Goal: Information Seeking & Learning: Understand process/instructions

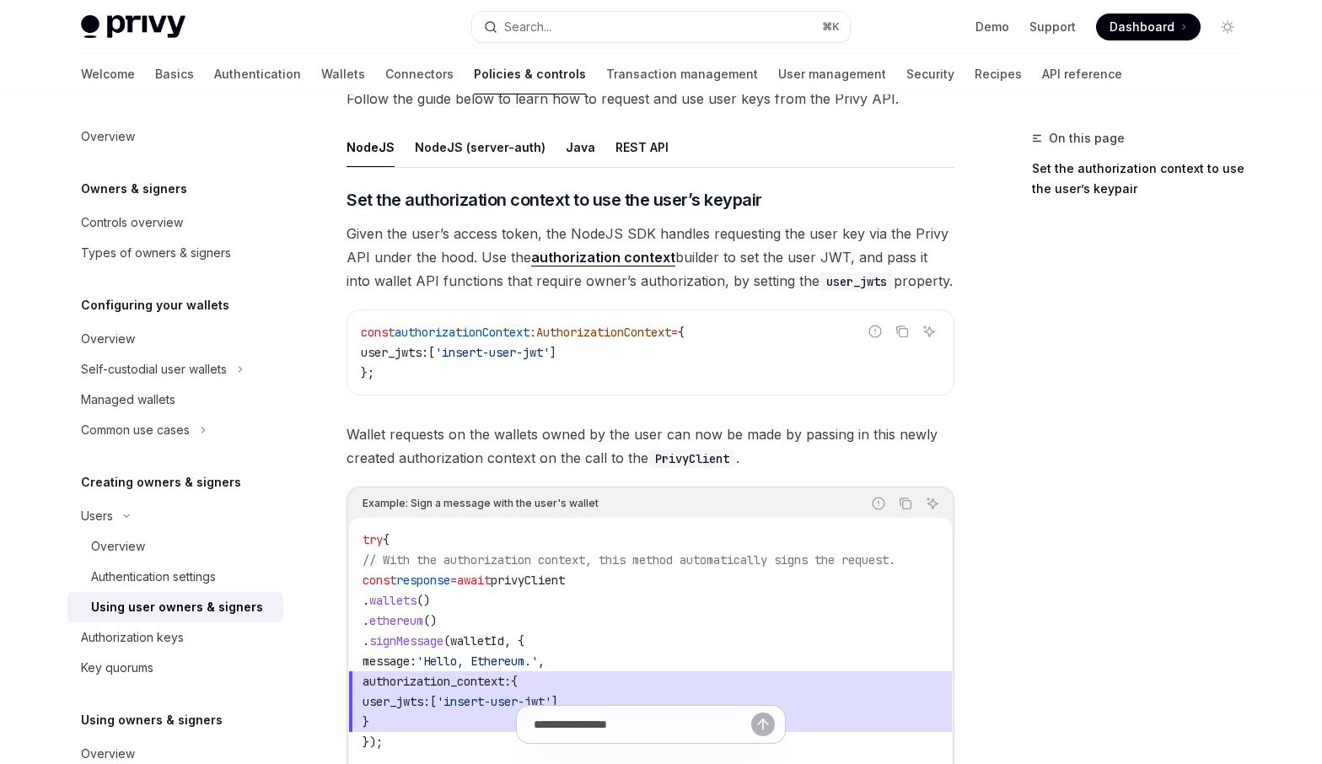
scroll to position [623, 0]
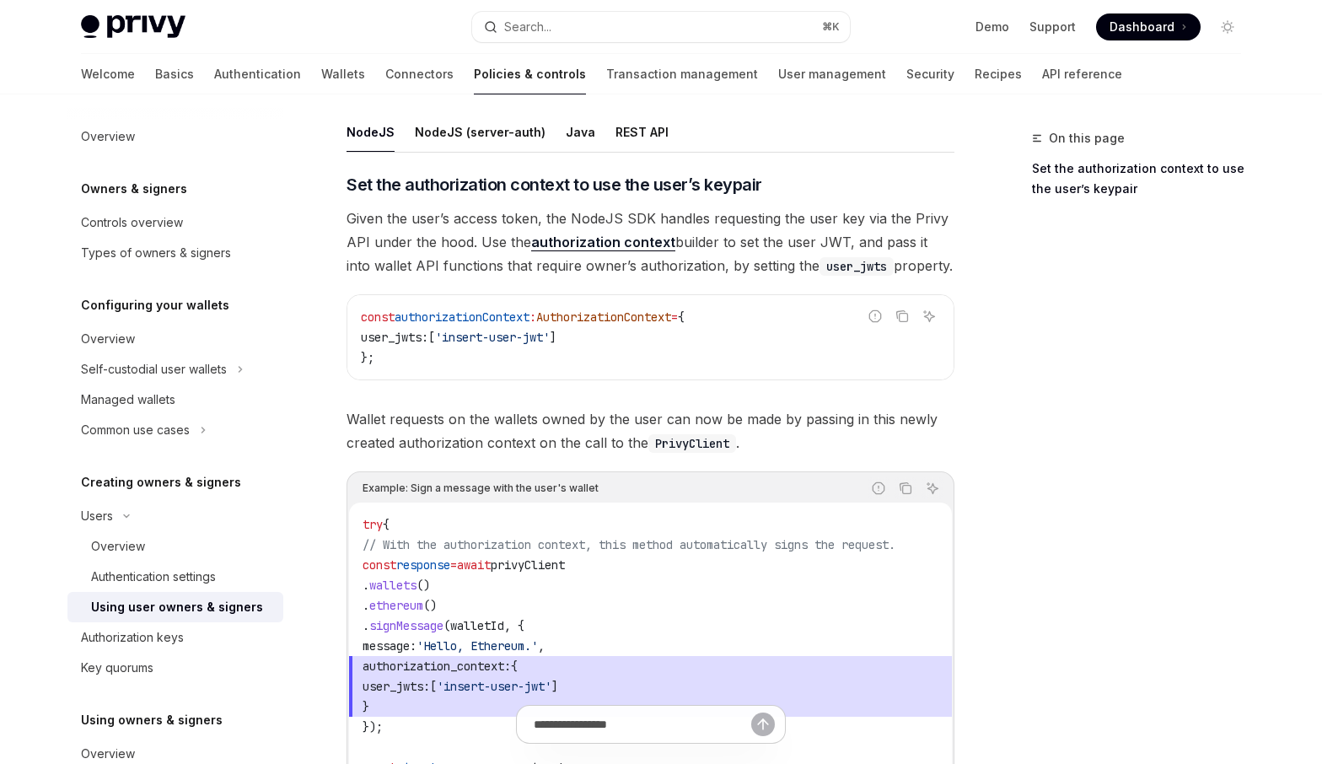
click at [423, 234] on span "Given the user’s access token, the NodeJS SDK handles requesting the user key v…" at bounding box center [650, 242] width 608 height 71
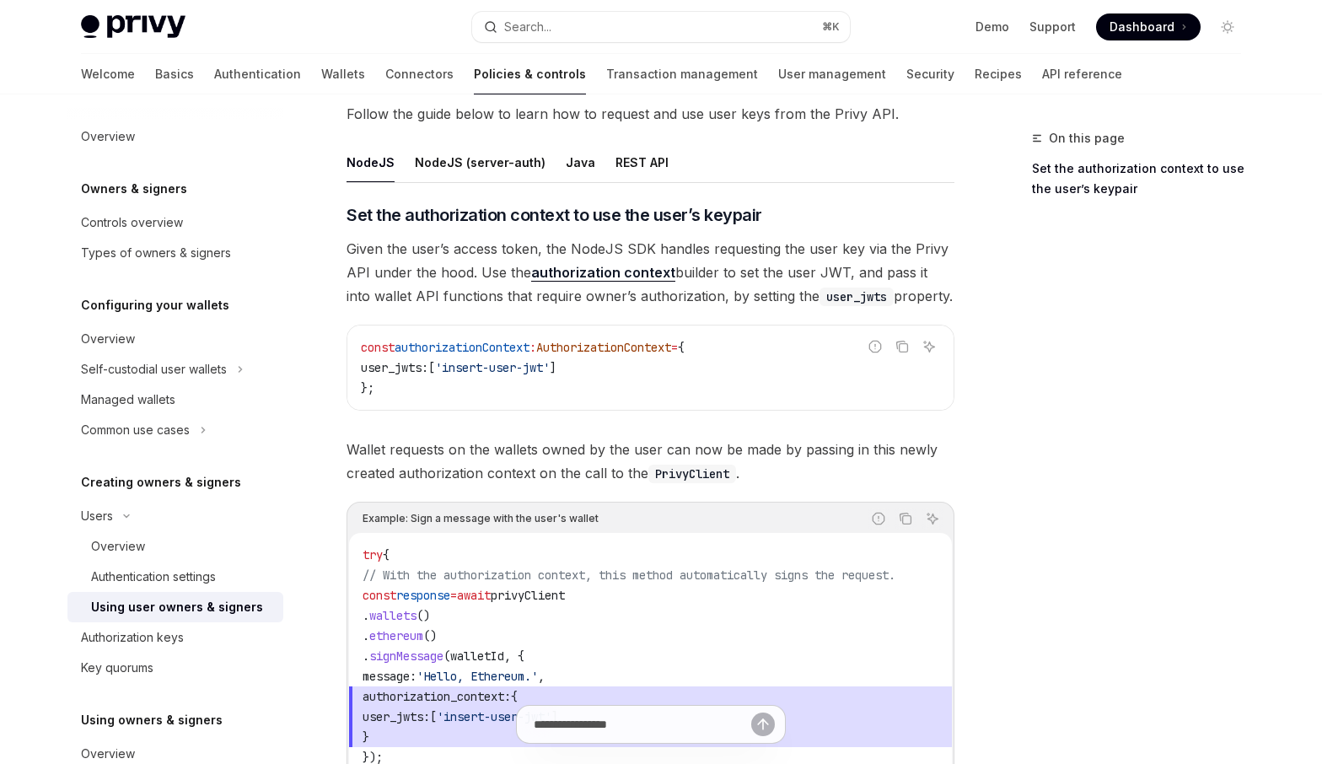
scroll to position [595, 0]
click at [712, 278] on span "Given the user’s access token, the NodeJS SDK handles requesting the user key v…" at bounding box center [650, 269] width 608 height 71
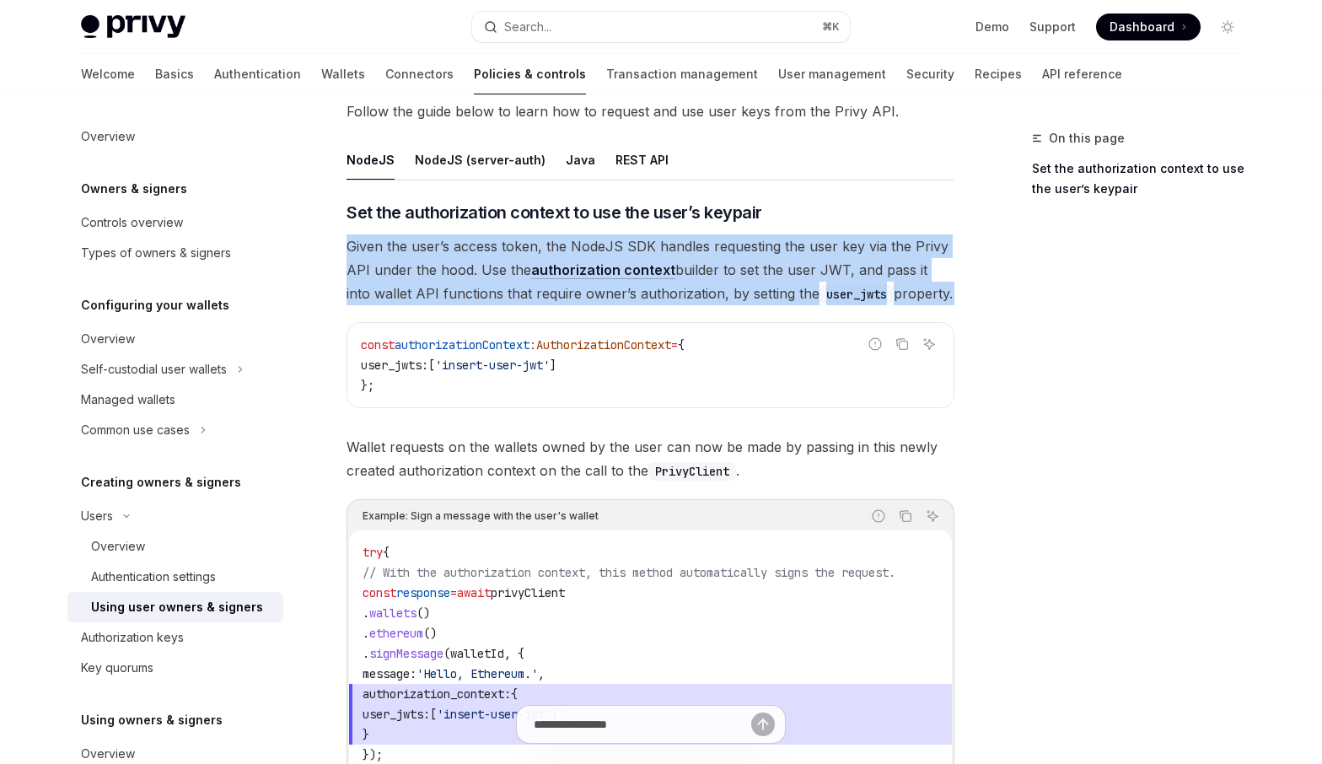
click at [712, 278] on span "Given the user’s access token, the NodeJS SDK handles requesting the user key v…" at bounding box center [650, 269] width 608 height 71
click at [713, 278] on span "Given the user’s access token, the NodeJS SDK handles requesting the user key v…" at bounding box center [650, 269] width 608 height 71
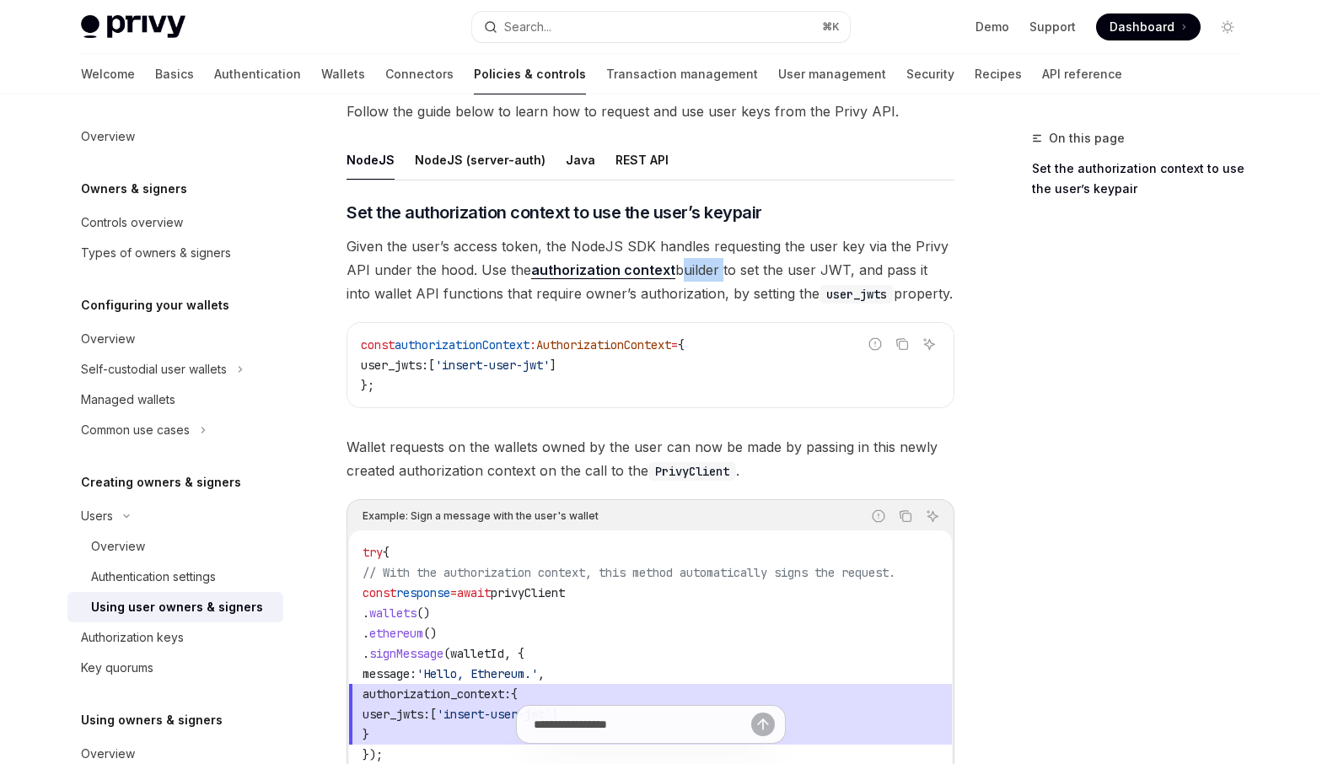
click at [713, 278] on span "Given the user’s access token, the NodeJS SDK handles requesting the user key v…" at bounding box center [650, 269] width 608 height 71
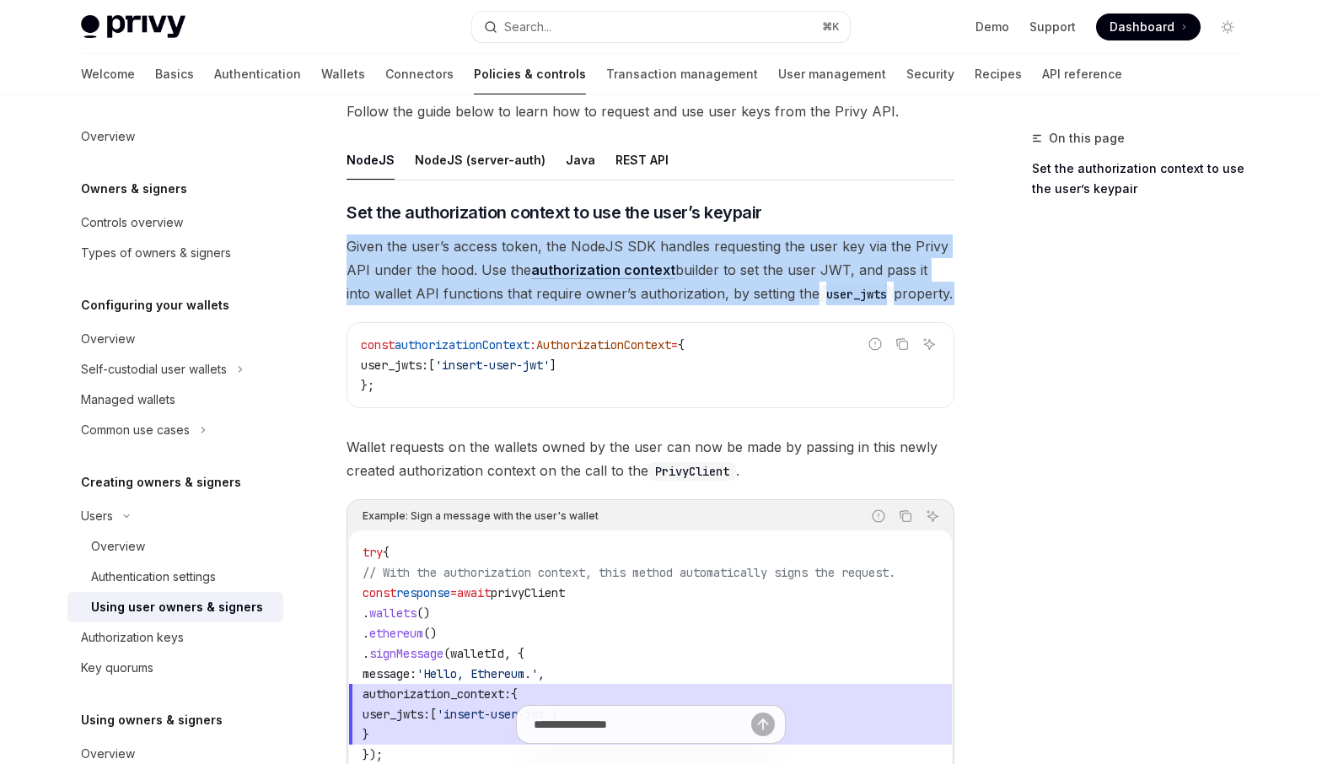
click at [713, 278] on span "Given the user’s access token, the NodeJS SDK handles requesting the user key v…" at bounding box center [650, 269] width 608 height 71
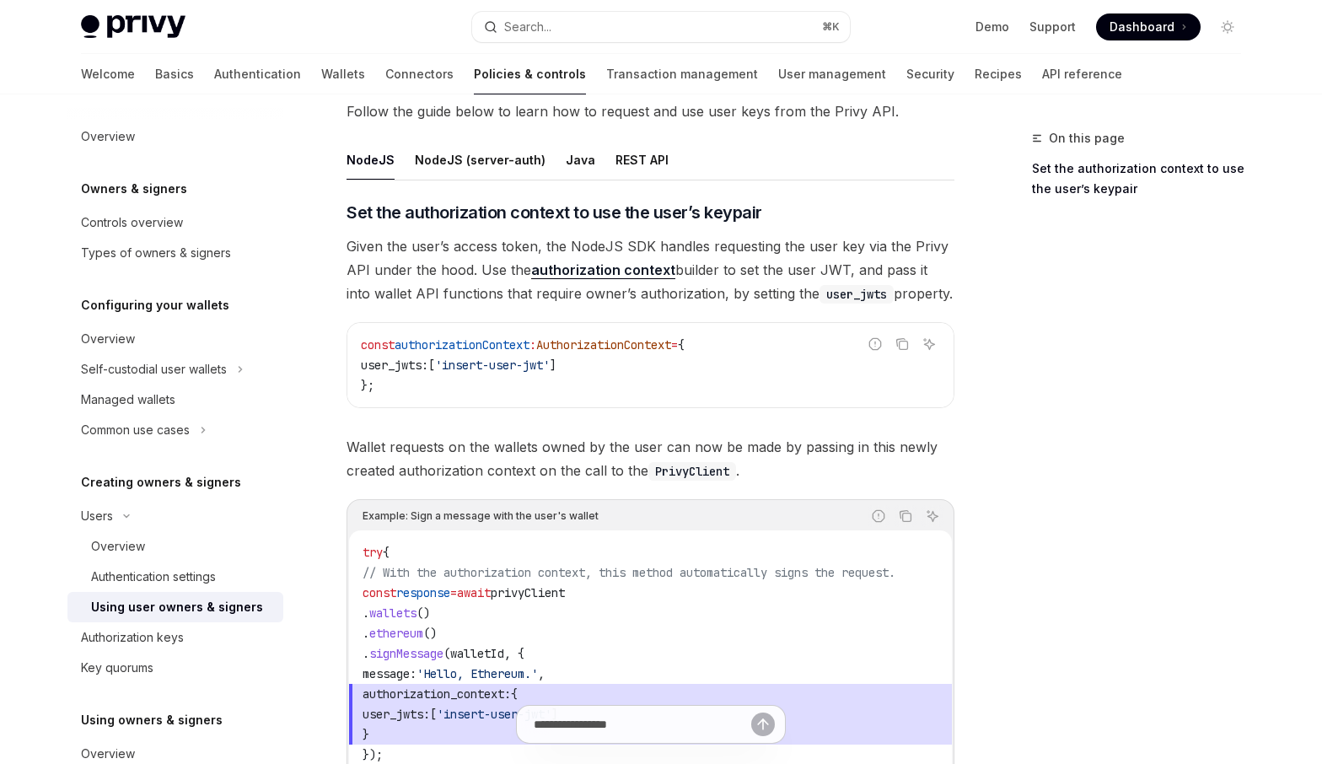
click at [713, 278] on span "Given the user’s access token, the NodeJS SDK handles requesting the user key v…" at bounding box center [650, 269] width 608 height 71
click at [557, 243] on span "Given the user’s access token, the NodeJS SDK handles requesting the user key v…" at bounding box center [650, 269] width 608 height 71
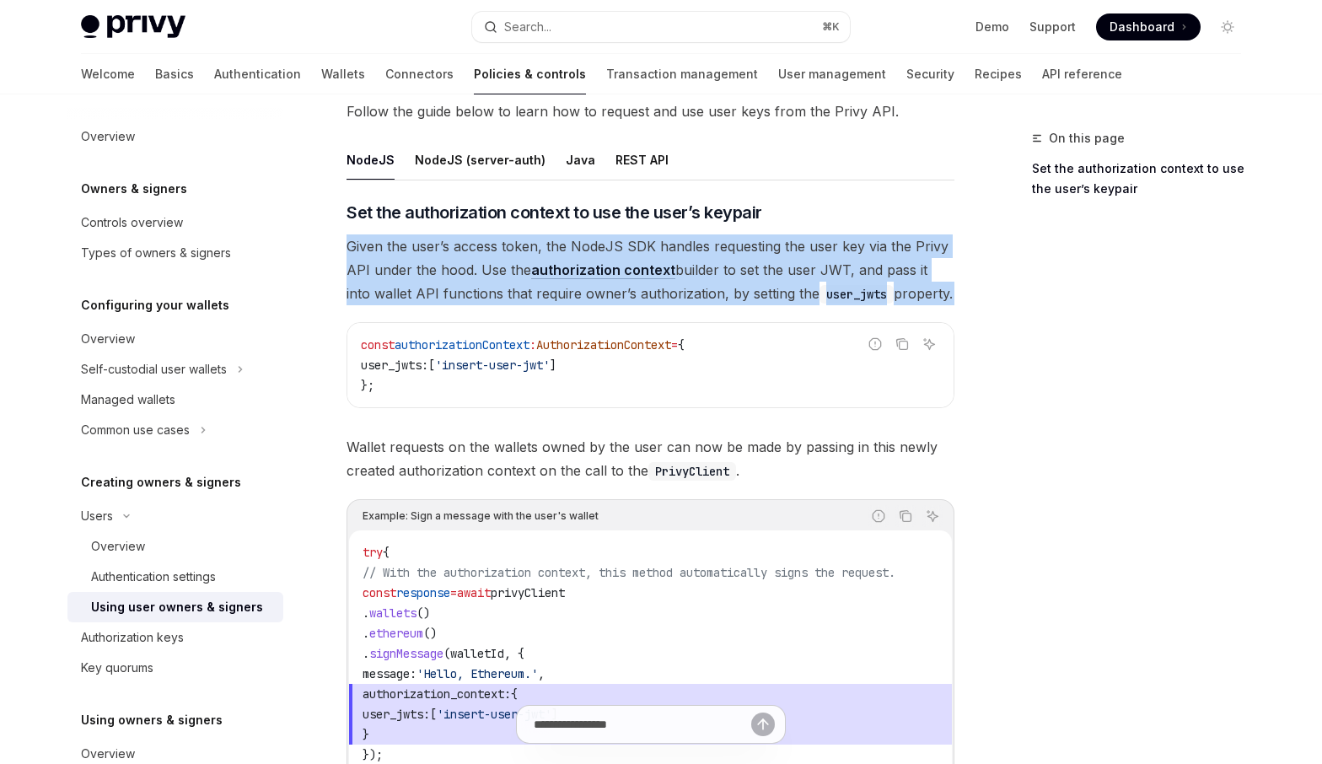
click at [557, 243] on span "Given the user’s access token, the NodeJS SDK handles requesting the user key v…" at bounding box center [650, 269] width 608 height 71
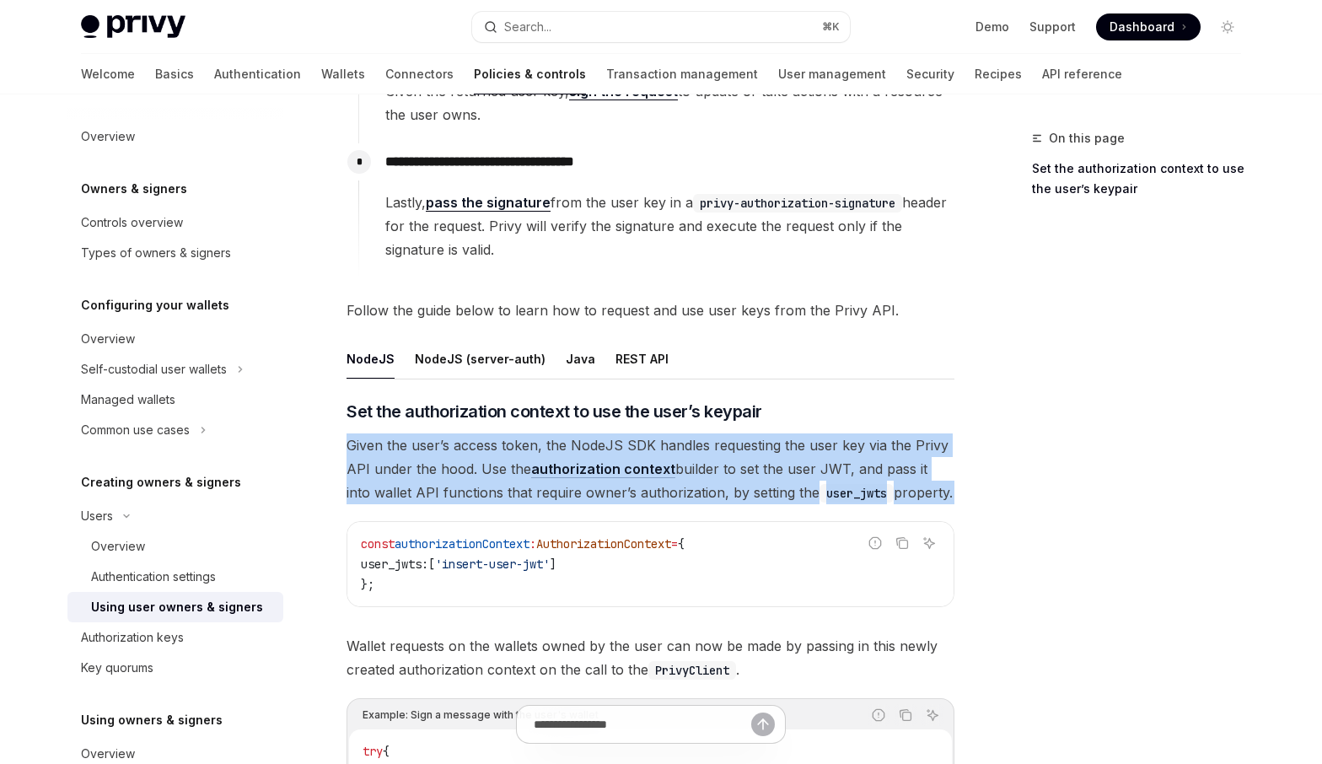
scroll to position [0, 0]
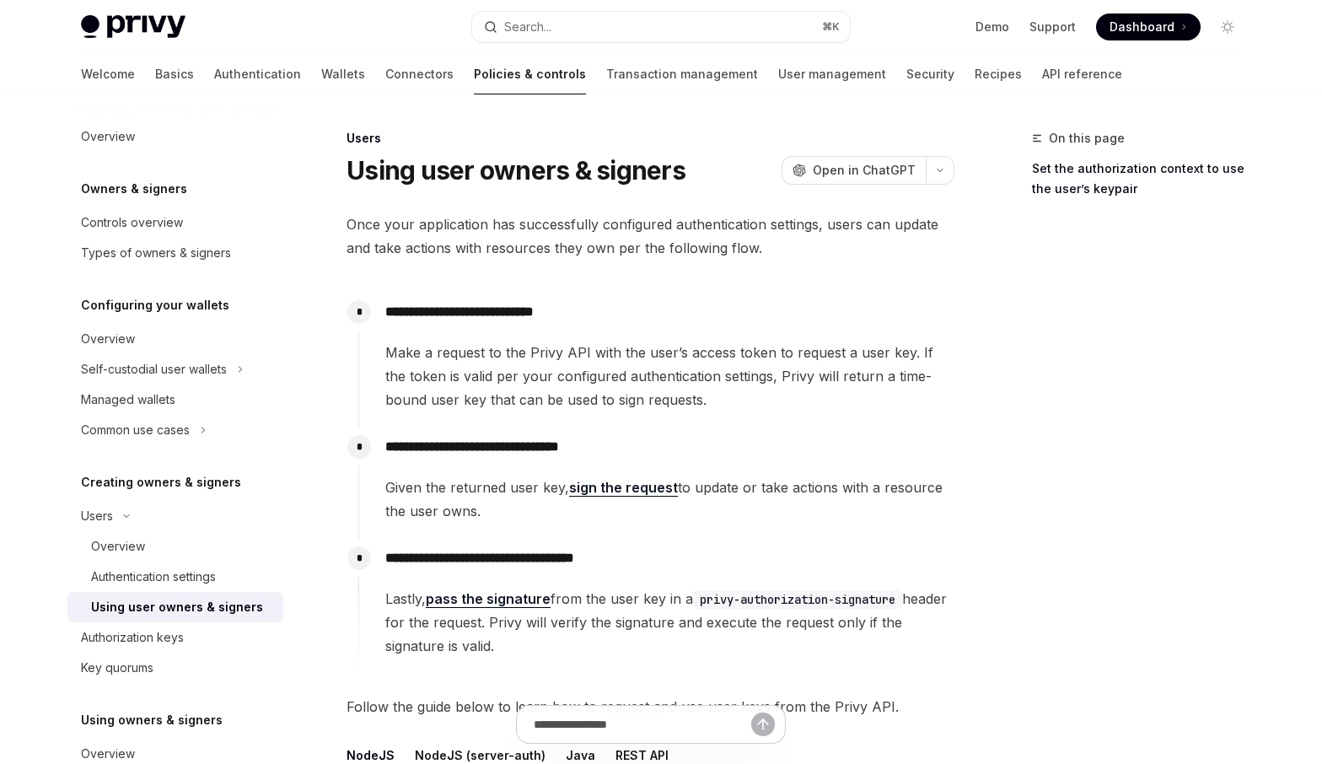
click at [598, 389] on span "Make a request to the Privy API with the user’s access token to request a user …" at bounding box center [669, 376] width 568 height 71
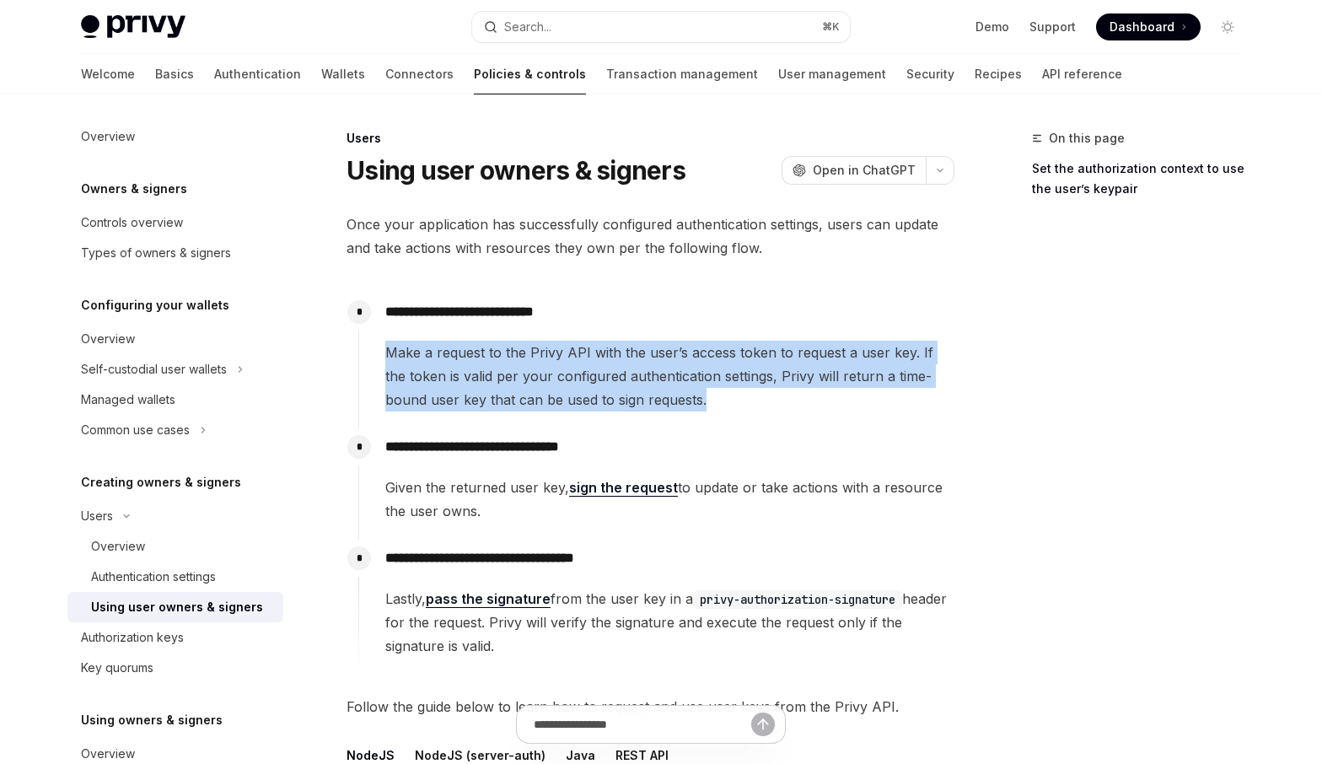
click at [598, 389] on span "Make a request to the Privy API with the user’s access token to request a user …" at bounding box center [669, 376] width 568 height 71
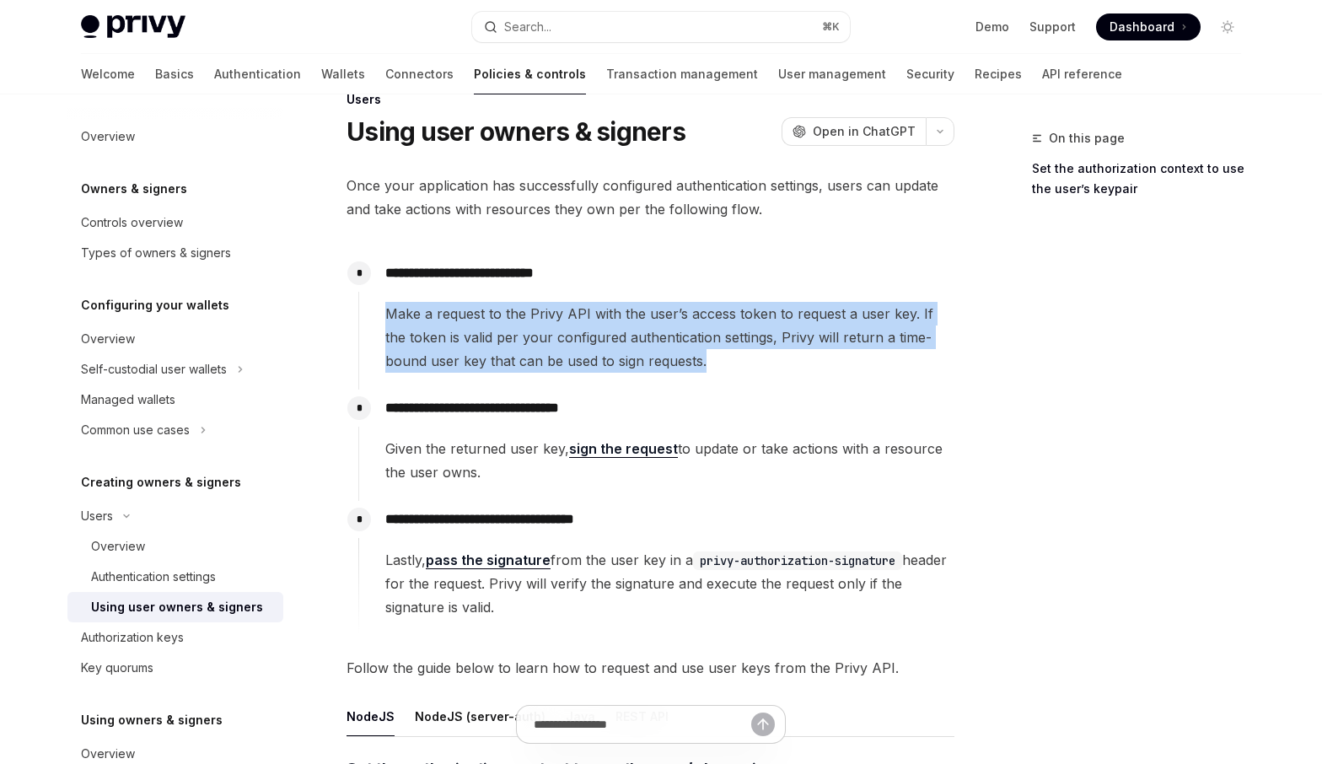
scroll to position [57, 0]
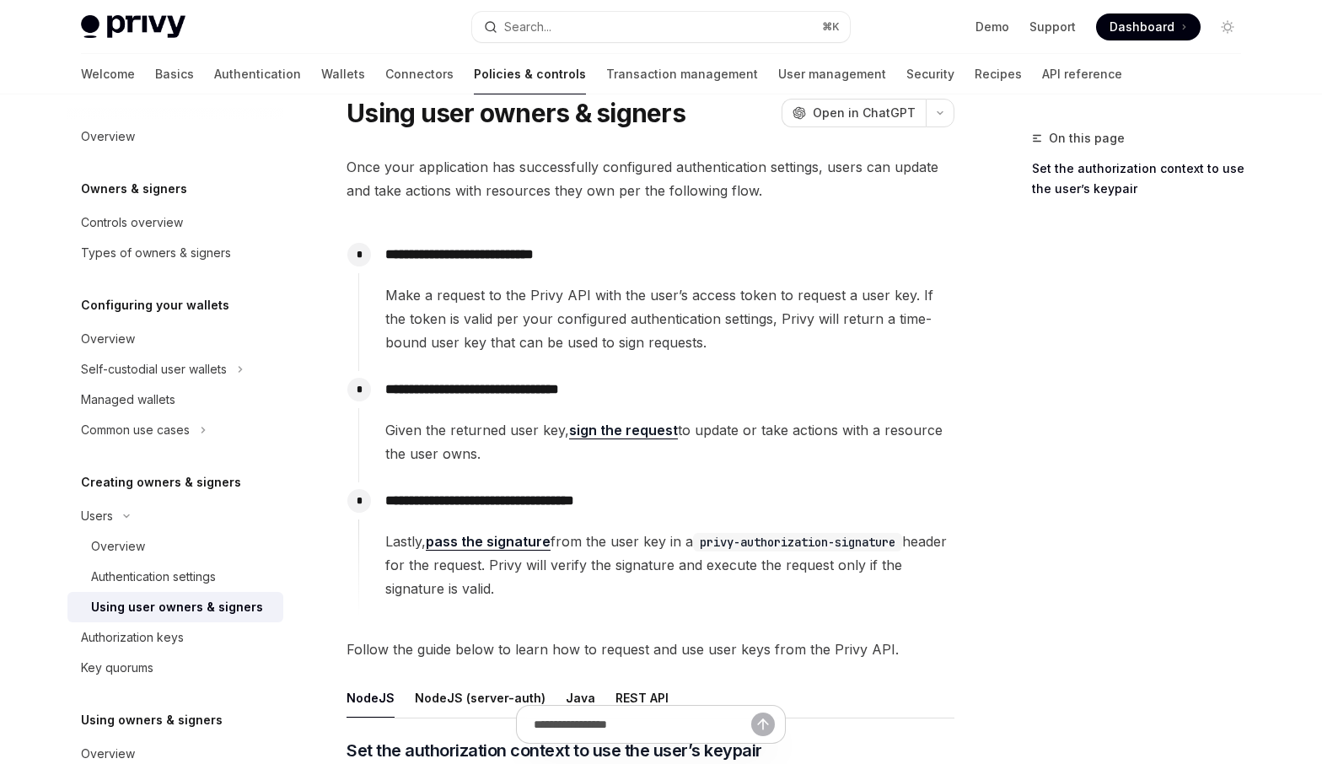
click at [508, 426] on span "Given the returned user key, sign the request to update or take actions with a …" at bounding box center [669, 441] width 568 height 47
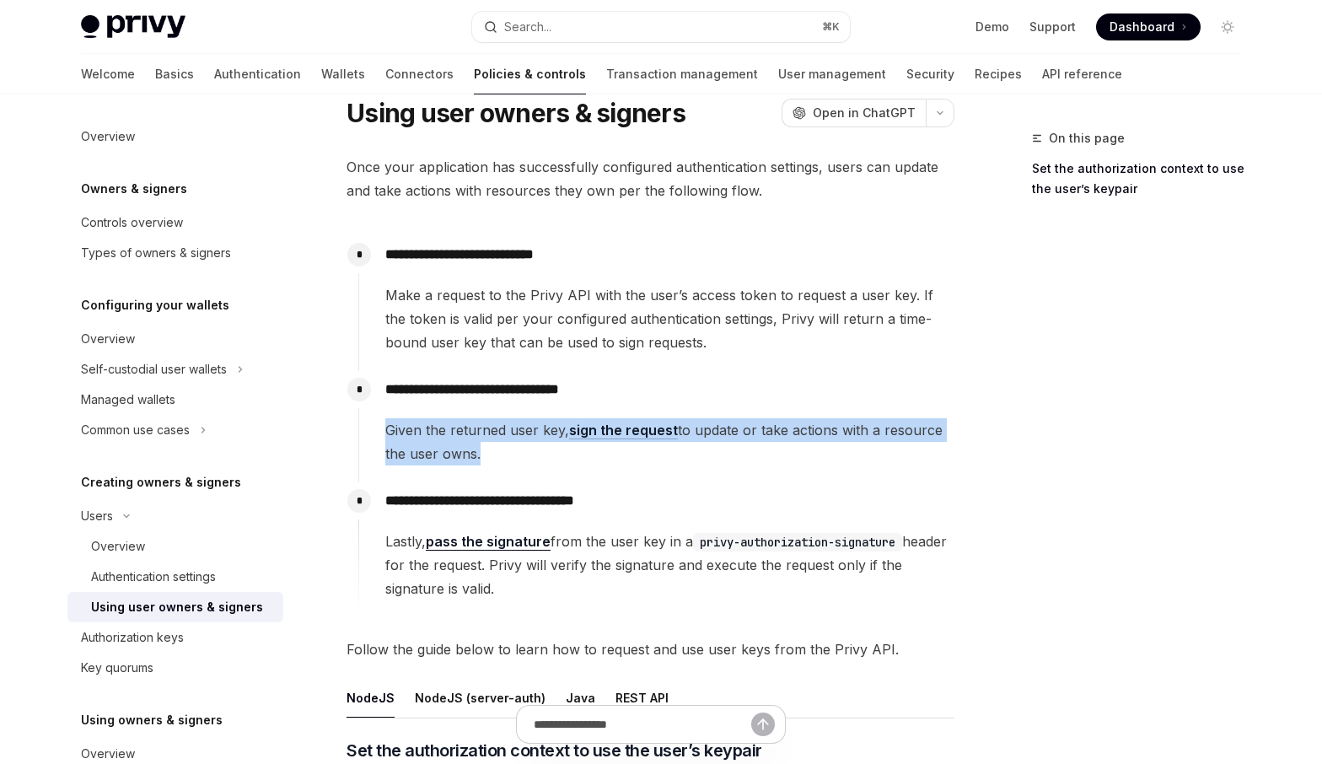
click at [508, 426] on span "Given the returned user key, sign the request to update or take actions with a …" at bounding box center [669, 441] width 568 height 47
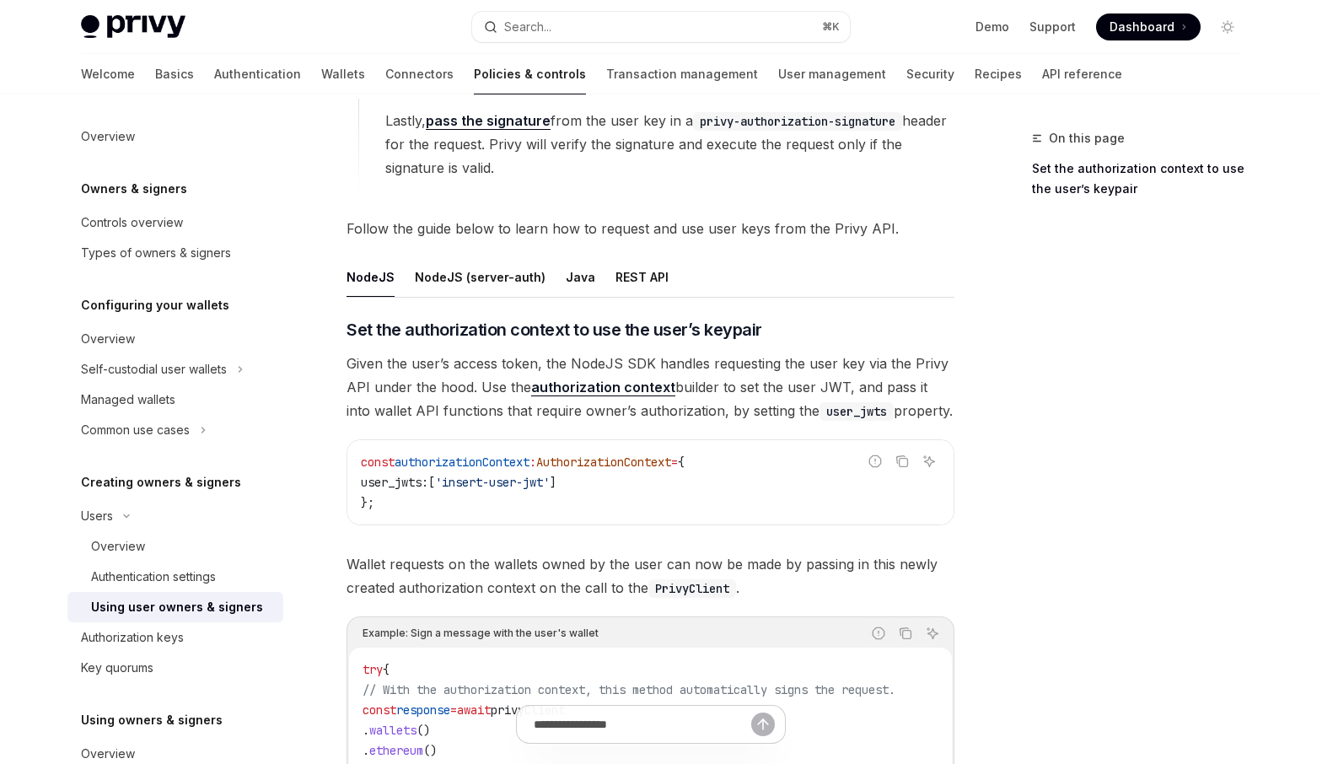
scroll to position [479, 0]
click at [899, 394] on span "Given the user’s access token, the NodeJS SDK handles requesting the user key v…" at bounding box center [650, 386] width 608 height 71
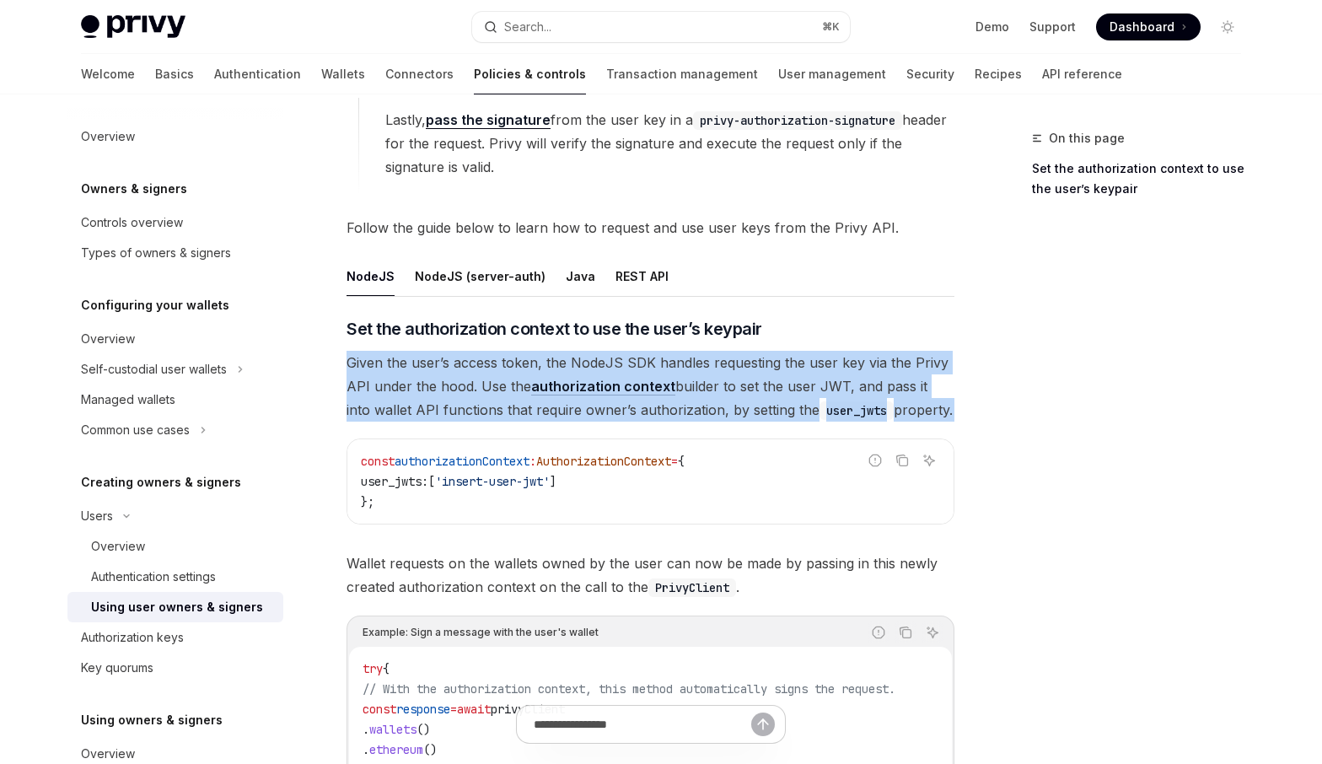
click at [899, 394] on span "Given the user’s access token, the NodeJS SDK handles requesting the user key v…" at bounding box center [650, 386] width 608 height 71
click at [902, 400] on span "Given the user’s access token, the NodeJS SDK handles requesting the user key v…" at bounding box center [650, 386] width 608 height 71
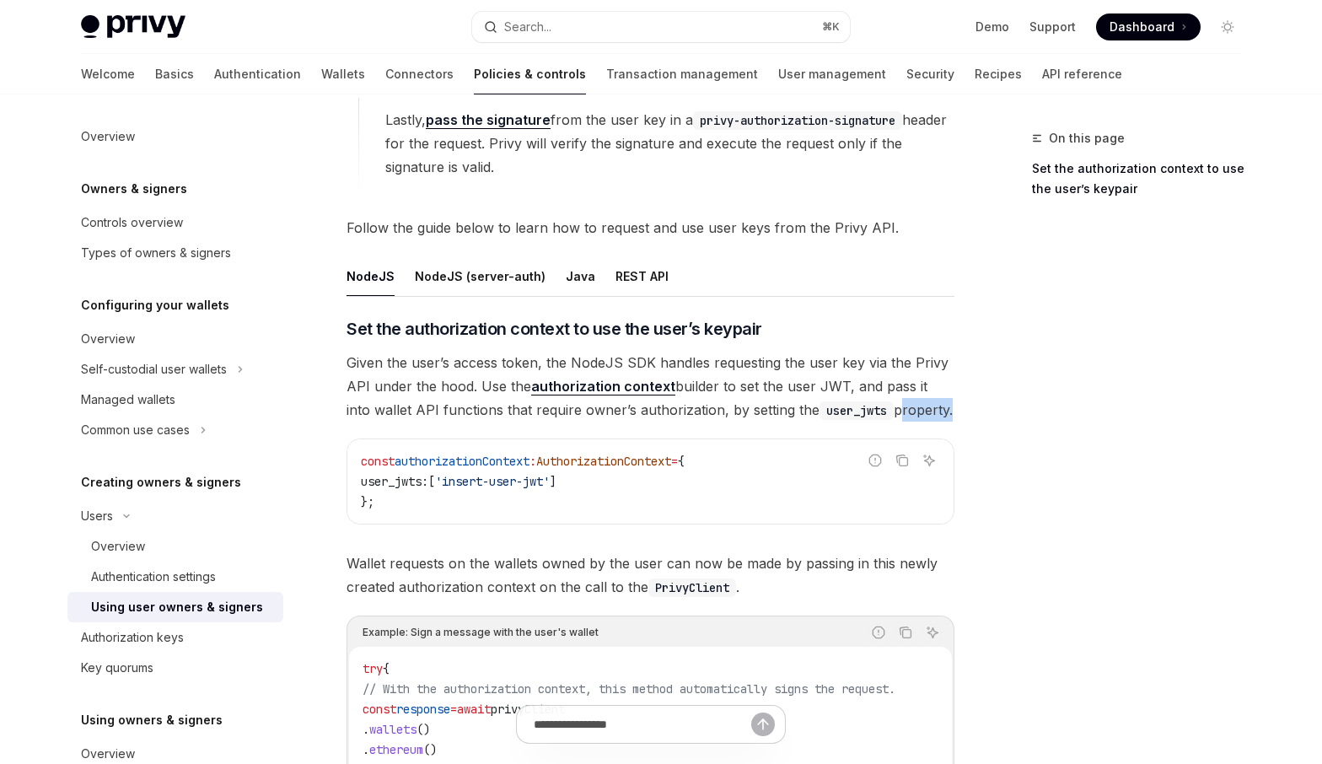
click at [902, 400] on span "Given the user’s access token, the NodeJS SDK handles requesting the user key v…" at bounding box center [650, 386] width 608 height 71
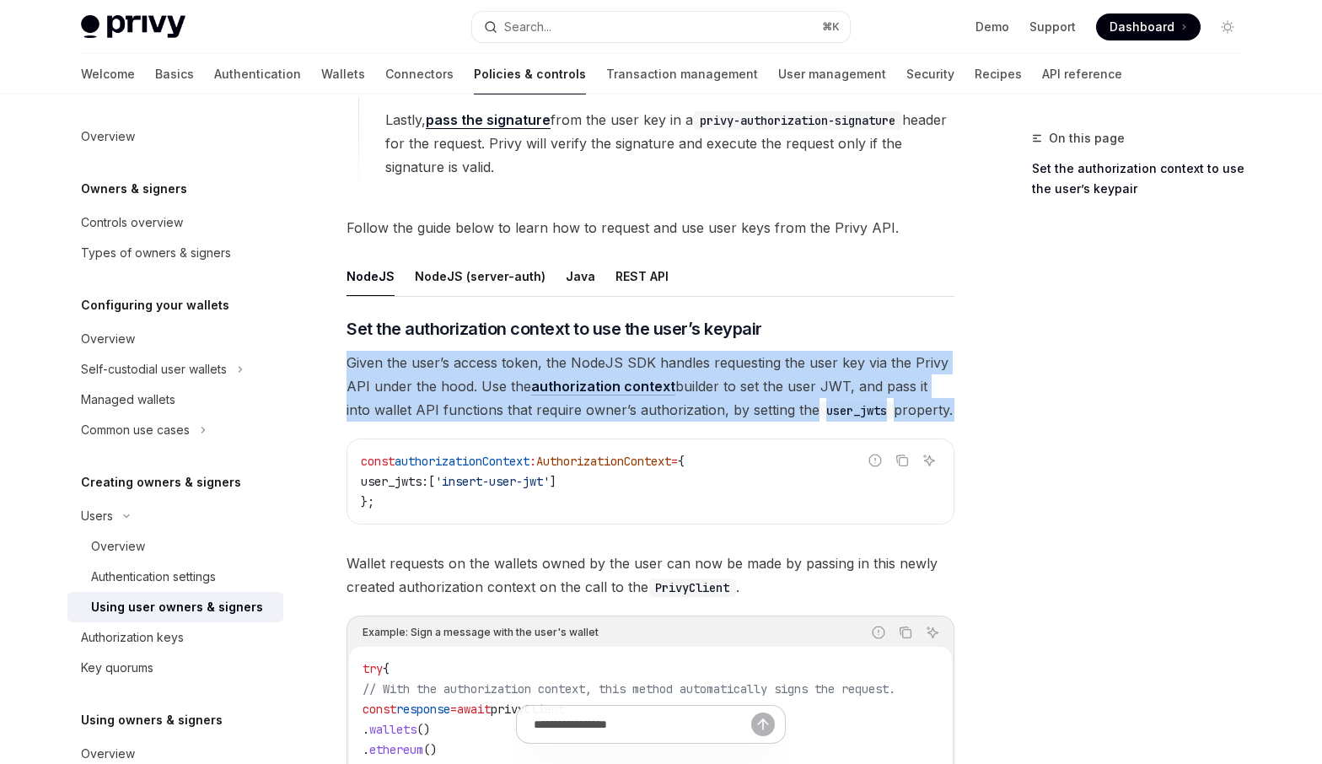
click at [902, 400] on span "Given the user’s access token, the NodeJS SDK handles requesting the user key v…" at bounding box center [650, 386] width 608 height 71
click at [749, 390] on span "Given the user’s access token, the NodeJS SDK handles requesting the user key v…" at bounding box center [650, 386] width 608 height 71
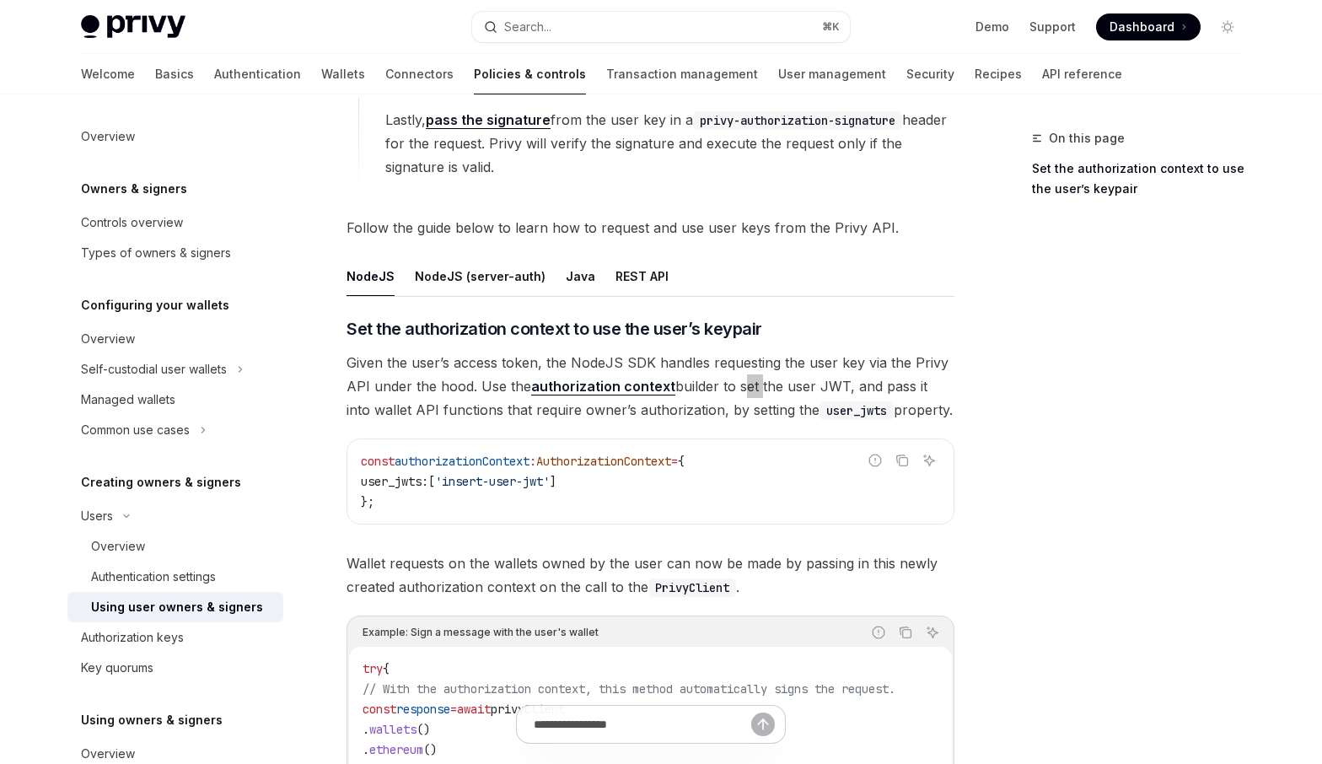
click at [749, 390] on span "Given the user’s access token, the NodeJS SDK handles requesting the user key v…" at bounding box center [650, 386] width 608 height 71
click at [711, 372] on span "Given the user’s access token, the NodeJS SDK handles requesting the user key v…" at bounding box center [650, 386] width 608 height 71
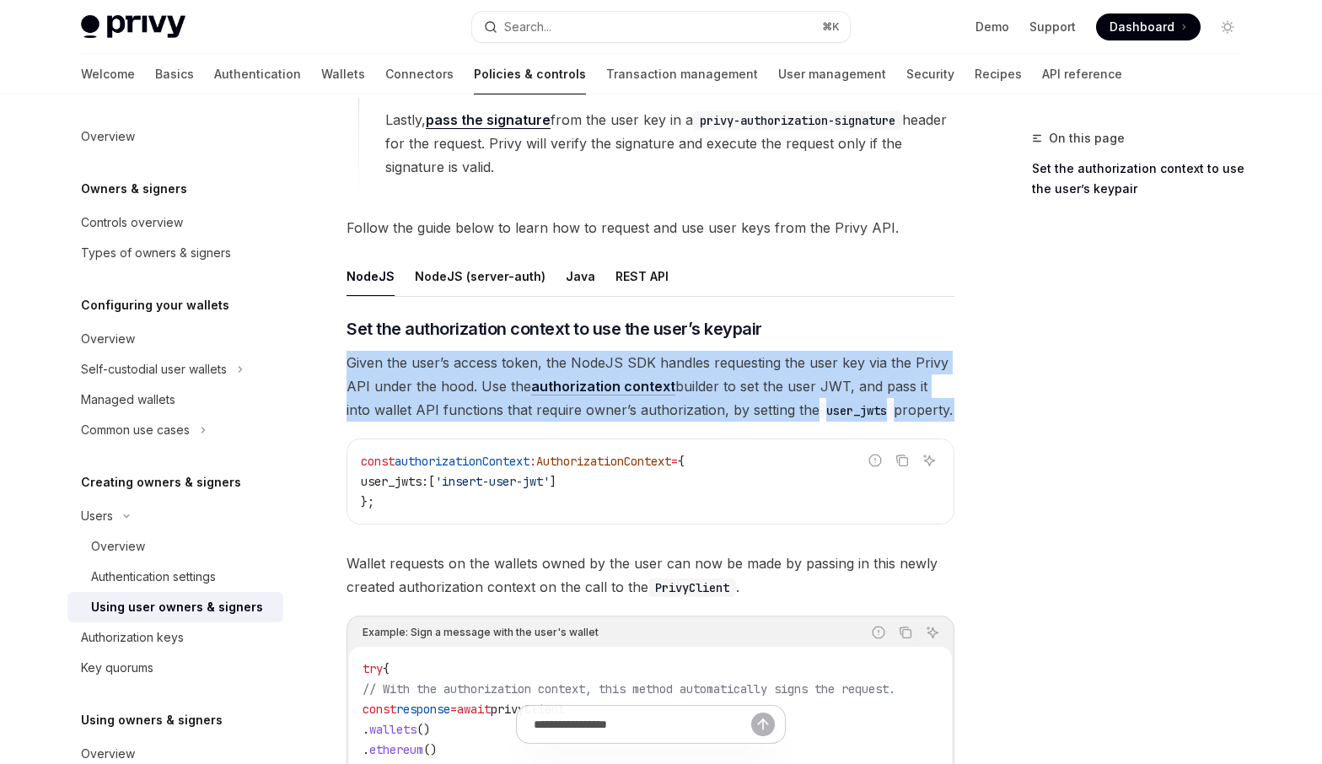
click at [711, 372] on span "Given the user’s access token, the NodeJS SDK handles requesting the user key v…" at bounding box center [650, 386] width 608 height 71
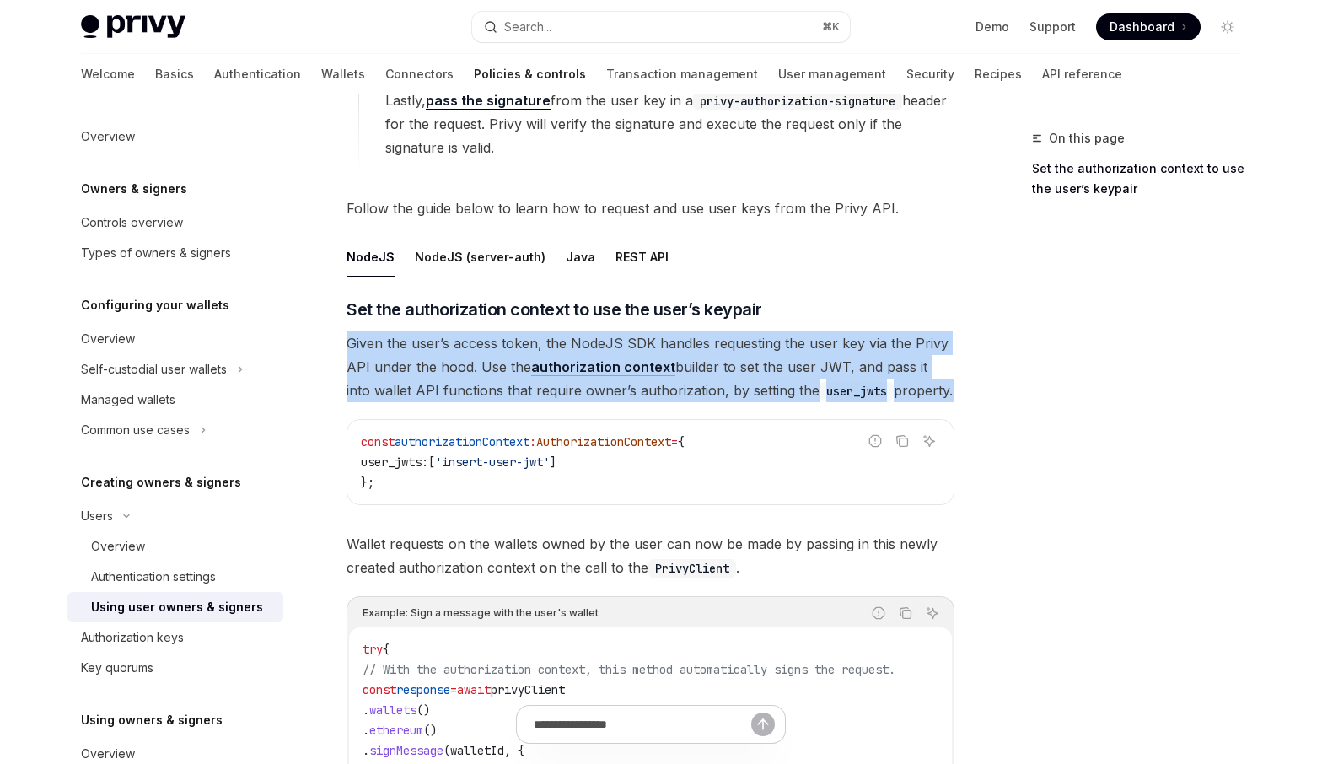
scroll to position [491, 0]
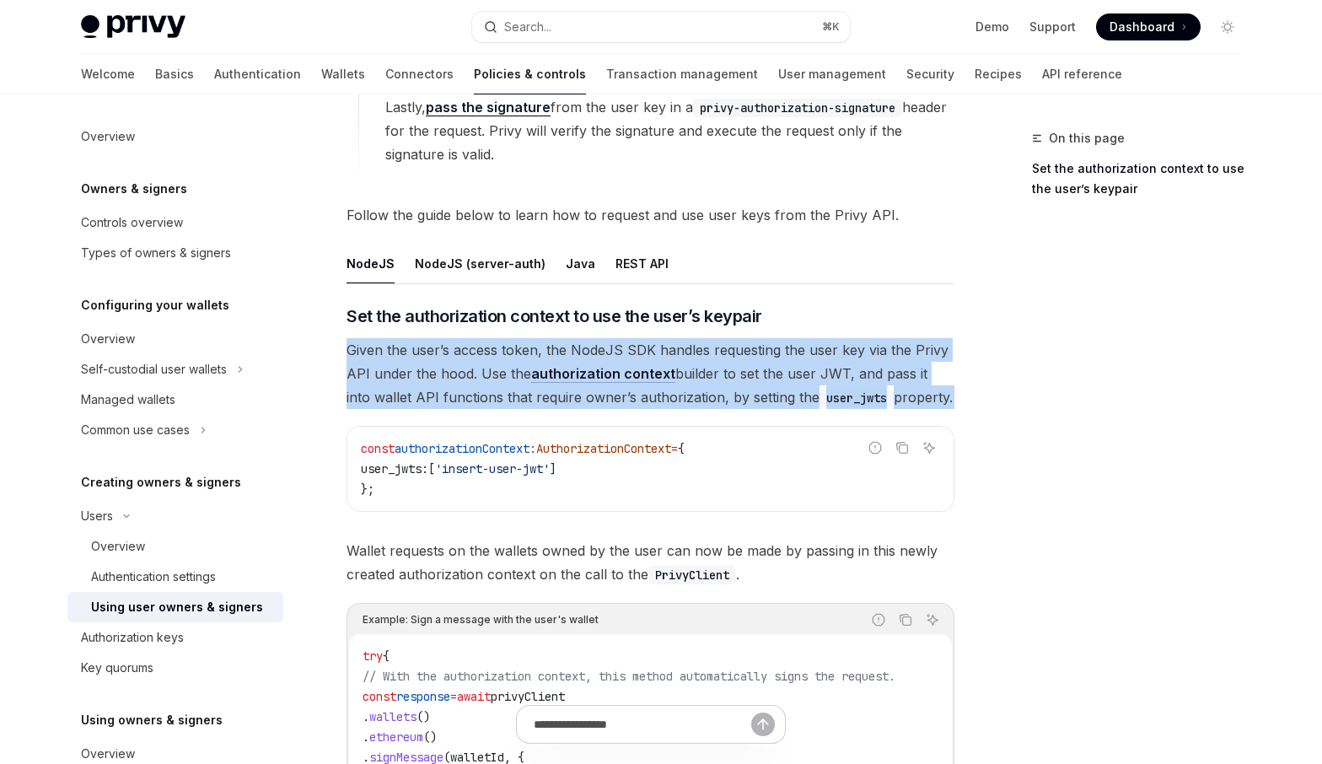
click at [748, 370] on span "Given the user’s access token, the NodeJS SDK handles requesting the user key v…" at bounding box center [650, 373] width 608 height 71
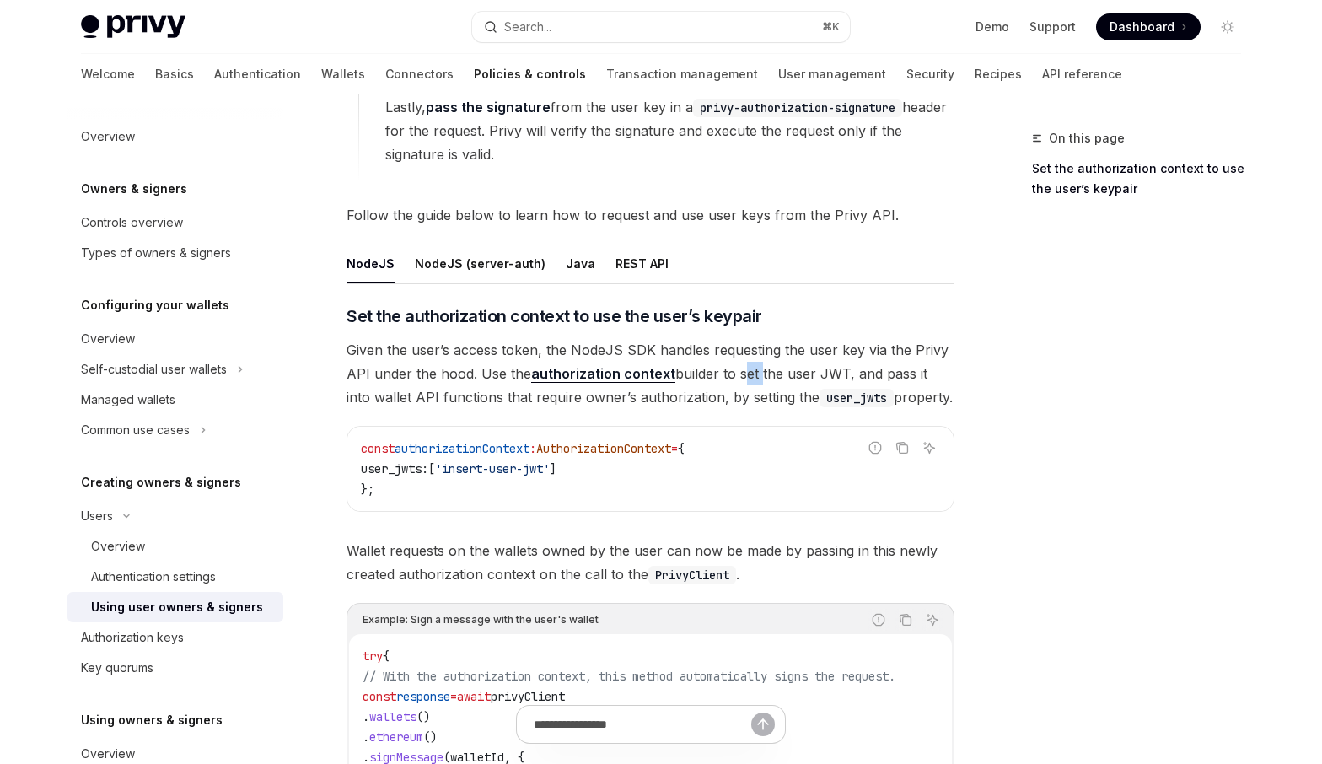
click at [748, 370] on span "Given the user’s access token, the NodeJS SDK handles requesting the user key v…" at bounding box center [650, 373] width 608 height 71
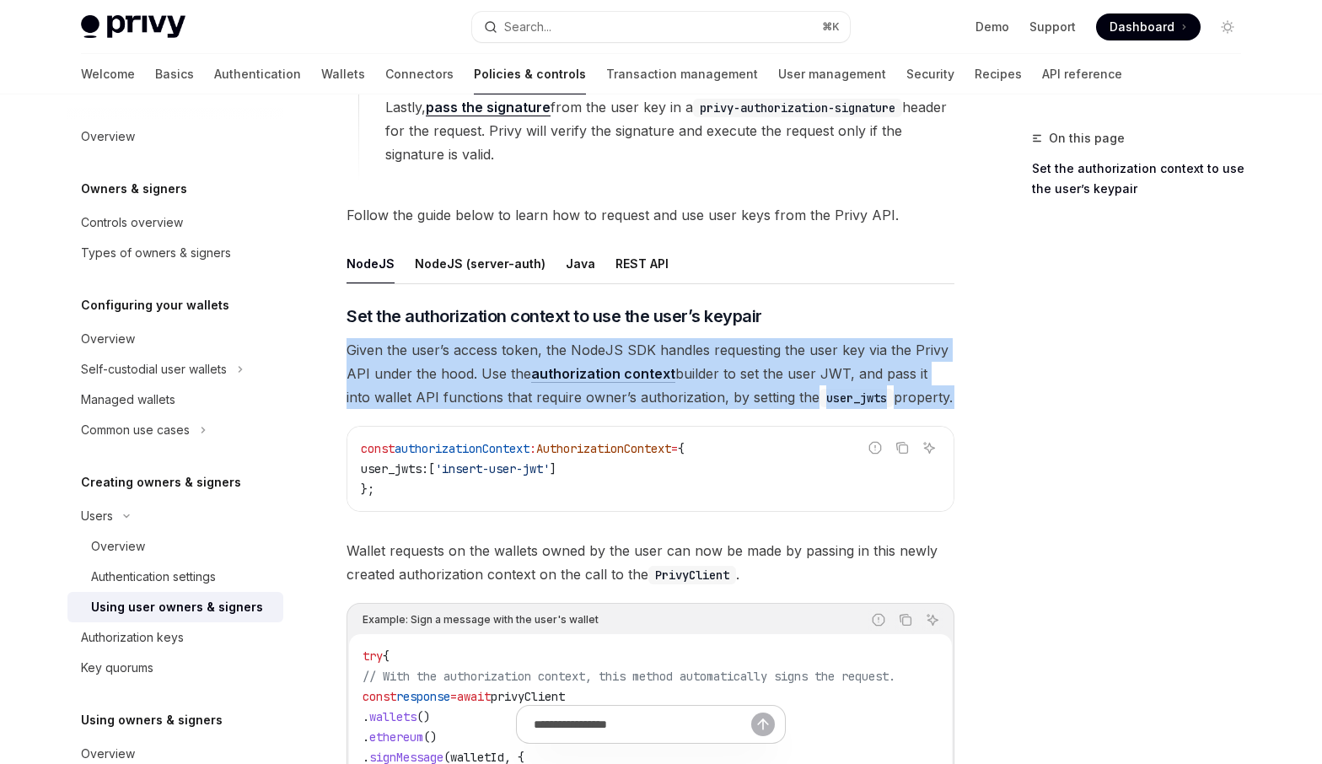
click at [748, 370] on span "Given the user’s access token, the NodeJS SDK handles requesting the user key v…" at bounding box center [650, 373] width 608 height 71
click at [747, 370] on span "Given the user’s access token, the NodeJS SDK handles requesting the user key v…" at bounding box center [650, 373] width 608 height 71
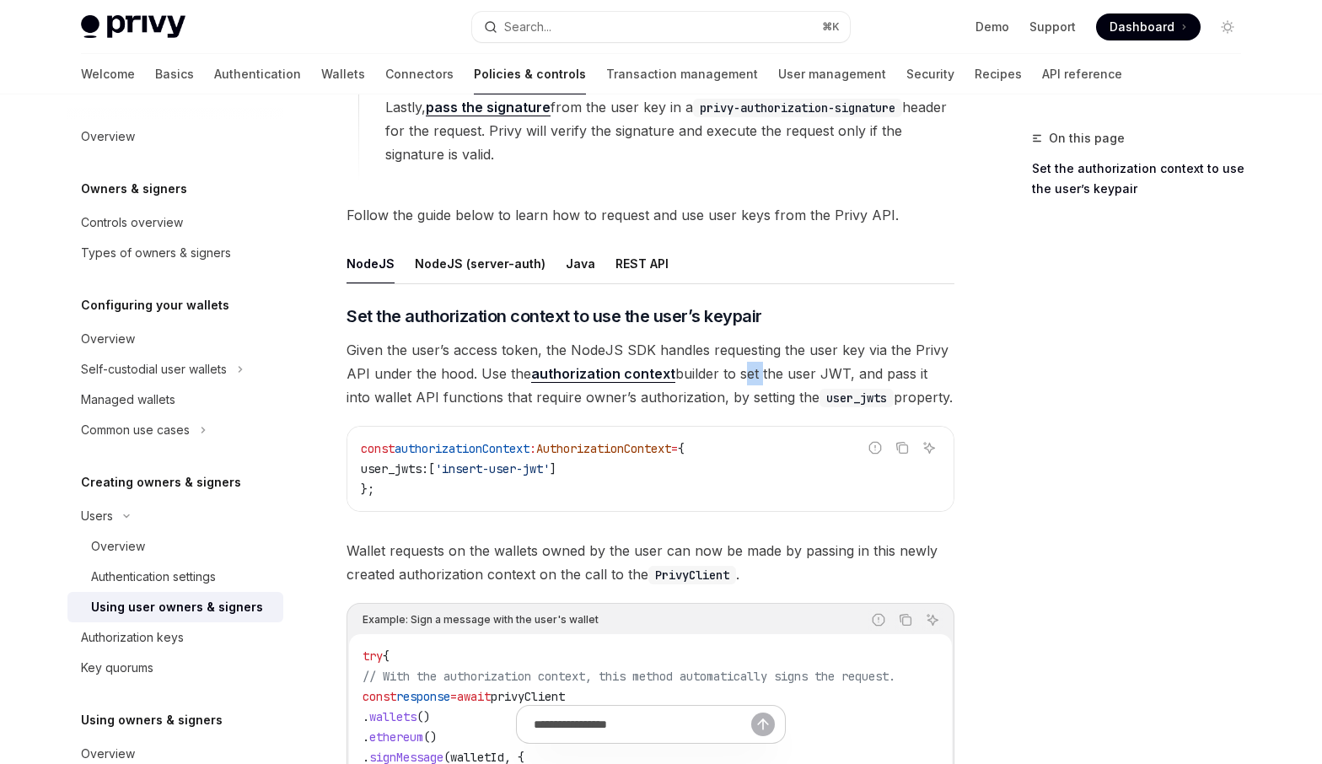
click at [747, 370] on span "Given the user’s access token, the NodeJS SDK handles requesting the user key v…" at bounding box center [650, 373] width 608 height 71
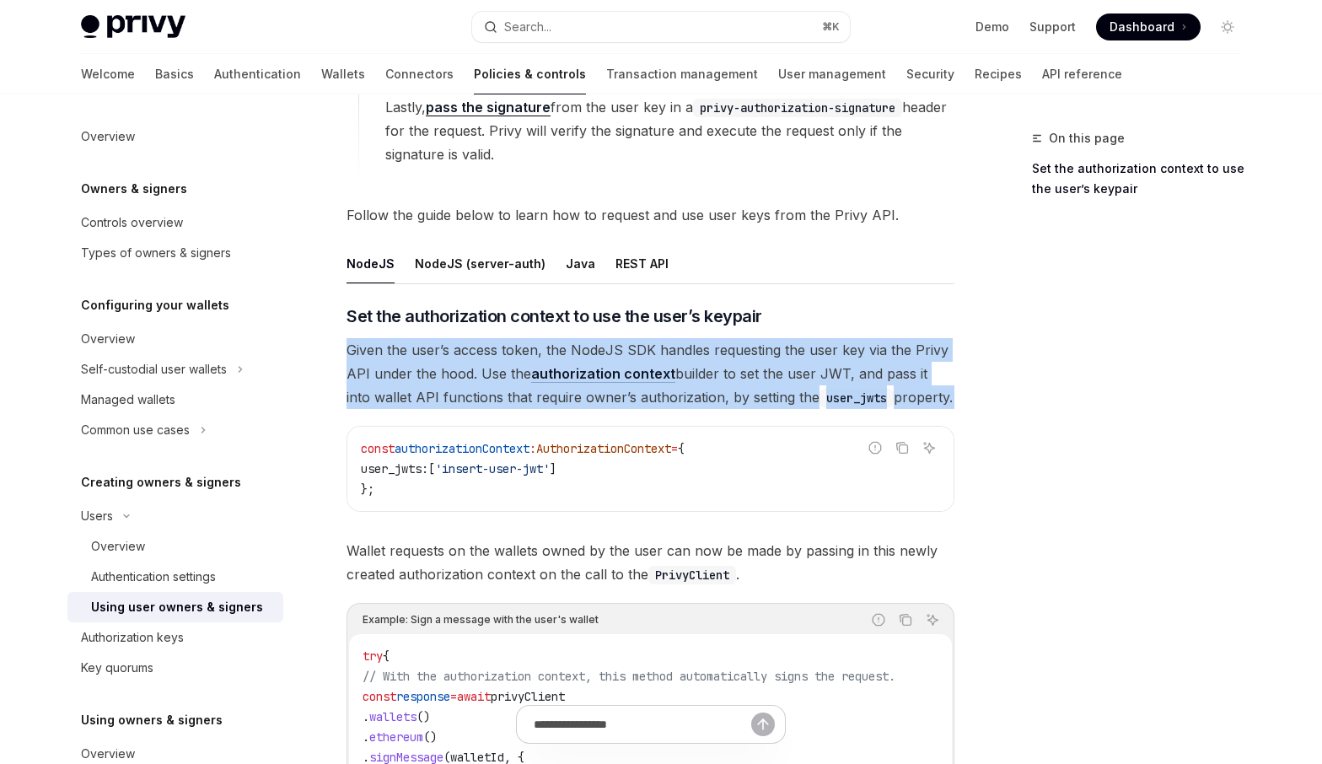
click at [747, 370] on span "Given the user’s access token, the NodeJS SDK handles requesting the user key v…" at bounding box center [650, 373] width 608 height 71
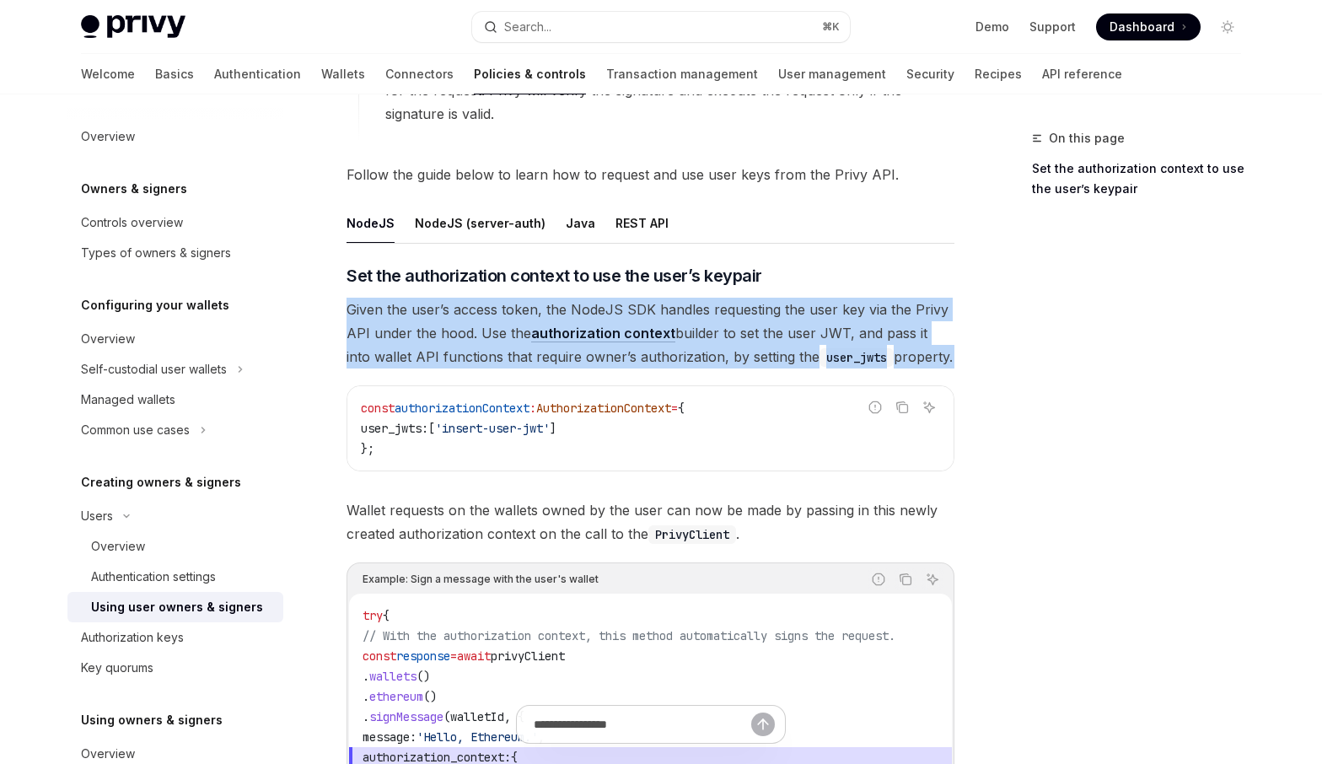
scroll to position [531, 0]
click at [748, 337] on span "Given the user’s access token, the NodeJS SDK handles requesting the user key v…" at bounding box center [650, 333] width 608 height 71
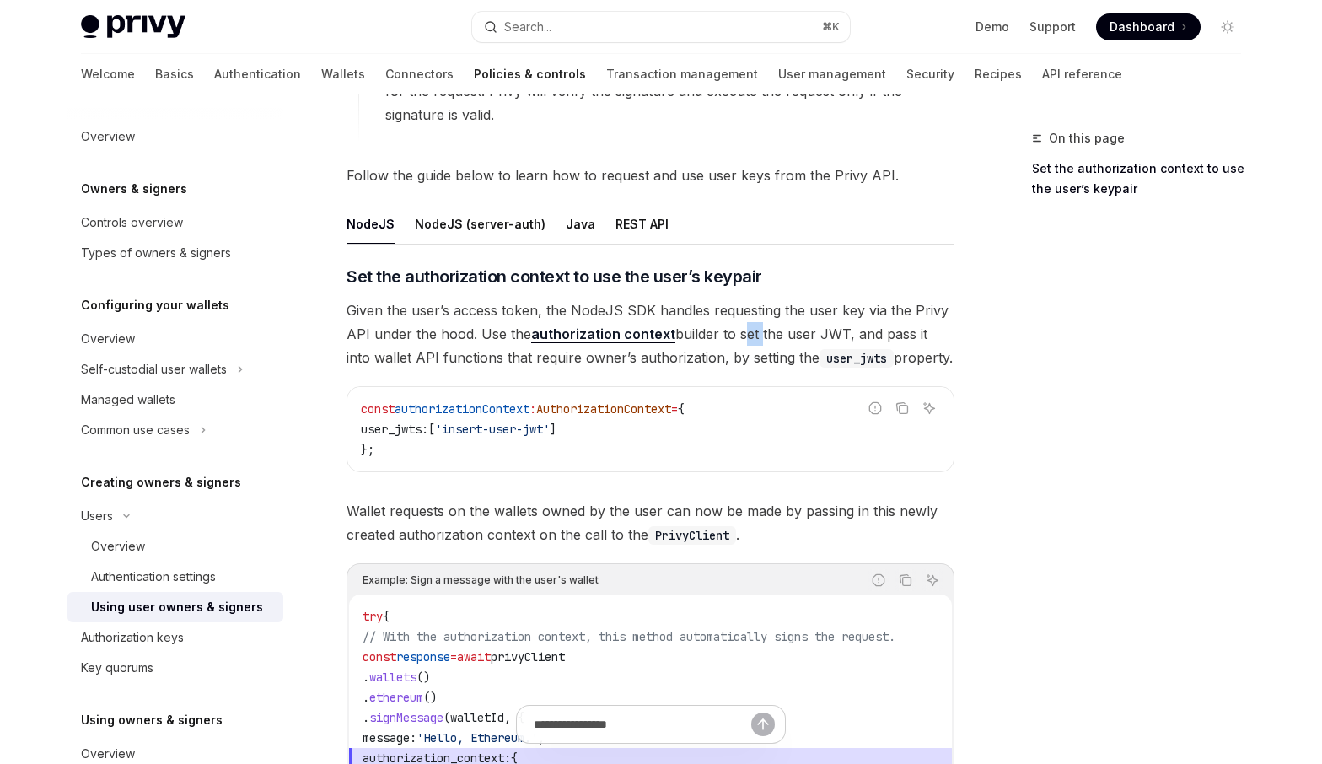
click at [748, 337] on span "Given the user’s access token, the NodeJS SDK handles requesting the user key v…" at bounding box center [650, 333] width 608 height 71
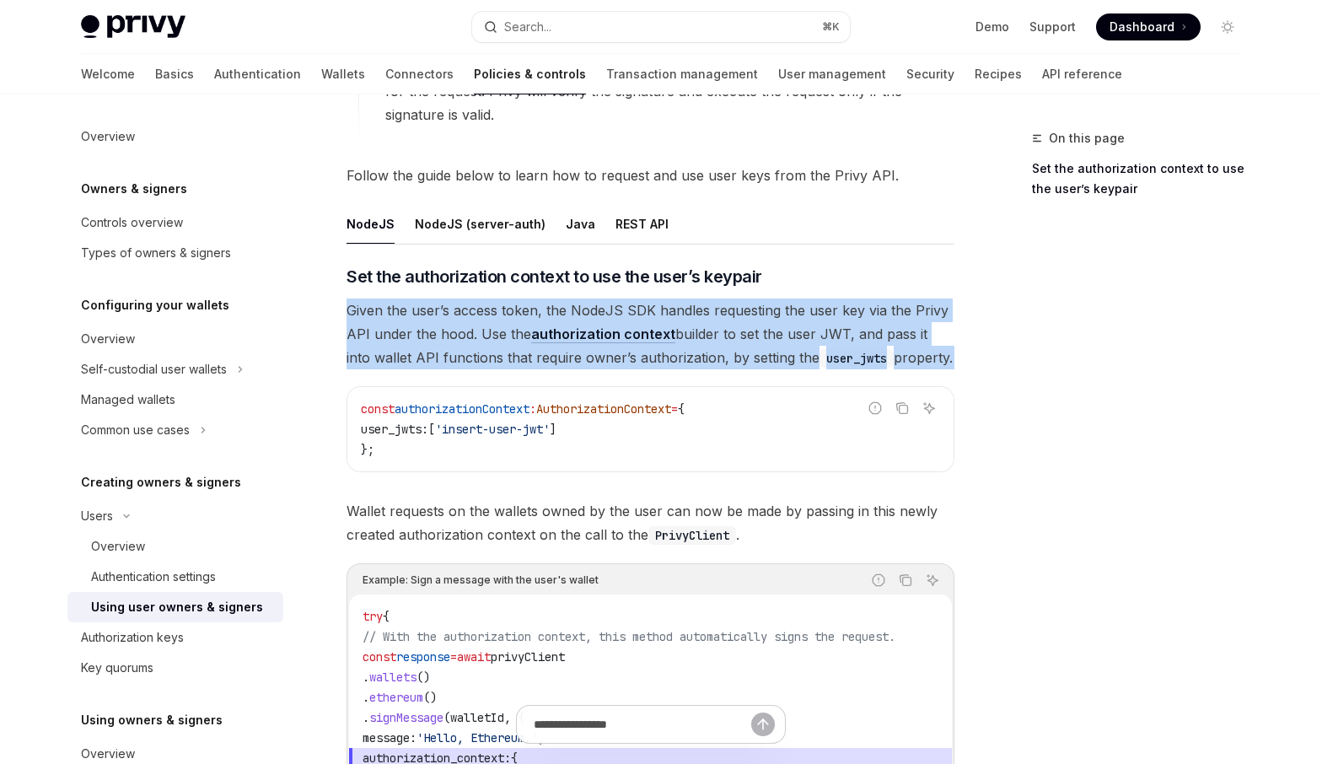
click at [748, 337] on span "Given the user’s access token, the NodeJS SDK handles requesting the user key v…" at bounding box center [650, 333] width 608 height 71
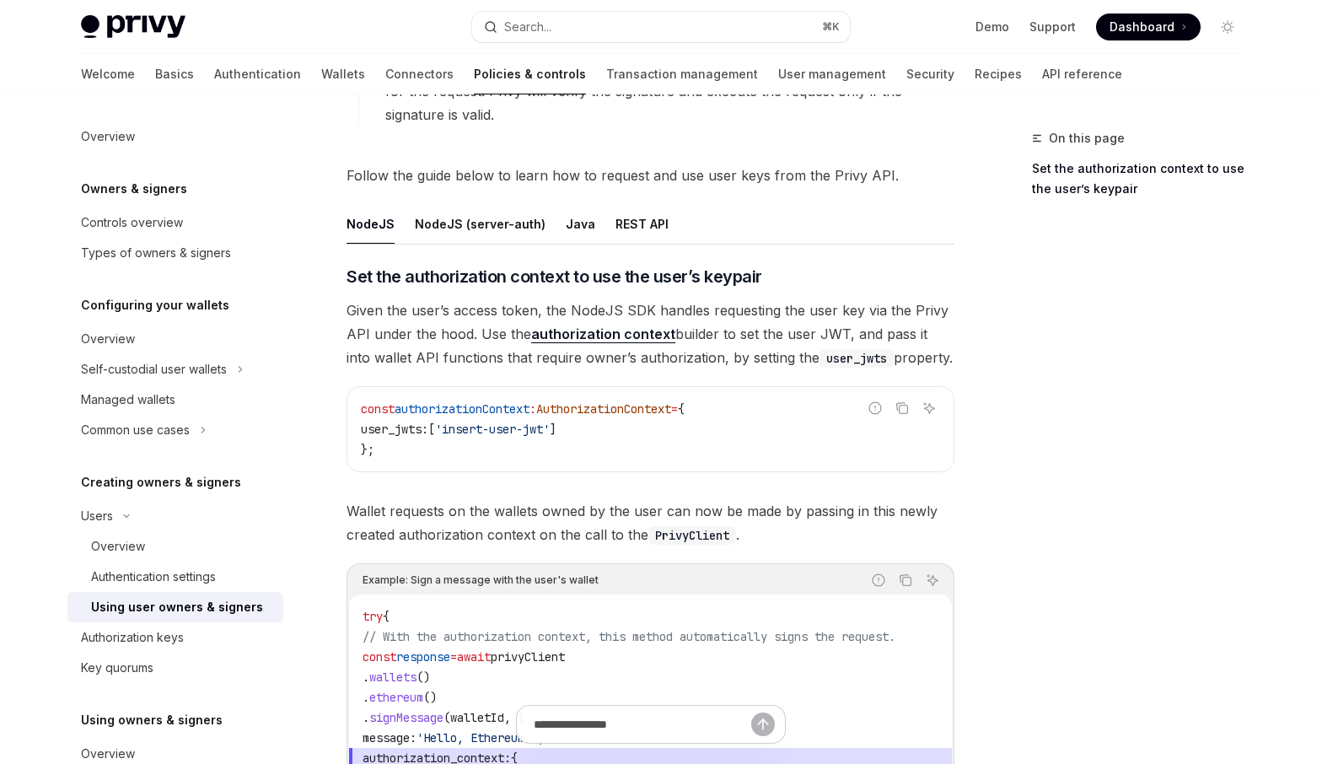
click at [748, 337] on span "Given the user’s access token, the NodeJS SDK handles requesting the user key v…" at bounding box center [650, 333] width 608 height 71
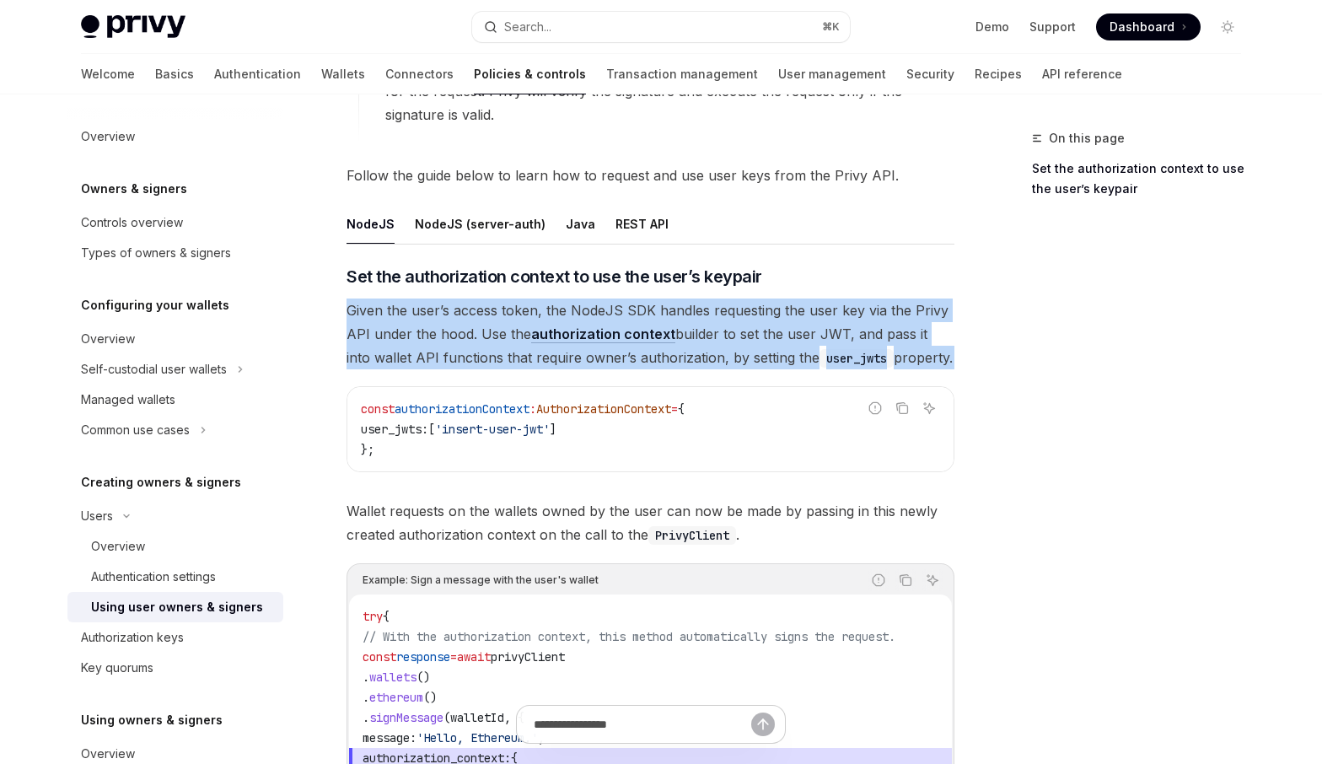
click at [748, 337] on span "Given the user’s access token, the NodeJS SDK handles requesting the user key v…" at bounding box center [650, 333] width 608 height 71
click at [750, 326] on span "Given the user’s access token, the NodeJS SDK handles requesting the user key v…" at bounding box center [650, 333] width 608 height 71
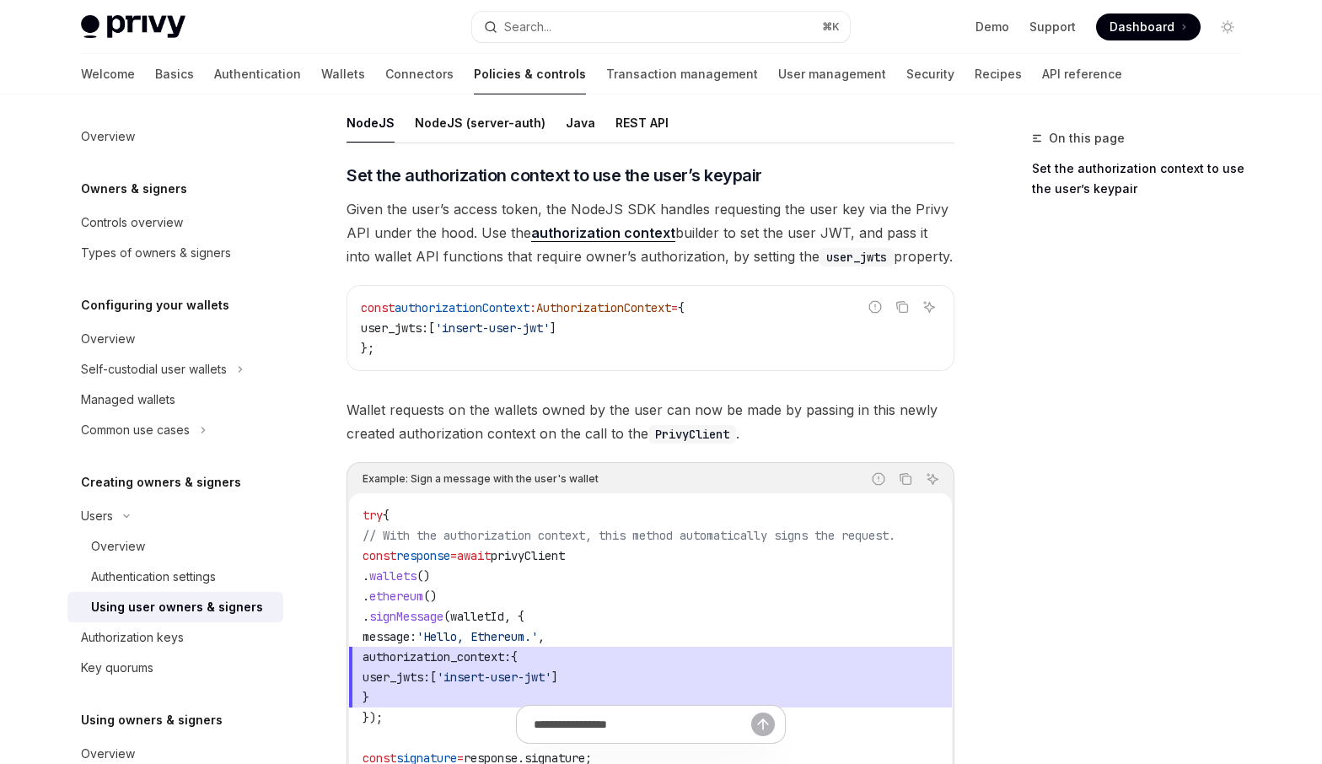
scroll to position [639, 0]
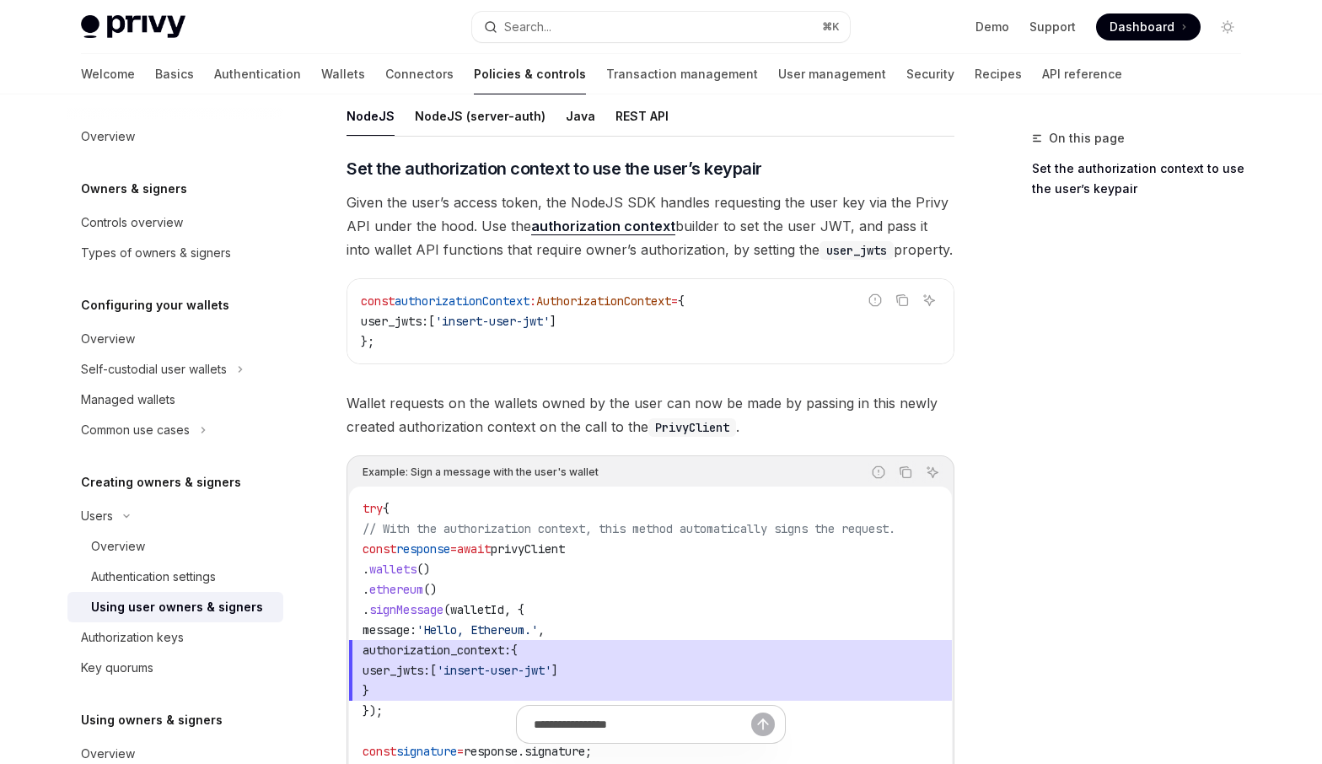
click at [765, 245] on span "Given the user’s access token, the NodeJS SDK handles requesting the user key v…" at bounding box center [650, 226] width 608 height 71
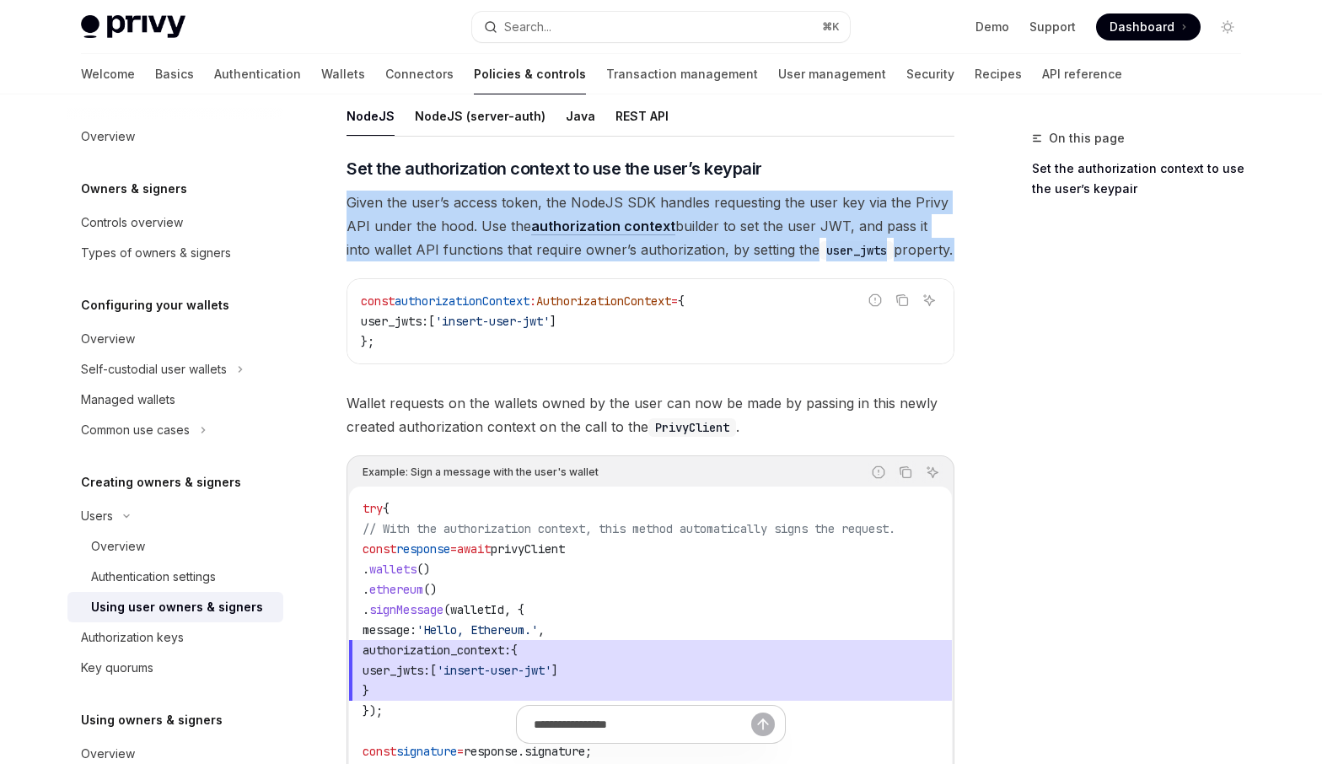
click at [765, 245] on span "Given the user’s access token, the NodeJS SDK handles requesting the user key v…" at bounding box center [650, 226] width 608 height 71
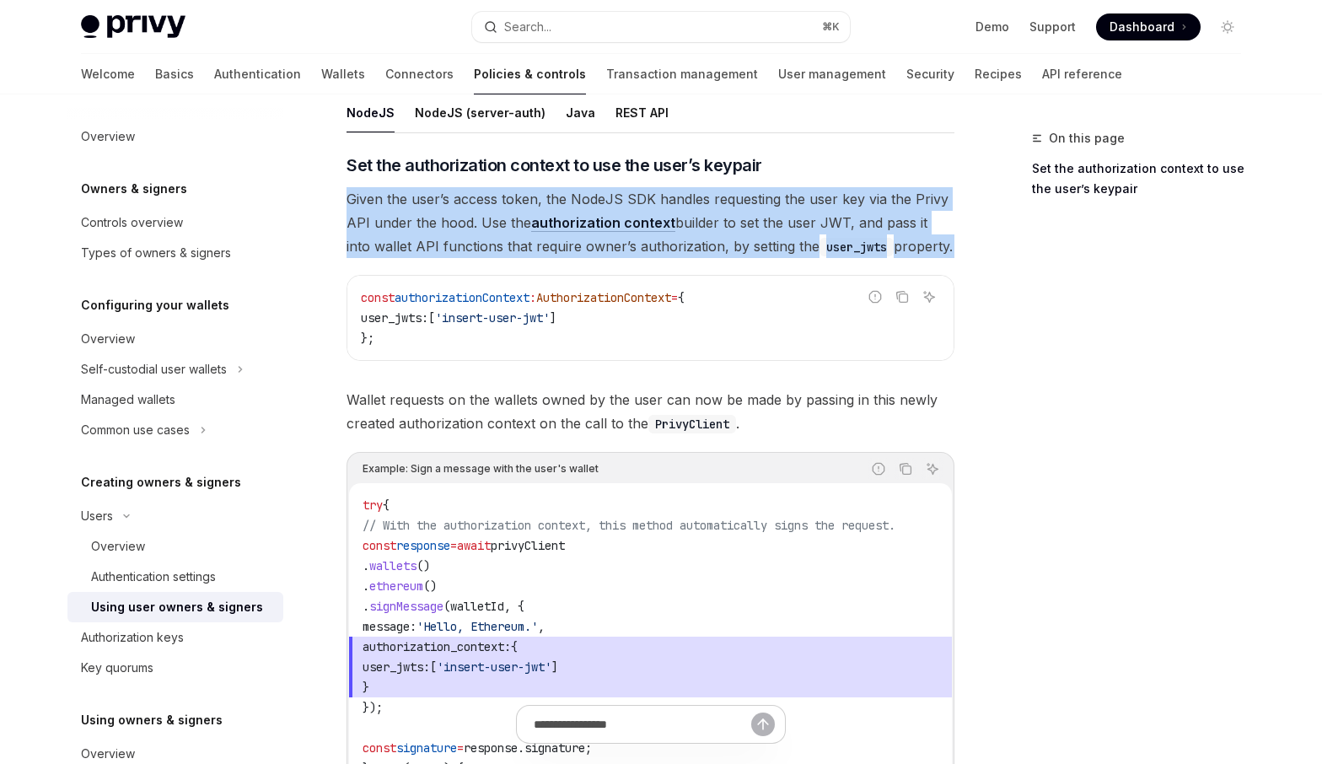
scroll to position [634, 0]
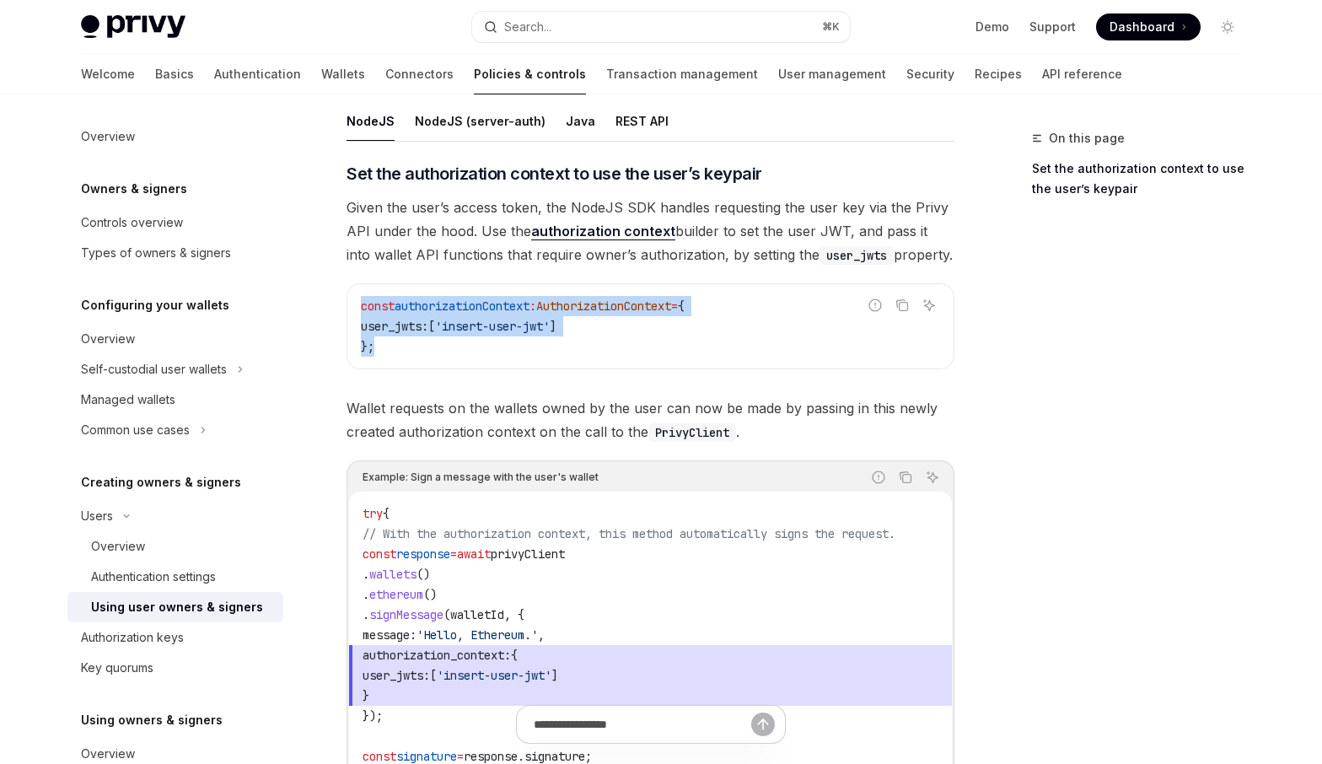
drag, startPoint x: 395, startPoint y: 346, endPoint x: 359, endPoint y: 307, distance: 53.1
click at [359, 307] on div "const authorizationContext : AuthorizationContext = { user_jwts: [ 'insert-user…" at bounding box center [650, 326] width 606 height 84
drag, startPoint x: 361, startPoint y: 308, endPoint x: 425, endPoint y: 364, distance: 85.4
click at [425, 365] on div "const authorizationContext : AuthorizationContext = { user_jwts: [ 'insert-user…" at bounding box center [650, 326] width 606 height 84
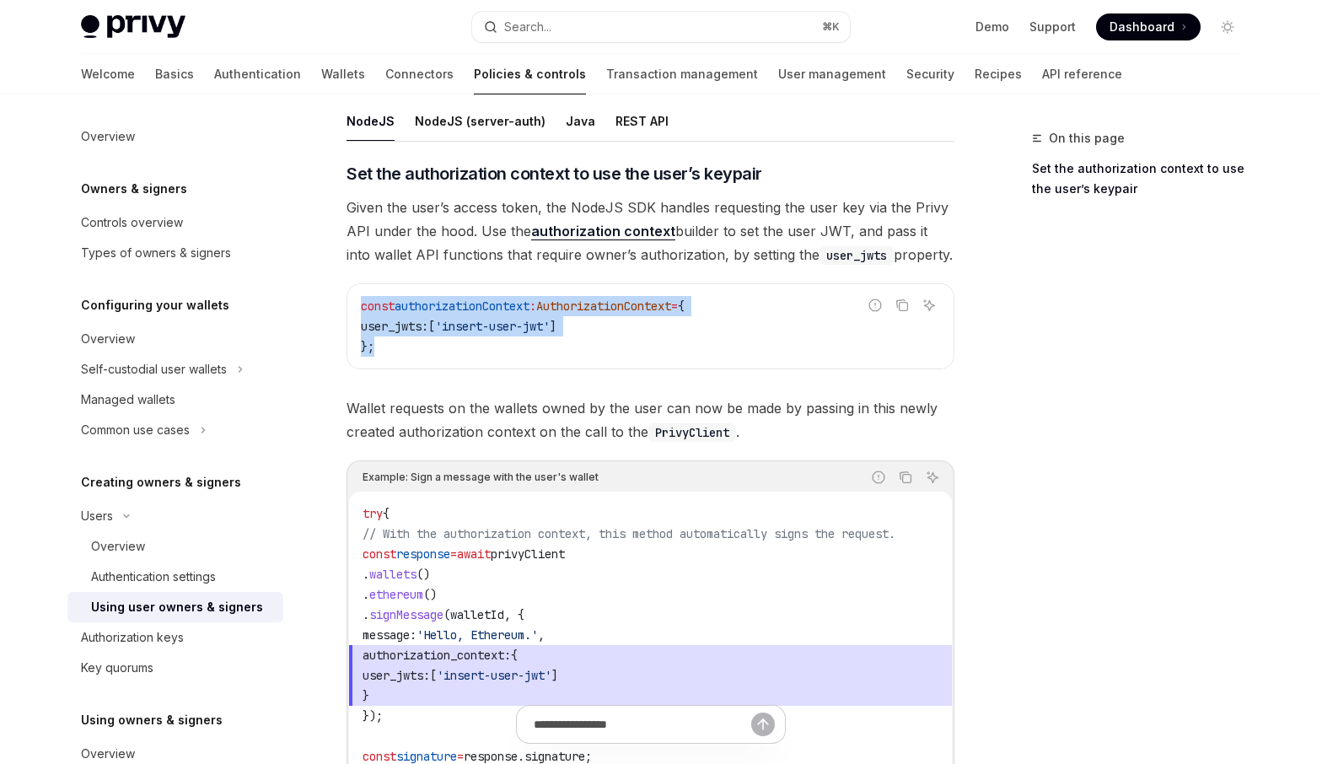
click at [431, 362] on div "const authorizationContext : AuthorizationContext = { user_jwts: [ 'insert-user…" at bounding box center [650, 326] width 606 height 84
drag, startPoint x: 411, startPoint y: 353, endPoint x: 354, endPoint y: 313, distance: 70.2
click at [354, 313] on div "const authorizationContext : AuthorizationContext = { user_jwts: [ 'insert-user…" at bounding box center [650, 326] width 606 height 84
click at [451, 356] on code "const authorizationContext : AuthorizationContext = { user_jwts: [ 'insert-user…" at bounding box center [650, 326] width 579 height 61
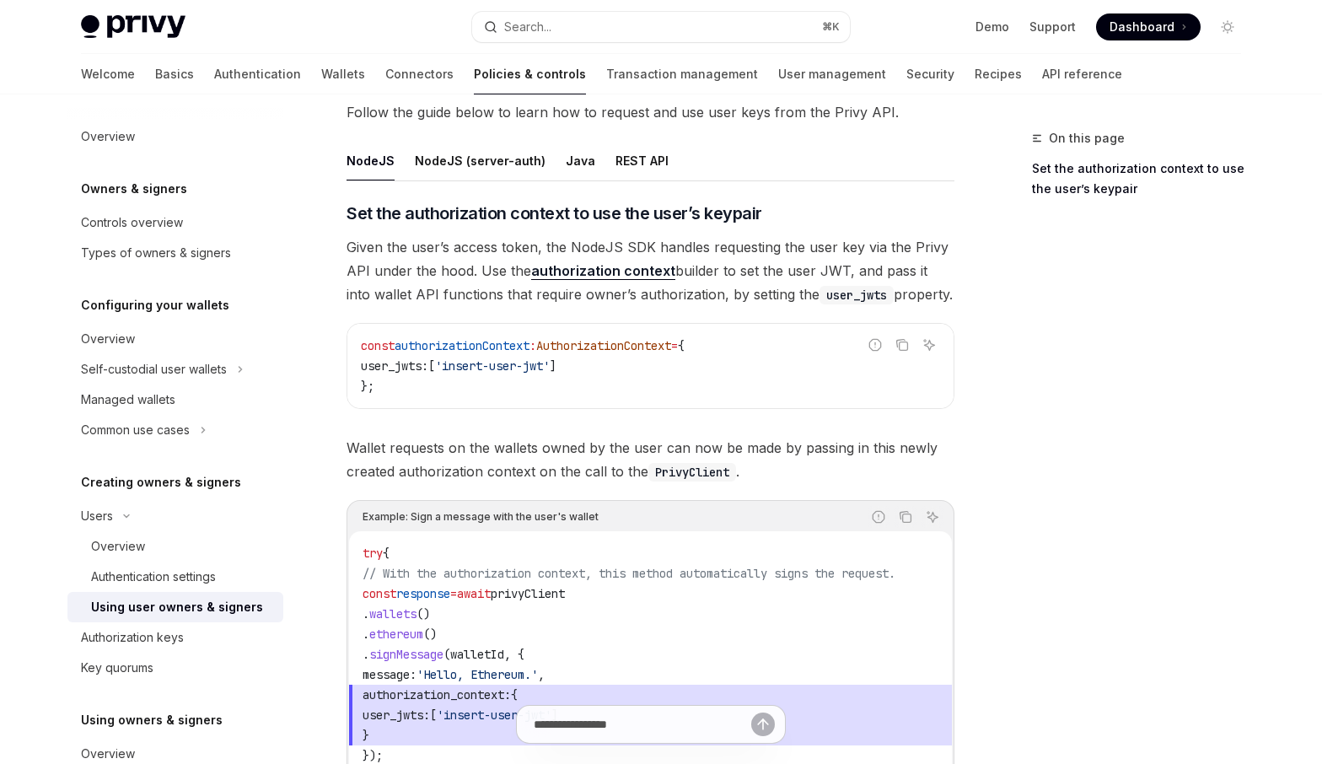
scroll to position [596, 0]
click at [754, 270] on span "Given the user’s access token, the NodeJS SDK handles requesting the user key v…" at bounding box center [650, 269] width 608 height 71
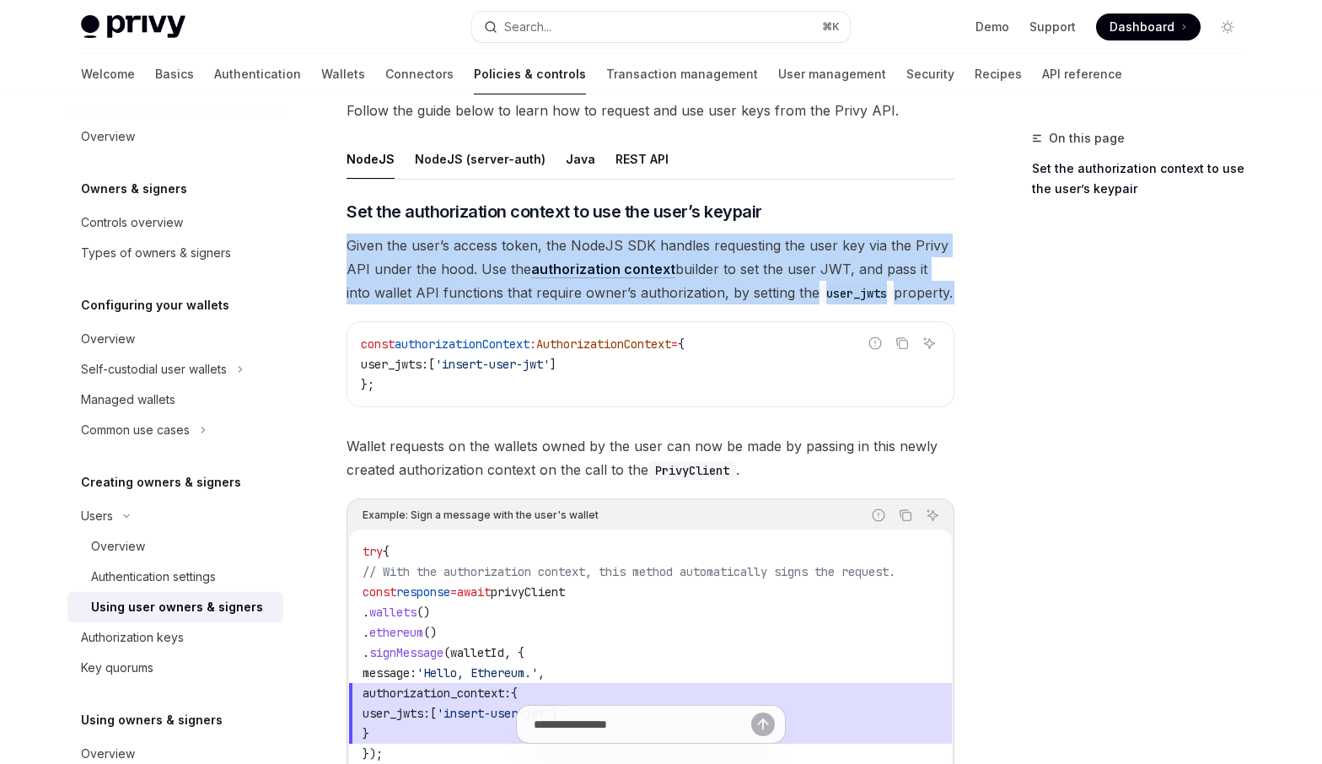
click at [754, 270] on span "Given the user’s access token, the NodeJS SDK handles requesting the user key v…" at bounding box center [650, 269] width 608 height 71
click at [373, 296] on span "Given the user’s access token, the NodeJS SDK handles requesting the user key v…" at bounding box center [650, 269] width 608 height 71
drag, startPoint x: 348, startPoint y: 245, endPoint x: 335, endPoint y: 307, distance: 63.0
click at [335, 307] on div "**********" at bounding box center [492, 355] width 931 height 1646
click at [357, 284] on span "Given the user’s access token, the NodeJS SDK handles requesting the user key v…" at bounding box center [650, 269] width 608 height 71
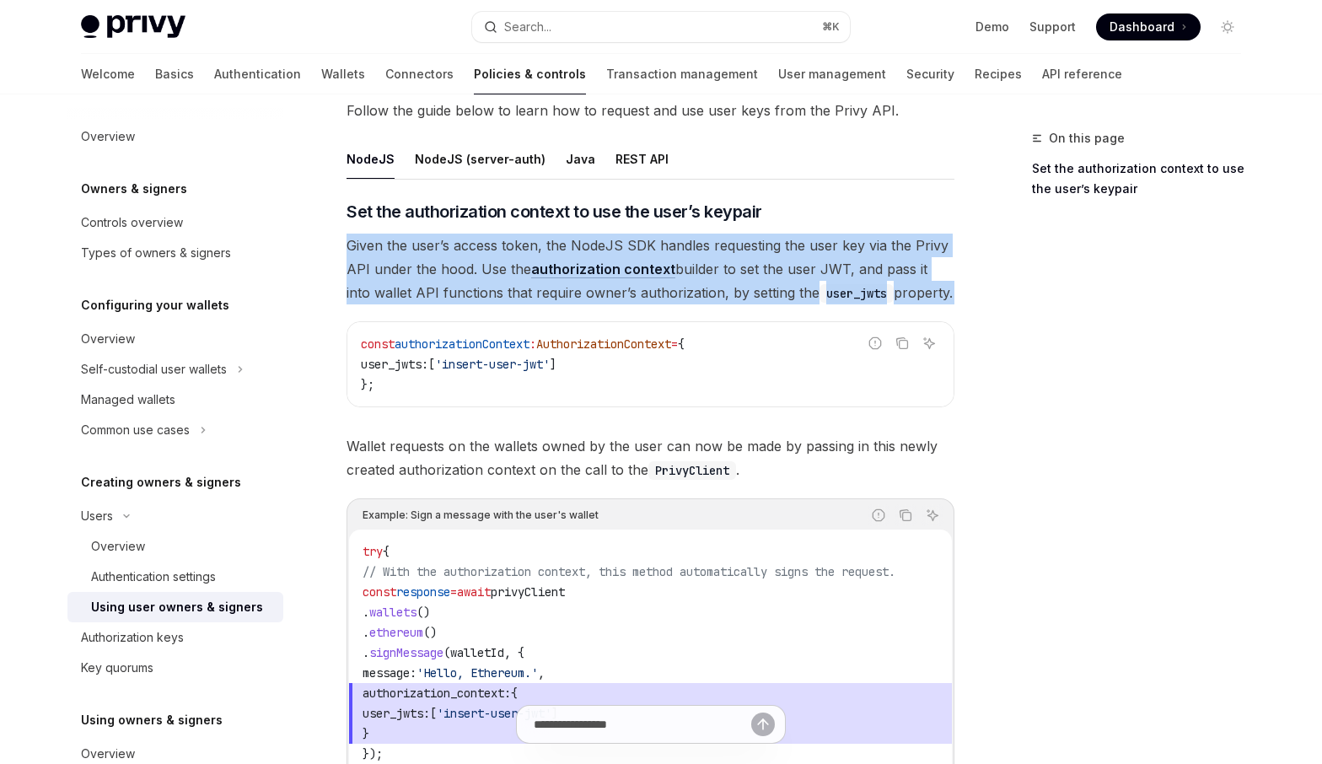
drag, startPoint x: 348, startPoint y: 245, endPoint x: 340, endPoint y: 307, distance: 62.1
click at [340, 307] on div "**********" at bounding box center [492, 355] width 931 height 1646
click at [368, 297] on span "Given the user’s access token, the NodeJS SDK handles requesting the user key v…" at bounding box center [650, 269] width 608 height 71
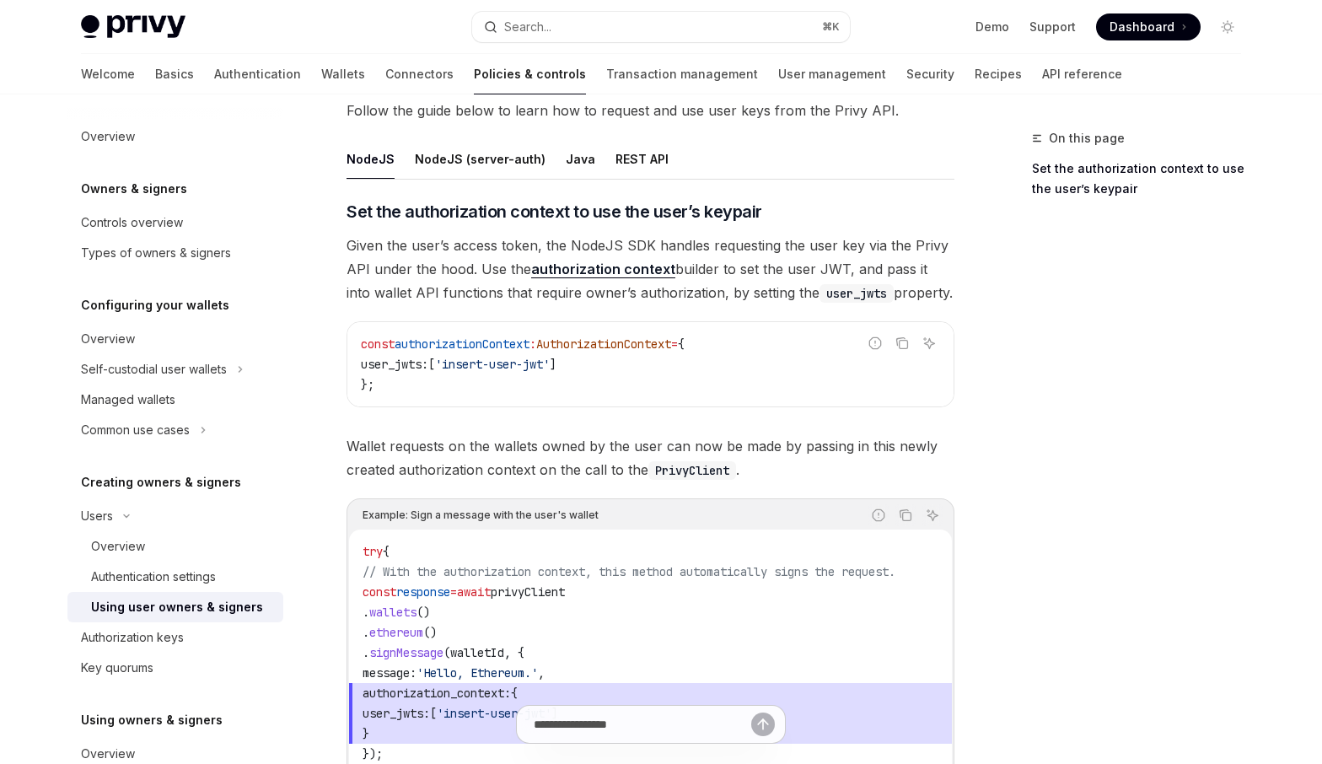
click at [383, 266] on span "Given the user’s access token, the NodeJS SDK handles requesting the user key v…" at bounding box center [650, 269] width 608 height 71
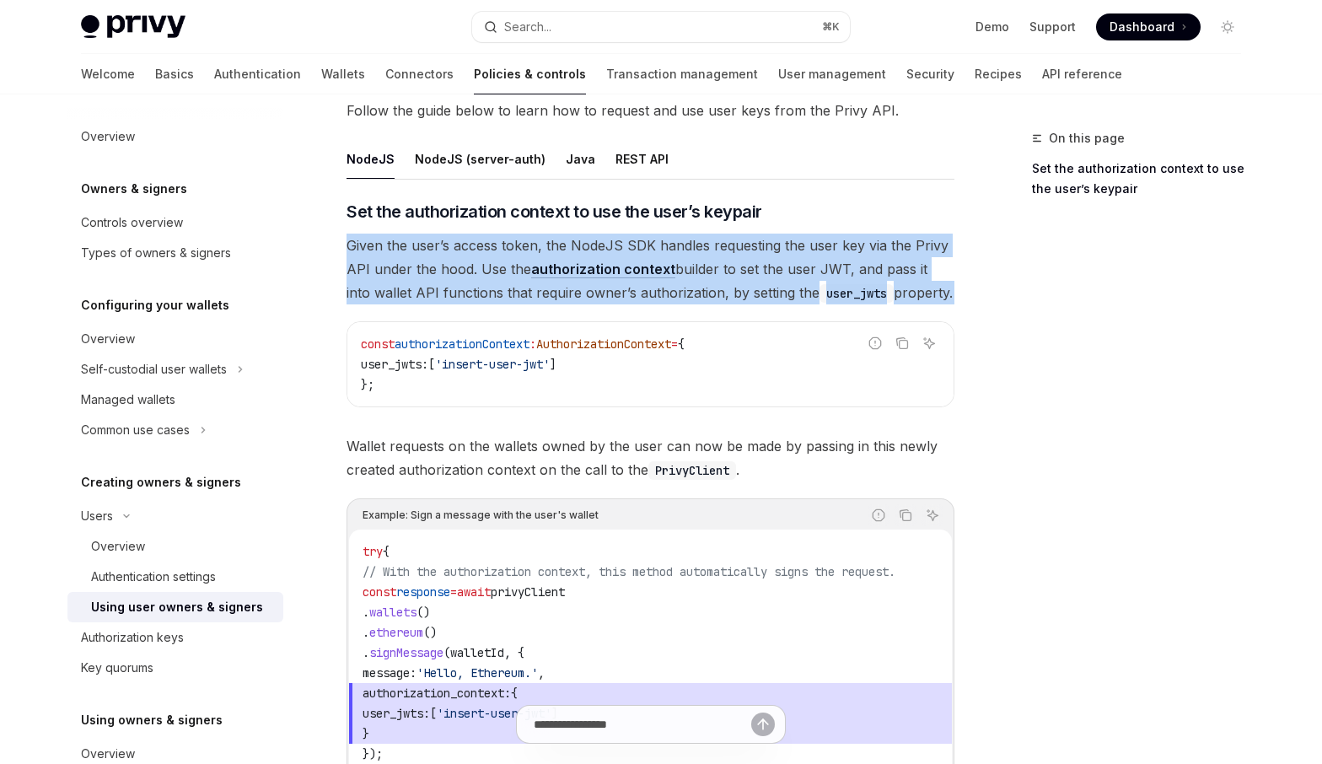
click at [383, 266] on span "Given the user’s access token, the NodeJS SDK handles requesting the user key v…" at bounding box center [650, 269] width 608 height 71
drag, startPoint x: 350, startPoint y: 245, endPoint x: 340, endPoint y: 307, distance: 62.4
click at [340, 307] on div "**********" at bounding box center [492, 355] width 931 height 1646
click at [367, 287] on span "Given the user’s access token, the NodeJS SDK handles requesting the user key v…" at bounding box center [650, 269] width 608 height 71
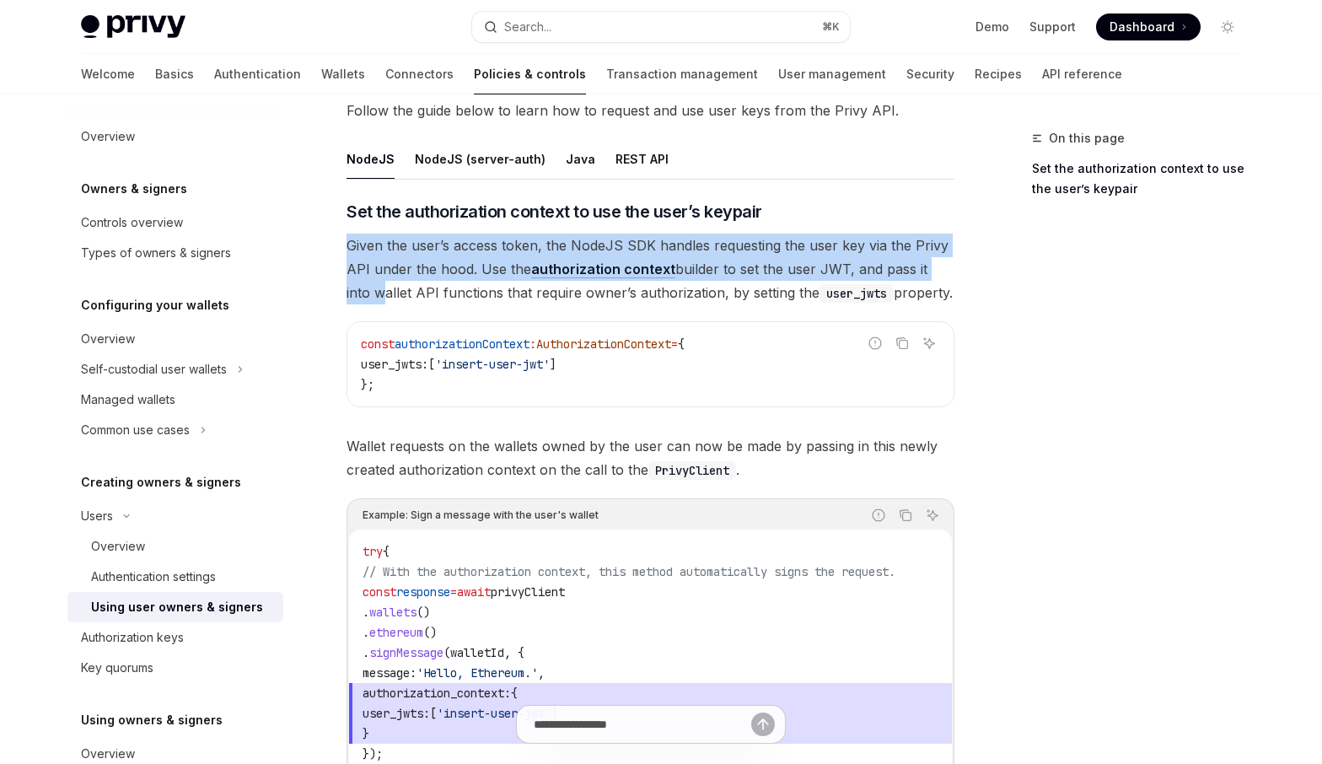
drag, startPoint x: 351, startPoint y: 245, endPoint x: 349, endPoint y: 296, distance: 50.6
click at [349, 296] on span "Given the user’s access token, the NodeJS SDK handles requesting the user key v…" at bounding box center [650, 269] width 608 height 71
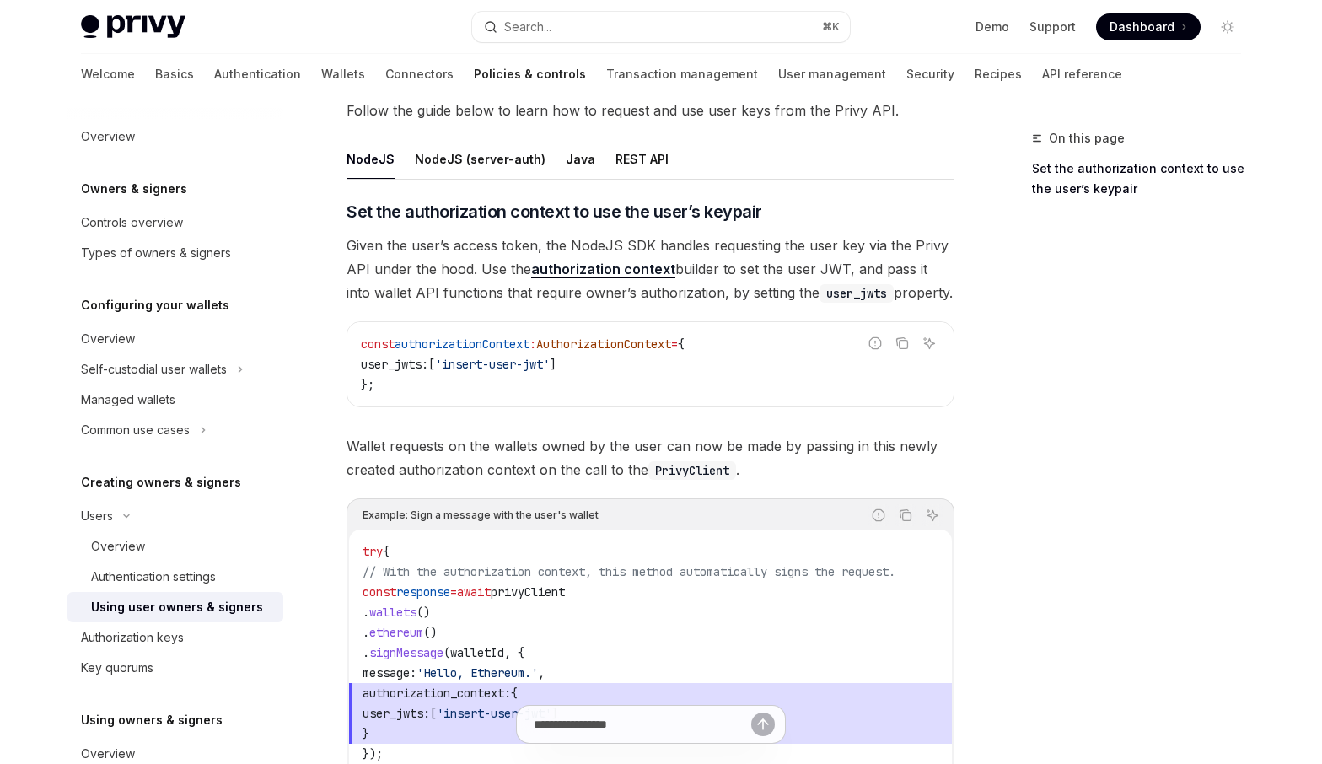
click at [392, 282] on span "Given the user’s access token, the NodeJS SDK handles requesting the user key v…" at bounding box center [650, 269] width 608 height 71
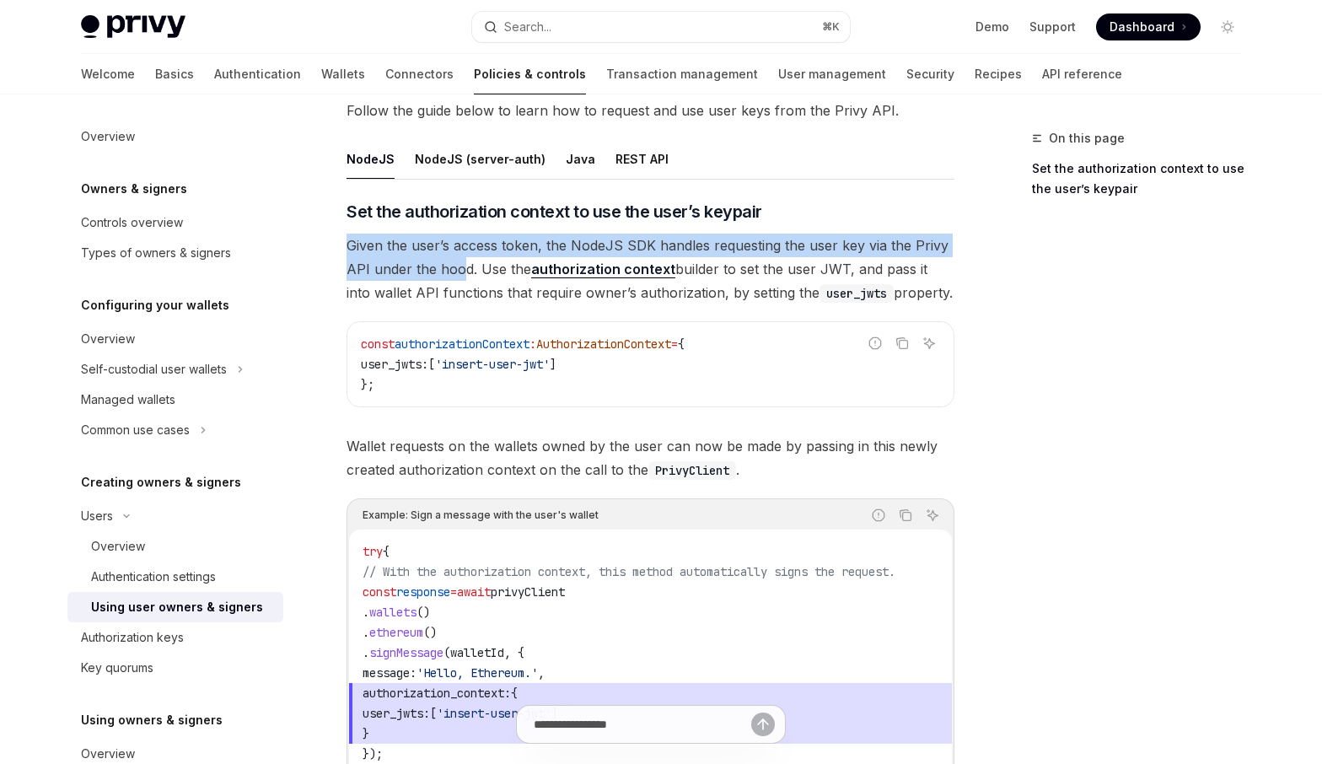
drag, startPoint x: 350, startPoint y: 244, endPoint x: 463, endPoint y: 270, distance: 115.8
click at [464, 270] on span "Given the user’s access token, the NodeJS SDK handles requesting the user key v…" at bounding box center [650, 269] width 608 height 71
click at [463, 270] on span "Given the user’s access token, the NodeJS SDK handles requesting the user key v…" at bounding box center [650, 269] width 608 height 71
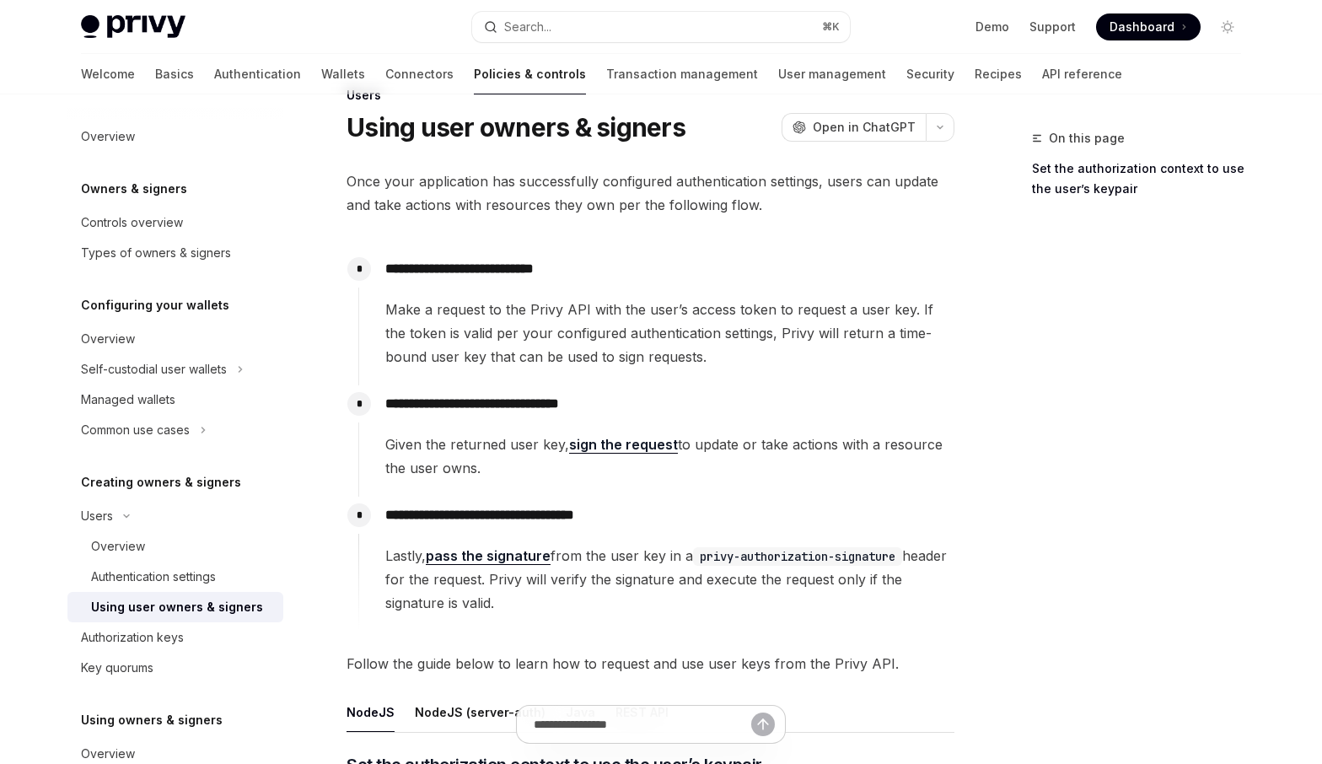
scroll to position [53, 0]
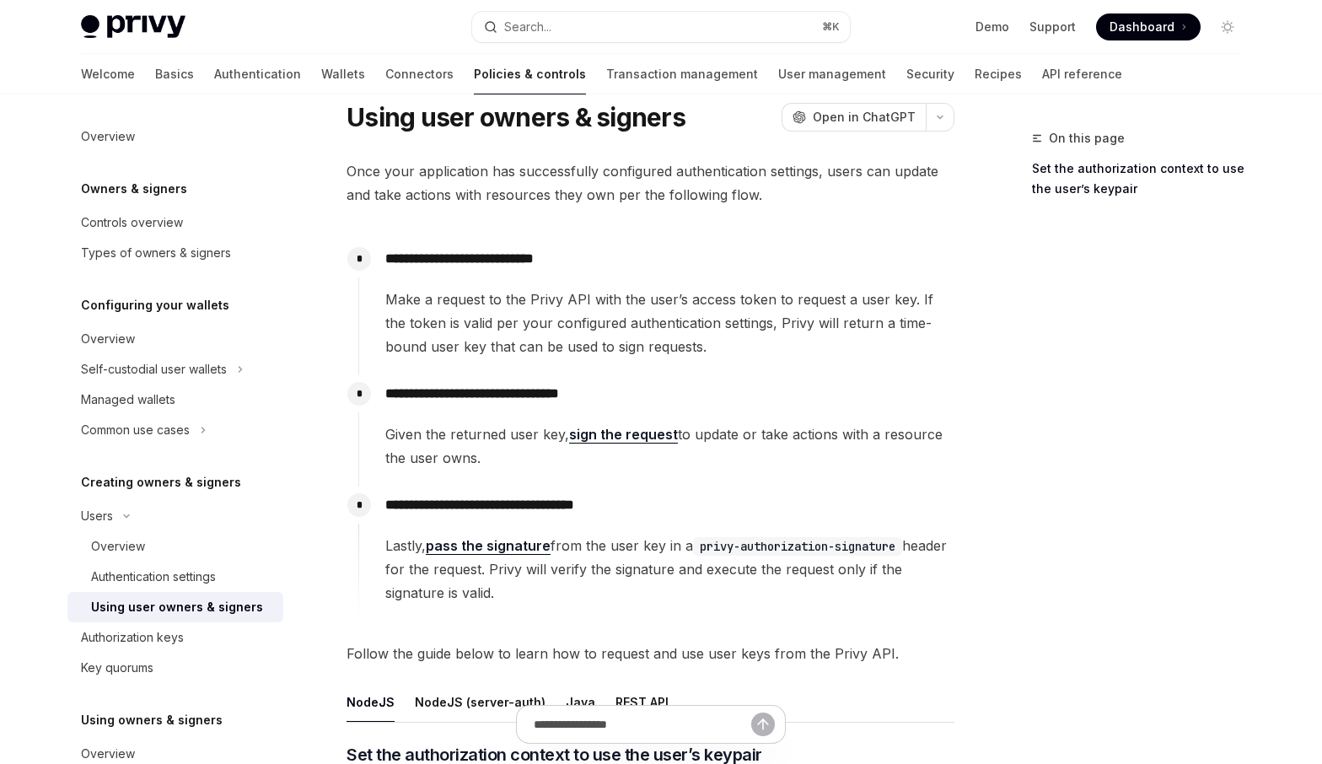
click at [568, 328] on span "Make a request to the Privy API with the user’s access token to request a user …" at bounding box center [669, 322] width 568 height 71
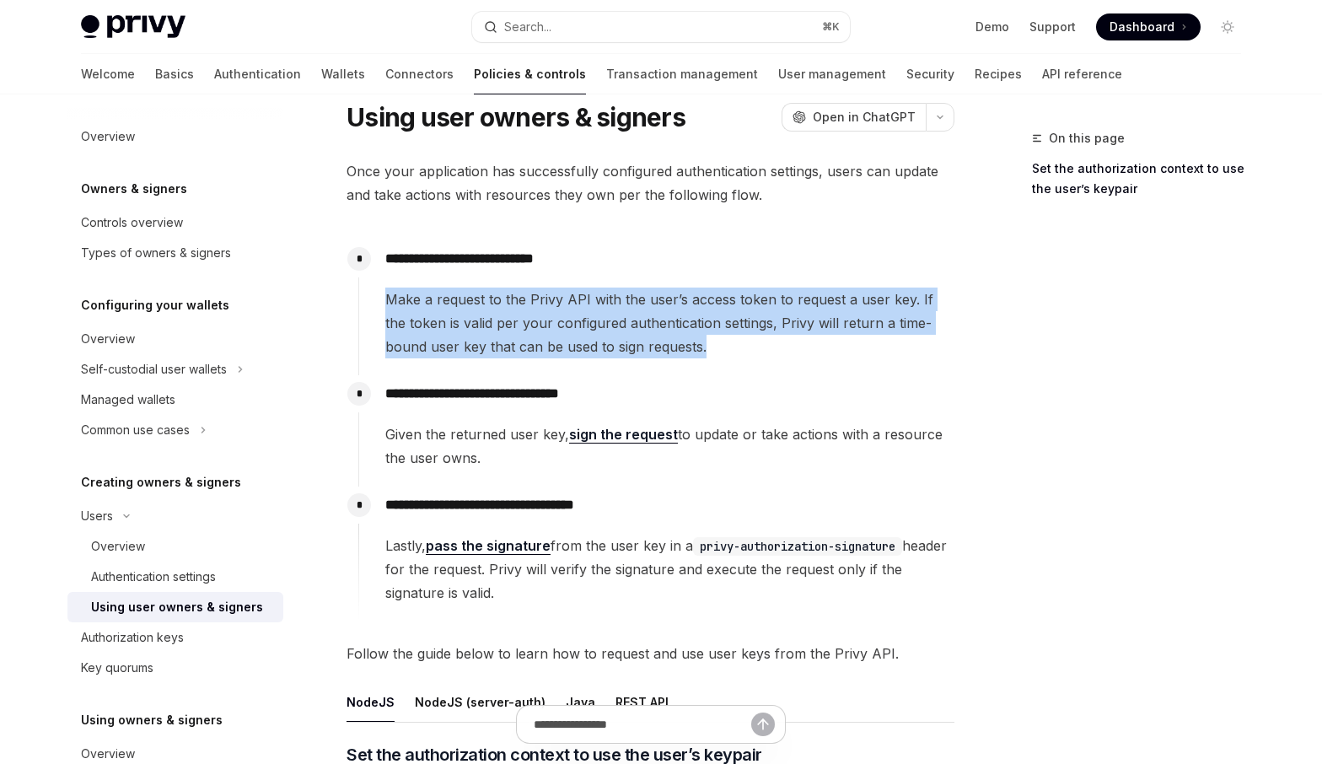
click at [568, 328] on span "Make a request to the Privy API with the user’s access token to request a user …" at bounding box center [669, 322] width 568 height 71
click at [567, 318] on span "Make a request to the Privy API with the user’s access token to request a user …" at bounding box center [669, 322] width 568 height 71
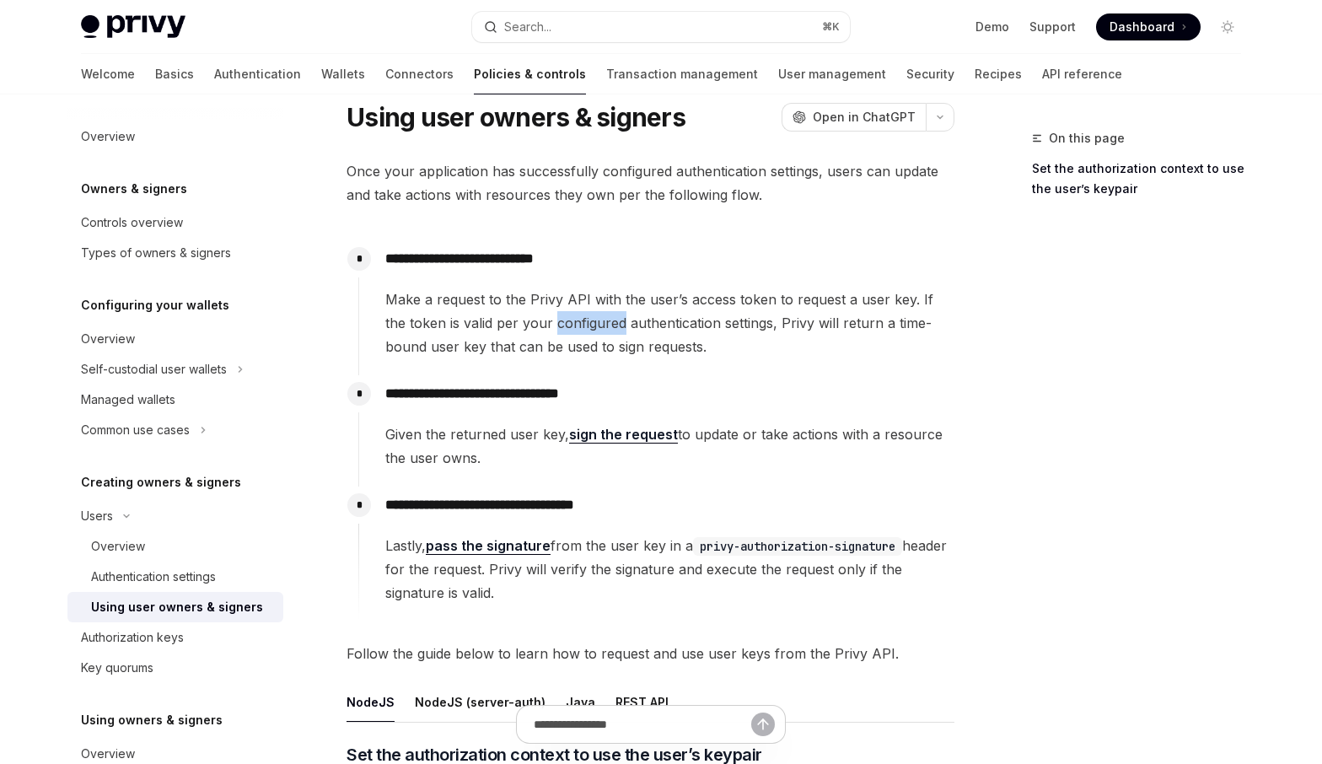
click at [567, 318] on span "Make a request to the Privy API with the user’s access token to request a user …" at bounding box center [669, 322] width 568 height 71
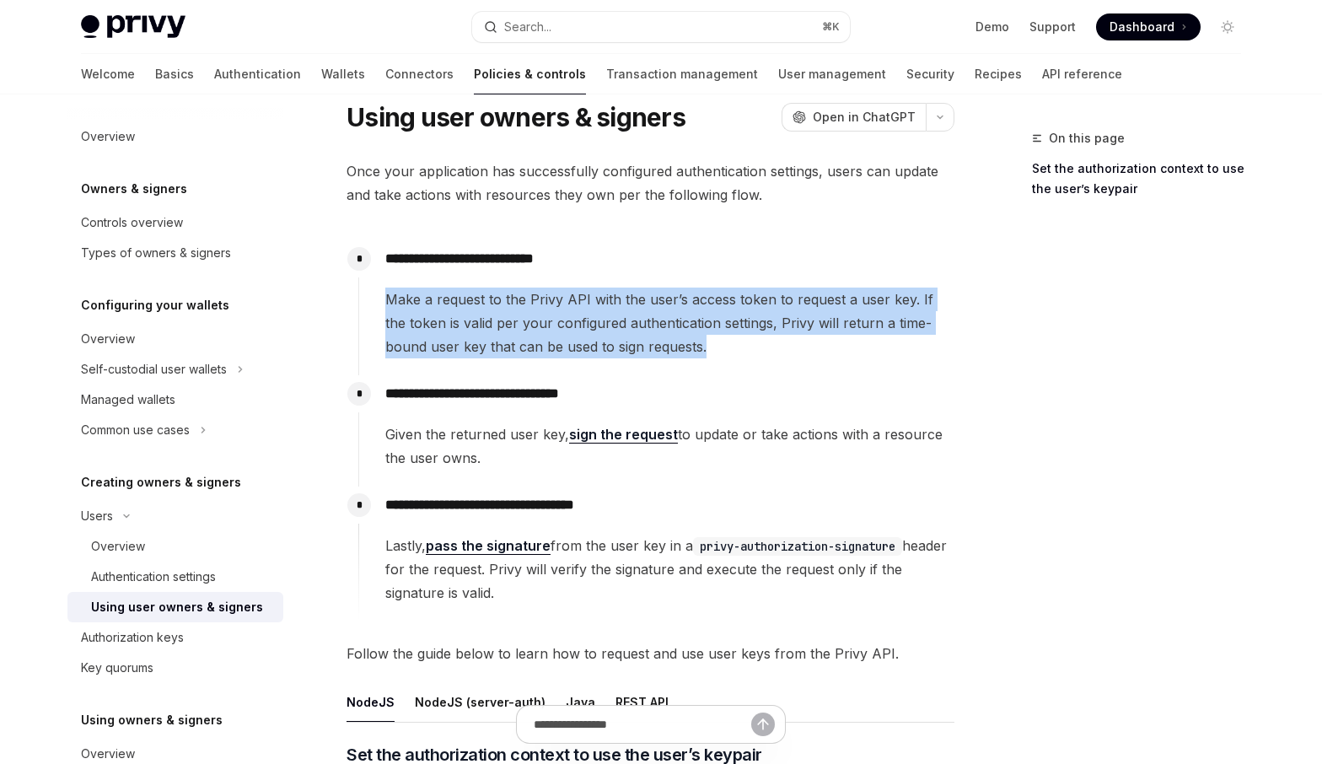
click at [567, 318] on span "Make a request to the Privy API with the user’s access token to request a user …" at bounding box center [669, 322] width 568 height 71
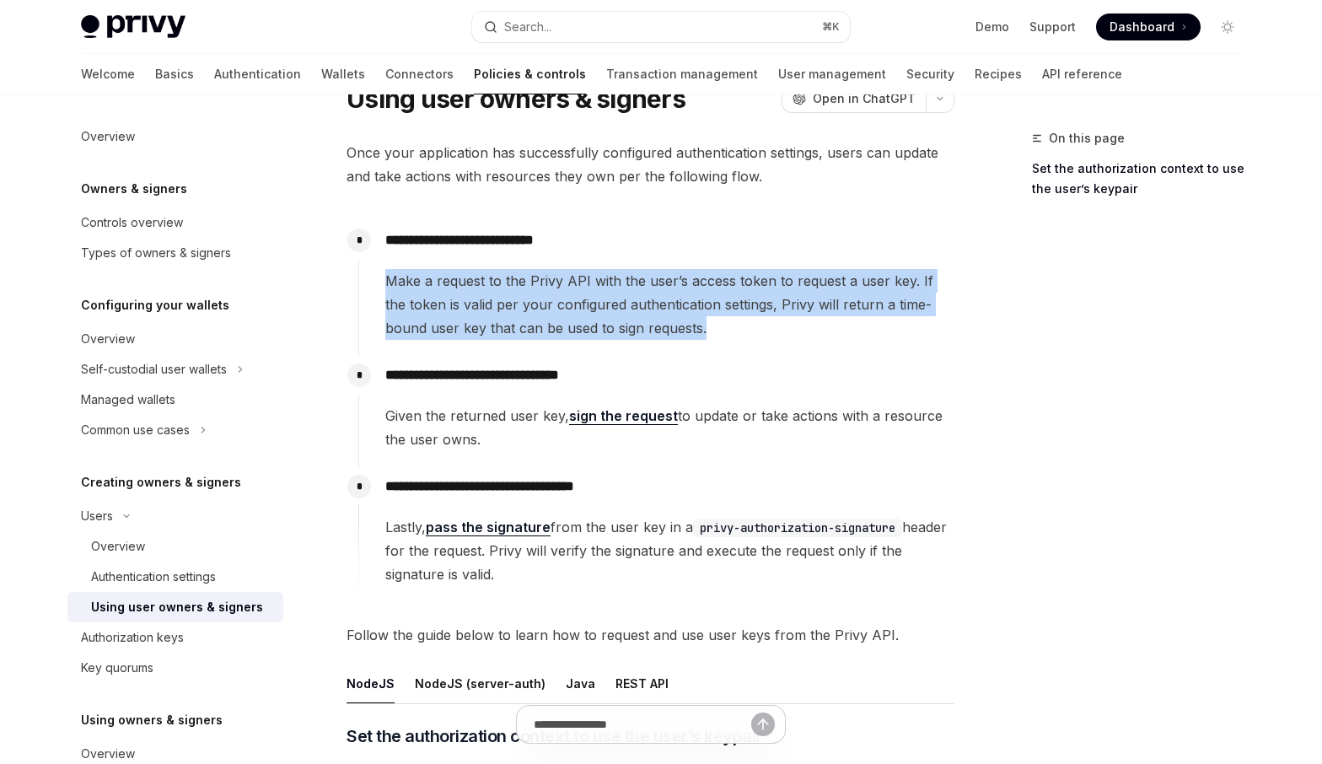
scroll to position [79, 0]
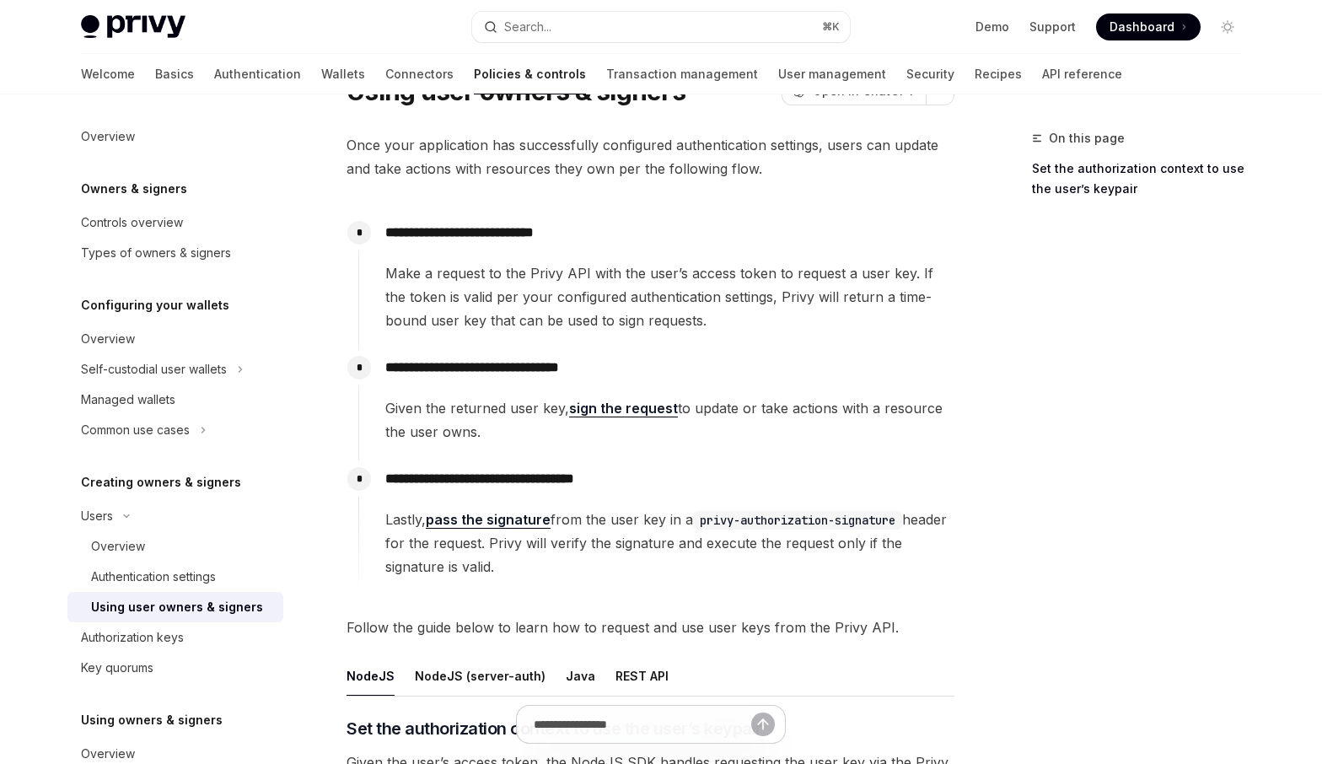
click at [452, 436] on span "Given the returned user key, sign the request to update or take actions with a …" at bounding box center [669, 419] width 568 height 47
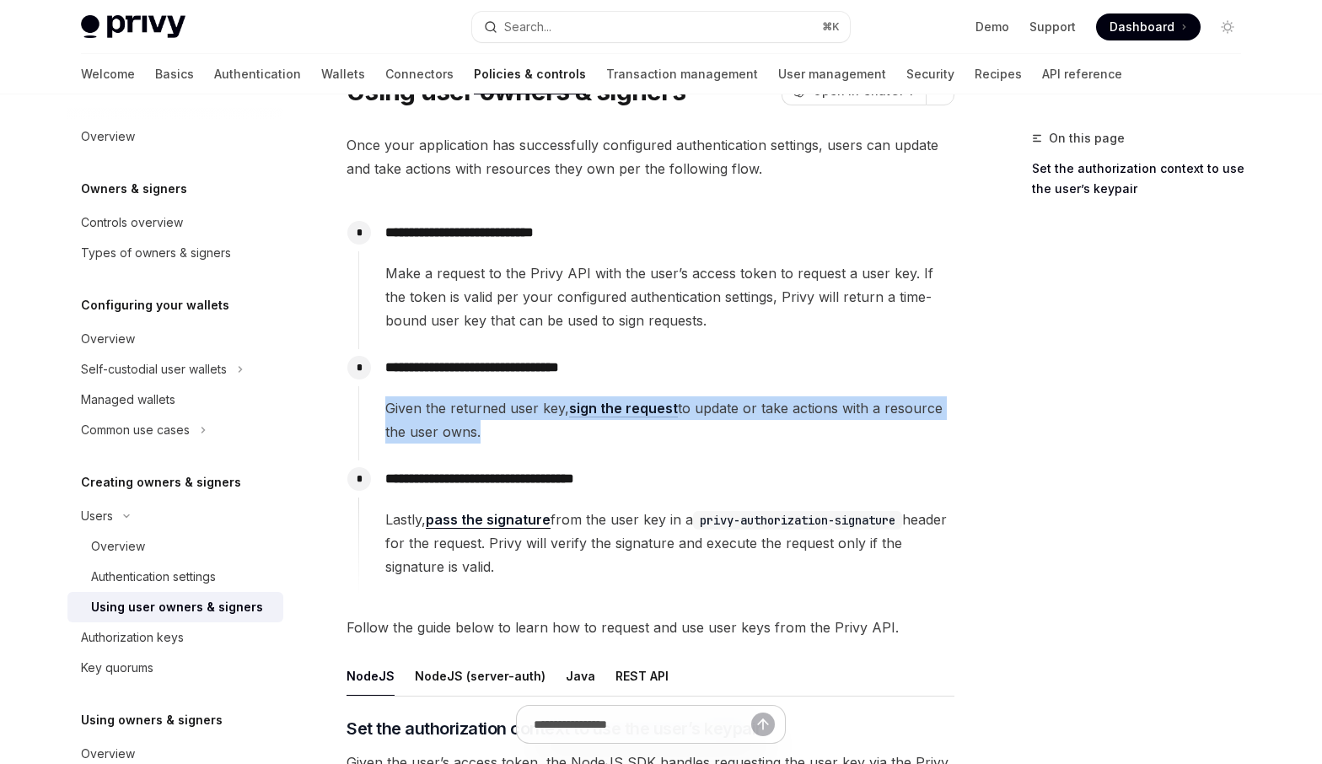
click at [452, 436] on span "Given the returned user key, sign the request to update or take actions with a …" at bounding box center [669, 419] width 568 height 47
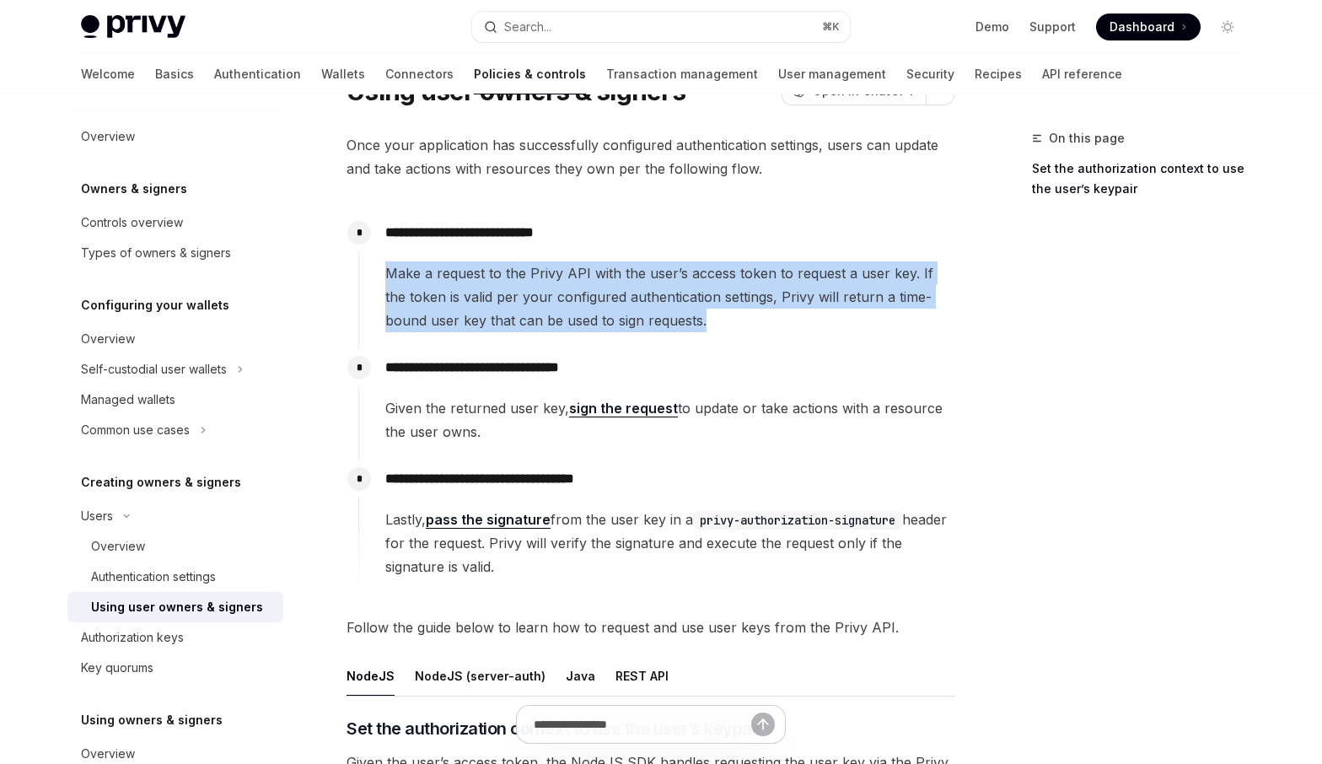
drag, startPoint x: 379, startPoint y: 268, endPoint x: 672, endPoint y: 326, distance: 299.1
click at [672, 326] on div "**********" at bounding box center [656, 273] width 596 height 118
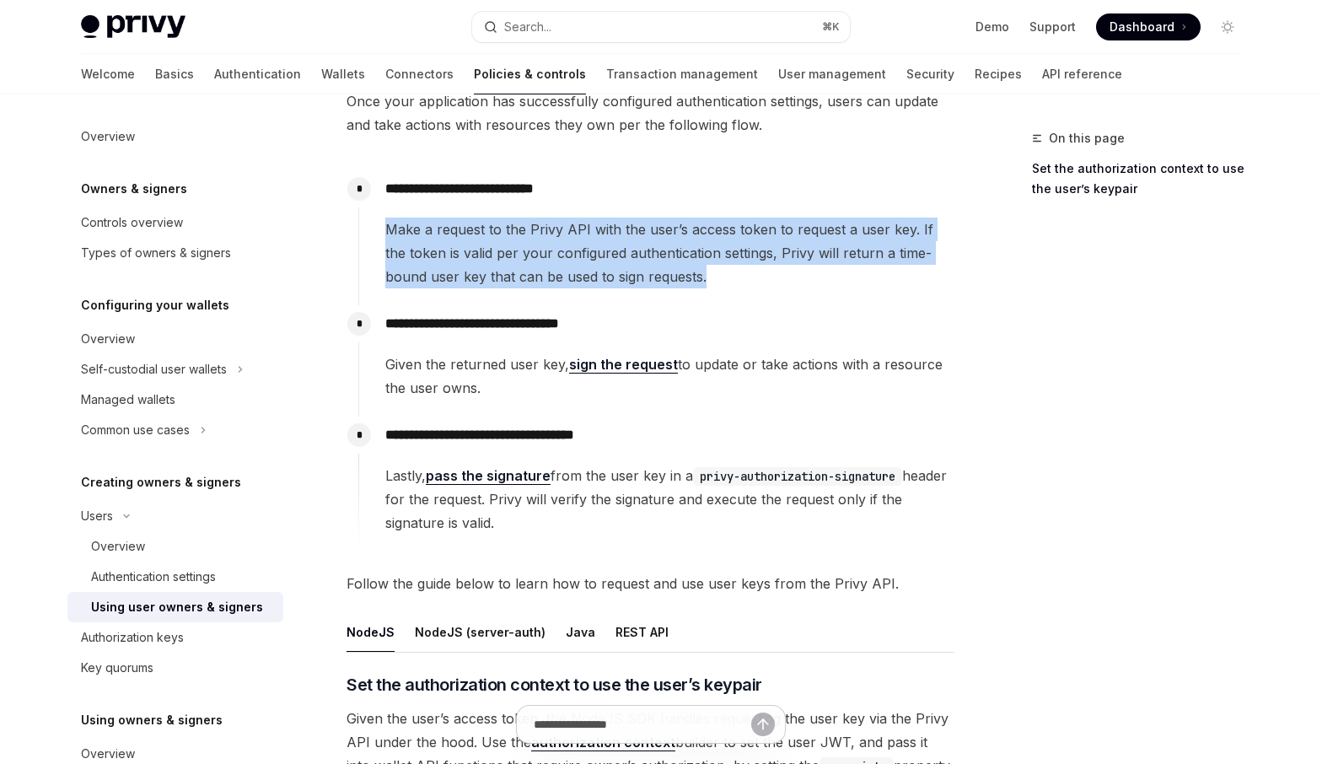
scroll to position [135, 0]
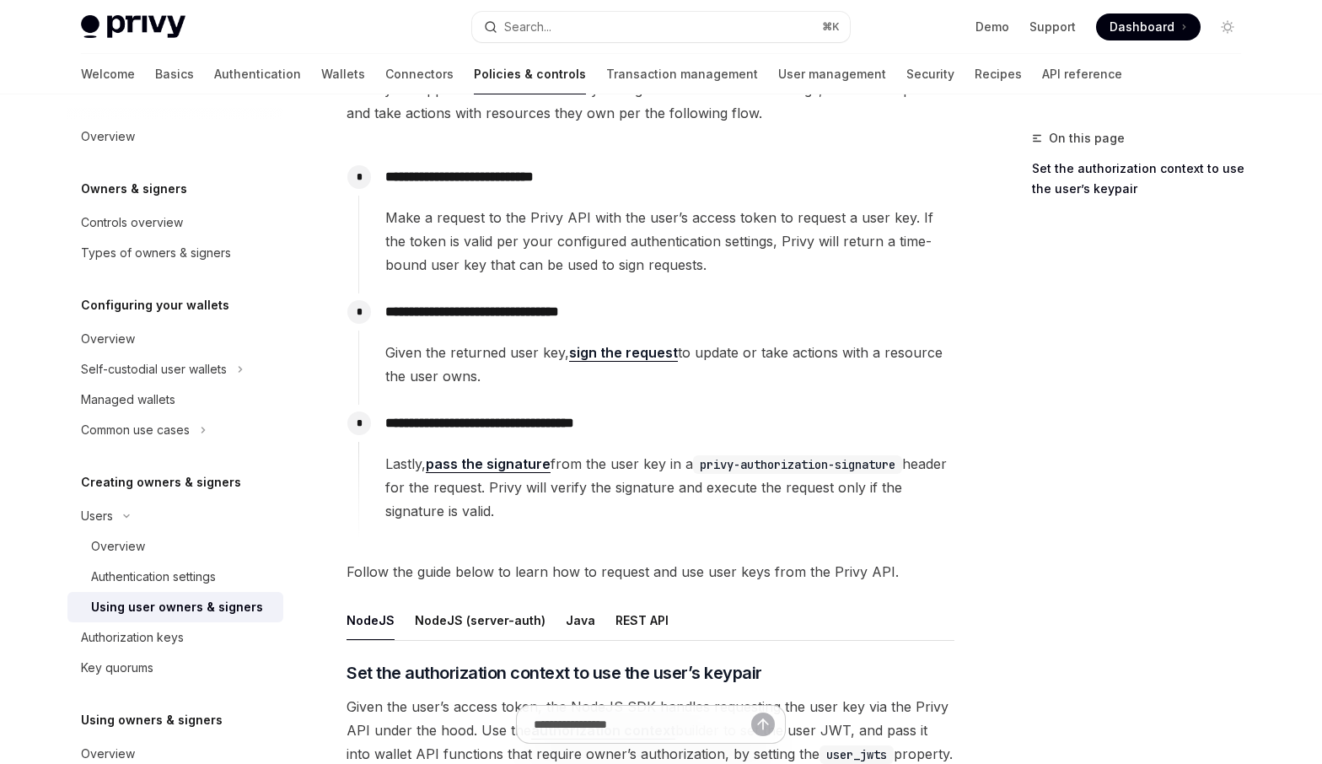
click at [457, 358] on span "Given the returned user key, sign the request to update or take actions with a …" at bounding box center [669, 364] width 568 height 47
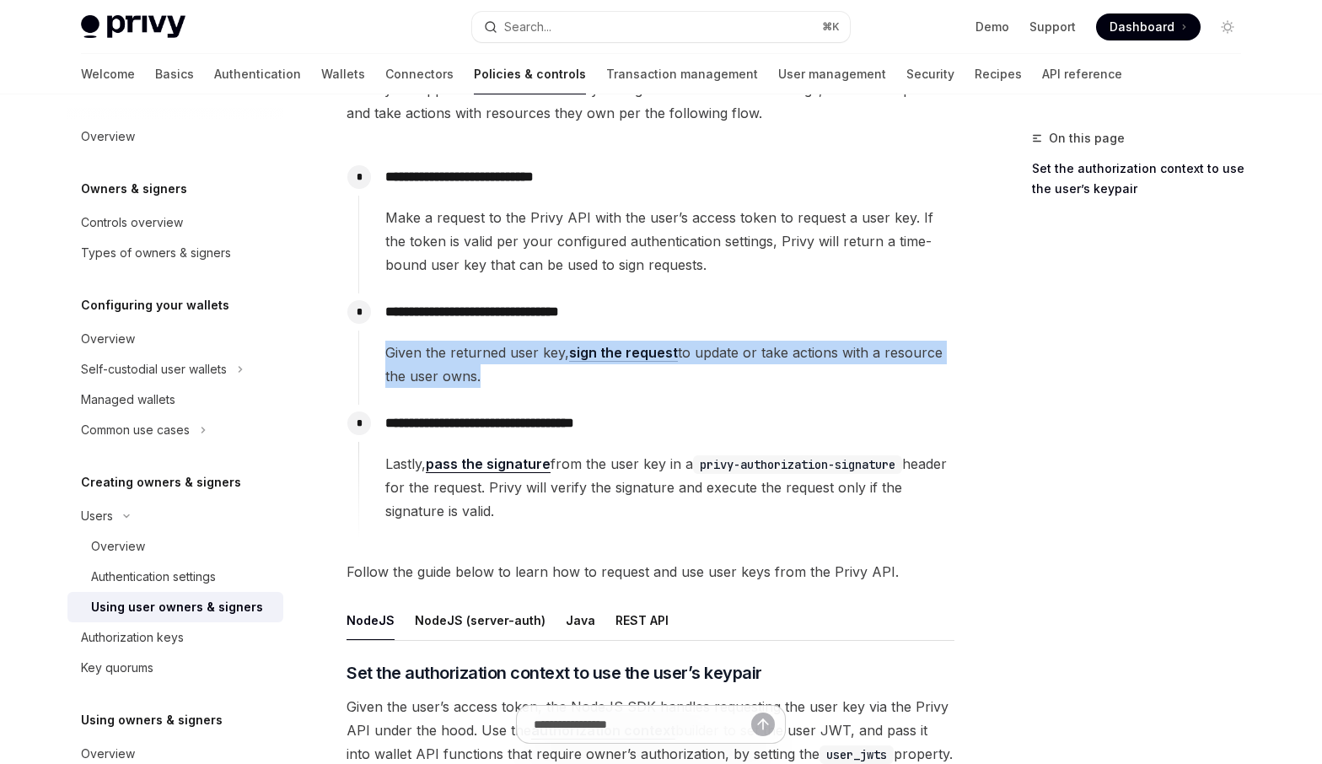
click at [457, 358] on span "Given the returned user key, sign the request to update or take actions with a …" at bounding box center [669, 364] width 568 height 47
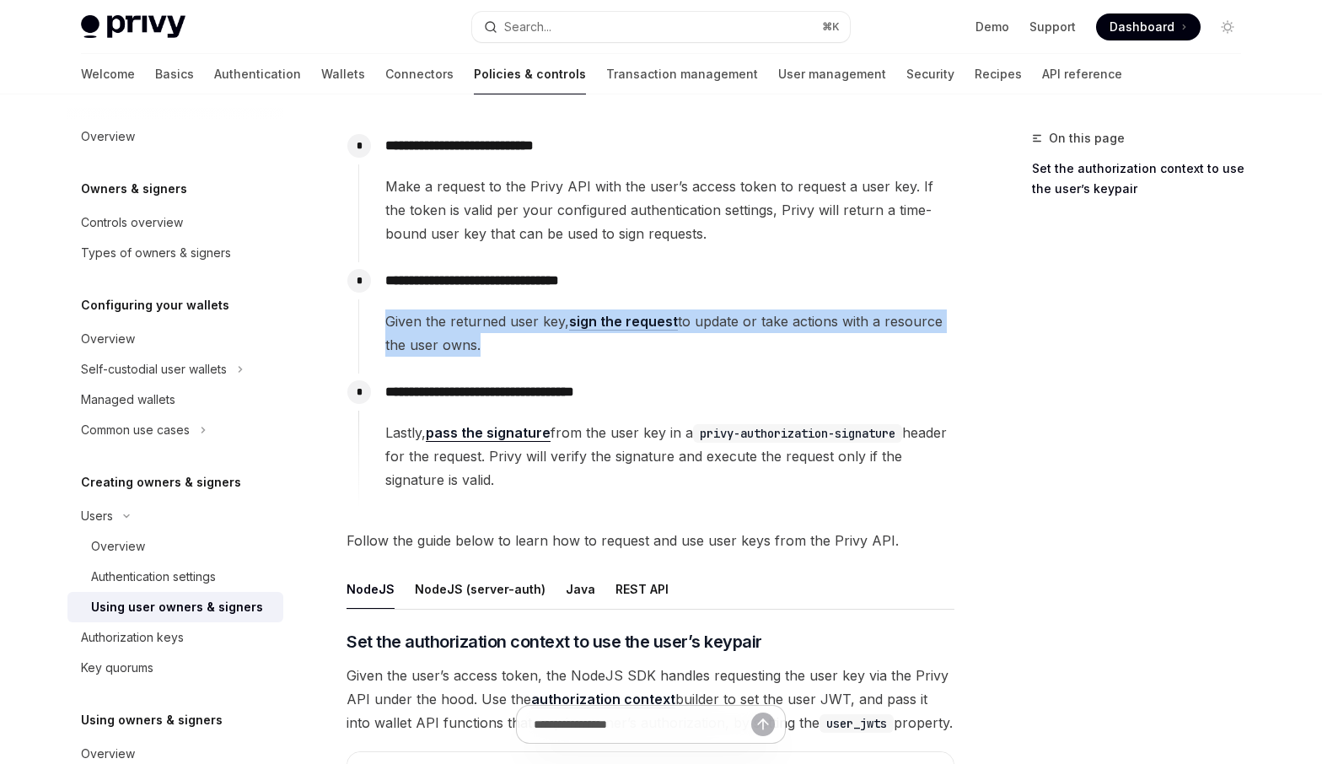
scroll to position [169, 0]
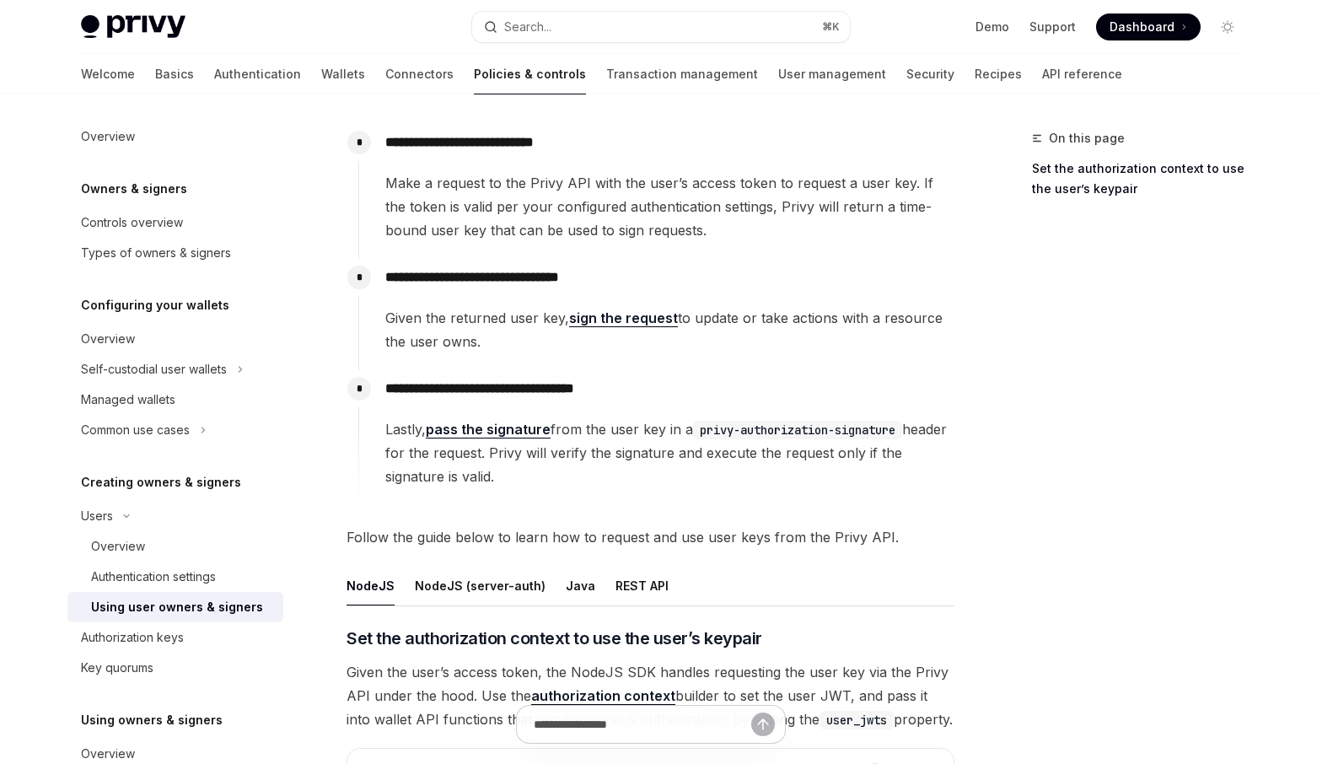
click at [412, 444] on span "Lastly, pass the signature from the user key in a privy-authorization-signature…" at bounding box center [669, 452] width 568 height 71
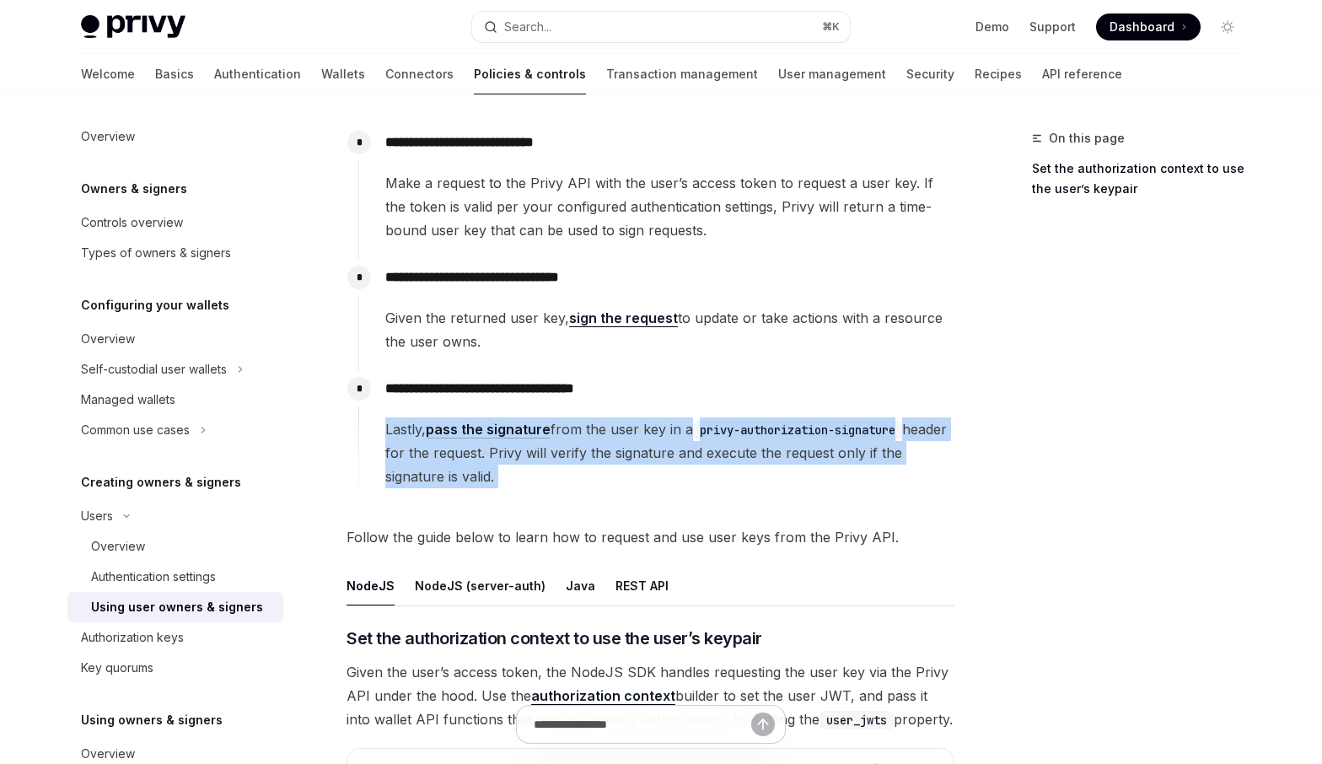
click at [412, 444] on span "Lastly, pass the signature from the user key in a privy-authorization-signature…" at bounding box center [669, 452] width 568 height 71
click at [559, 476] on span "Lastly, pass the signature from the user key in a privy-authorization-signature…" at bounding box center [669, 452] width 568 height 71
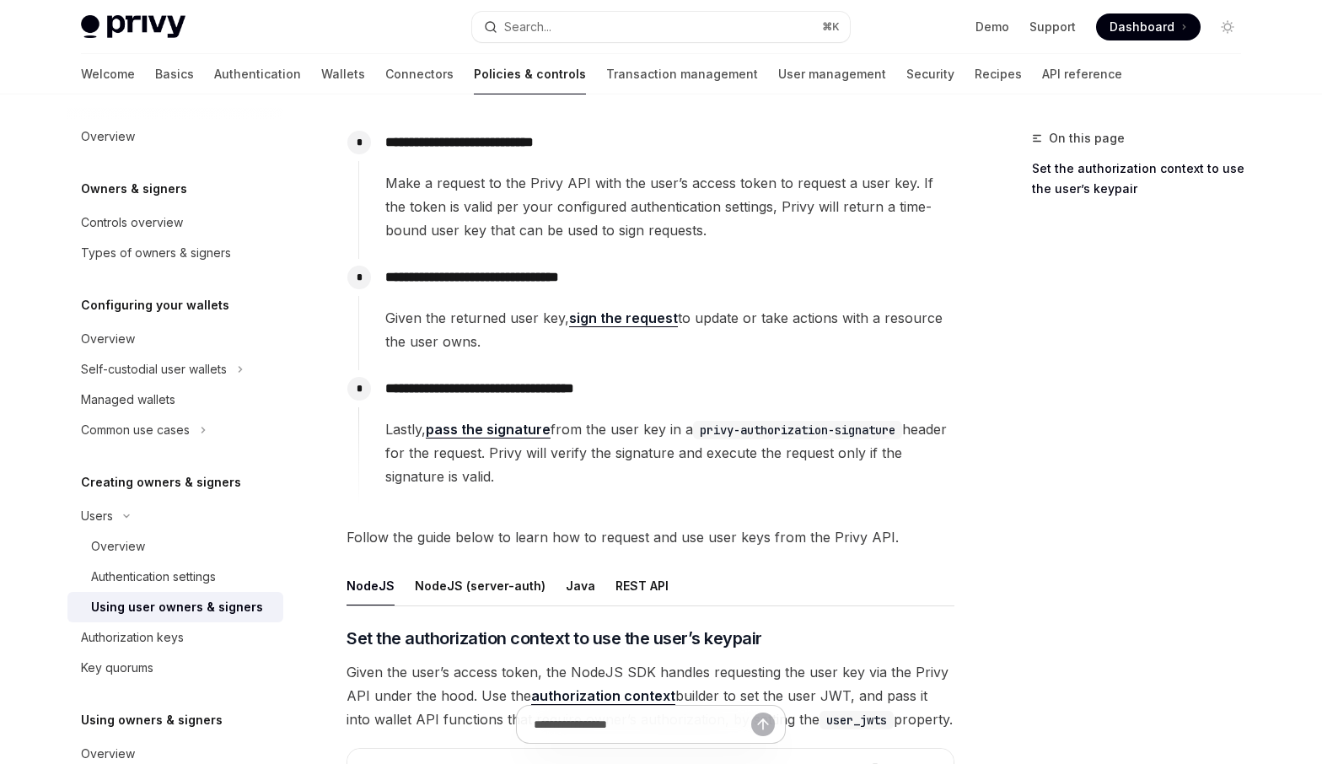
drag, startPoint x: 559, startPoint y: 476, endPoint x: 540, endPoint y: 476, distance: 19.4
click at [540, 476] on span "Lastly, pass the signature from the user key in a privy-authorization-signature…" at bounding box center [669, 452] width 568 height 71
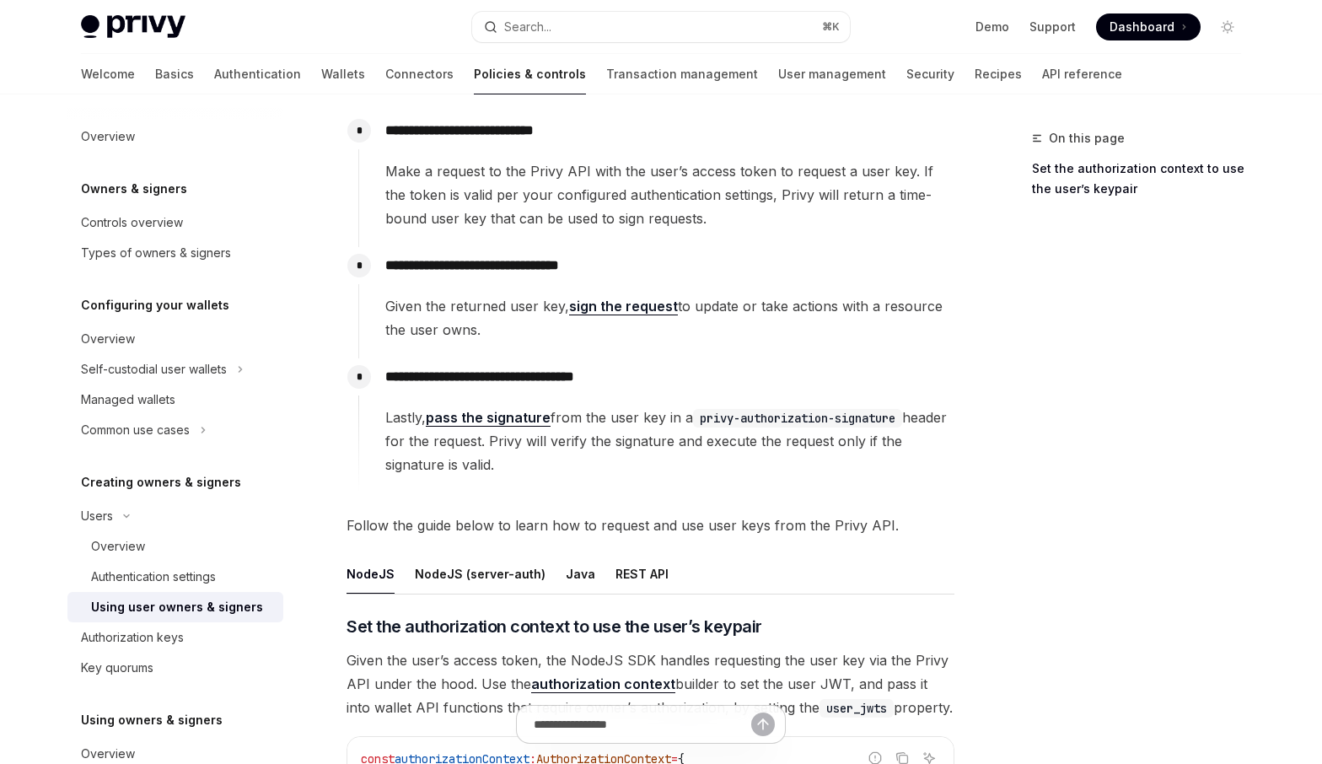
scroll to position [182, 0]
click at [587, 435] on span "Lastly, pass the signature from the user key in a privy-authorization-signature…" at bounding box center [669, 440] width 568 height 71
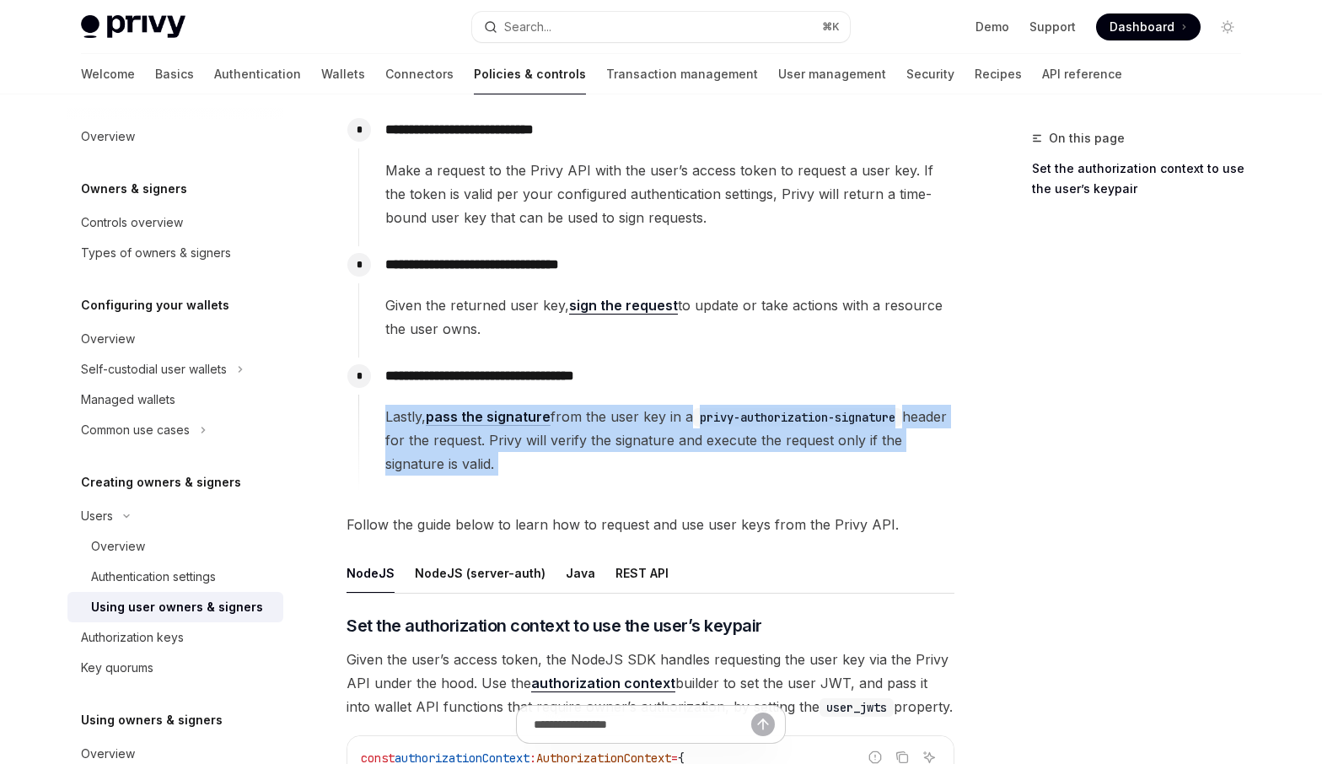
click at [587, 435] on span "Lastly, pass the signature from the user key in a privy-authorization-signature…" at bounding box center [669, 440] width 568 height 71
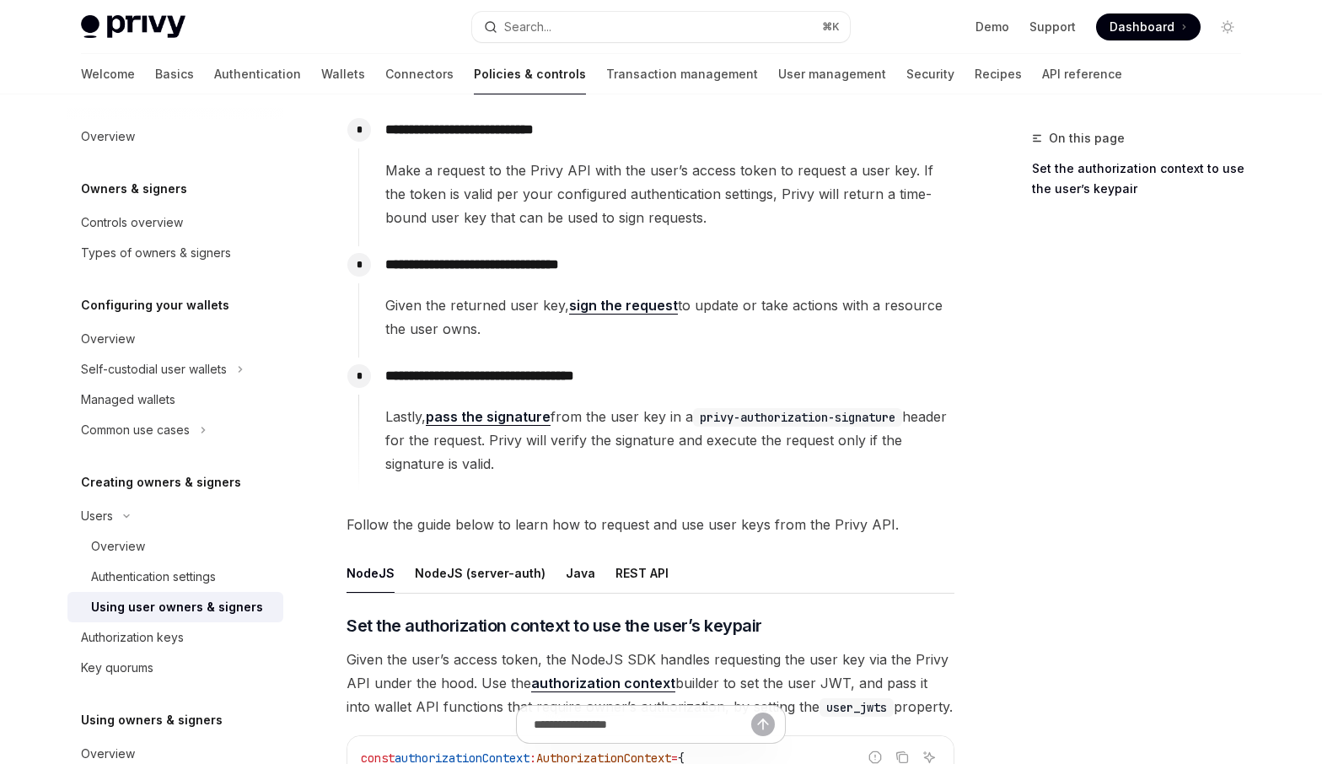
click at [587, 435] on span "Lastly, pass the signature from the user key in a privy-authorization-signature…" at bounding box center [669, 440] width 568 height 71
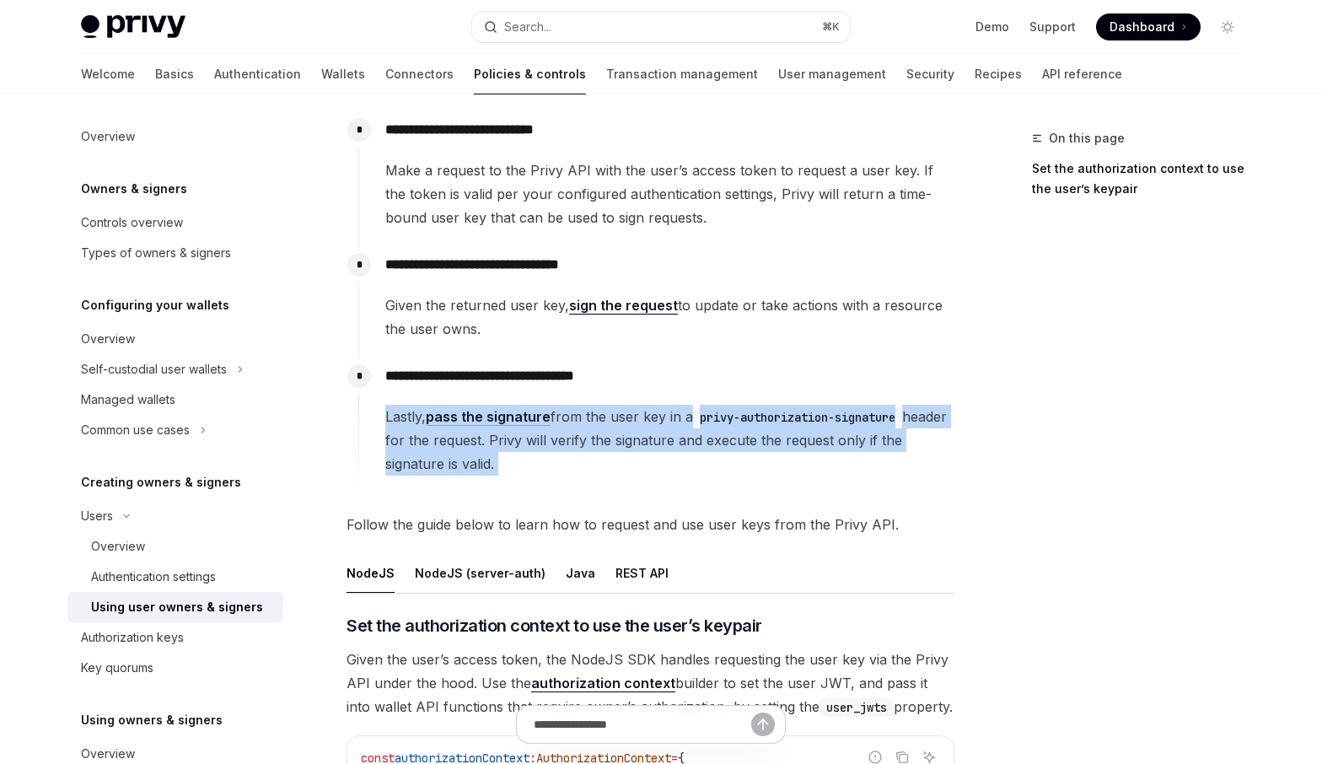
click at [587, 435] on span "Lastly, pass the signature from the user key in a privy-authorization-signature…" at bounding box center [669, 440] width 568 height 71
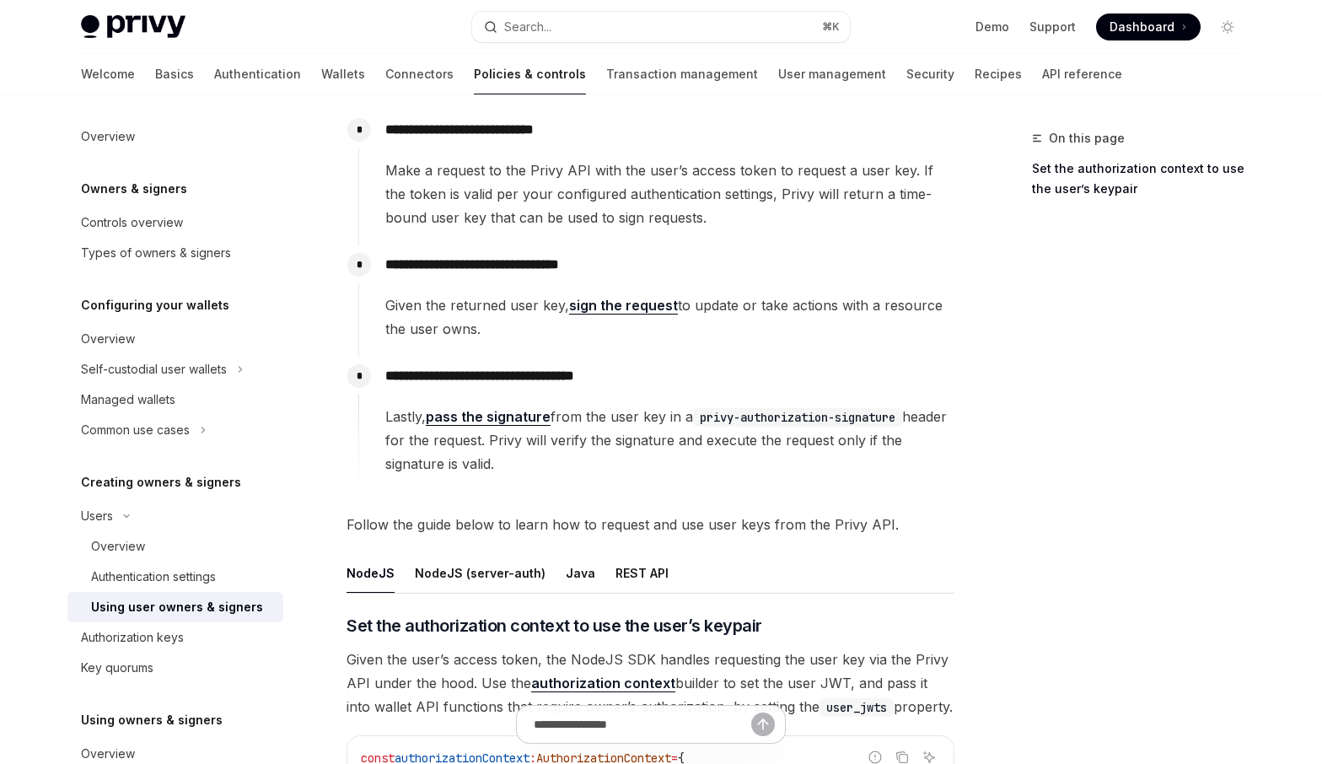
click at [587, 435] on span "Lastly, pass the signature from the user key in a privy-authorization-signature…" at bounding box center [669, 440] width 568 height 71
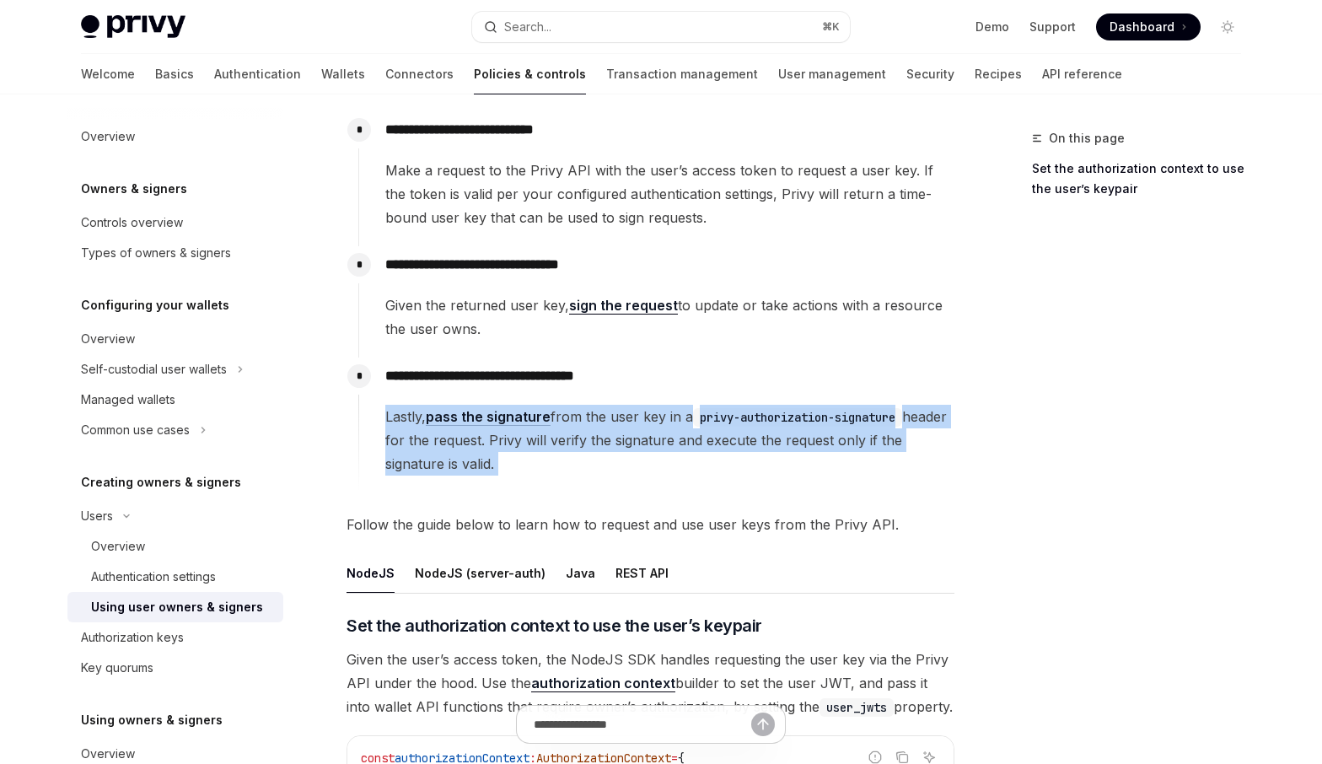
click at [587, 435] on span "Lastly, pass the signature from the user key in a privy-authorization-signature…" at bounding box center [669, 440] width 568 height 71
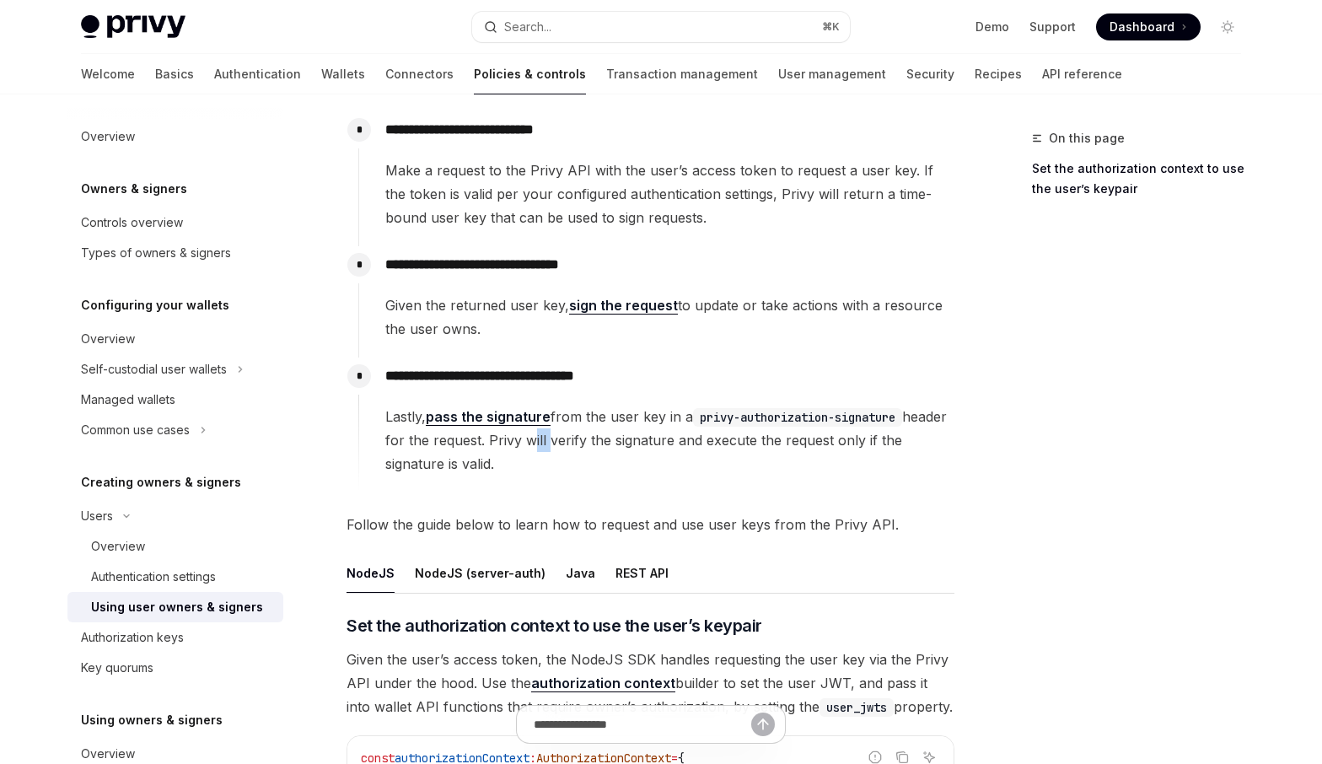
click at [587, 435] on span "Lastly, pass the signature from the user key in a privy-authorization-signature…" at bounding box center [669, 440] width 568 height 71
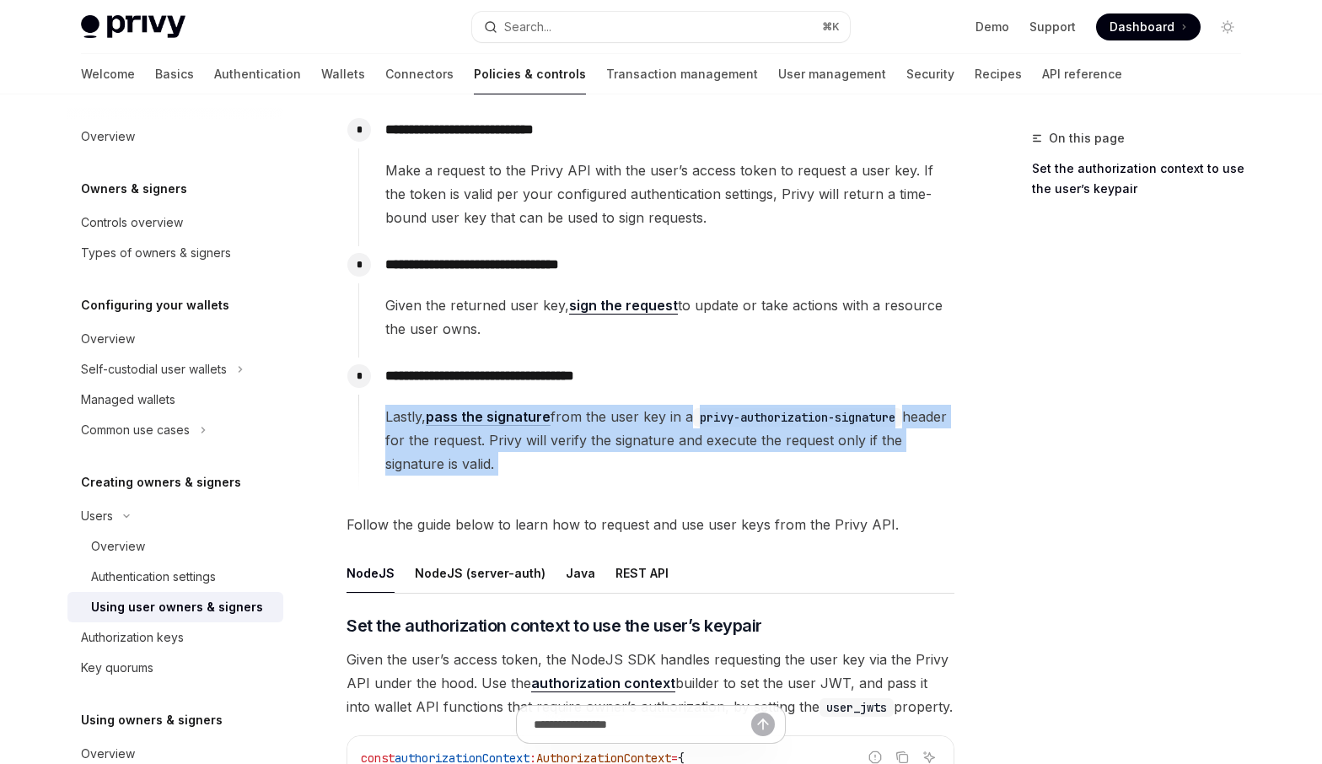
click at [587, 435] on span "Lastly, pass the signature from the user key in a privy-authorization-signature…" at bounding box center [669, 440] width 568 height 71
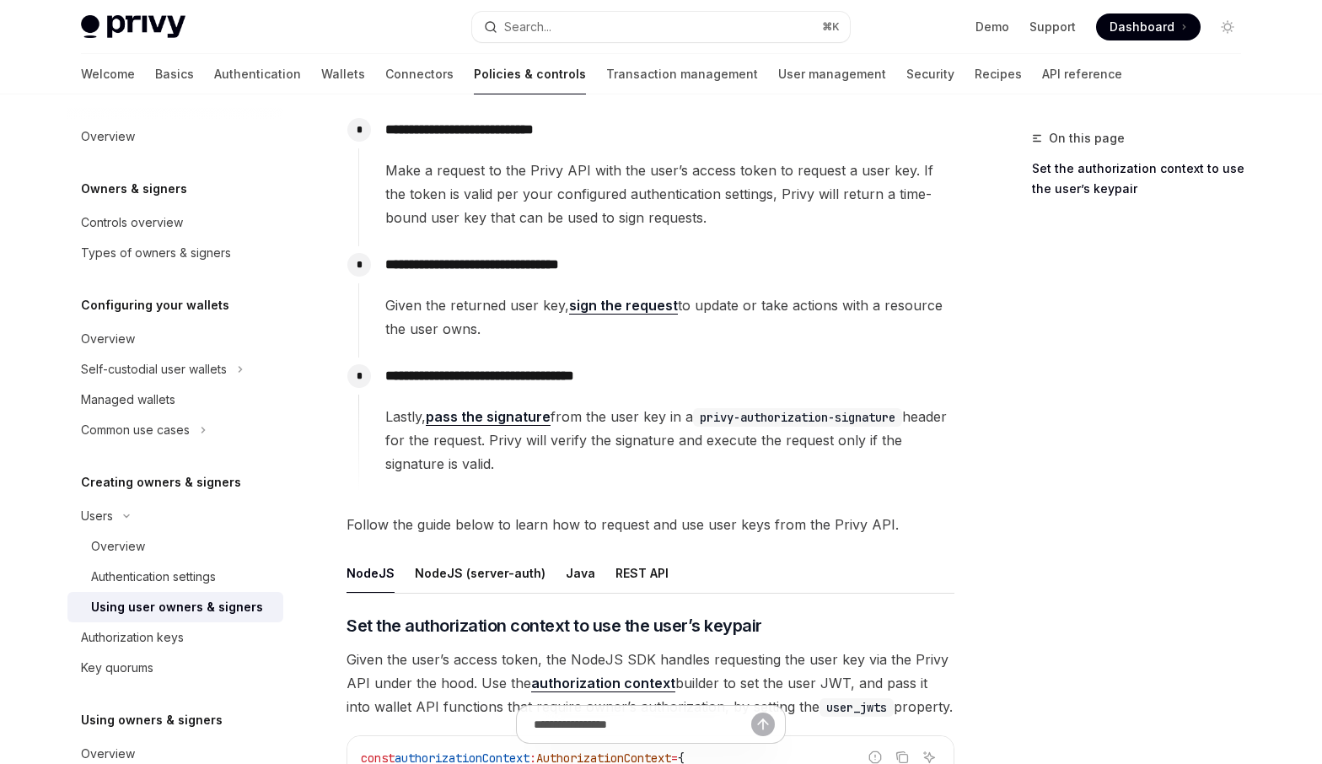
click at [497, 312] on span "Given the returned user key, sign the request to update or take actions with a …" at bounding box center [669, 316] width 568 height 47
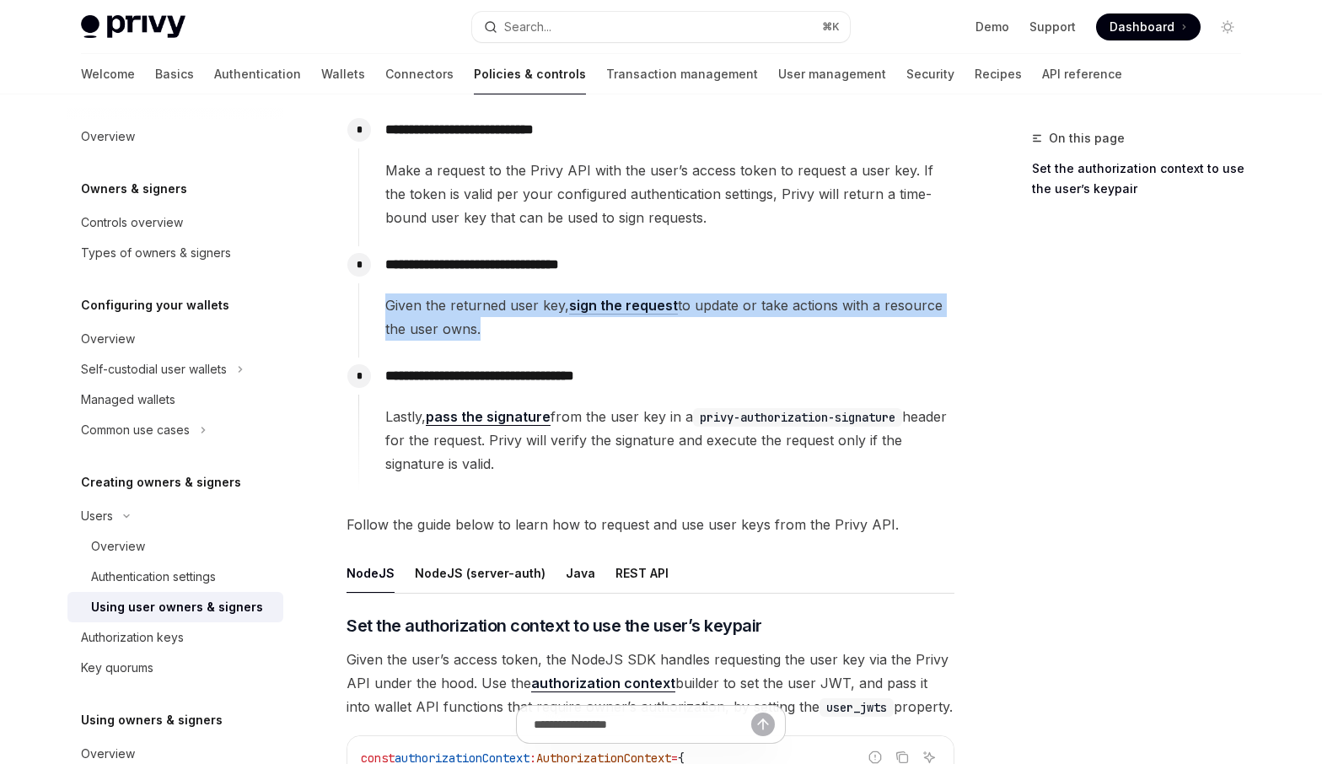
click at [497, 312] on span "Given the returned user key, sign the request to update or take actions with a …" at bounding box center [669, 316] width 568 height 47
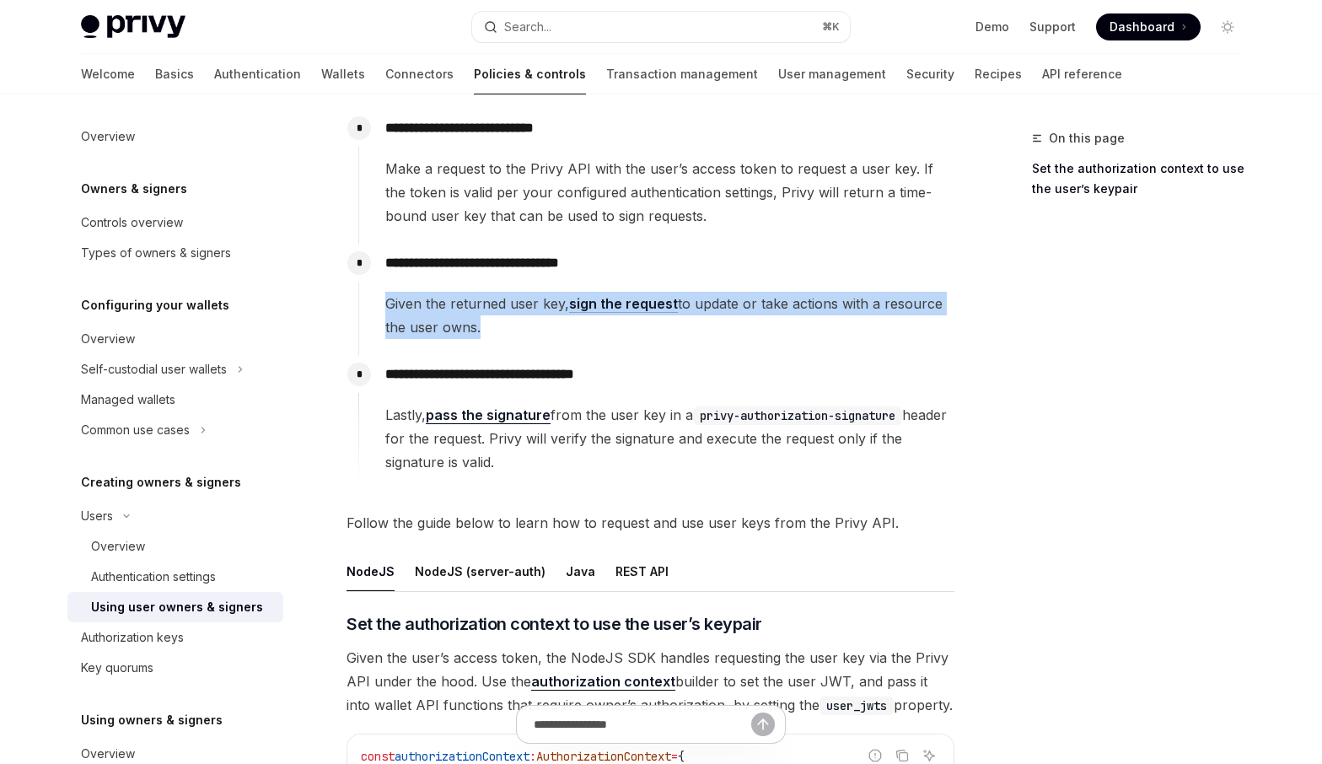
click at [620, 305] on link "sign the request" at bounding box center [623, 304] width 109 height 18
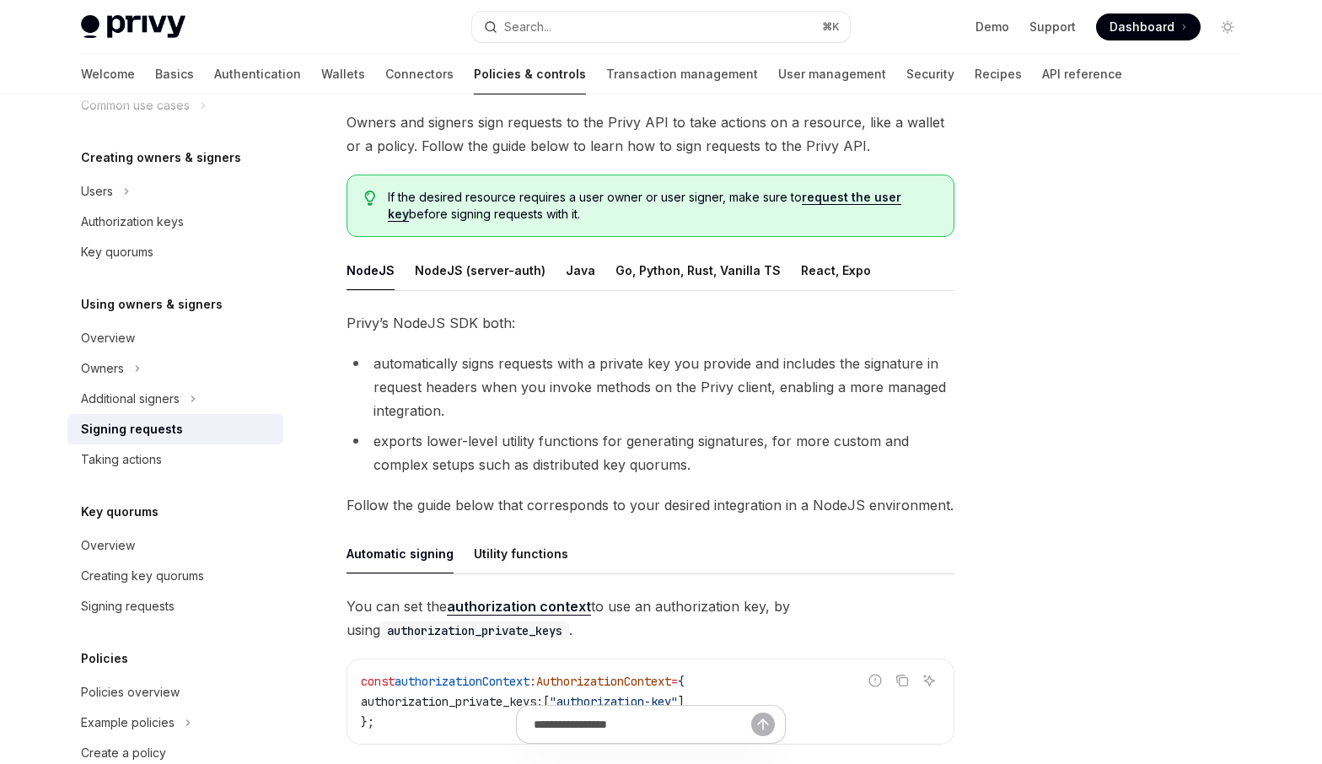
scroll to position [105, 0]
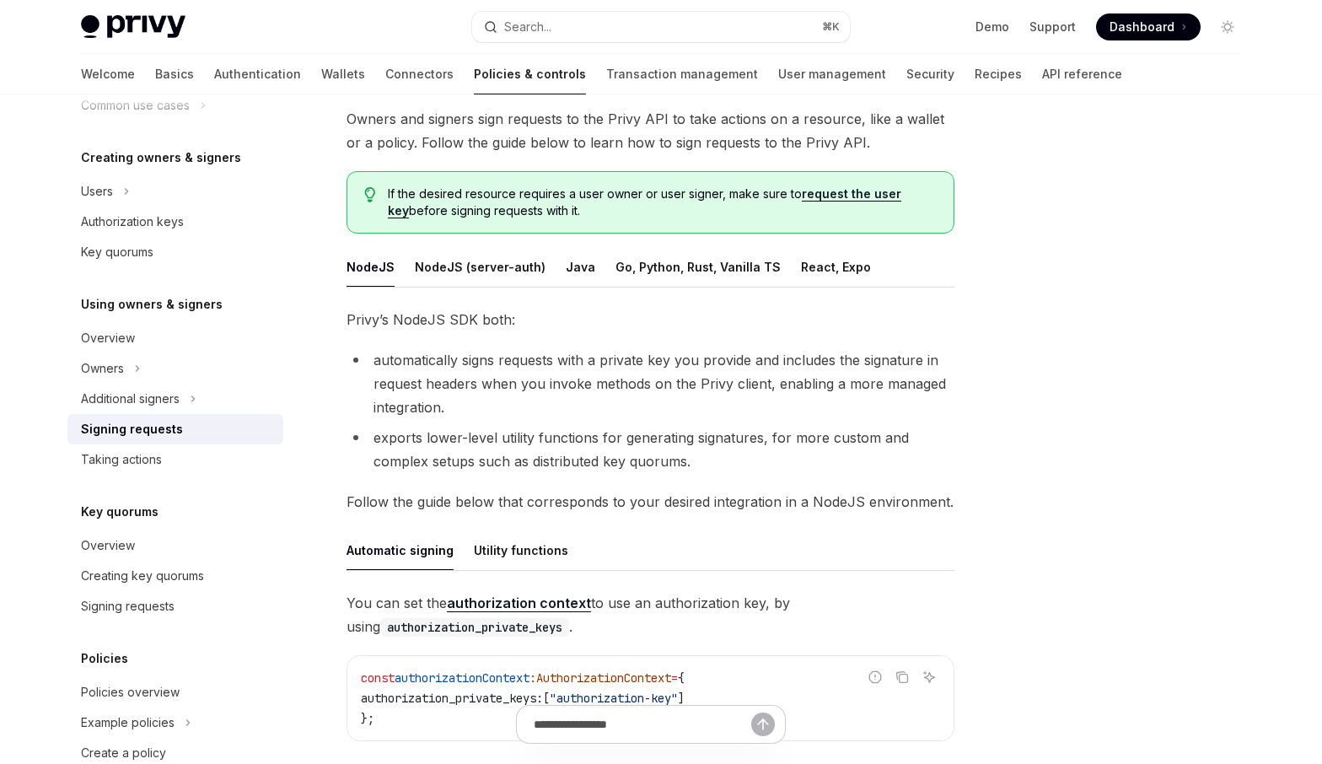
click at [540, 139] on span "Owners and signers sign requests to the Privy API to take actions on a resource…" at bounding box center [650, 130] width 608 height 47
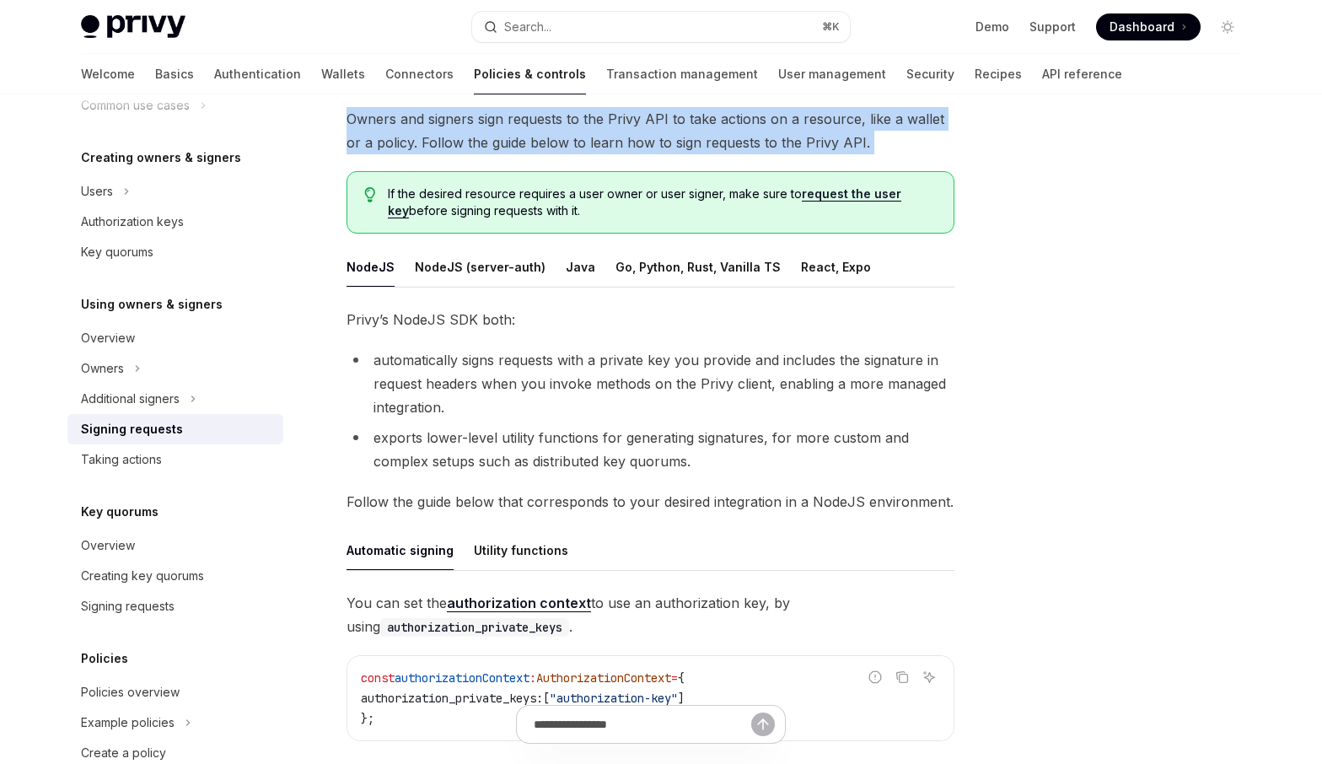
click at [540, 139] on span "Owners and signers sign requests to the Privy API to take actions on a resource…" at bounding box center [650, 130] width 608 height 47
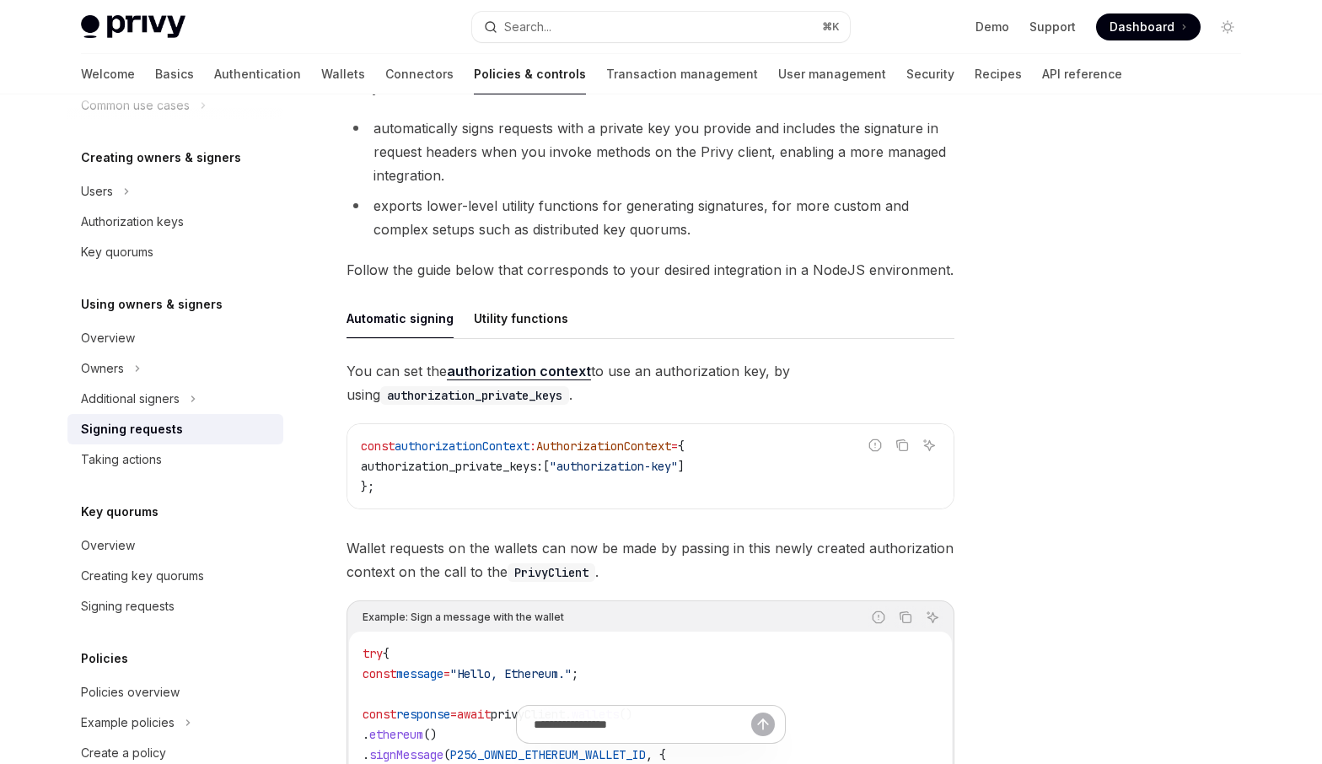
scroll to position [344, 0]
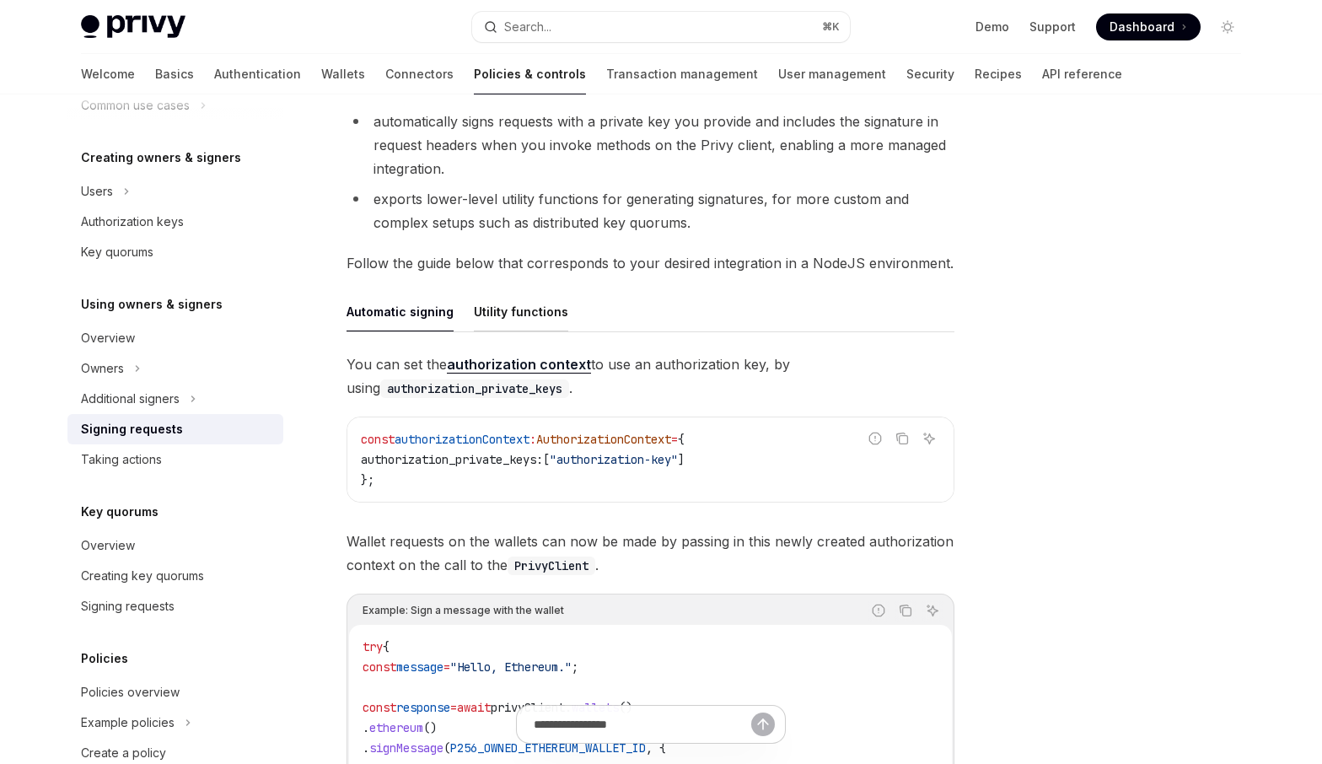
click at [522, 315] on div "Utility functions" at bounding box center [521, 312] width 94 height 40
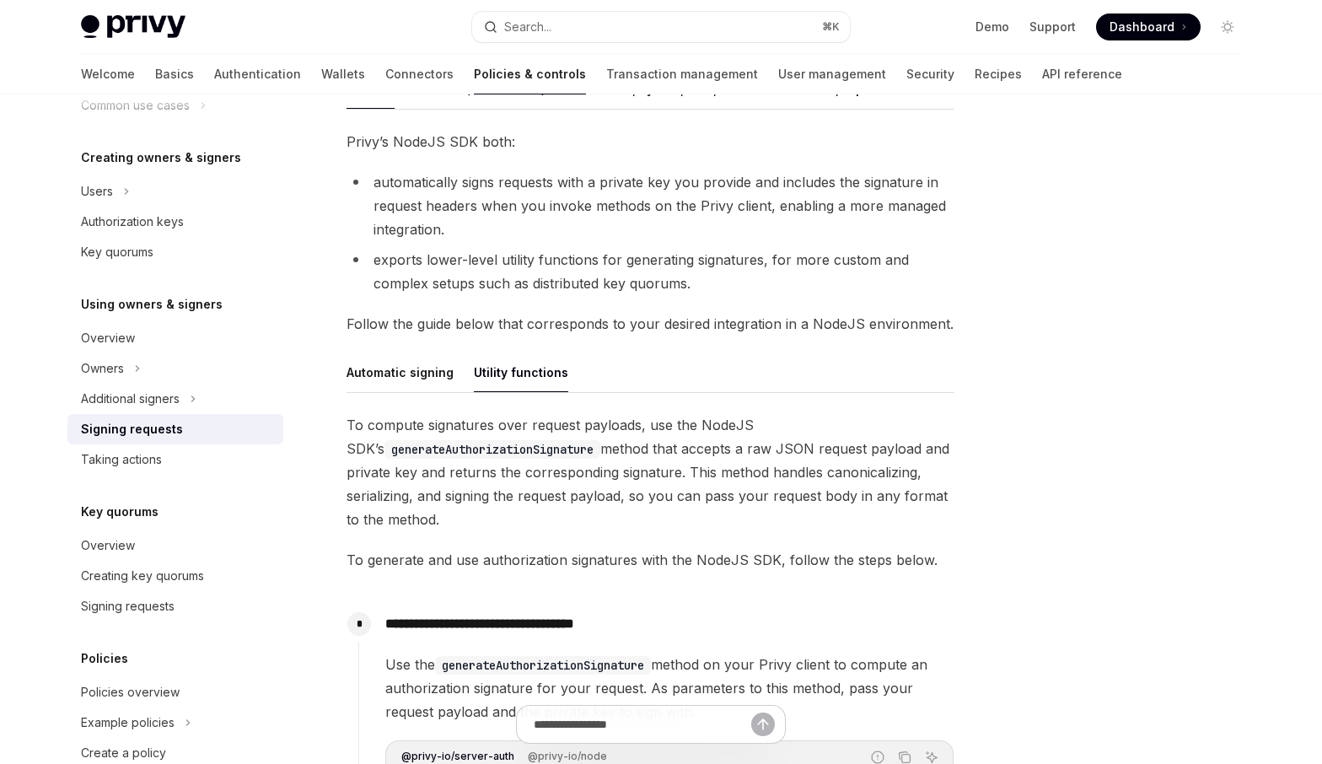
scroll to position [308, 0]
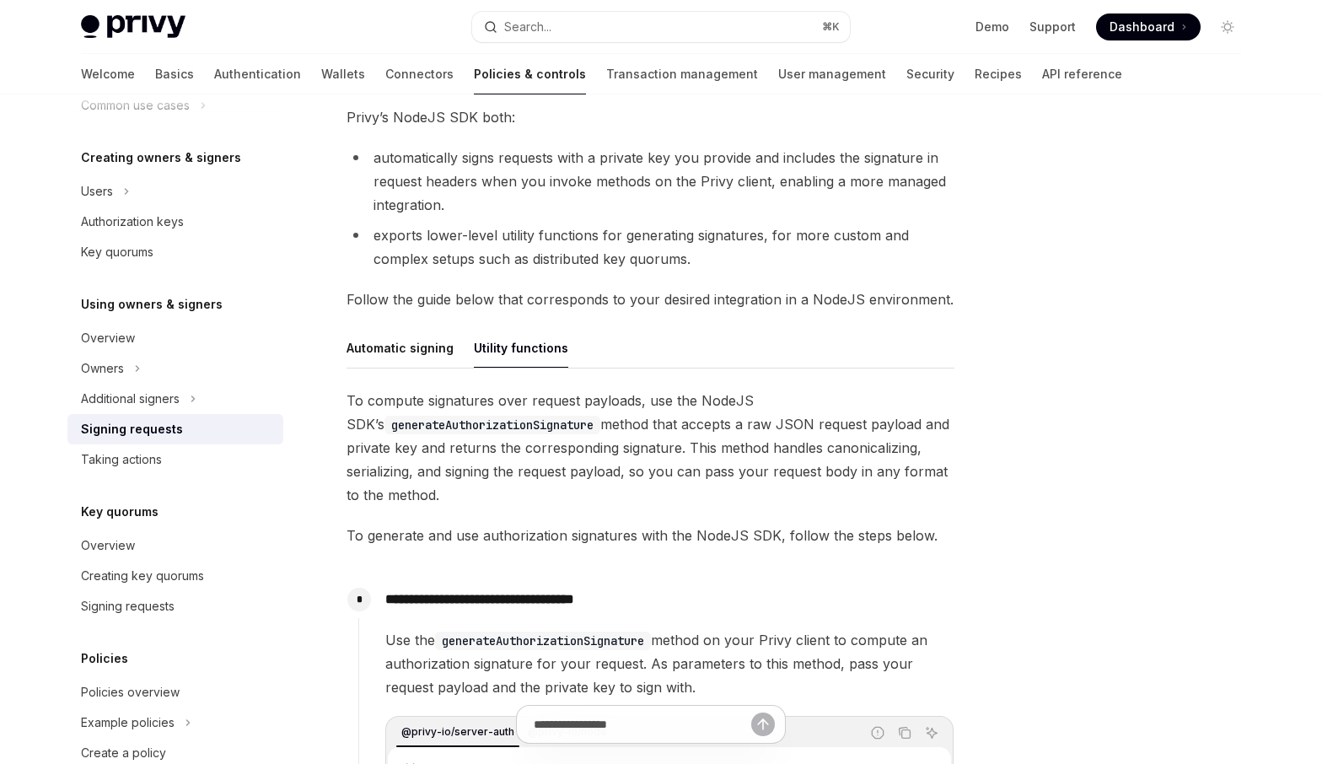
click at [880, 460] on span "To compute signatures over request payloads, use the NodeJS SDK’s generateAutho…" at bounding box center [650, 448] width 608 height 118
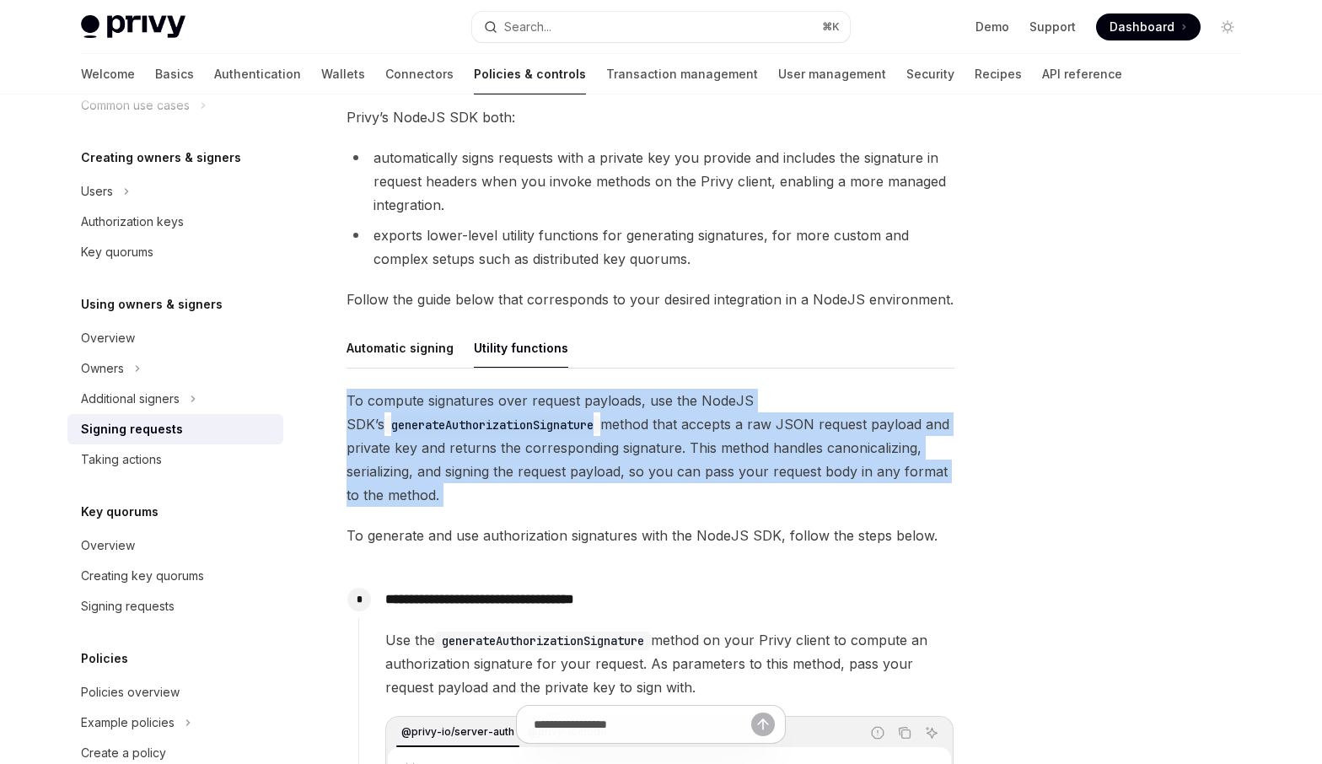
click at [880, 460] on span "To compute signatures over request payloads, use the NodeJS SDK’s generateAutho…" at bounding box center [650, 448] width 608 height 118
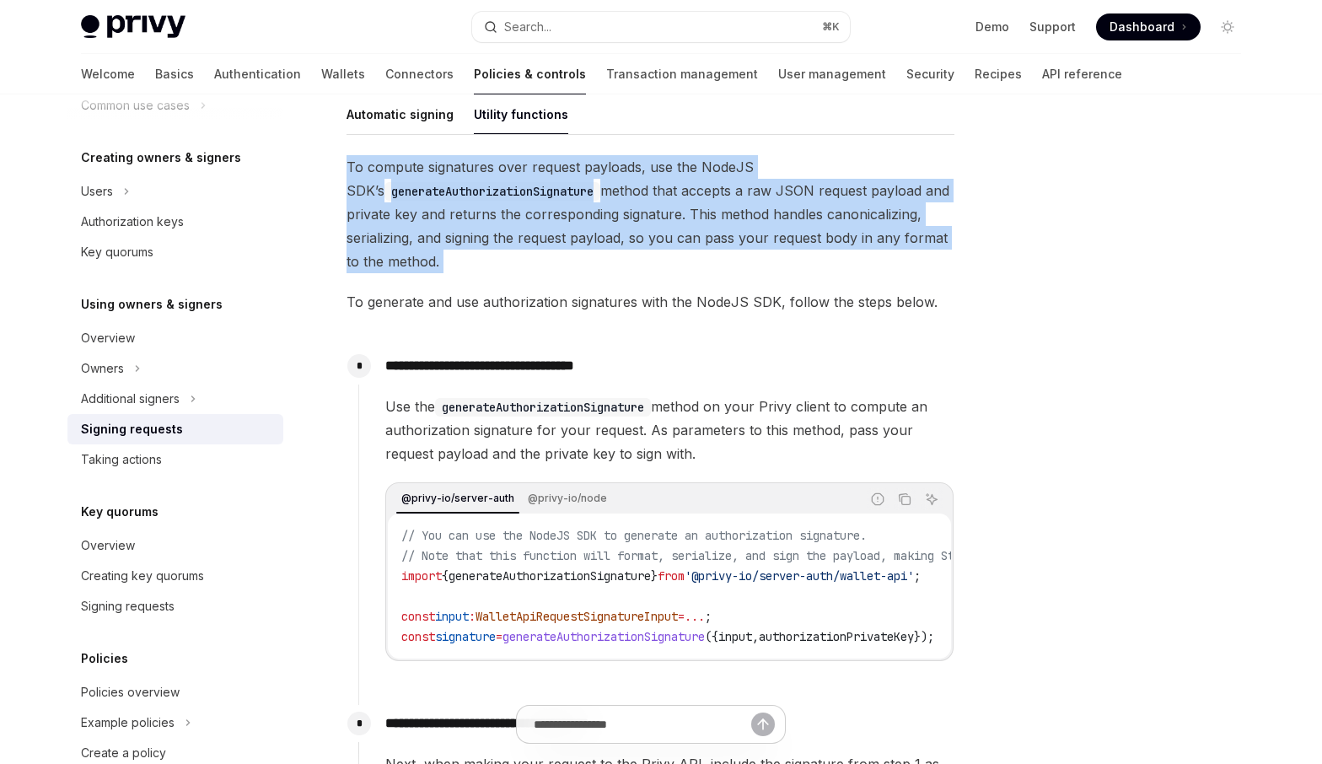
scroll to position [542, 0]
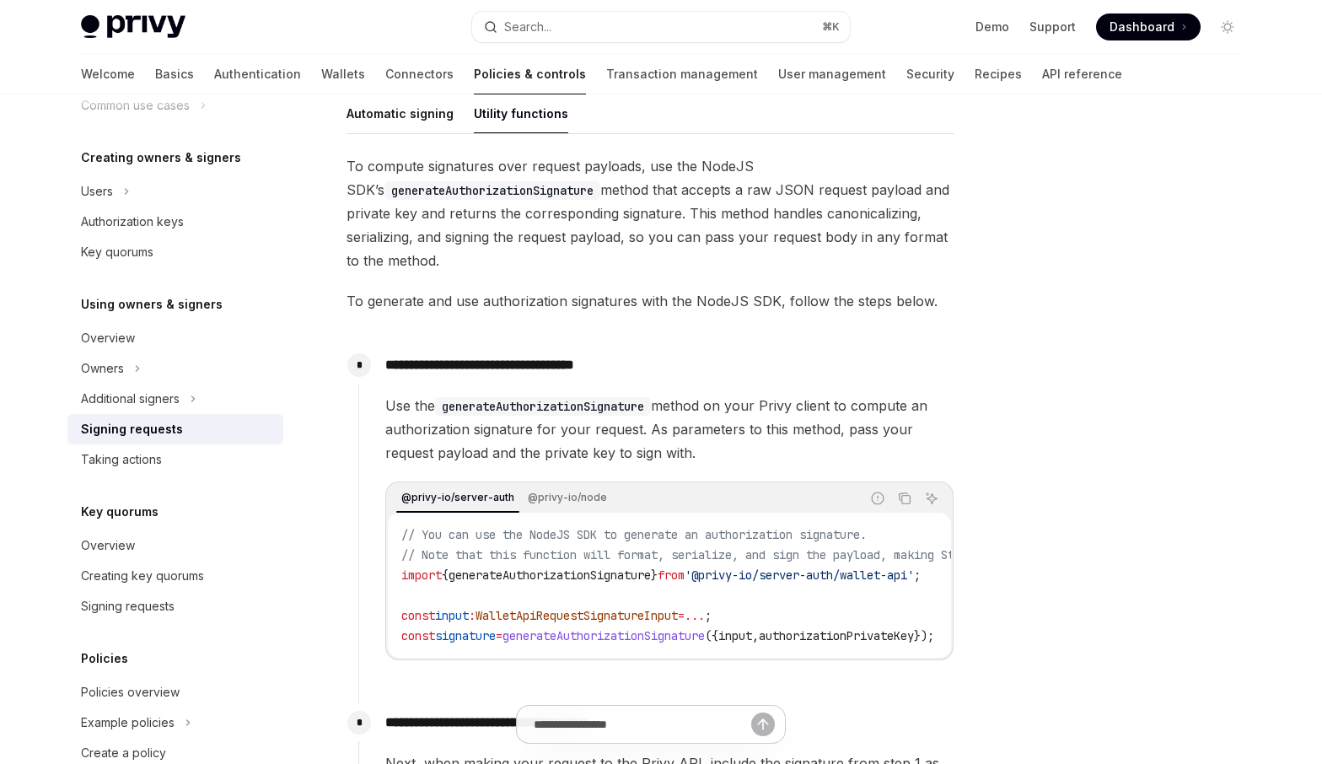
click at [814, 432] on span "Use the generateAuthorizationSignature method on your Privy client to compute a…" at bounding box center [669, 429] width 568 height 71
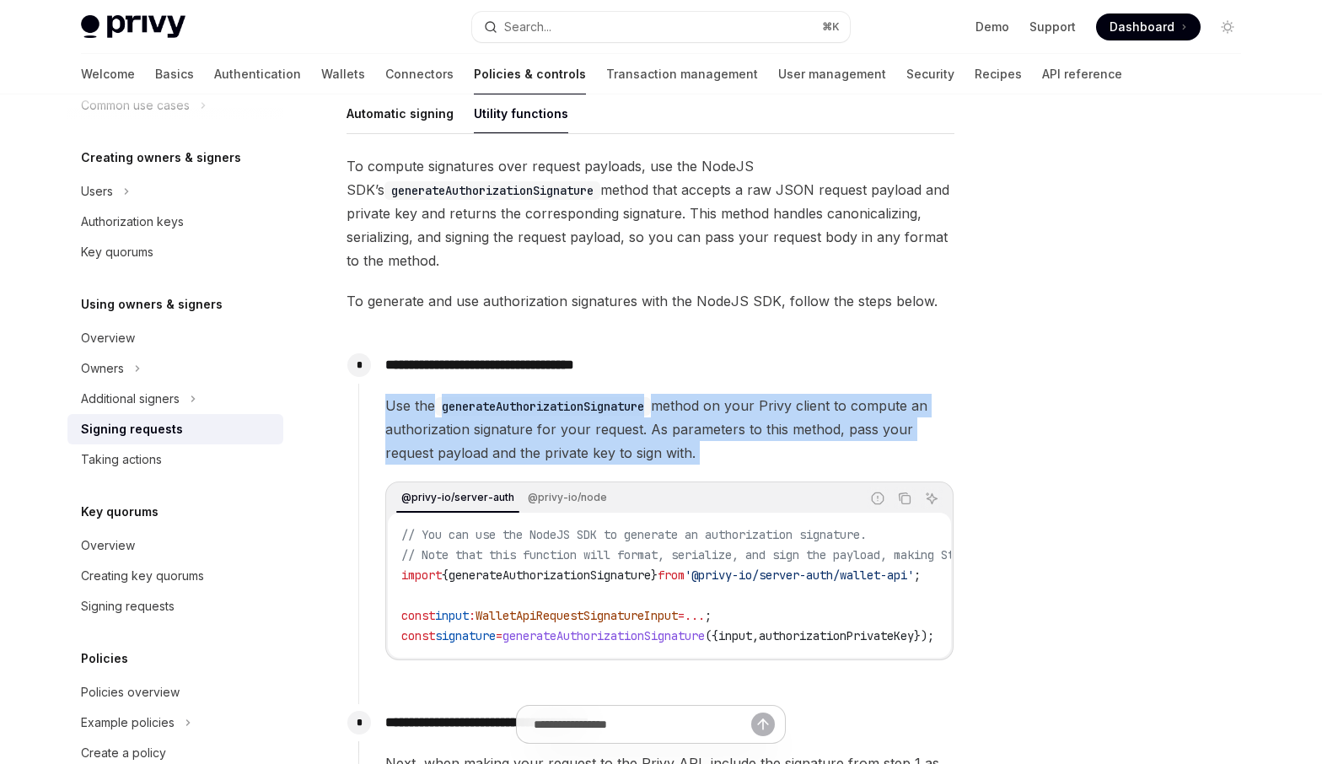
click at [814, 432] on span "Use the generateAuthorizationSignature method on your Privy client to compute a…" at bounding box center [669, 429] width 568 height 71
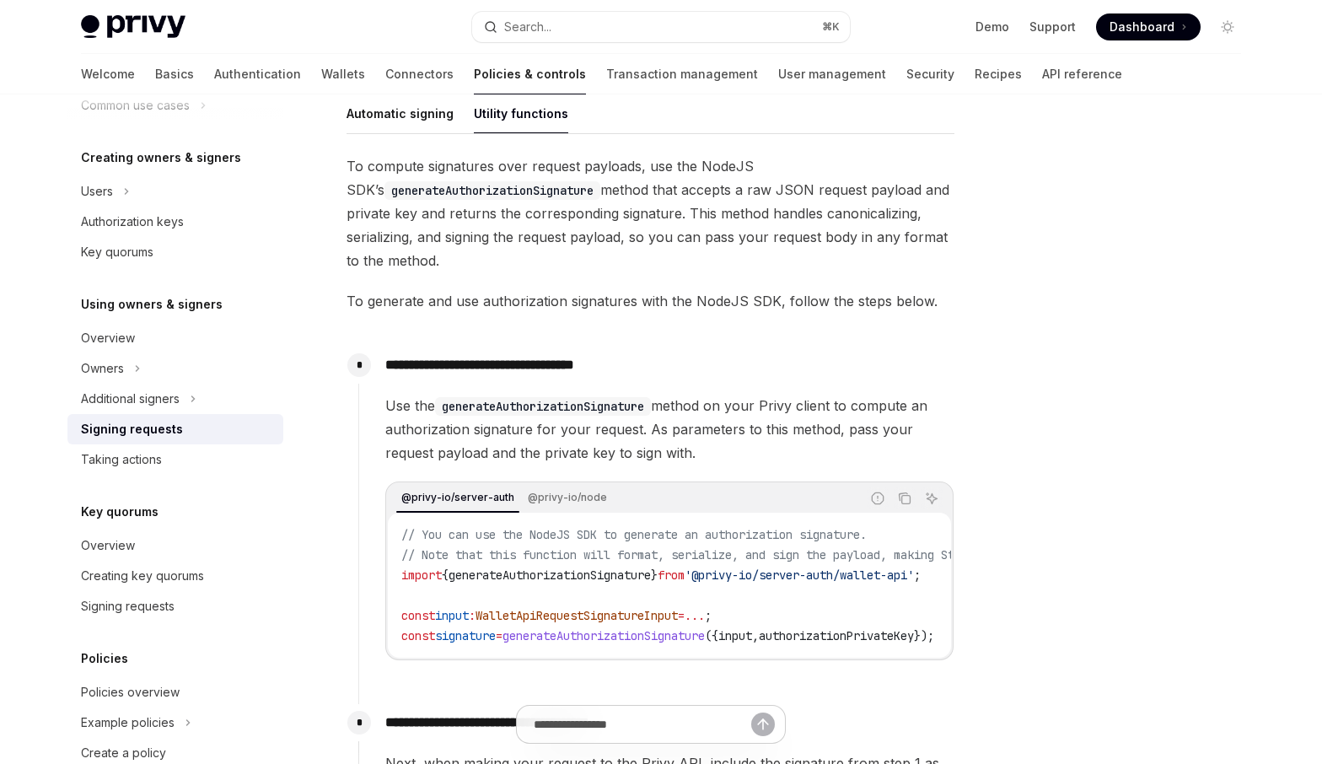
click at [807, 300] on span "To generate and use authorization signatures with the NodeJS SDK, follow the st…" at bounding box center [650, 301] width 608 height 24
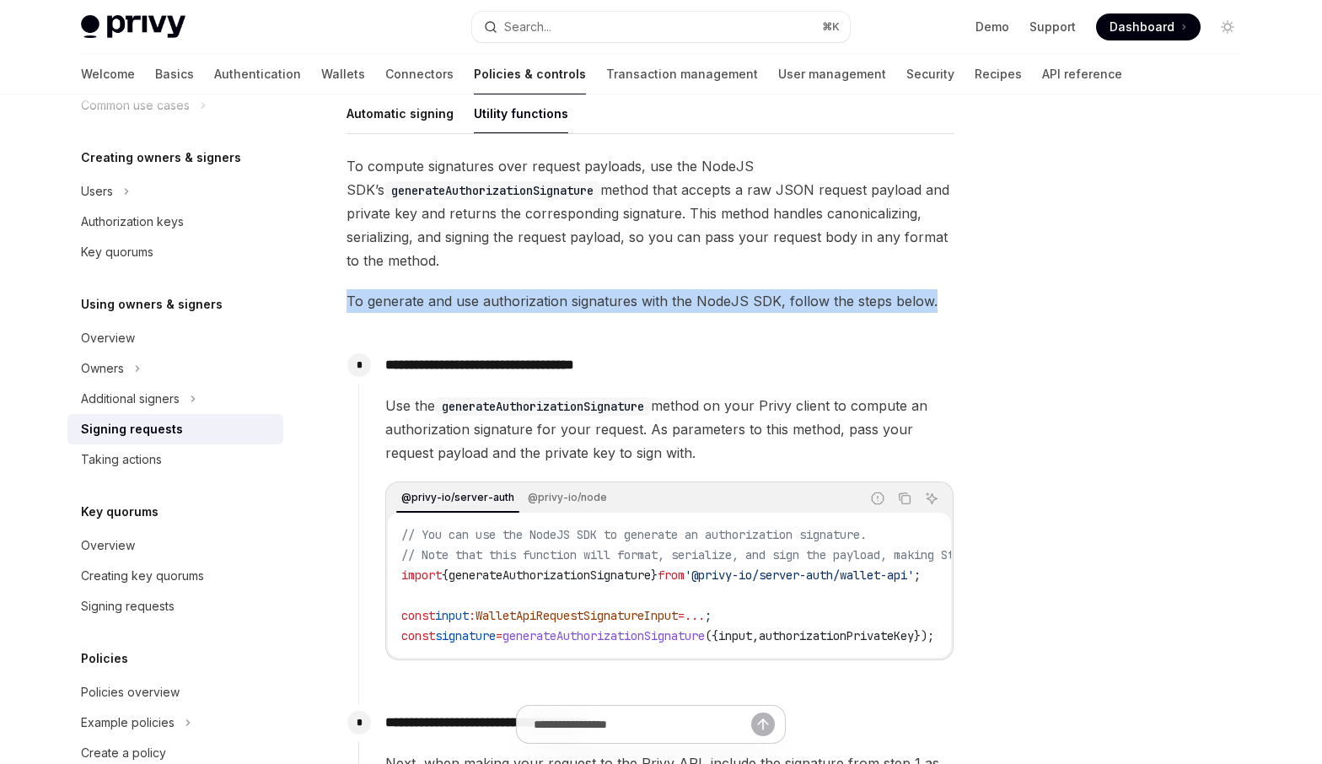
click at [807, 300] on span "To generate and use authorization signatures with the NodeJS SDK, follow the st…" at bounding box center [650, 301] width 608 height 24
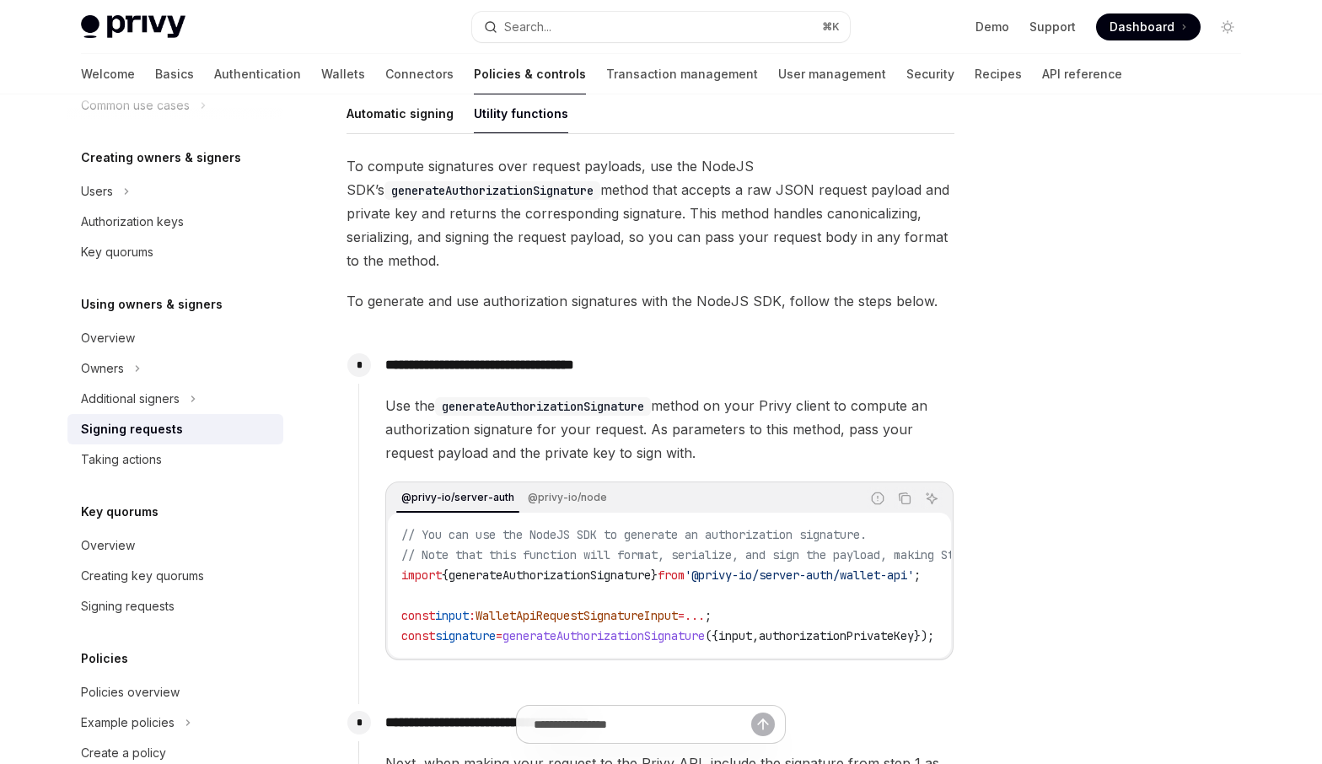
click at [761, 422] on span "Use the generateAuthorizationSignature method on your Privy client to compute a…" at bounding box center [669, 429] width 568 height 71
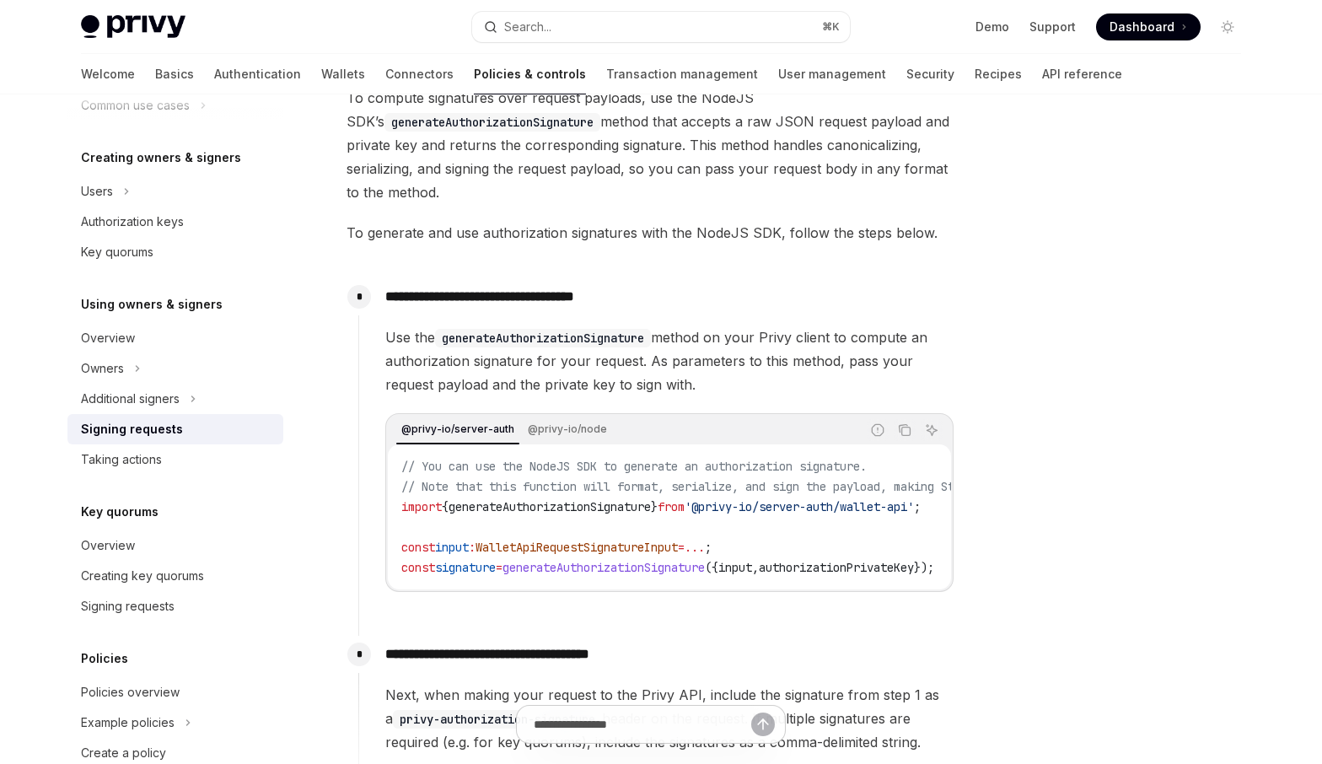
scroll to position [611, 0]
drag, startPoint x: 715, startPoint y: 388, endPoint x: 376, endPoint y: 351, distance: 340.9
click at [376, 351] on div "**********" at bounding box center [656, 447] width 596 height 341
click at [585, 377] on span "Use the generateAuthorizationSignature method on your Privy client to compute a…" at bounding box center [669, 360] width 568 height 71
click at [590, 378] on span "Use the generateAuthorizationSignature method on your Privy client to compute a…" at bounding box center [669, 360] width 568 height 71
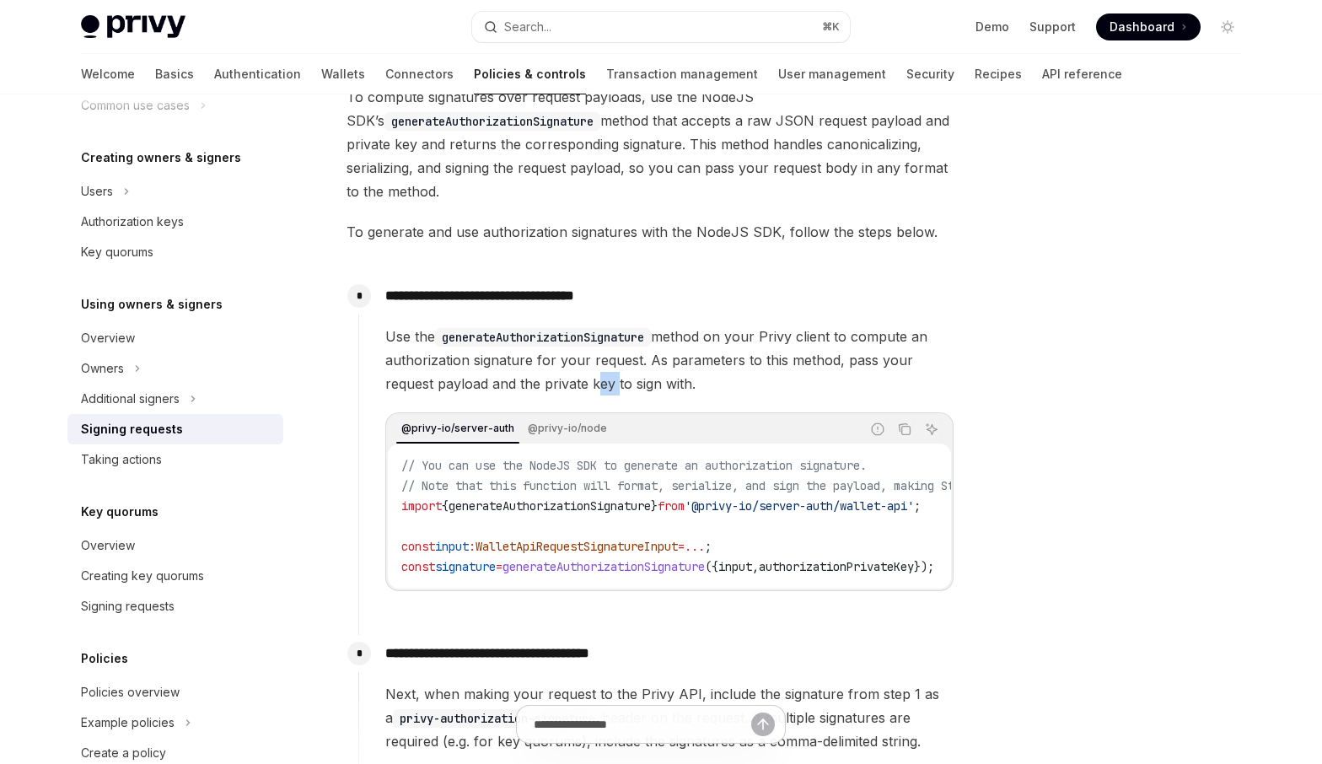
click at [590, 378] on span "Use the generateAuthorizationSignature method on your Privy client to compute a…" at bounding box center [669, 360] width 568 height 71
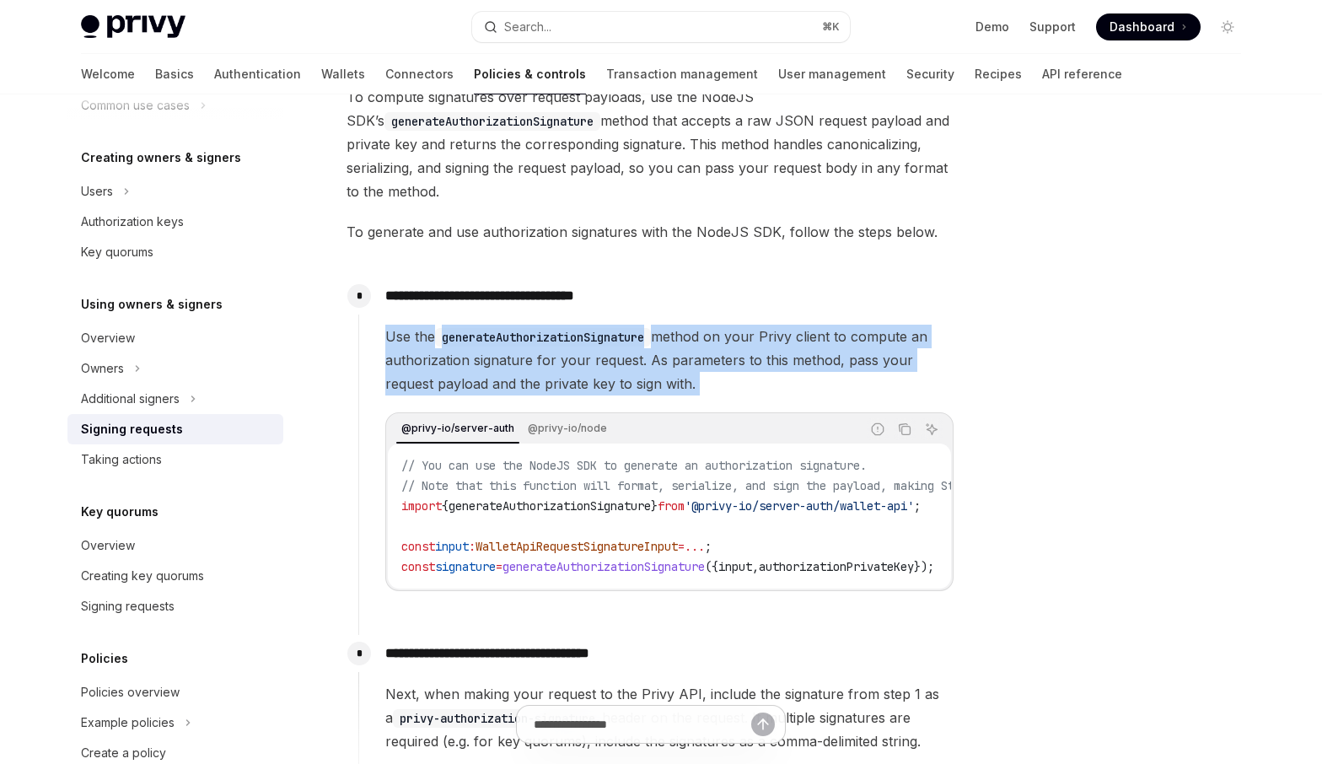
click at [590, 378] on span "Use the generateAuthorizationSignature method on your Privy client to compute a…" at bounding box center [669, 360] width 568 height 71
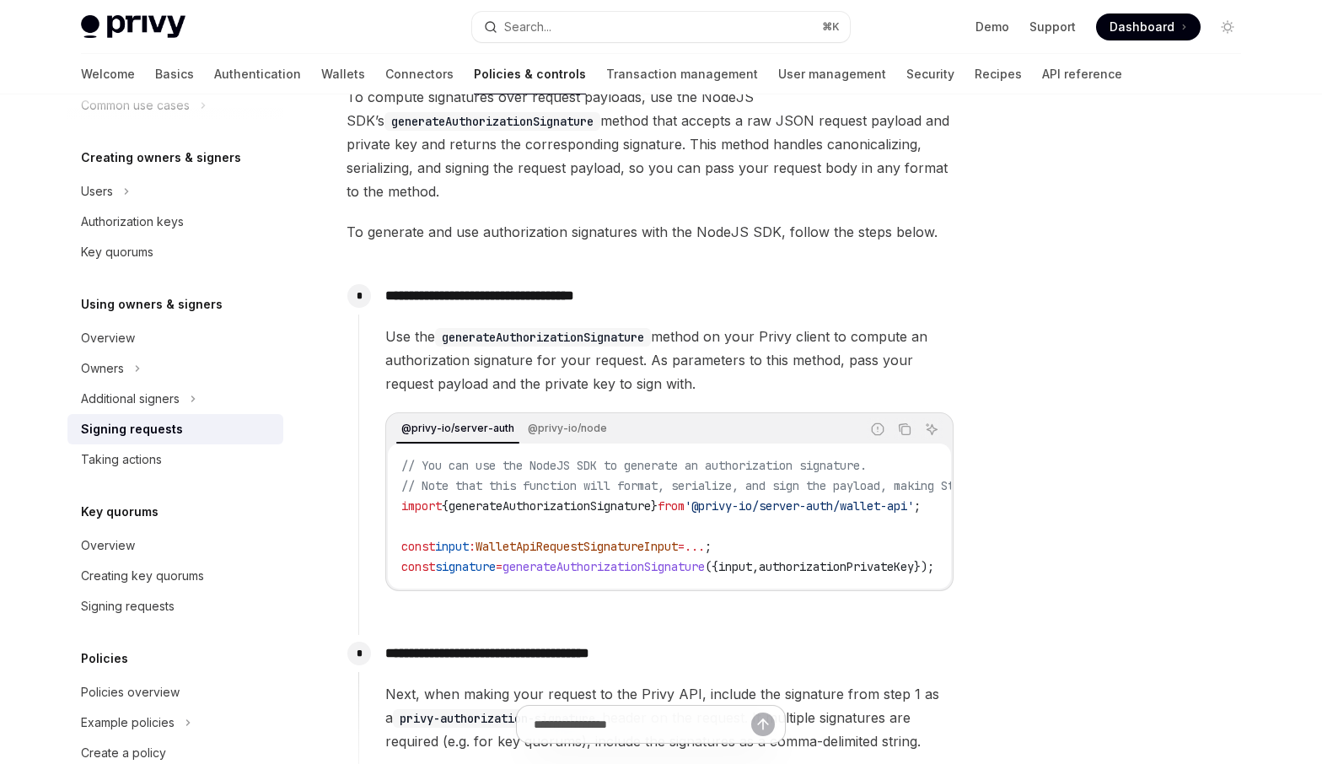
click at [589, 377] on span "Use the generateAuthorizationSignature method on your Privy client to compute a…" at bounding box center [669, 360] width 568 height 71
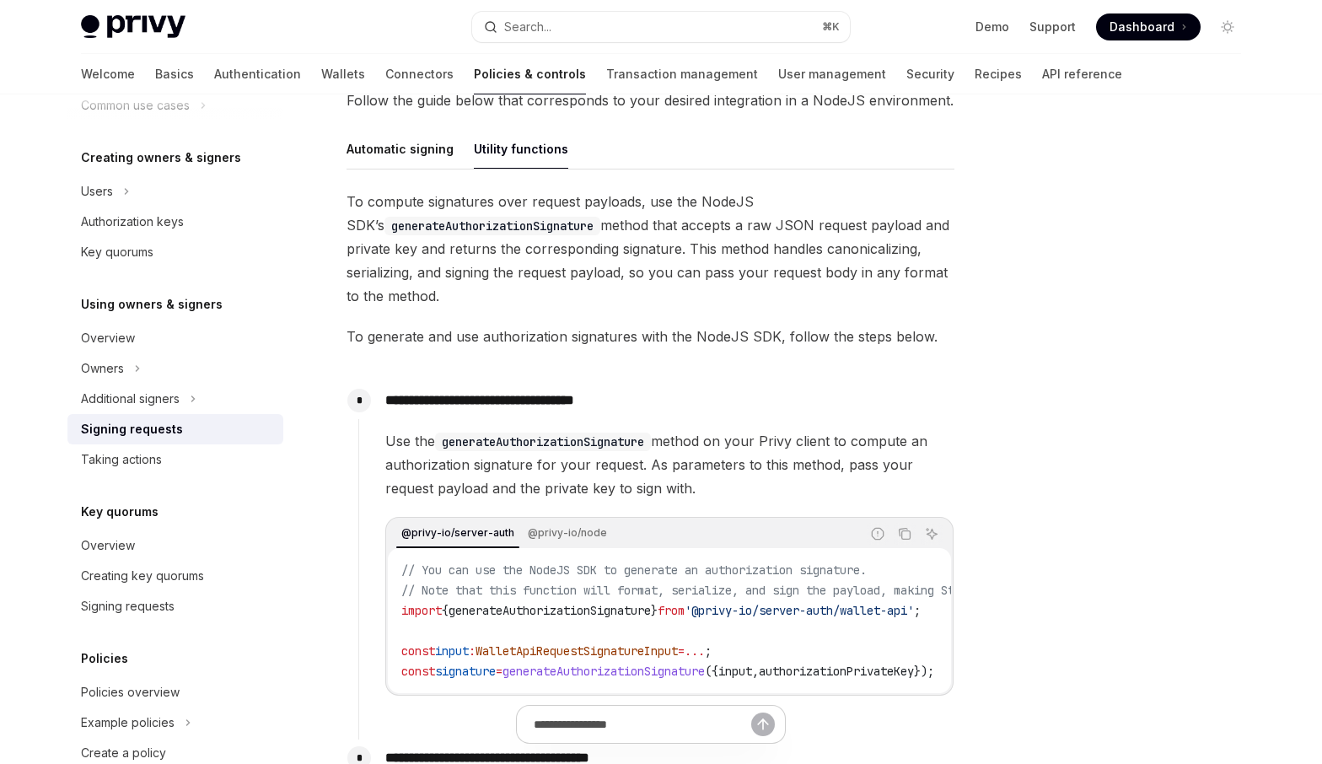
scroll to position [505, 0]
click at [706, 495] on span "Use the generateAuthorizationSignature method on your Privy client to compute a…" at bounding box center [669, 466] width 568 height 71
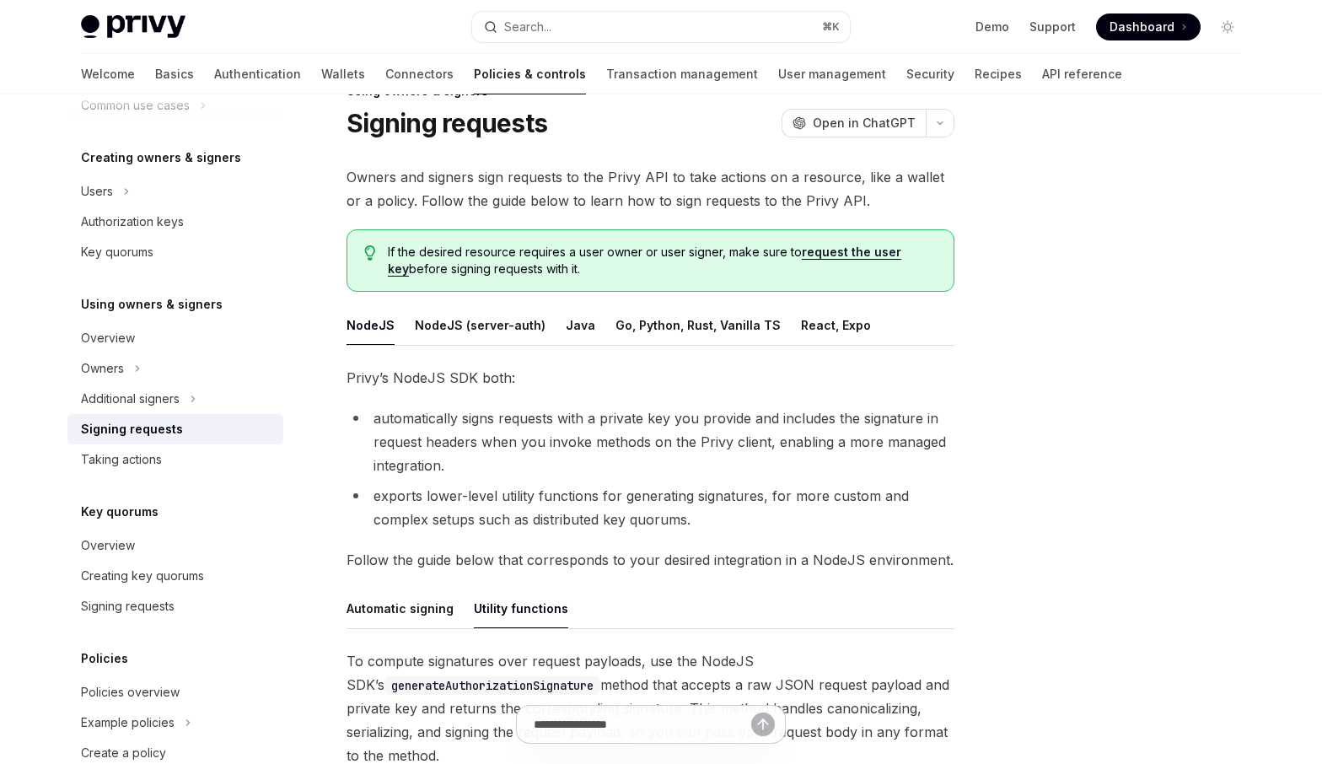
scroll to position [61, 0]
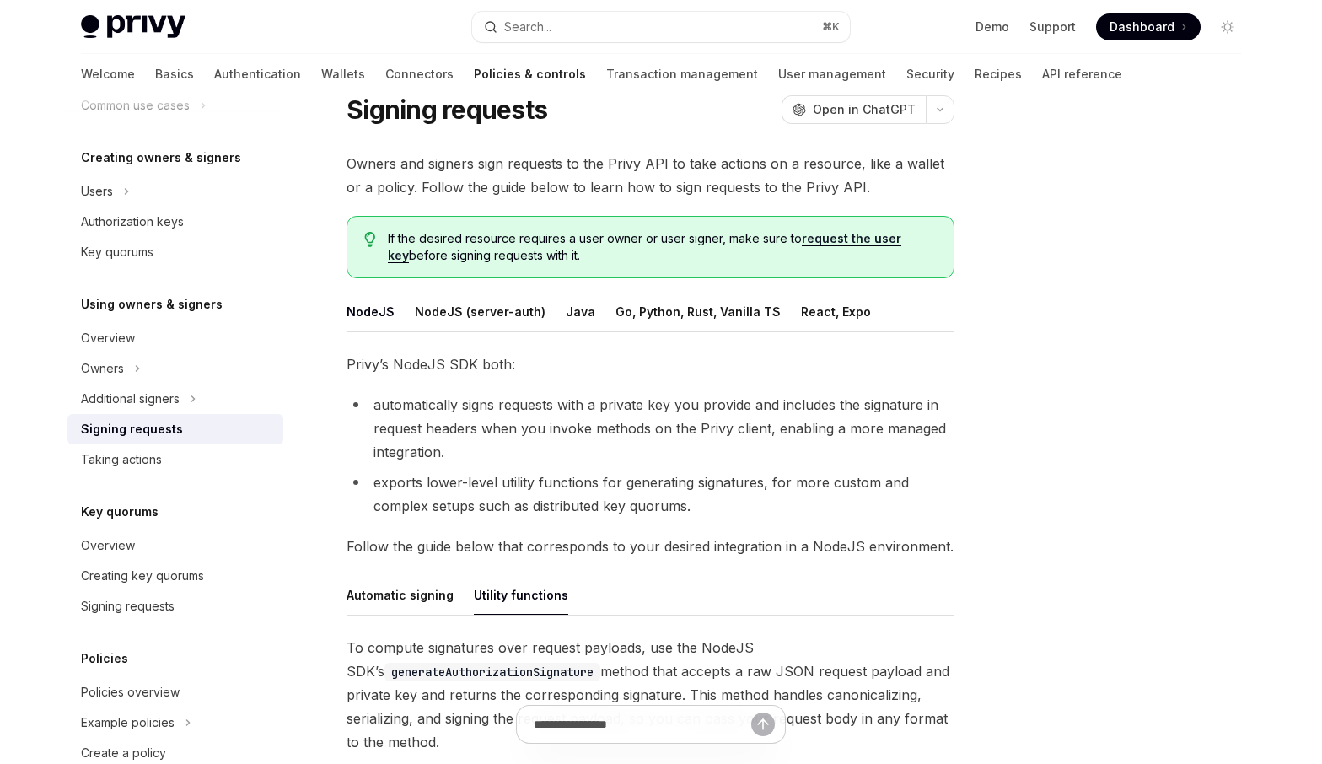
click at [838, 549] on span "Follow the guide below that corresponds to your desired integration in a NodeJS…" at bounding box center [650, 546] width 608 height 24
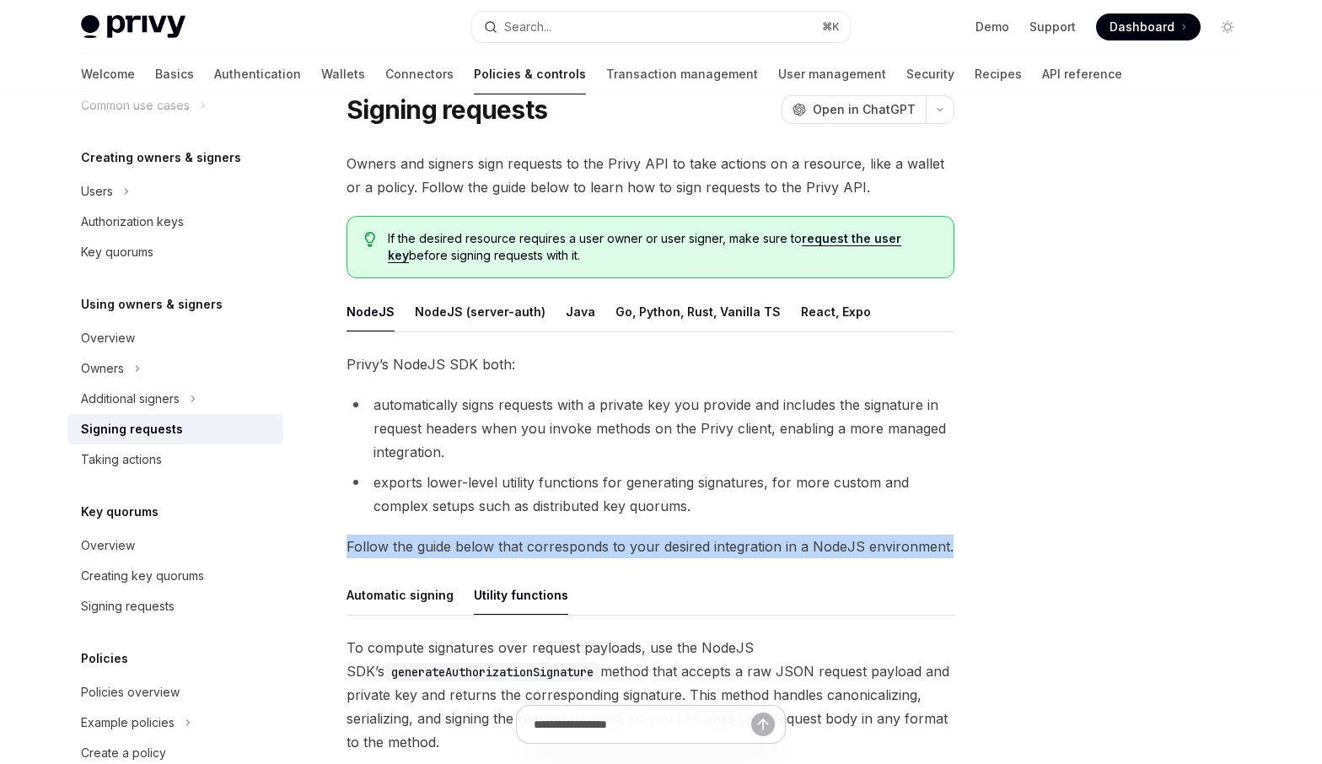
click at [838, 549] on span "Follow the guide below that corresponds to your desired integration in a NodeJS…" at bounding box center [650, 546] width 608 height 24
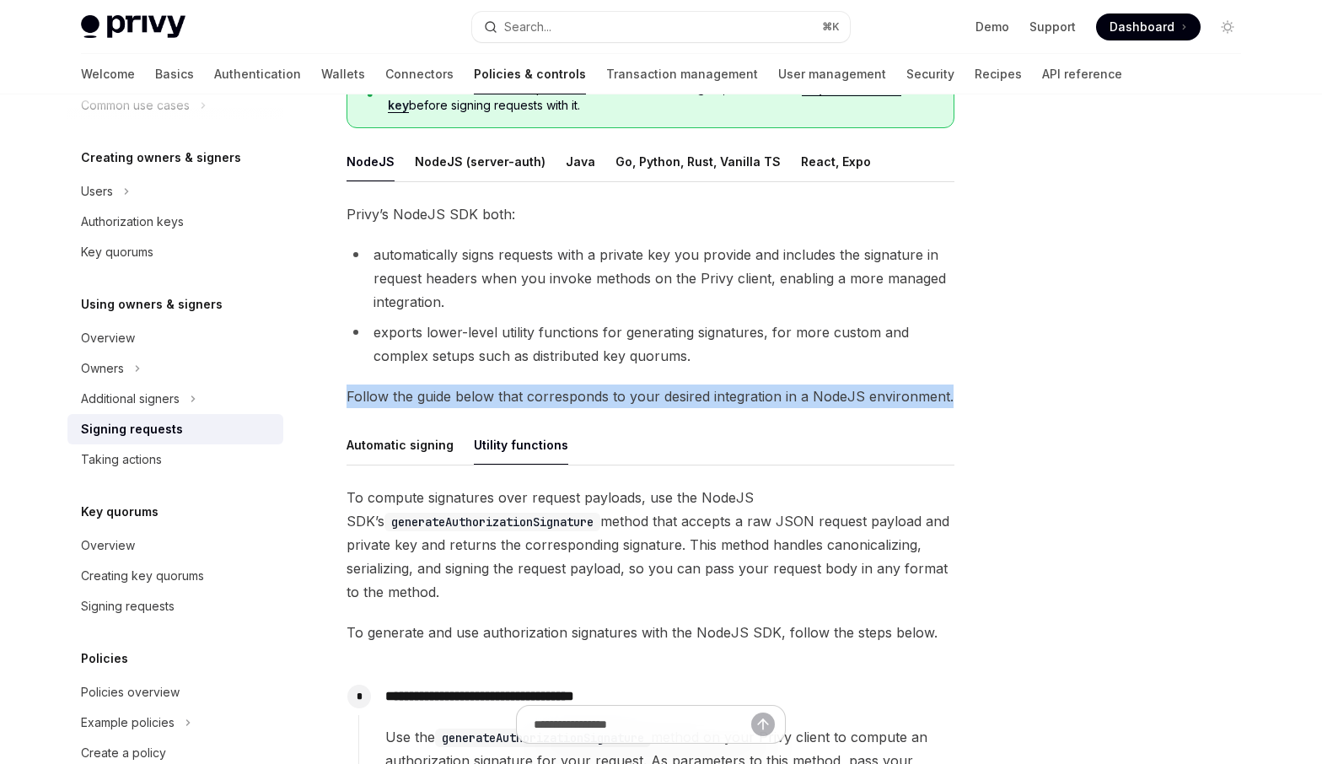
scroll to position [232, 0]
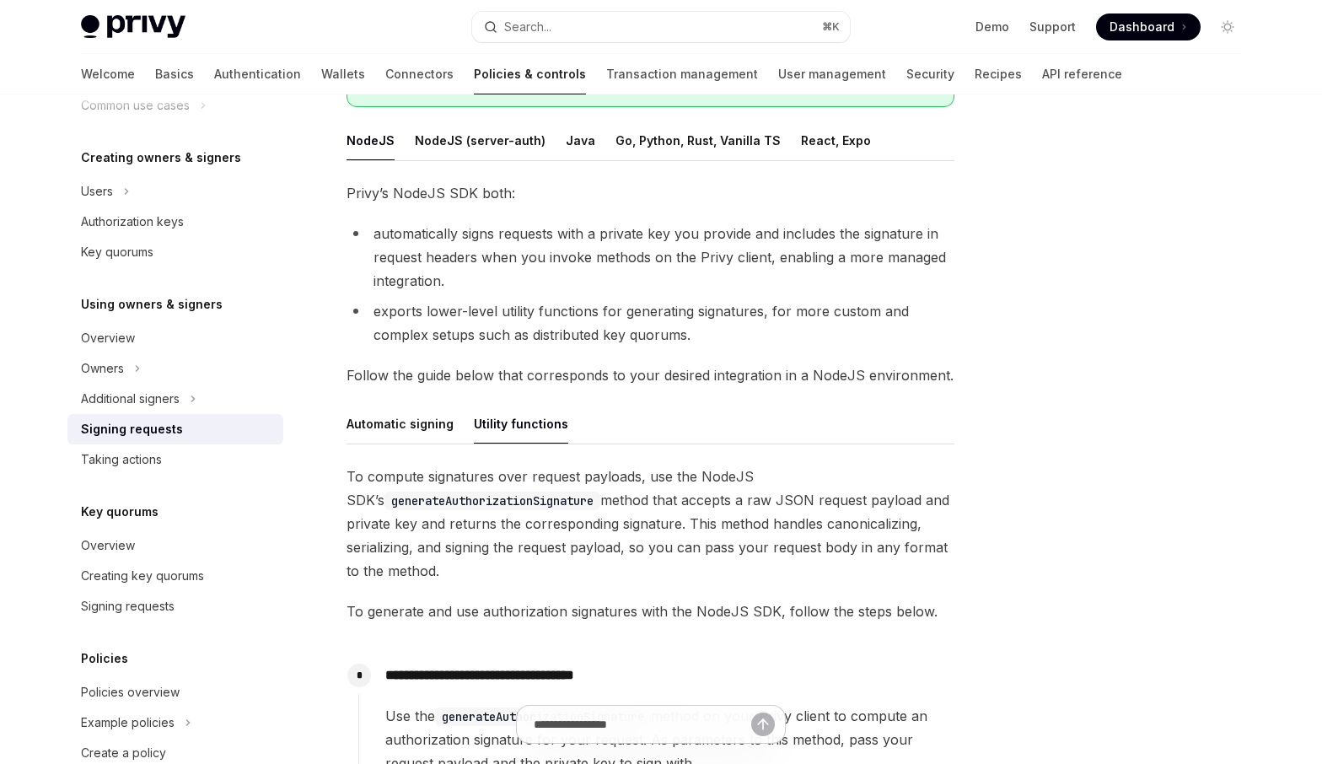
click at [838, 549] on span "To compute signatures over request payloads, use the NodeJS SDK’s generateAutho…" at bounding box center [650, 523] width 608 height 118
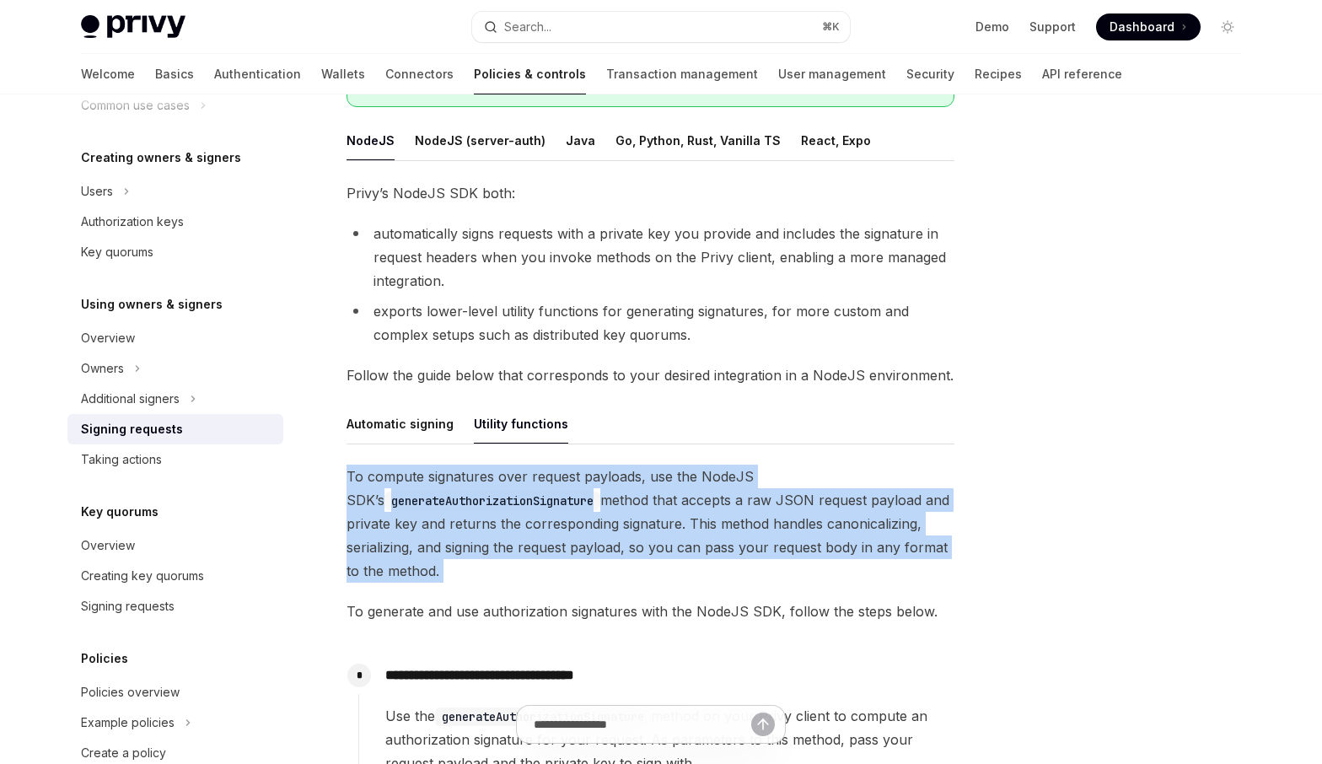
click at [838, 549] on span "To compute signatures over request payloads, use the NodeJS SDK’s generateAutho…" at bounding box center [650, 523] width 608 height 118
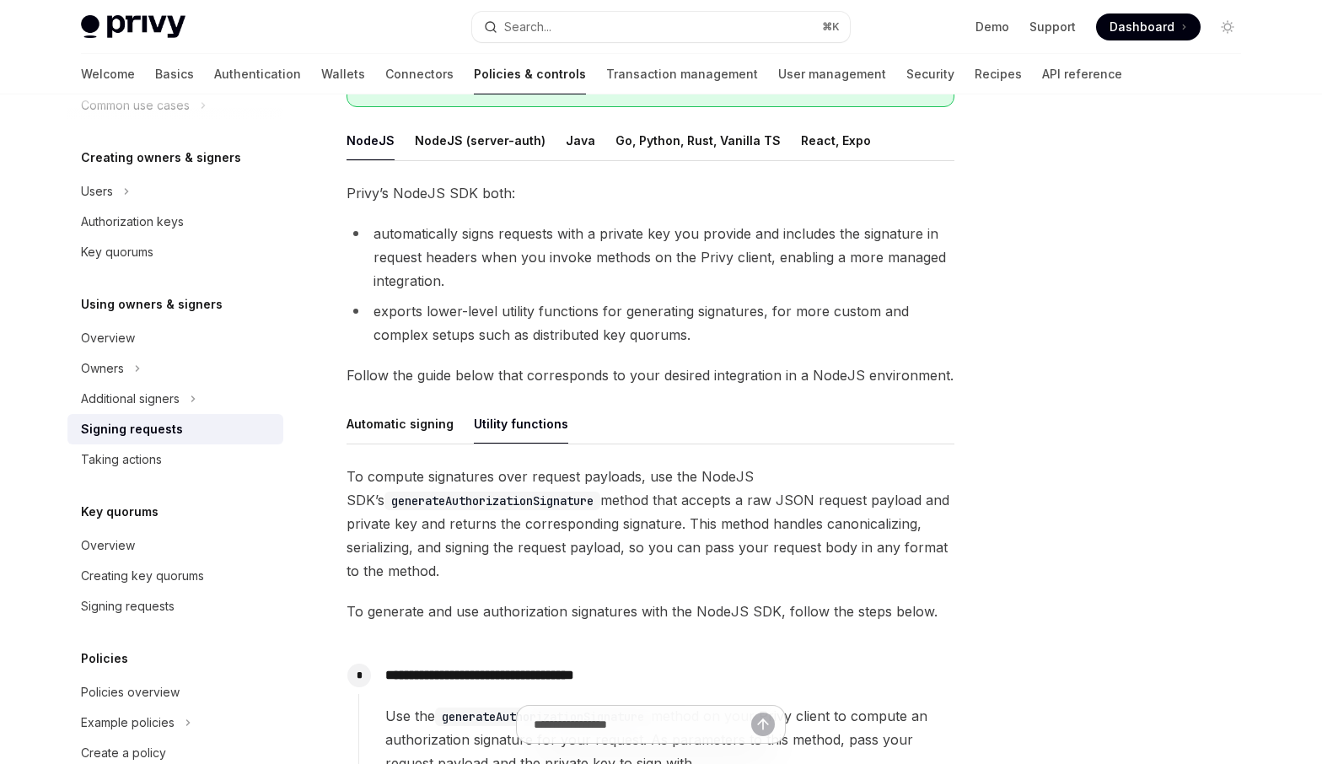
click at [808, 611] on span "To generate and use authorization signatures with the NodeJS SDK, follow the st…" at bounding box center [650, 611] width 608 height 24
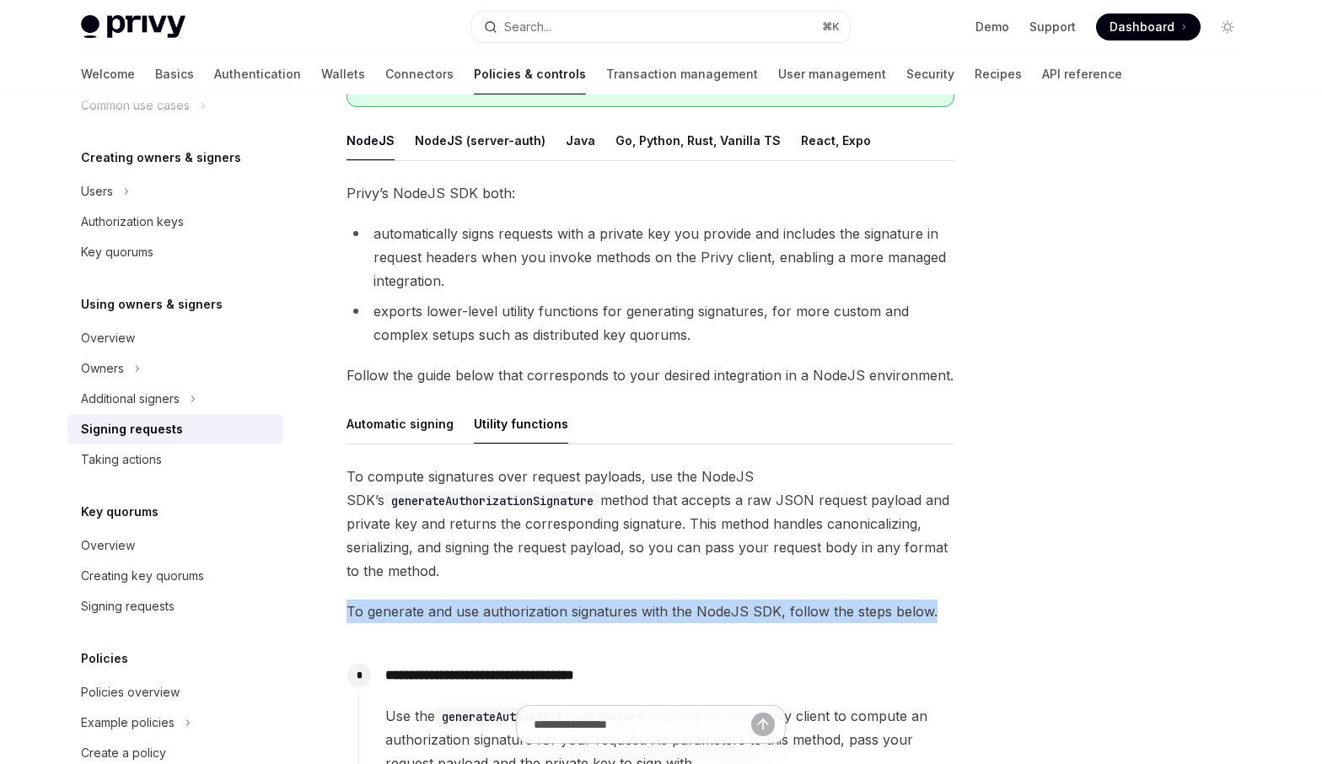
click at [808, 611] on span "To generate and use authorization signatures with the NodeJS SDK, follow the st…" at bounding box center [650, 611] width 608 height 24
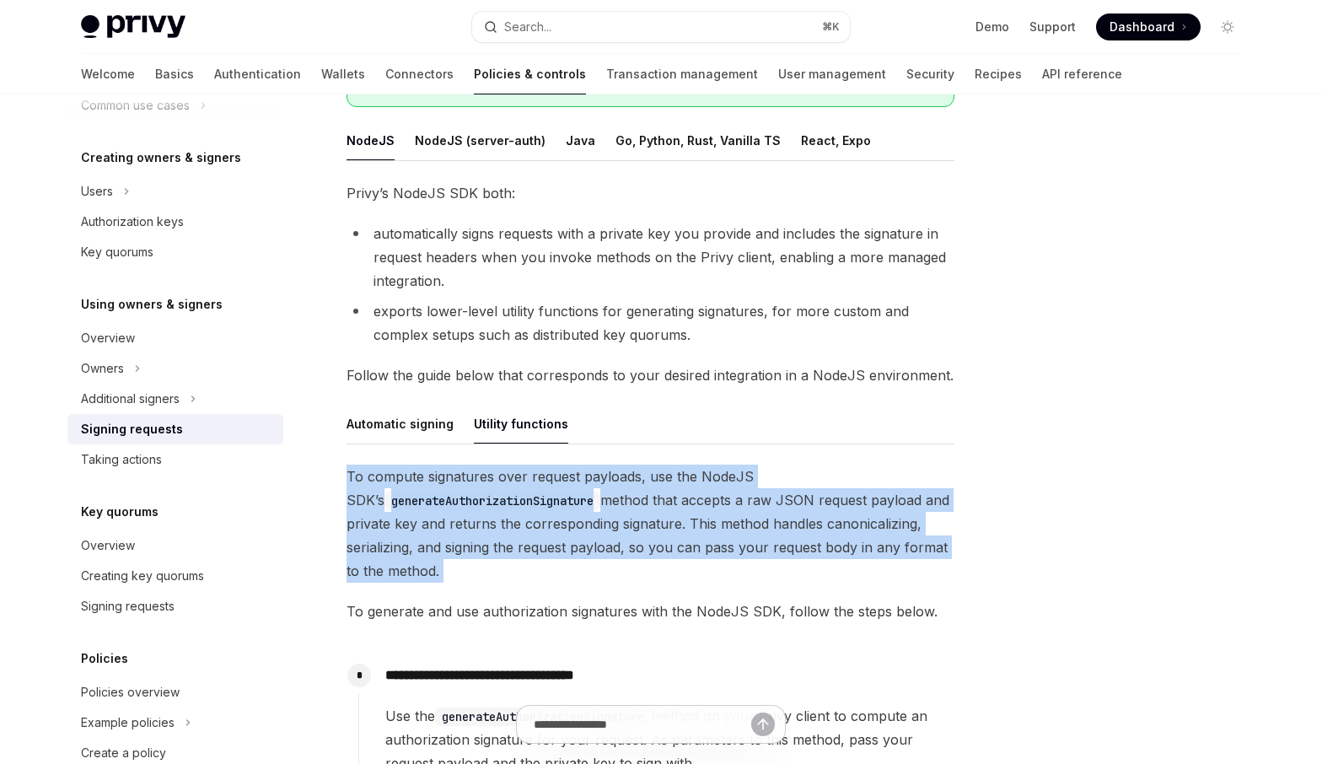
drag, startPoint x: 630, startPoint y: 583, endPoint x: 341, endPoint y: 481, distance: 306.3
click at [341, 481] on div "Using owners & signers Signing requests OpenAI Open in ChatGPT OpenAI Open in C…" at bounding box center [492, 716] width 931 height 1641
click at [352, 473] on span "To compute signatures over request payloads, use the NodeJS SDK’s generateAutho…" at bounding box center [650, 523] width 608 height 118
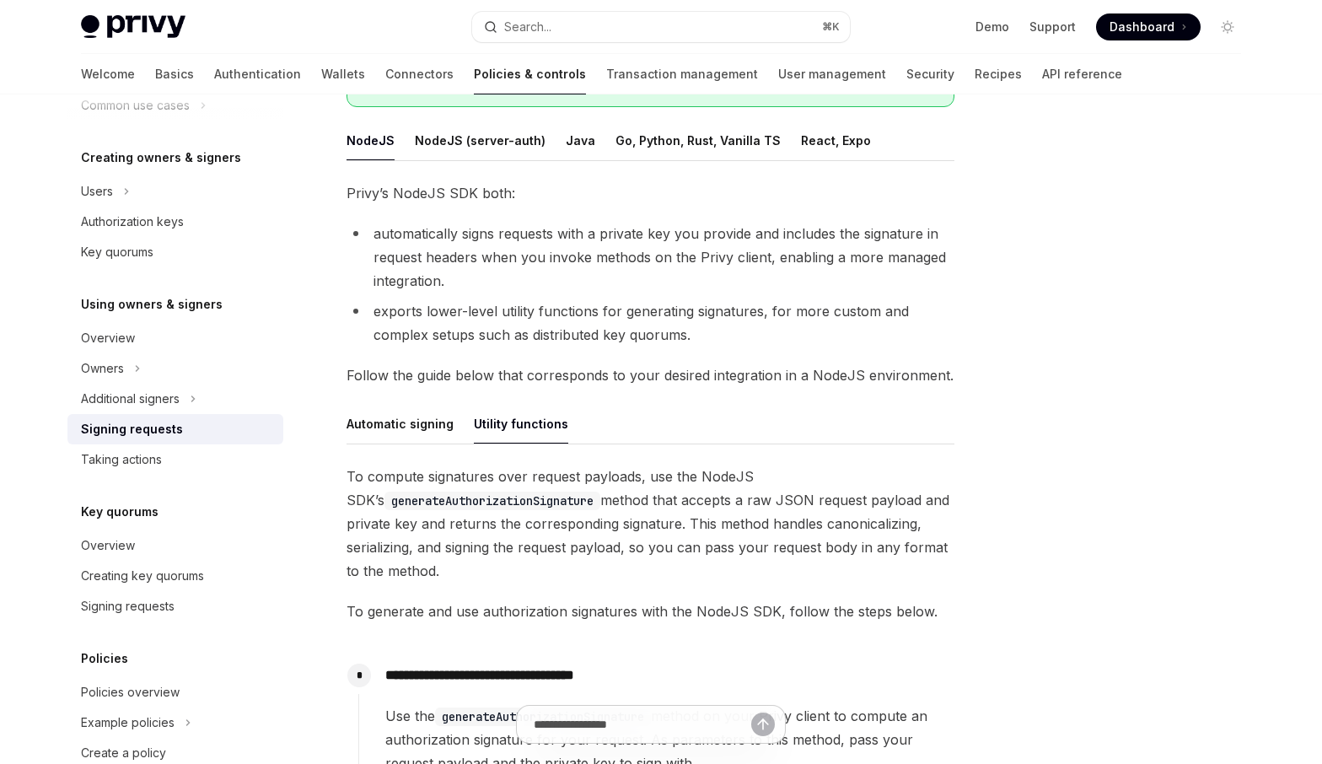
drag, startPoint x: 350, startPoint y: 473, endPoint x: 454, endPoint y: 574, distance: 144.9
click at [454, 574] on span "To compute signatures over request payloads, use the NodeJS SDK’s generateAutho…" at bounding box center [650, 523] width 608 height 118
drag, startPoint x: 454, startPoint y: 574, endPoint x: 355, endPoint y: 489, distance: 130.3
click at [355, 489] on span "To compute signatures over request payloads, use the NodeJS SDK’s generateAutho…" at bounding box center [650, 523] width 608 height 118
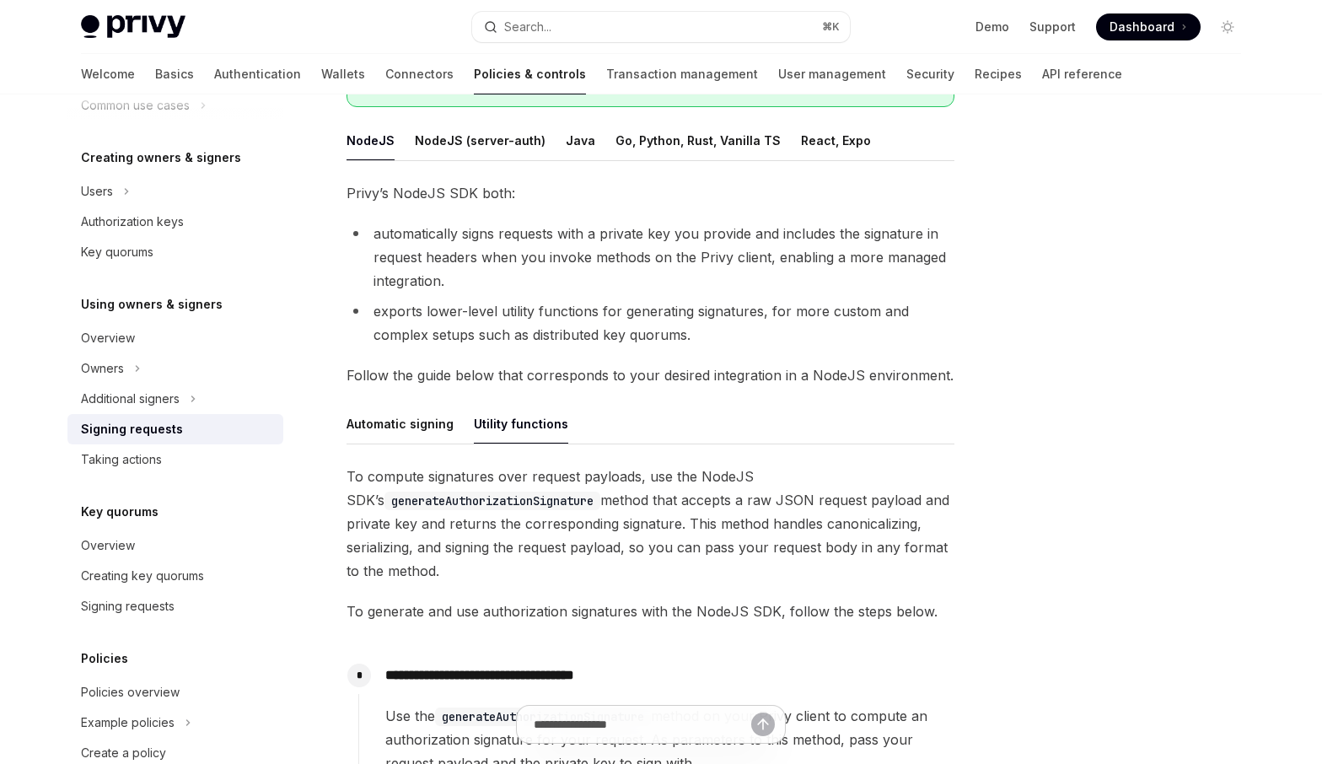
click at [390, 550] on span "To compute signatures over request payloads, use the NodeJS SDK’s generateAutho…" at bounding box center [650, 523] width 608 height 118
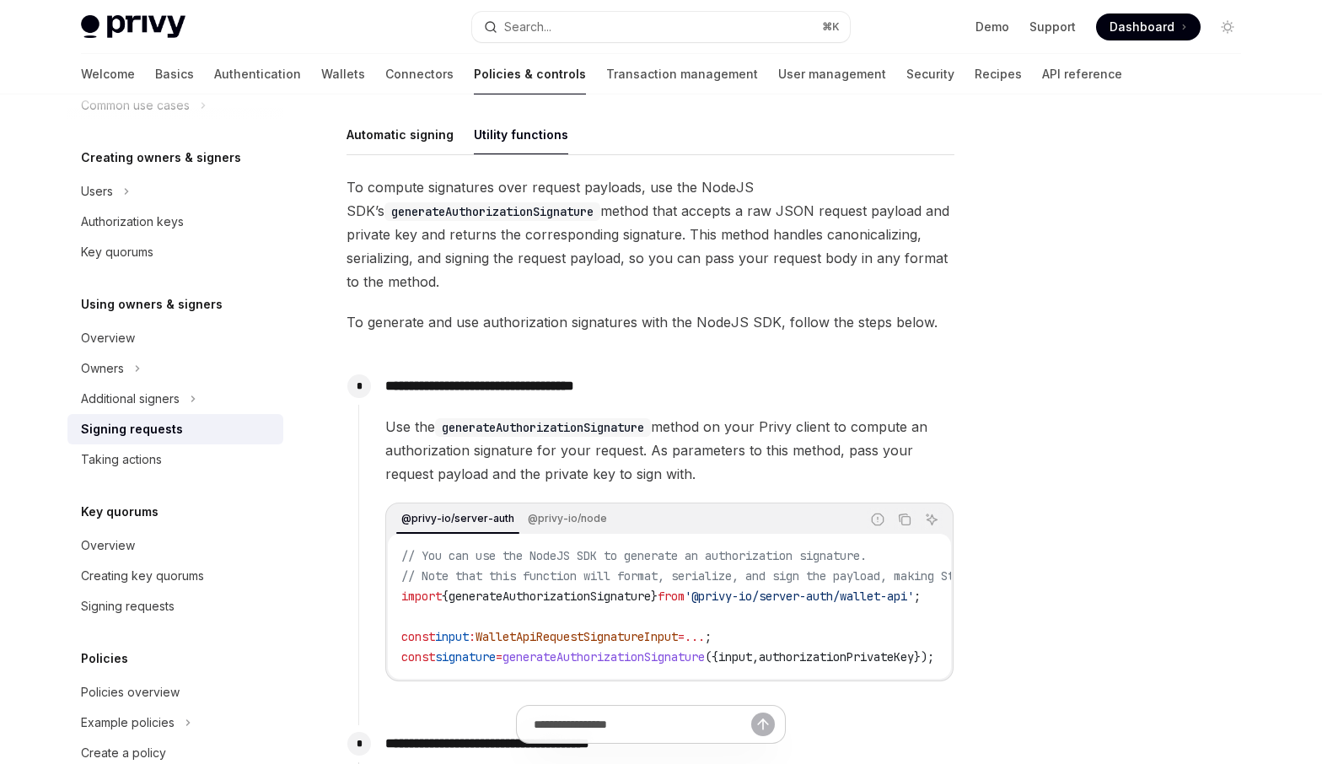
scroll to position [517, 0]
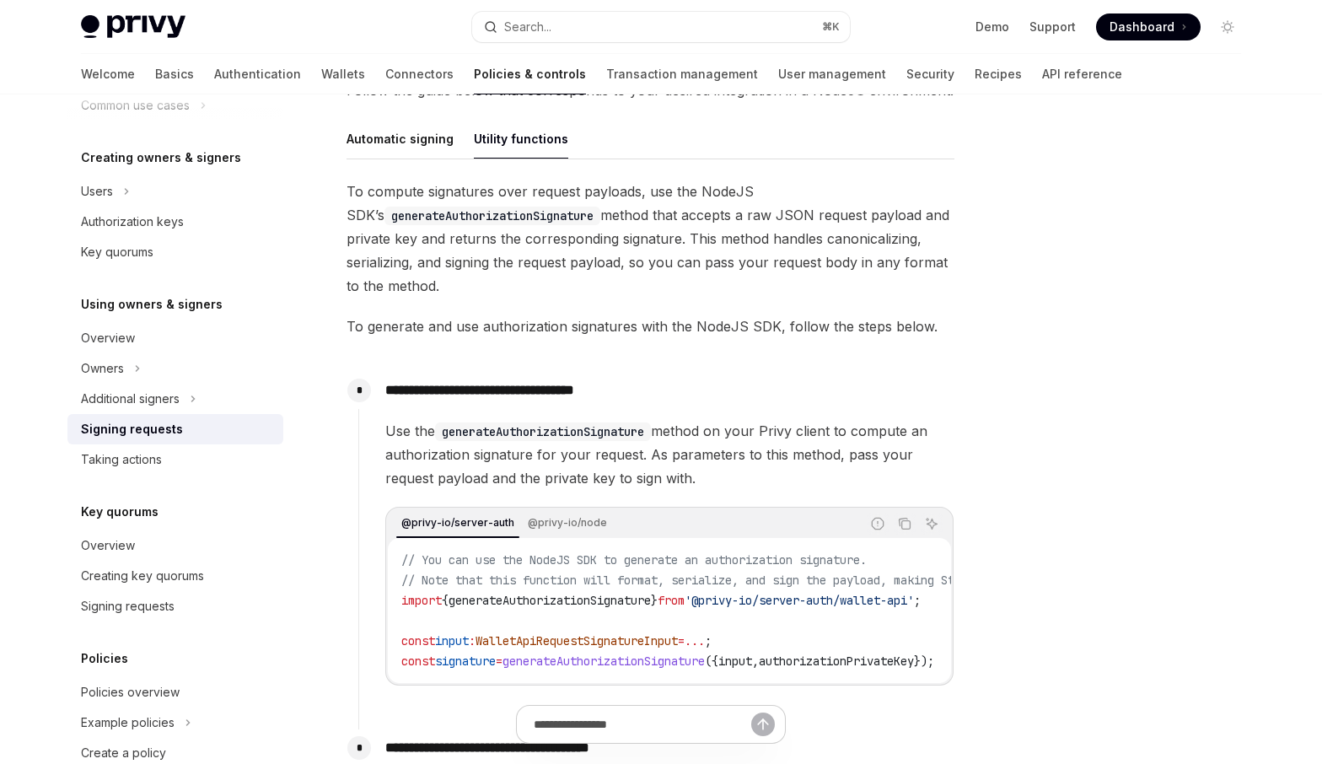
click at [653, 244] on span "To compute signatures over request payloads, use the NodeJS SDK’s generateAutho…" at bounding box center [650, 239] width 608 height 118
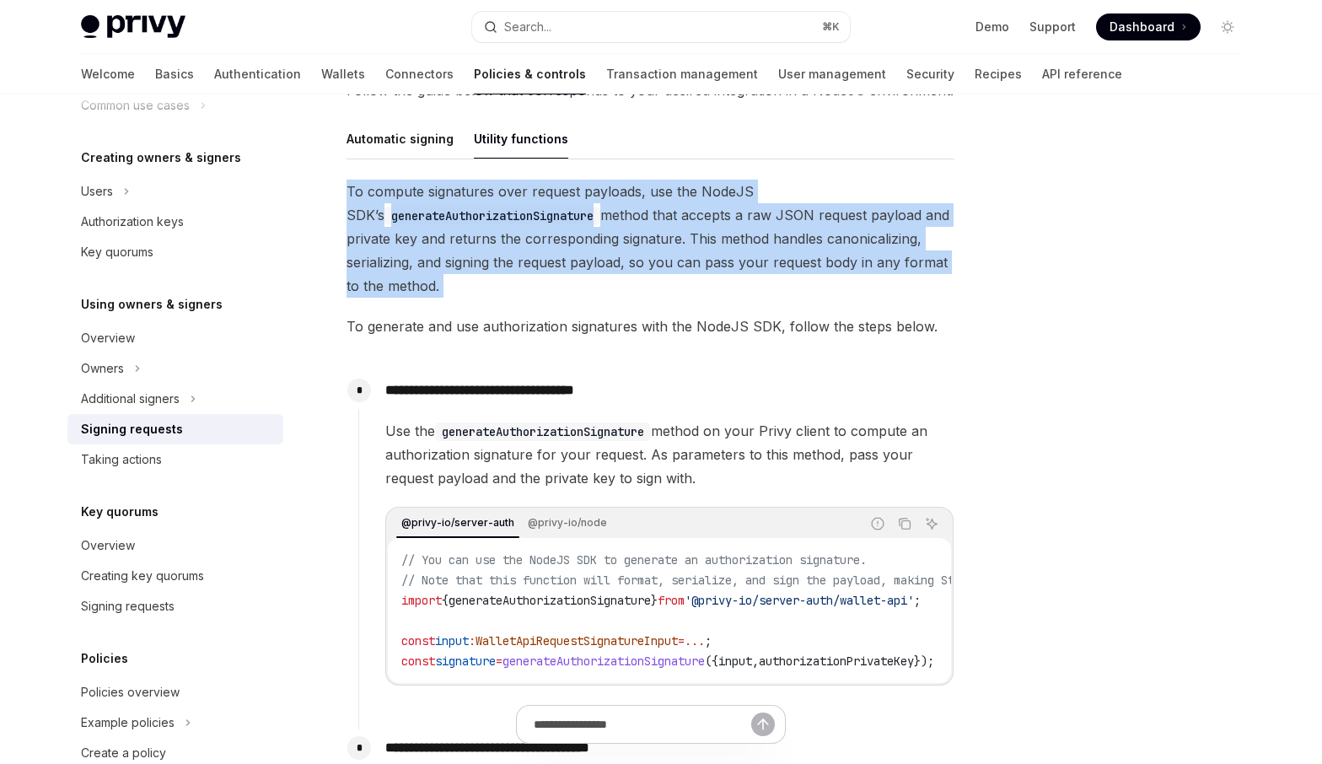
click at [653, 244] on span "To compute signatures over request payloads, use the NodeJS SDK’s generateAutho…" at bounding box center [650, 239] width 608 height 118
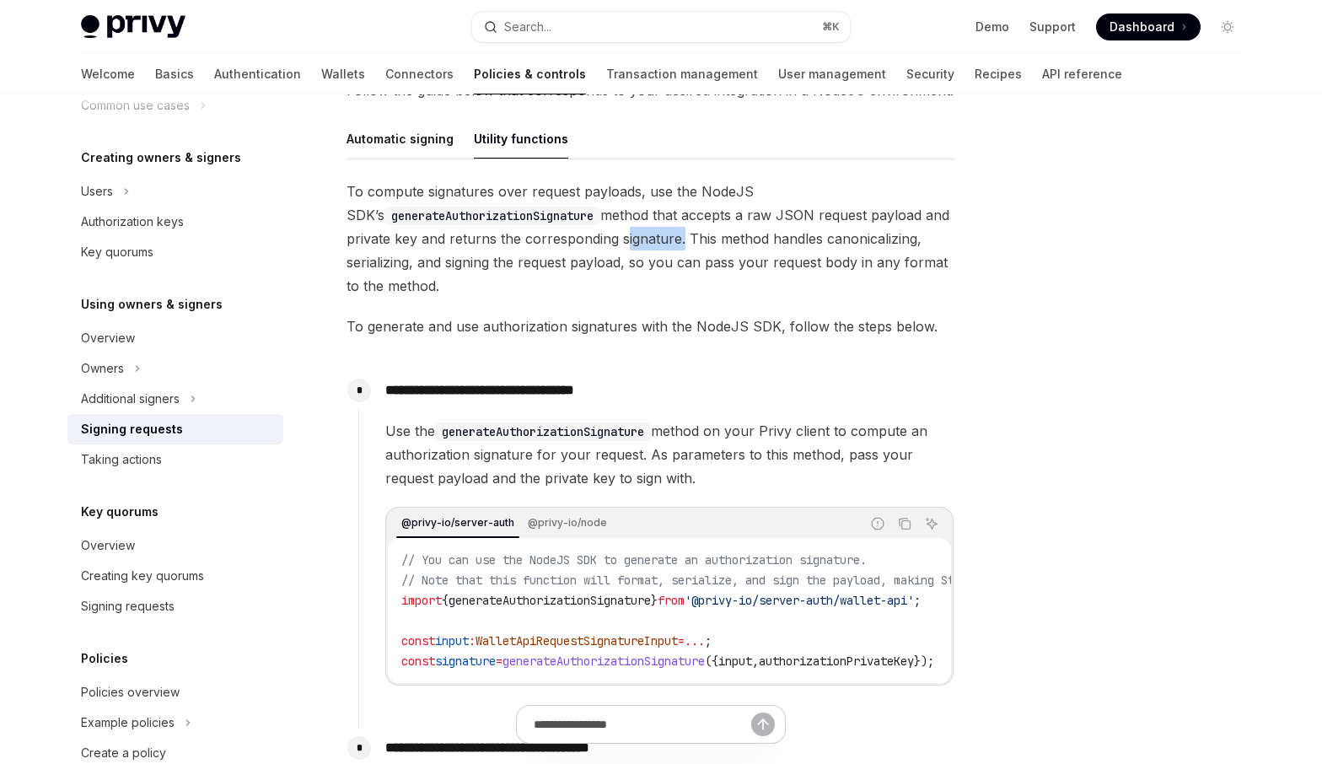
click at [653, 244] on span "To compute signatures over request payloads, use the NodeJS SDK’s generateAutho…" at bounding box center [650, 239] width 608 height 118
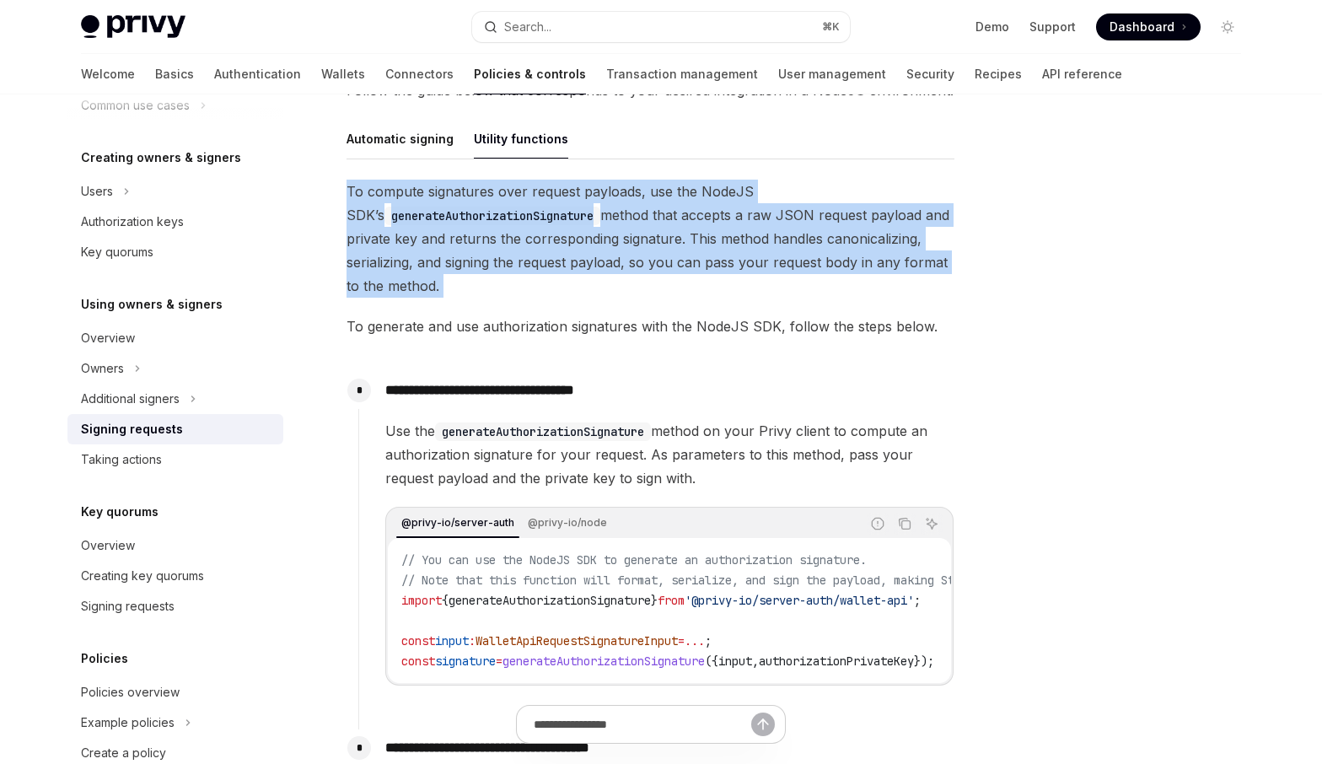
click at [653, 244] on span "To compute signatures over request payloads, use the NodeJS SDK’s generateAutho…" at bounding box center [650, 239] width 608 height 118
click at [652, 243] on span "To compute signatures over request payloads, use the NodeJS SDK’s generateAutho…" at bounding box center [650, 239] width 608 height 118
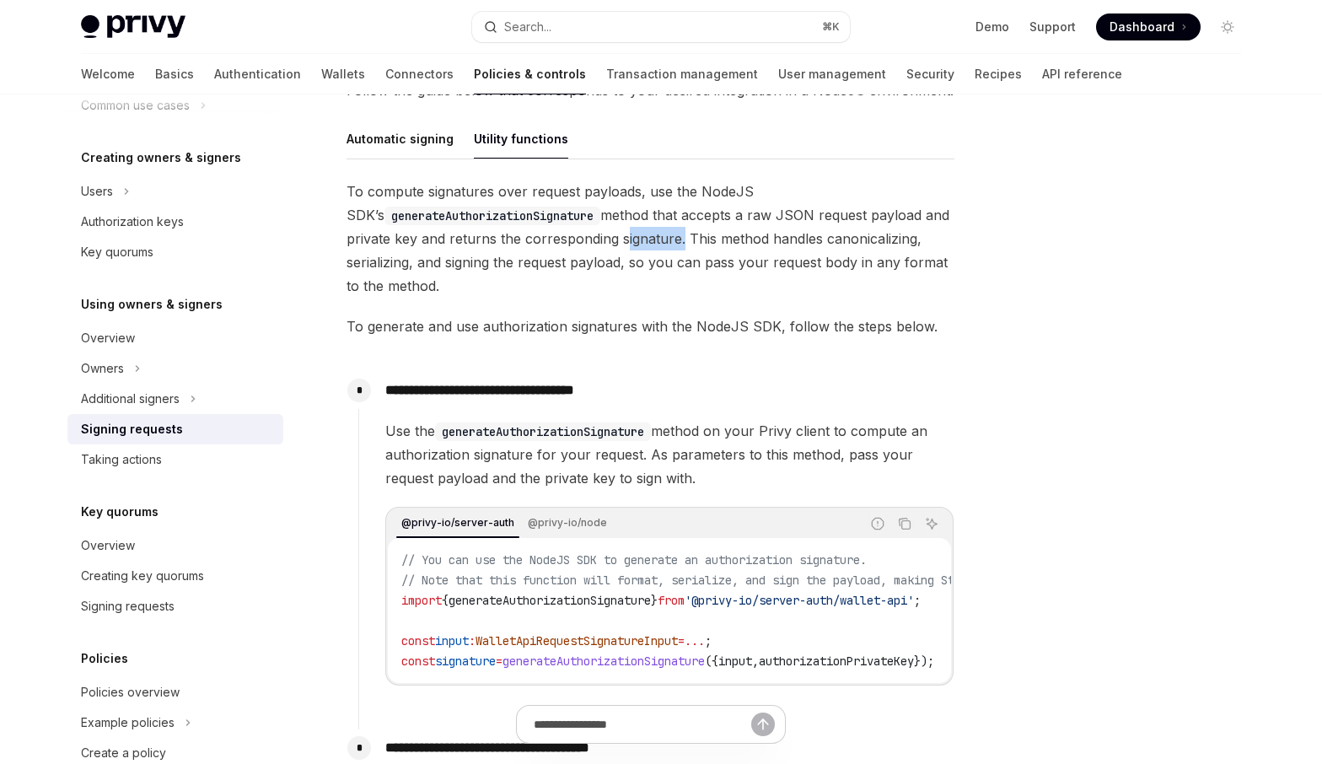
click at [652, 243] on span "To compute signatures over request payloads, use the NodeJS SDK’s generateAutho…" at bounding box center [650, 239] width 608 height 118
click at [652, 241] on span "To compute signatures over request payloads, use the NodeJS SDK’s generateAutho…" at bounding box center [650, 239] width 608 height 118
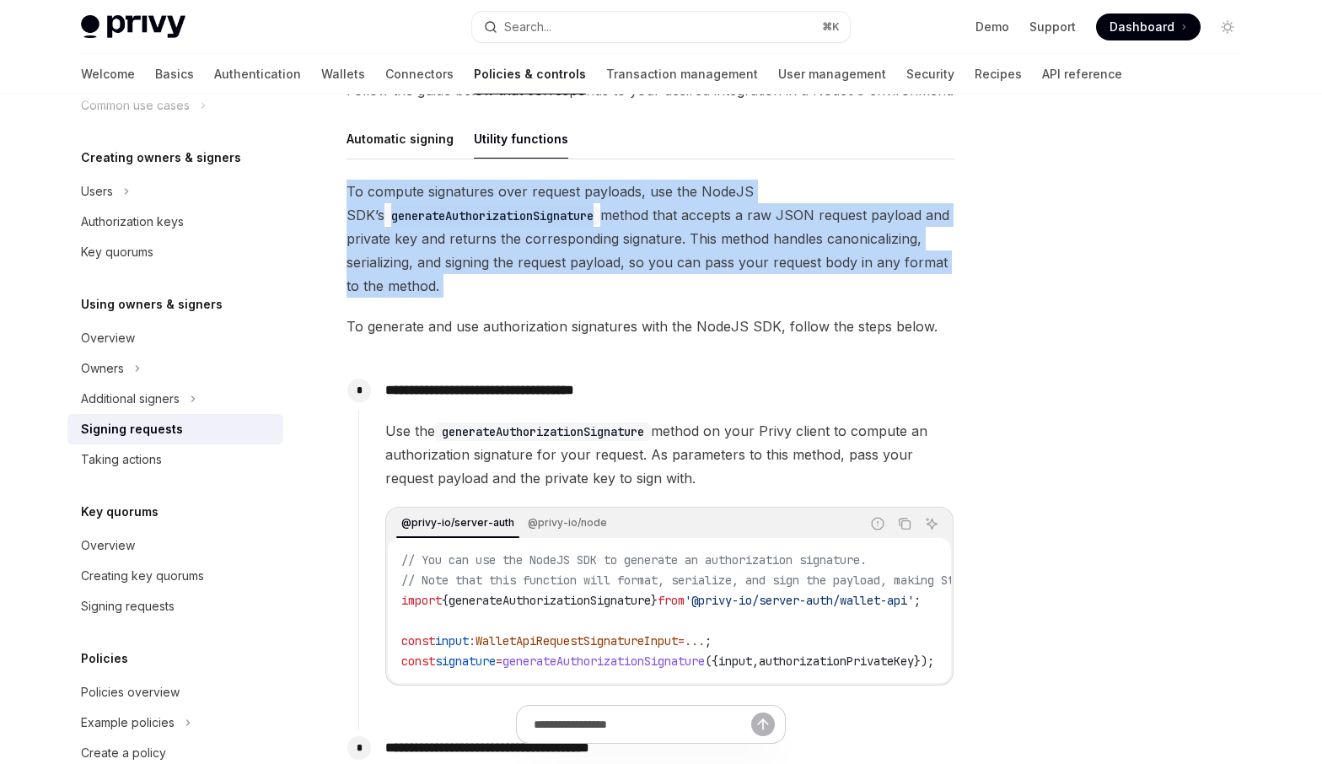
click at [652, 241] on span "To compute signatures over request payloads, use the NodeJS SDK’s generateAutho…" at bounding box center [650, 239] width 608 height 118
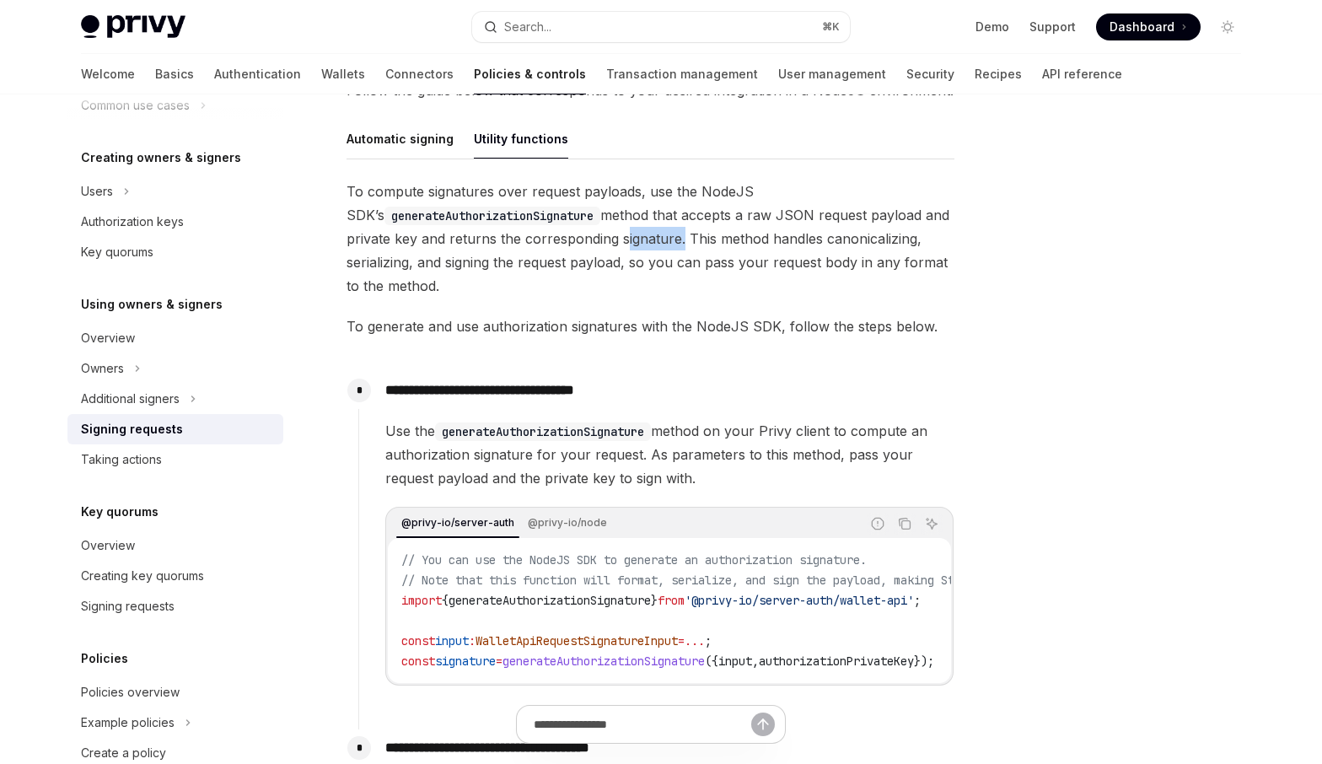
click at [652, 241] on span "To compute signatures over request payloads, use the NodeJS SDK’s generateAutho…" at bounding box center [650, 239] width 608 height 118
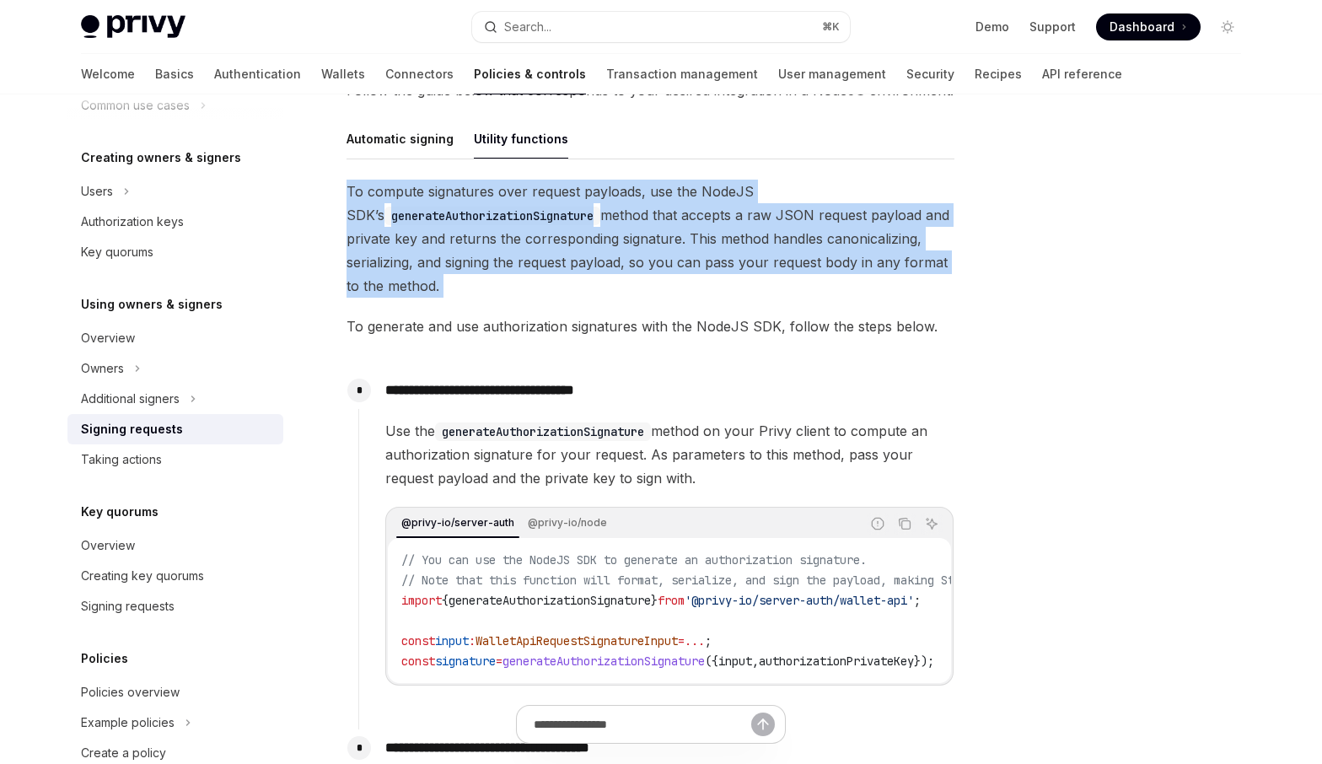
click at [652, 241] on span "To compute signatures over request payloads, use the NodeJS SDK’s generateAutho…" at bounding box center [650, 239] width 608 height 118
click at [652, 243] on span "To compute signatures over request payloads, use the NodeJS SDK’s generateAutho…" at bounding box center [650, 239] width 608 height 118
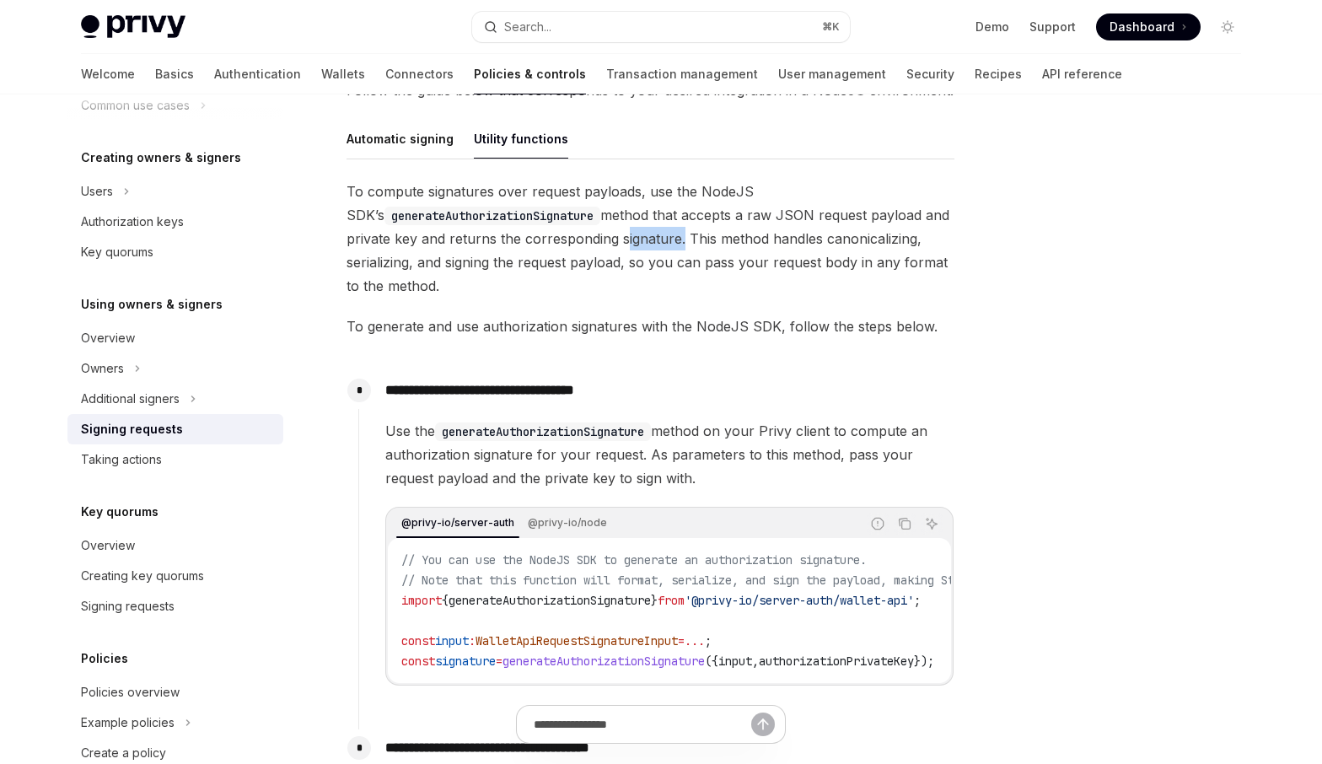
click at [652, 243] on span "To compute signatures over request payloads, use the NodeJS SDK’s generateAutho…" at bounding box center [650, 239] width 608 height 118
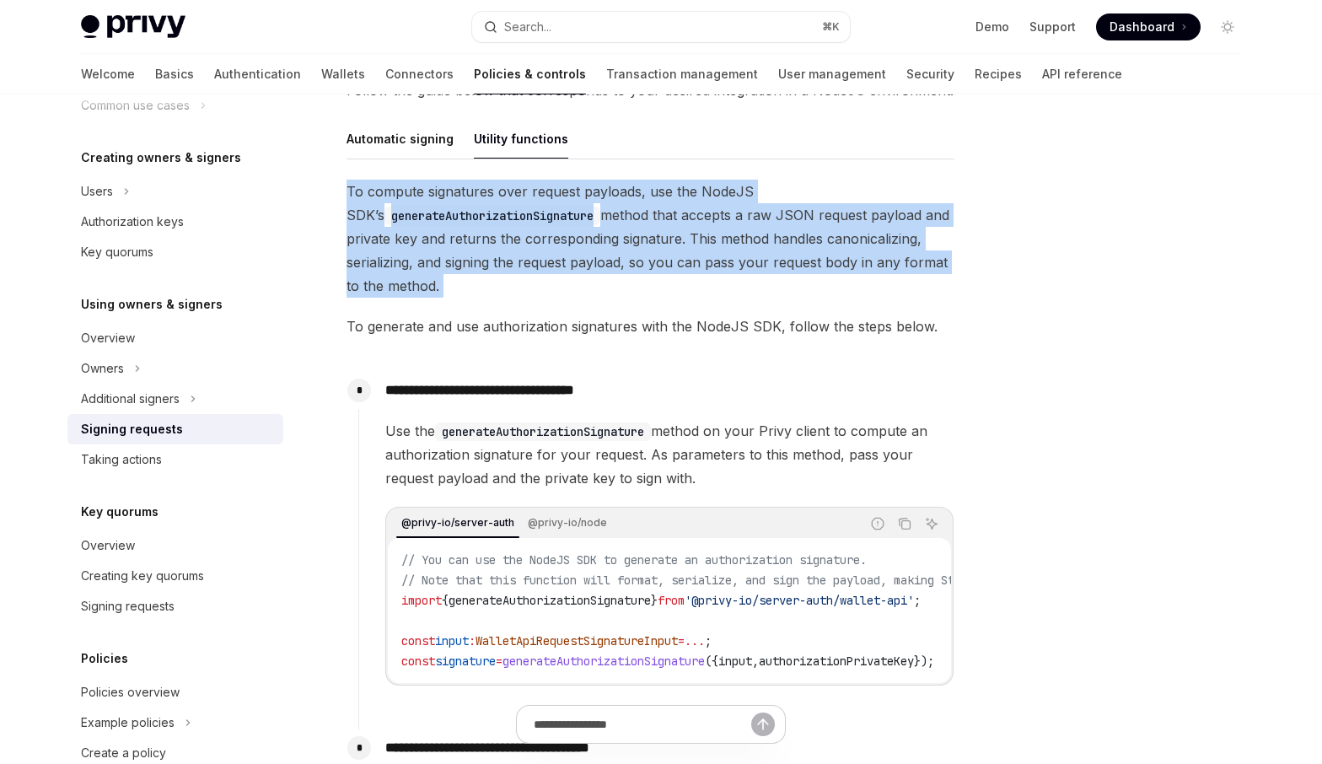
click at [652, 243] on span "To compute signatures over request payloads, use the NodeJS SDK’s generateAutho…" at bounding box center [650, 239] width 608 height 118
click at [615, 290] on span "To compute signatures over request payloads, use the NodeJS SDK’s generateAutho…" at bounding box center [650, 239] width 608 height 118
drag, startPoint x: 454, startPoint y: 285, endPoint x: 349, endPoint y: 193, distance: 139.2
click at [349, 193] on span "To compute signatures over request payloads, use the NodeJS SDK’s generateAutho…" at bounding box center [650, 239] width 608 height 118
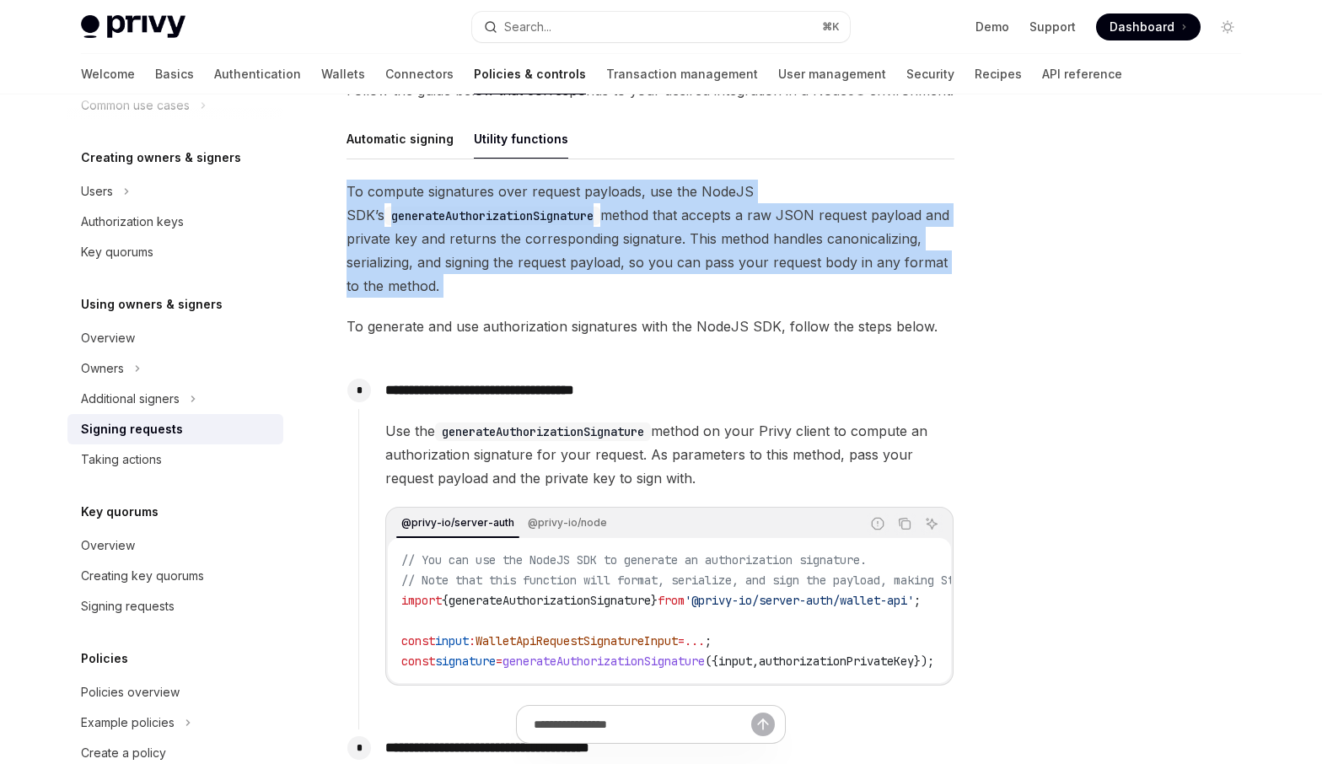
drag, startPoint x: 349, startPoint y: 193, endPoint x: 451, endPoint y: 294, distance: 143.7
click at [451, 294] on span "To compute signatures over request payloads, use the NodeJS SDK’s generateAutho…" at bounding box center [650, 239] width 608 height 118
drag, startPoint x: 347, startPoint y: 191, endPoint x: 473, endPoint y: 297, distance: 164.5
click at [473, 297] on span "To compute signatures over request payloads, use the NodeJS SDK’s generateAutho…" at bounding box center [650, 239] width 608 height 118
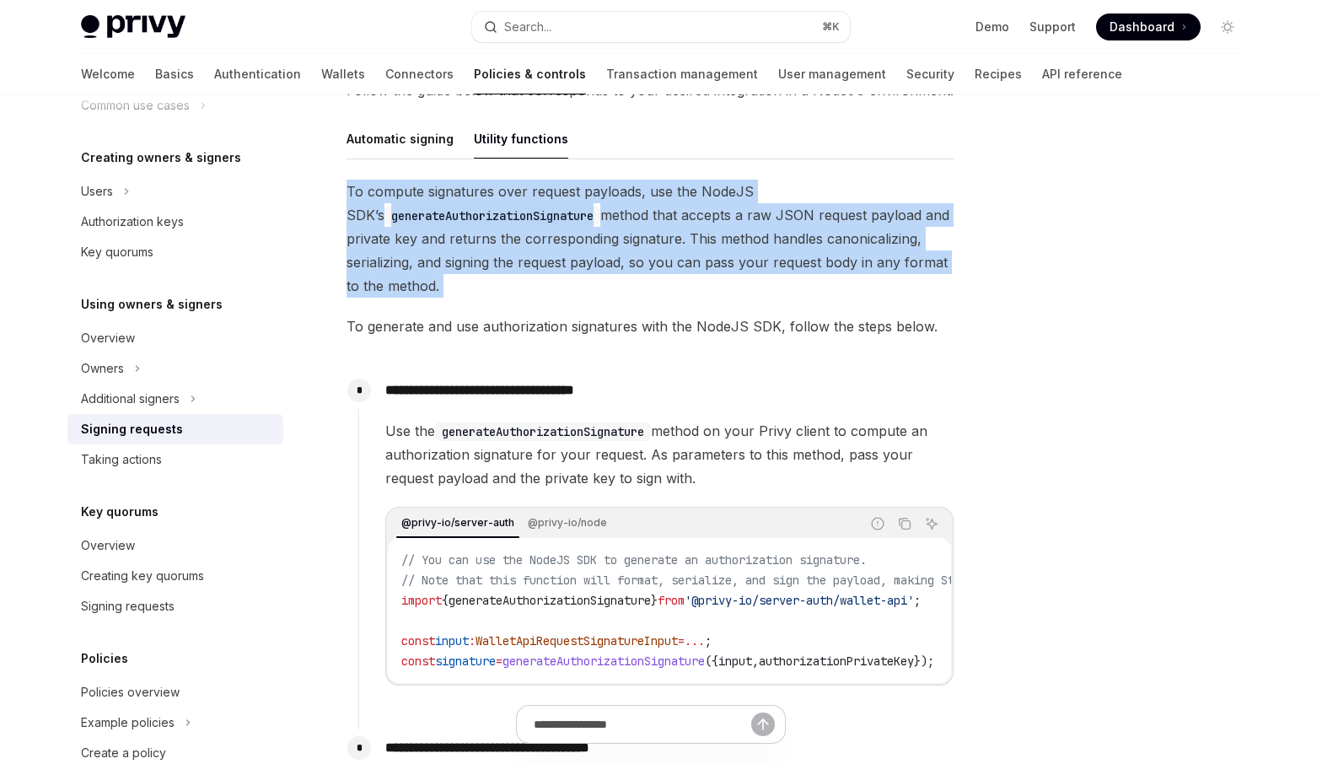
click at [473, 297] on span "To compute signatures over request payloads, use the NodeJS SDK’s generateAutho…" at bounding box center [650, 239] width 608 height 118
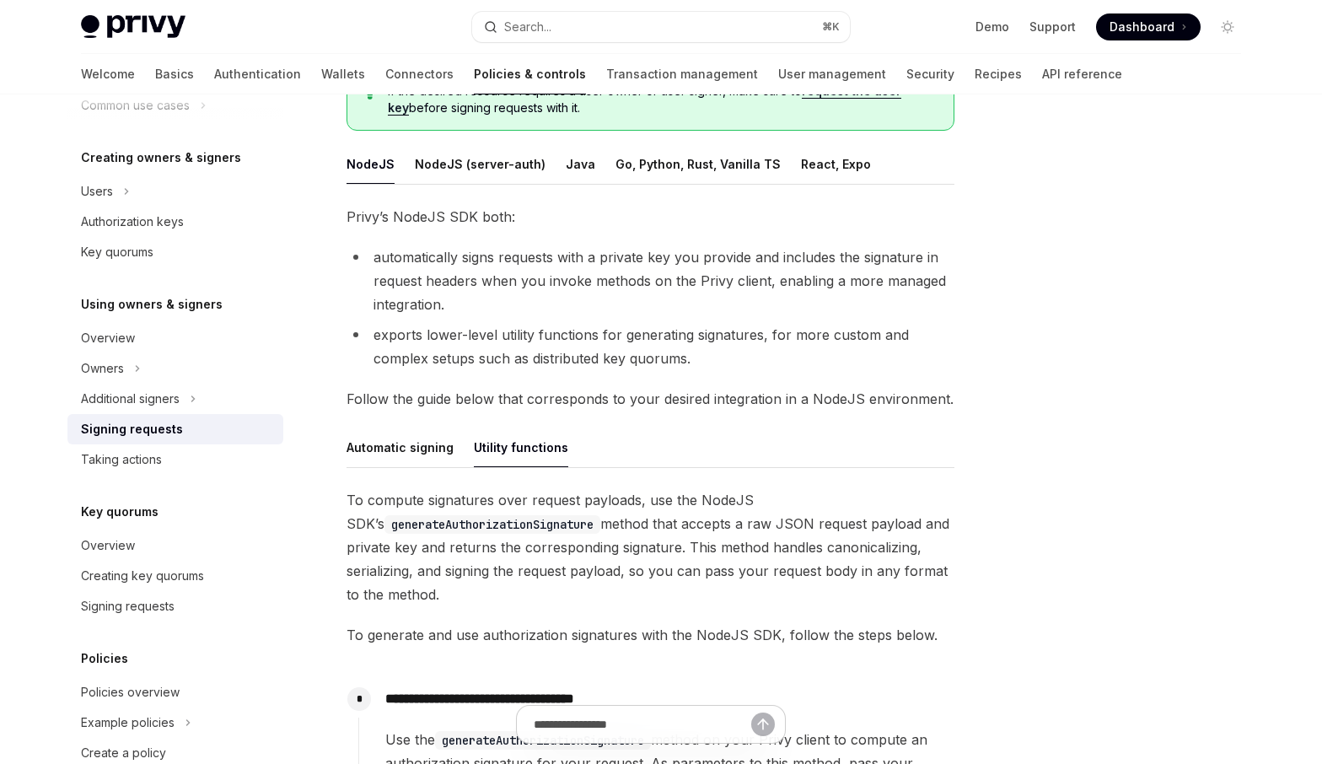
scroll to position [209, 0]
click at [582, 277] on li "automatically signs requests with a private key you provide and includes the si…" at bounding box center [650, 279] width 608 height 71
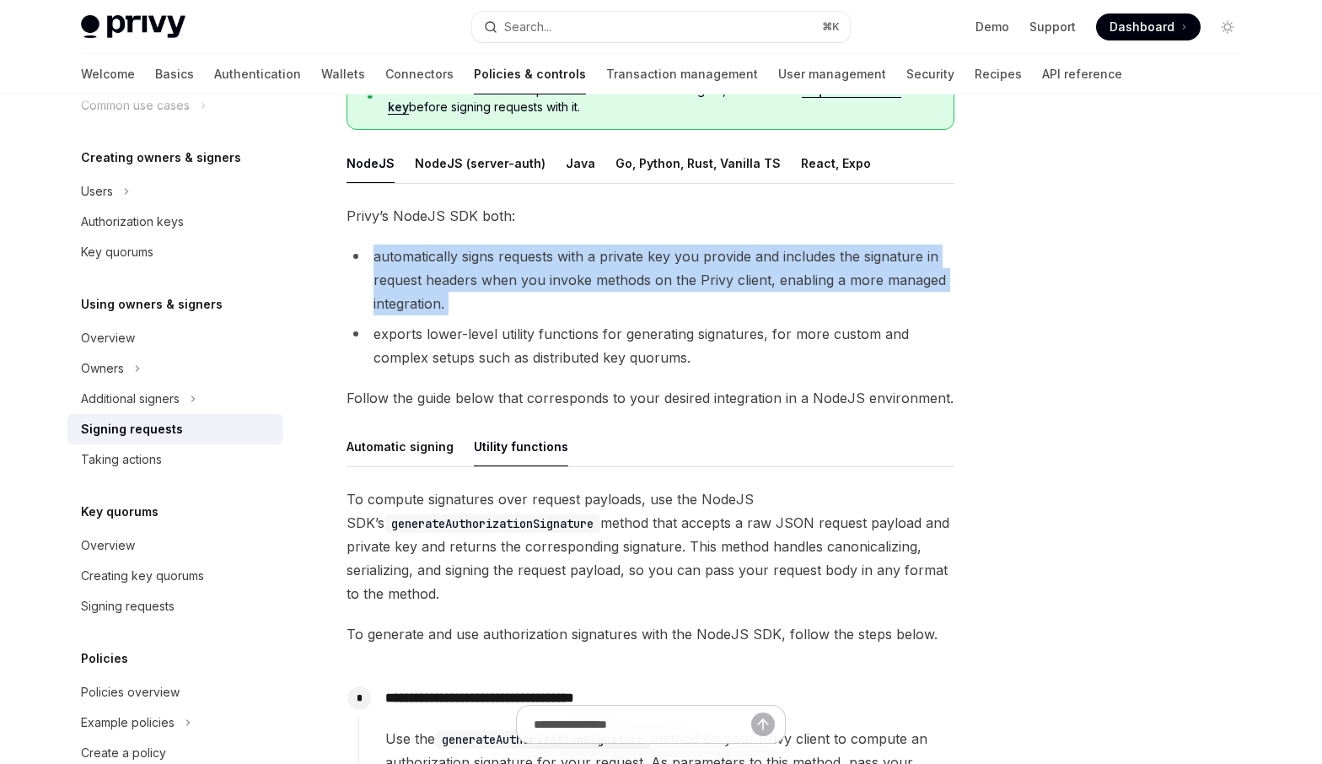
click at [582, 277] on li "automatically signs requests with a private key you provide and includes the si…" at bounding box center [650, 279] width 608 height 71
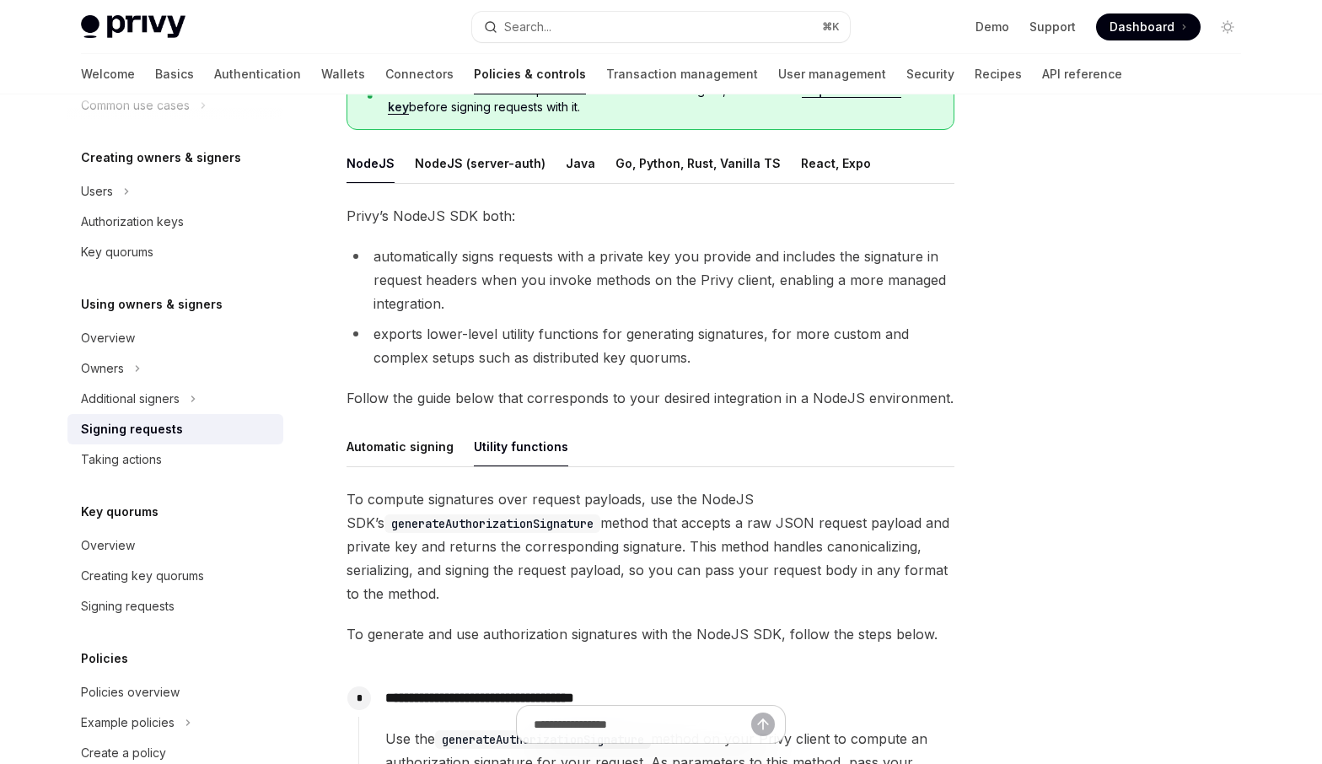
click at [620, 346] on li "exports lower-level utility functions for generating signatures, for more custo…" at bounding box center [650, 345] width 608 height 47
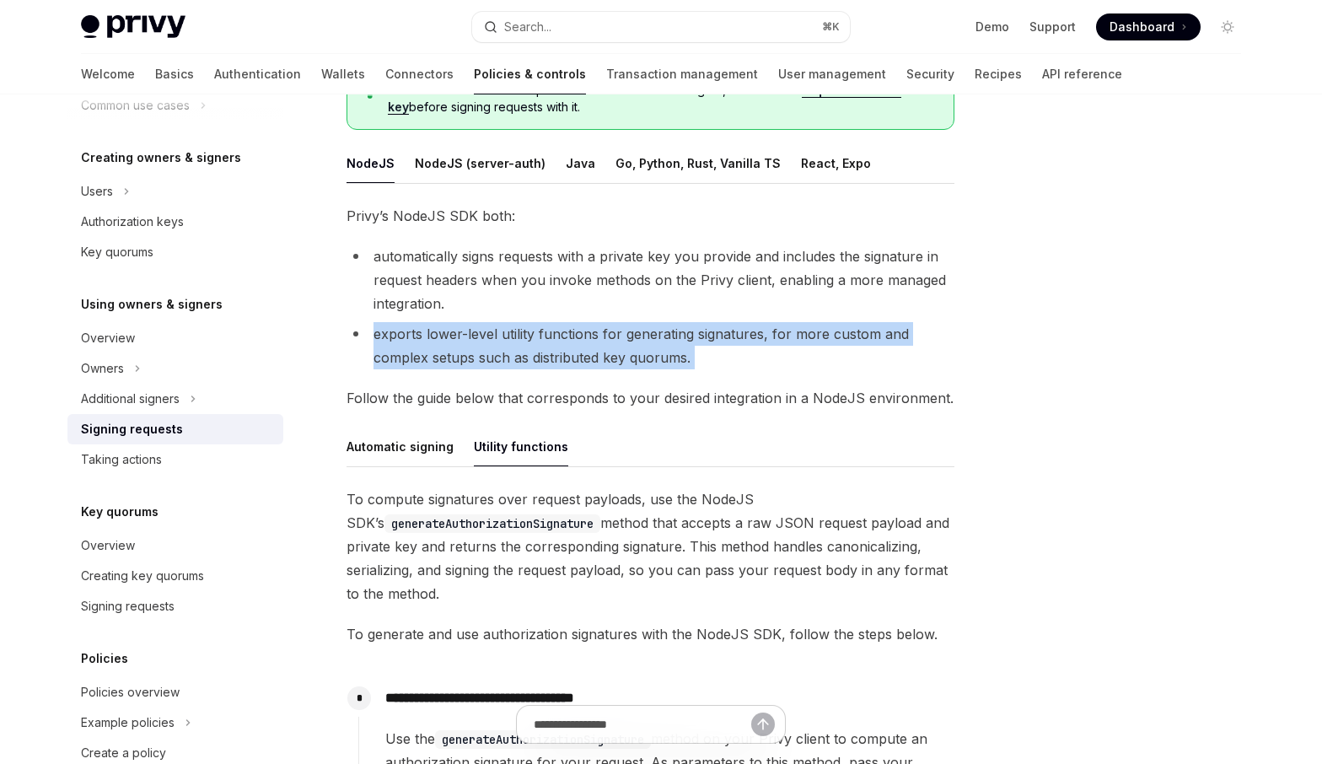
click at [620, 346] on li "exports lower-level utility functions for generating signatures, for more custo…" at bounding box center [650, 345] width 608 height 47
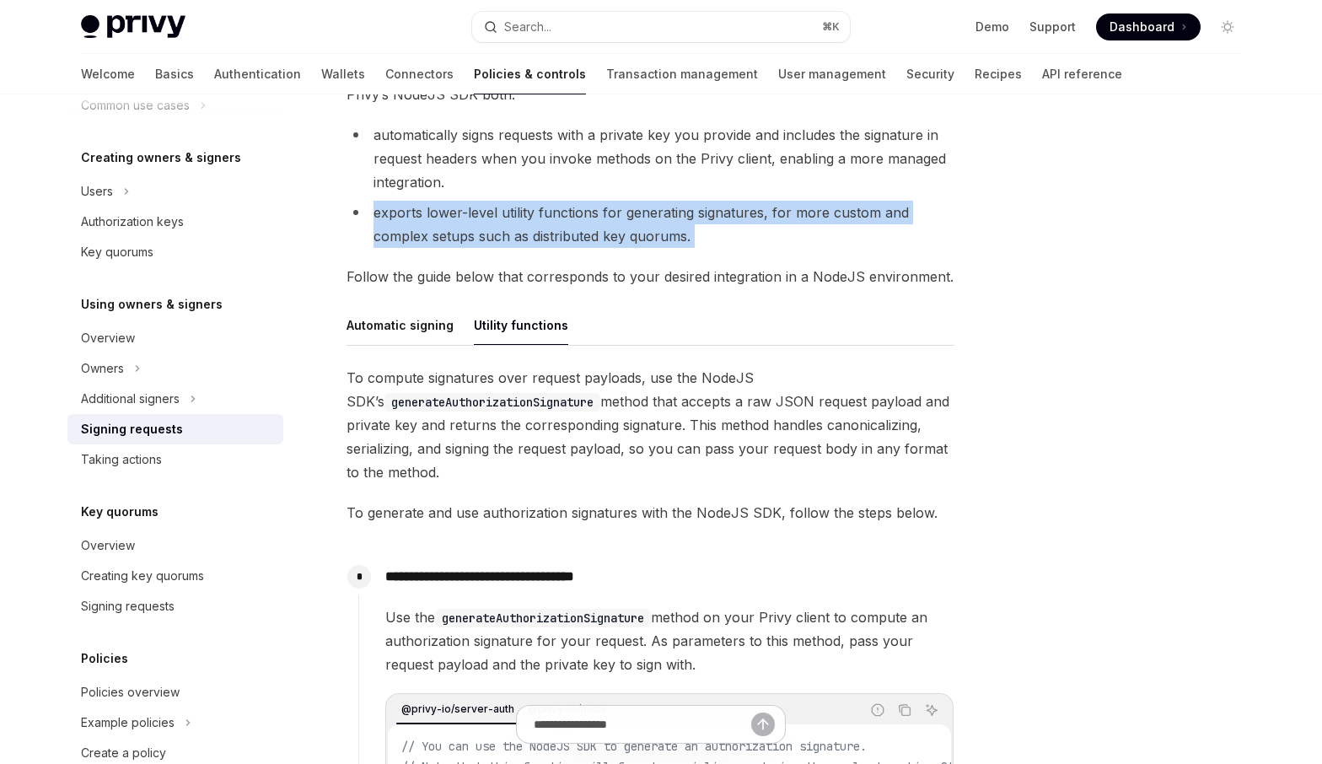
scroll to position [345, 0]
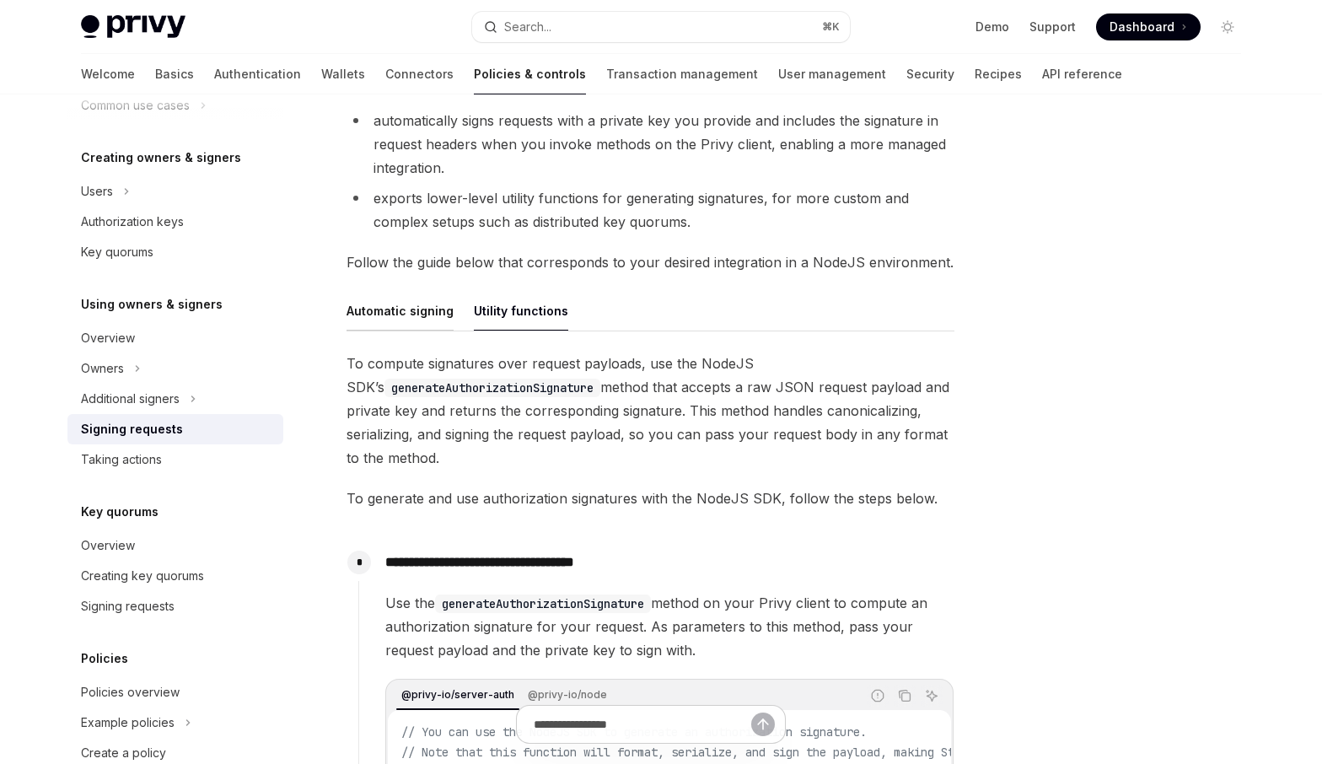
click at [419, 319] on div "Automatic signing" at bounding box center [399, 311] width 107 height 40
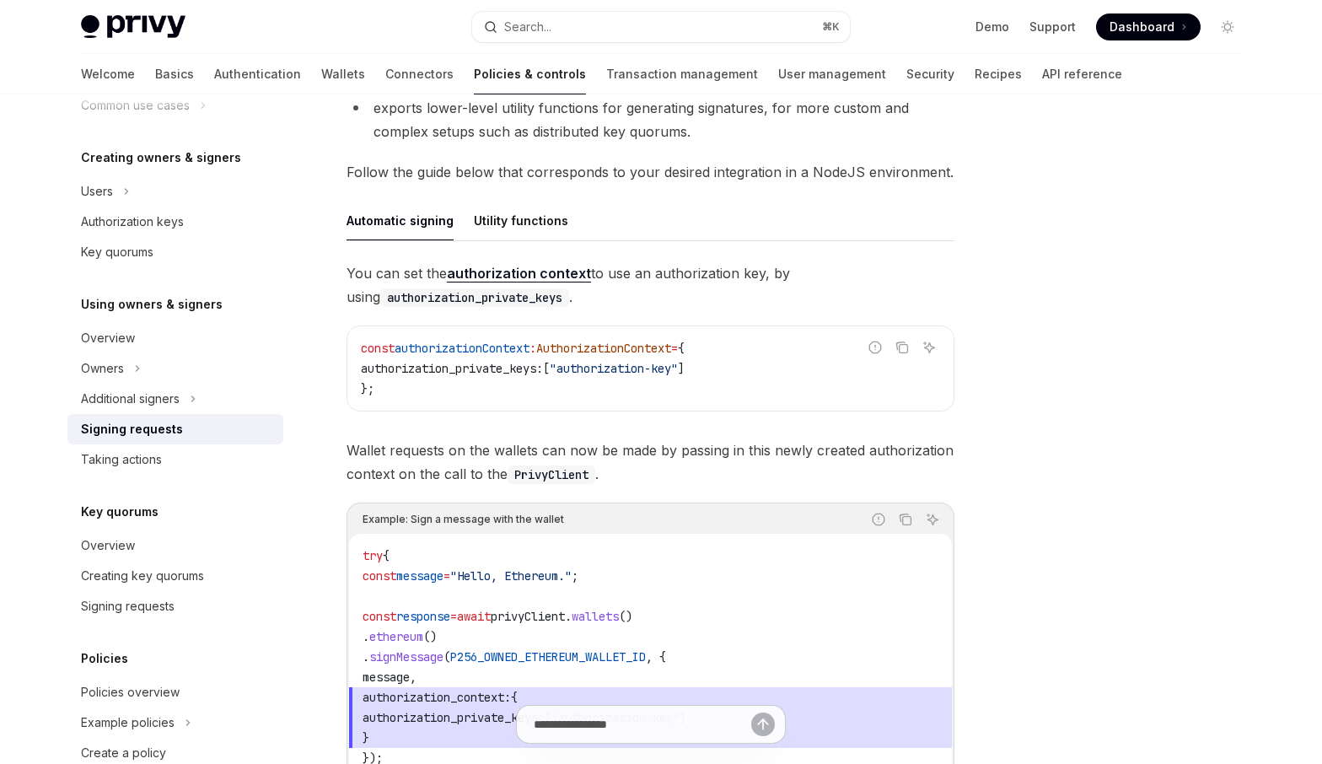
scroll to position [452, 0]
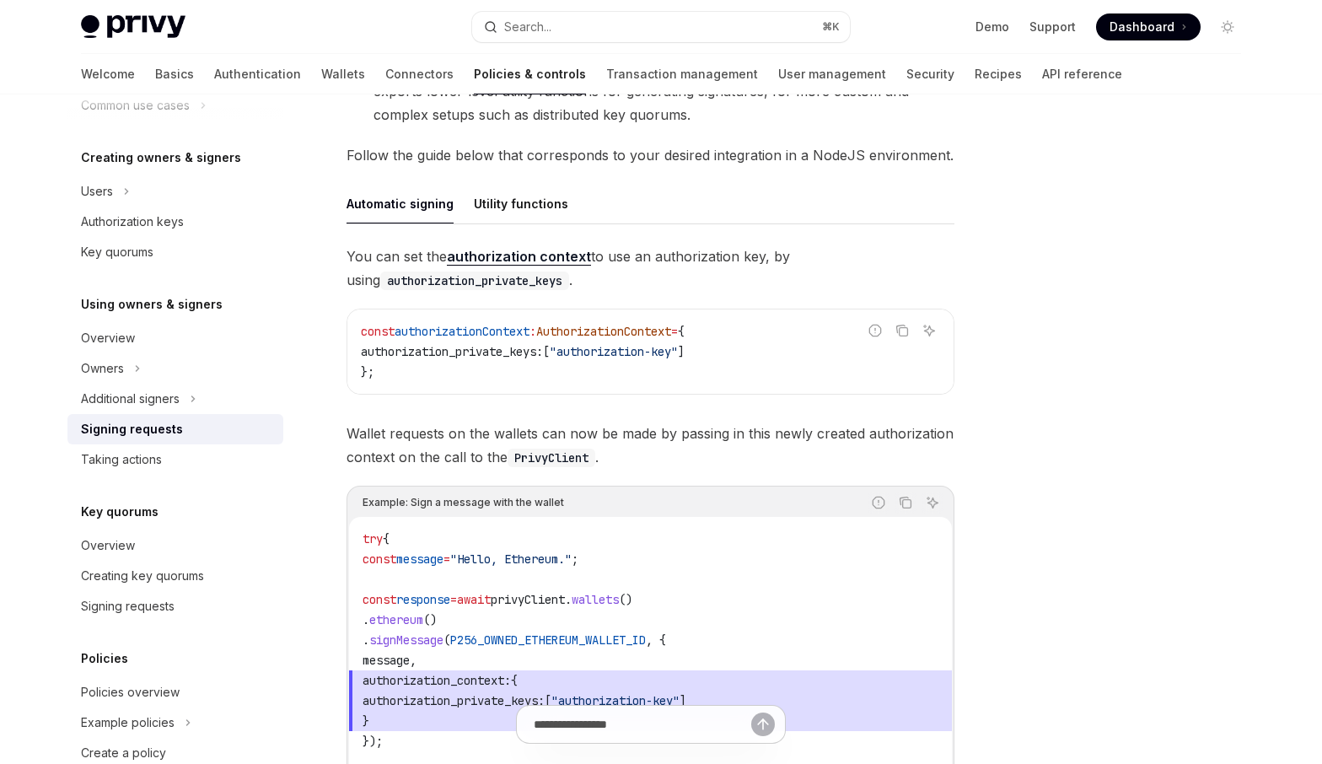
click at [428, 435] on span "Wallet requests on the wallets can now be made by passing in this newly created…" at bounding box center [650, 445] width 608 height 47
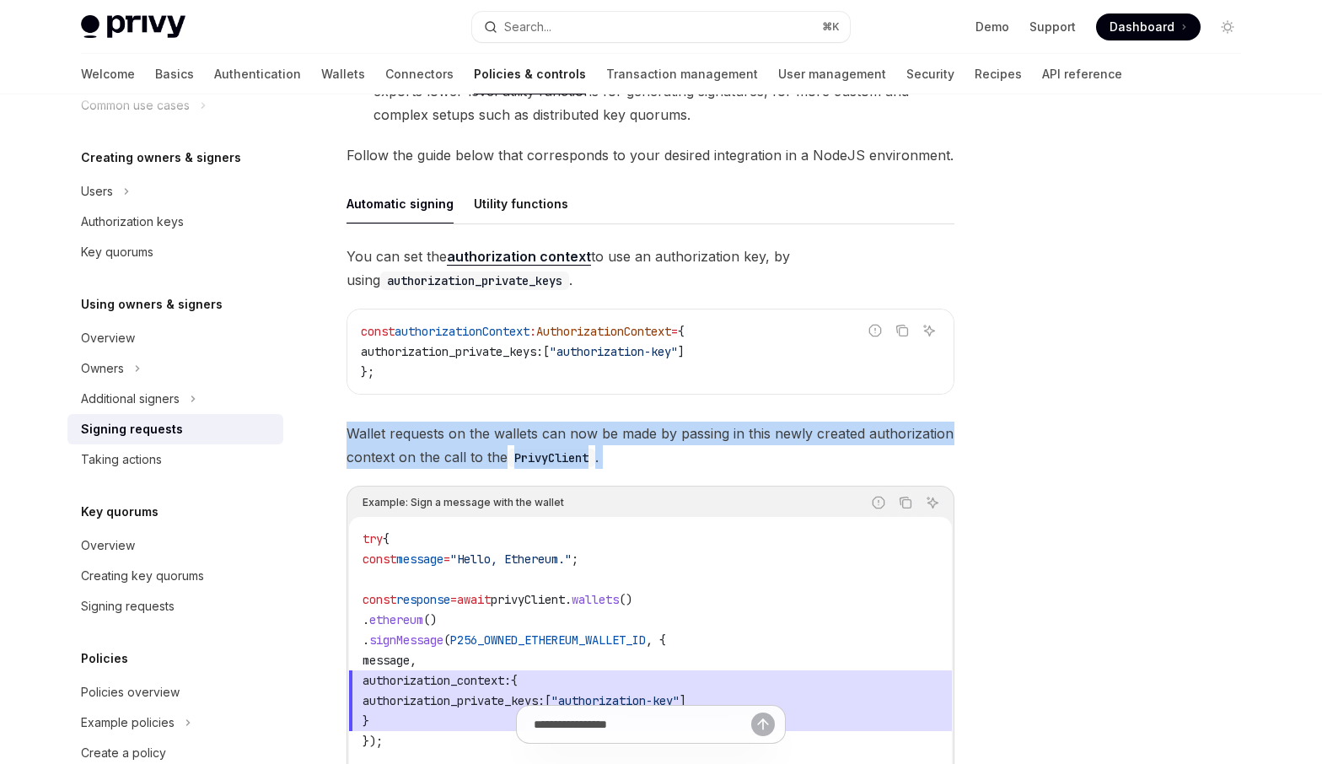
click at [428, 435] on span "Wallet requests on the wallets can now be made by passing in this newly created…" at bounding box center [650, 445] width 608 height 47
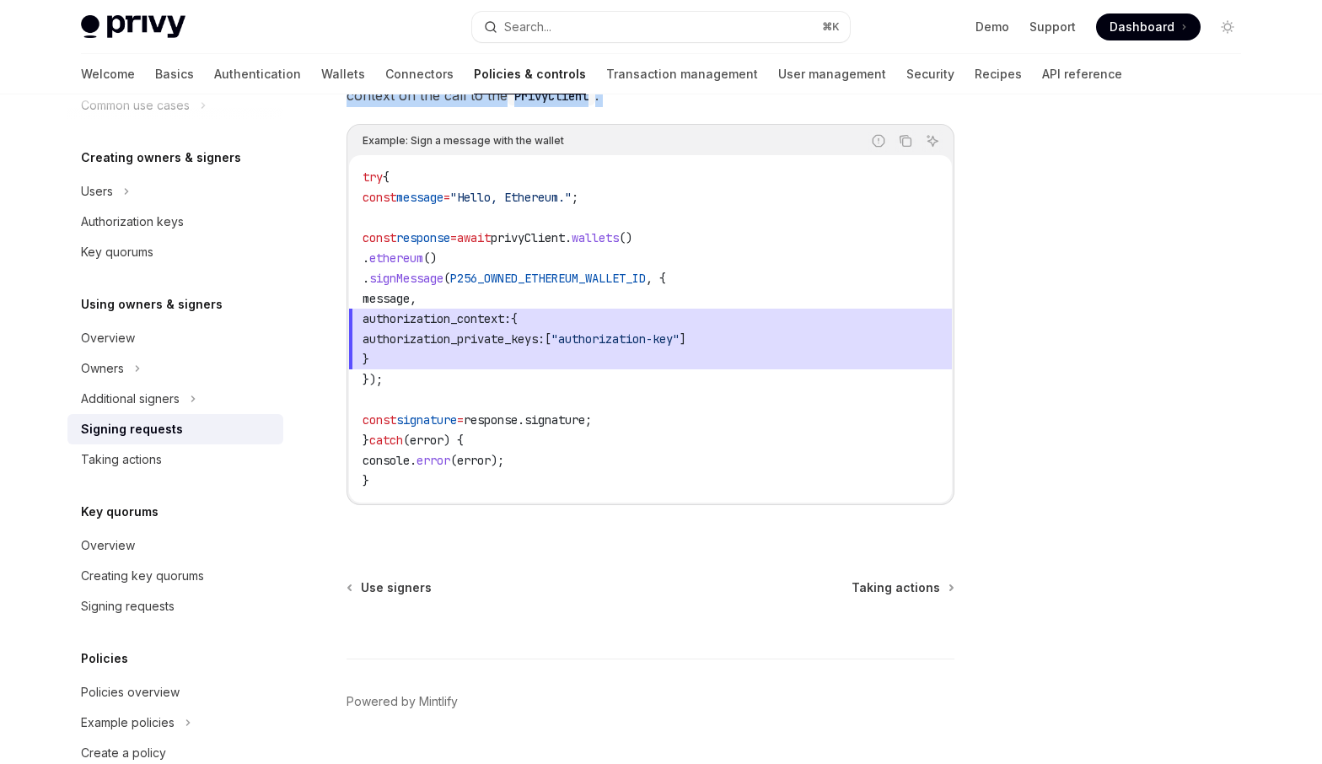
scroll to position [815, 0]
click at [902, 586] on span "Taking actions" at bounding box center [895, 585] width 89 height 17
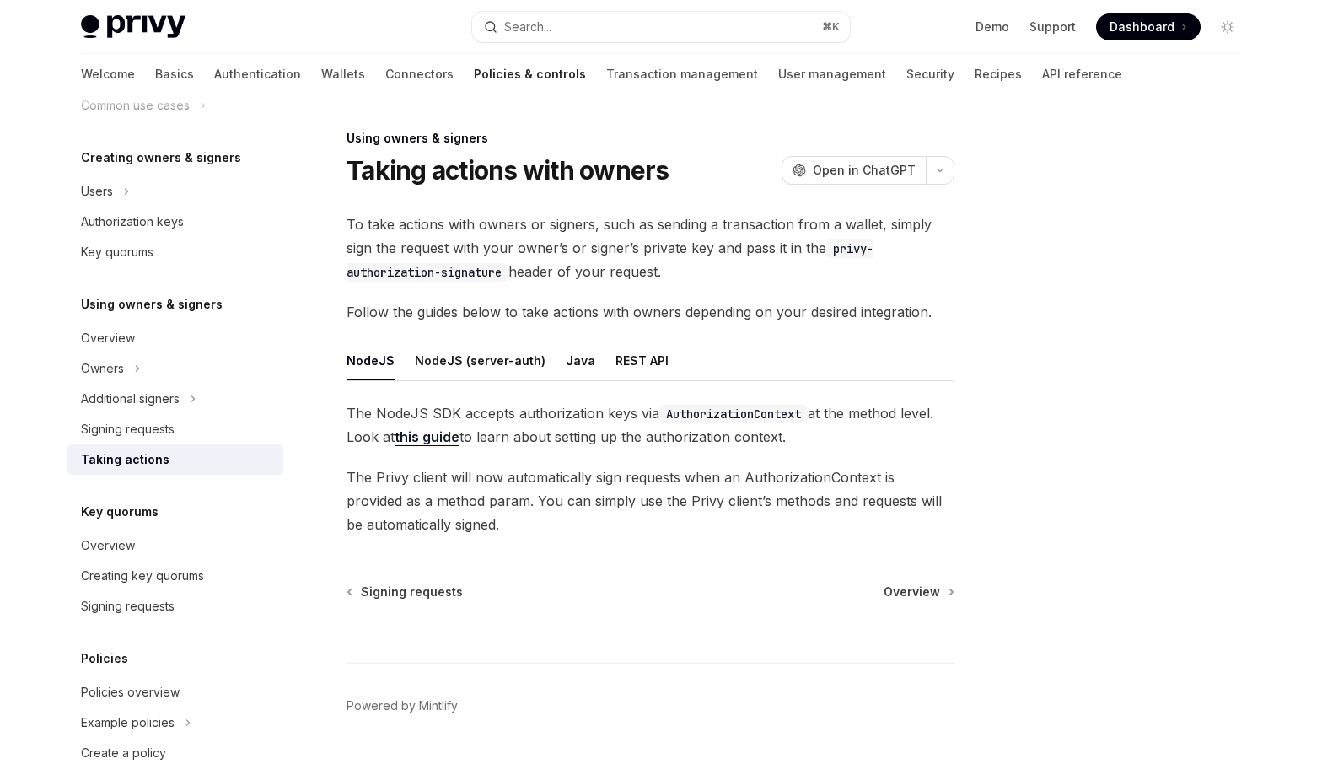
scroll to position [2, 0]
click at [675, 484] on span "The Privy client will now automatically sign requests when an AuthorizationCont…" at bounding box center [650, 499] width 608 height 71
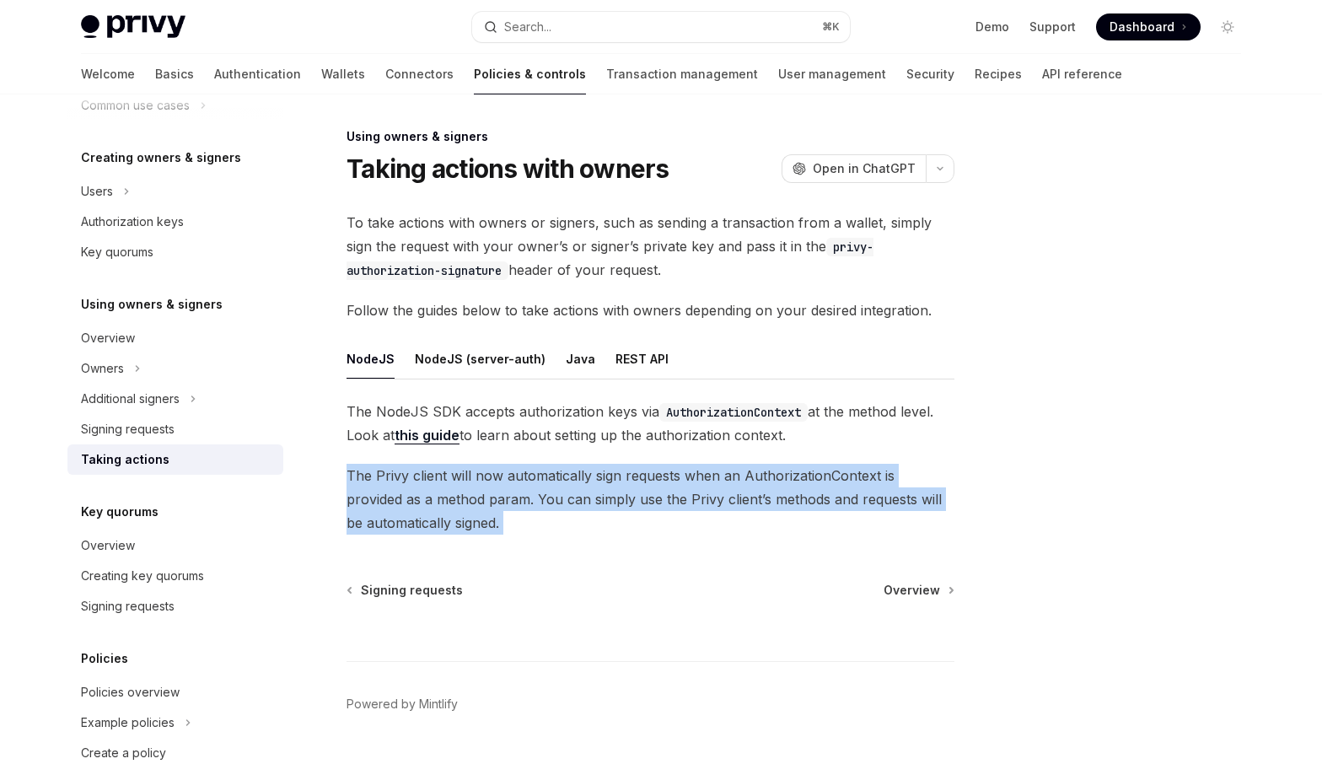
click at [675, 484] on span "The Privy client will now automatically sign requests when an AuthorizationCont…" at bounding box center [650, 499] width 608 height 71
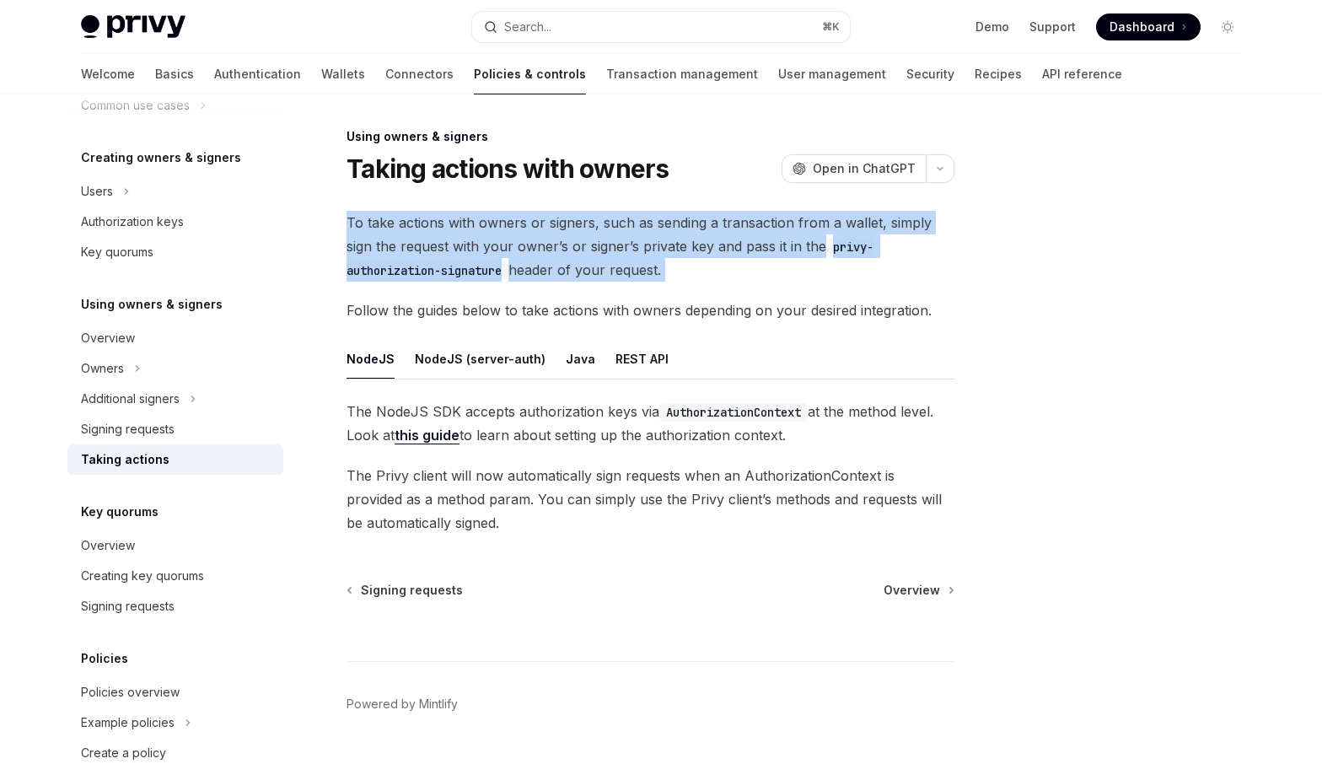
drag, startPoint x: 346, startPoint y: 223, endPoint x: 346, endPoint y: 307, distance: 83.5
click at [346, 307] on div "To take actions with owners or signers, such as sending a transaction from a wa…" at bounding box center [650, 373] width 608 height 324
click at [415, 236] on span "To take actions with owners or signers, such as sending a transaction from a wa…" at bounding box center [650, 246] width 608 height 71
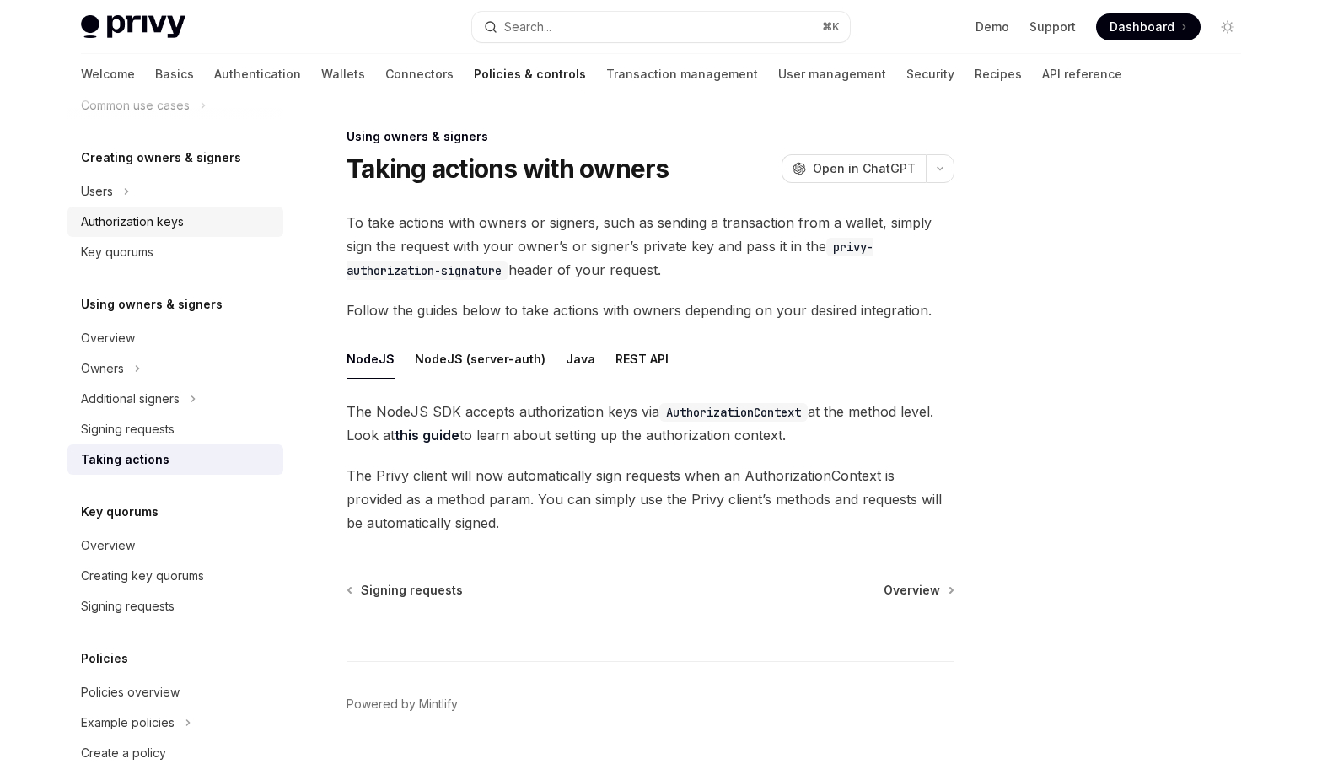
click at [192, 217] on div "Authorization keys" at bounding box center [177, 222] width 192 height 20
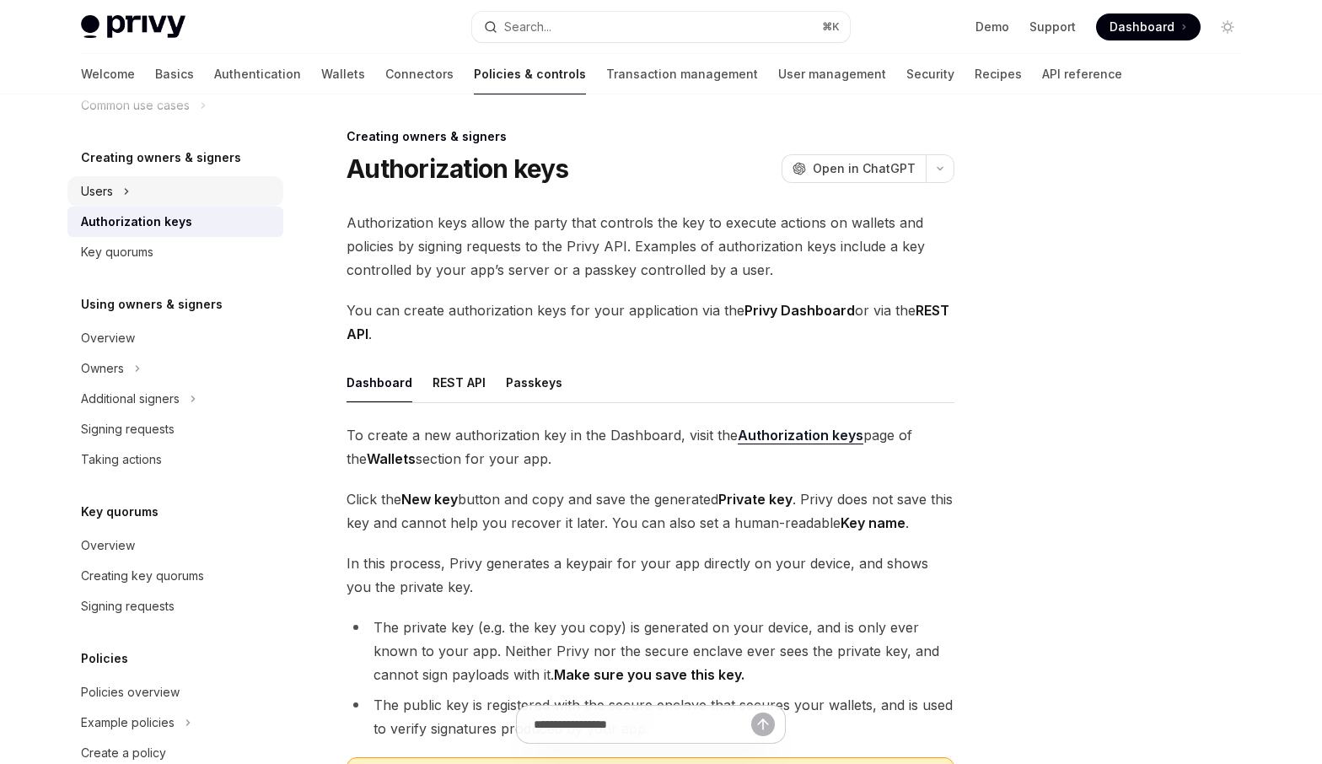
click at [132, 186] on button "Users" at bounding box center [175, 191] width 216 height 30
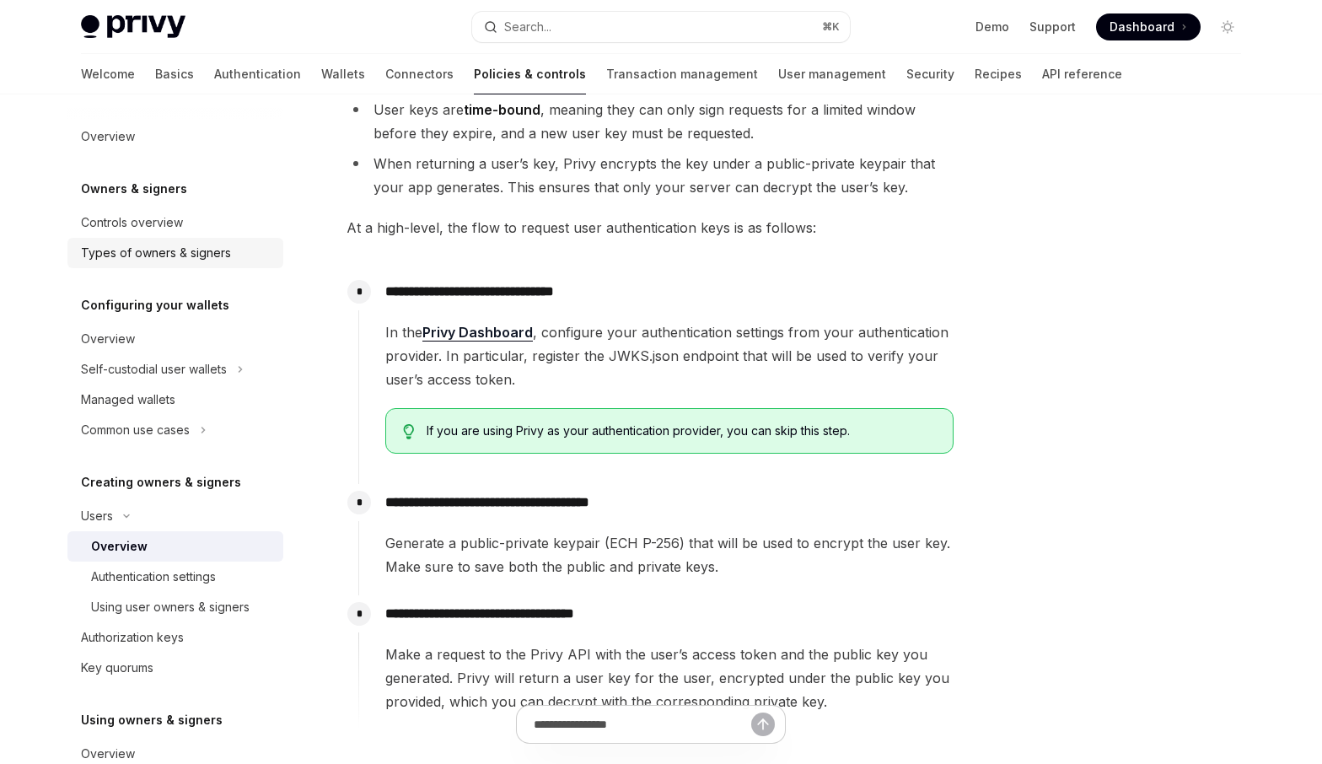
click at [194, 258] on div "Types of owners & signers" at bounding box center [156, 253] width 150 height 20
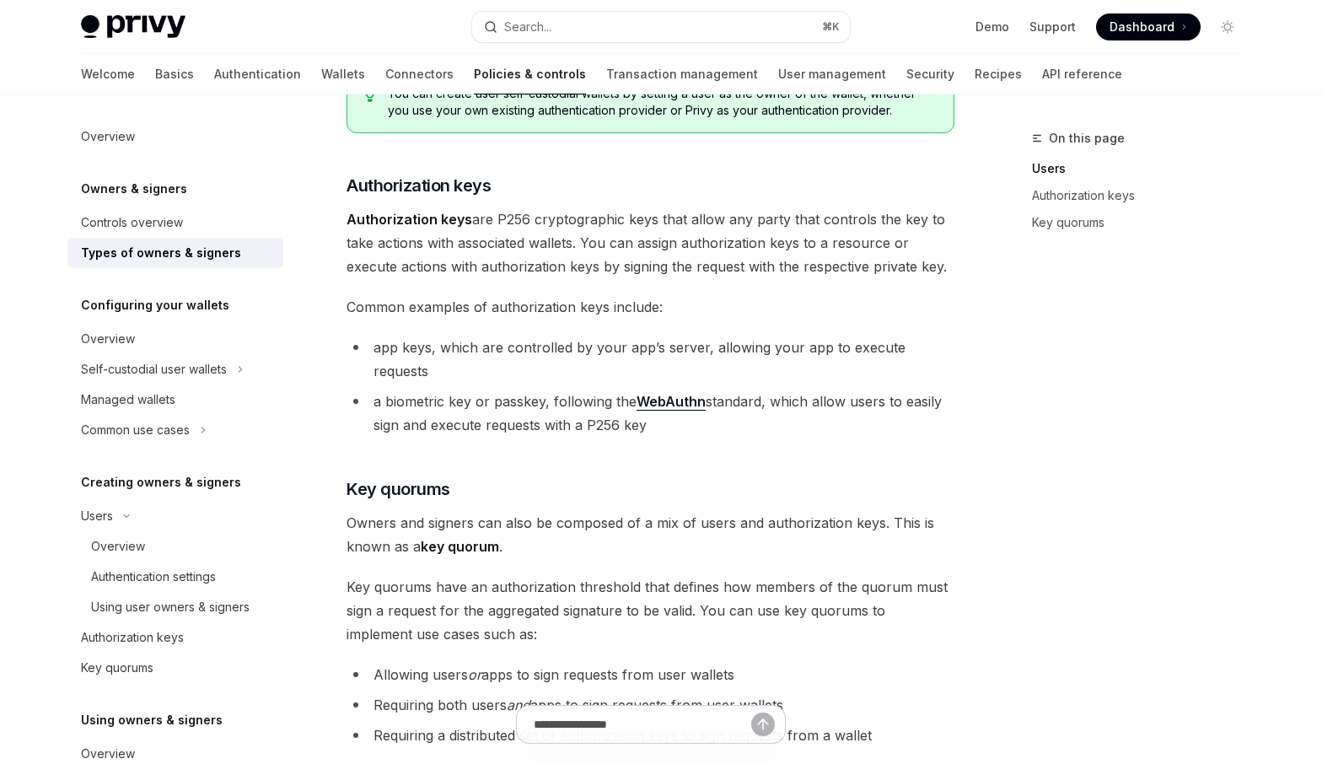
scroll to position [344, 0]
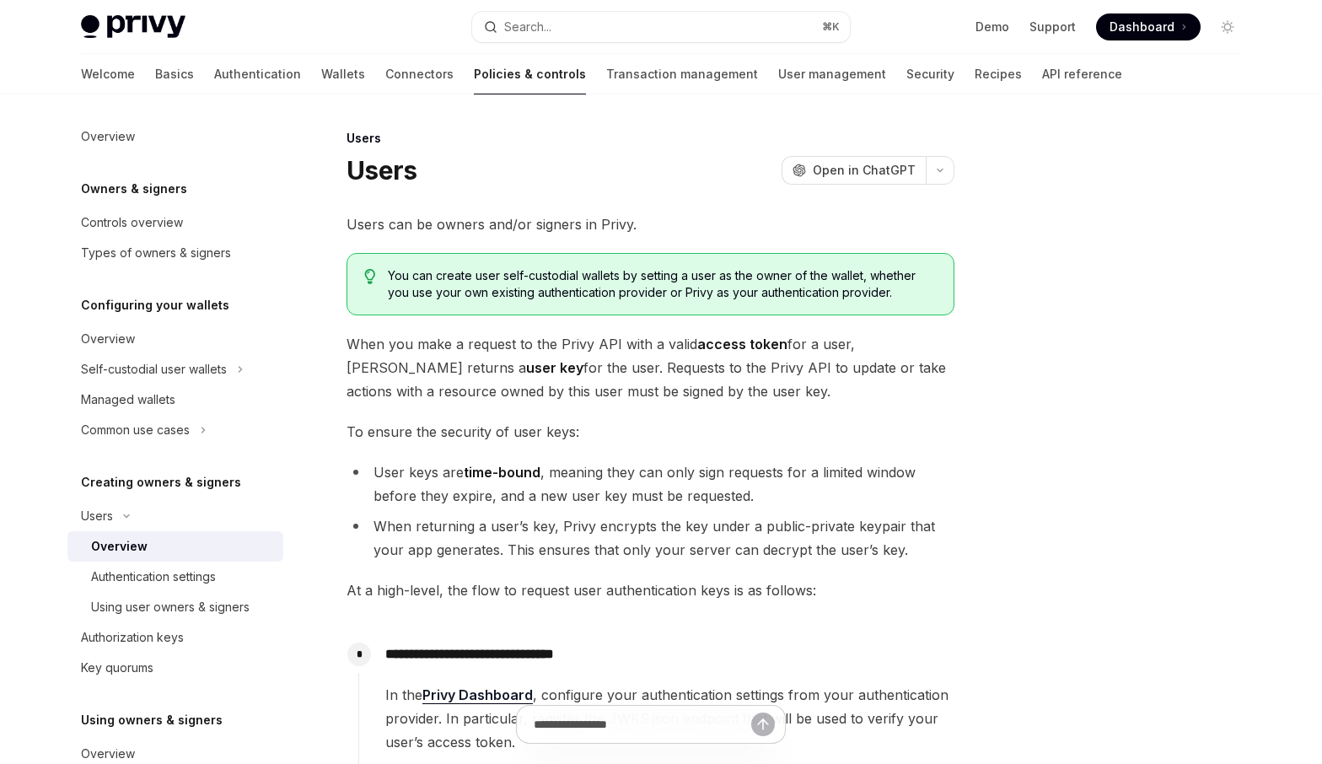
type textarea "*"
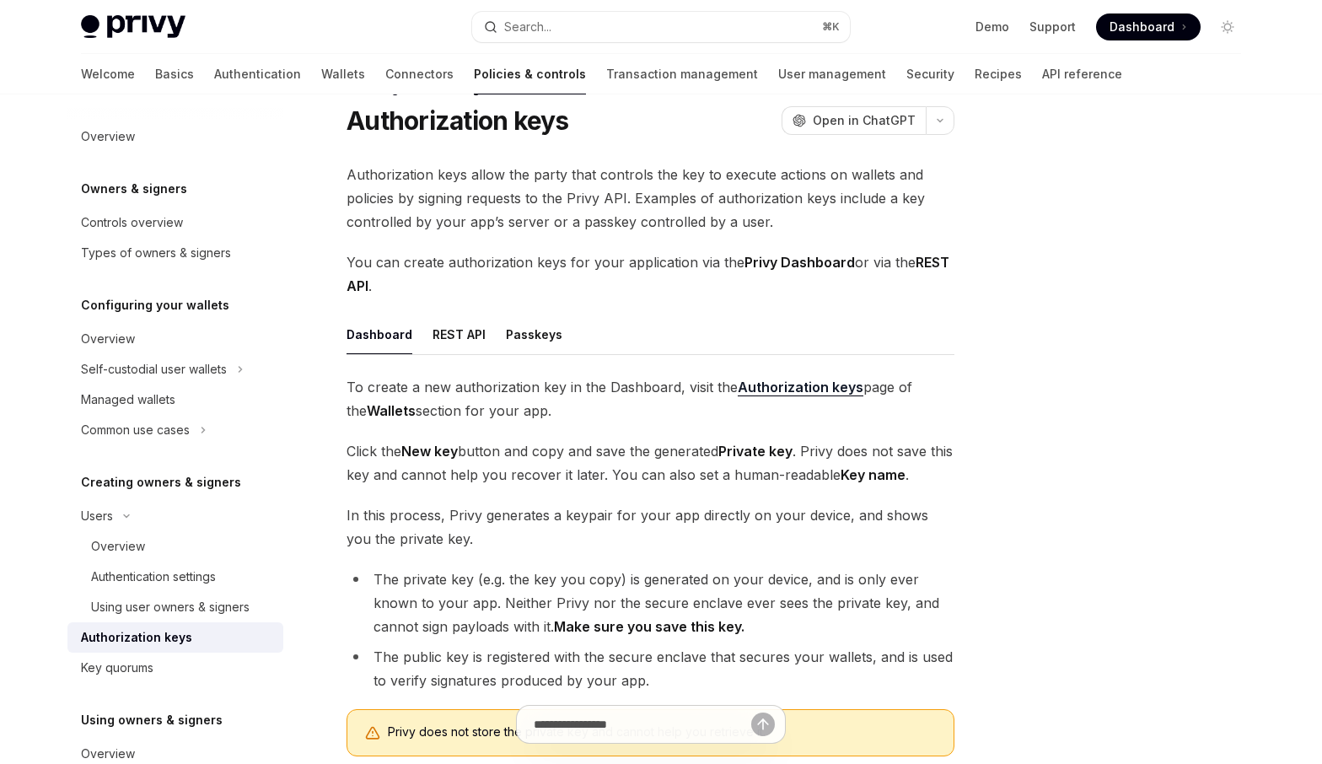
scroll to position [53, 0]
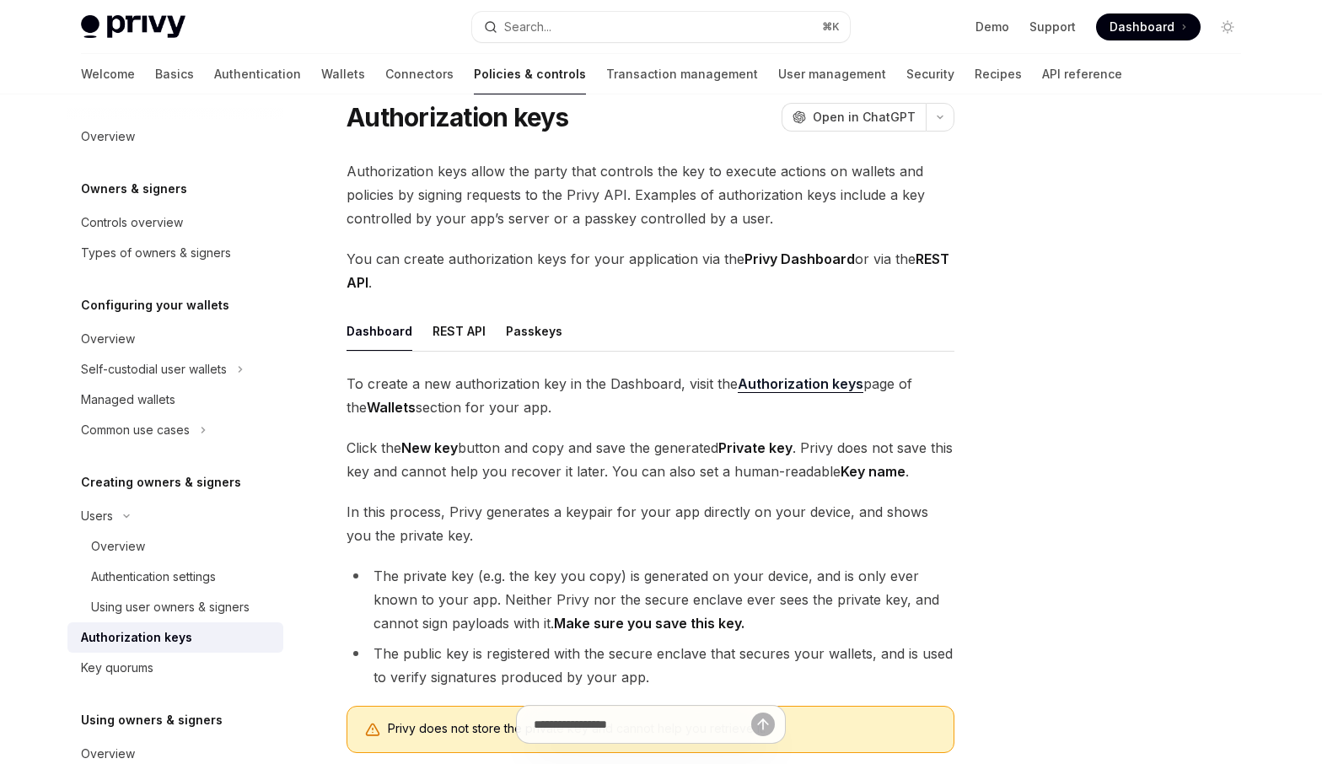
click at [571, 264] on span "You can create authorization keys for your application via the Privy Dashboard …" at bounding box center [650, 270] width 608 height 47
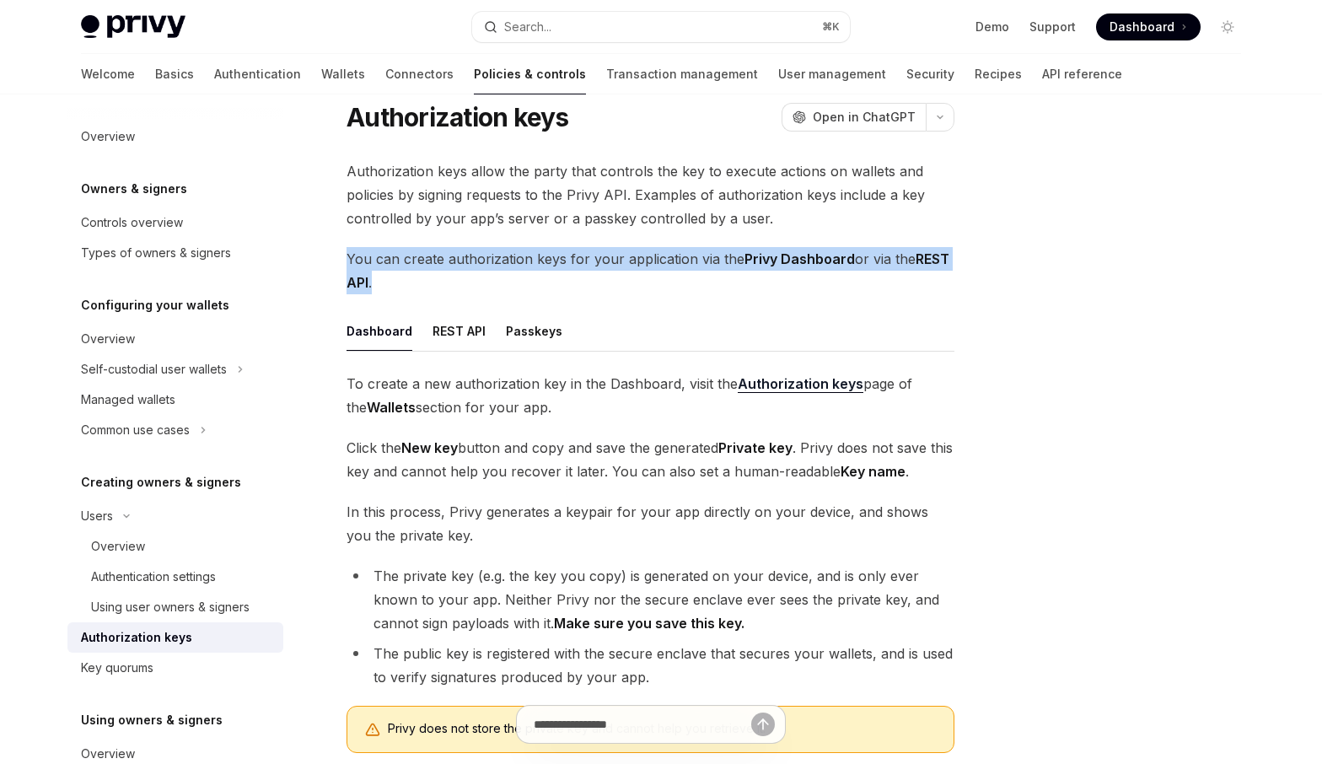
click at [571, 264] on span "You can create authorization keys for your application via the Privy Dashboard …" at bounding box center [650, 270] width 608 height 47
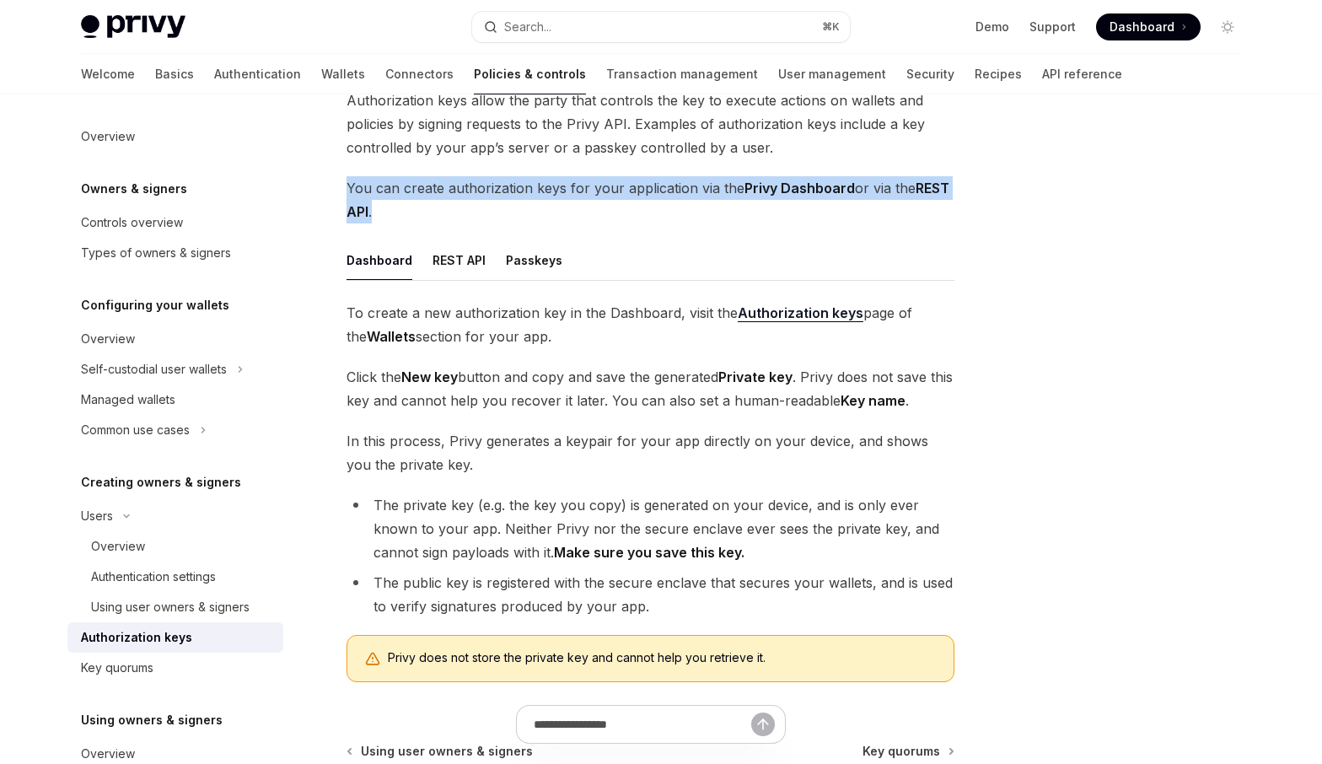
scroll to position [126, 0]
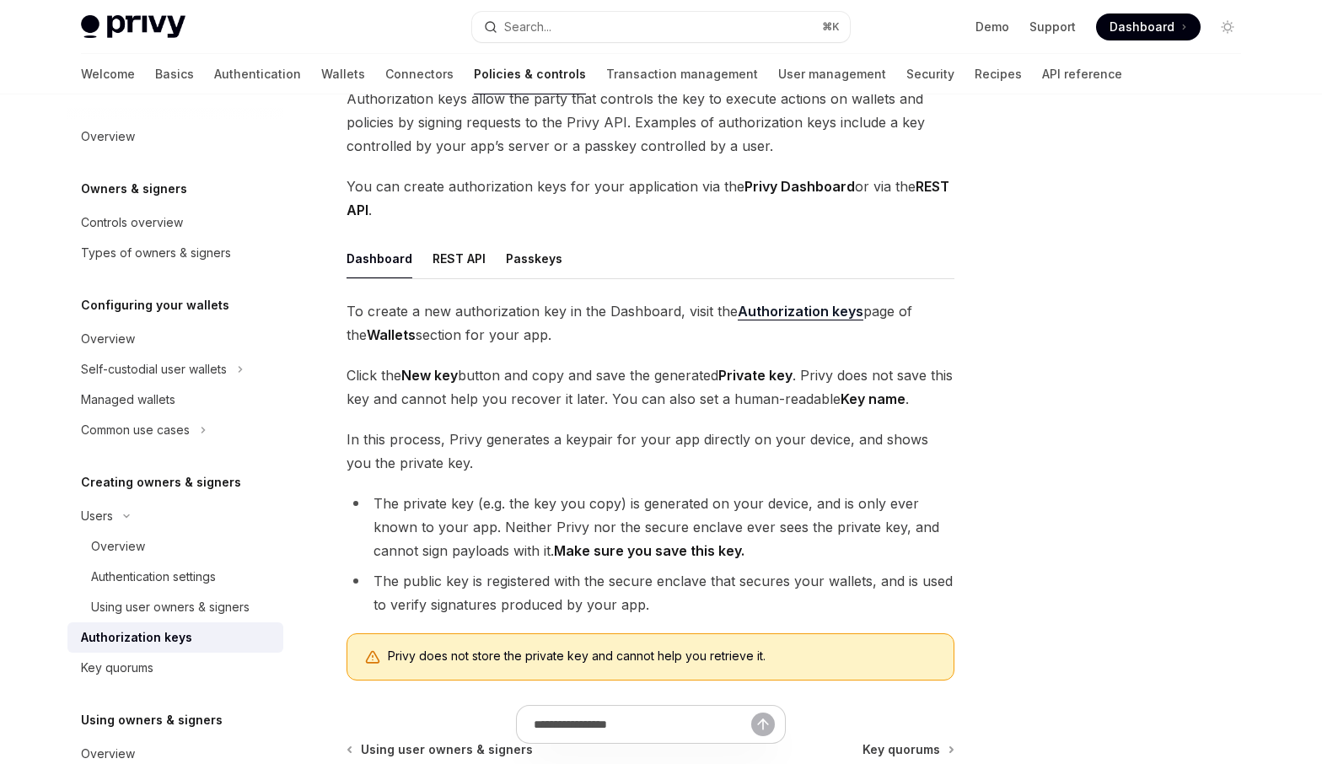
click at [560, 331] on span "To create a new authorization key in the Dashboard, visit the Authorization key…" at bounding box center [650, 322] width 608 height 47
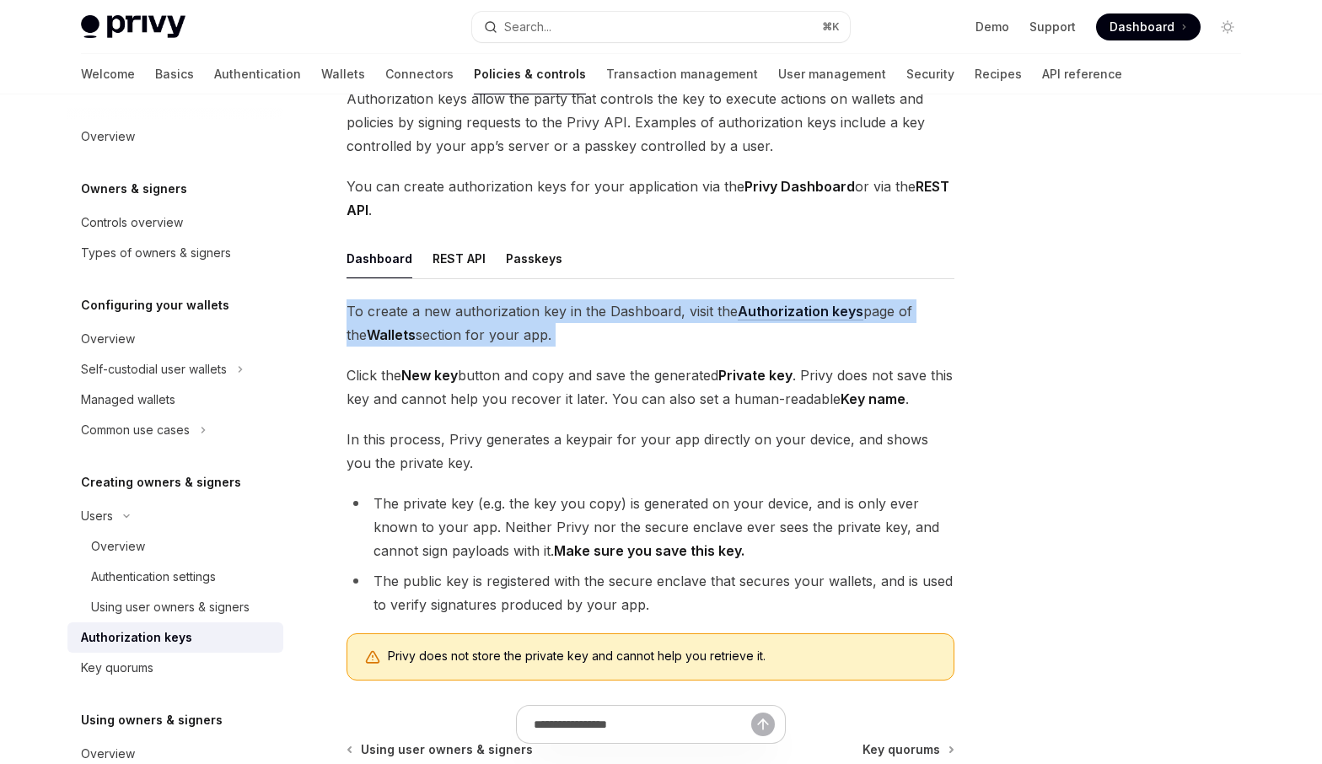
click at [560, 331] on span "To create a new authorization key in the Dashboard, visit the Authorization key…" at bounding box center [650, 322] width 608 height 47
click at [574, 338] on span "To create a new authorization key in the Dashboard, visit the Authorization key…" at bounding box center [650, 322] width 608 height 47
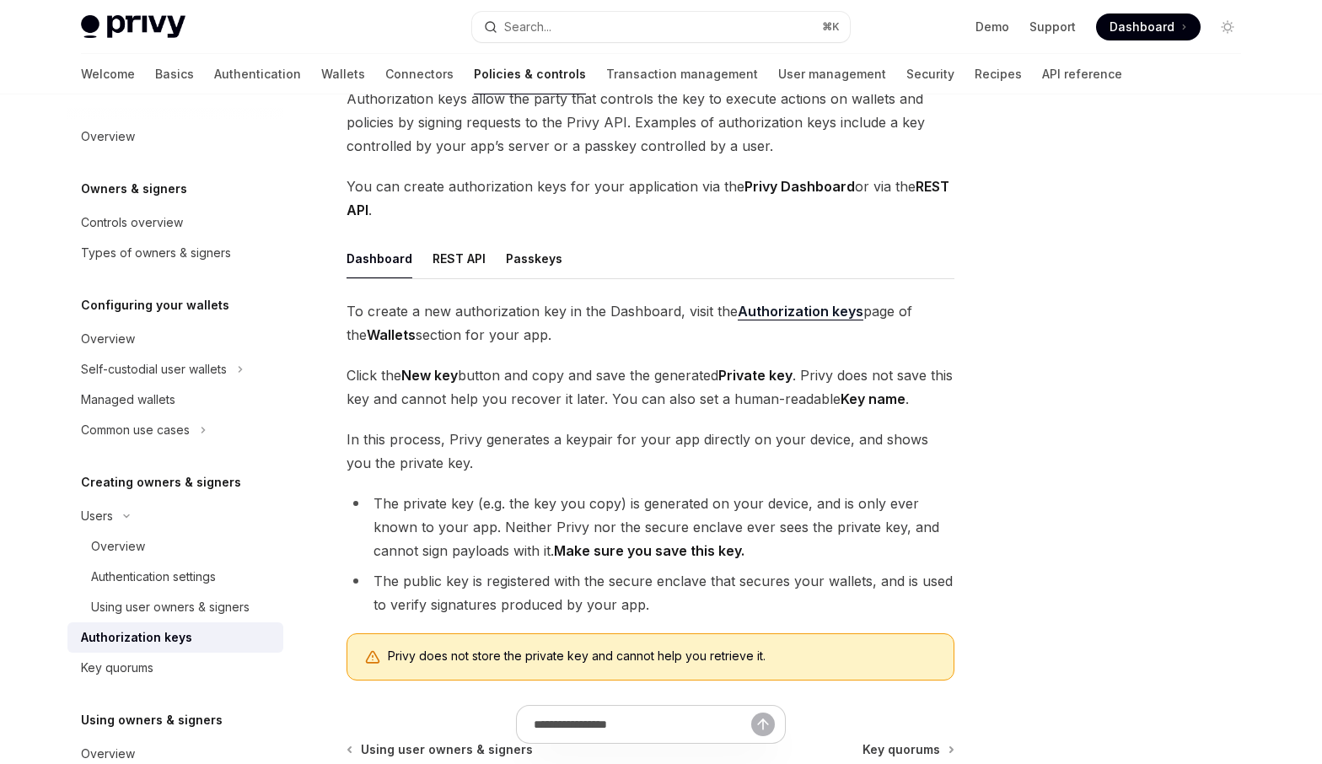
click at [574, 338] on span "To create a new authorization key in the Dashboard, visit the Authorization key…" at bounding box center [650, 322] width 608 height 47
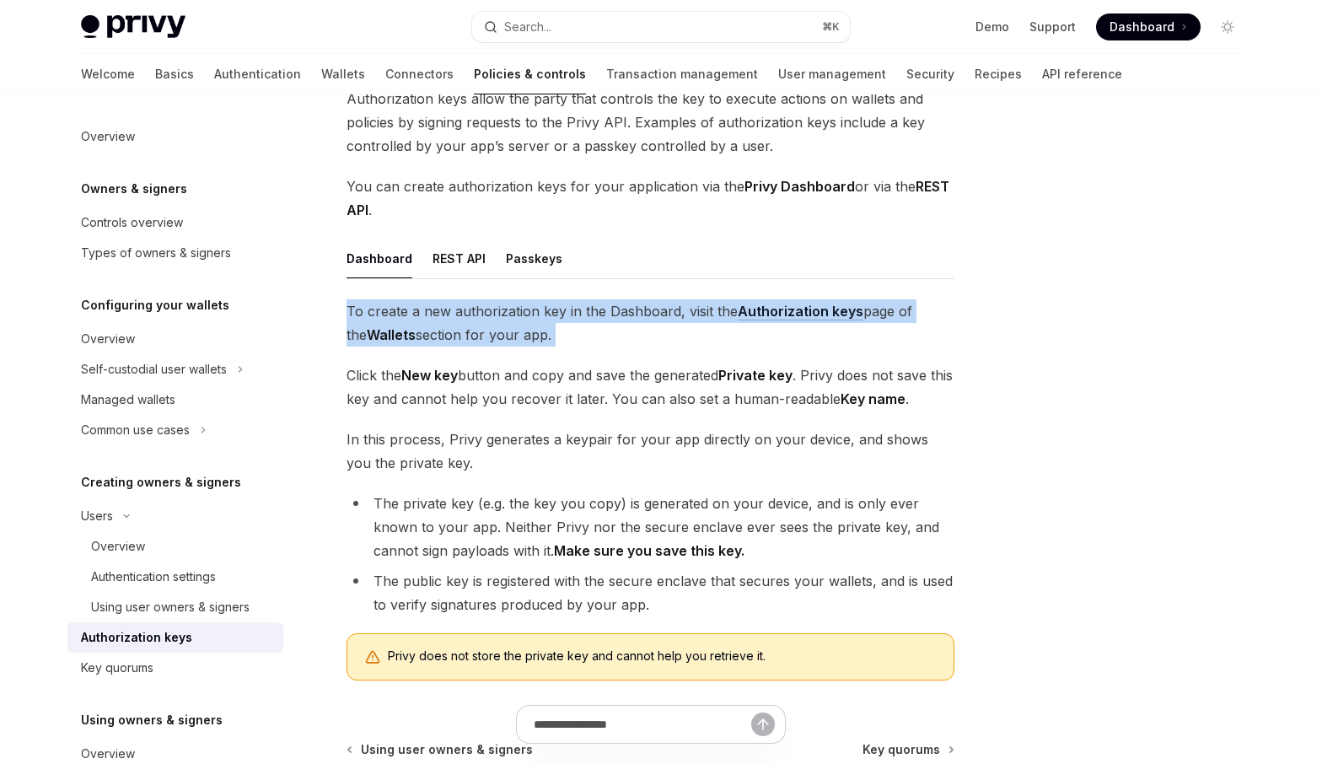
click at [574, 338] on span "To create a new authorization key in the Dashboard, visit the Authorization key…" at bounding box center [650, 322] width 608 height 47
click at [551, 30] on div "Search..." at bounding box center [527, 27] width 47 height 20
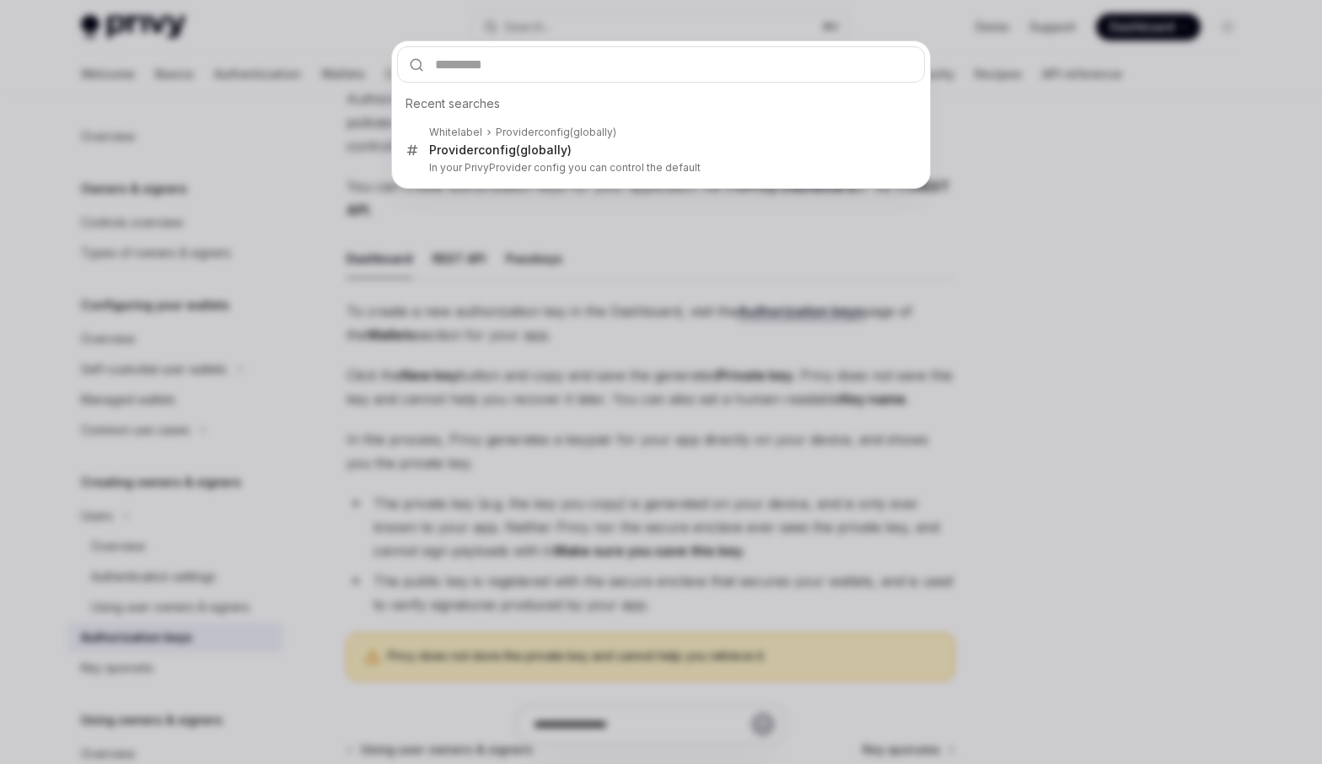
click at [591, 343] on div "Recent searches Whitelabel Provider config (globally) Provider config (globally…" at bounding box center [661, 382] width 1322 height 764
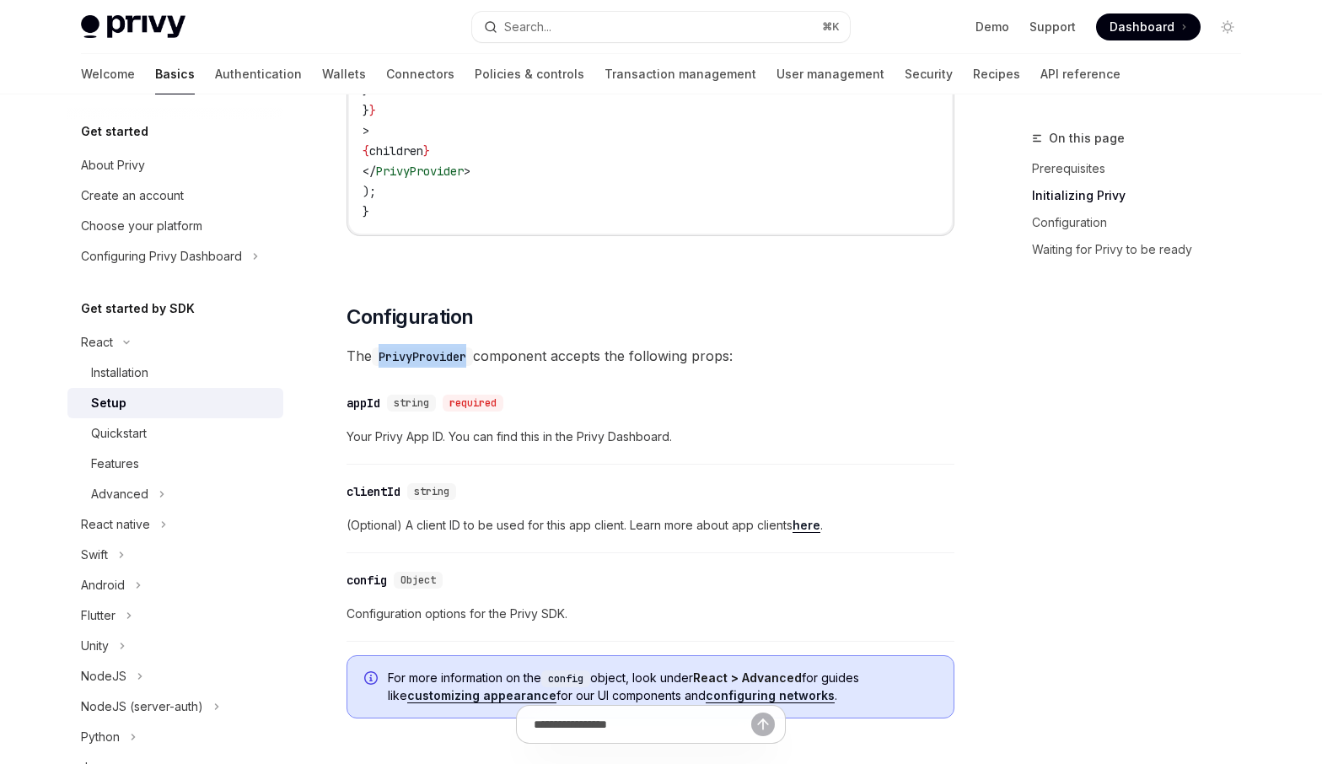
scroll to position [940, 0]
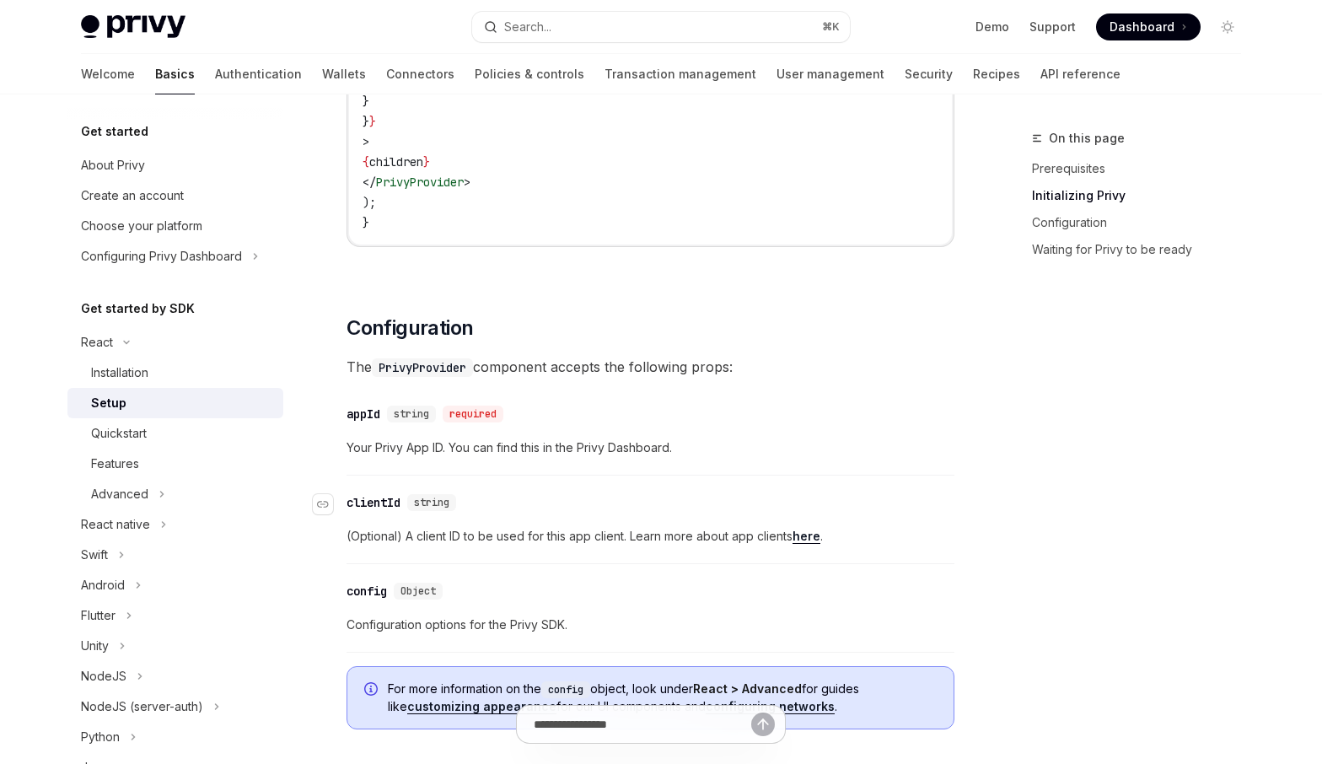
click at [909, 504] on div "​ clientId string" at bounding box center [641, 502] width 591 height 20
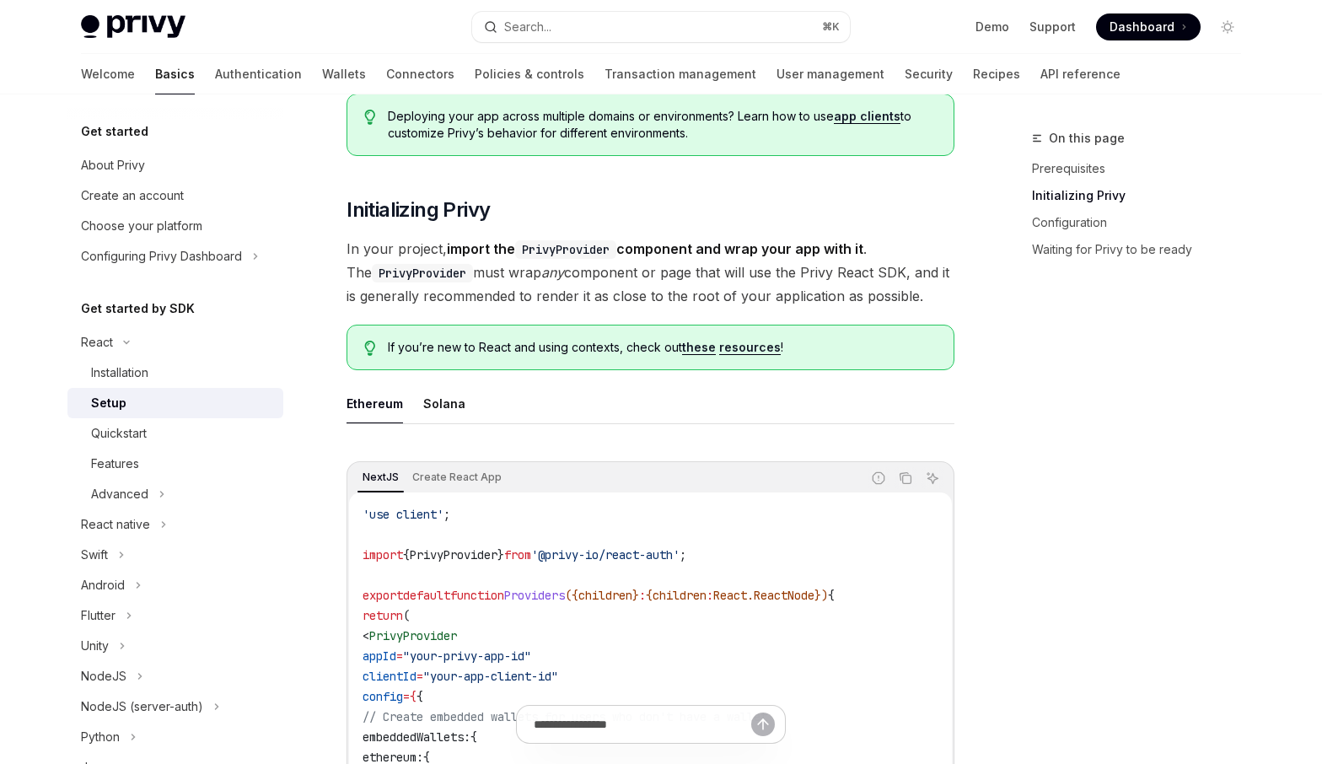
scroll to position [0, 0]
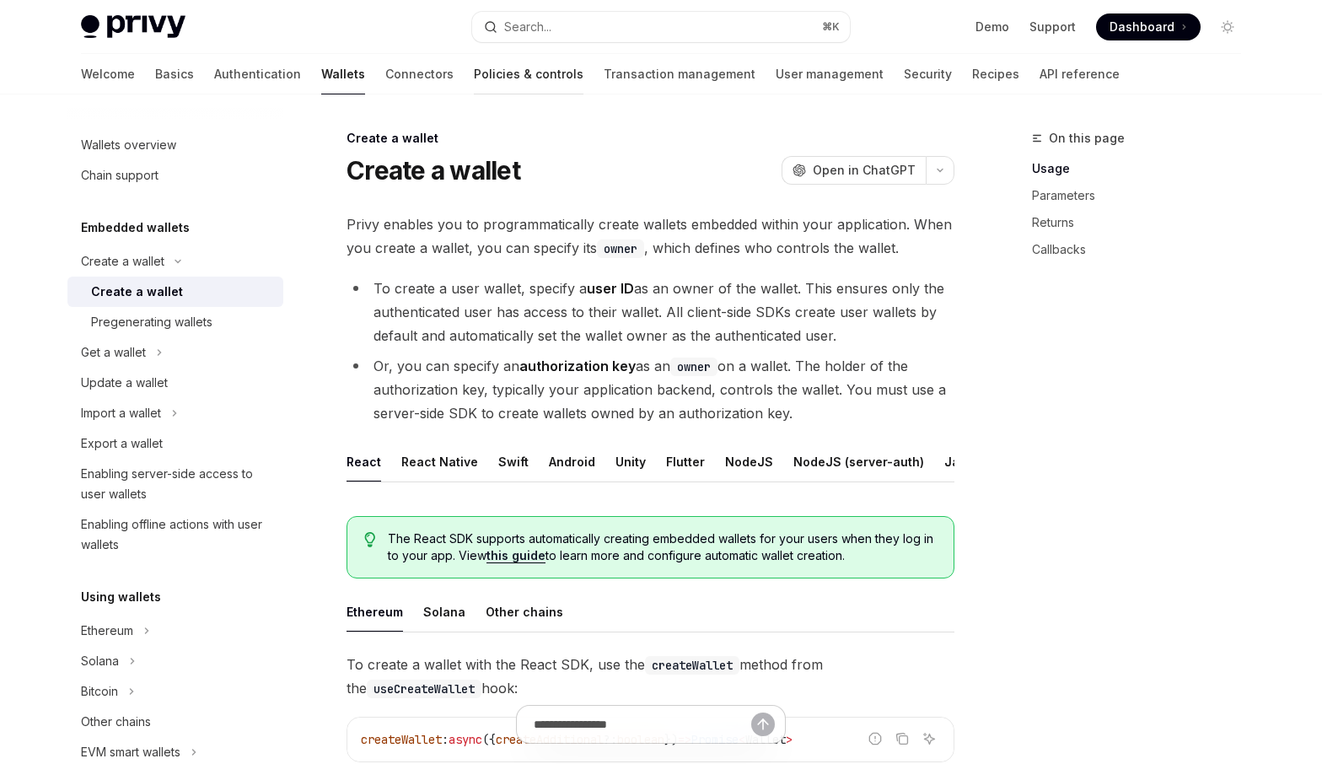
click at [474, 83] on link "Policies & controls" at bounding box center [529, 74] width 110 height 40
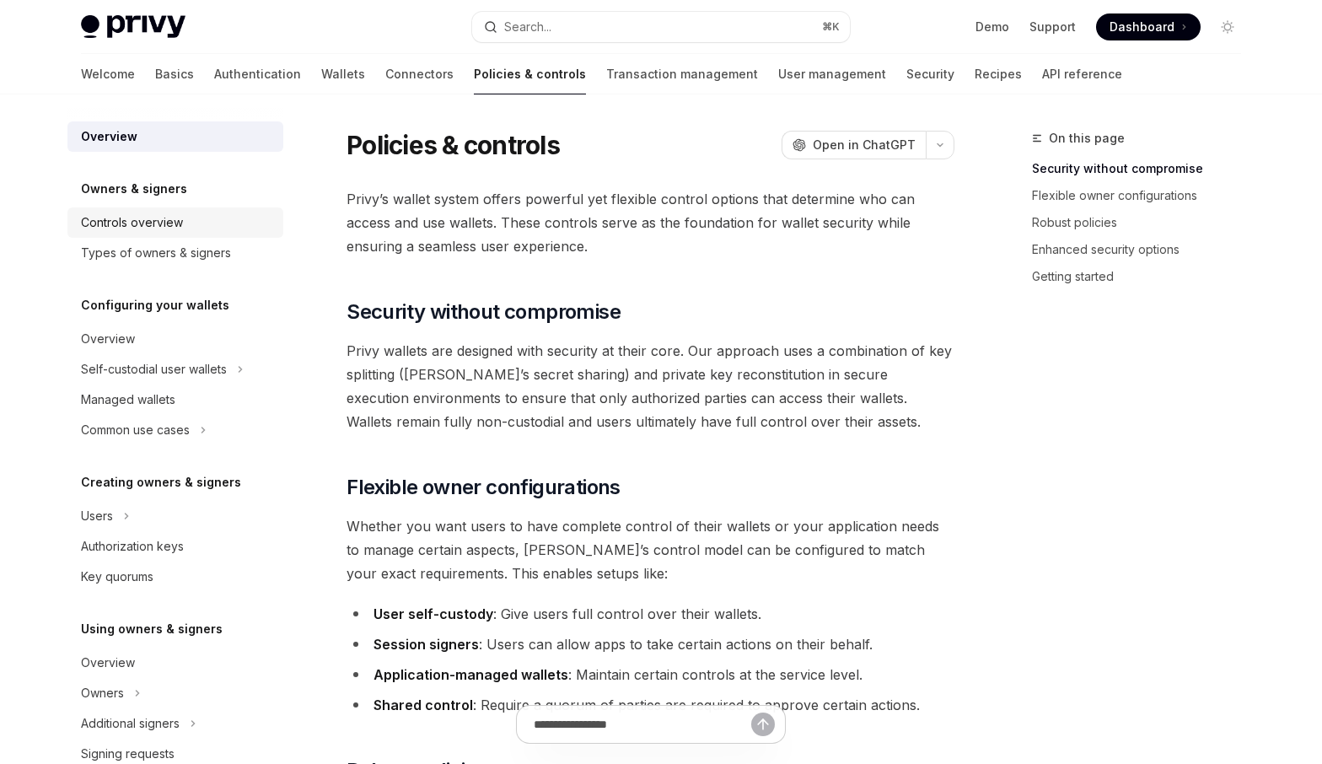
click at [210, 226] on div "Controls overview" at bounding box center [177, 222] width 192 height 20
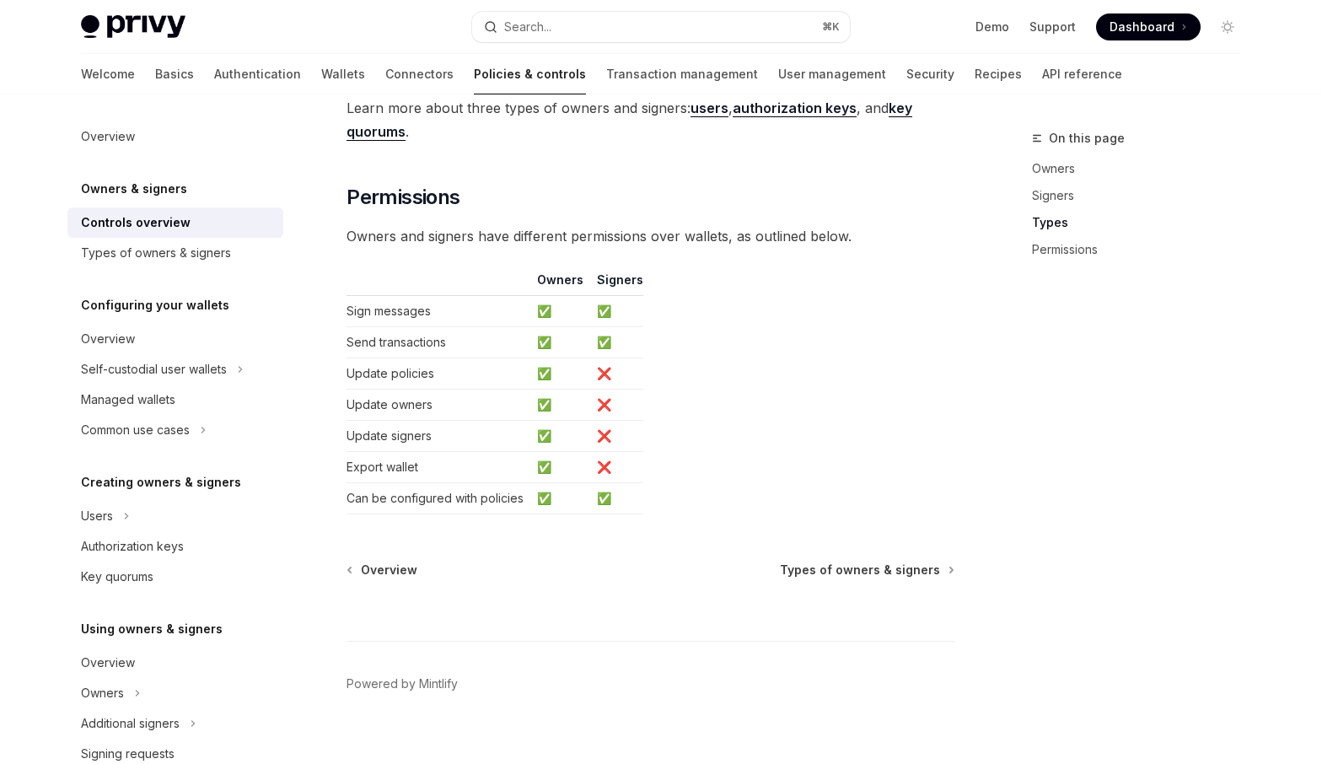
scroll to position [1390, 0]
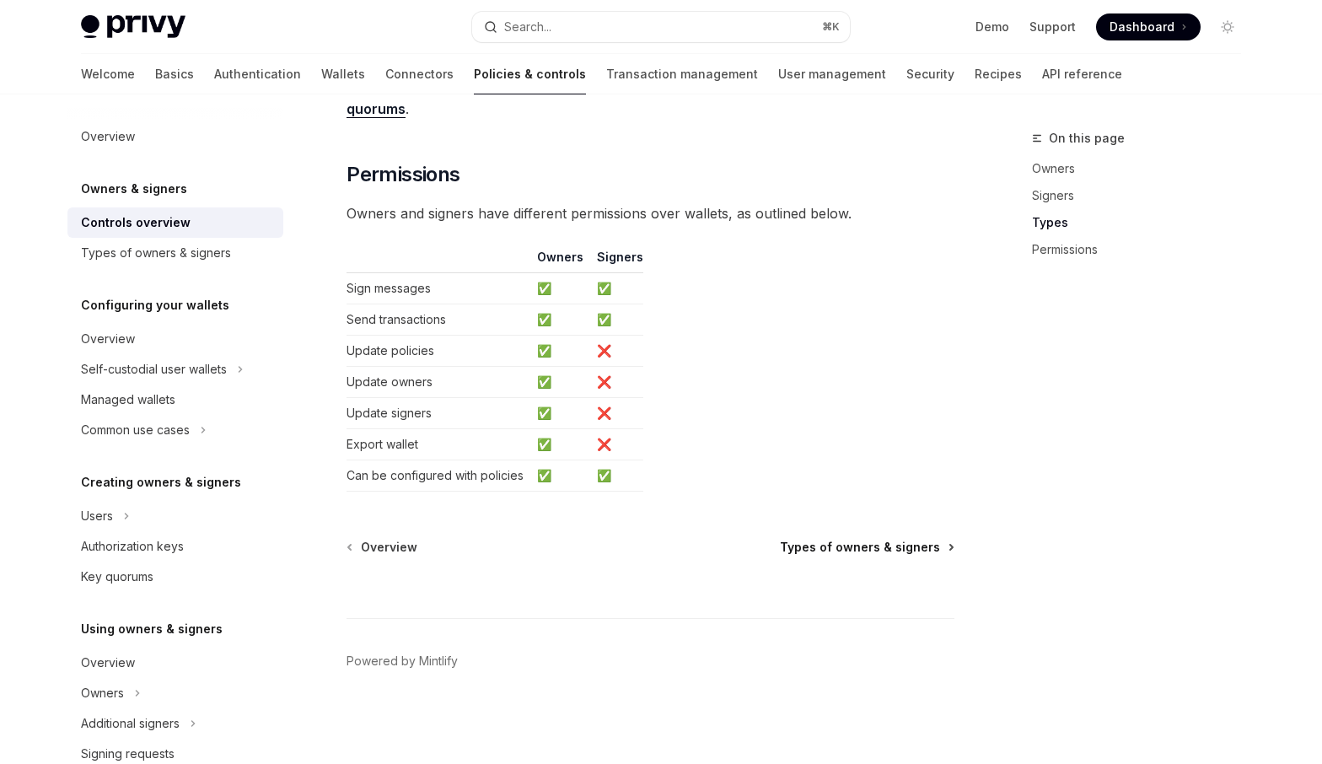
click at [846, 546] on span "Types of owners & signers" at bounding box center [860, 547] width 160 height 17
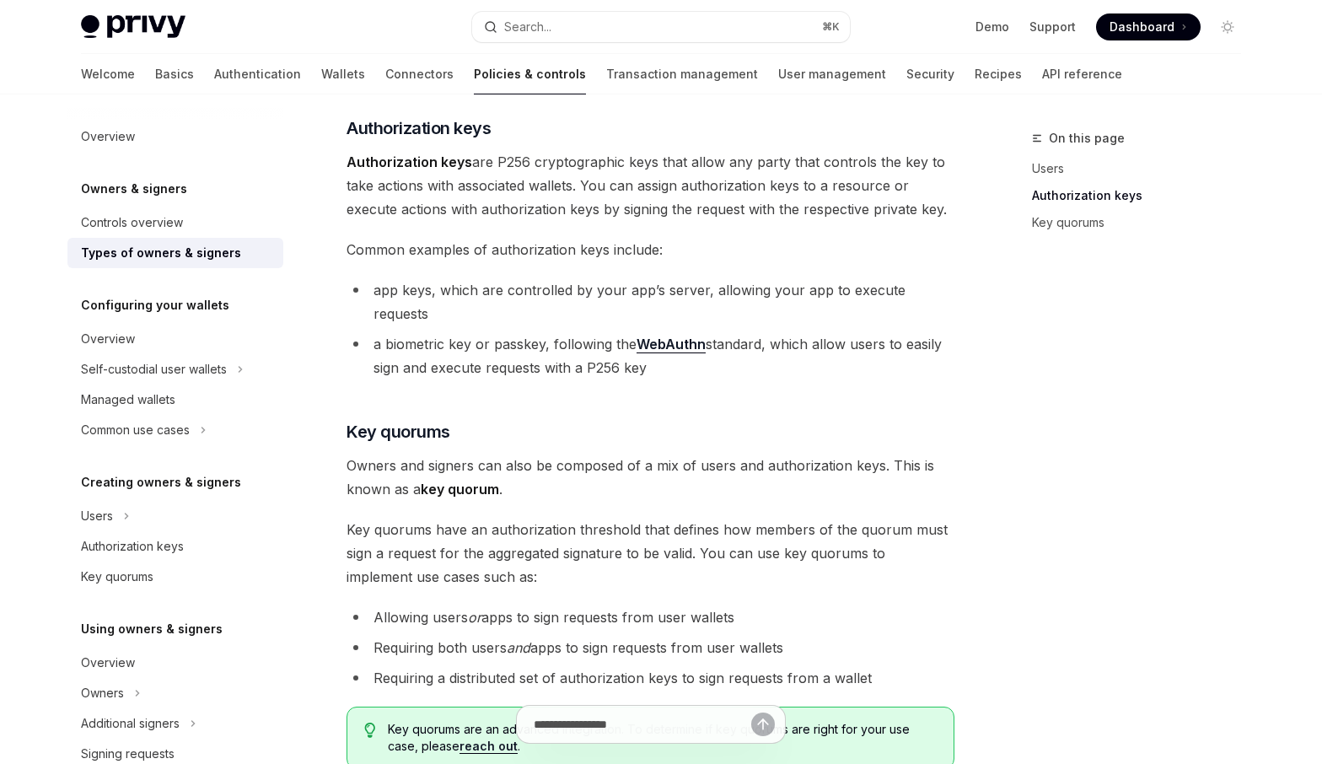
scroll to position [396, 0]
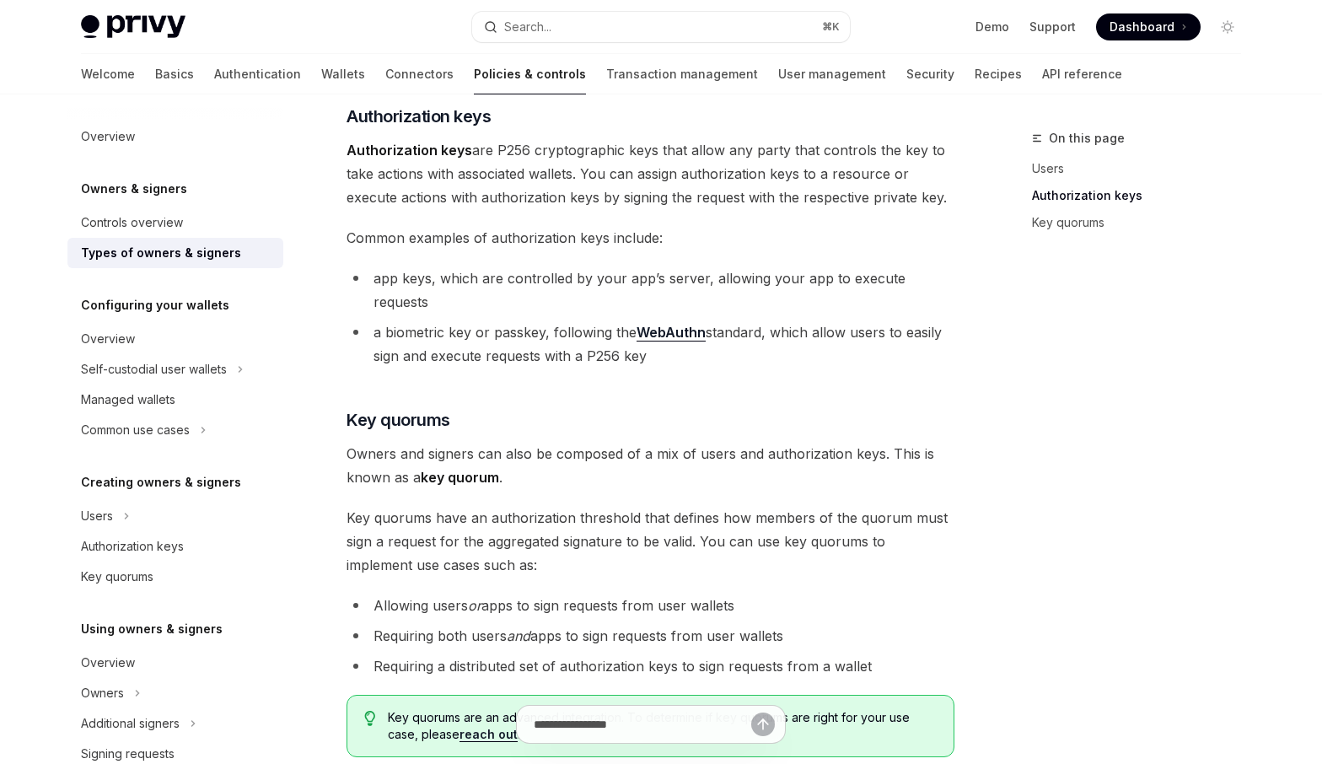
click at [615, 164] on span "Authorization keys are P256 cryptographic keys that allow any party that contro…" at bounding box center [650, 173] width 608 height 71
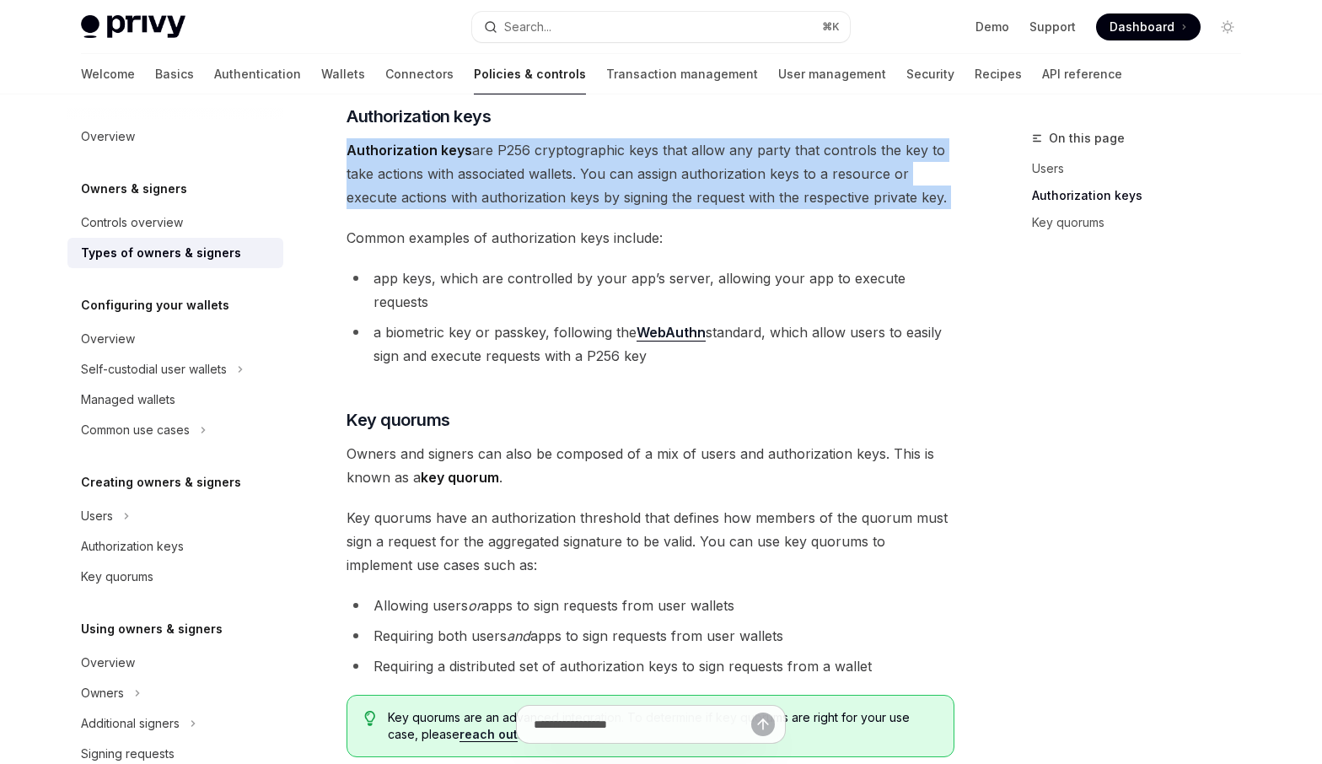
click at [615, 164] on span "Authorization keys are P256 cryptographic keys that allow any party that contro…" at bounding box center [650, 173] width 608 height 71
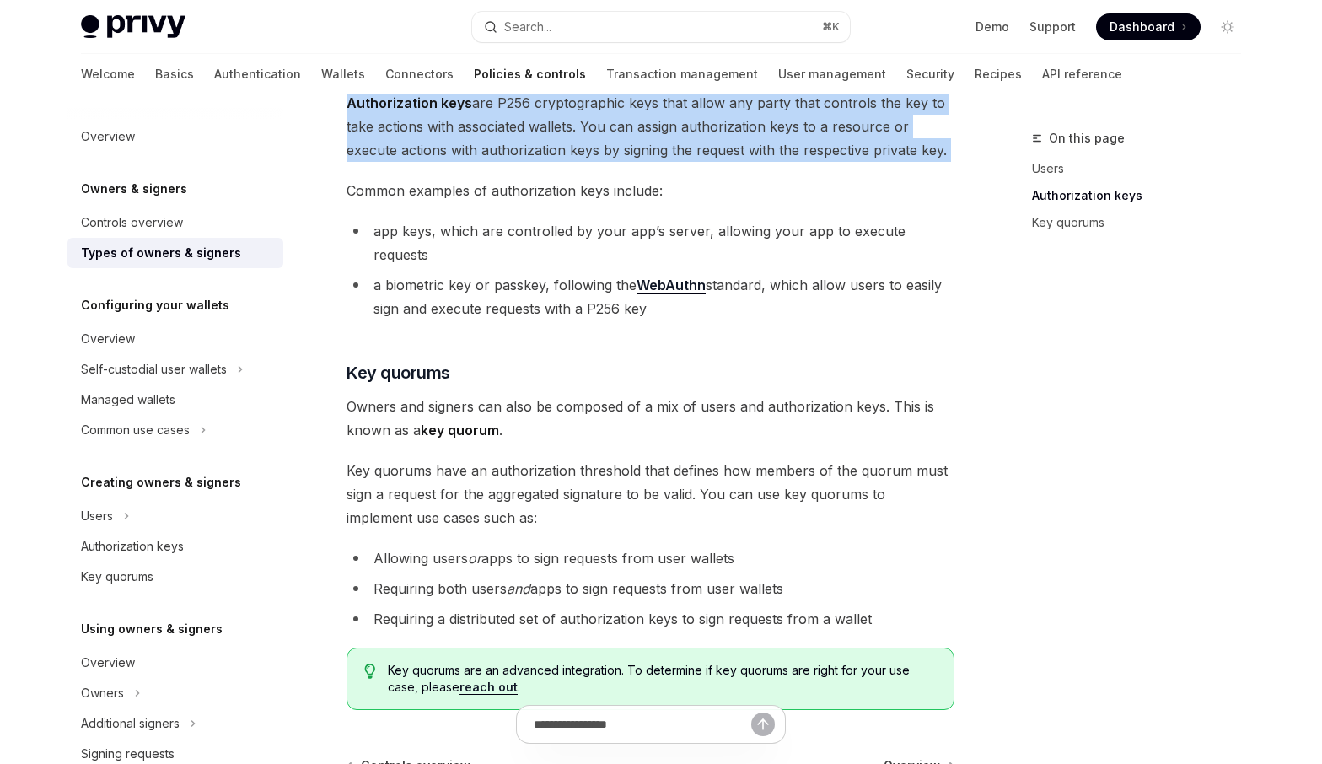
scroll to position [638, 0]
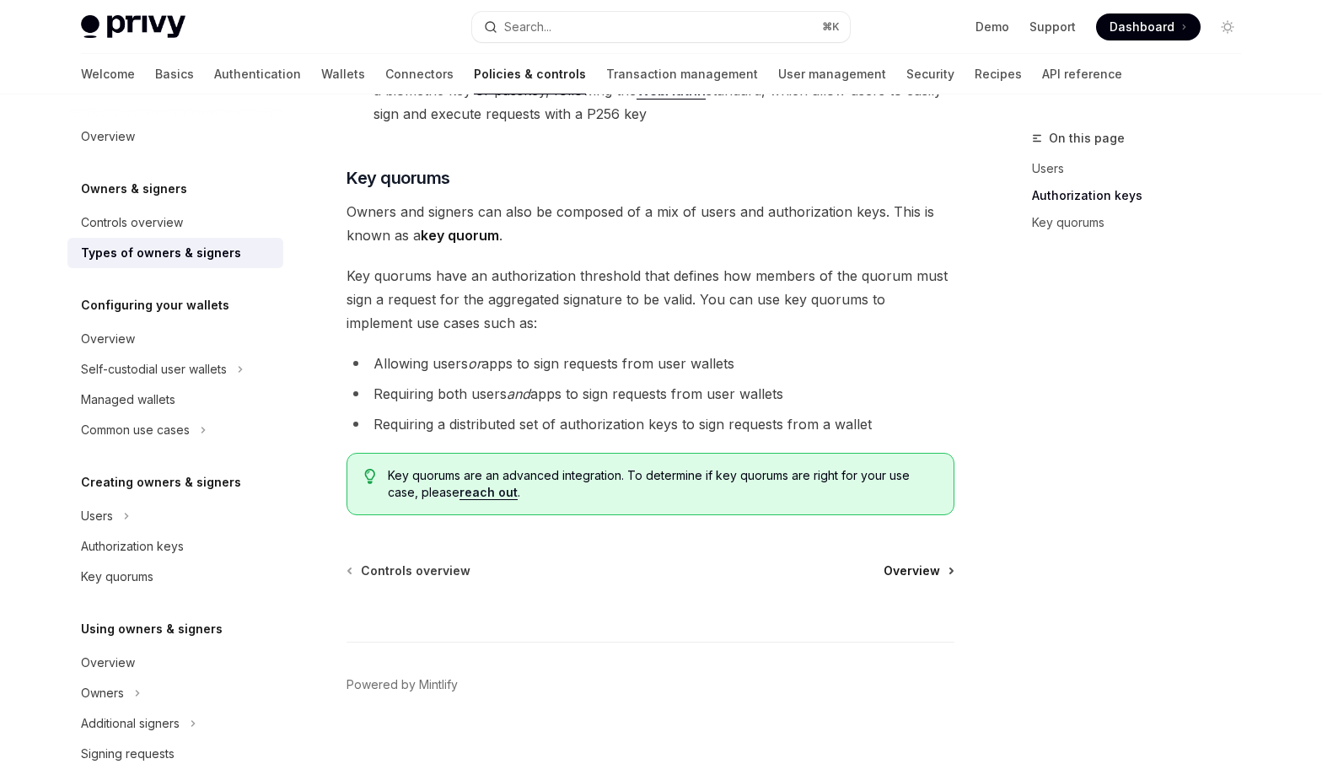
click at [913, 562] on span "Overview" at bounding box center [911, 570] width 56 height 17
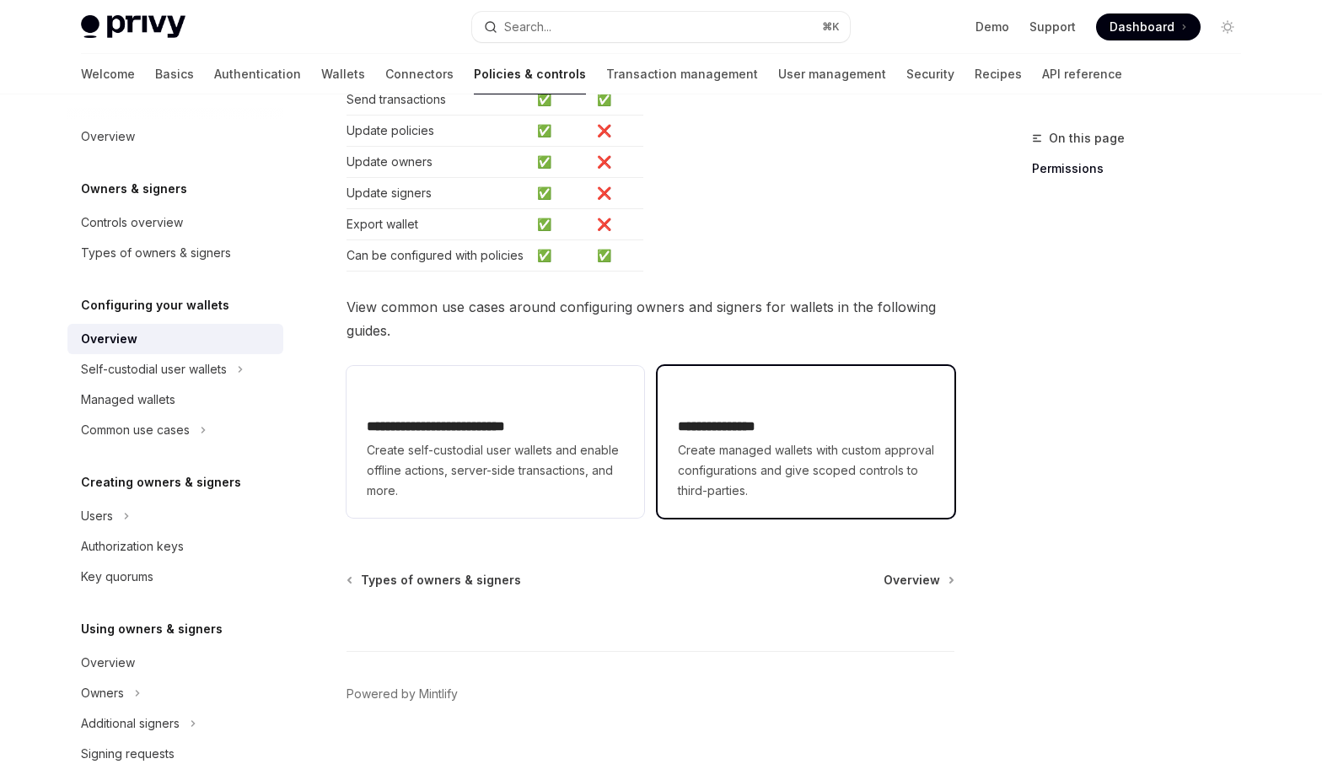
scroll to position [416, 0]
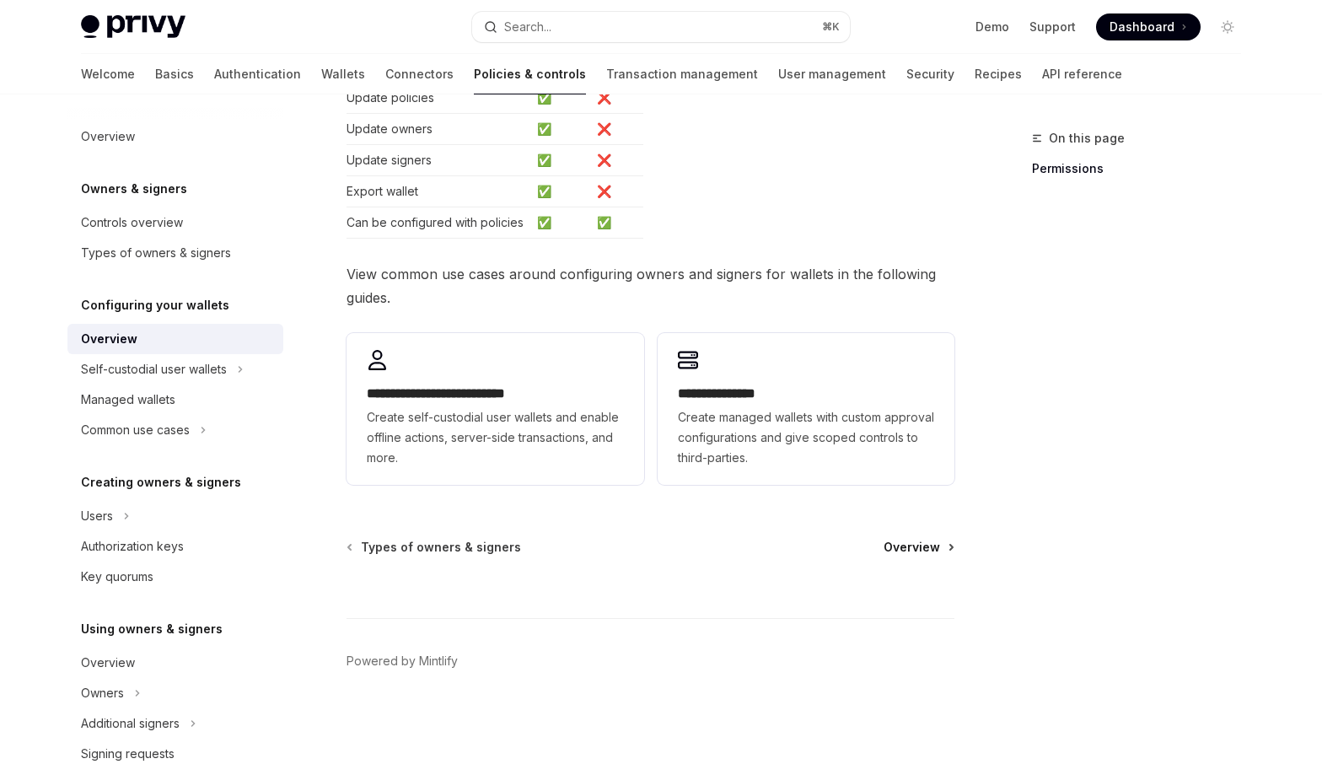
click at [920, 550] on span "Overview" at bounding box center [911, 547] width 56 height 17
type textarea "*"
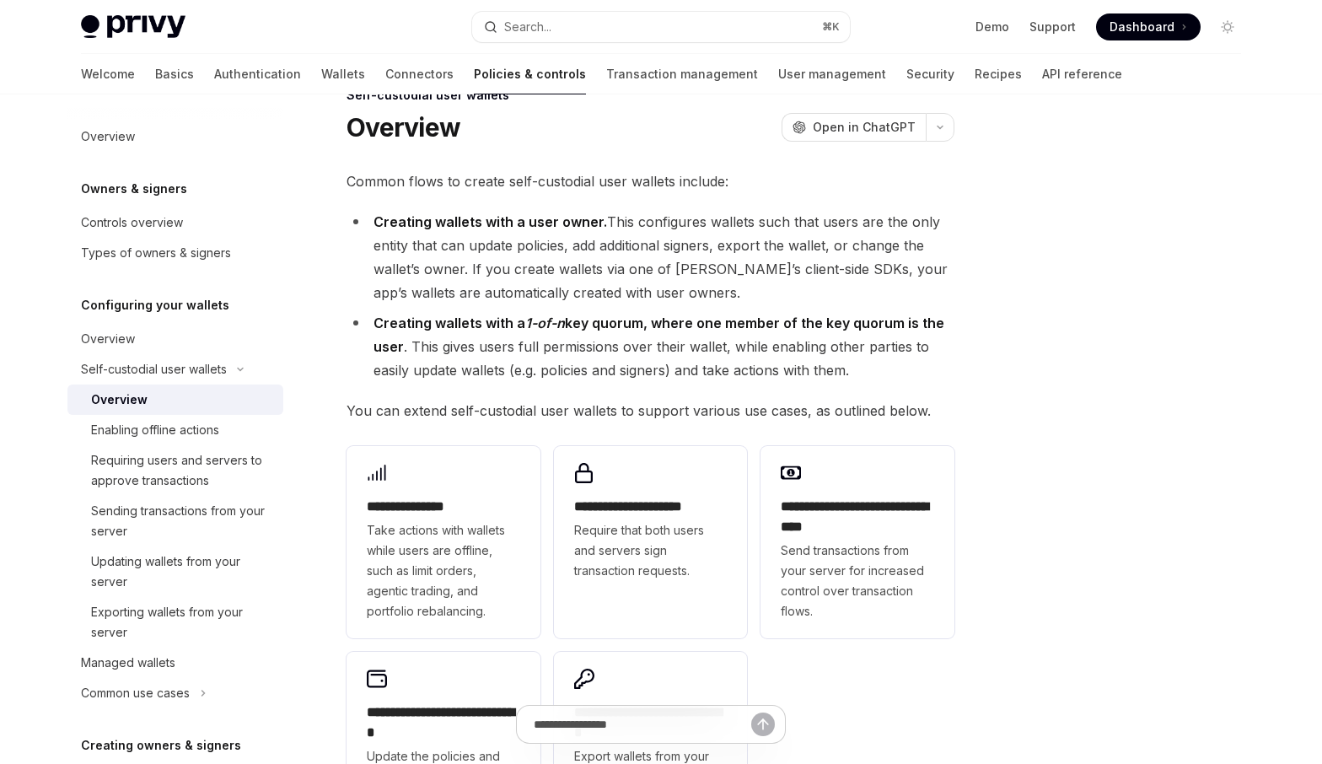
scroll to position [38, 0]
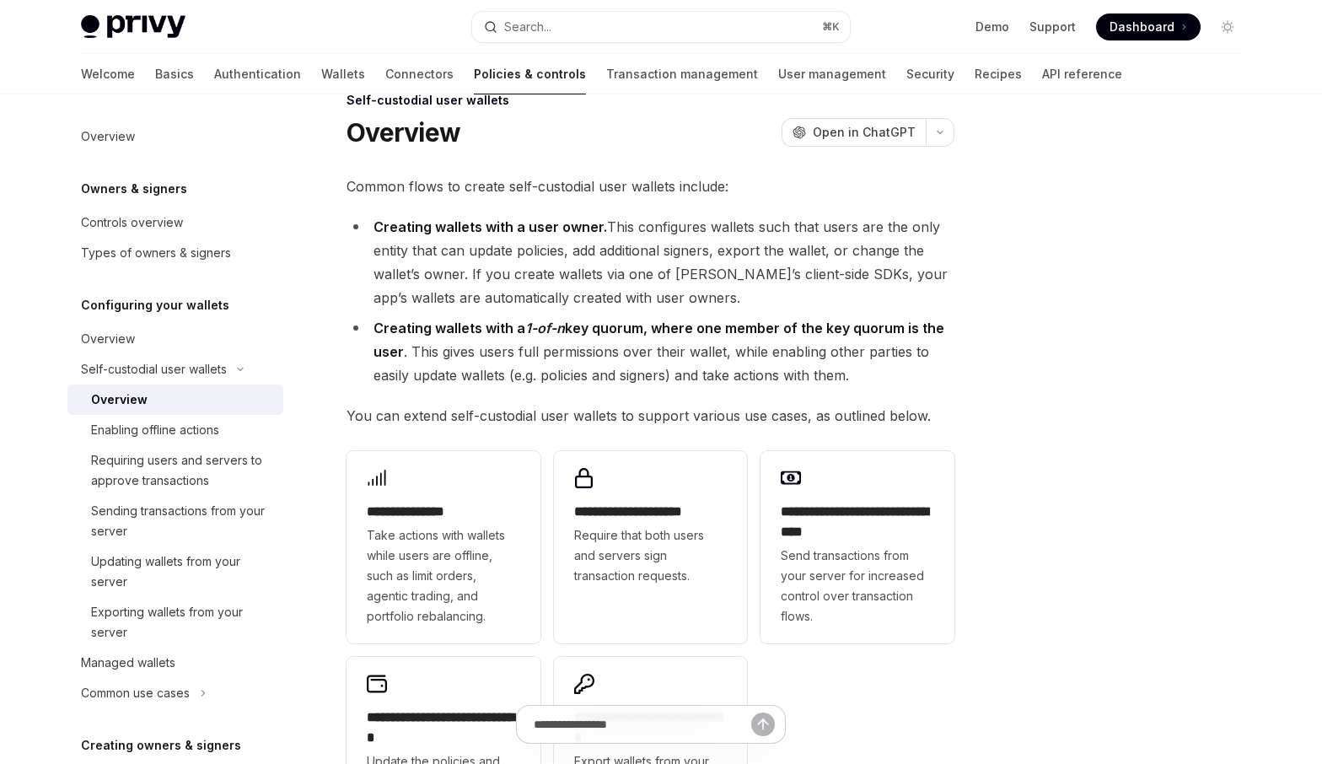
click at [540, 277] on li "Creating wallets with a user owner. This configures wallets such that users are…" at bounding box center [650, 262] width 608 height 94
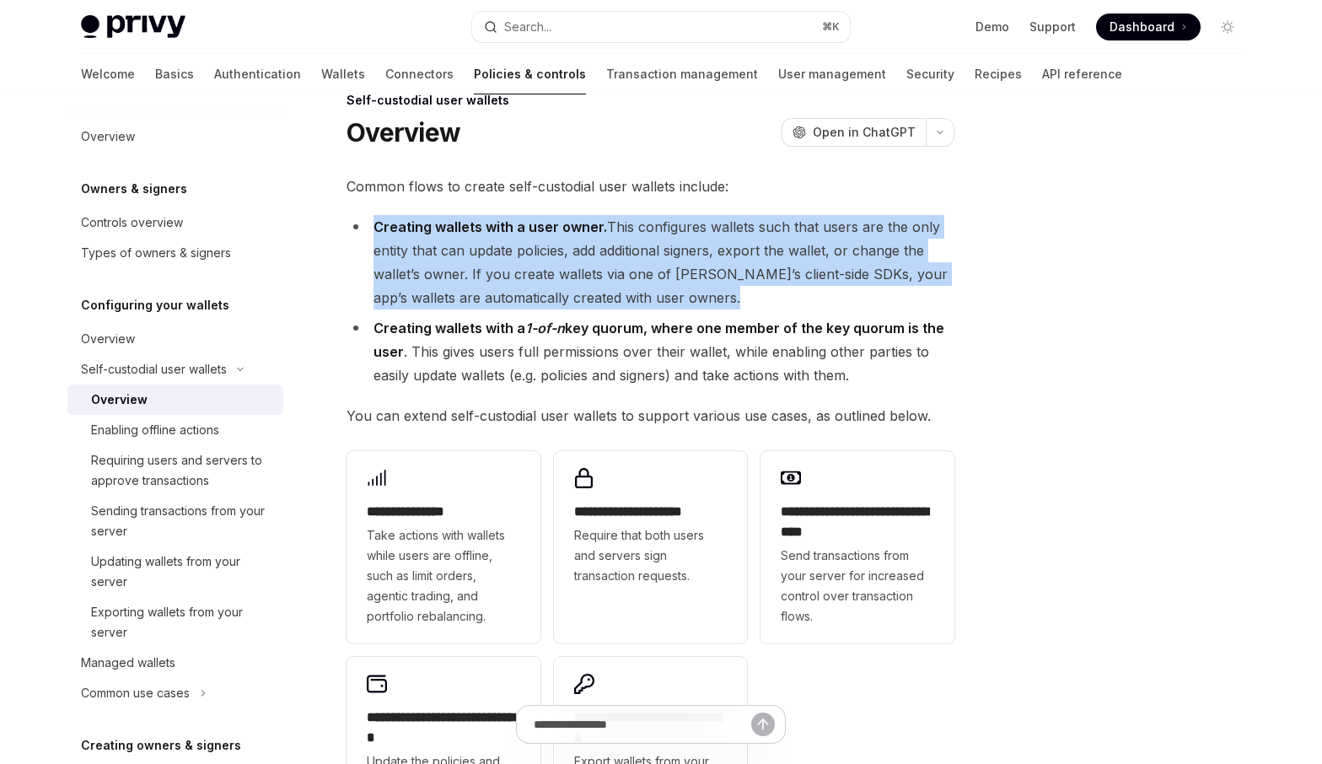
click at [540, 277] on li "Creating wallets with a user owner. This configures wallets such that users are…" at bounding box center [650, 262] width 608 height 94
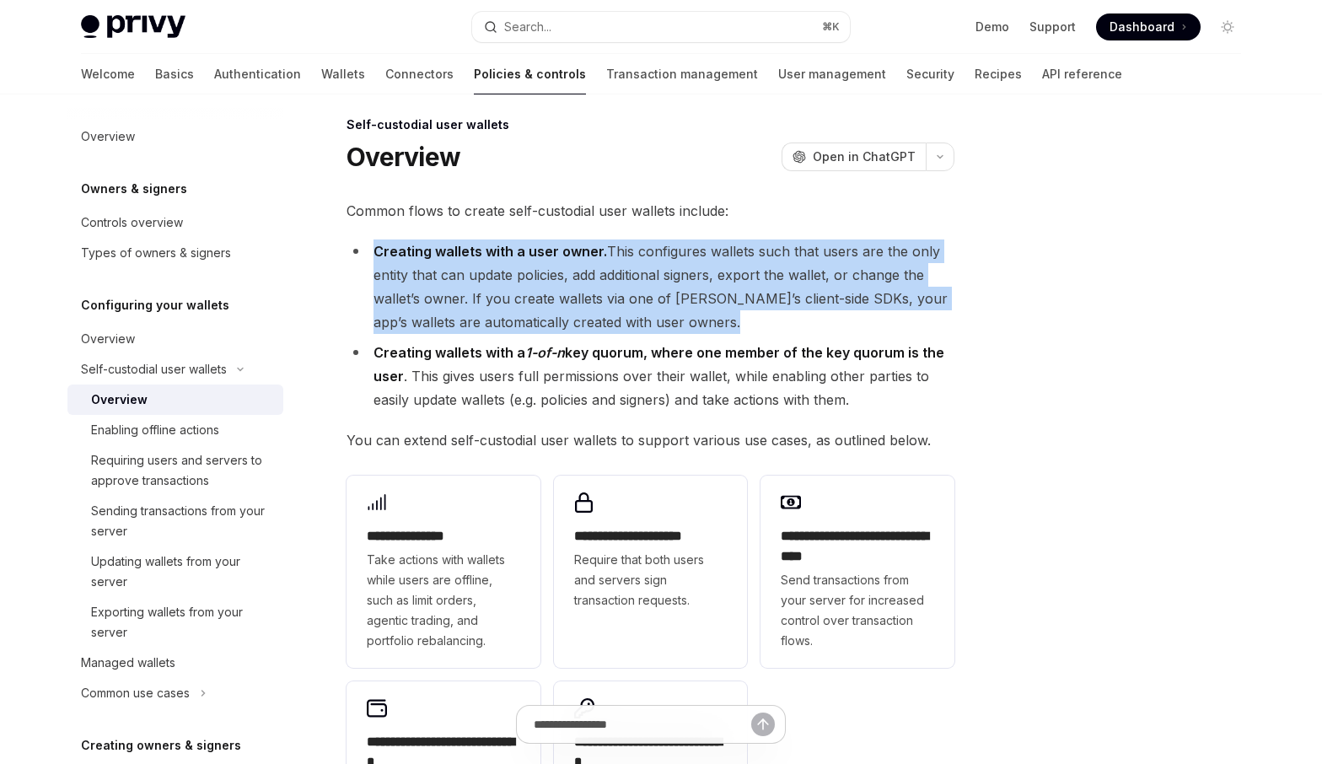
scroll to position [0, 0]
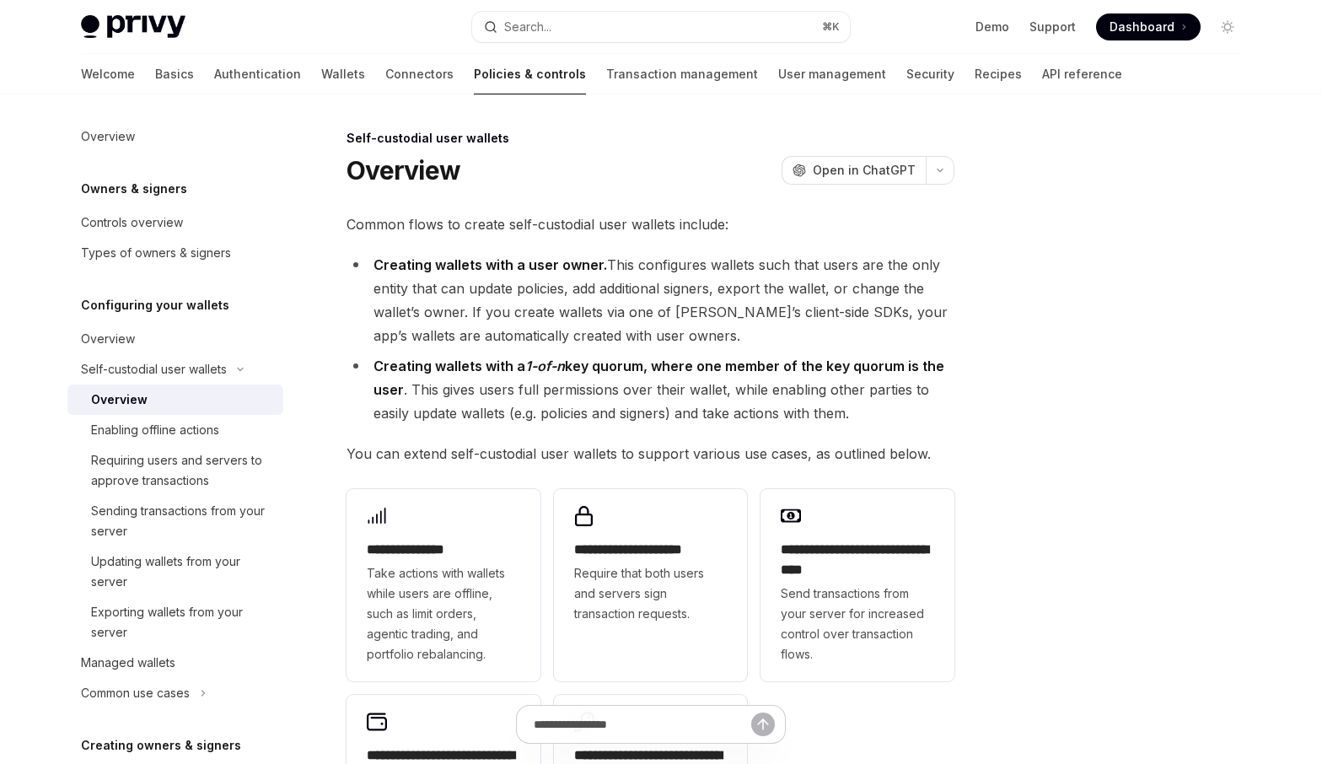
click at [523, 225] on span "Common flows to create self-custodial user wallets include:" at bounding box center [650, 224] width 608 height 24
click at [525, 284] on li "Creating wallets with a user owner. This configures wallets such that users are…" at bounding box center [650, 300] width 608 height 94
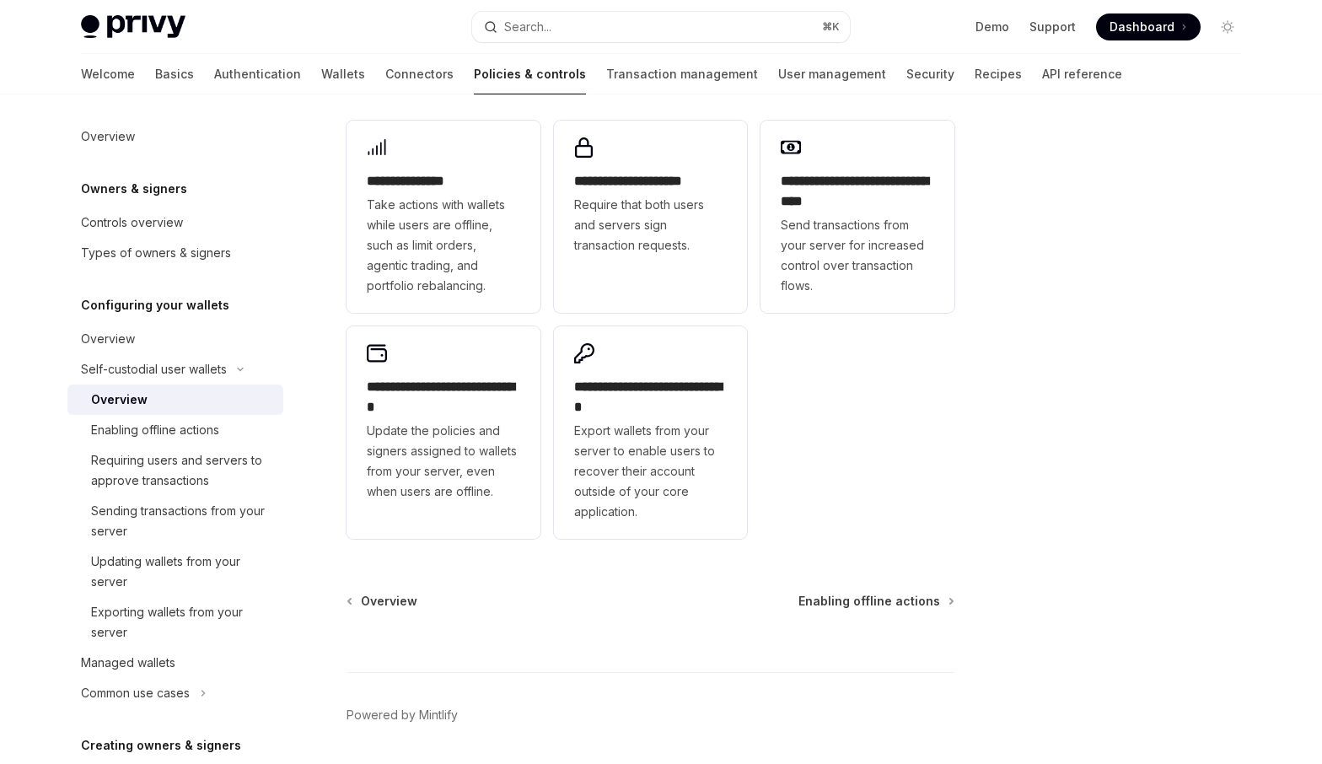
scroll to position [375, 0]
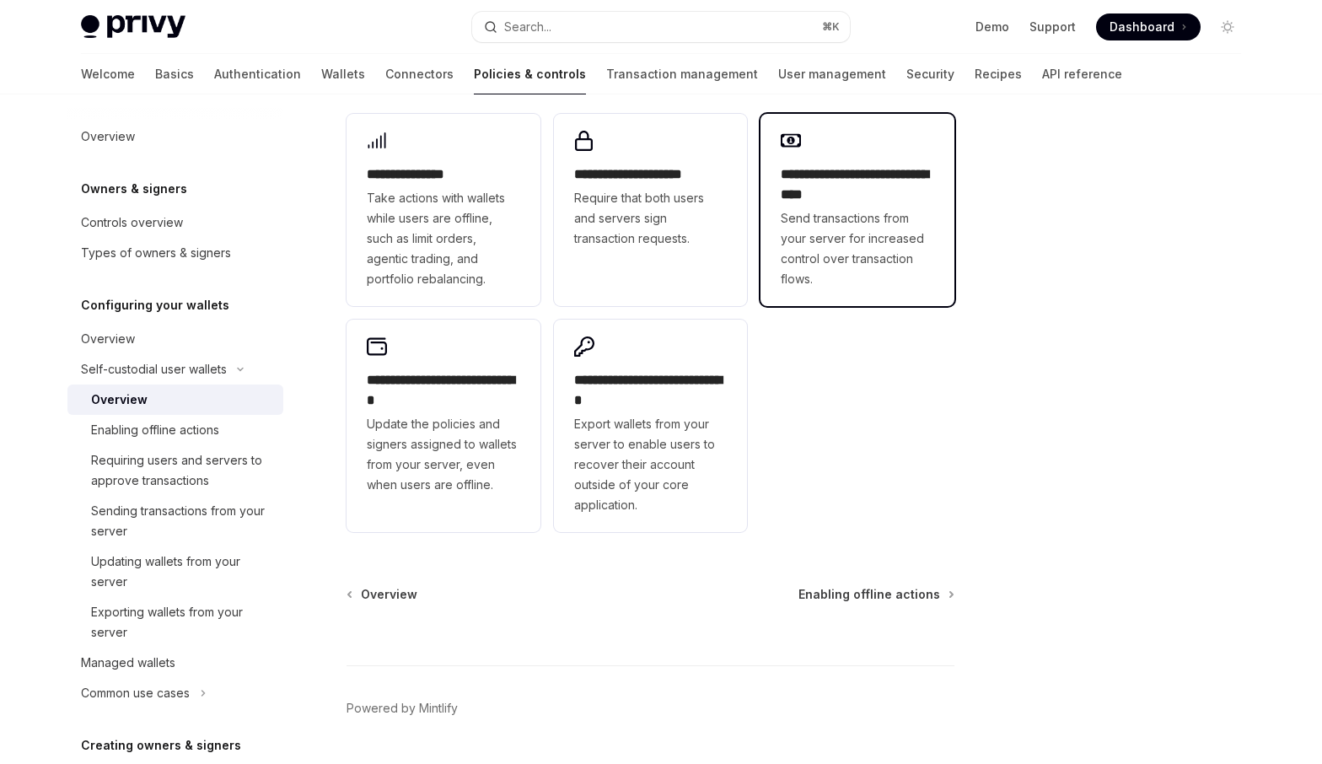
click at [840, 268] on span "Send transactions from your server for increased control over transaction flows." at bounding box center [857, 248] width 153 height 81
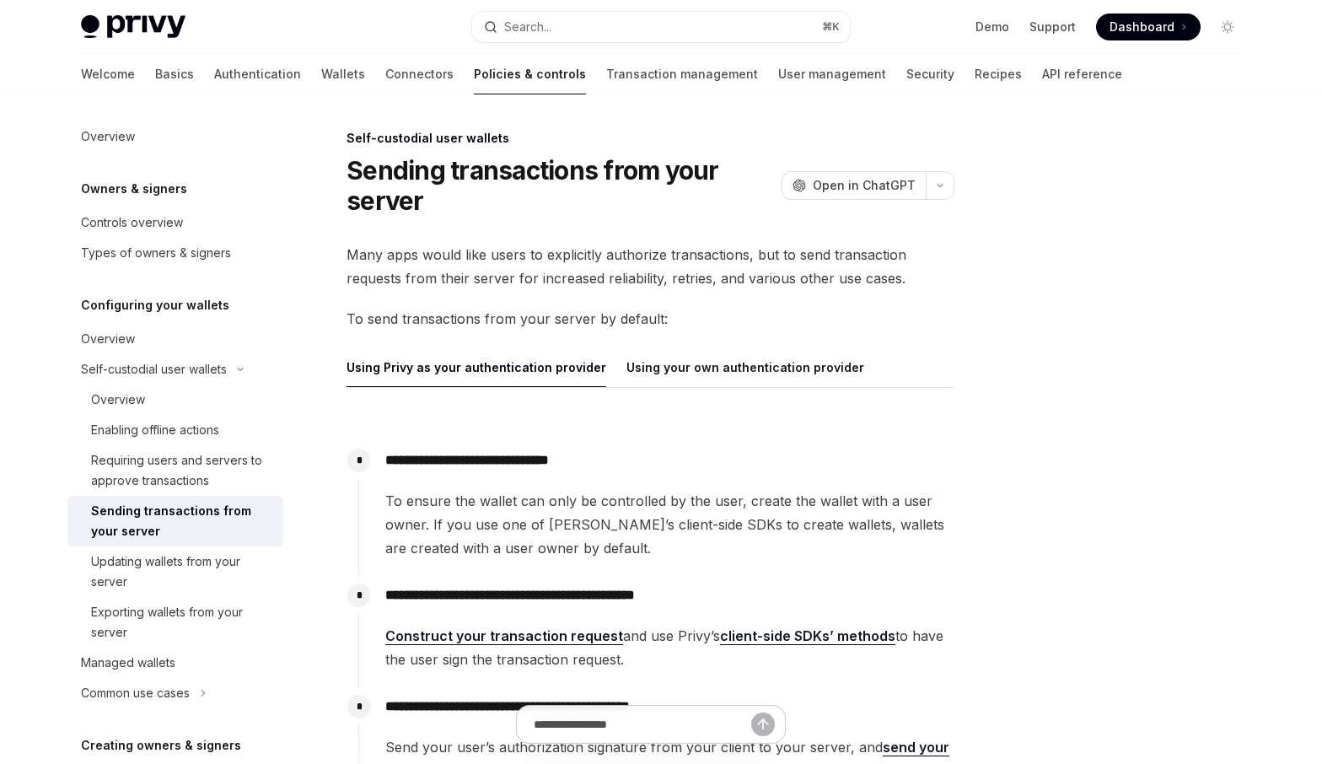
click at [524, 255] on span "Many apps would like users to explicitly authorize transactions, but to send tr…" at bounding box center [650, 266] width 608 height 47
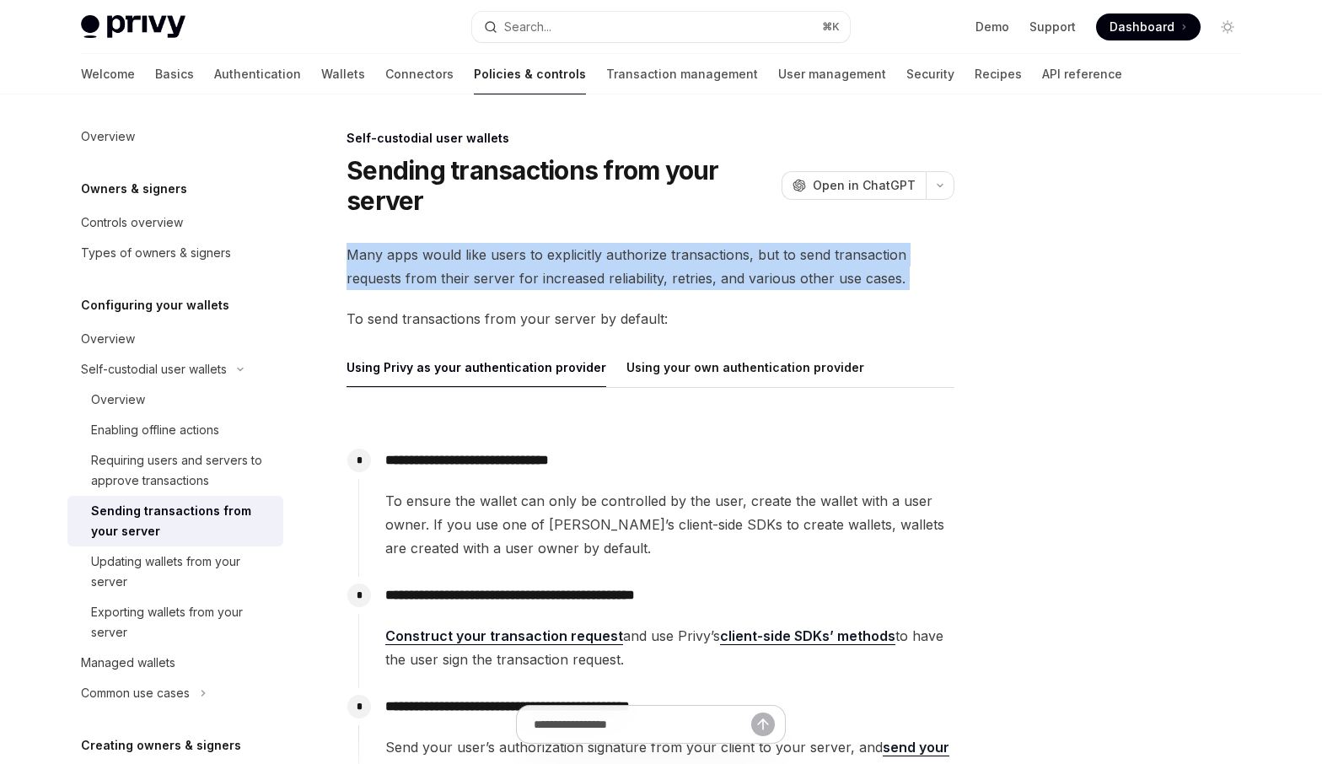
click at [524, 255] on span "Many apps would like users to explicitly authorize transactions, but to send tr…" at bounding box center [650, 266] width 608 height 47
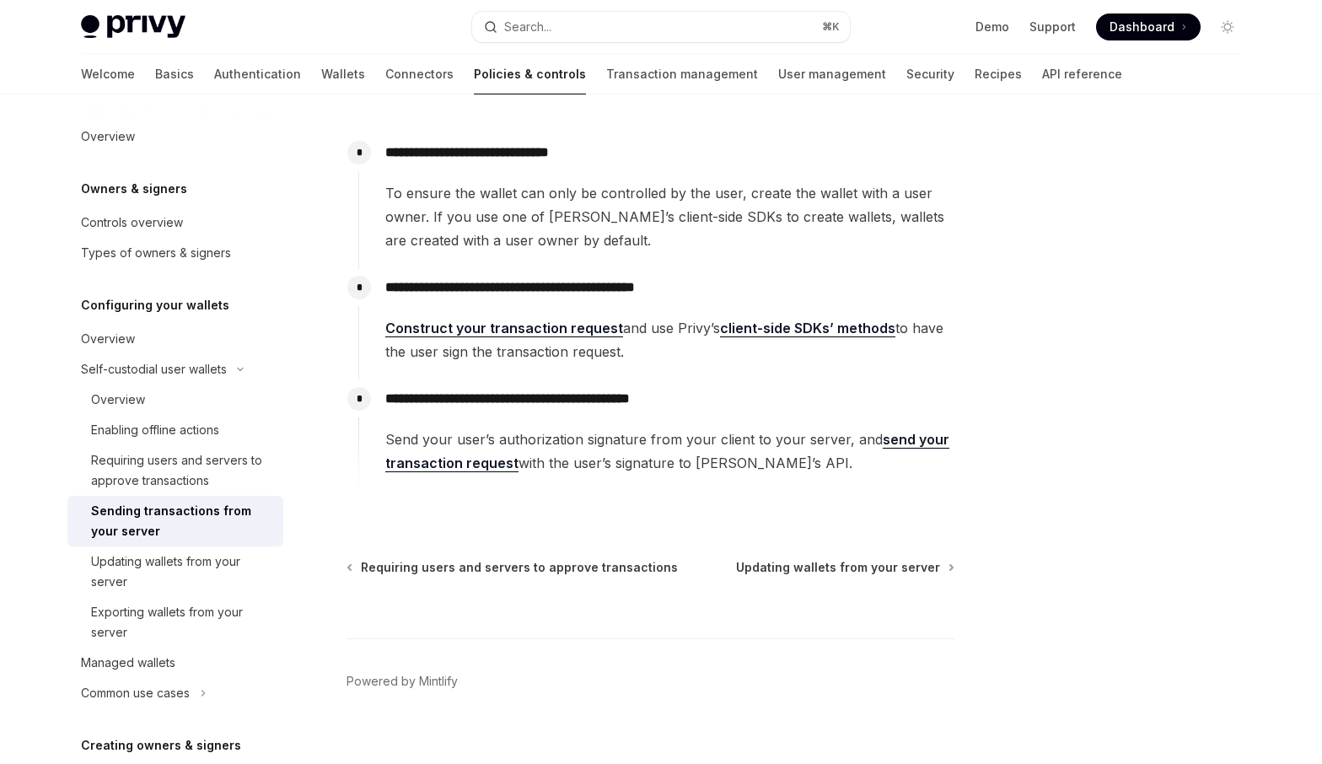
scroll to position [328, 0]
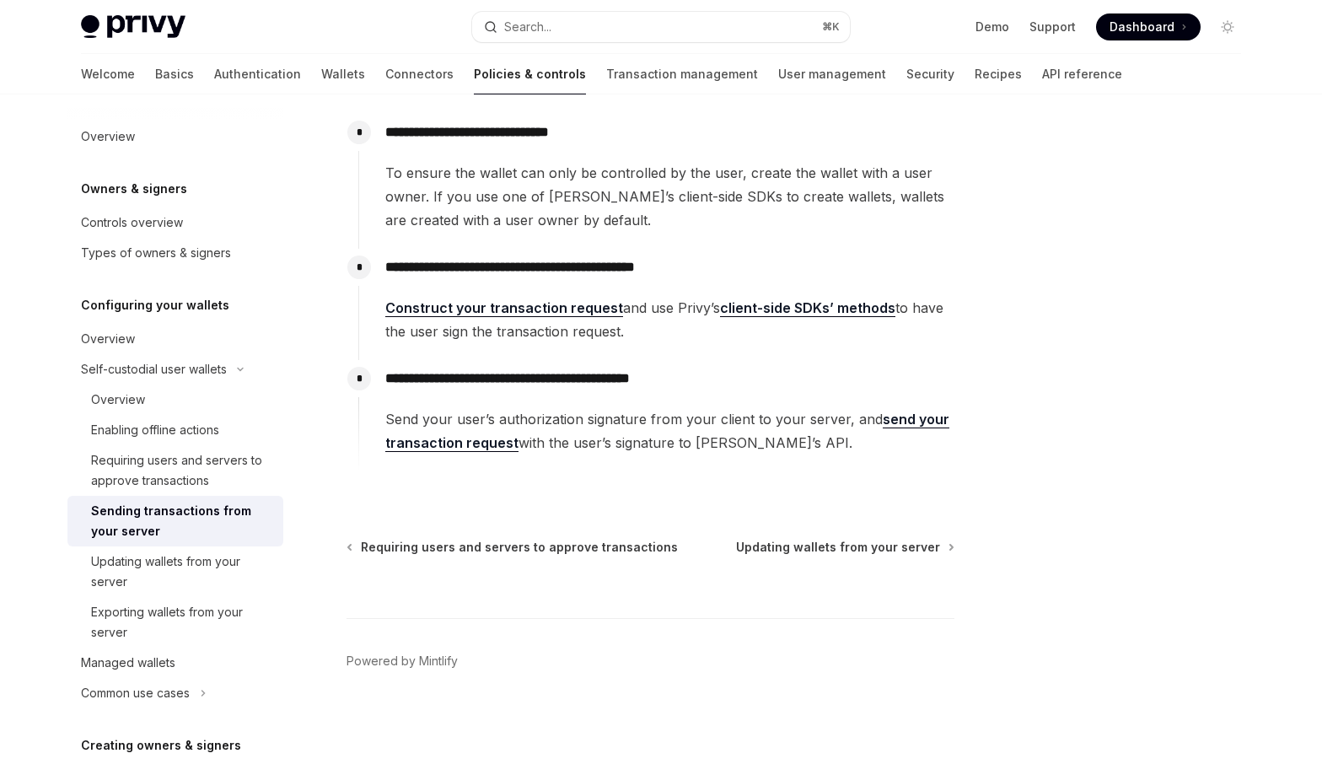
click at [652, 307] on span "Construct your transaction request and use Privy’s client-side SDKs’ methods to…" at bounding box center [669, 319] width 568 height 47
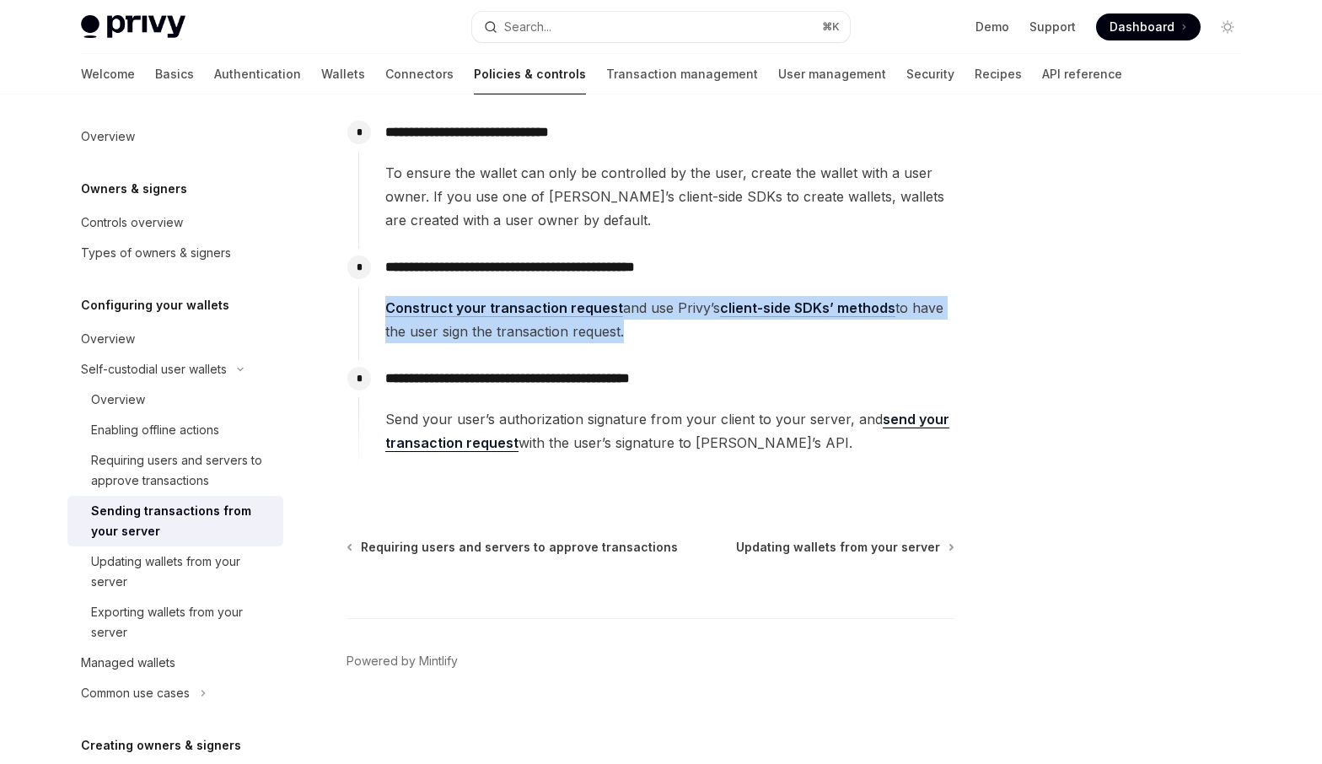
click at [652, 307] on span "Construct your transaction request and use Privy’s client-side SDKs’ methods to…" at bounding box center [669, 319] width 568 height 47
click at [809, 306] on link "client-side SDKs’ methods" at bounding box center [807, 308] width 175 height 18
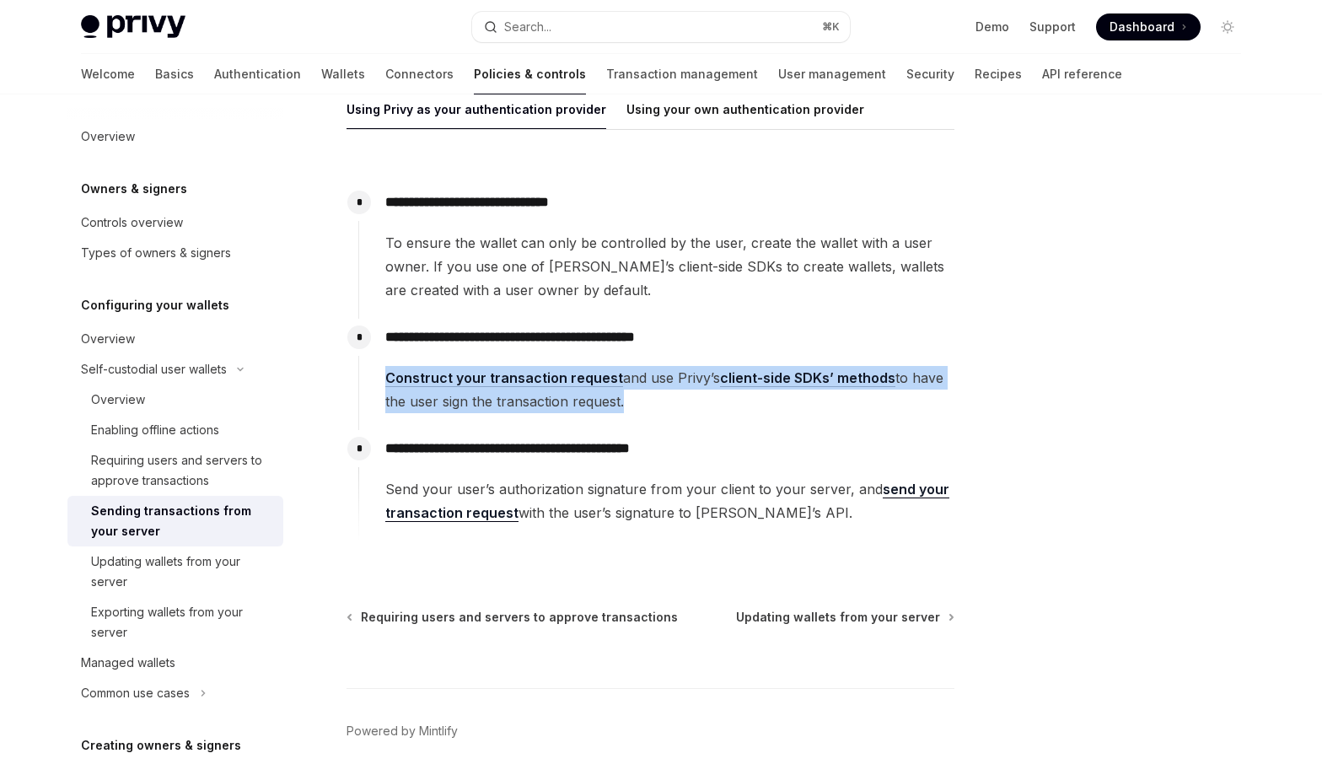
scroll to position [278, 0]
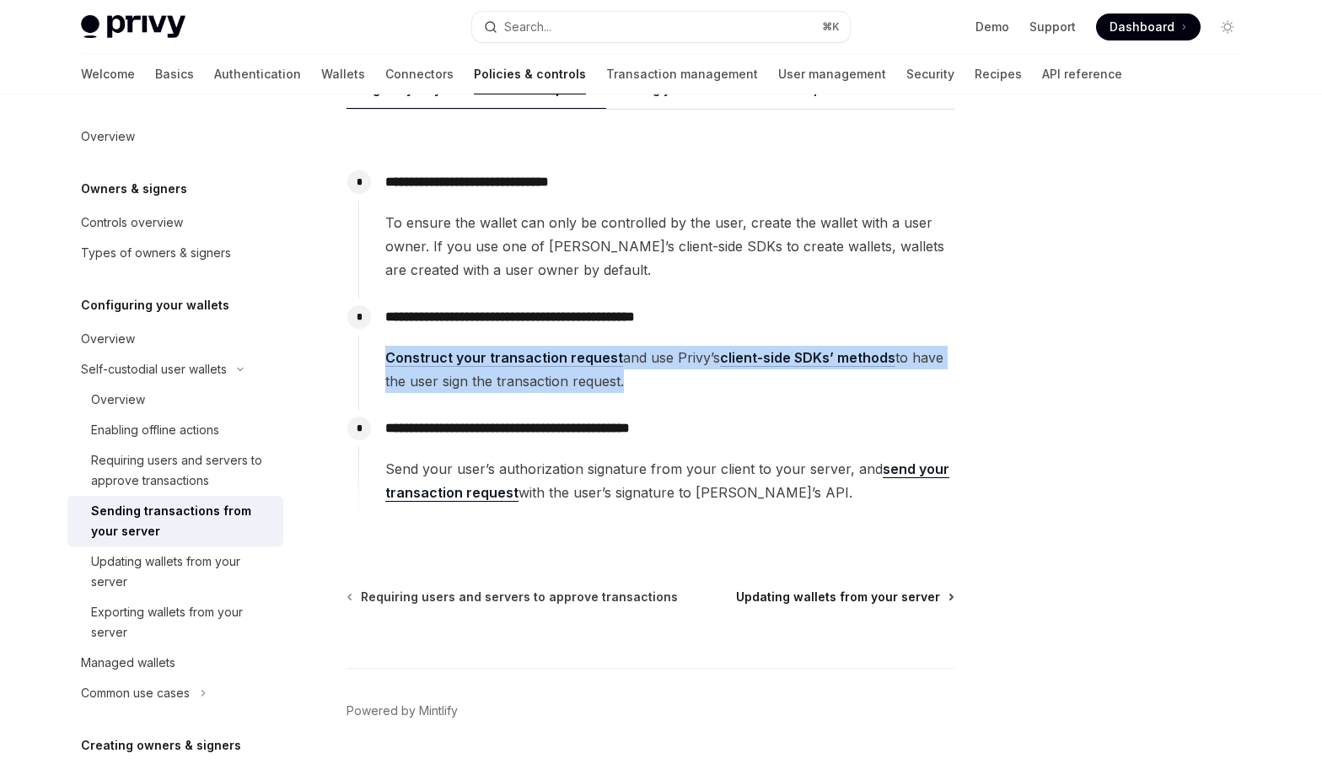
click at [856, 594] on span "Updating wallets from your server" at bounding box center [838, 596] width 204 height 17
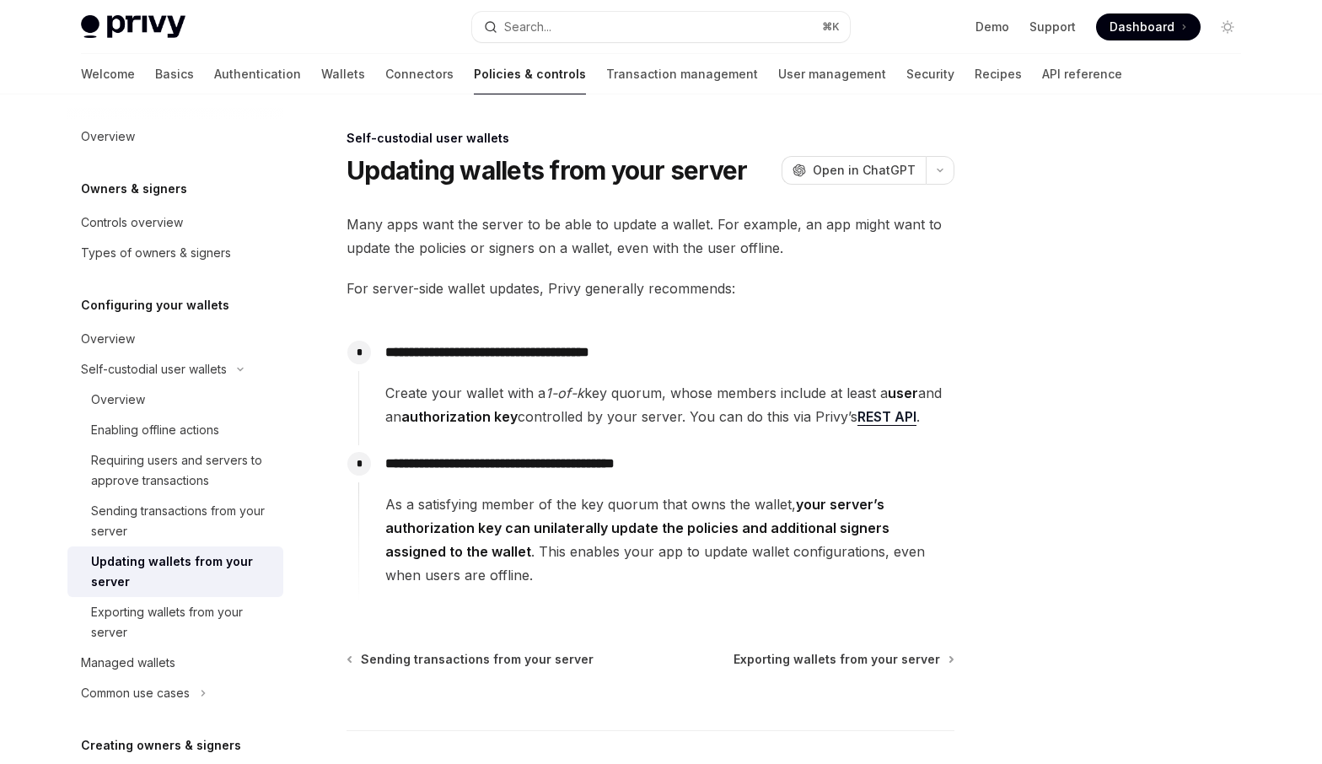
click at [501, 395] on span "Create your wallet with a 1-of-k key quorum, whose members include at least a u…" at bounding box center [669, 404] width 568 height 47
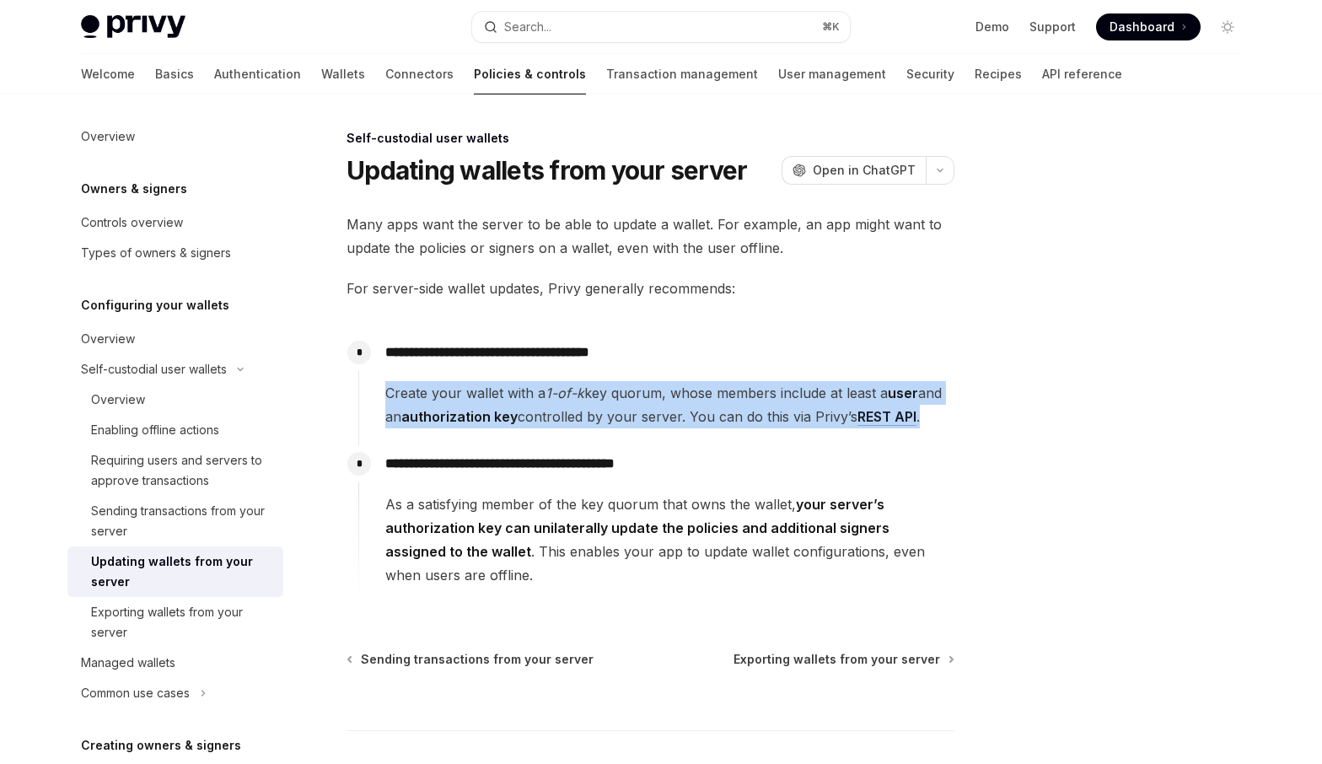
click at [501, 395] on span "Create your wallet with a 1-of-k key quorum, whose members include at least a u…" at bounding box center [669, 404] width 568 height 47
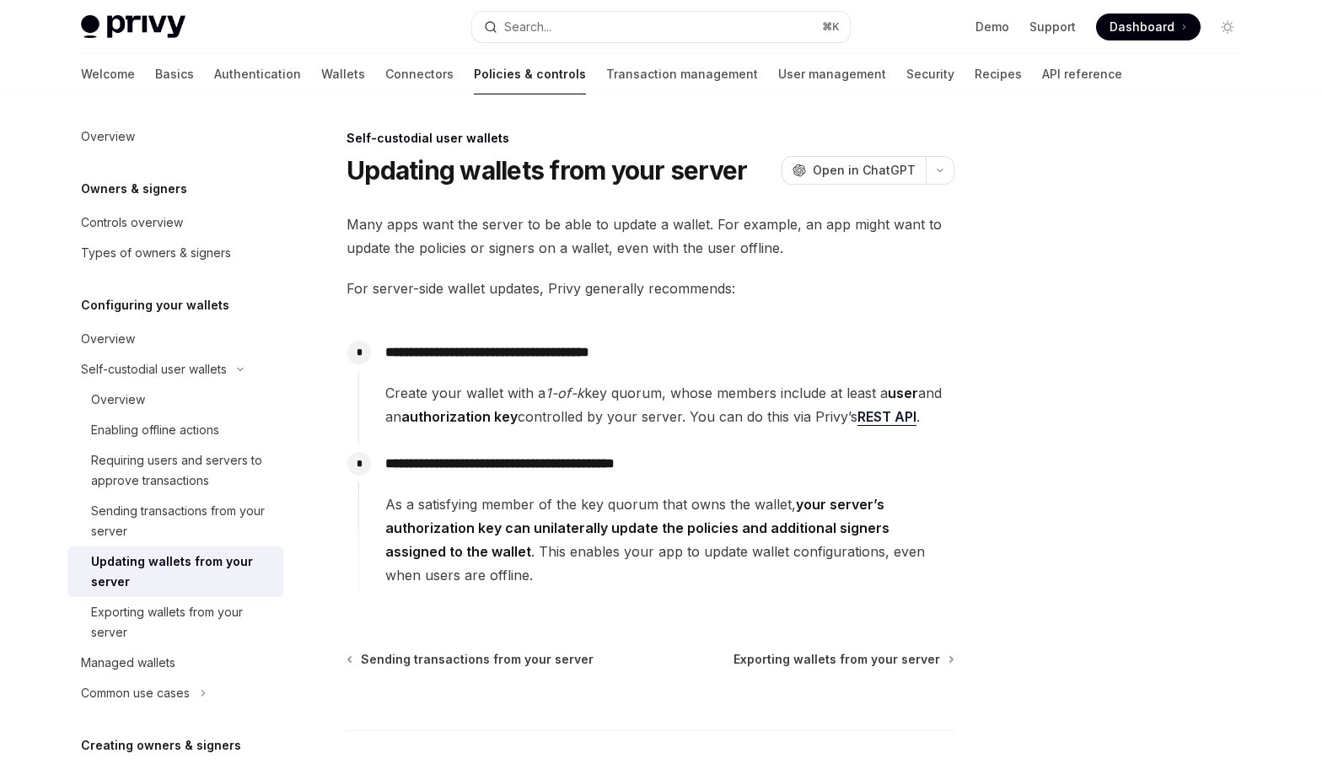
click at [674, 505] on span "As a satisfying member of the key quorum that owns the wallet, your server’s au…" at bounding box center [669, 539] width 568 height 94
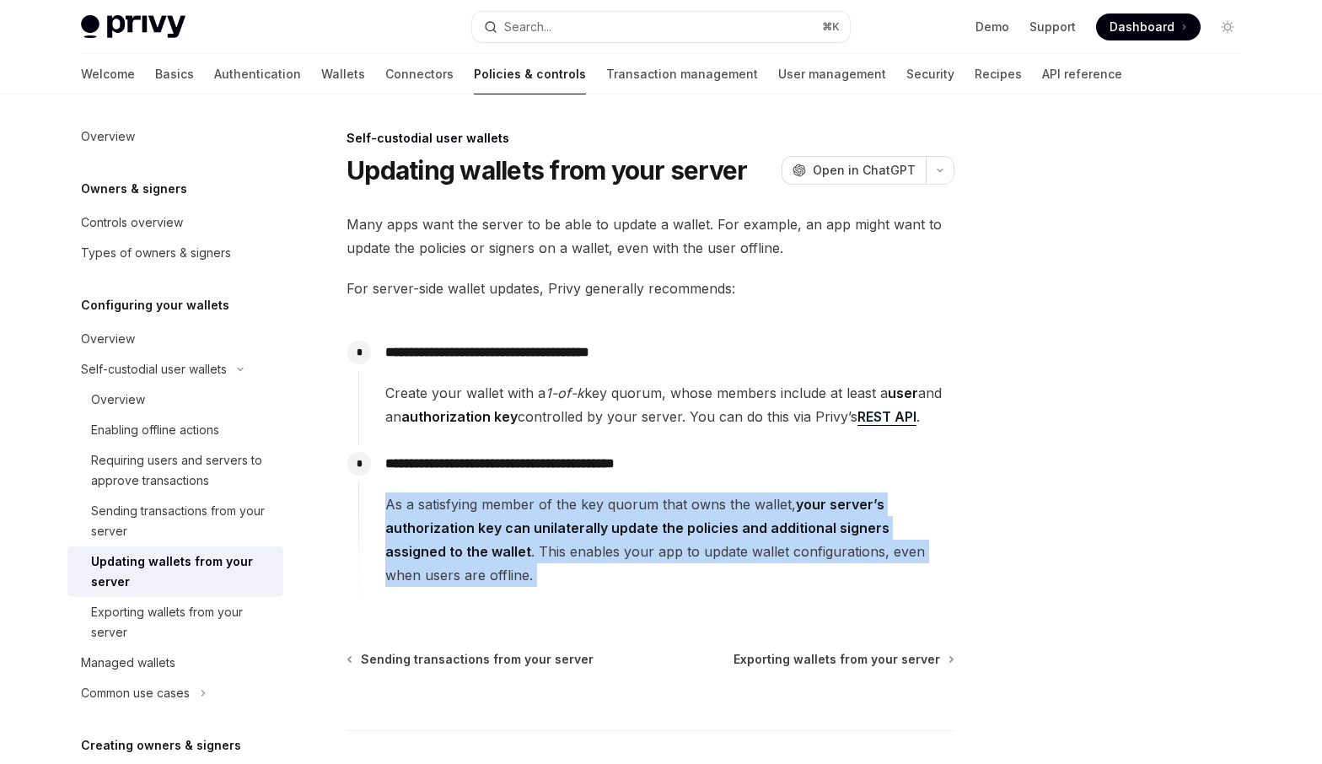
click at [674, 505] on span "As a satisfying member of the key quorum that owns the wallet, your server’s au…" at bounding box center [669, 539] width 568 height 94
copy div "As a satisfying member of the key quorum that owns the wallet, your server’s au…"
click at [212, 611] on div "Exporting wallets from your server" at bounding box center [182, 622] width 182 height 40
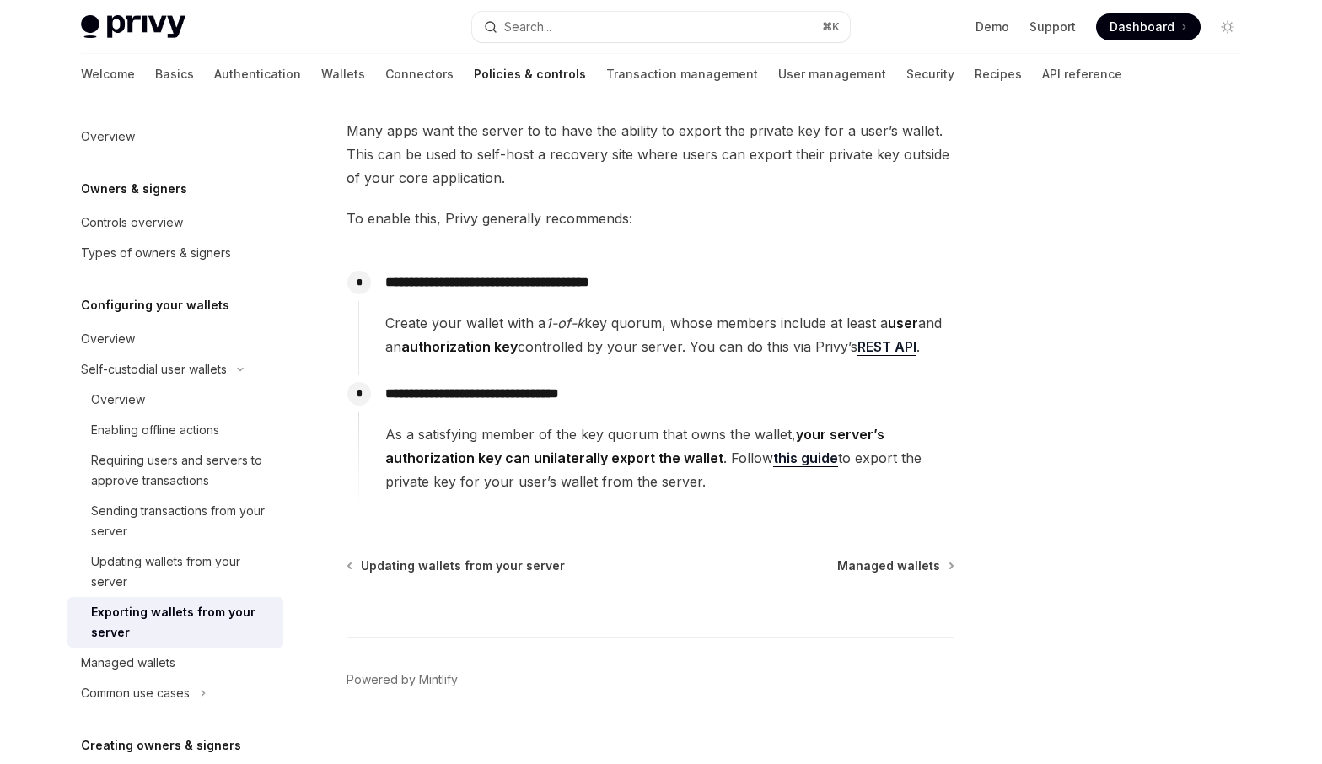
scroll to position [112, 0]
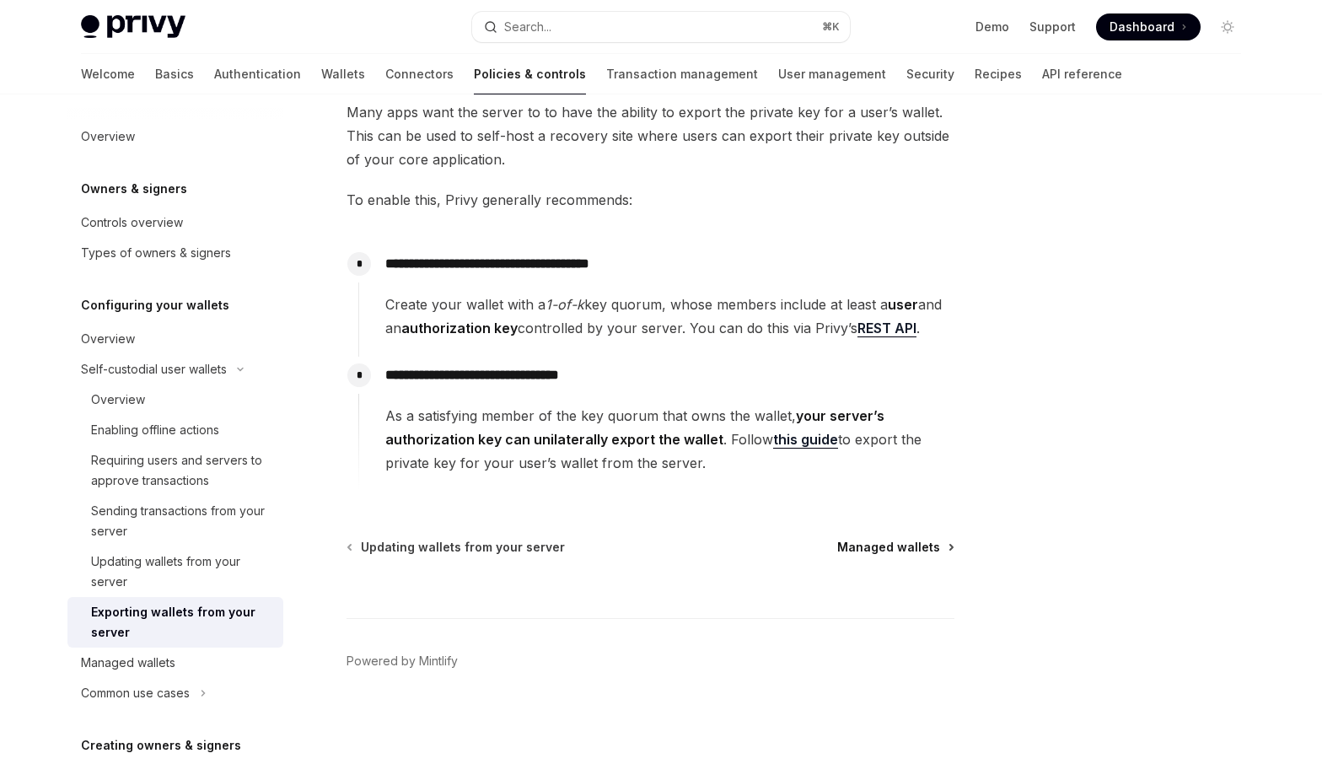
click at [916, 541] on span "Managed wallets" at bounding box center [888, 547] width 103 height 17
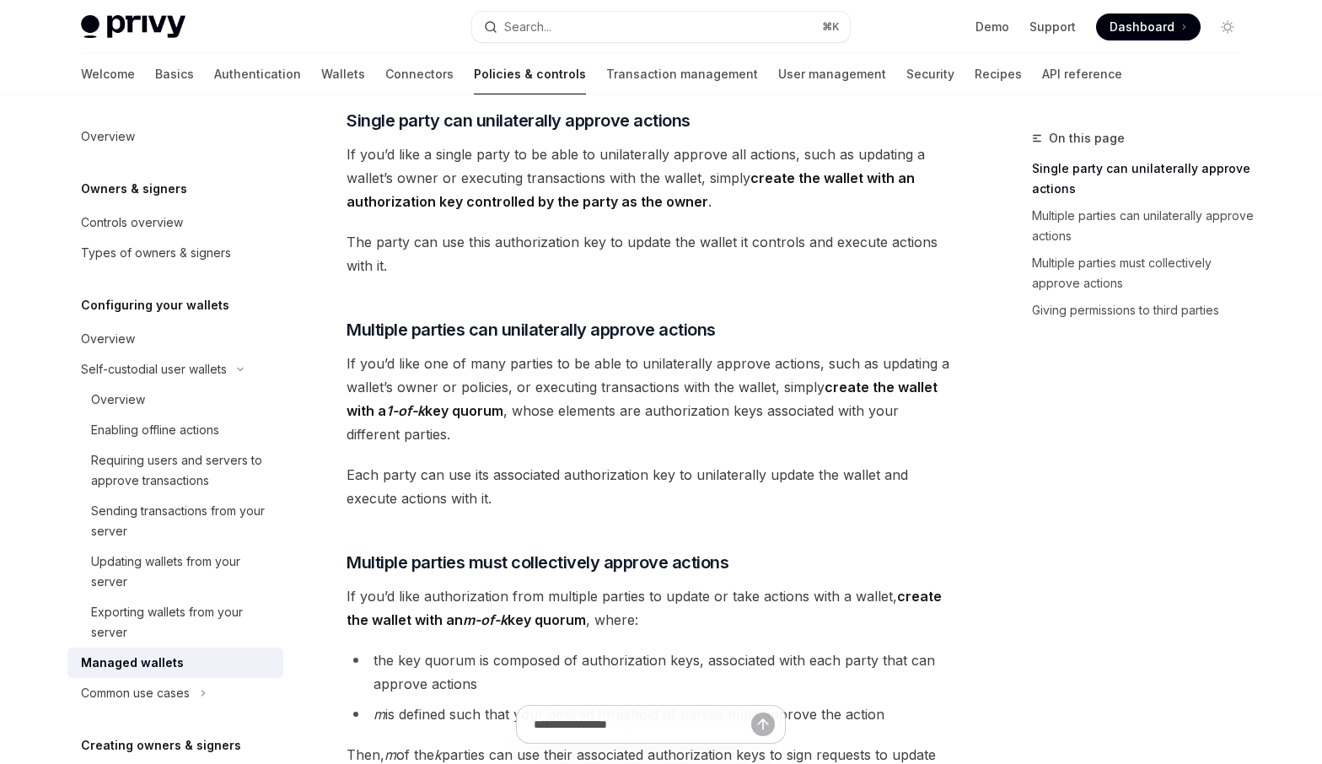
scroll to position [186, 0]
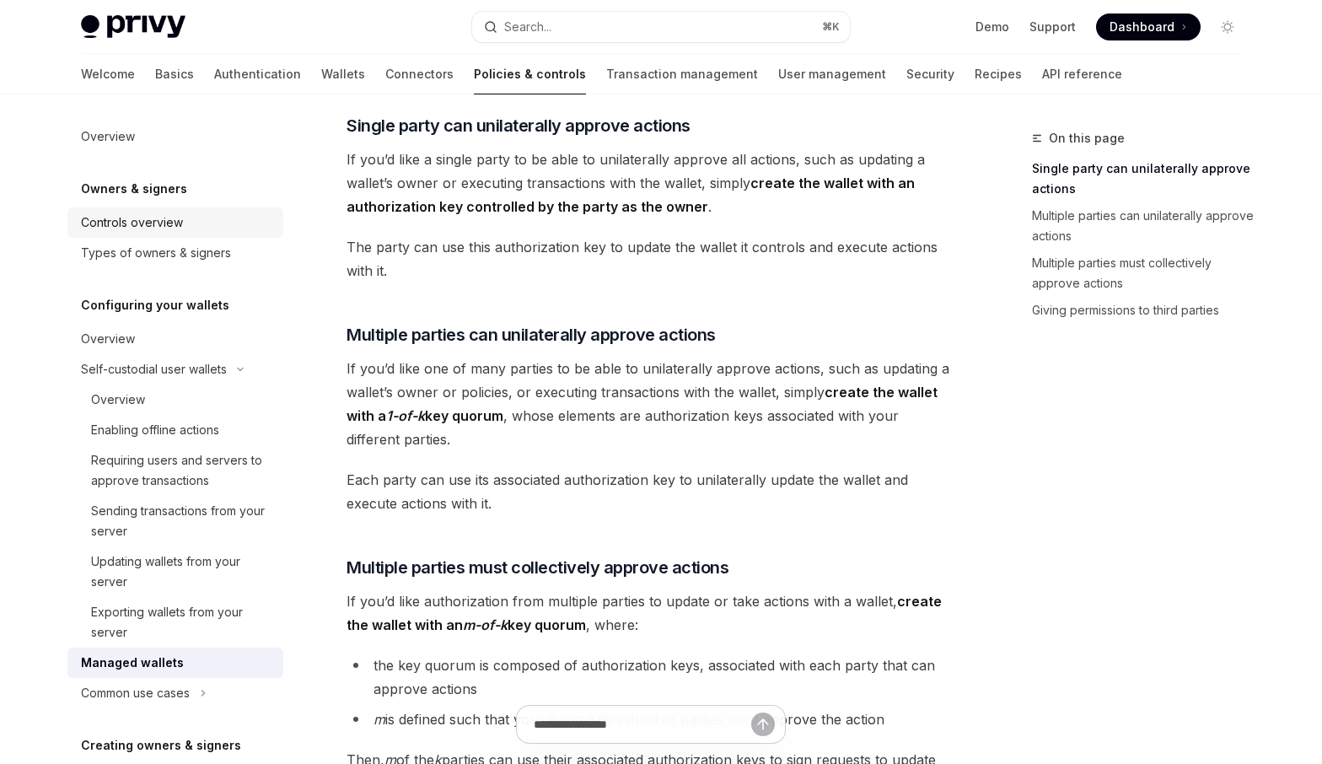
click at [142, 225] on div "Controls overview" at bounding box center [132, 222] width 102 height 20
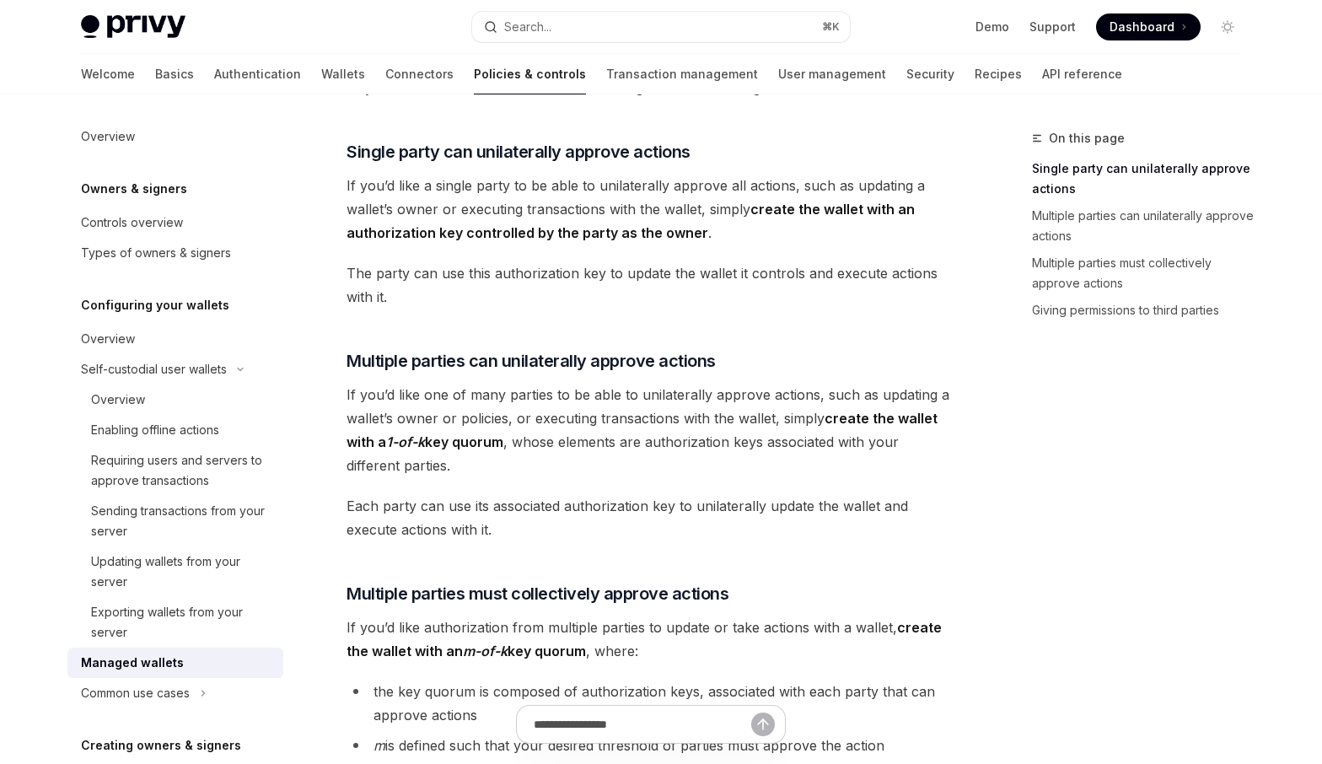
scroll to position [169, 0]
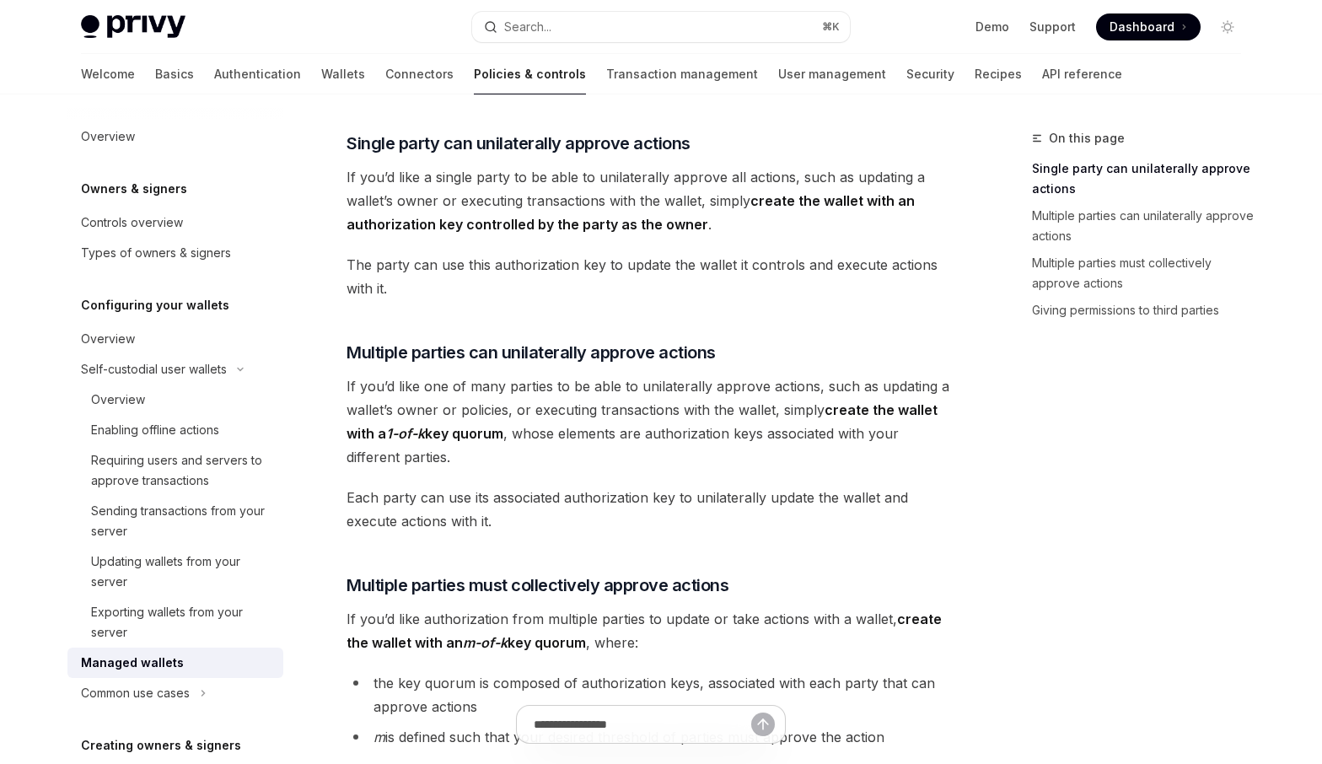
click at [646, 275] on span "The party can use this authorization key to update the wallet it controls and e…" at bounding box center [650, 276] width 608 height 47
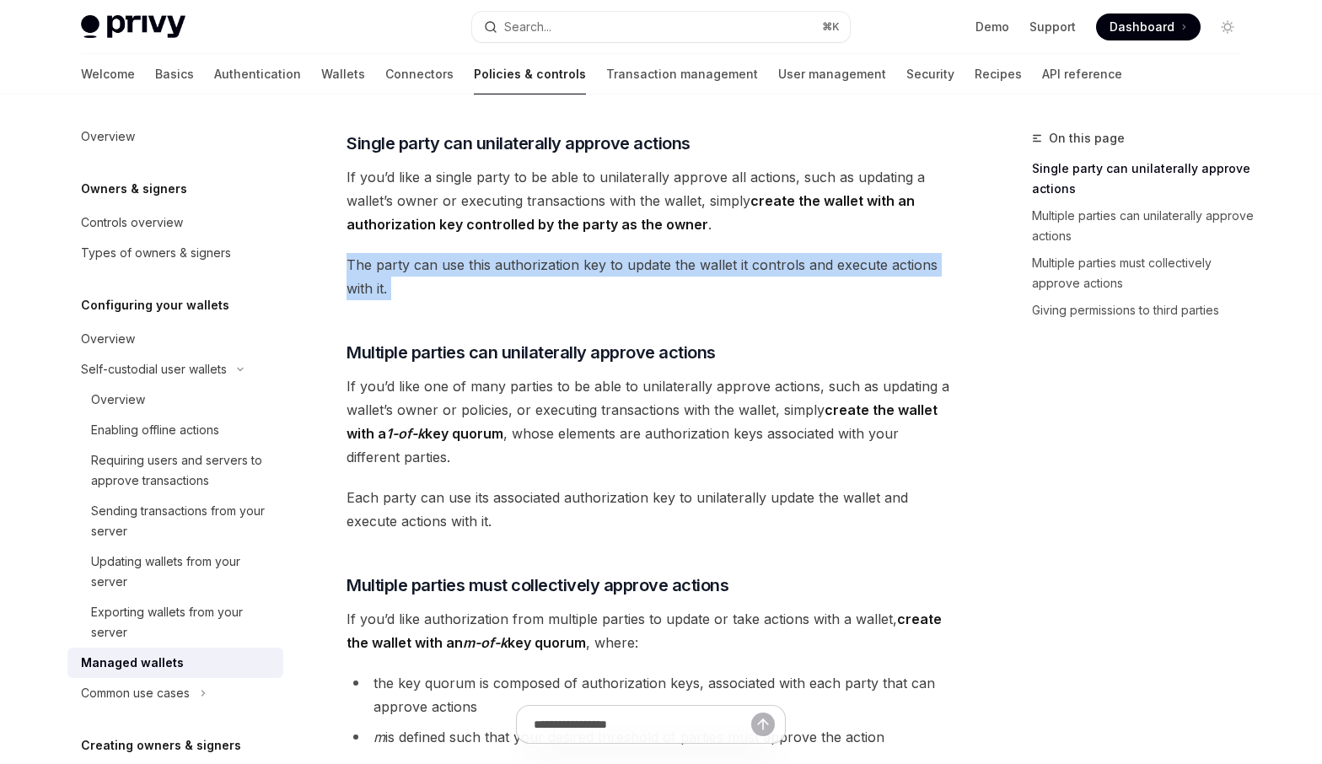
click at [646, 275] on span "The party can use this authorization key to update the wallet it controls and e…" at bounding box center [650, 276] width 608 height 47
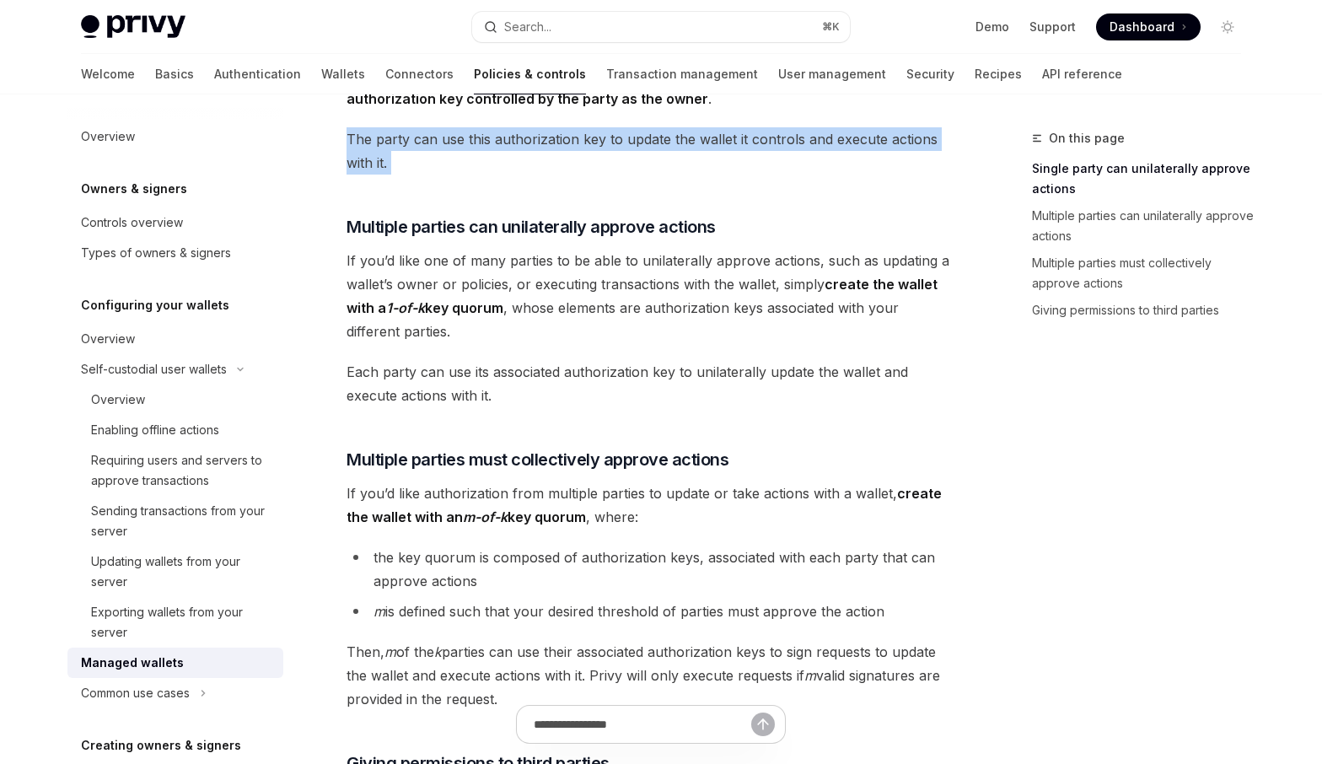
scroll to position [296, 0]
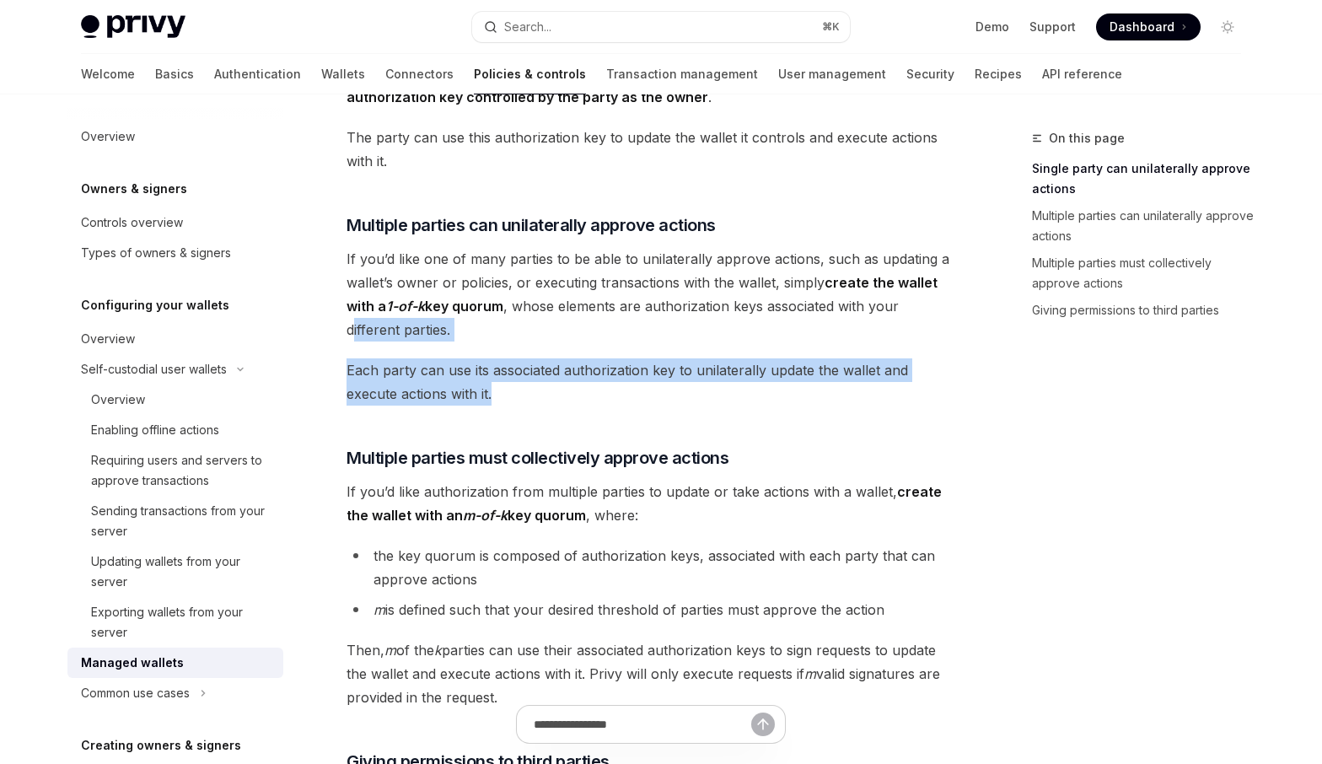
drag, startPoint x: 507, startPoint y: 399, endPoint x: 352, endPoint y: 331, distance: 169.1
click at [352, 331] on div "Privy supports creating managed wallets that can be associated with your app, a…" at bounding box center [650, 465] width 608 height 1096
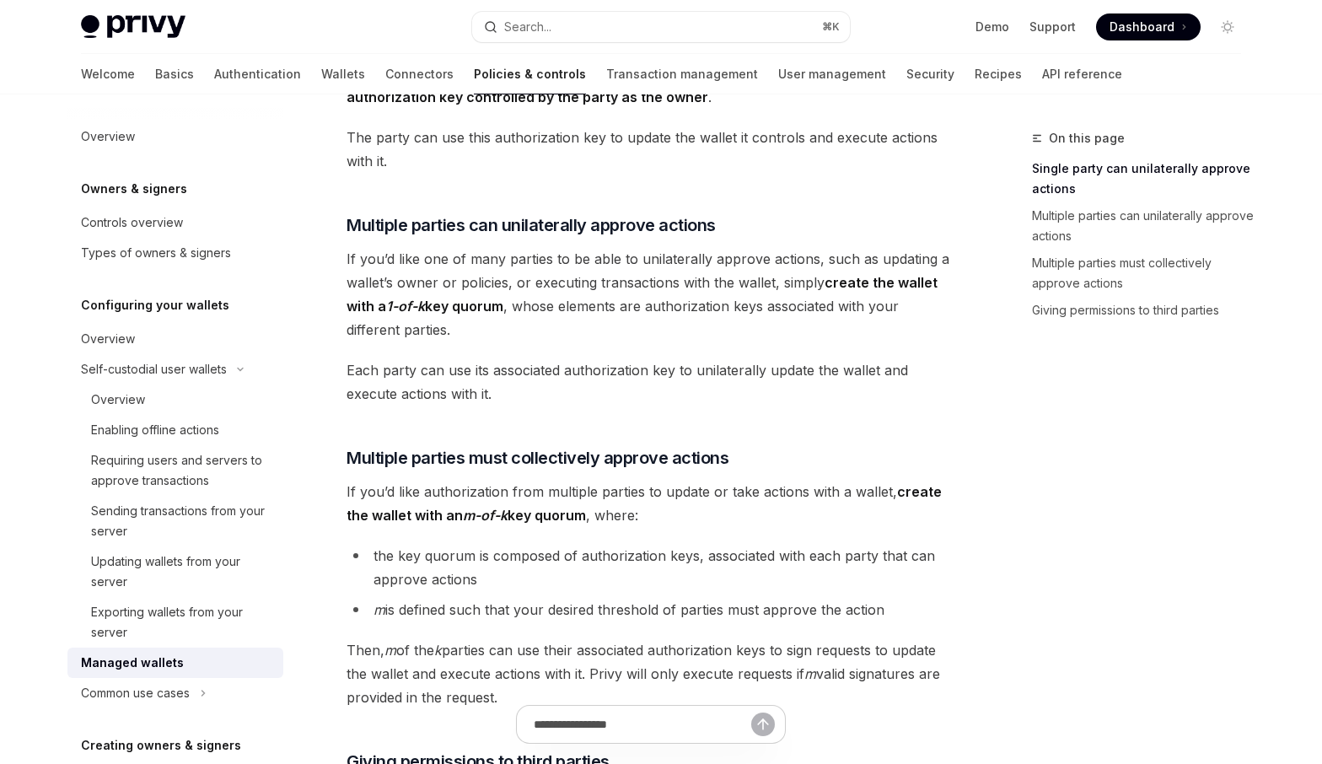
click at [568, 410] on div "Privy supports creating managed wallets that can be associated with your app, a…" at bounding box center [650, 465] width 608 height 1096
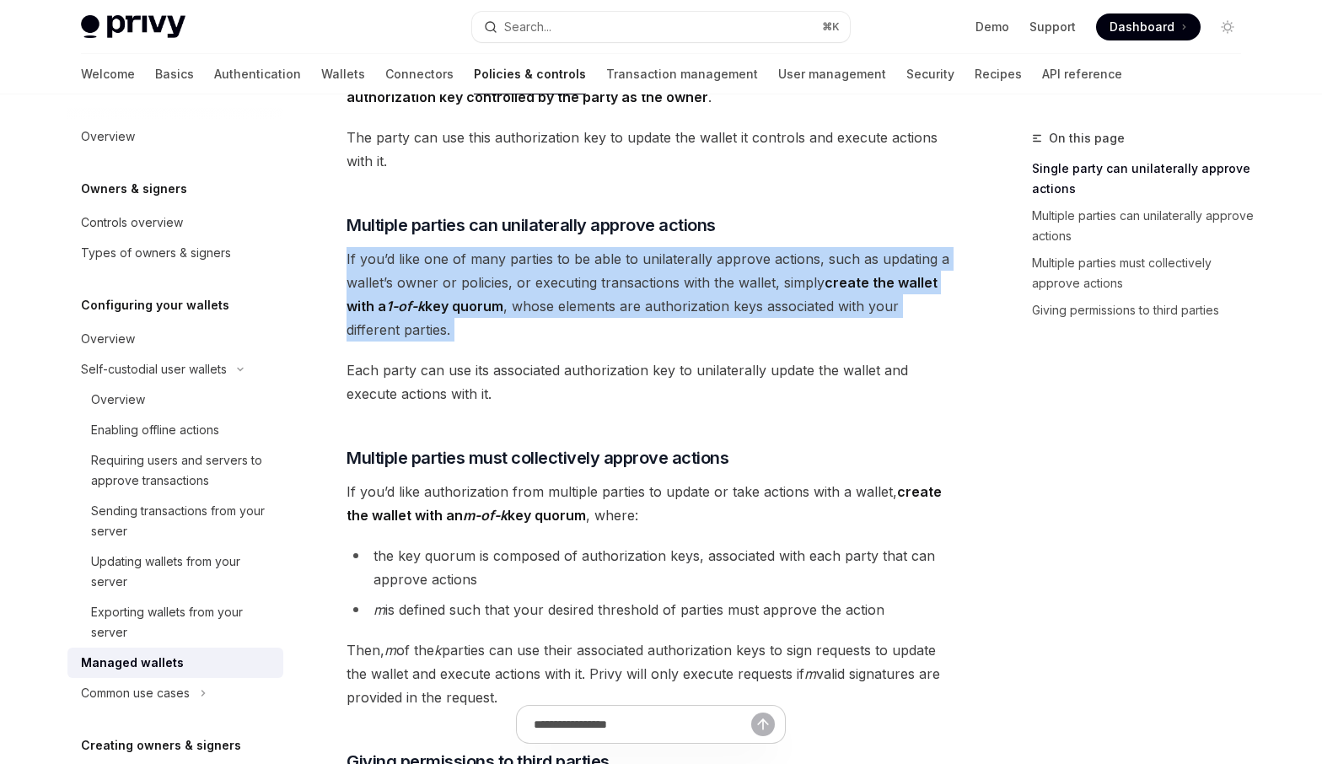
drag, startPoint x: 341, startPoint y: 256, endPoint x: 341, endPoint y: 343, distance: 86.8
click at [341, 343] on div "Configuring your wallets Managed wallets OpenAI Open in ChatGPT OpenAI Open in …" at bounding box center [492, 558] width 931 height 1453
click at [381, 287] on span "If you’d like one of many parties to be able to unilaterally approve actions, s…" at bounding box center [650, 294] width 608 height 94
drag, startPoint x: 338, startPoint y: 265, endPoint x: 485, endPoint y: 330, distance: 160.4
click at [485, 330] on div "Configuring your wallets Managed wallets OpenAI Open in ChatGPT OpenAI Open in …" at bounding box center [492, 558] width 931 height 1453
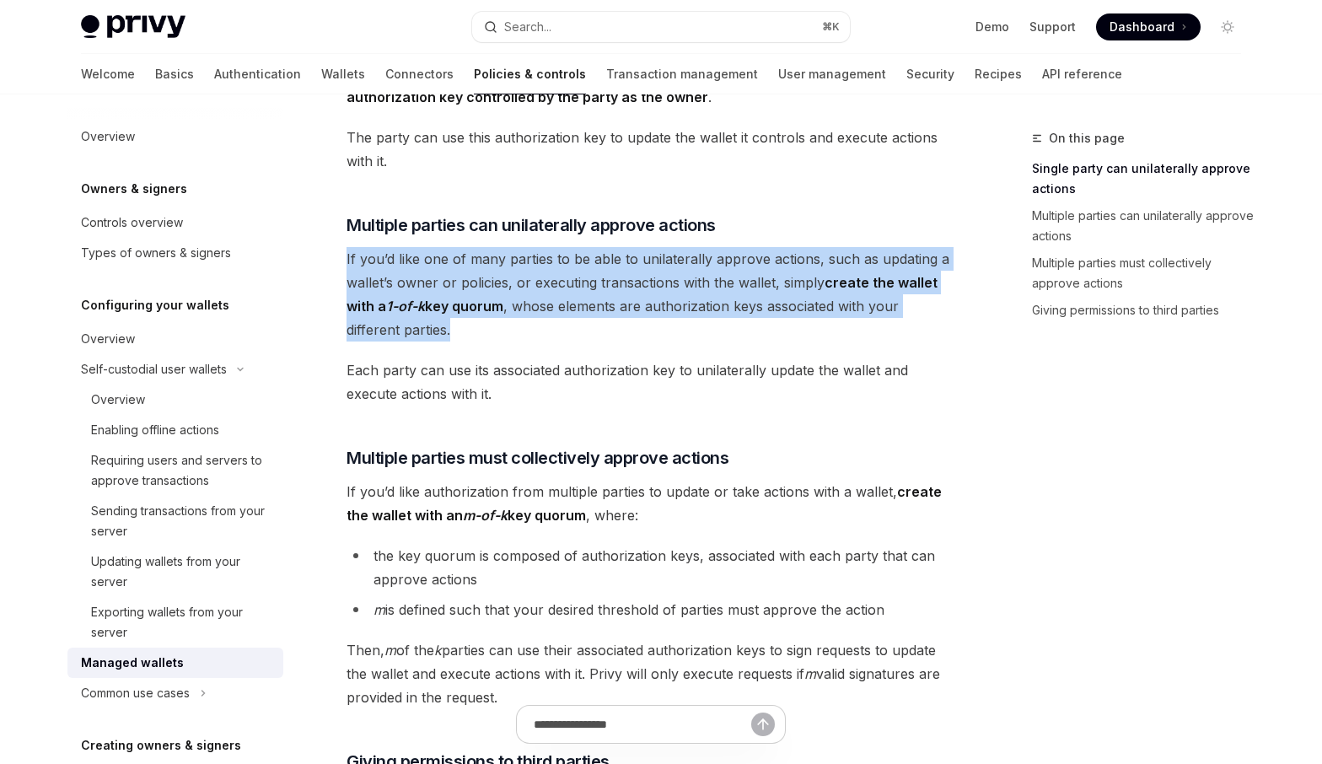
click at [485, 330] on span "If you’d like one of many parties to be able to unilaterally approve actions, s…" at bounding box center [650, 294] width 608 height 94
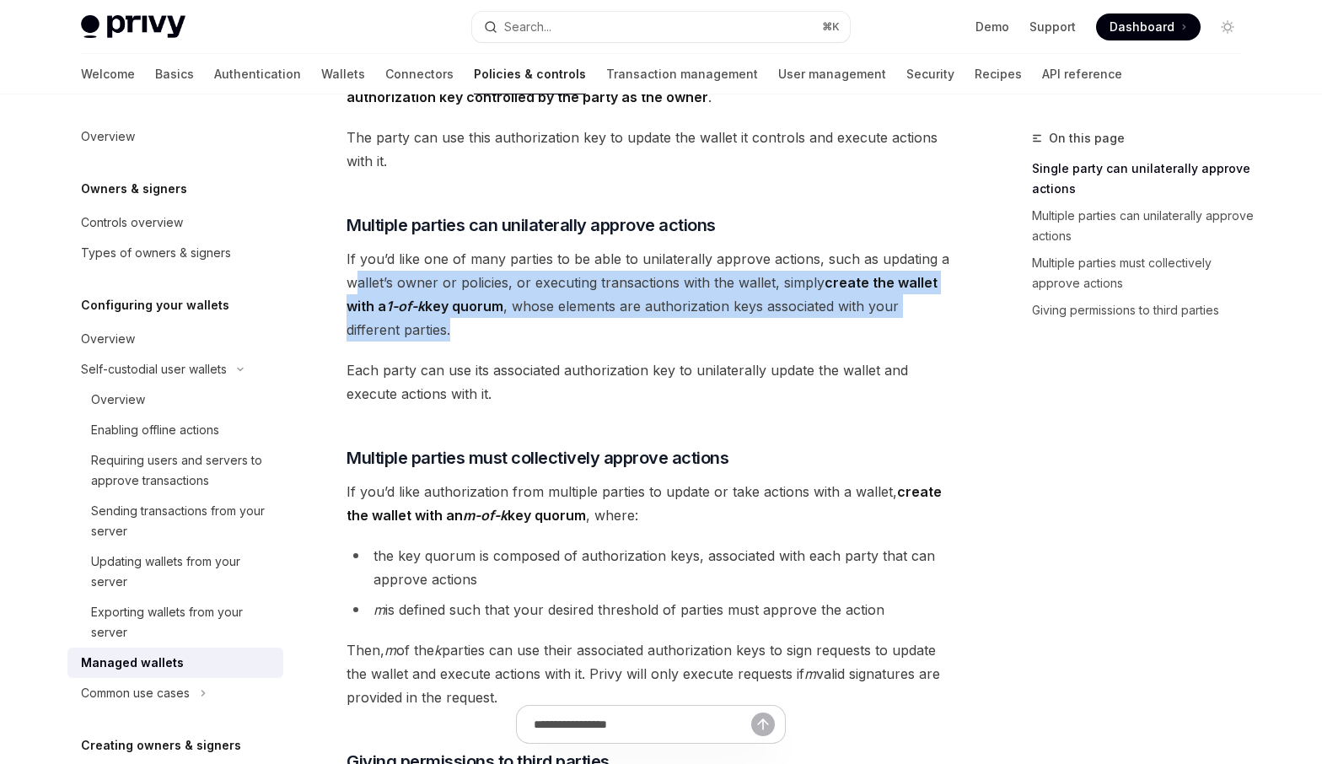
drag, startPoint x: 485, startPoint y: 329, endPoint x: 356, endPoint y: 280, distance: 137.9
click at [356, 280] on span "If you’d like one of many parties to be able to unilaterally approve actions, s…" at bounding box center [650, 294] width 608 height 94
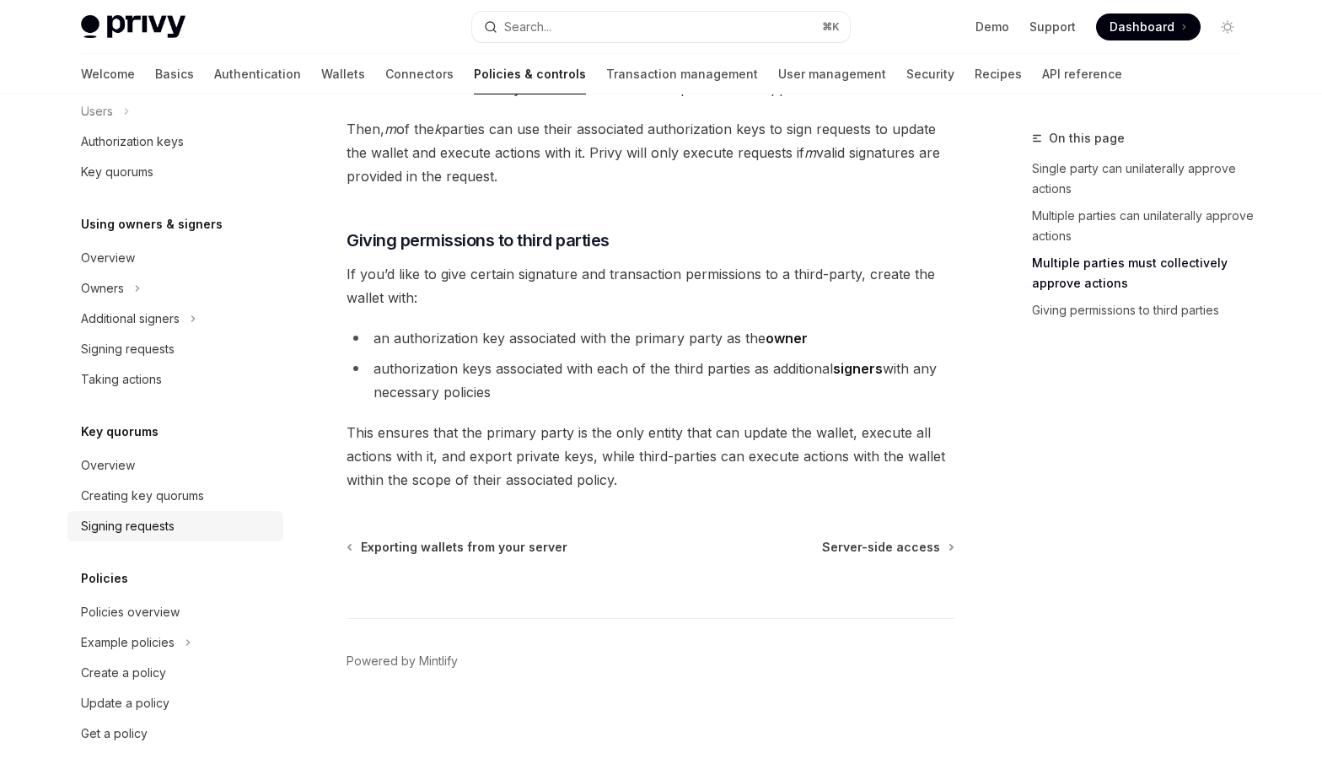
scroll to position [686, 0]
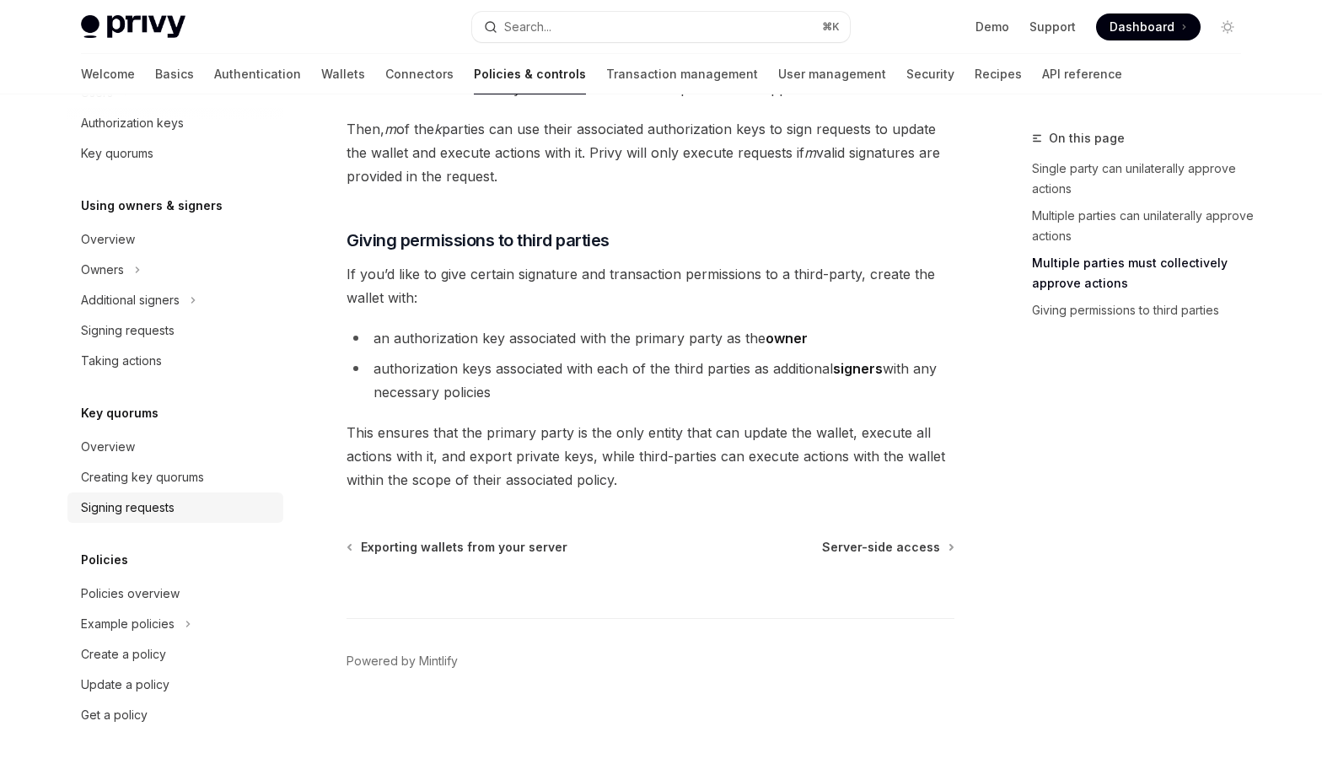
click at [174, 502] on div "Signing requests" at bounding box center [128, 507] width 94 height 20
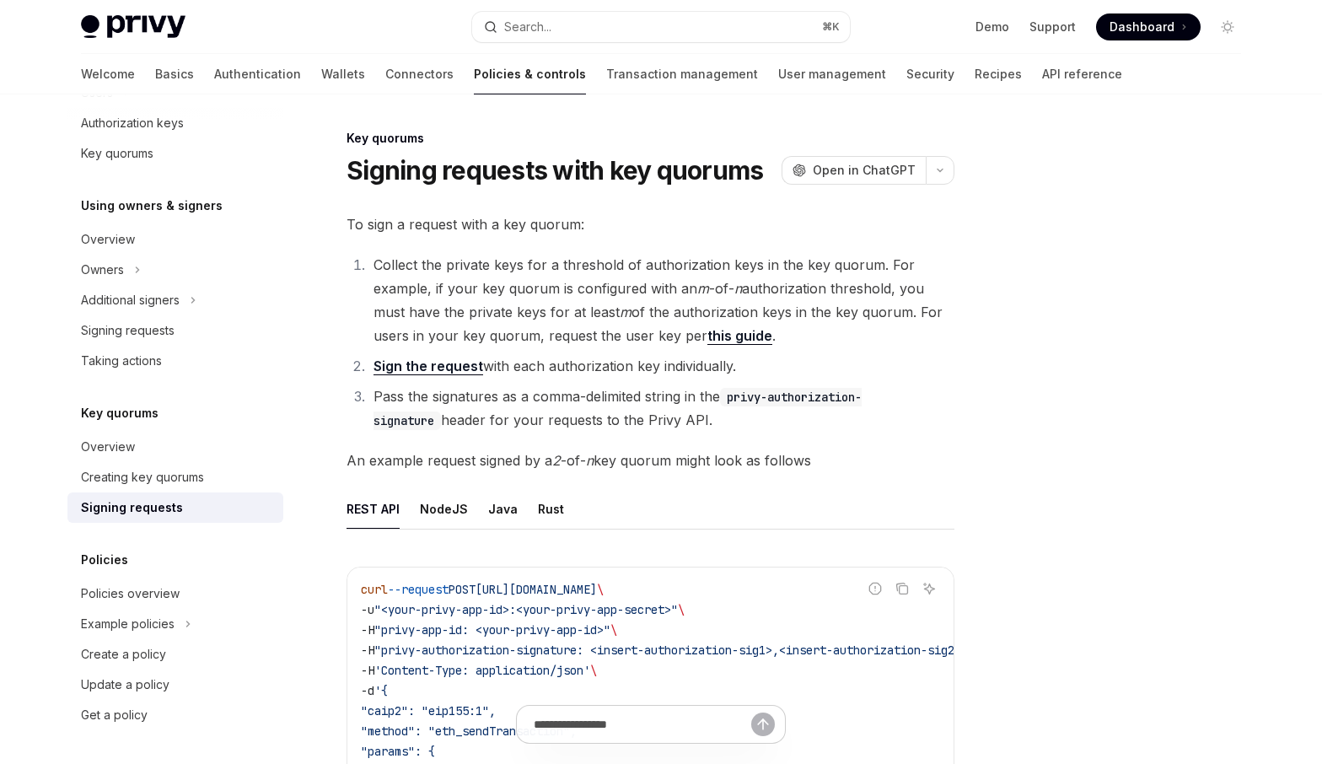
click at [555, 373] on li "Sign the request with each authorization key individually." at bounding box center [661, 366] width 586 height 24
click at [527, 403] on li "Pass the signatures as a comma-delimited string in the privy-authorization-sign…" at bounding box center [661, 407] width 586 height 47
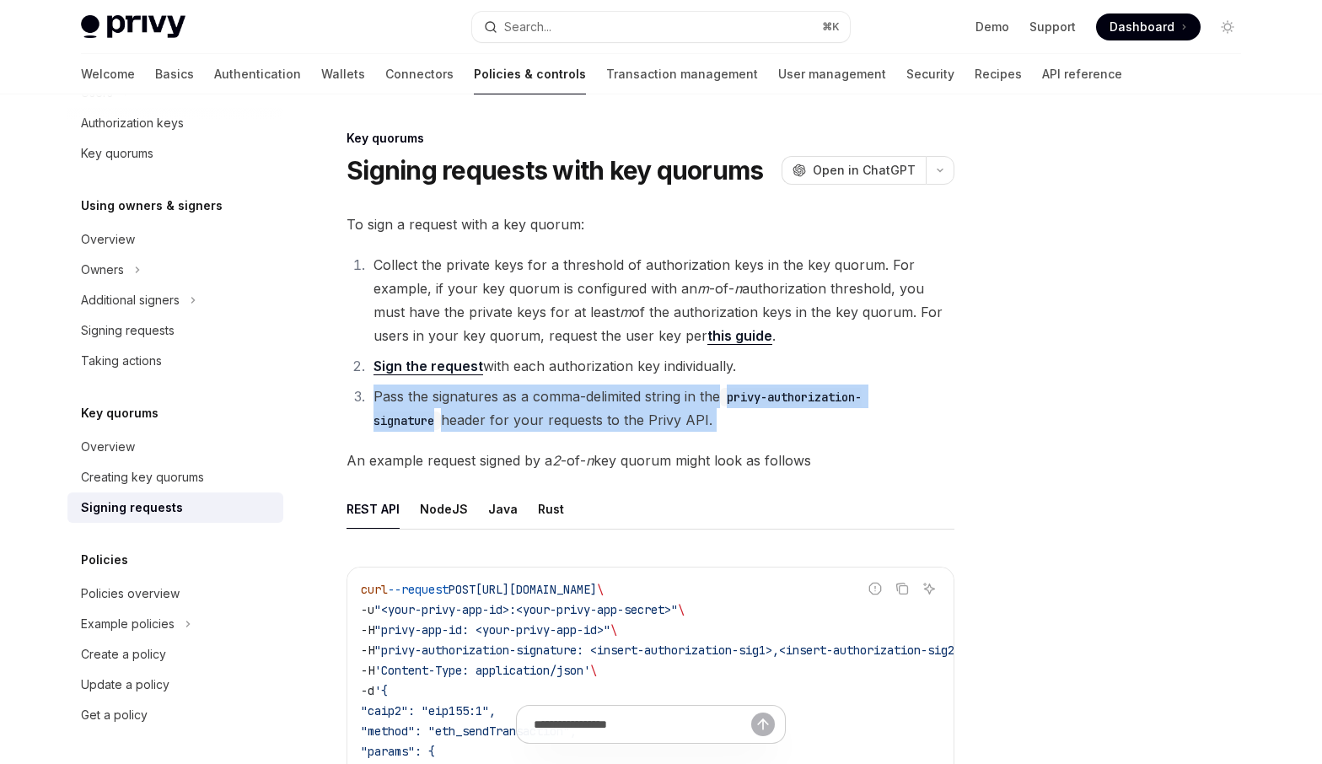
click at [527, 403] on li "Pass the signatures as a comma-delimited string in the privy-authorization-sign…" at bounding box center [661, 407] width 586 height 47
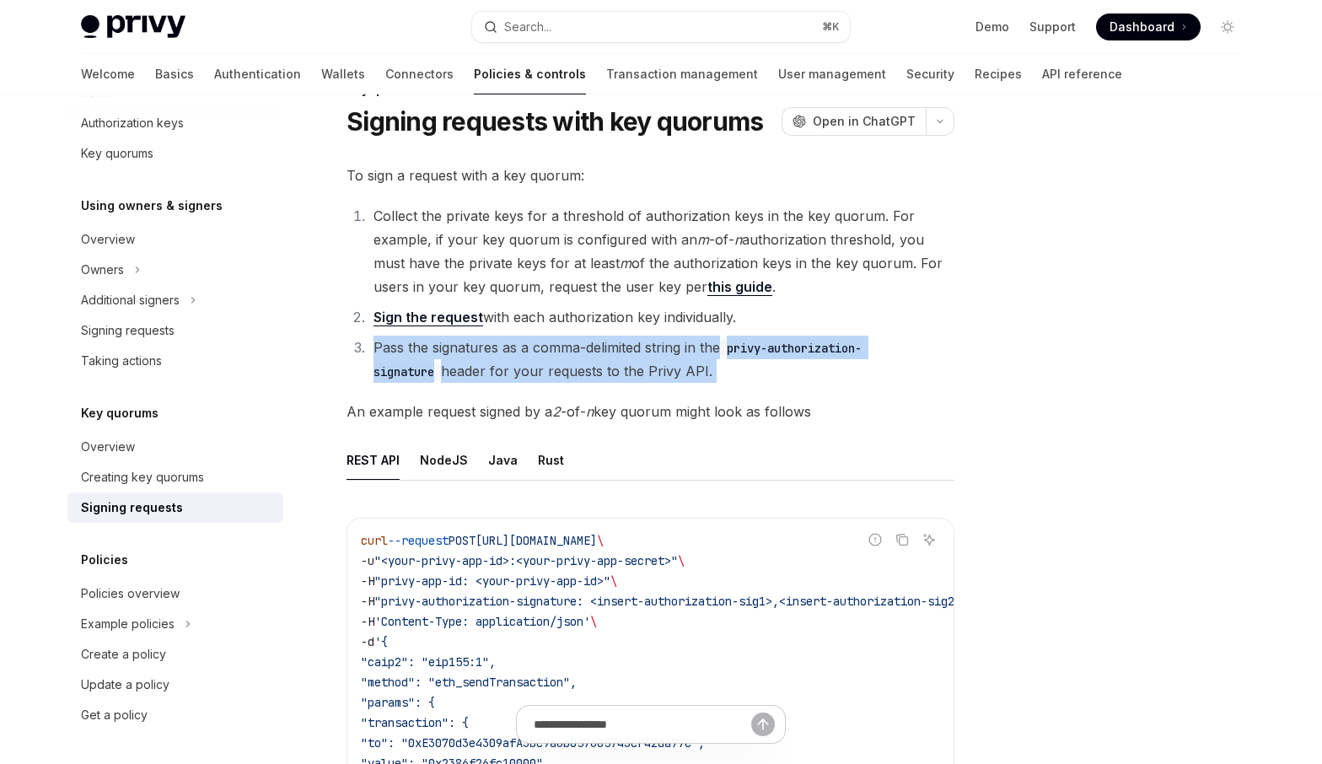
scroll to position [56, 0]
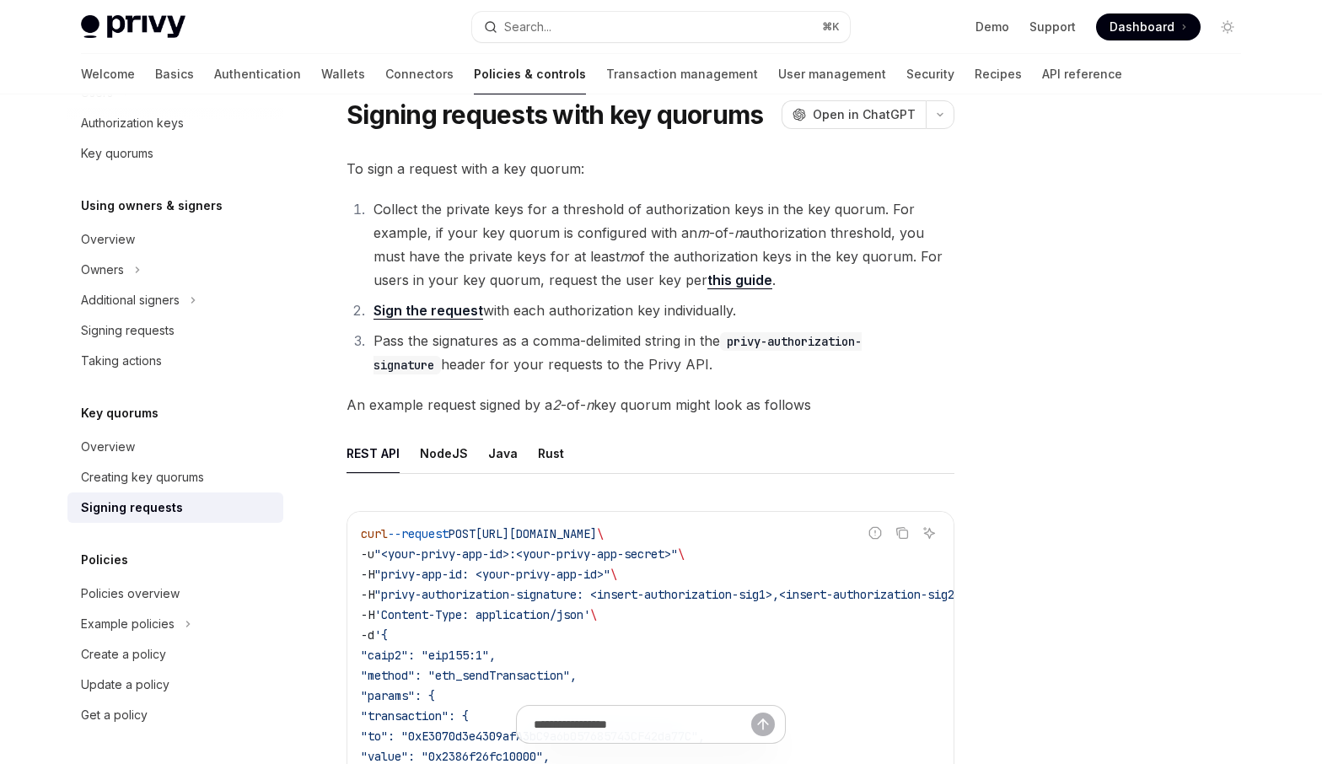
click at [527, 403] on span "An example request signed by a 2 -of- n key quorum might look as follows" at bounding box center [650, 405] width 608 height 24
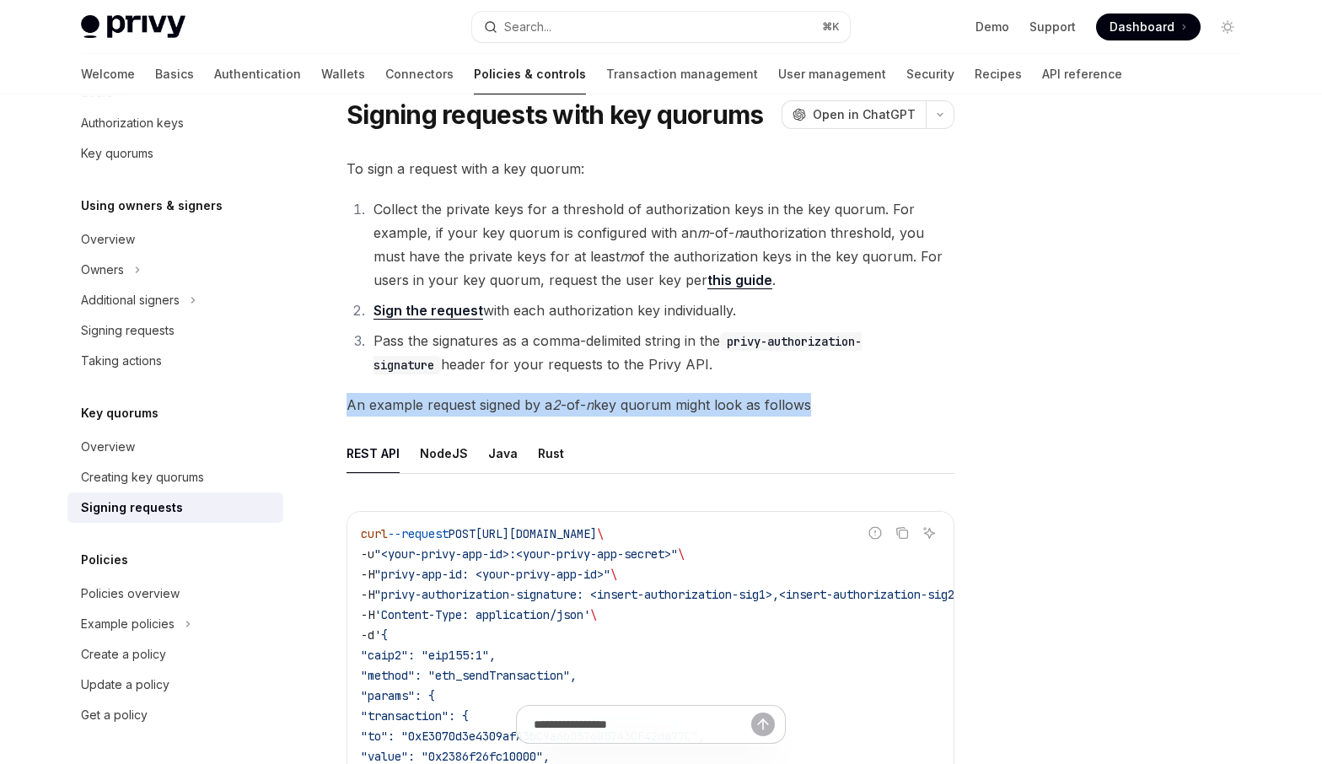
click at [527, 403] on span "An example request signed by a 2 -of- n key quorum might look as follows" at bounding box center [650, 405] width 608 height 24
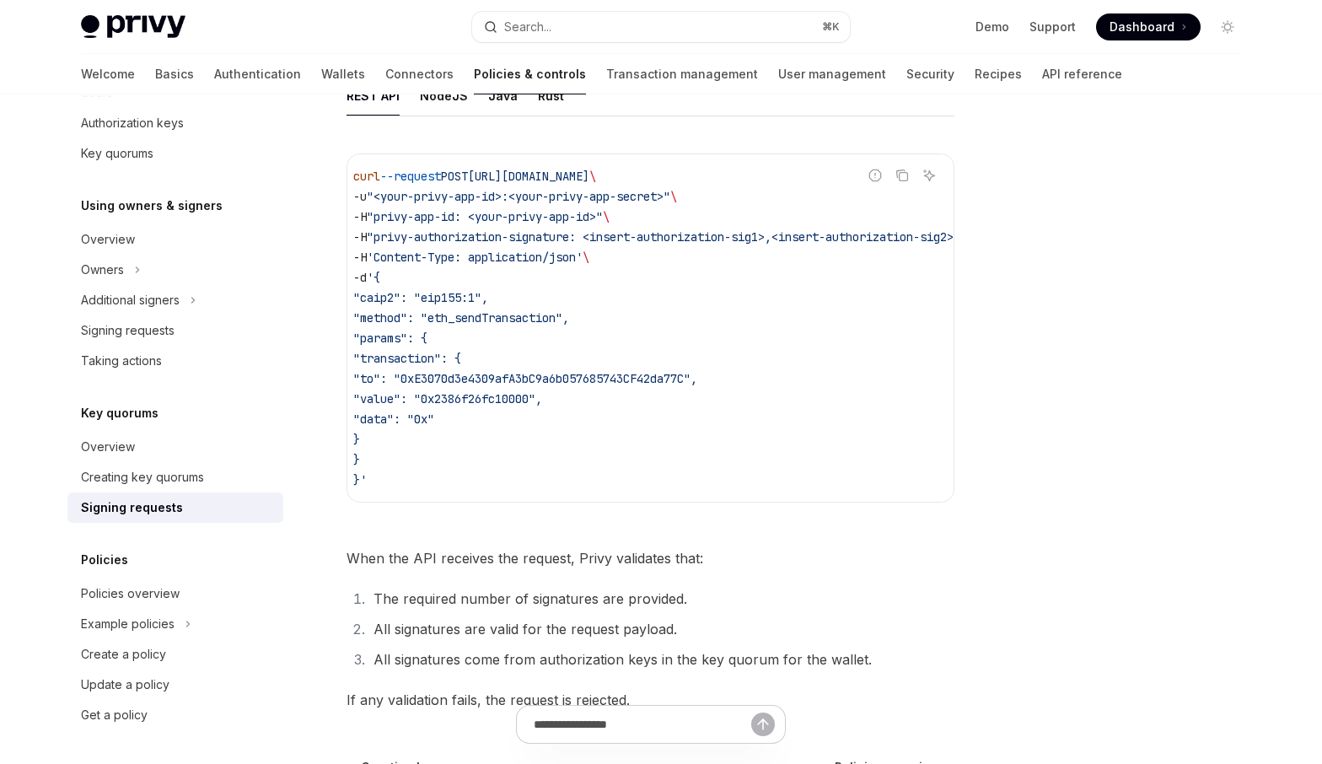
scroll to position [0, 0]
click at [192, 470] on div "Creating key quorums" at bounding box center [142, 477] width 123 height 20
type textarea "*"
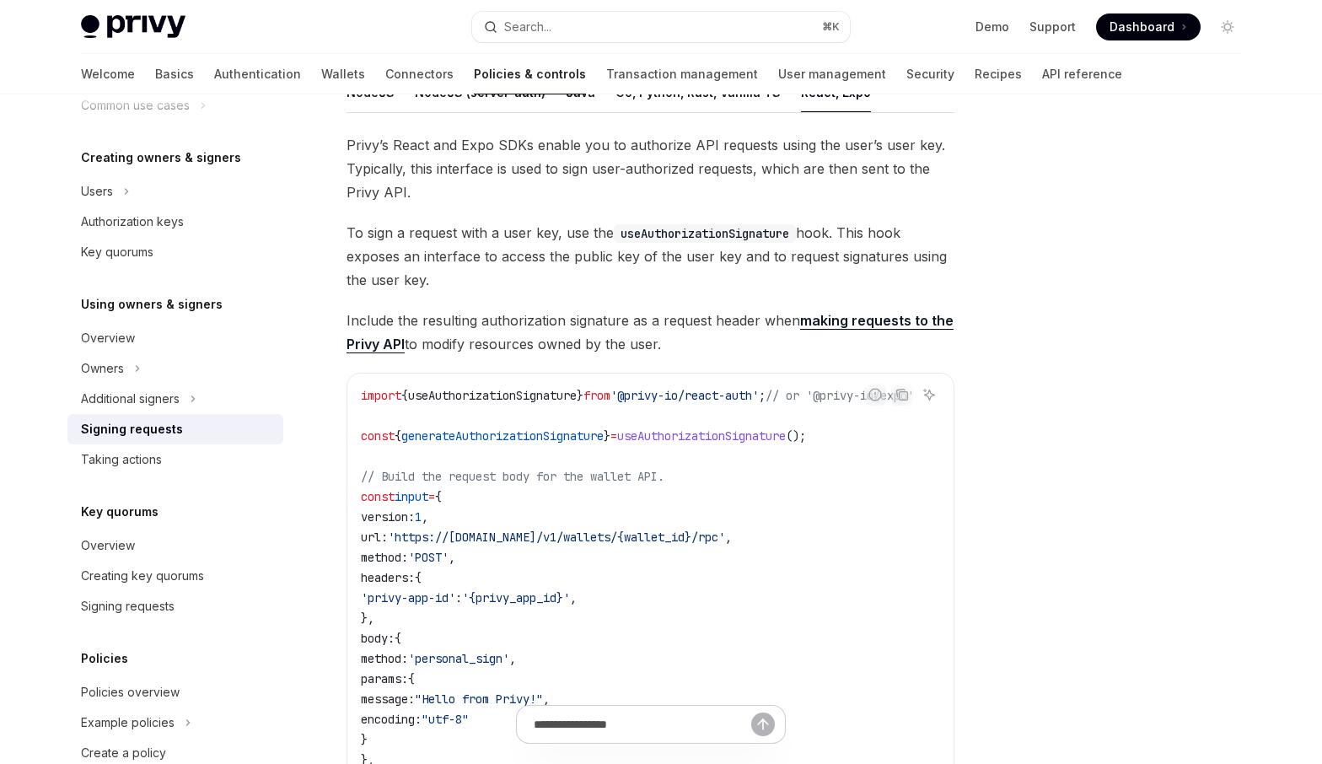
scroll to position [271, 0]
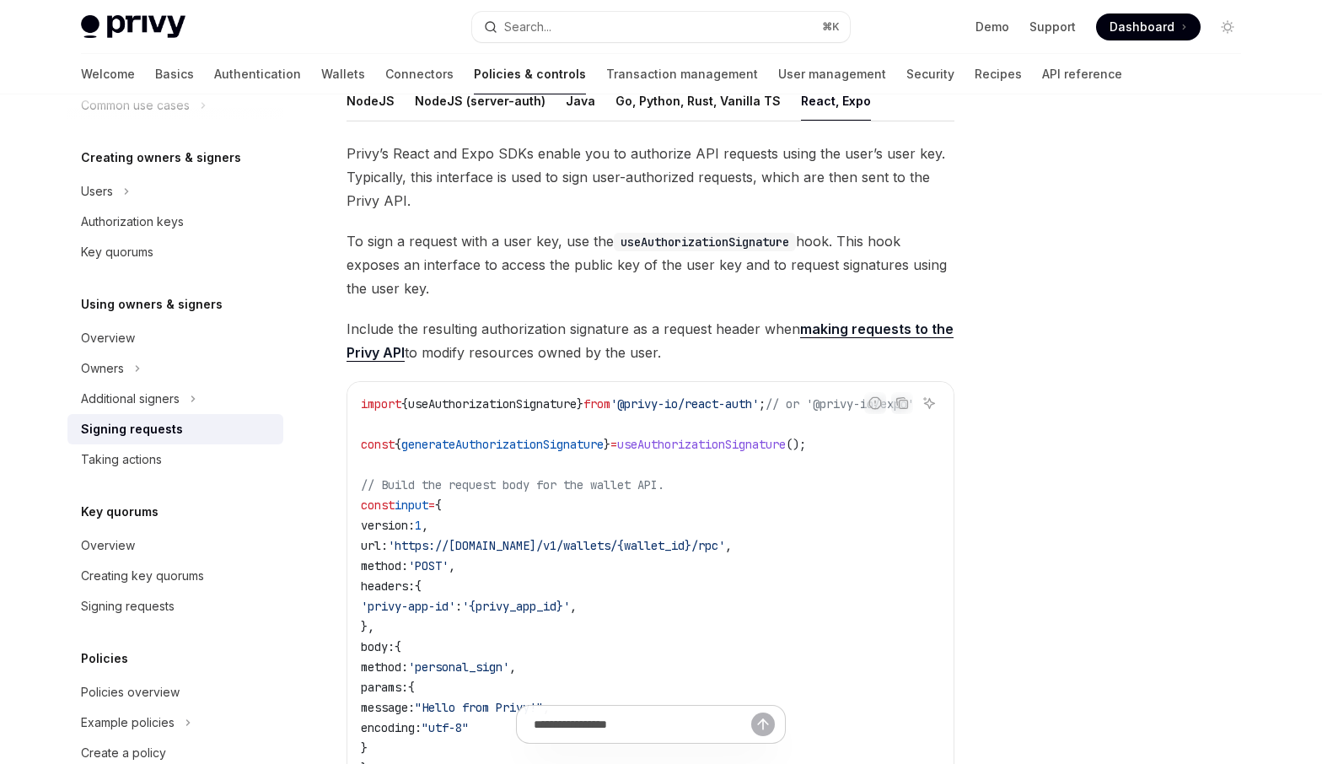
click at [678, 332] on span "Include the resulting authorization signature as a request header when making r…" at bounding box center [650, 340] width 608 height 47
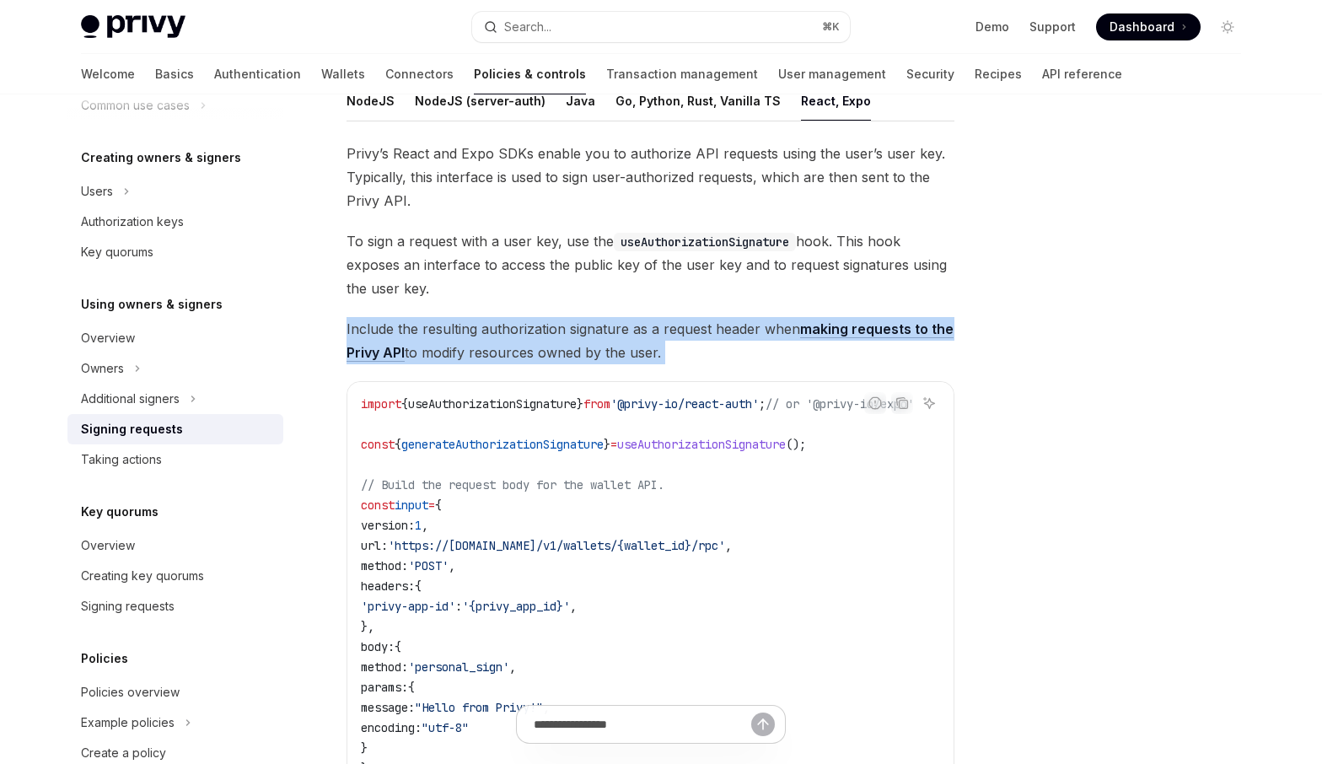
click at [678, 332] on span "Include the resulting authorization signature as a request header when making r…" at bounding box center [650, 340] width 608 height 47
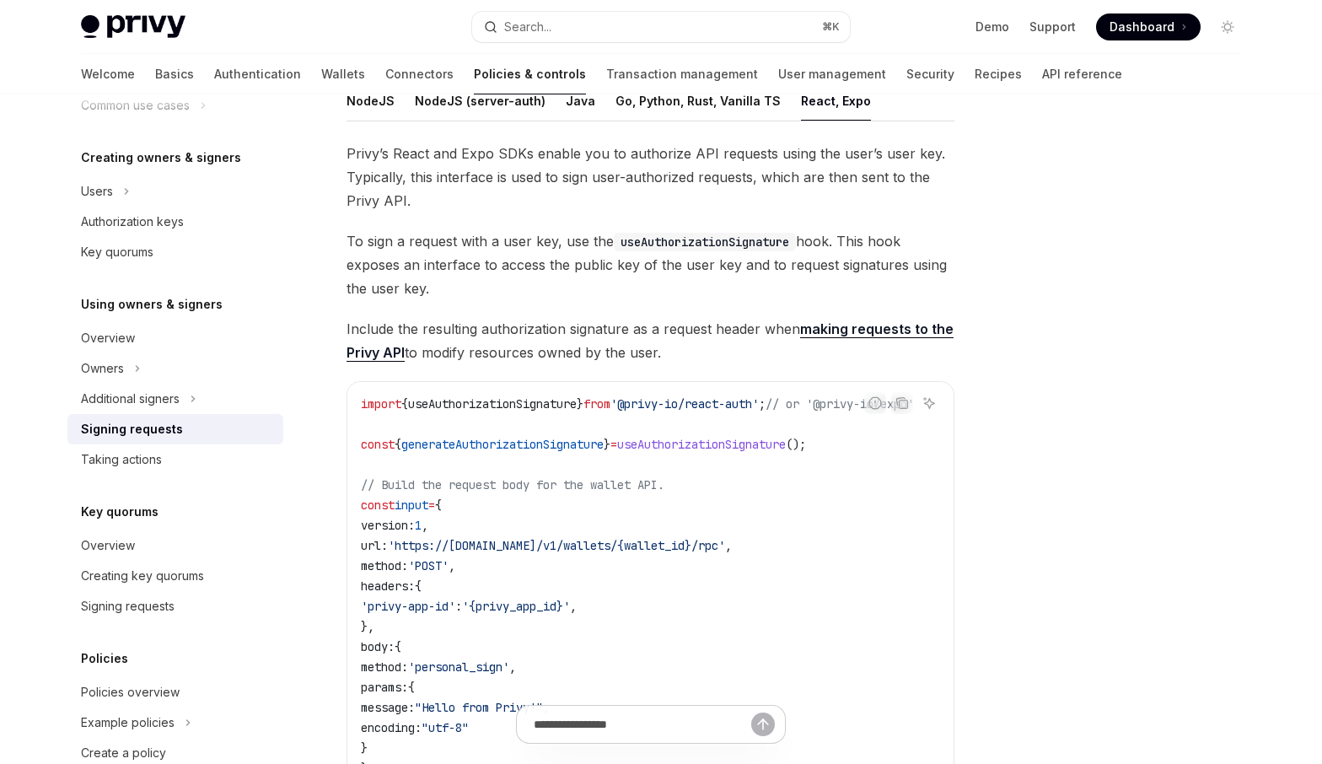
click at [594, 258] on span "To sign a request with a user key, use the useAuthorizationSignature hook. This…" at bounding box center [650, 264] width 608 height 71
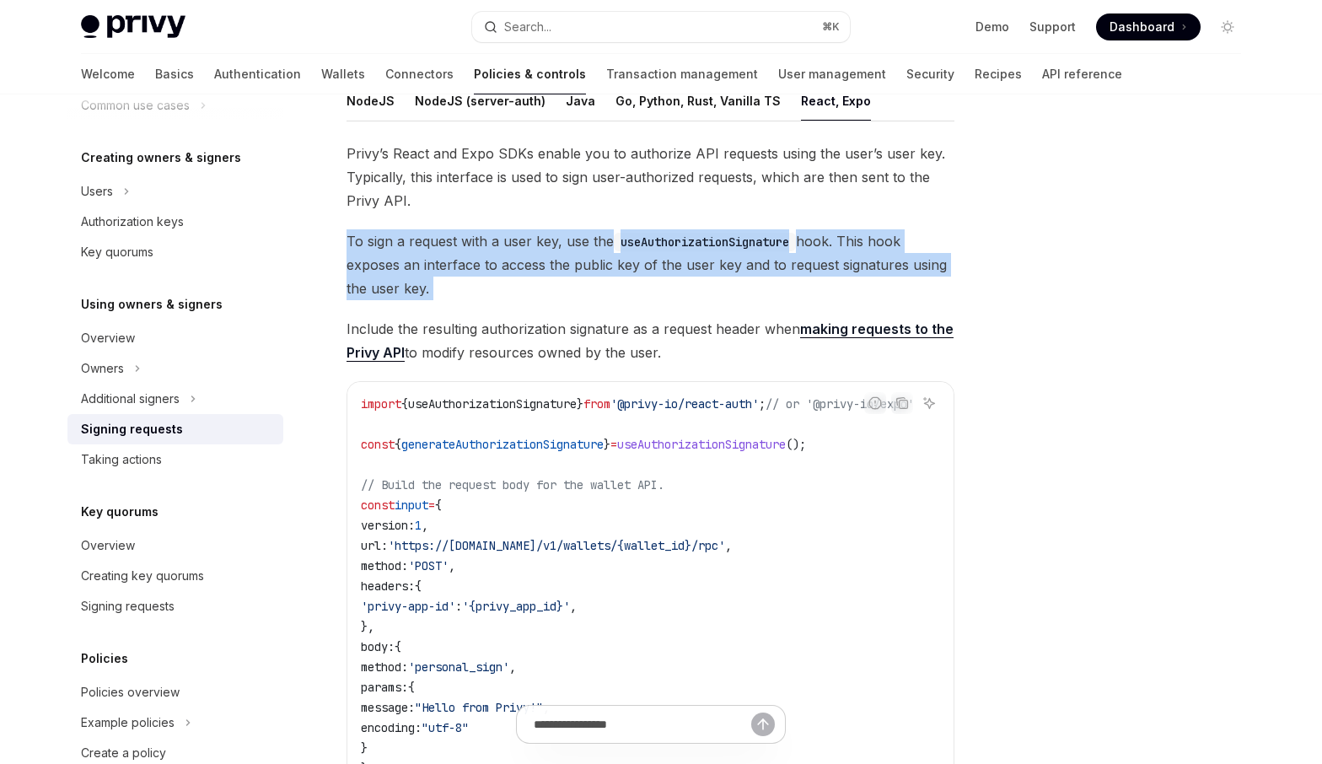
click at [594, 258] on span "To sign a request with a user key, use the useAuthorizationSignature hook. This…" at bounding box center [650, 264] width 608 height 71
click at [569, 292] on span "To sign a request with a user key, use the useAuthorizationSignature hook. This…" at bounding box center [650, 264] width 608 height 71
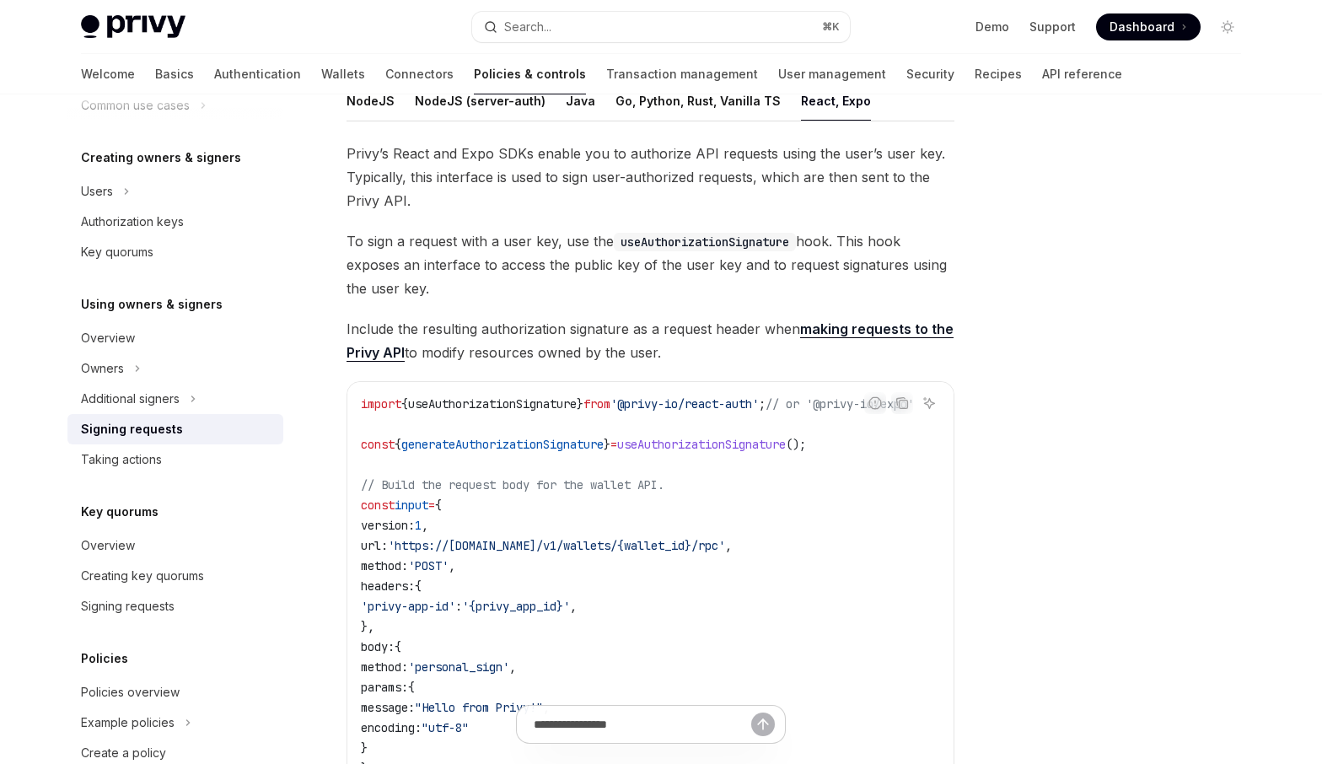
click at [569, 292] on span "To sign a request with a user key, use the useAuthorizationSignature hook. This…" at bounding box center [650, 264] width 608 height 71
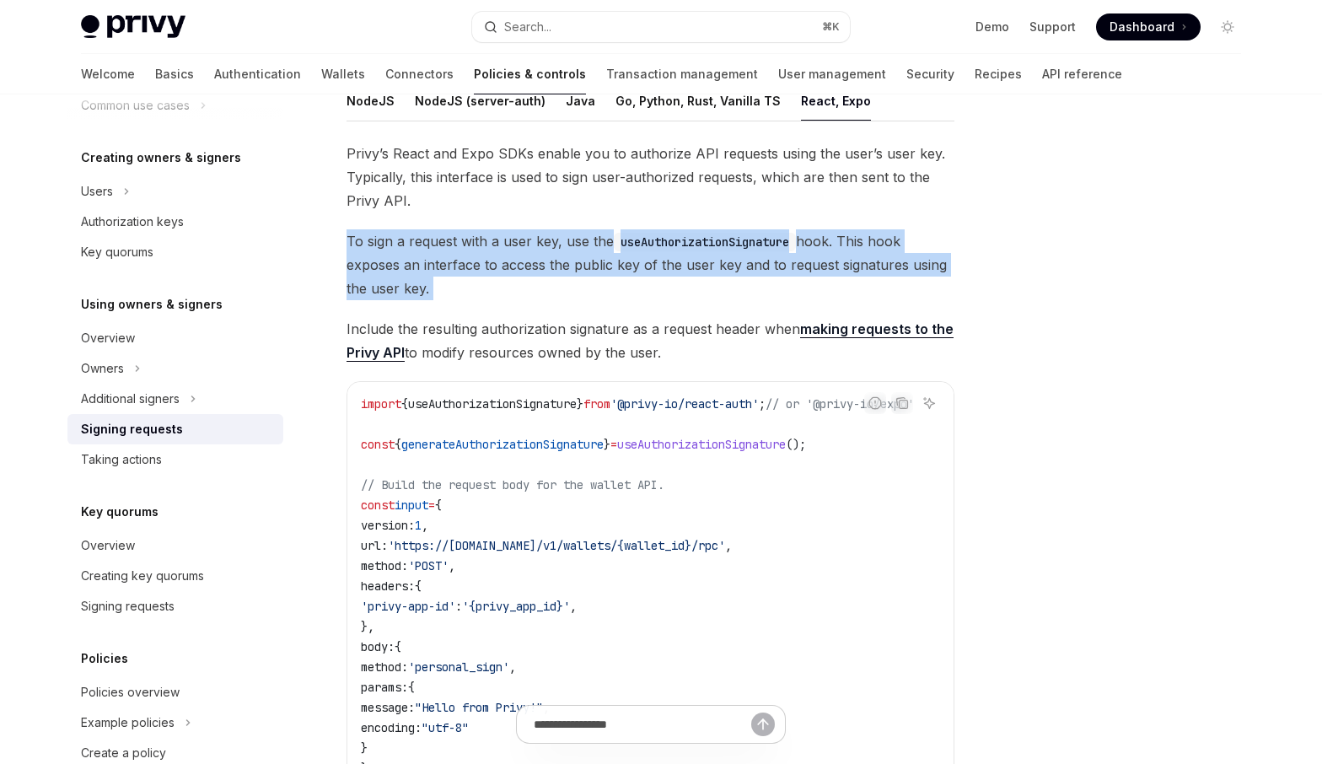
click at [569, 292] on span "To sign a request with a user key, use the useAuthorizationSignature hook. This…" at bounding box center [650, 264] width 608 height 71
click at [548, 265] on span "To sign a request with a user key, use the useAuthorizationSignature hook. This…" at bounding box center [650, 264] width 608 height 71
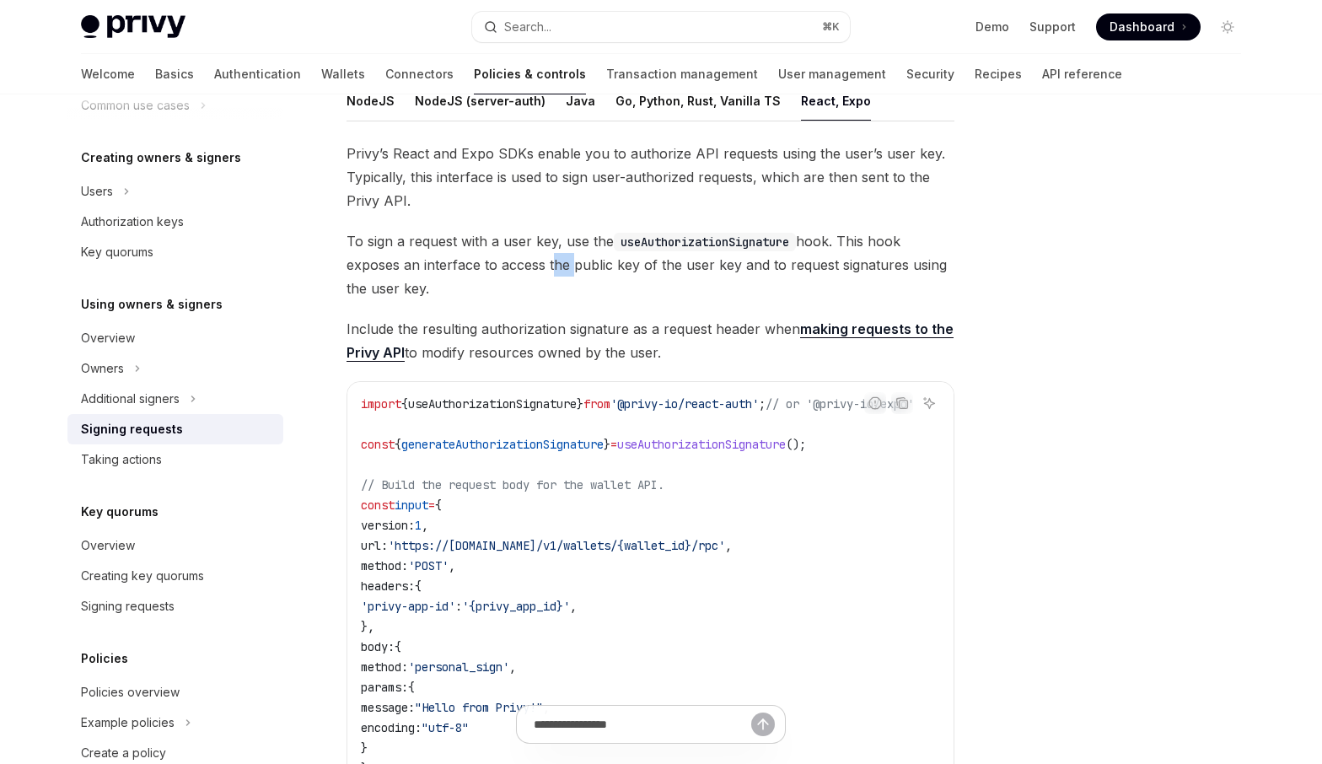
click at [548, 265] on span "To sign a request with a user key, use the useAuthorizationSignature hook. This…" at bounding box center [650, 264] width 608 height 71
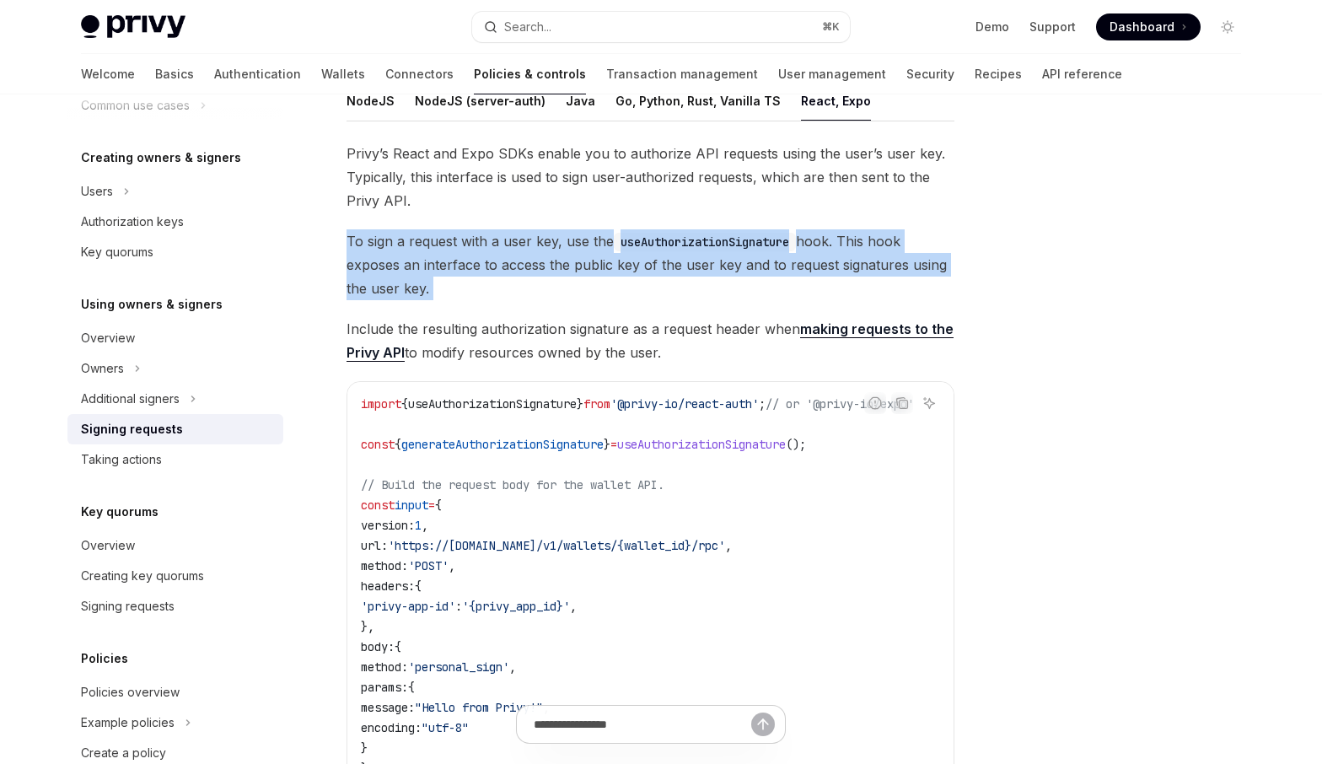
click at [548, 265] on span "To sign a request with a user key, use the useAuthorizationSignature hook. This…" at bounding box center [650, 264] width 608 height 71
click at [524, 280] on span "To sign a request with a user key, use the useAuthorizationSignature hook. This…" at bounding box center [650, 264] width 608 height 71
drag, startPoint x: 348, startPoint y: 244, endPoint x: 348, endPoint y: 312, distance: 68.3
click at [347, 312] on div "Privy’s React and Expo SDKs enable you to authorize API requests using the user…" at bounding box center [650, 678] width 608 height 1072
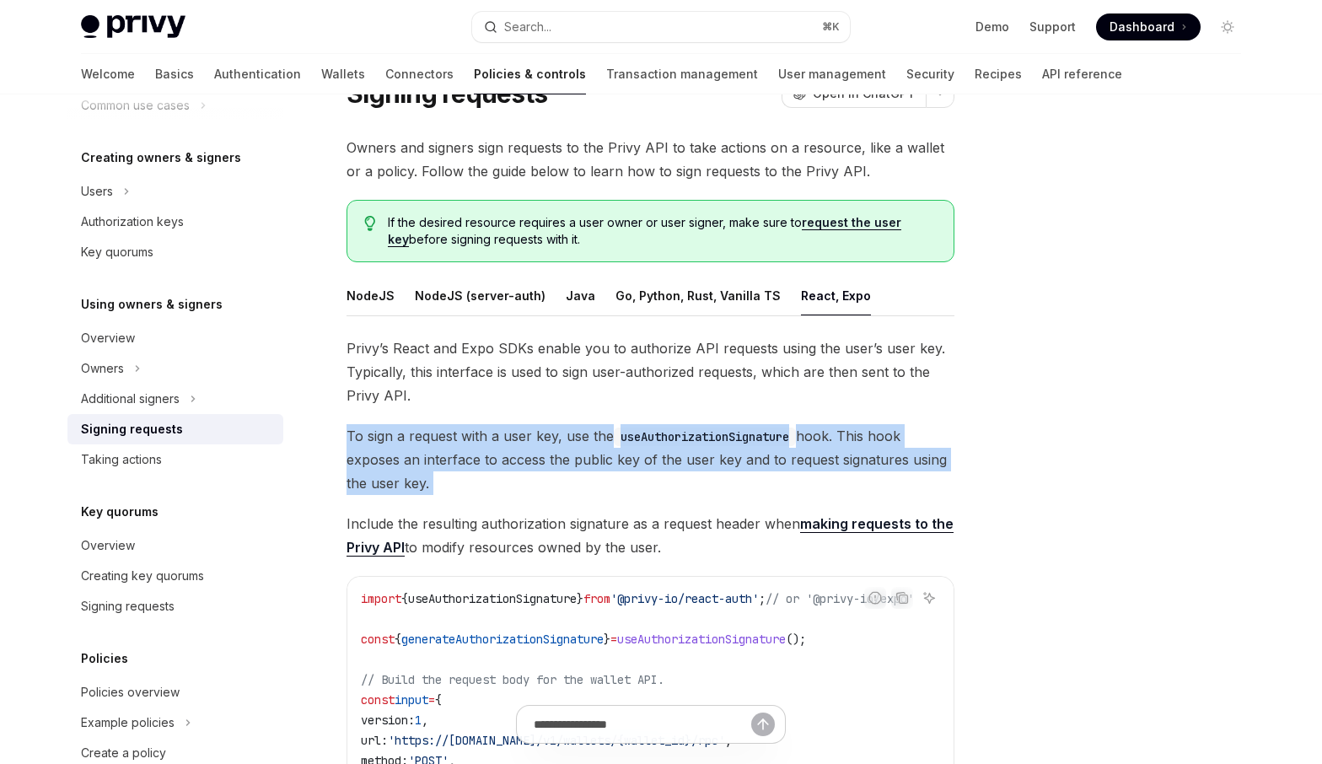
scroll to position [53, 0]
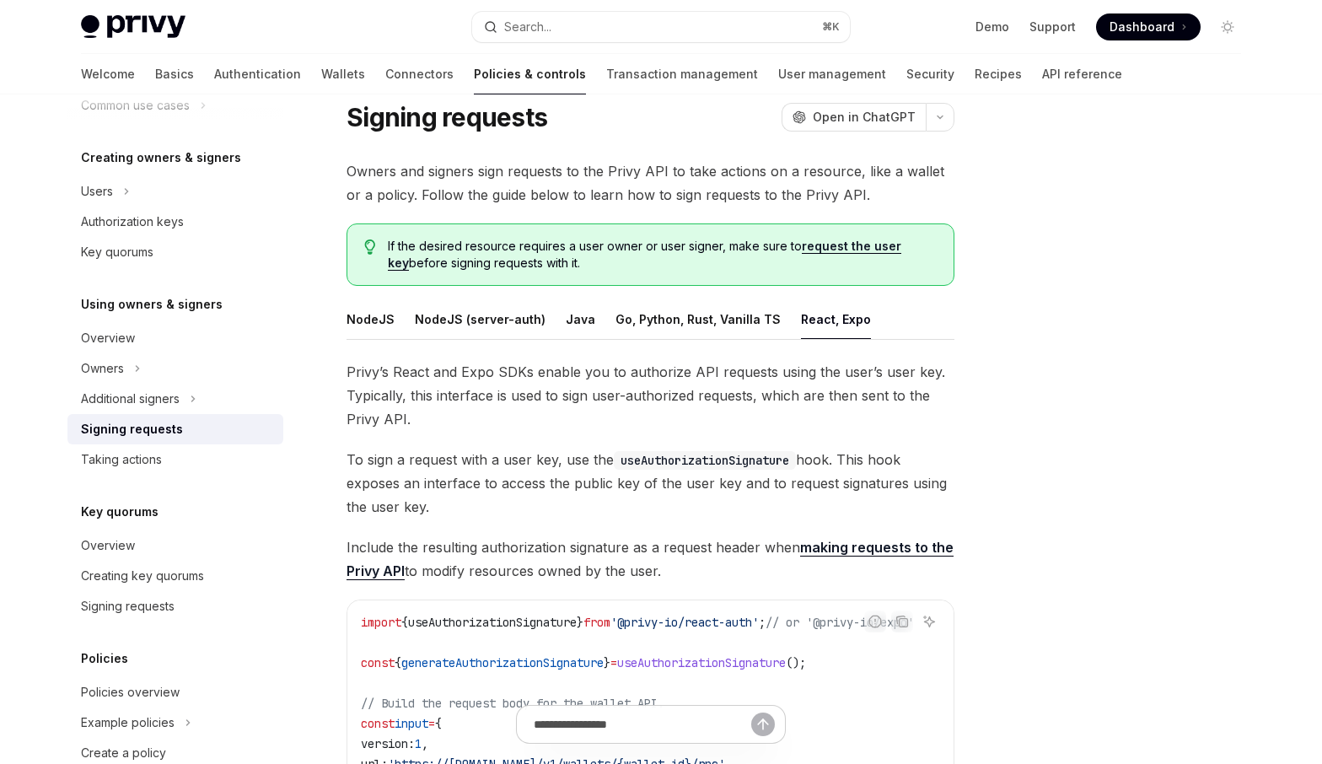
click at [792, 389] on span "Privy’s React and Expo SDKs enable you to authorize API requests using the user…" at bounding box center [650, 395] width 608 height 71
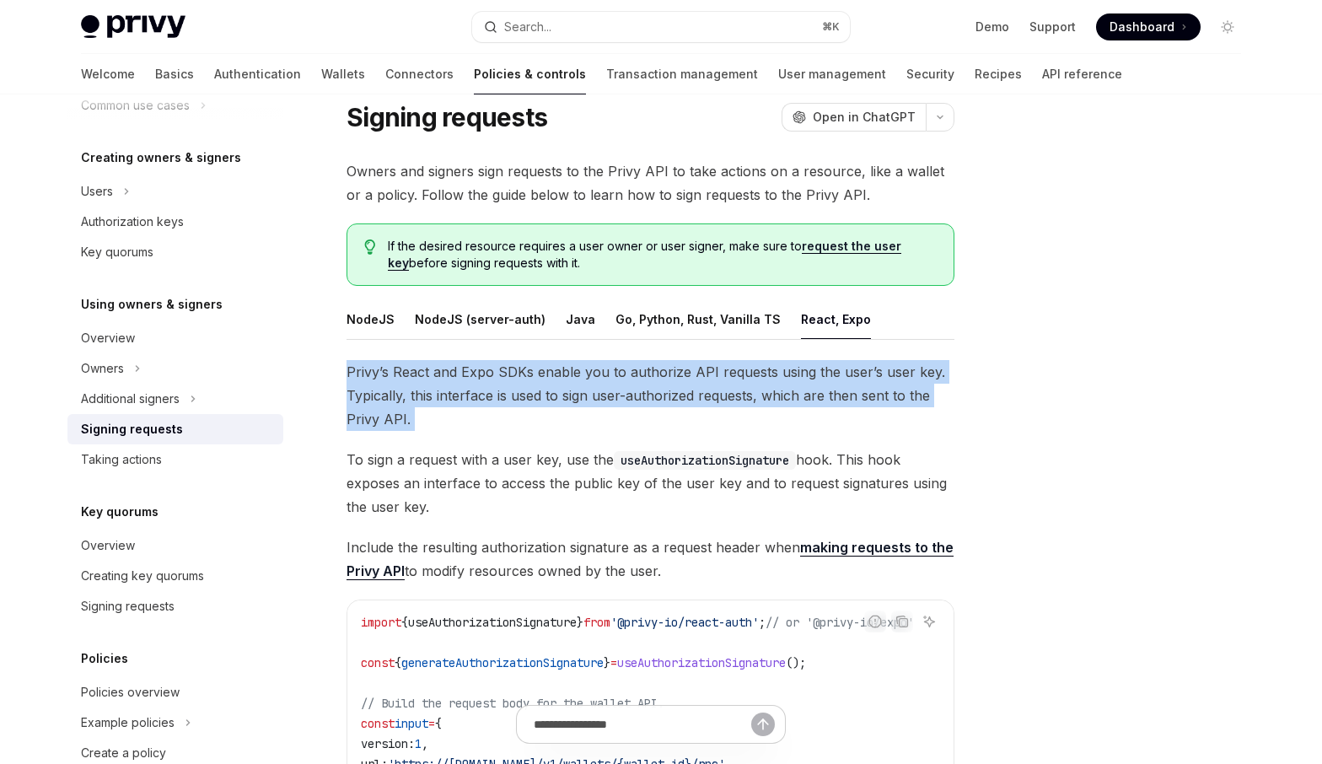
click at [792, 389] on span "Privy’s React and Expo SDKs enable you to authorize API requests using the user…" at bounding box center [650, 395] width 608 height 71
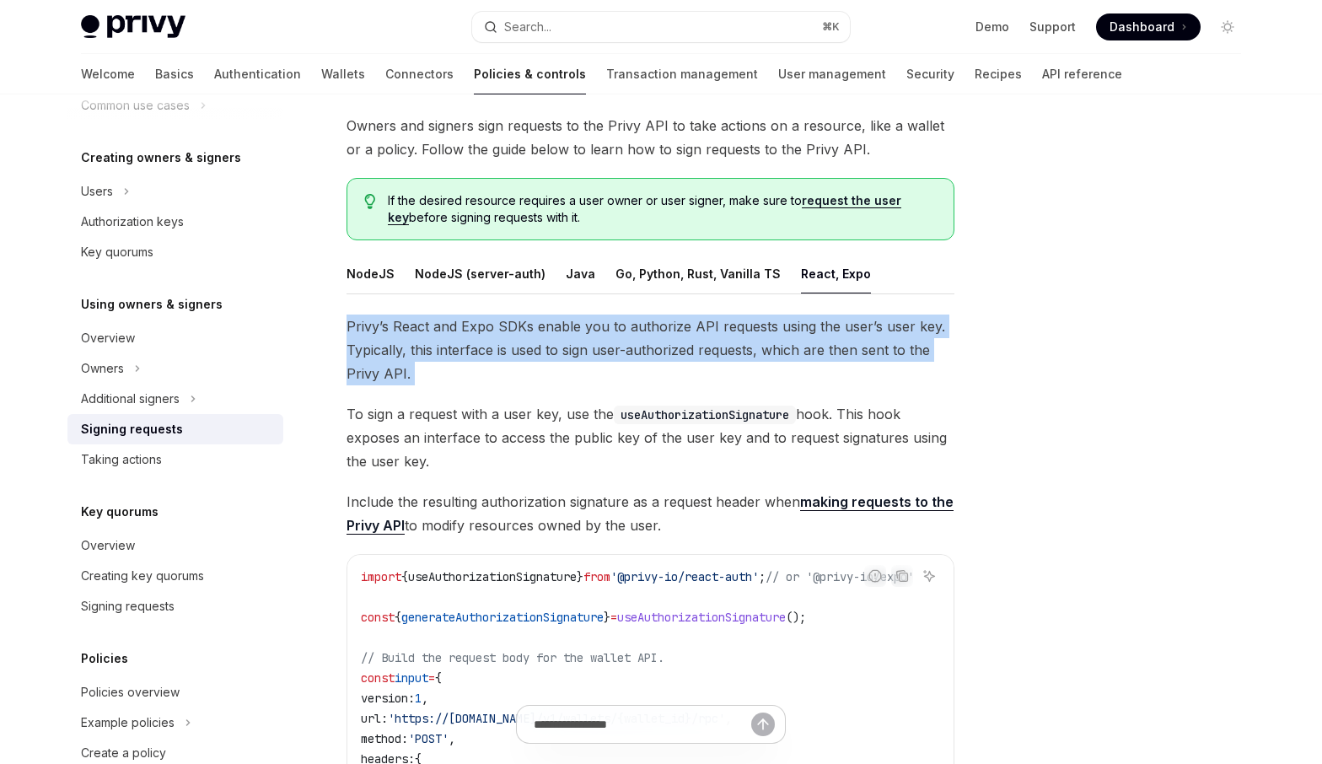
scroll to position [100, 0]
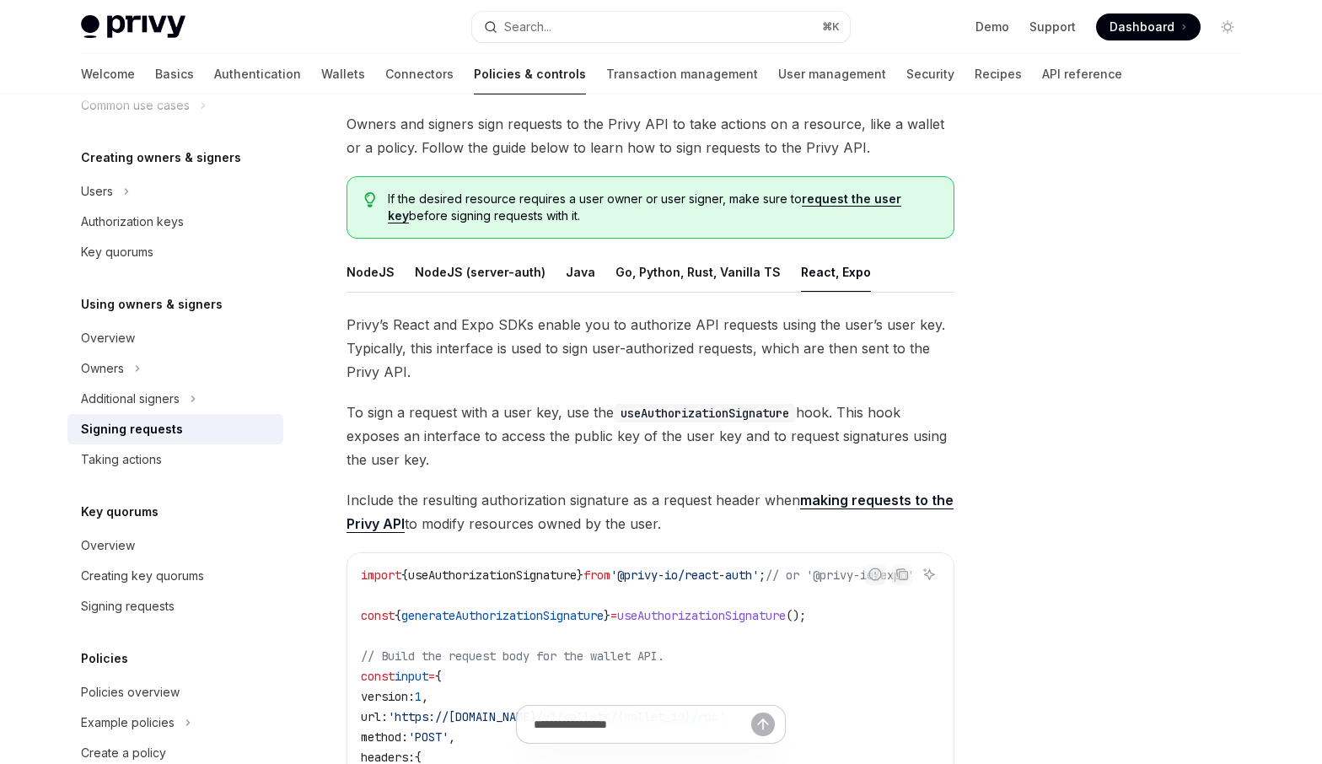
click at [749, 448] on span "To sign a request with a user key, use the useAuthorizationSignature hook. This…" at bounding box center [650, 435] width 608 height 71
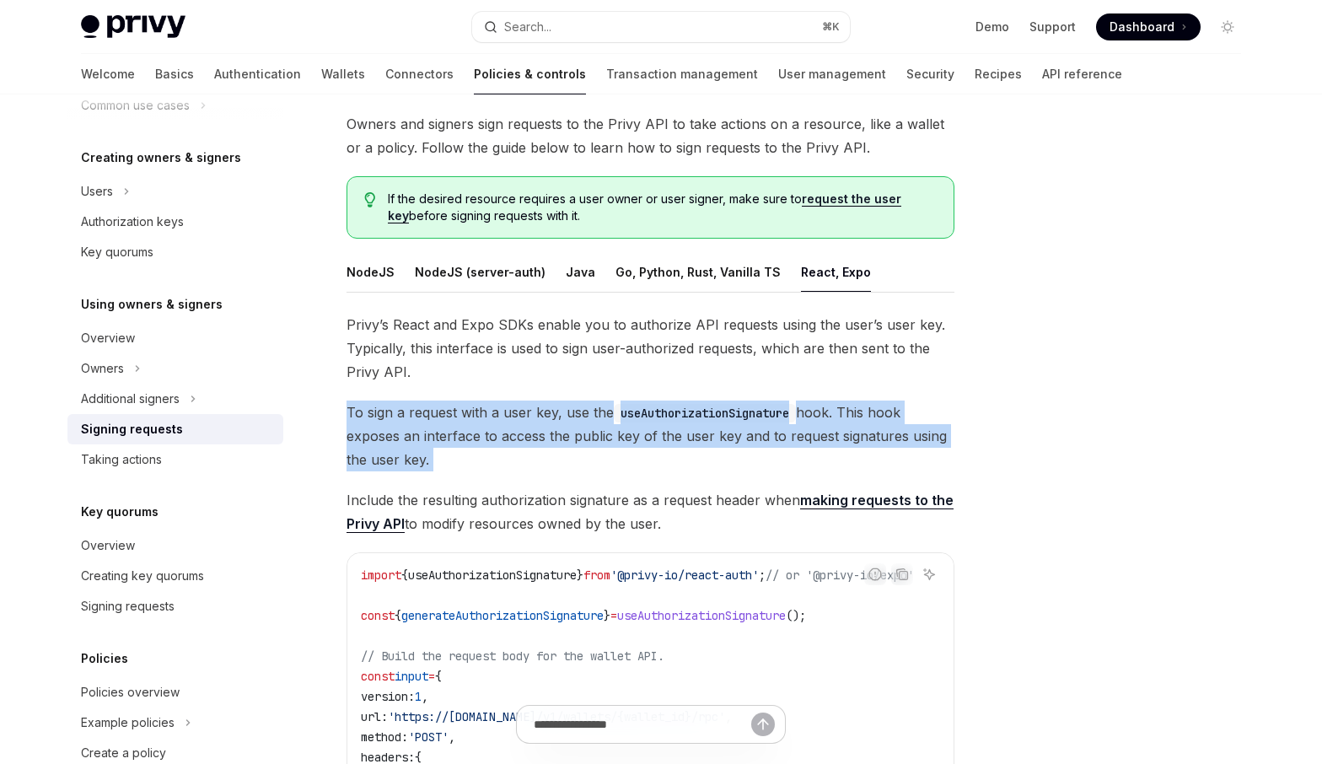
click at [749, 448] on span "To sign a request with a user key, use the useAuthorizationSignature hook. This…" at bounding box center [650, 435] width 608 height 71
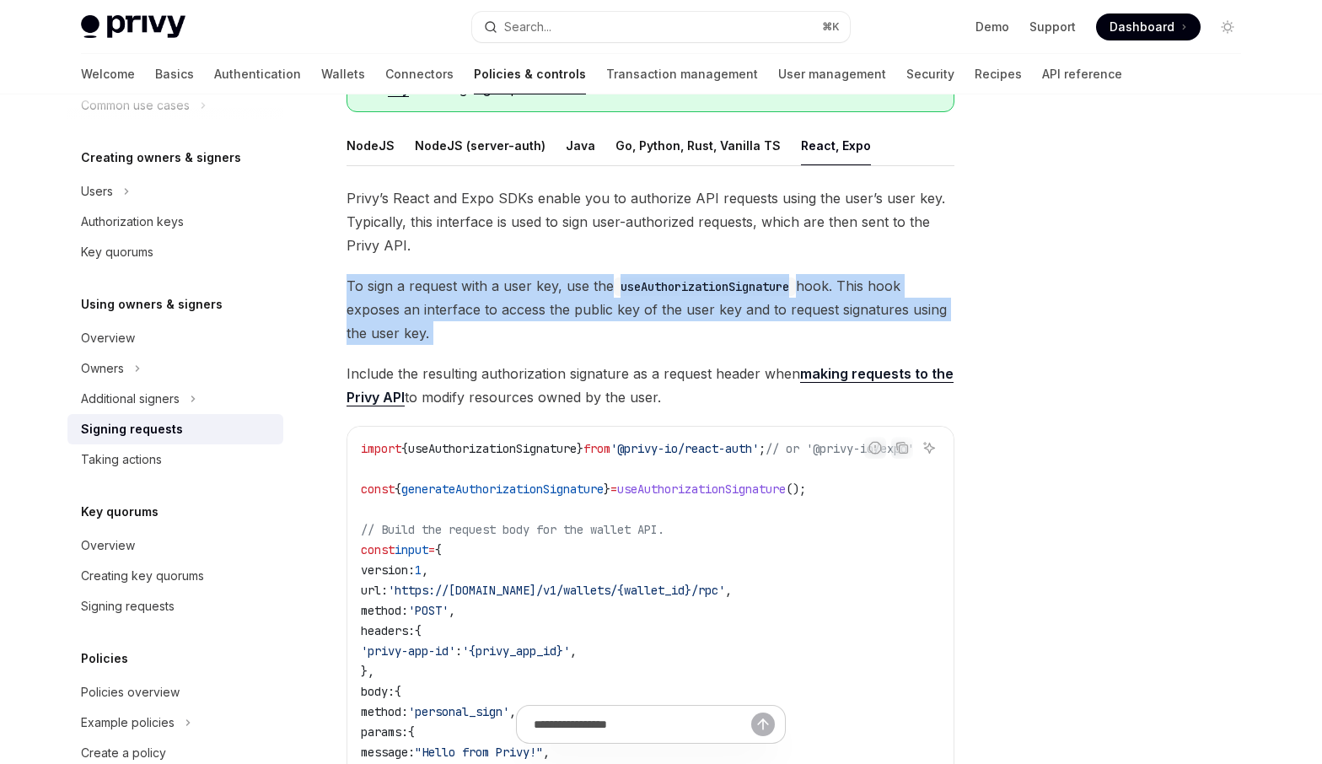
scroll to position [239, 0]
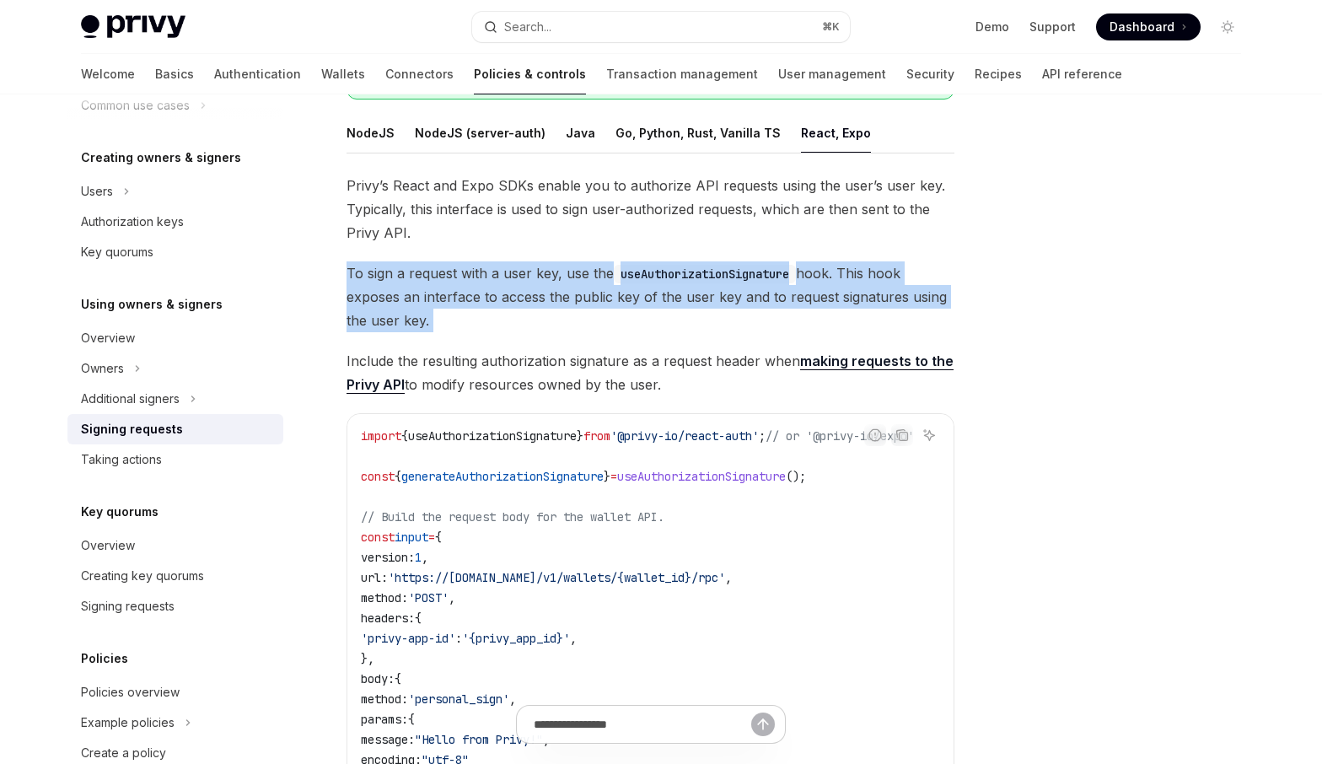
click at [741, 273] on code "useAuthorizationSignature" at bounding box center [705, 274] width 182 height 19
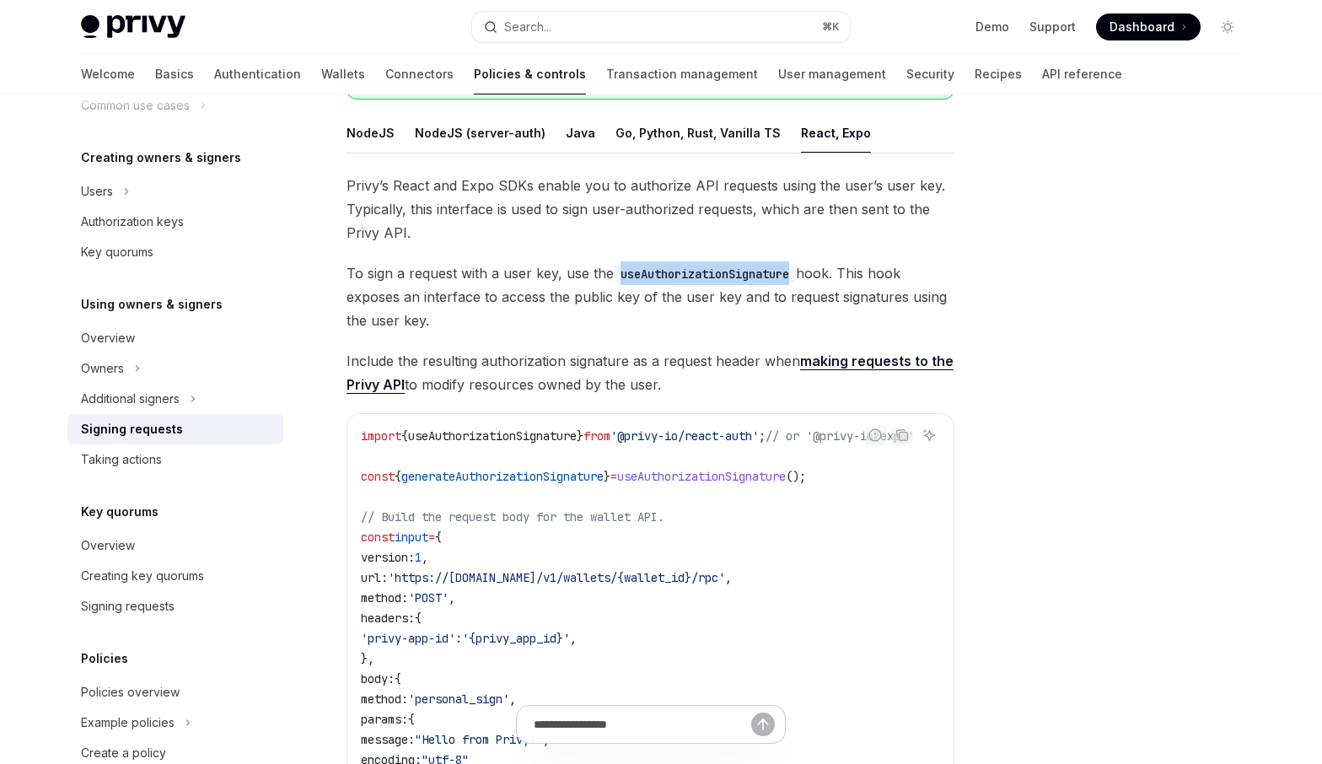
click at [741, 273] on code "useAuthorizationSignature" at bounding box center [705, 274] width 182 height 19
click at [567, 295] on span "To sign a request with a user key, use the useAuthorizationSignature hook. This…" at bounding box center [650, 296] width 608 height 71
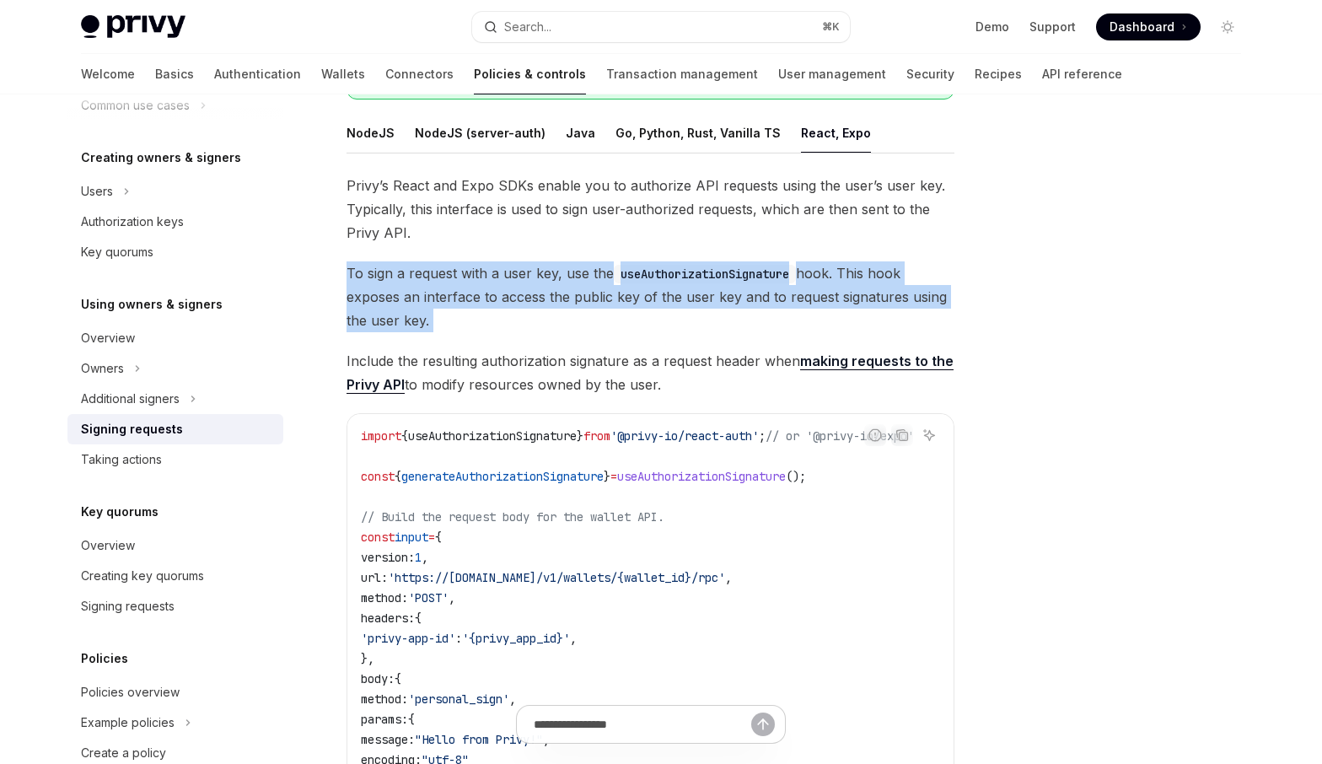
click at [567, 295] on span "To sign a request with a user key, use the useAuthorizationSignature hook. This…" at bounding box center [650, 296] width 608 height 71
click at [438, 295] on span "To sign a request with a user key, use the useAuthorizationSignature hook. This…" at bounding box center [650, 296] width 608 height 71
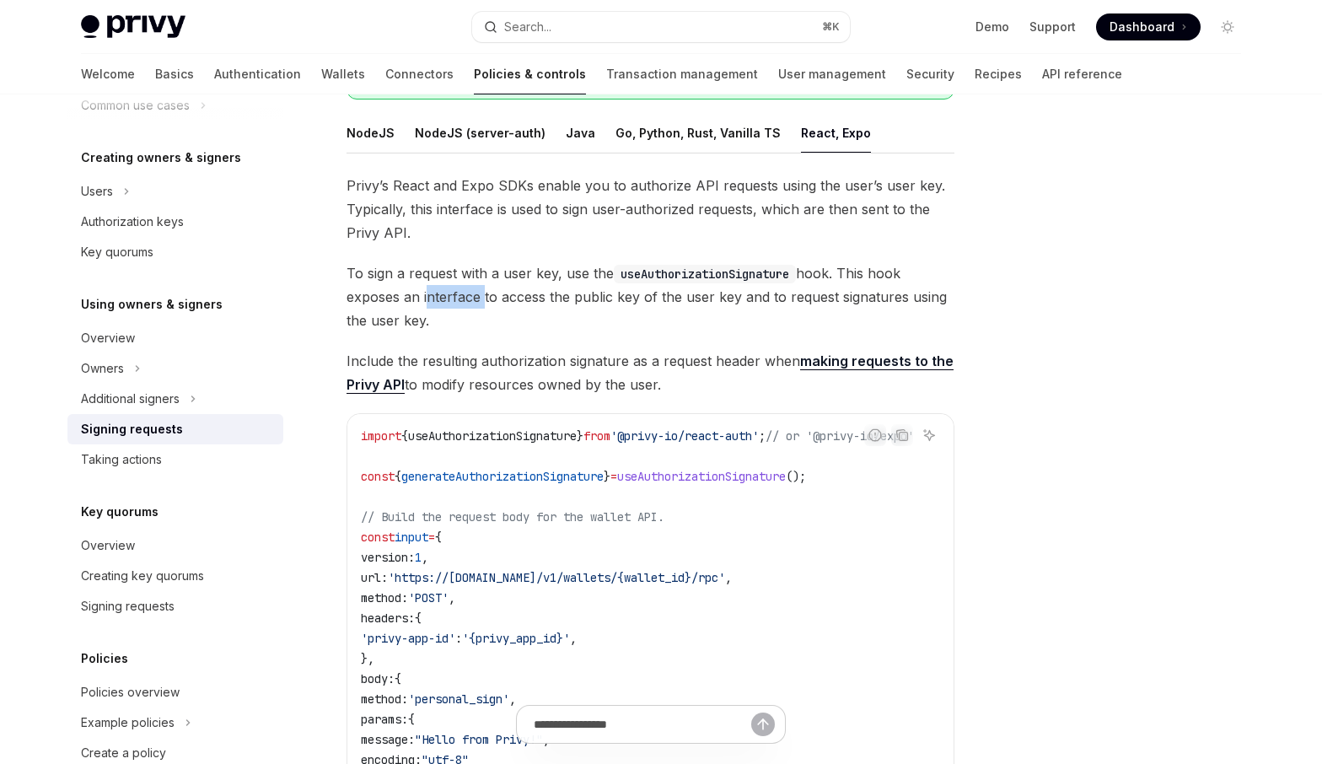
click at [438, 295] on span "To sign a request with a user key, use the useAuthorizationSignature hook. This…" at bounding box center [650, 296] width 608 height 71
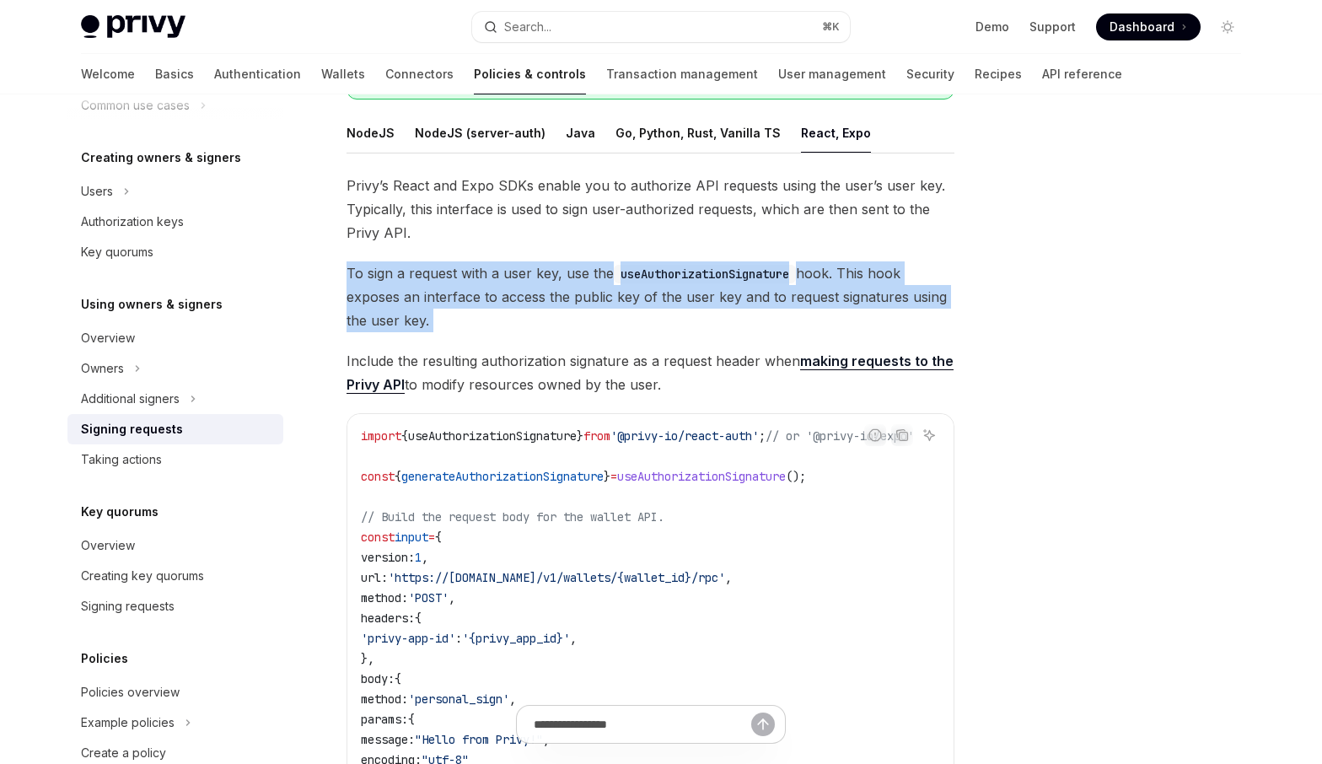
click at [438, 295] on span "To sign a request with a user key, use the useAuthorizationSignature hook. This…" at bounding box center [650, 296] width 608 height 71
click at [437, 320] on span "To sign a request with a user key, use the useAuthorizationSignature hook. This…" at bounding box center [650, 296] width 608 height 71
drag, startPoint x: 437, startPoint y: 320, endPoint x: 341, endPoint y: 312, distance: 96.4
click at [341, 312] on div "Using owners & signers Signing requests OpenAI Open in ChatGPT OpenAI Open in C…" at bounding box center [492, 704] width 931 height 1630
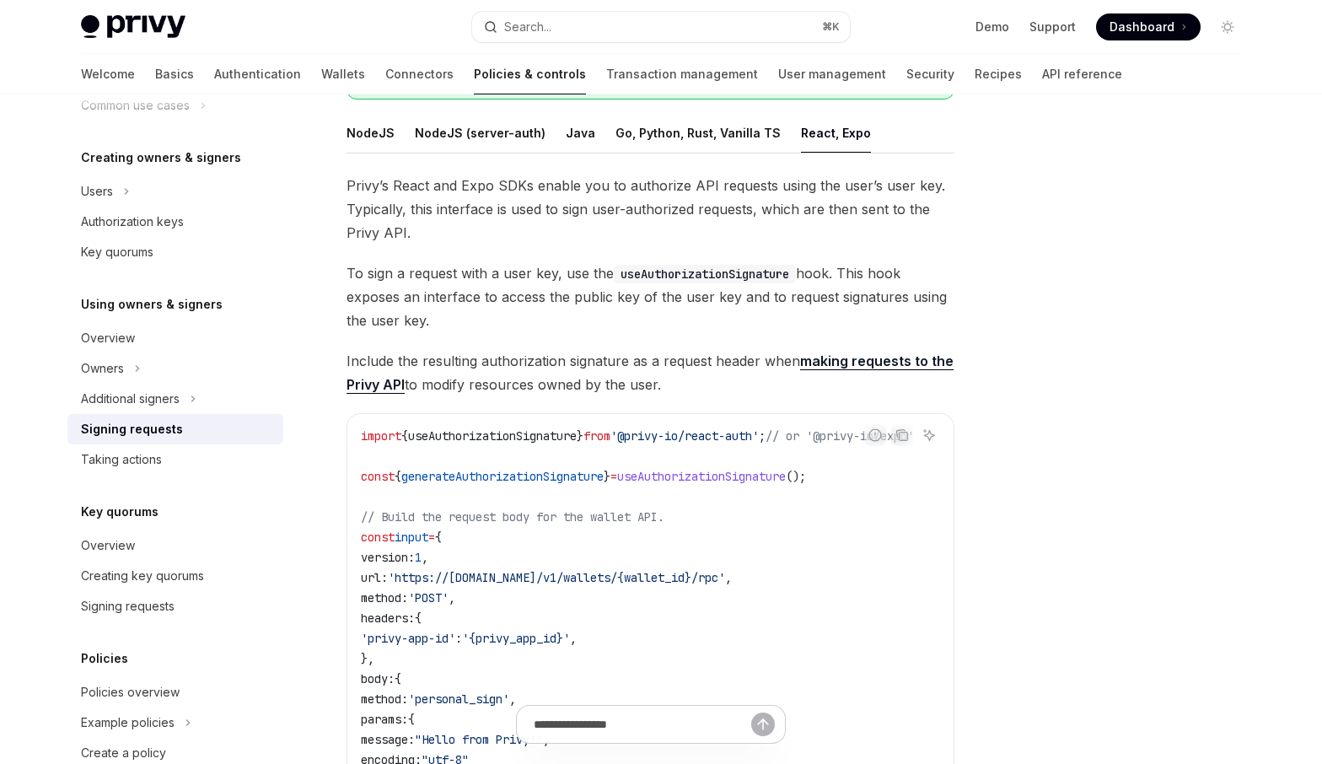
click at [368, 313] on span "To sign a request with a user key, use the useAuthorizationSignature hook. This…" at bounding box center [650, 296] width 608 height 71
drag, startPoint x: 439, startPoint y: 320, endPoint x: 327, endPoint y: 276, distance: 120.7
click at [327, 276] on div "Using owners & signers Signing requests OpenAI Open in ChatGPT OpenAI Open in C…" at bounding box center [492, 704] width 931 height 1630
click at [355, 276] on span "To sign a request with a user key, use the useAuthorizationSignature hook. This…" at bounding box center [650, 296] width 608 height 71
drag, startPoint x: 349, startPoint y: 273, endPoint x: 455, endPoint y: 315, distance: 114.3
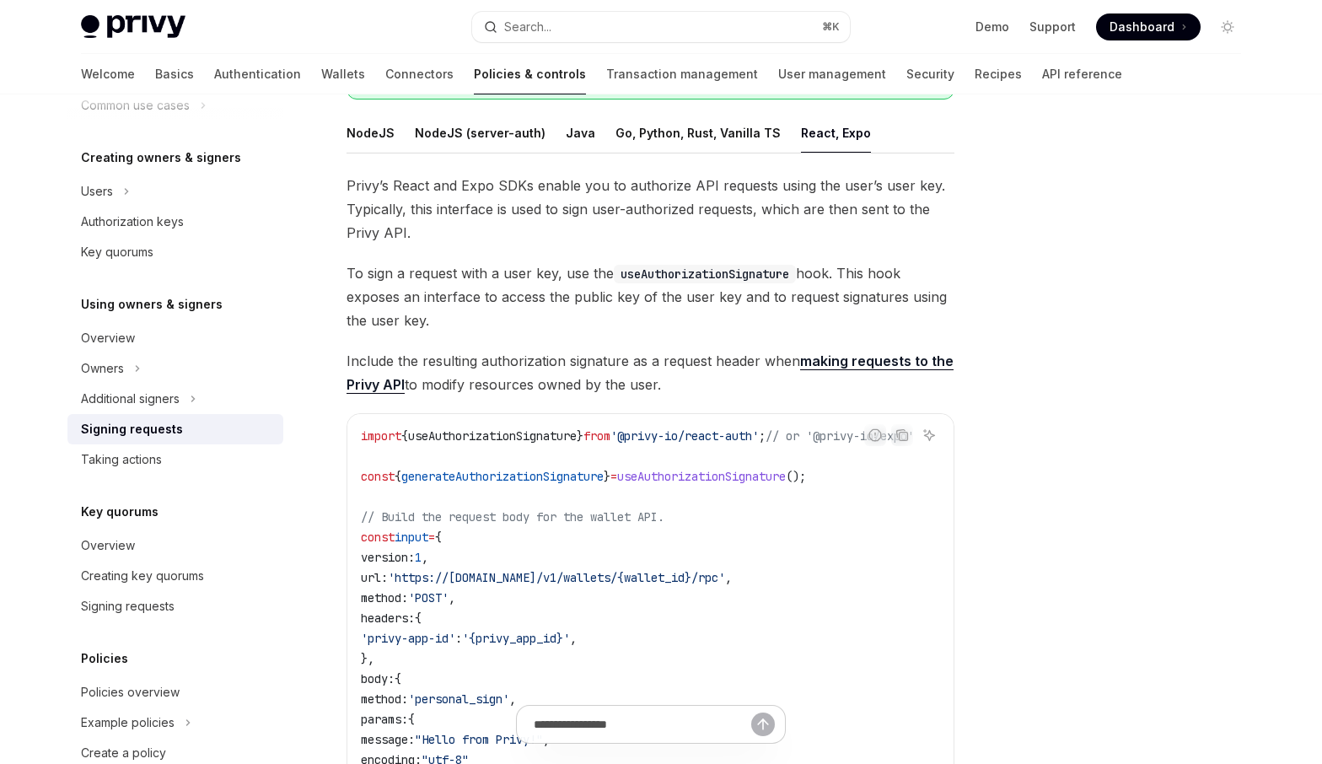
click at [455, 315] on span "To sign a request with a user key, use the useAuthorizationSignature hook. This…" at bounding box center [650, 296] width 608 height 71
drag, startPoint x: 438, startPoint y: 323, endPoint x: 350, endPoint y: 281, distance: 98.0
click at [350, 281] on span "To sign a request with a user key, use the useAuthorizationSignature hook. This…" at bounding box center [650, 296] width 608 height 71
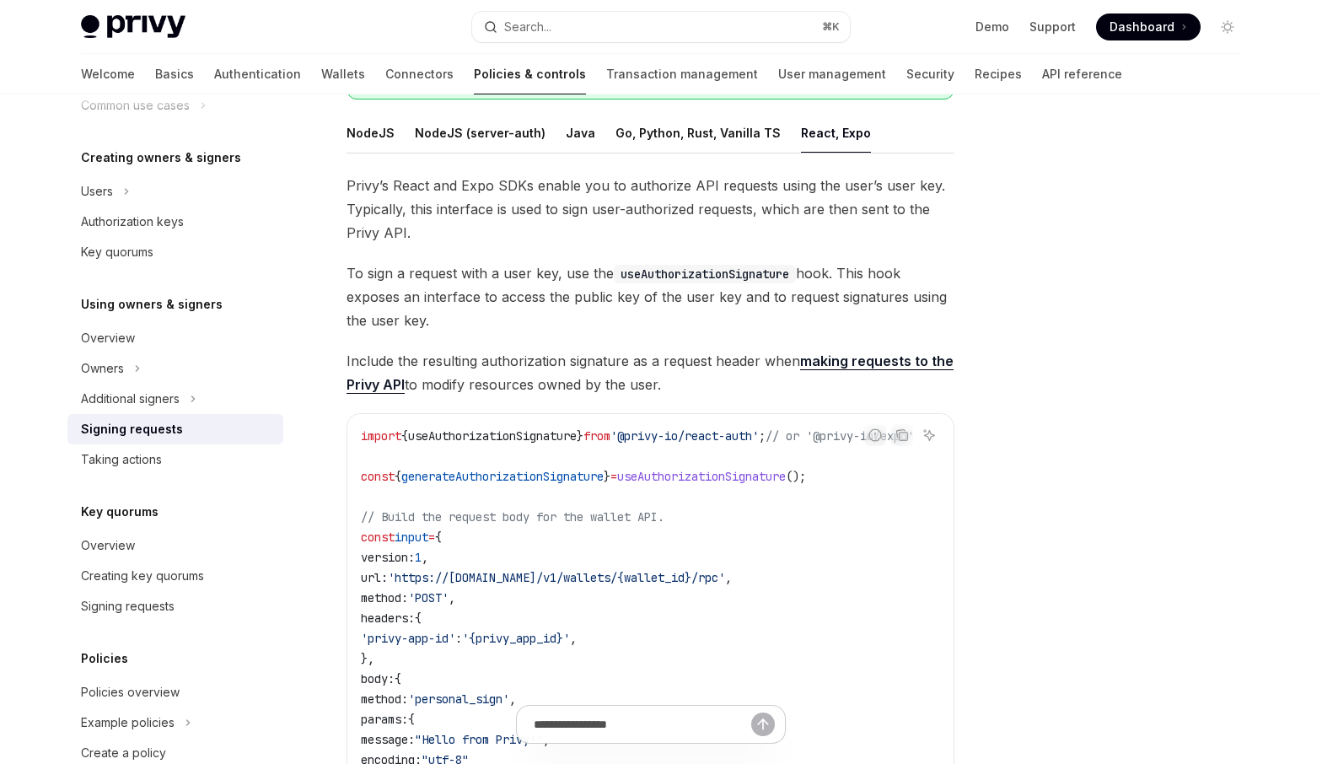
drag, startPoint x: 348, startPoint y: 273, endPoint x: 444, endPoint y: 326, distance: 109.8
click at [444, 326] on span "To sign a request with a user key, use the useAuthorizationSignature hook. This…" at bounding box center [650, 296] width 608 height 71
drag, startPoint x: 444, startPoint y: 326, endPoint x: 350, endPoint y: 280, distance: 105.2
click at [350, 280] on span "To sign a request with a user key, use the useAuthorizationSignature hook. This…" at bounding box center [650, 296] width 608 height 71
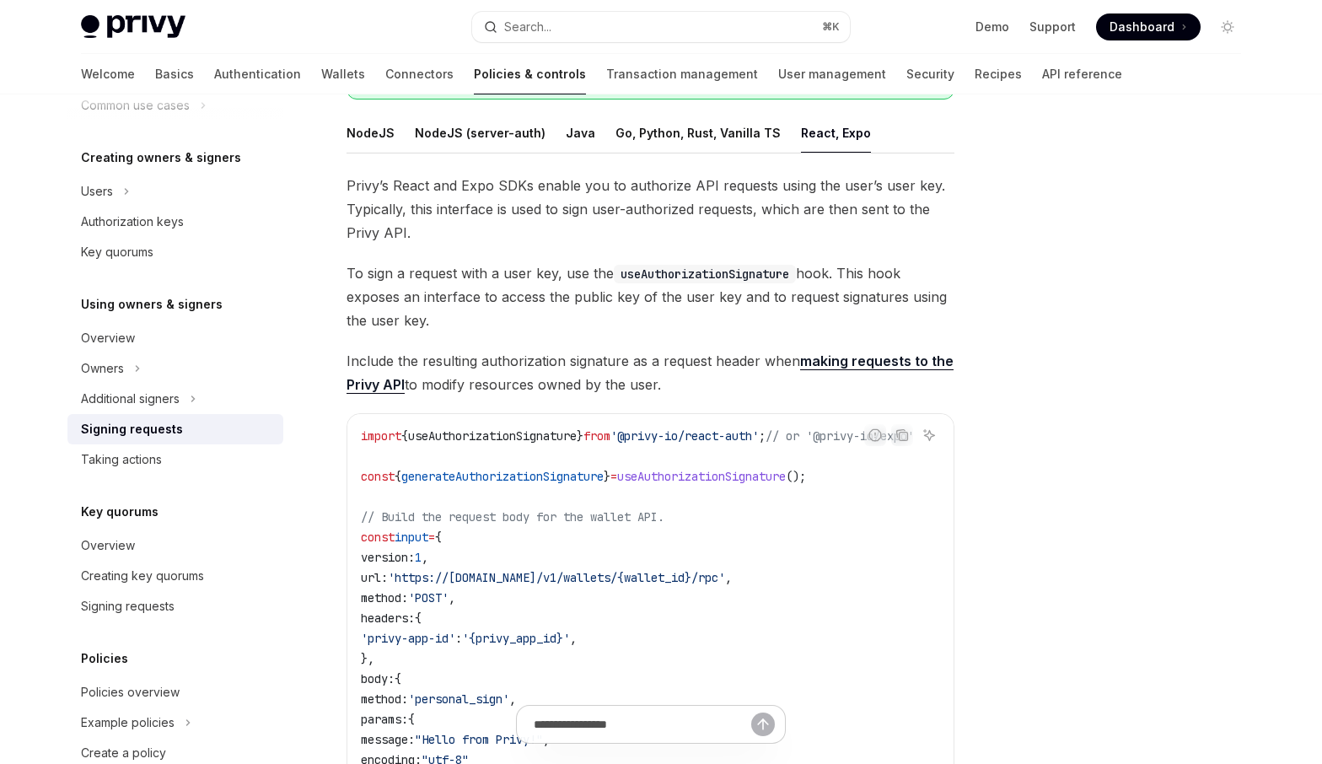
click at [350, 280] on span "To sign a request with a user key, use the useAuthorizationSignature hook. This…" at bounding box center [650, 296] width 608 height 71
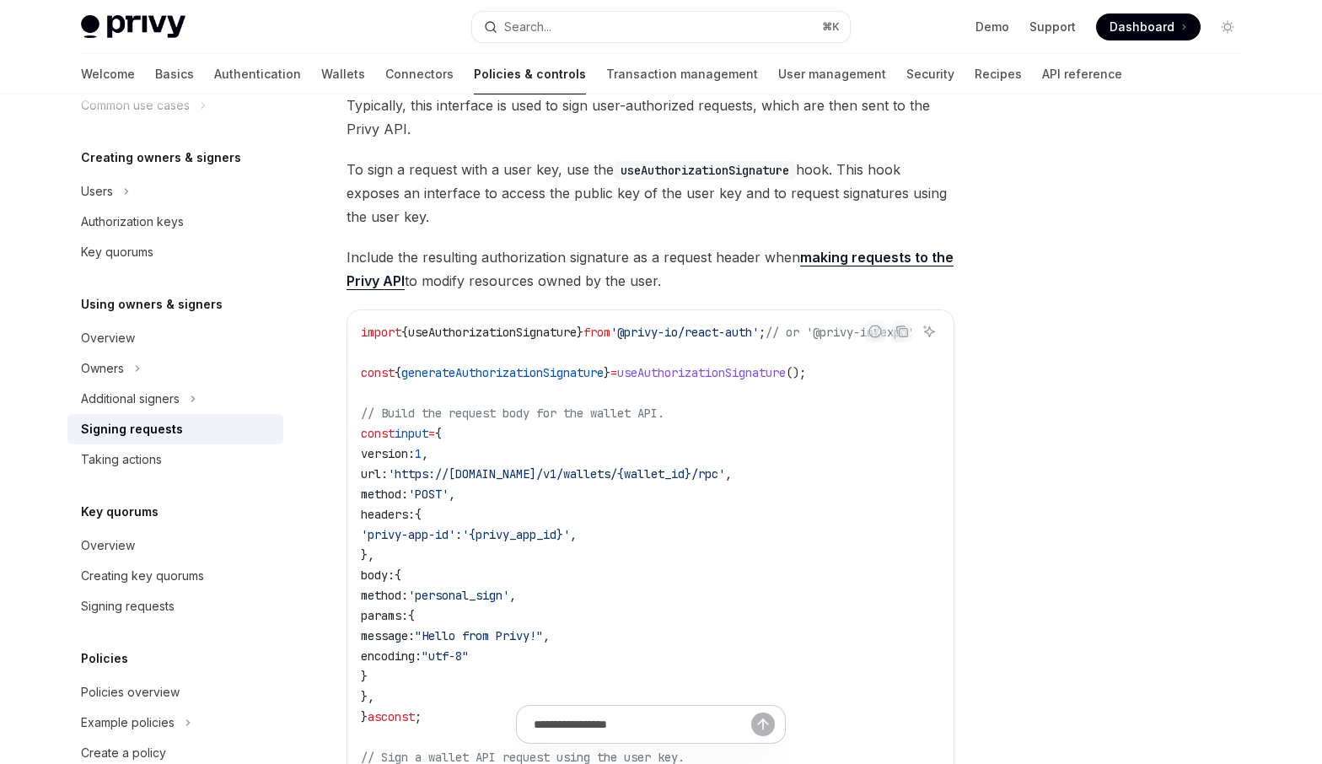
scroll to position [349, 0]
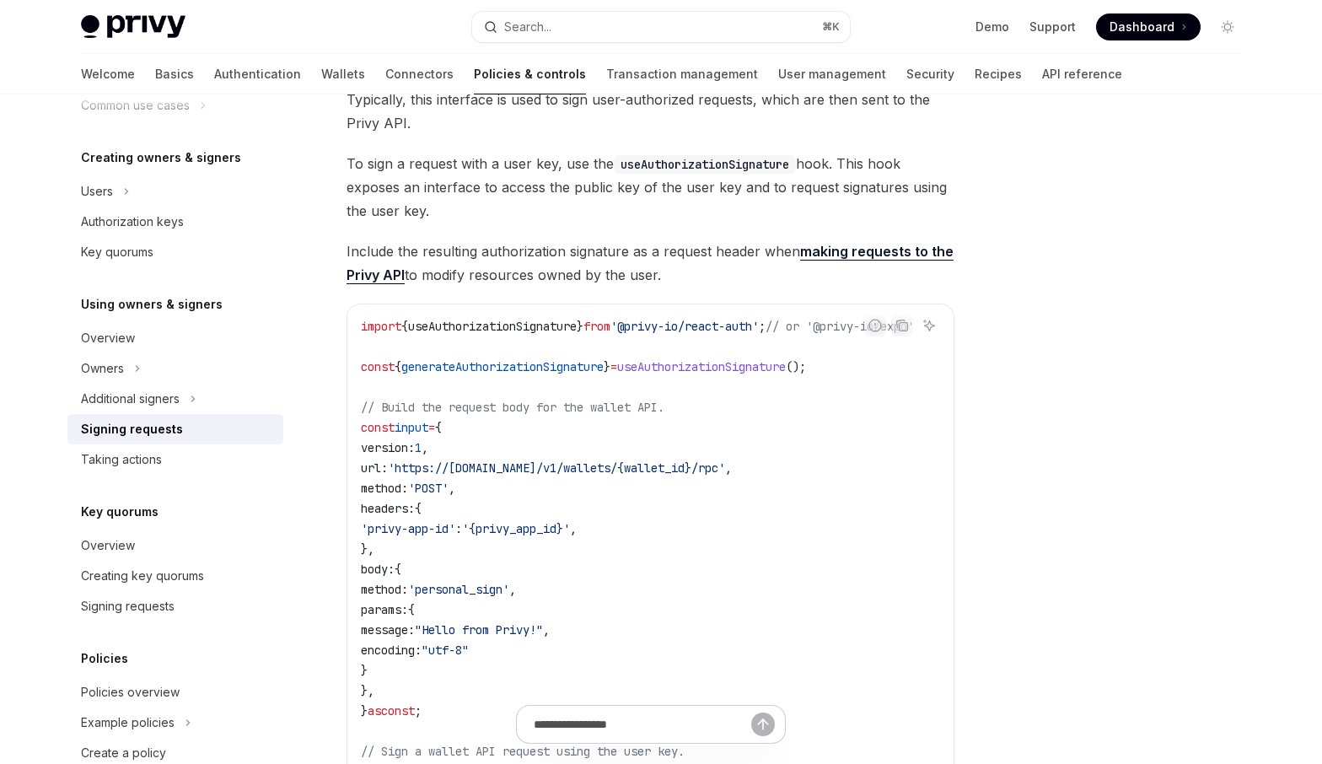
click at [520, 255] on span "Include the resulting authorization signature as a request header when making r…" at bounding box center [650, 262] width 608 height 47
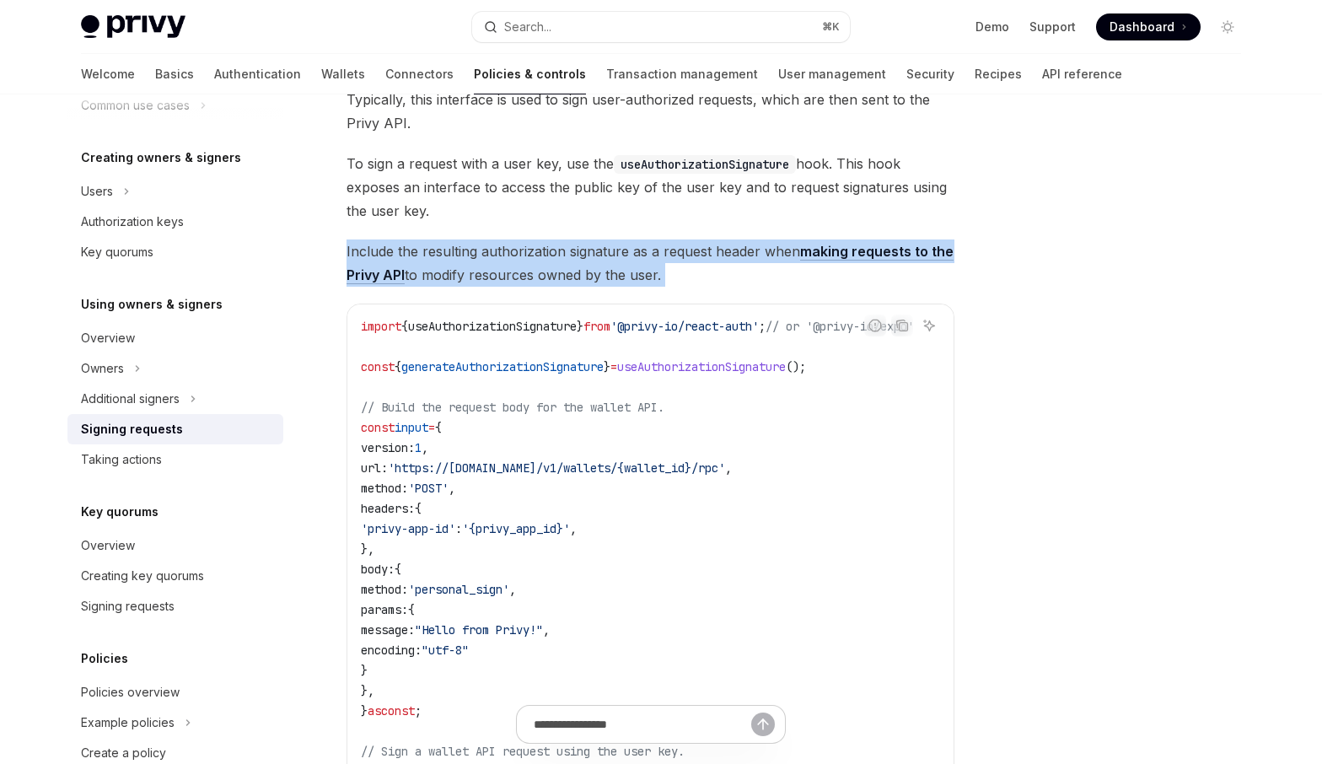
click at [520, 255] on span "Include the resulting authorization signature as a request header when making r…" at bounding box center [650, 262] width 608 height 47
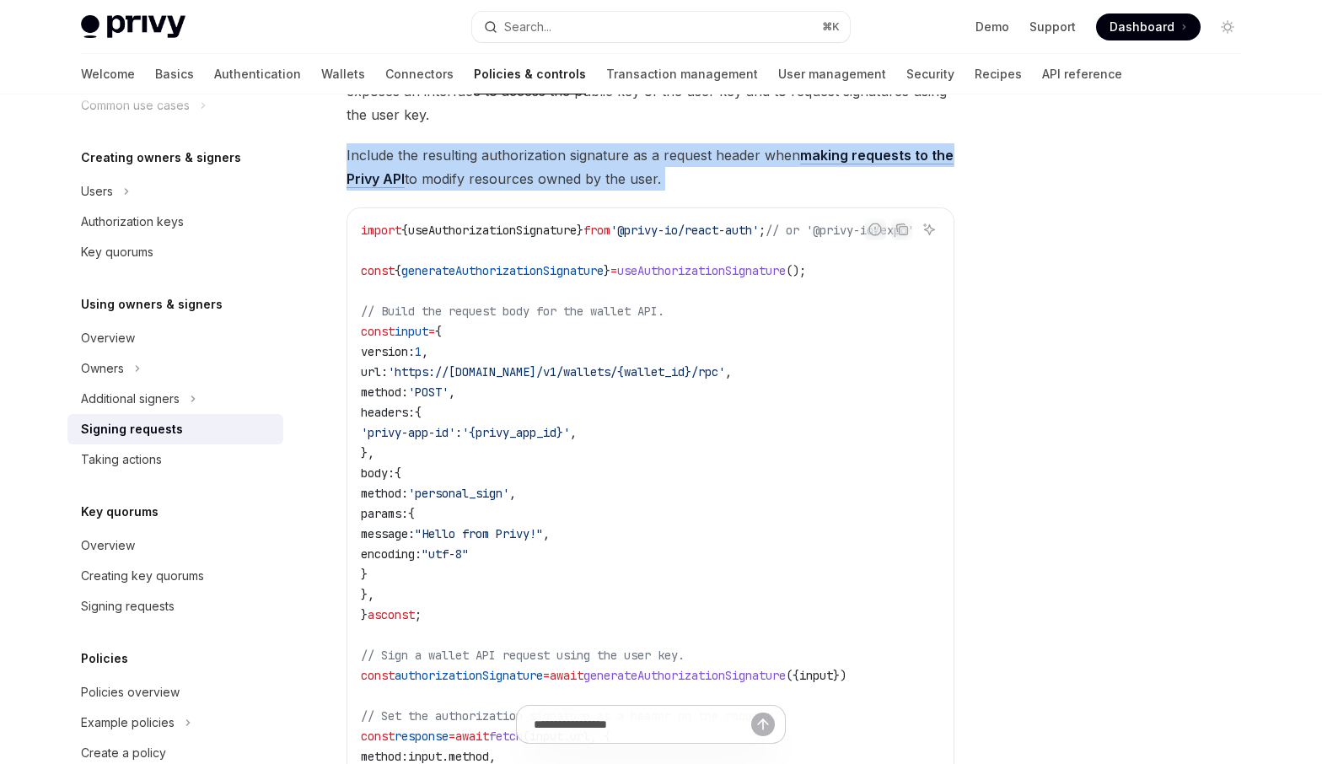
scroll to position [453, 0]
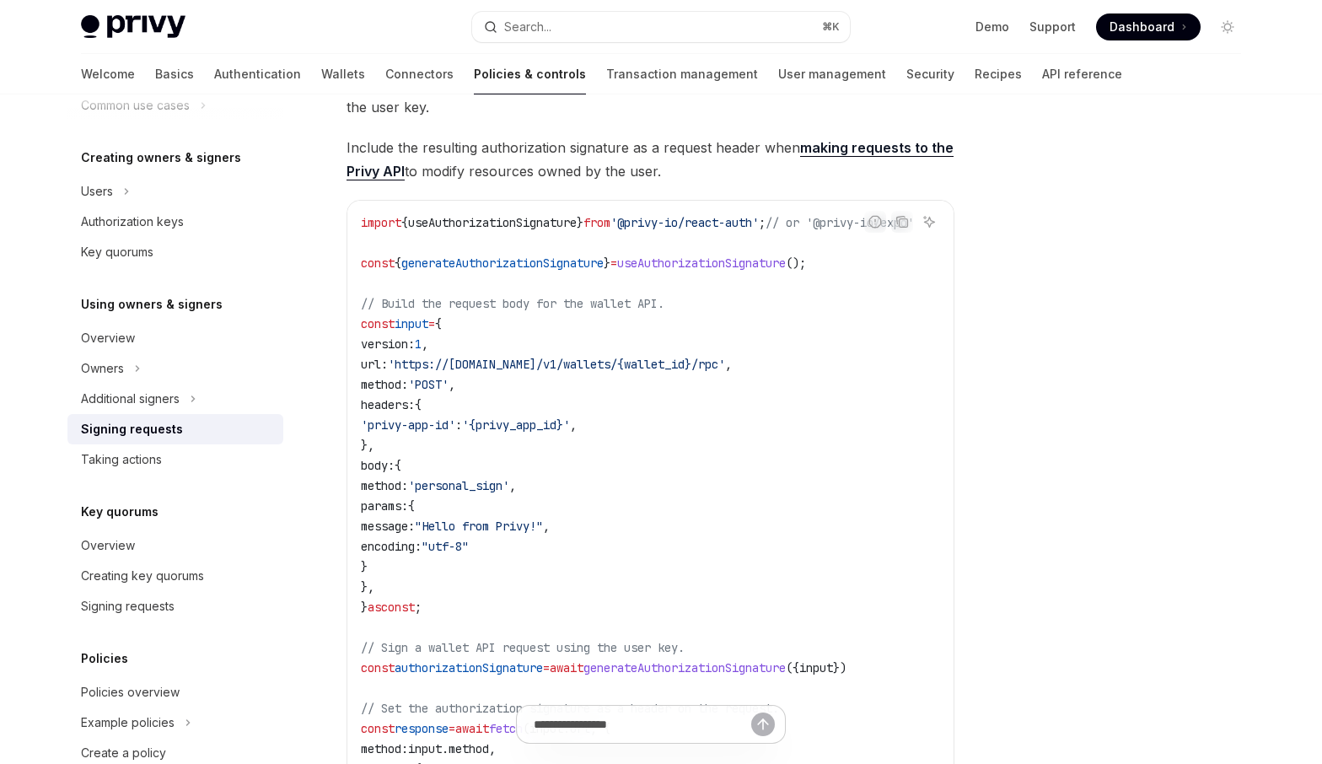
click at [572, 228] on span "useAuthorizationSignature" at bounding box center [492, 222] width 169 height 15
click at [553, 268] on span "generateAuthorizationSignature" at bounding box center [502, 262] width 202 height 15
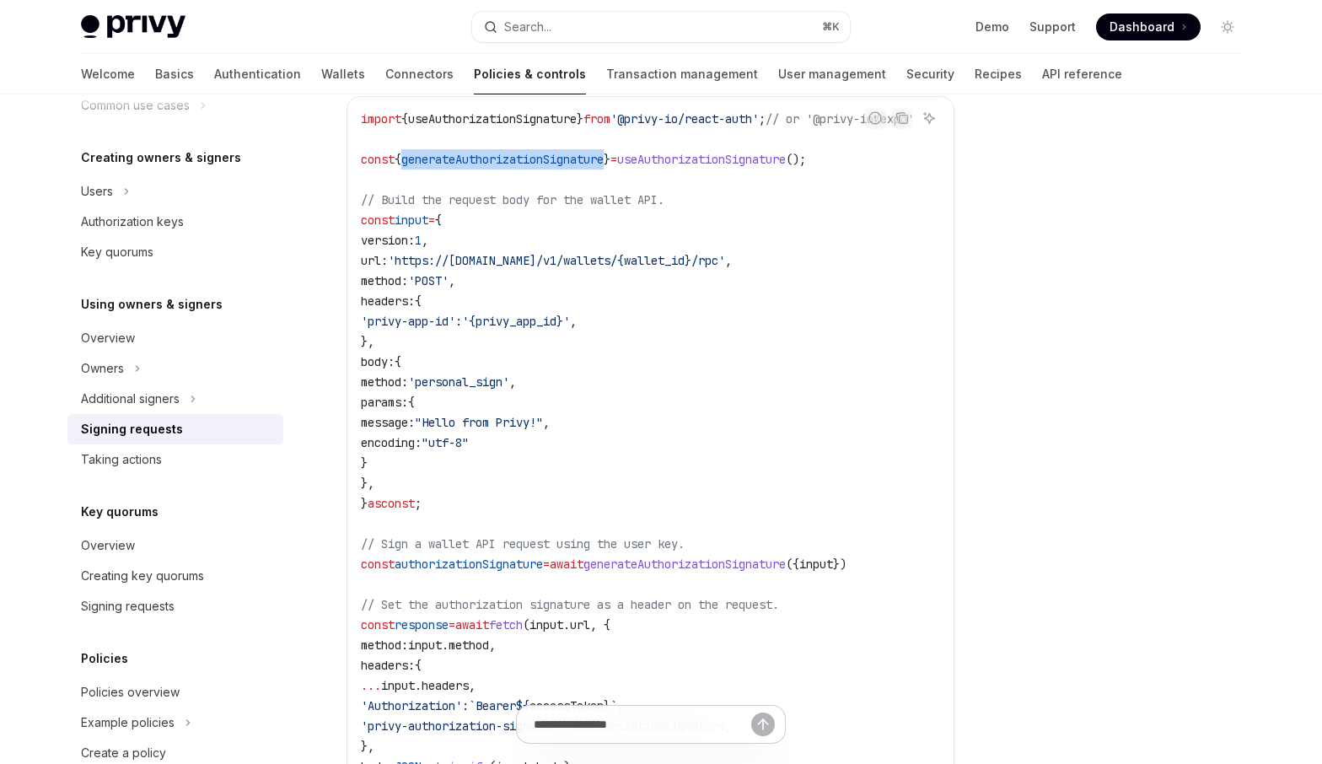
scroll to position [558, 0]
click at [480, 382] on span "'personal_sign'" at bounding box center [458, 380] width 101 height 15
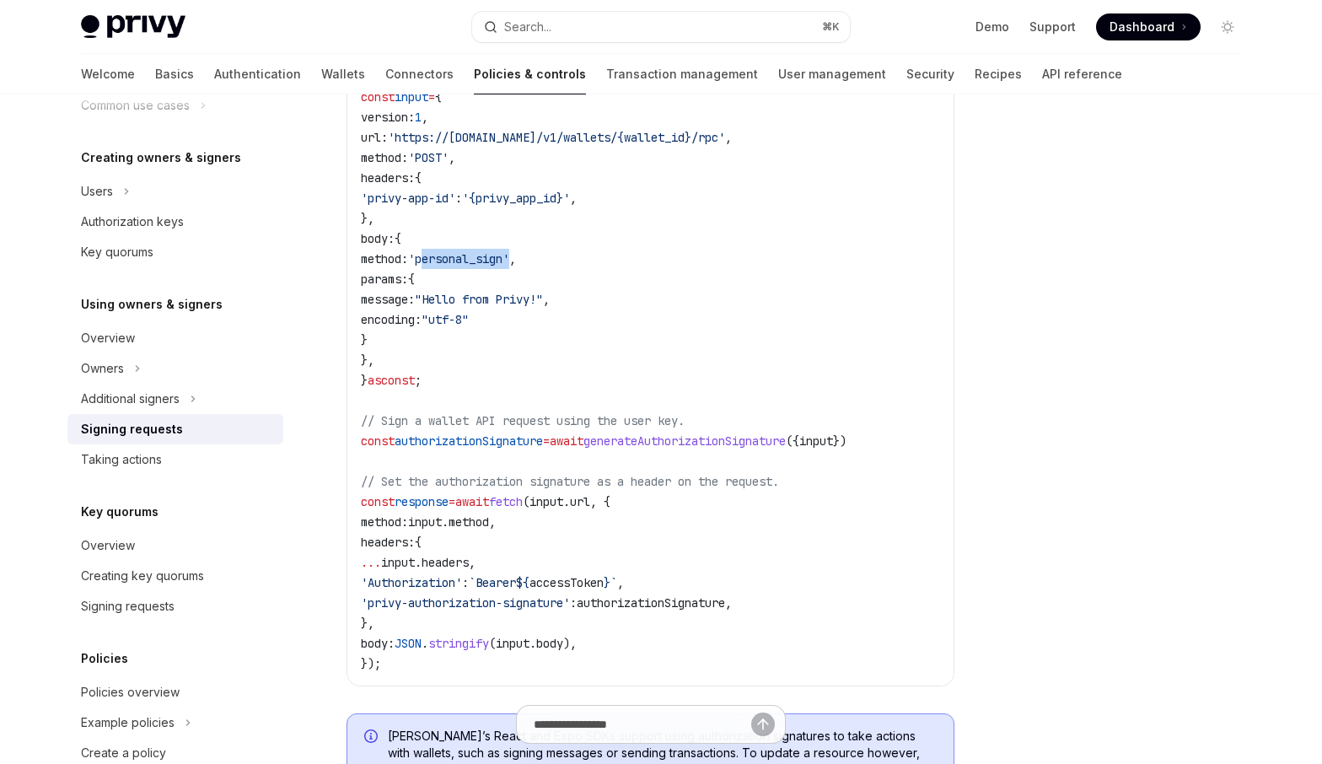
scroll to position [680, 0]
click at [725, 442] on span "generateAuthorizationSignature" at bounding box center [684, 439] width 202 height 15
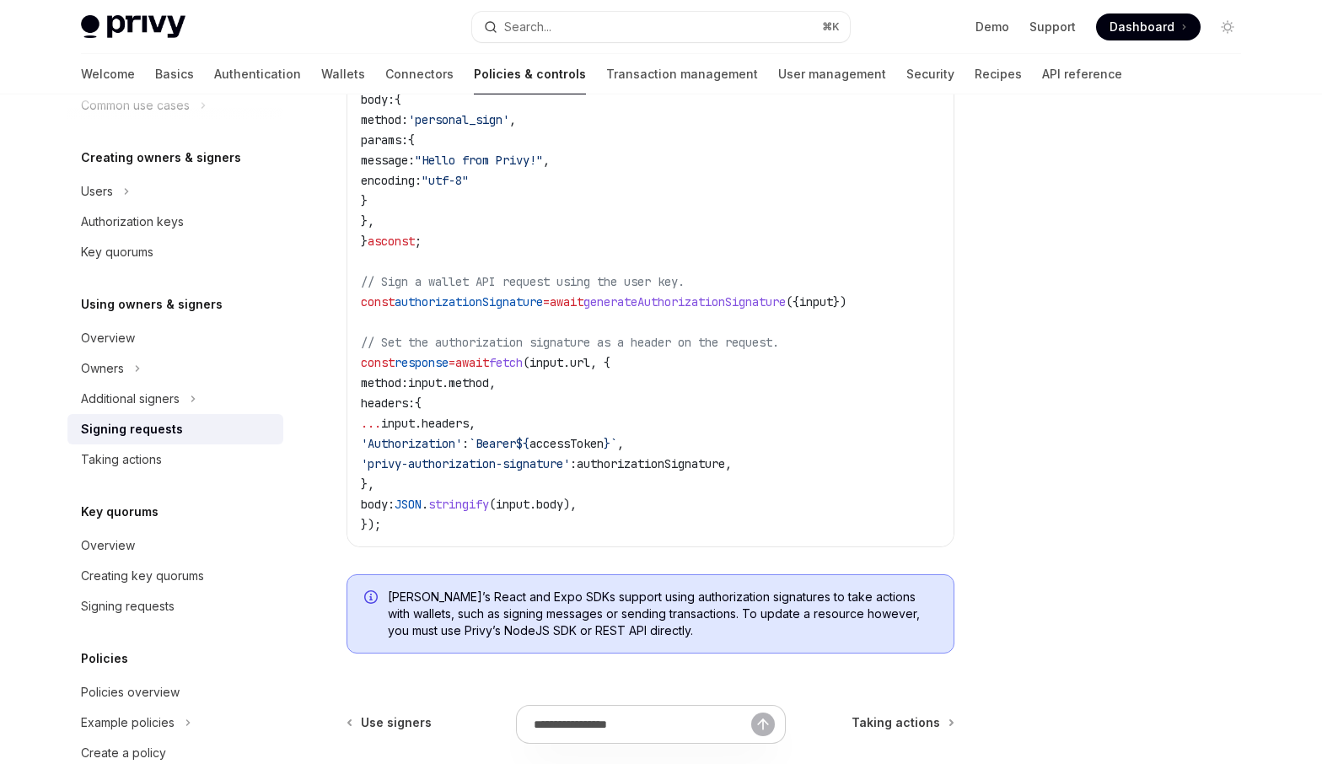
scroll to position [820, 0]
click at [669, 345] on span "// Set the authorization signature as a header on the request." at bounding box center [570, 340] width 418 height 15
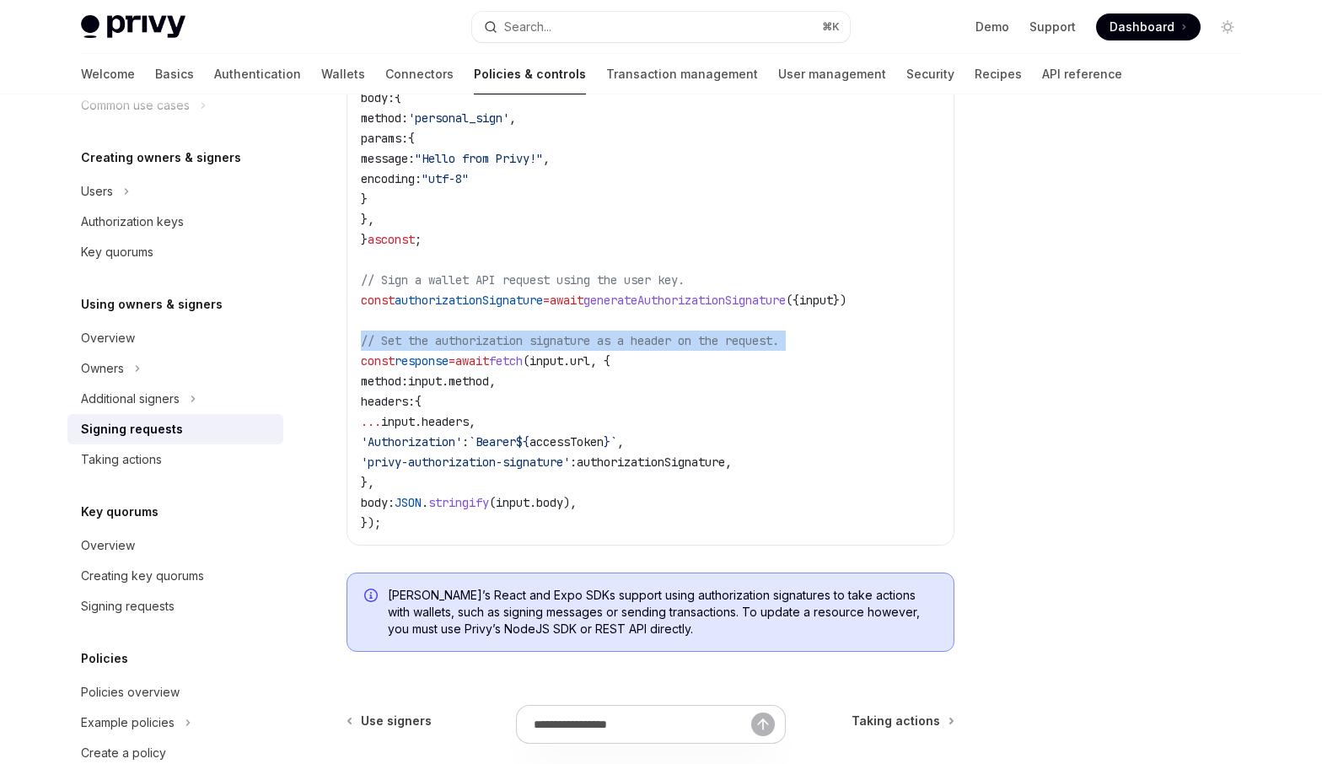
click at [669, 345] on span "// Set the authorization signature as a header on the request." at bounding box center [570, 340] width 418 height 15
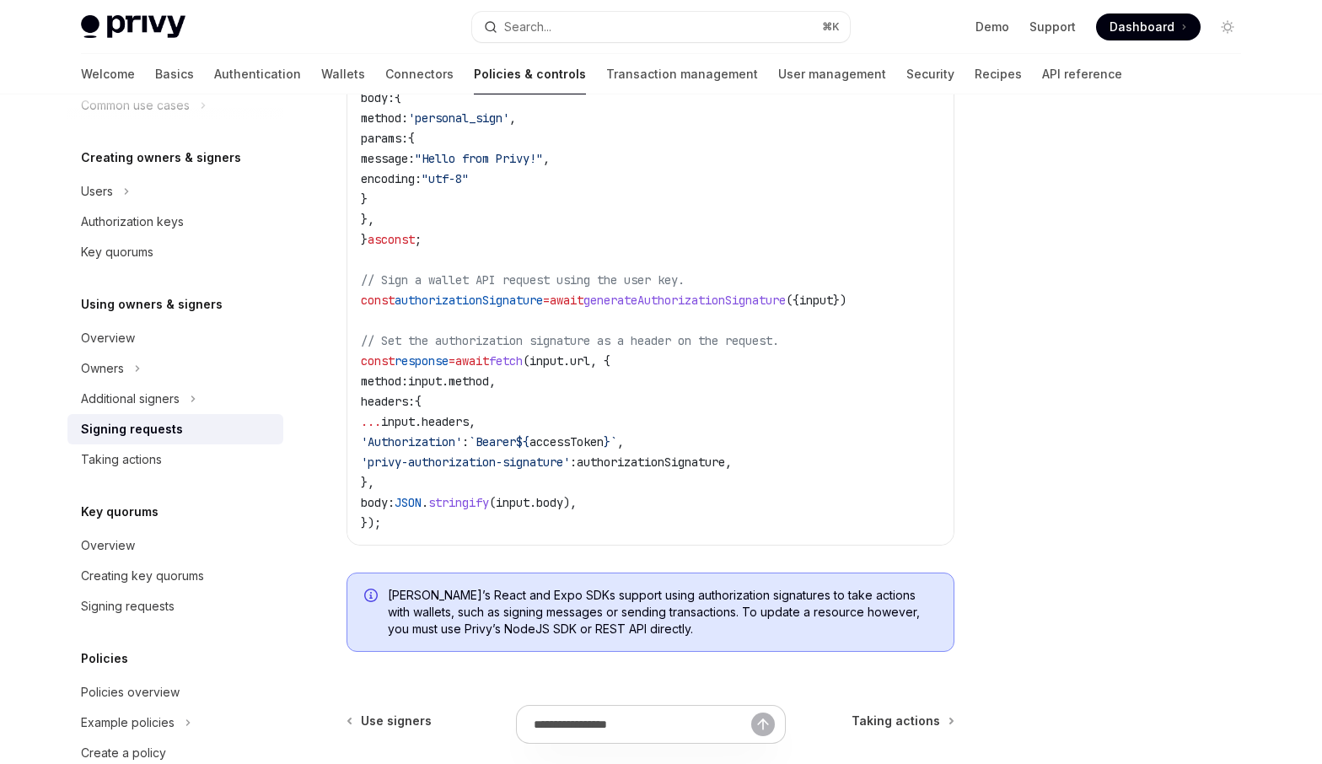
click at [489, 380] on span "method" at bounding box center [468, 380] width 40 height 15
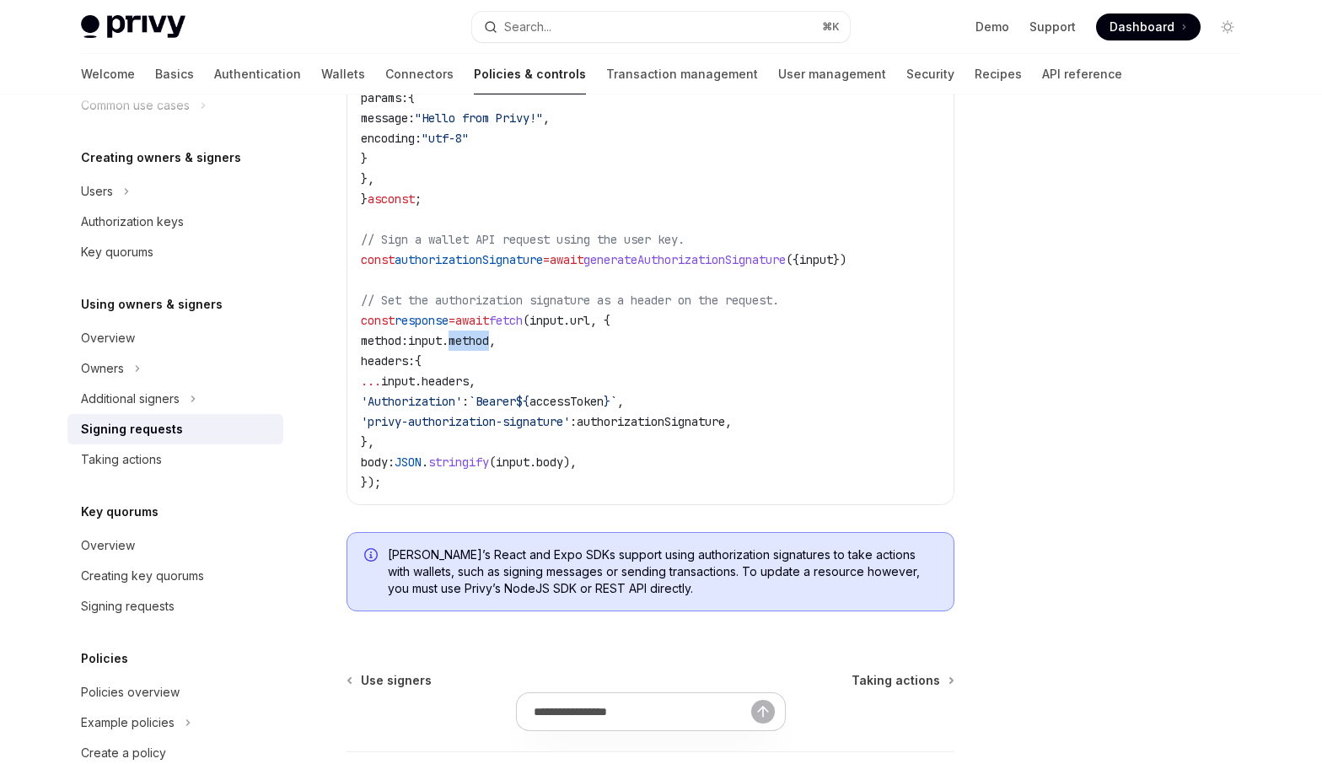
scroll to position [862, 0]
click at [725, 418] on span "authorizationSignature" at bounding box center [651, 419] width 148 height 15
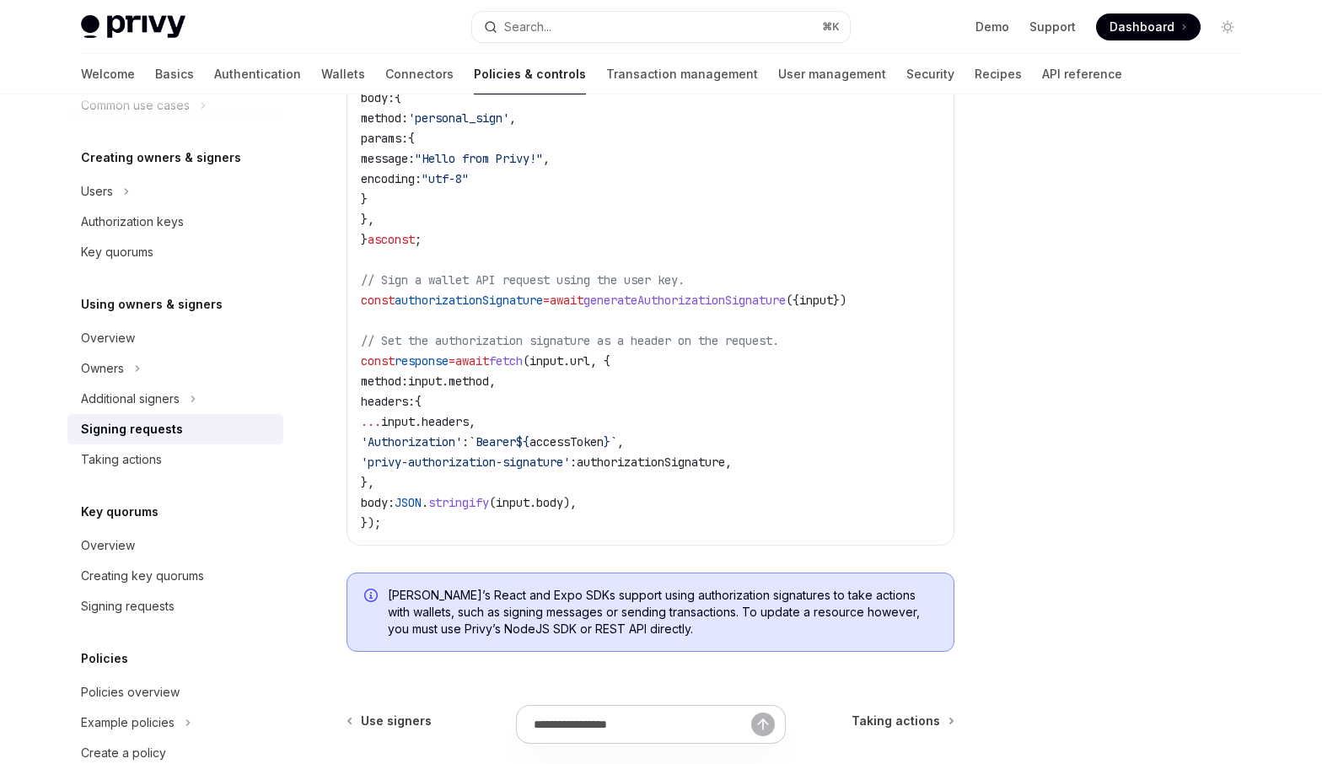
scroll to position [814, 0]
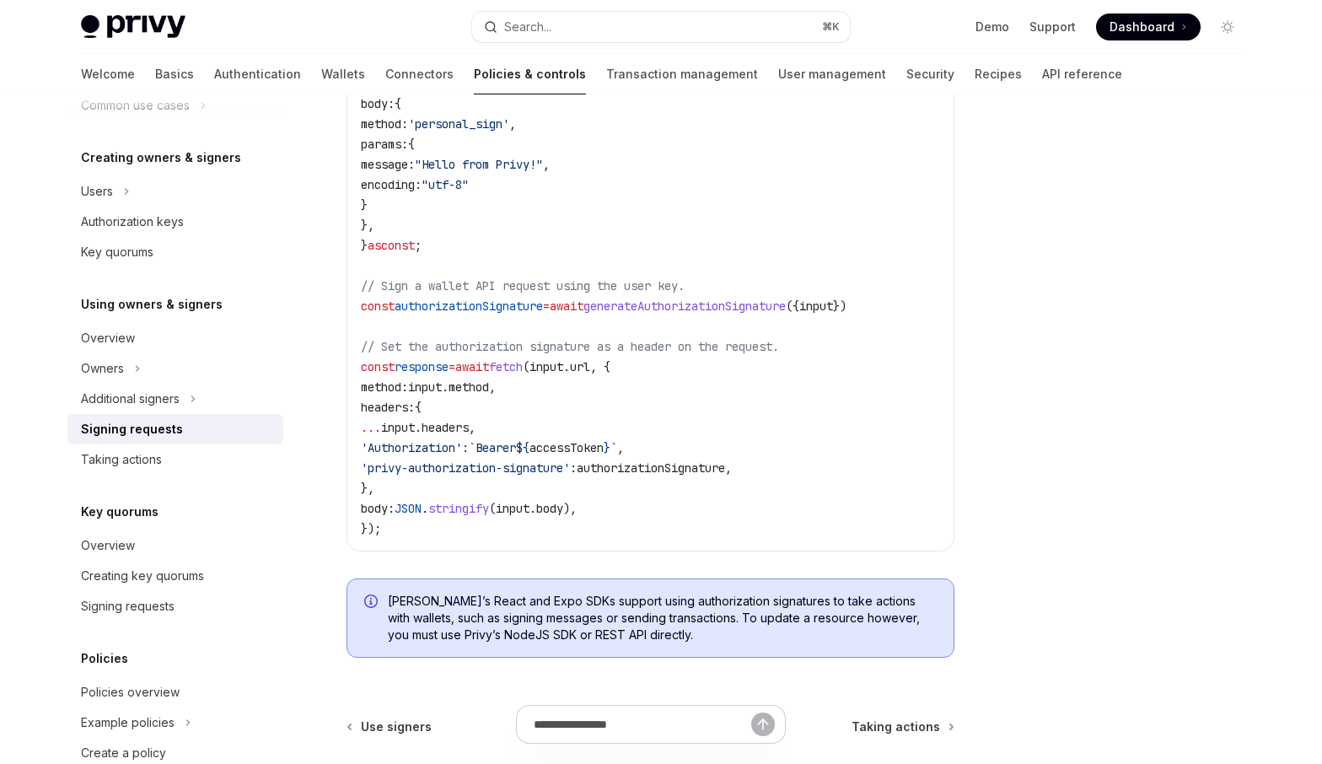
click at [718, 309] on span "generateAuthorizationSignature" at bounding box center [684, 305] width 202 height 15
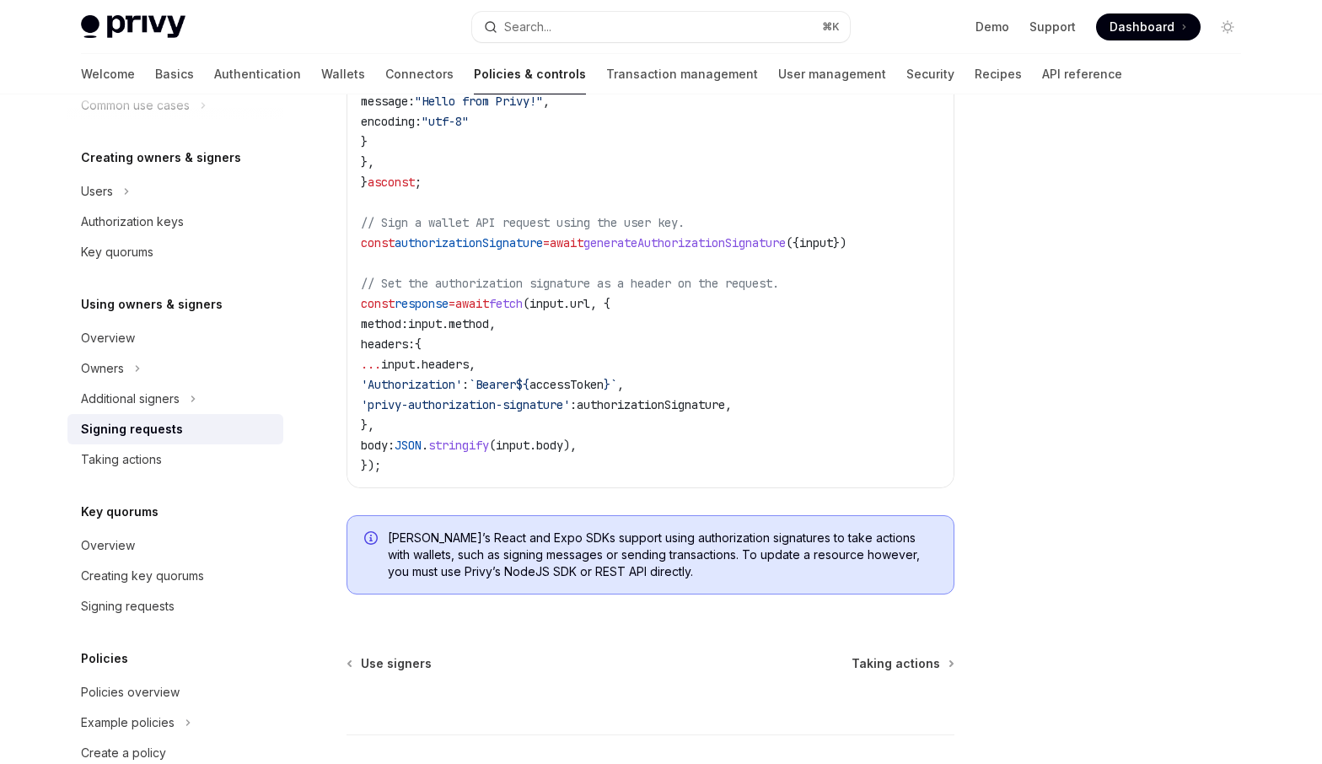
scroll to position [881, 0]
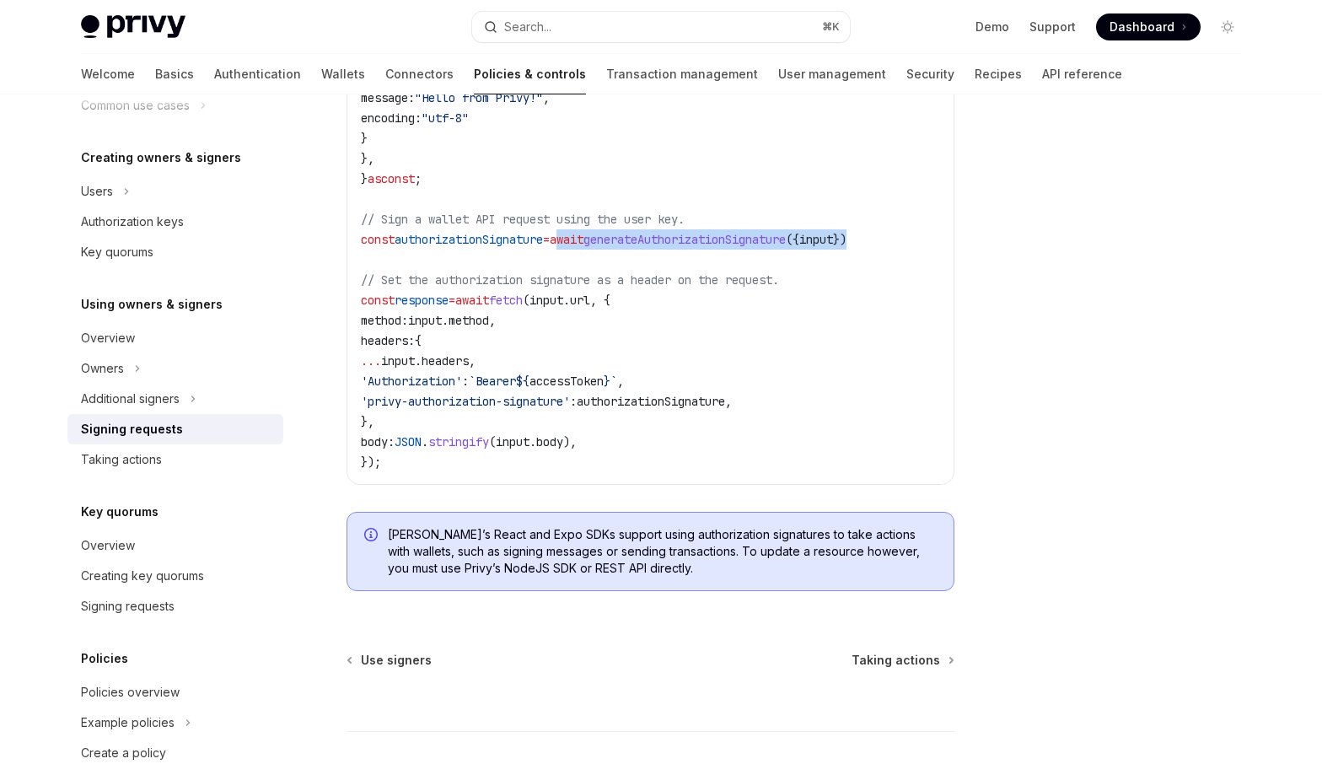
drag, startPoint x: 580, startPoint y: 240, endPoint x: 911, endPoint y: 239, distance: 331.3
click at [911, 239] on code "import { useAuthorizationSignature } from '@privy-io/react-auth' ; // or '@priv…" at bounding box center [657, 128] width 593 height 688
click at [777, 371] on code "import { useAuthorizationSignature } from '@privy-io/react-auth' ; // or '@priv…" at bounding box center [657, 128] width 593 height 688
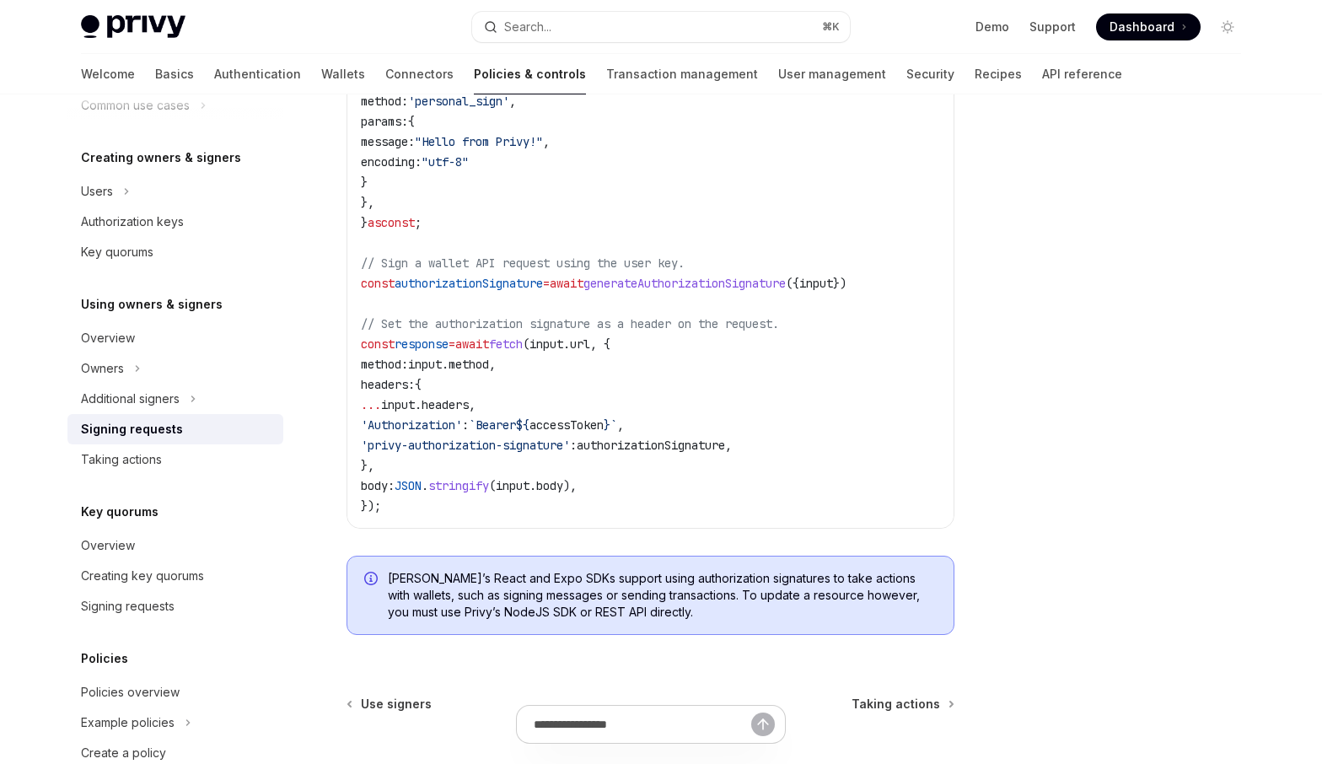
scroll to position [839, 0]
click at [440, 428] on span "'Authorization'" at bounding box center [411, 423] width 101 height 15
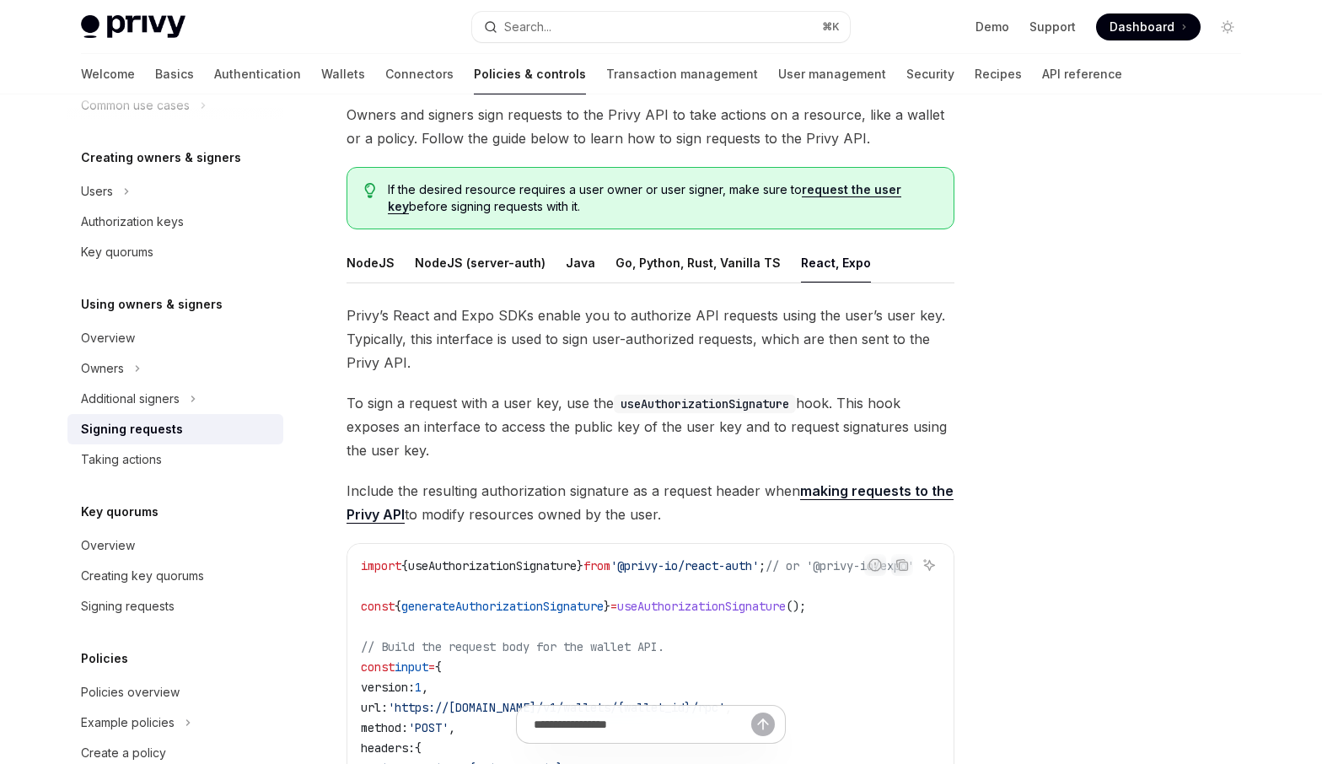
scroll to position [110, 0]
click at [673, 491] on span "Include the resulting authorization signature as a request header when making r…" at bounding box center [650, 501] width 608 height 47
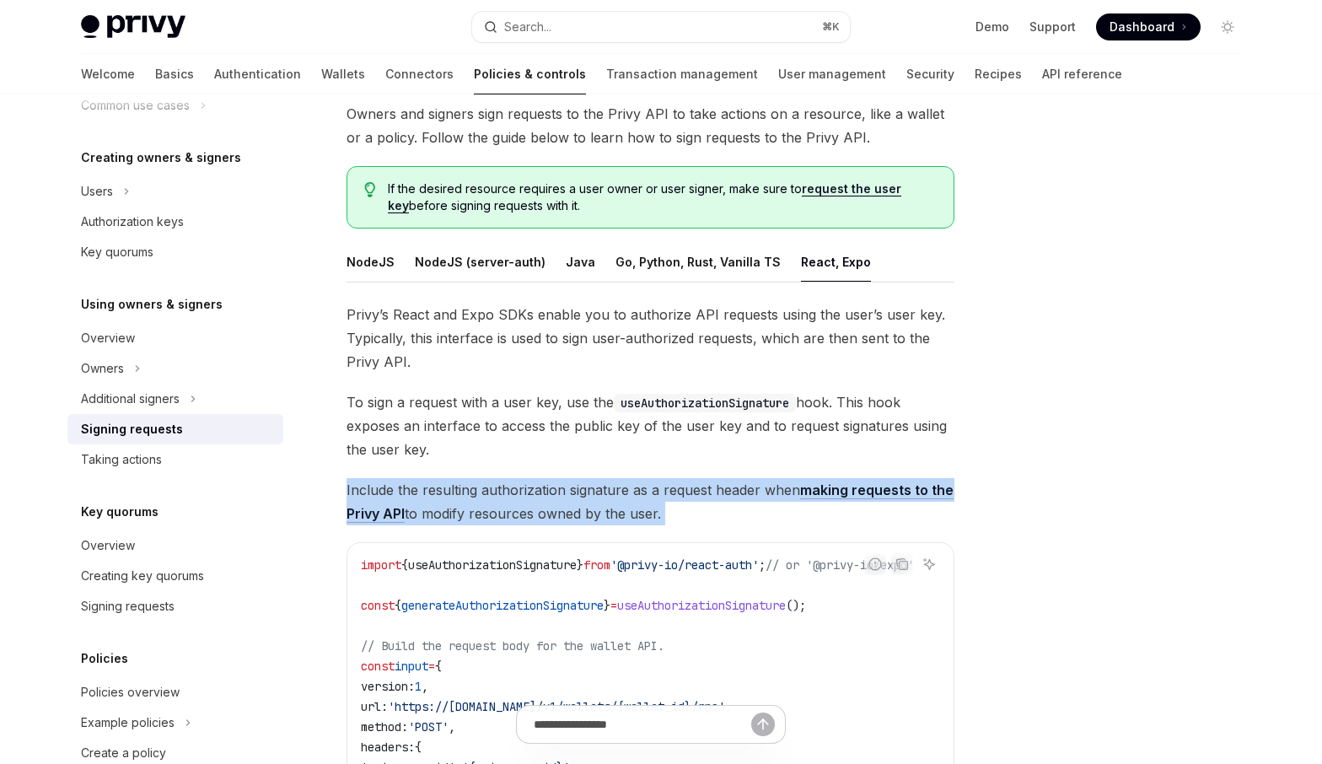
click at [673, 491] on span "Include the resulting authorization signature as a request header when making r…" at bounding box center [650, 501] width 608 height 47
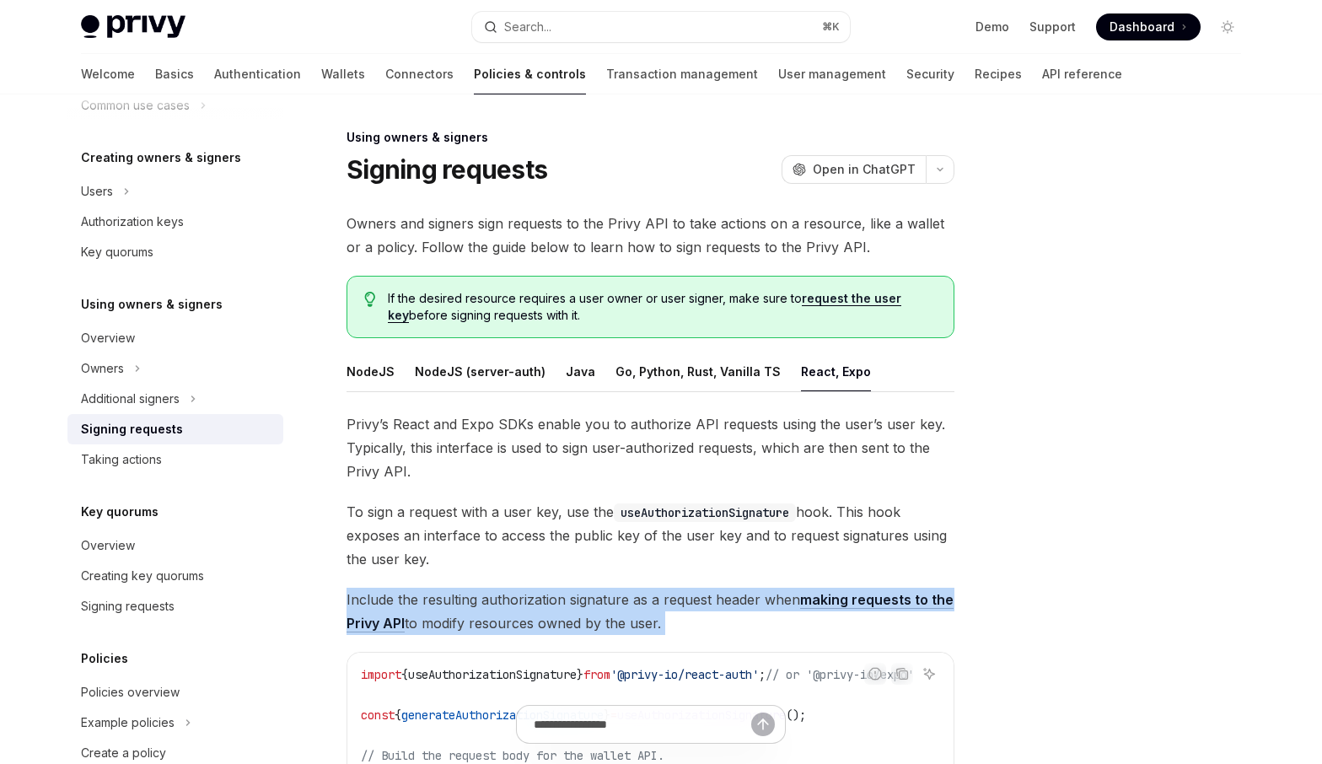
scroll to position [0, 0]
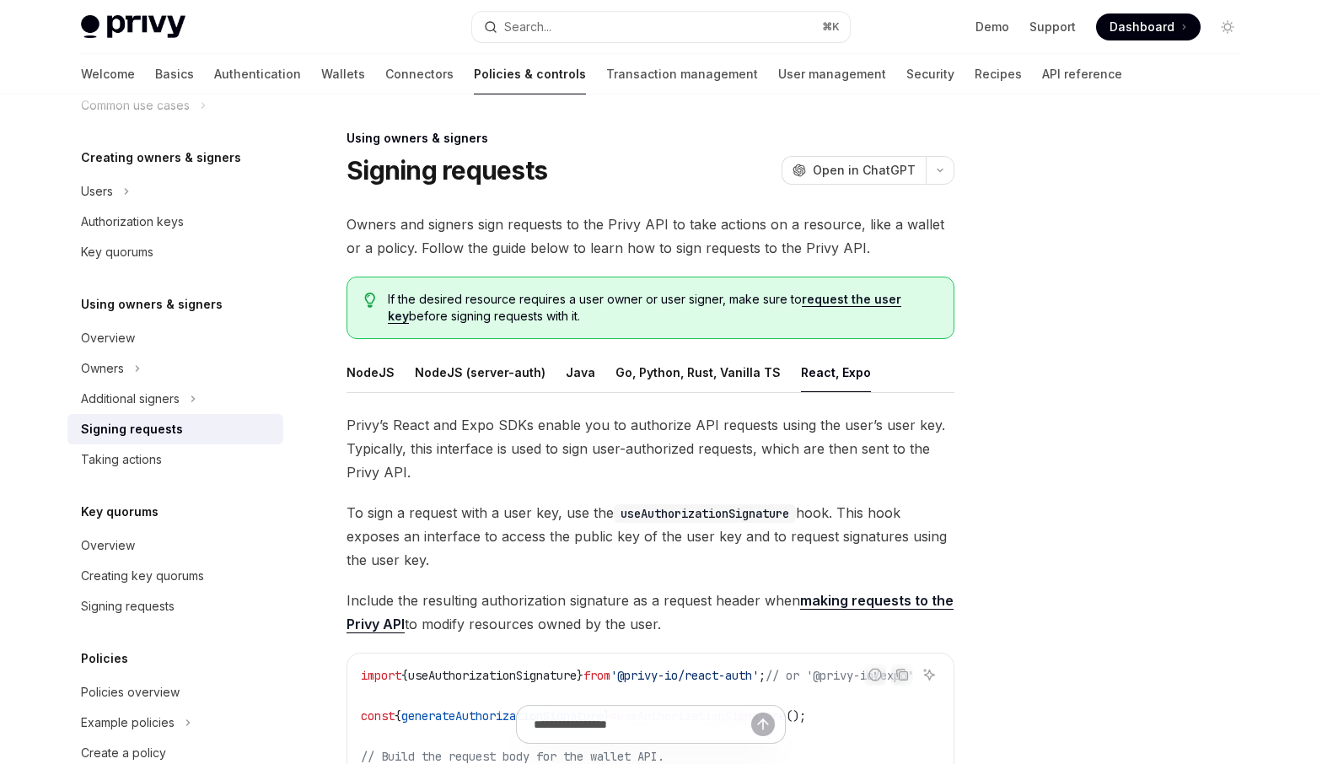
click at [676, 434] on span "Privy’s React and Expo SDKs enable you to authorize API requests using the user…" at bounding box center [650, 448] width 608 height 71
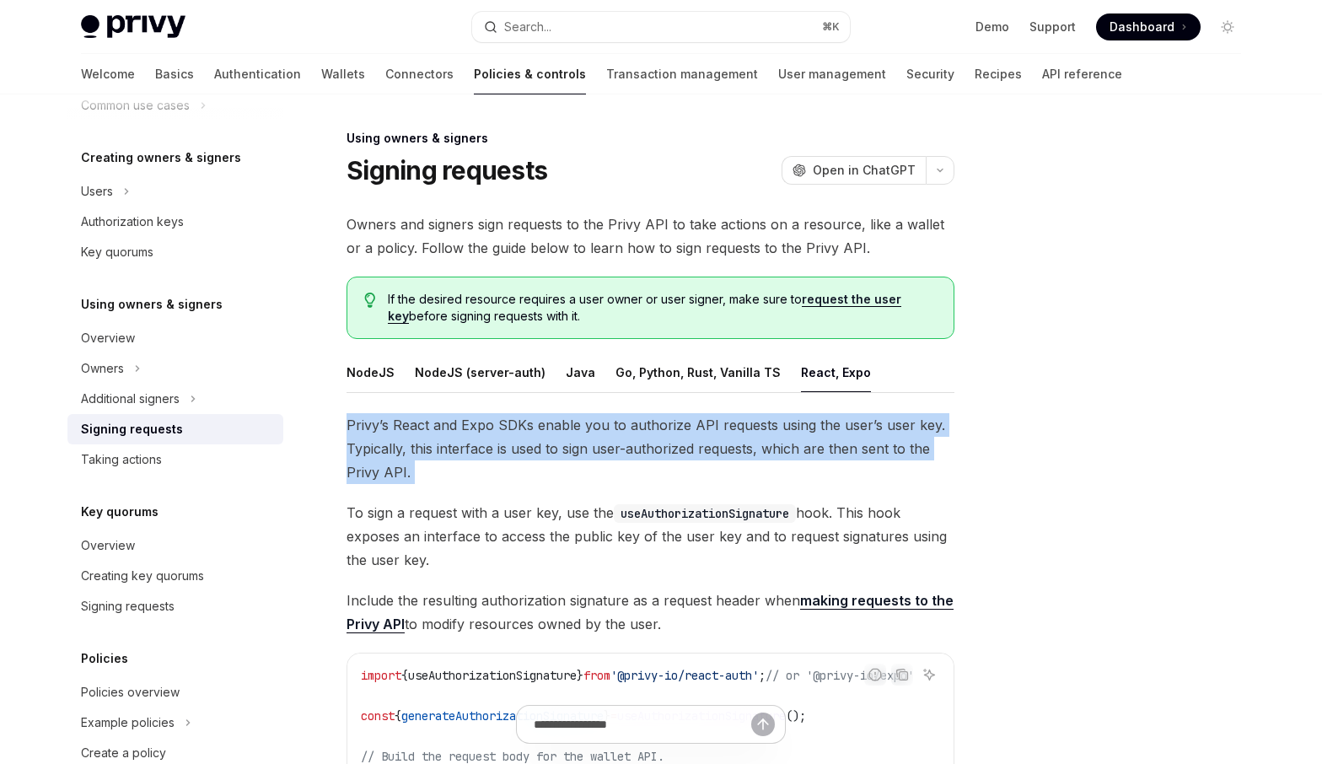
click at [676, 434] on span "Privy’s React and Expo SDKs enable you to authorize API requests using the user…" at bounding box center [650, 448] width 608 height 71
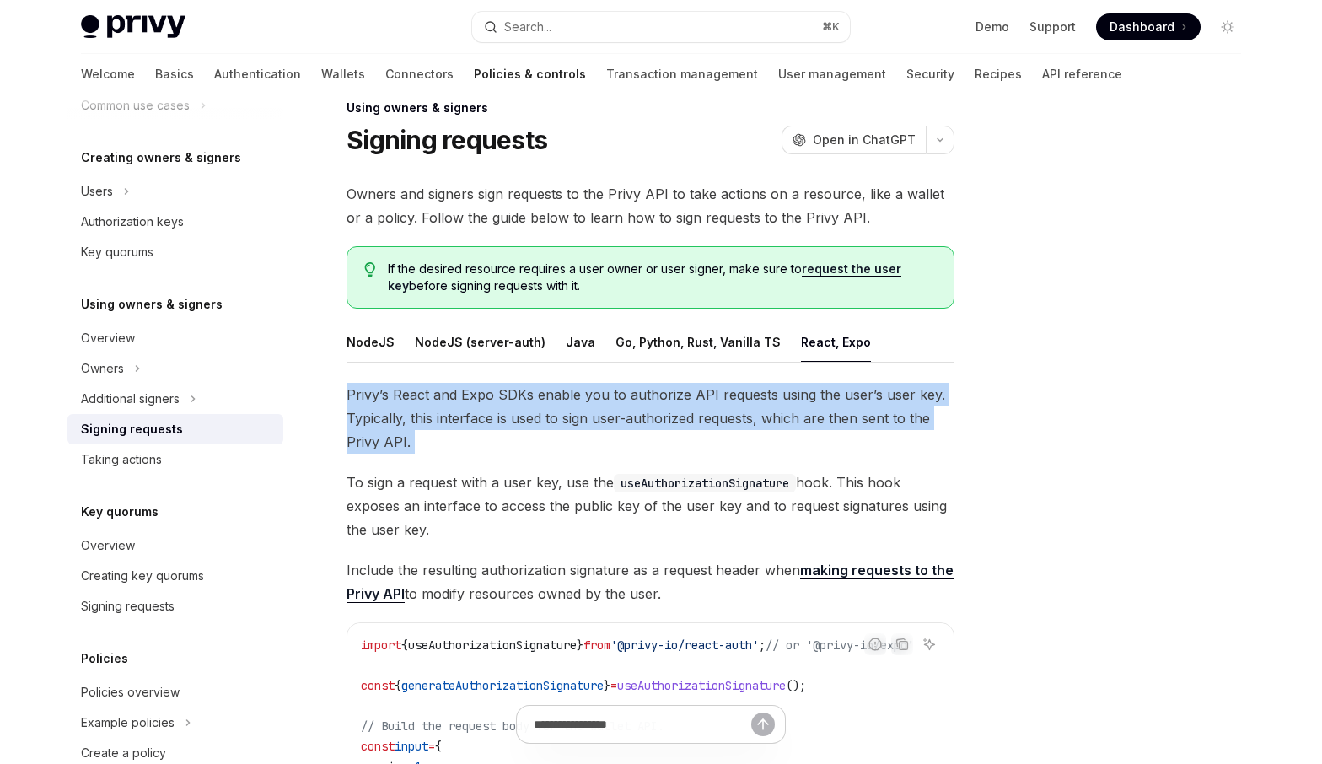
scroll to position [32, 0]
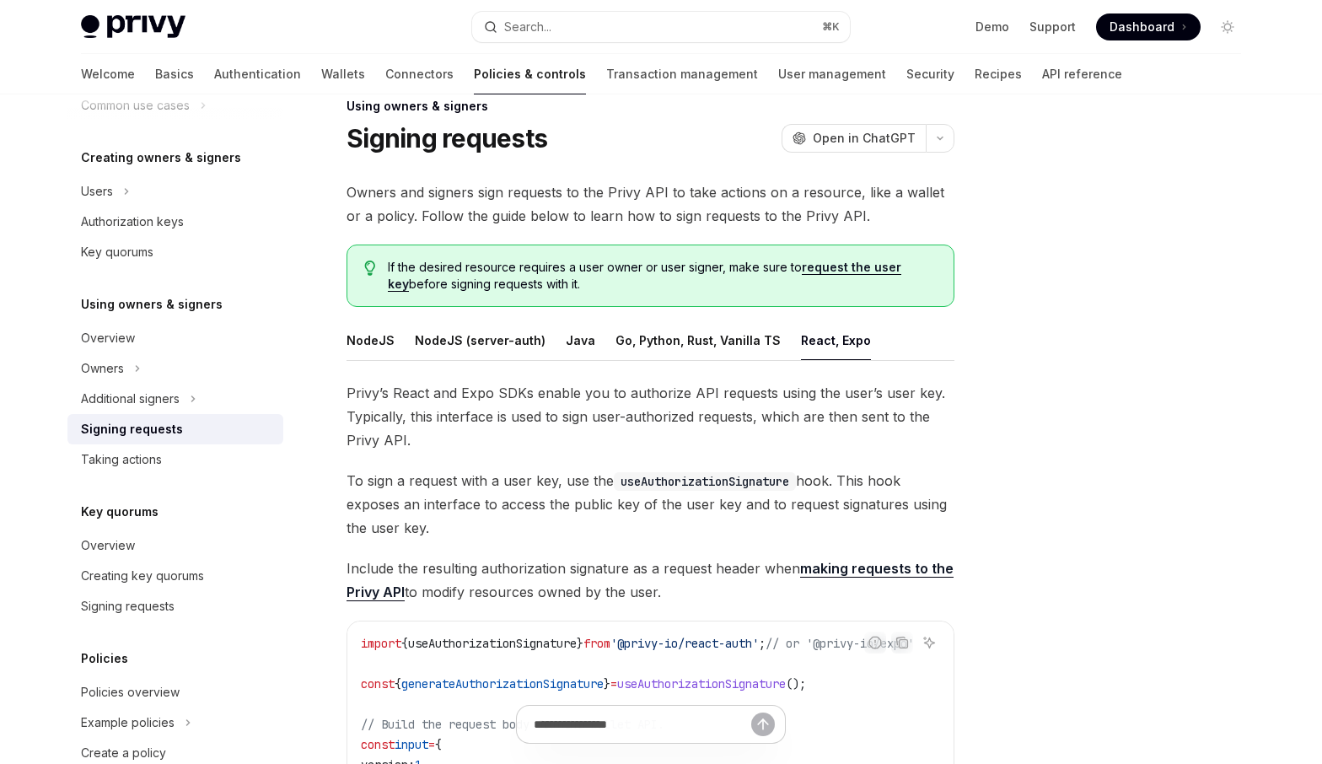
click at [556, 495] on span "To sign a request with a user key, use the useAuthorizationSignature hook. This…" at bounding box center [650, 504] width 608 height 71
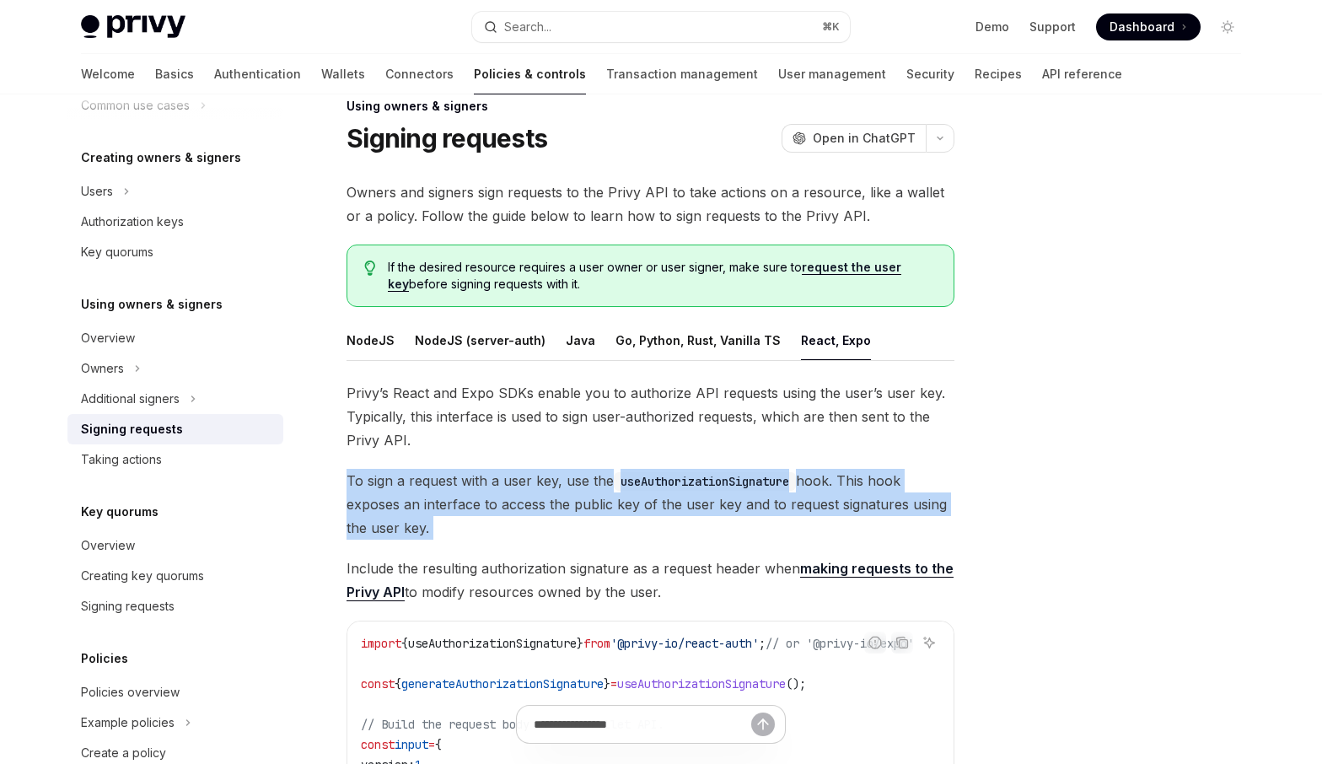
click at [556, 495] on span "To sign a request with a user key, use the useAuthorizationSignature hook. This…" at bounding box center [650, 504] width 608 height 71
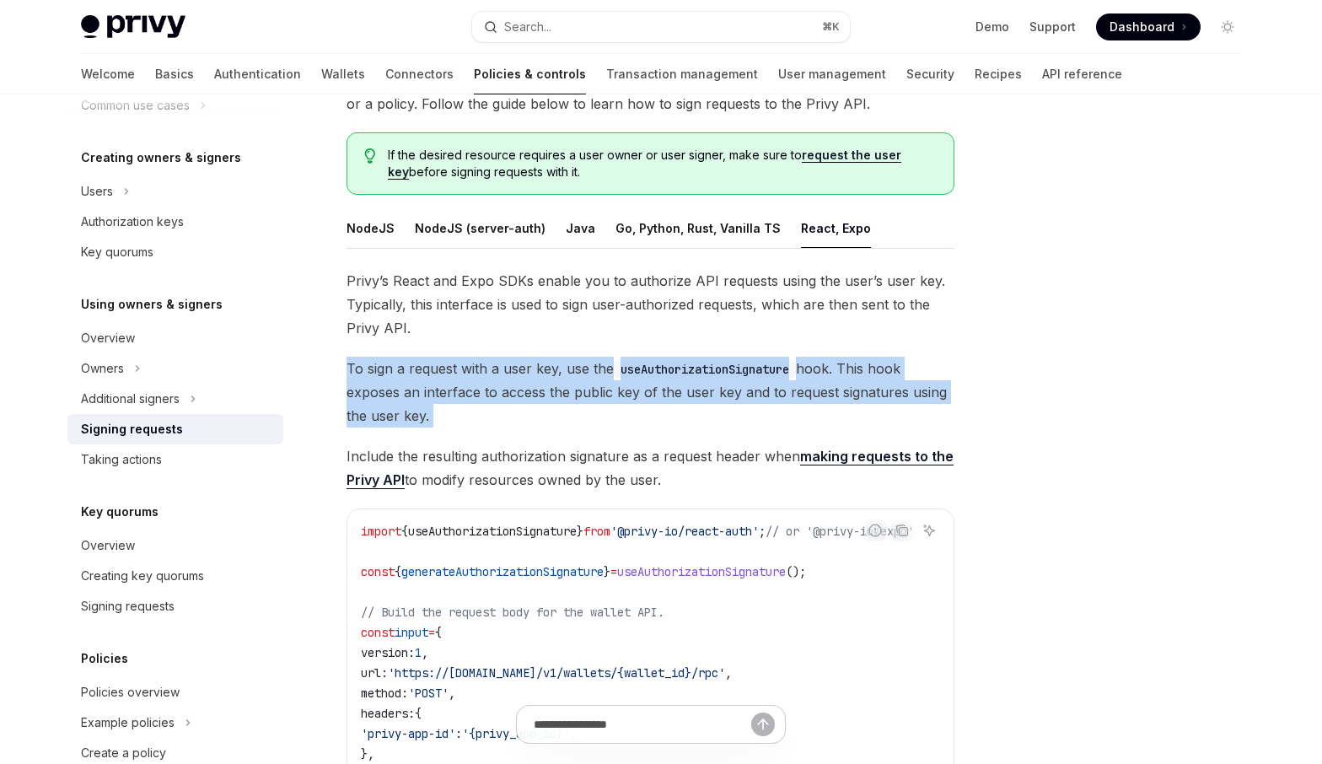
scroll to position [148, 0]
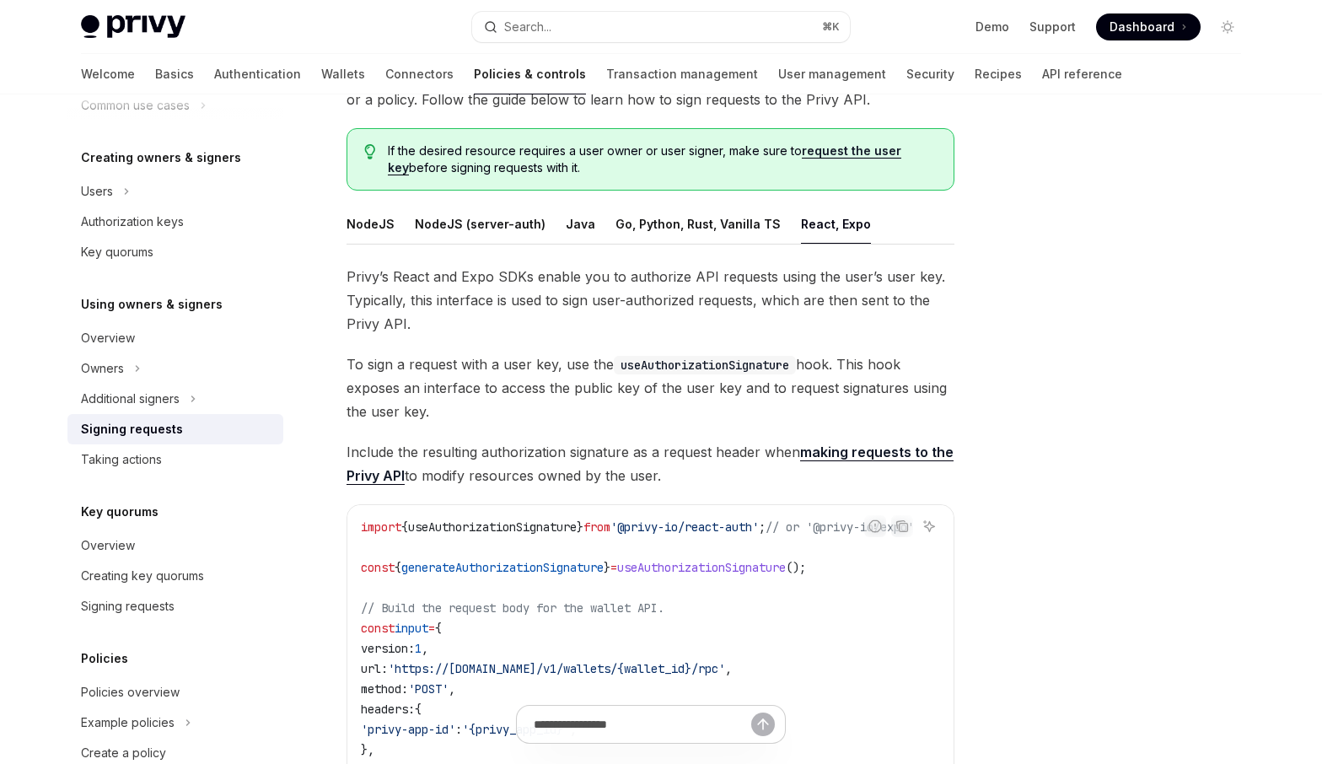
click at [561, 459] on span "Include the resulting authorization signature as a request header when making r…" at bounding box center [650, 463] width 608 height 47
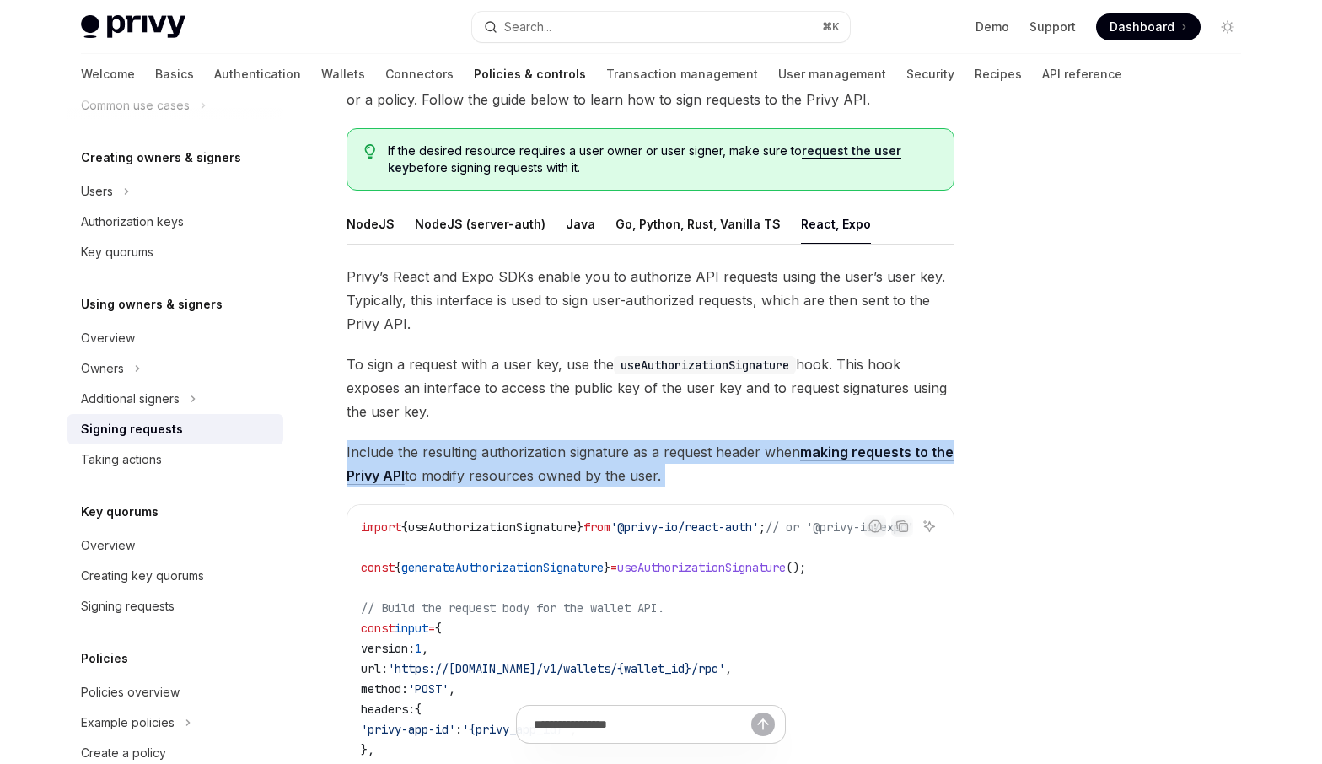
click at [561, 459] on span "Include the resulting authorization signature as a request header when making r…" at bounding box center [650, 463] width 608 height 47
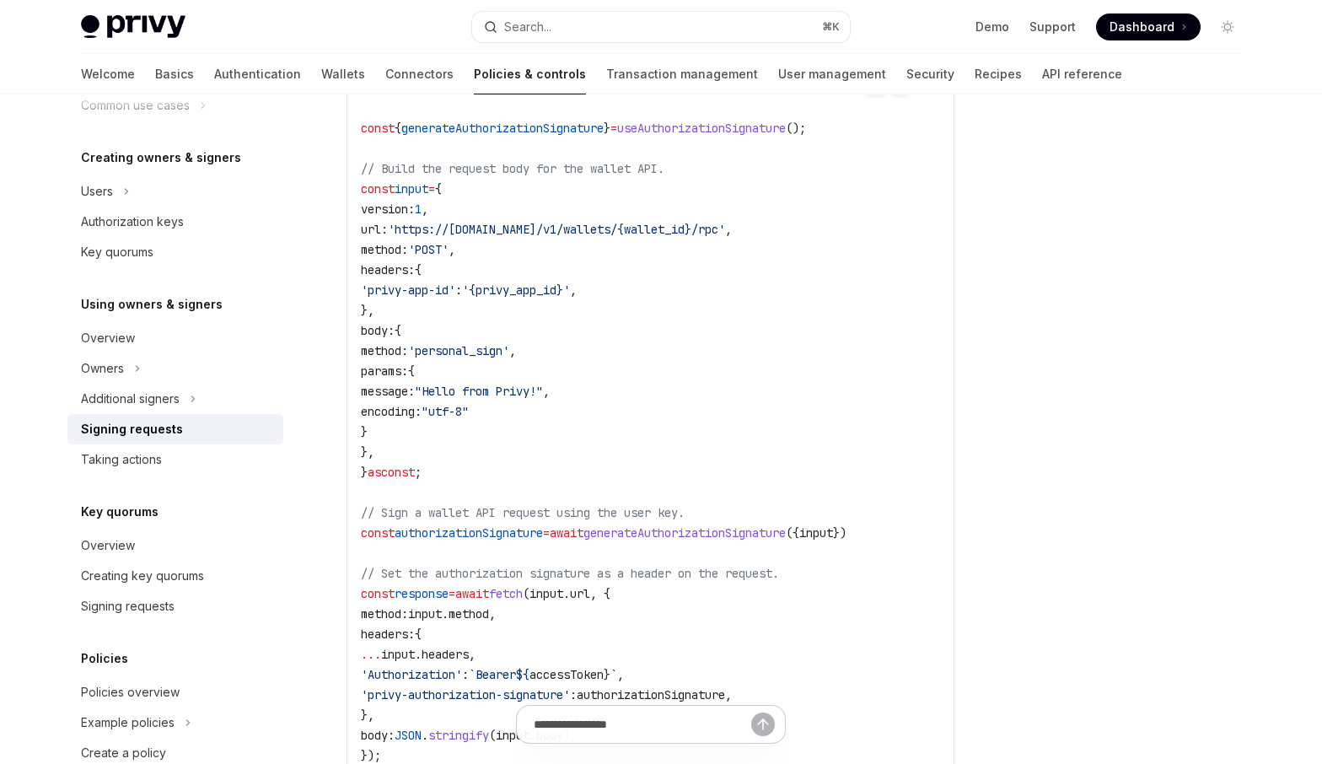
scroll to position [562, 0]
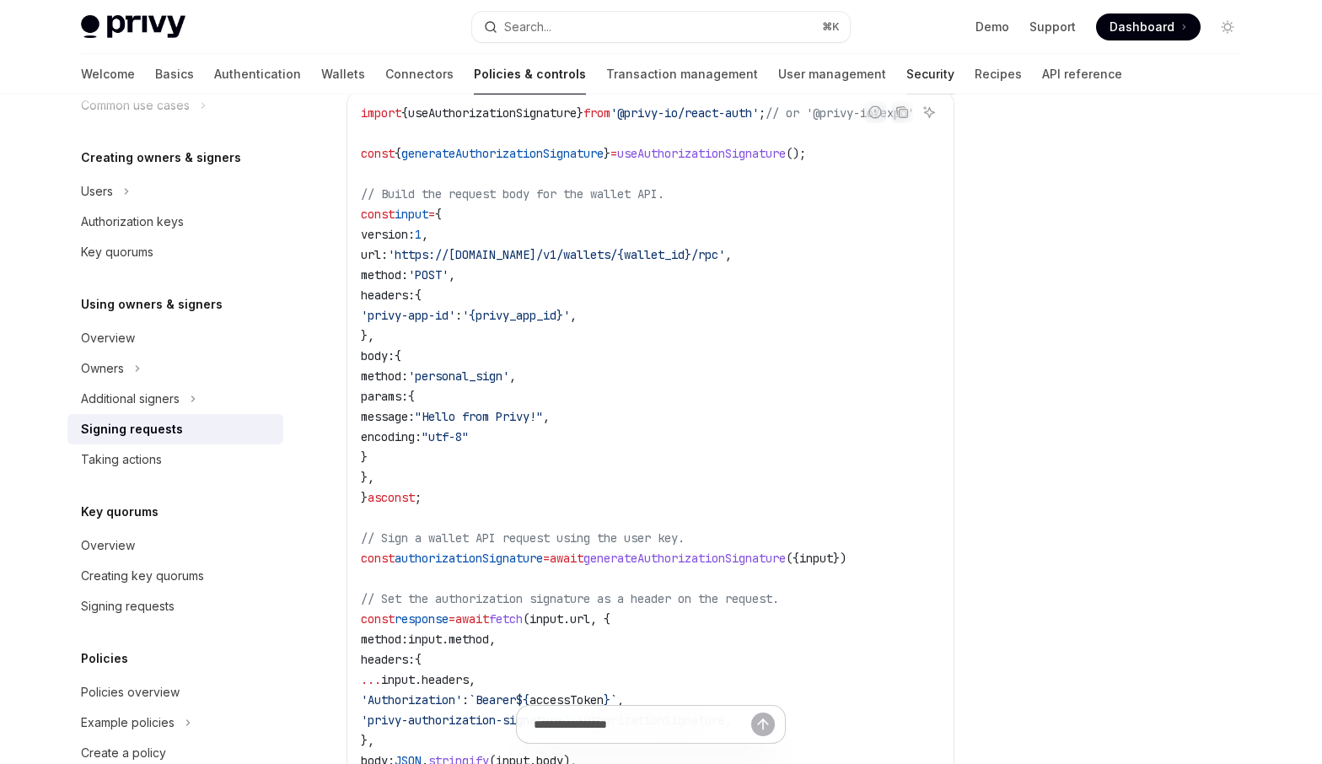
click at [906, 82] on link "Security" at bounding box center [930, 74] width 48 height 40
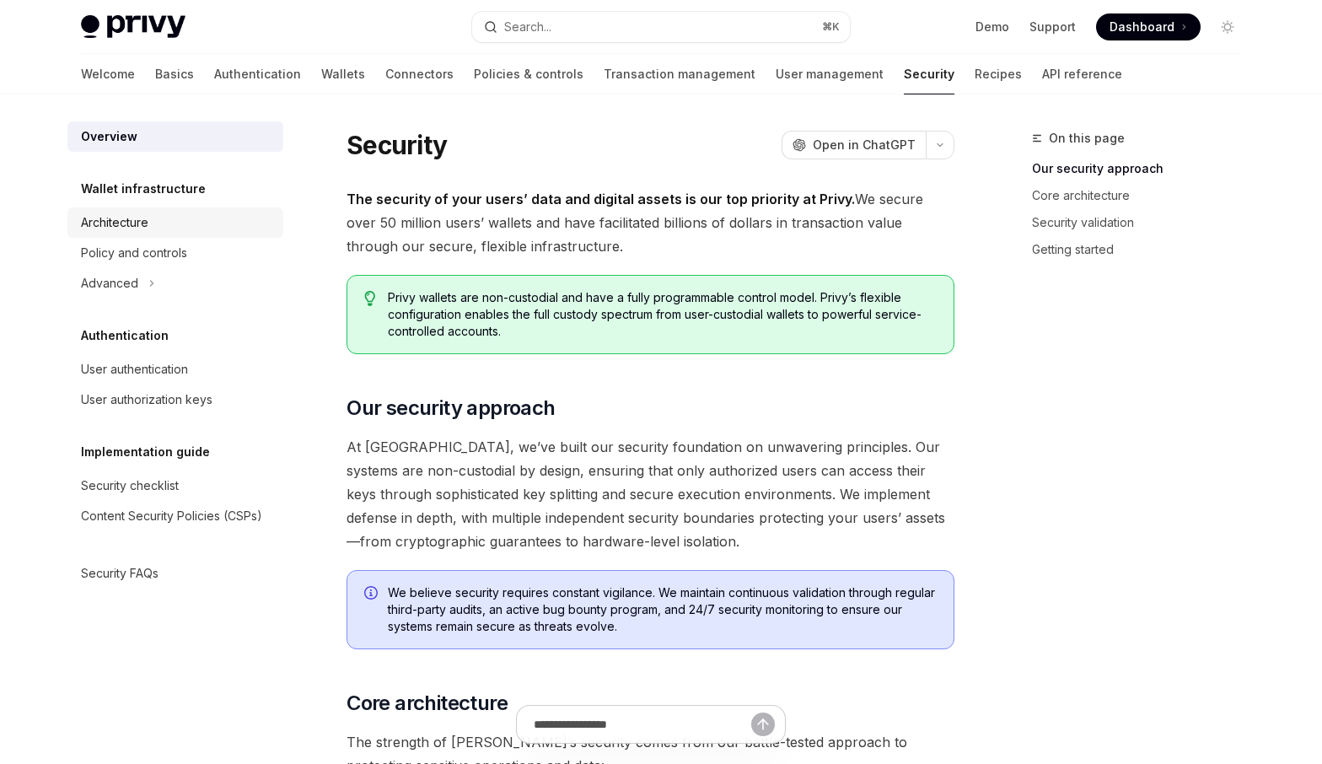
click at [180, 226] on div "Architecture" at bounding box center [177, 222] width 192 height 20
type textarea "*"
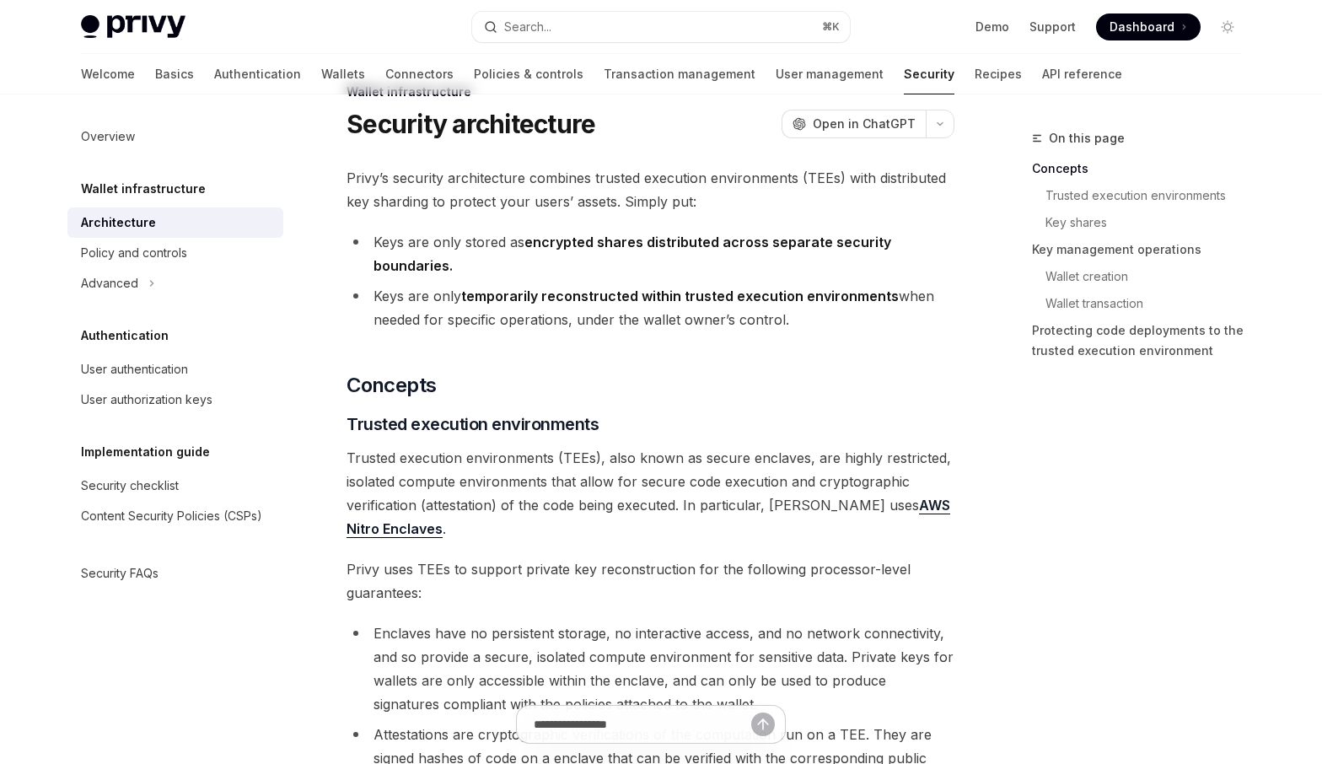
scroll to position [50, 0]
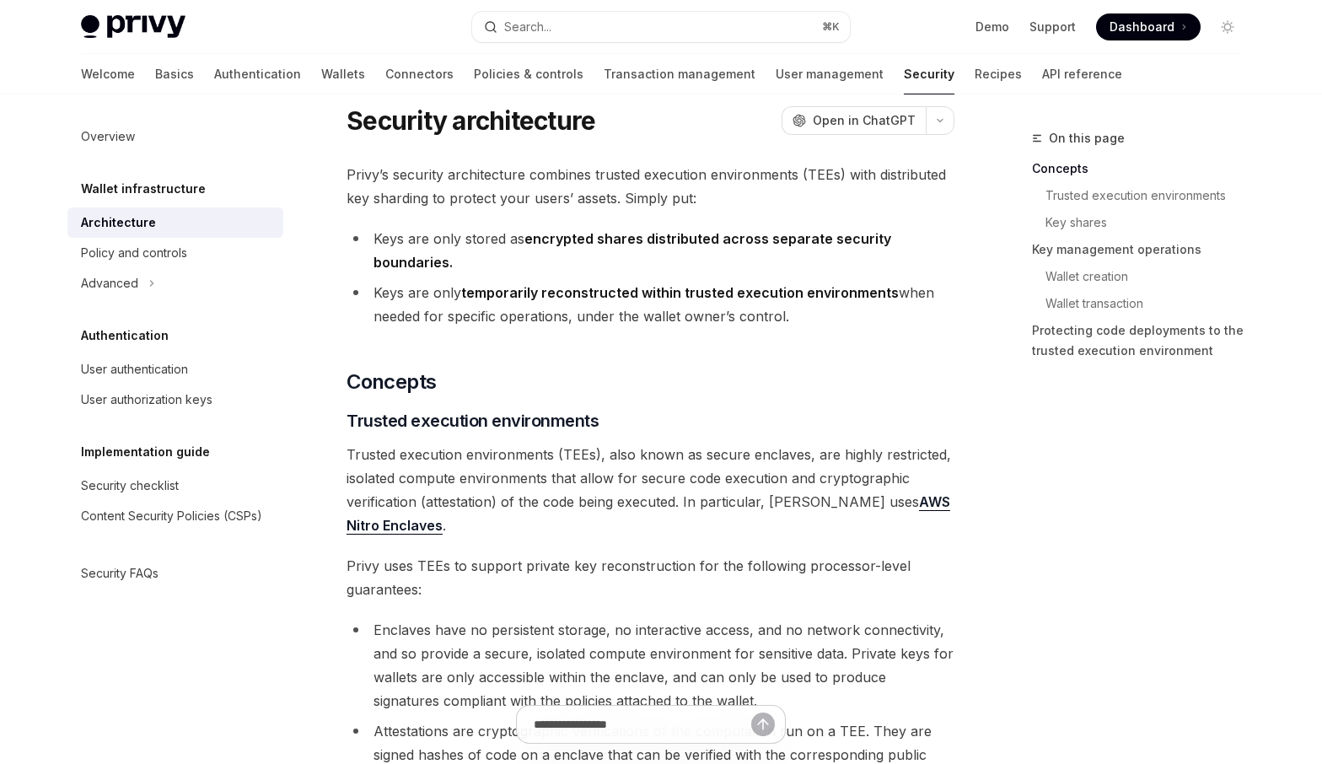
click at [547, 315] on li "Keys are only temporarily reconstructed within trusted execution environments w…" at bounding box center [650, 304] width 608 height 47
click at [547, 319] on li "Keys are only temporarily reconstructed within trusted execution environments w…" at bounding box center [650, 304] width 608 height 47
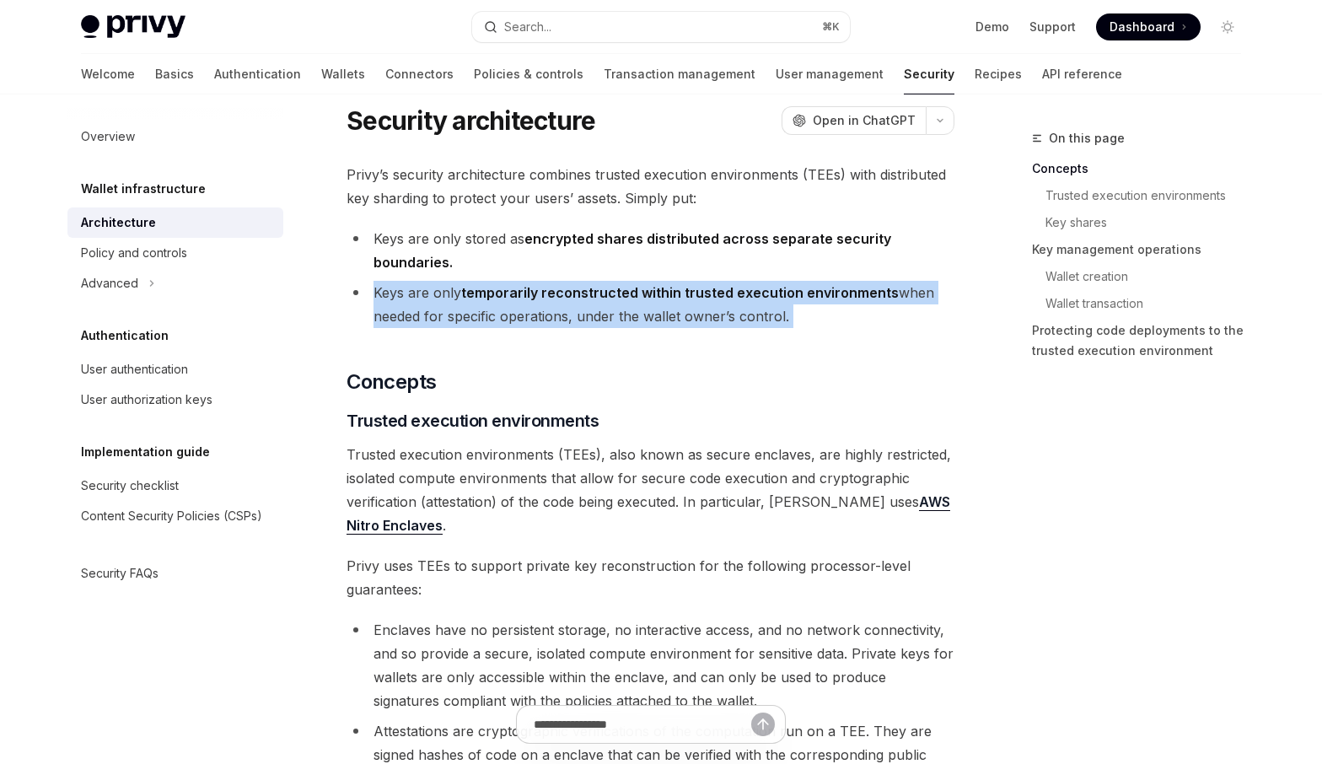
click at [547, 319] on li "Keys are only temporarily reconstructed within trusted execution environments w…" at bounding box center [650, 304] width 608 height 47
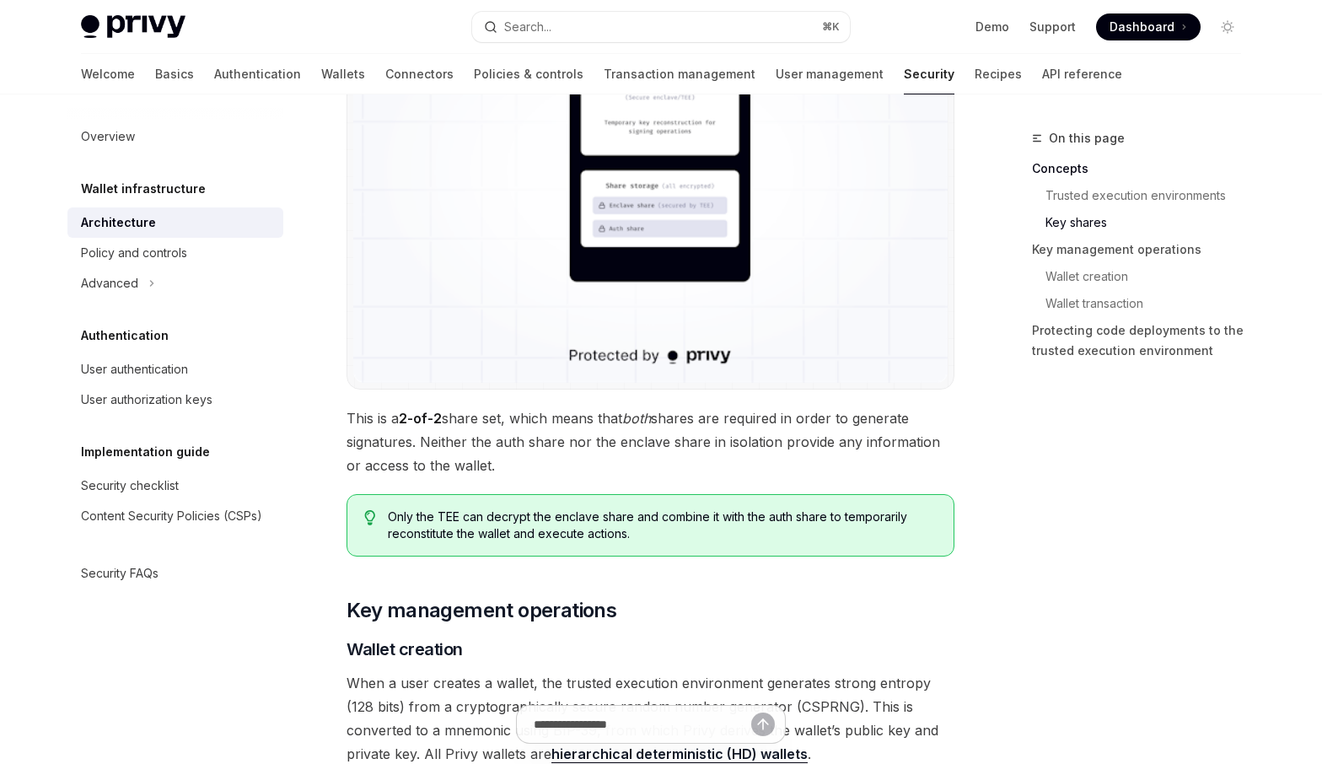
scroll to position [1533, 0]
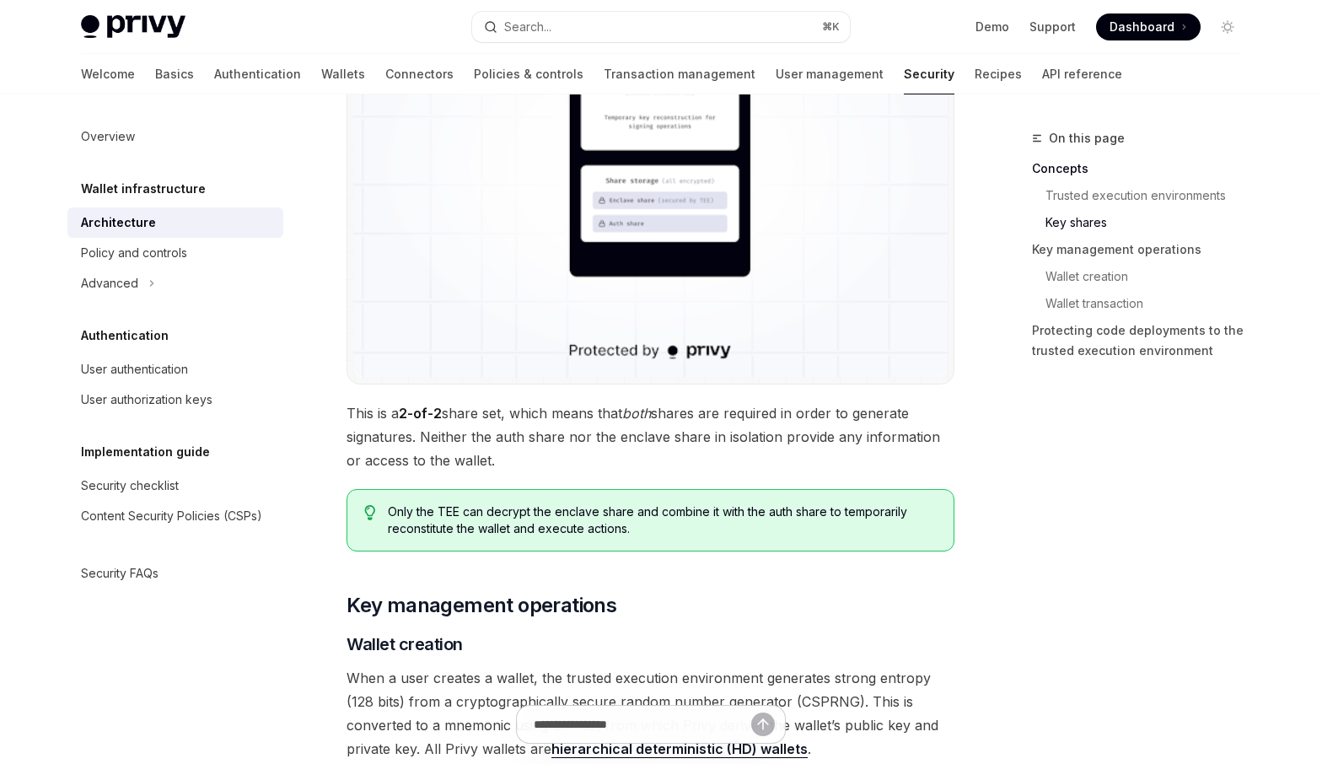
click at [485, 427] on span "This is a 2-of-2 share set, which means that both shares are required in order …" at bounding box center [650, 436] width 608 height 71
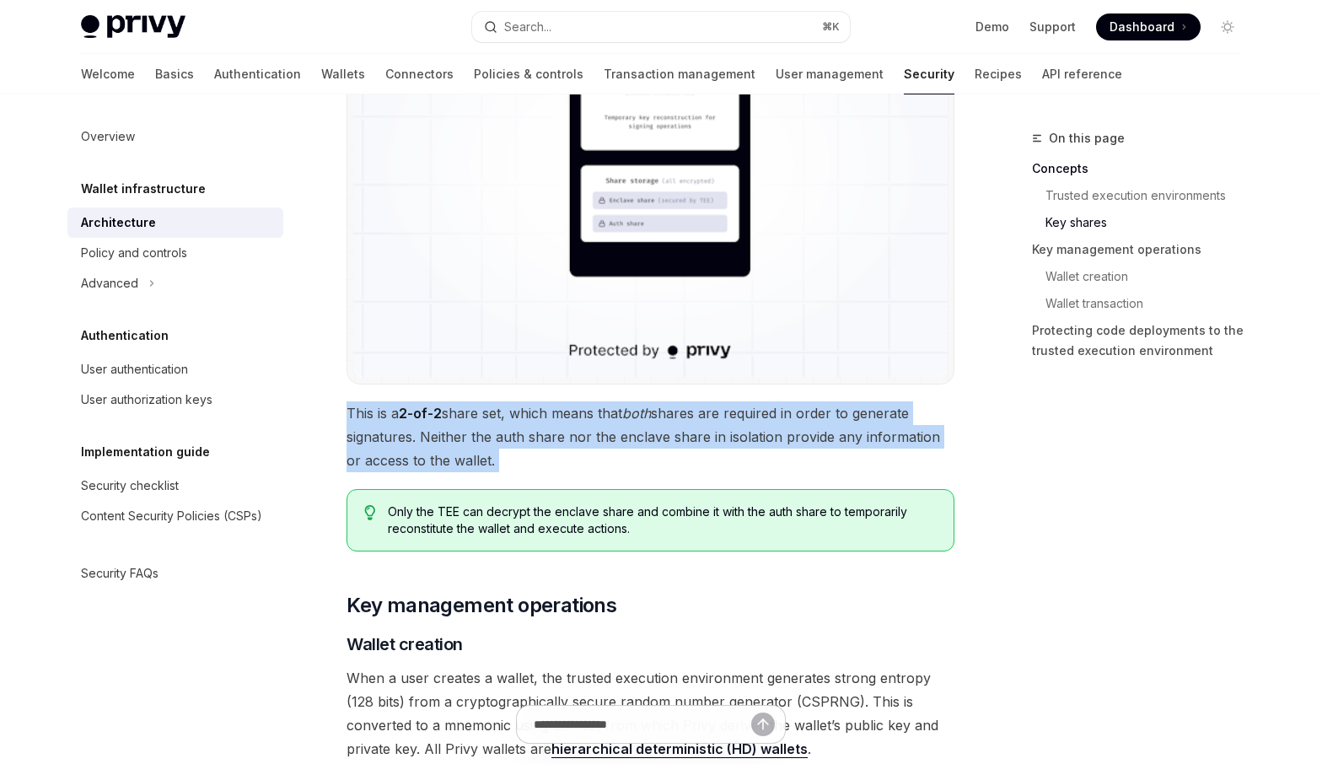
click at [485, 427] on span "This is a 2-of-2 share set, which means that both shares are required in order …" at bounding box center [650, 436] width 608 height 71
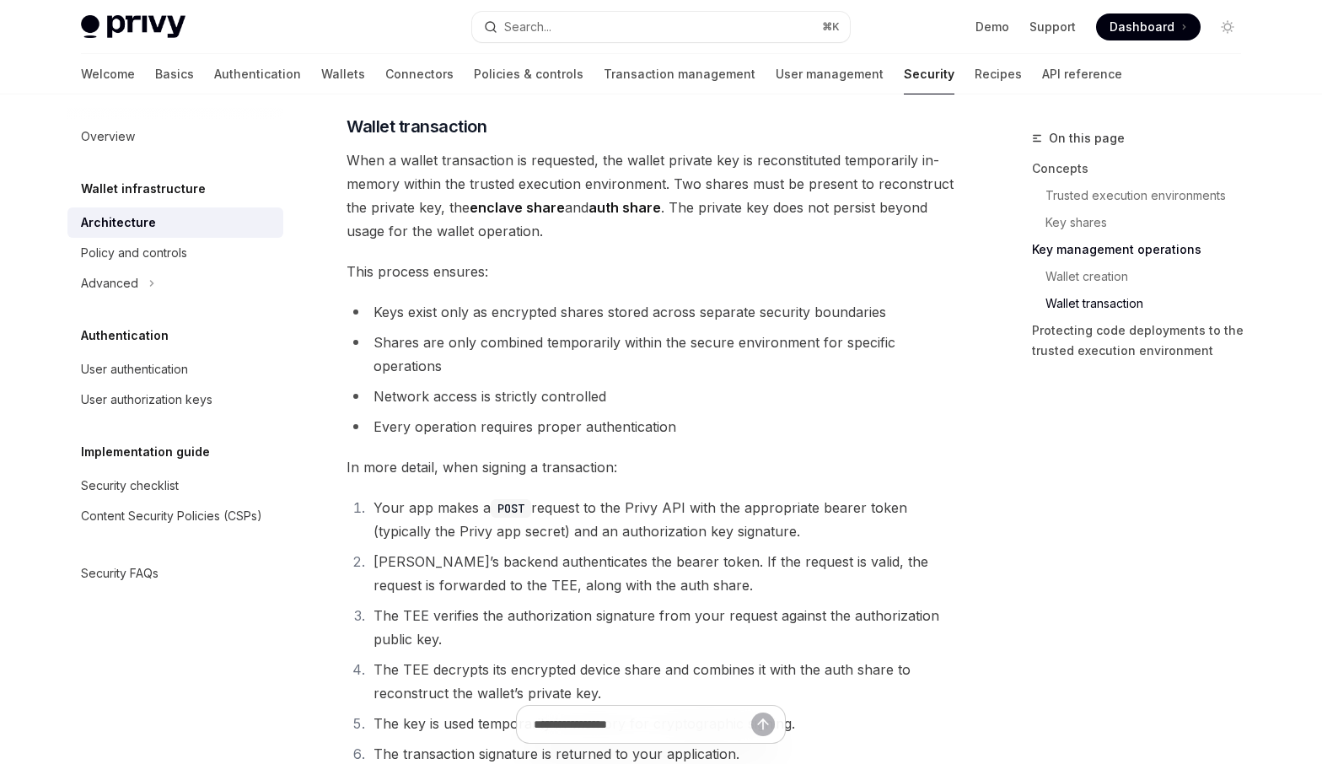
scroll to position [2404, 0]
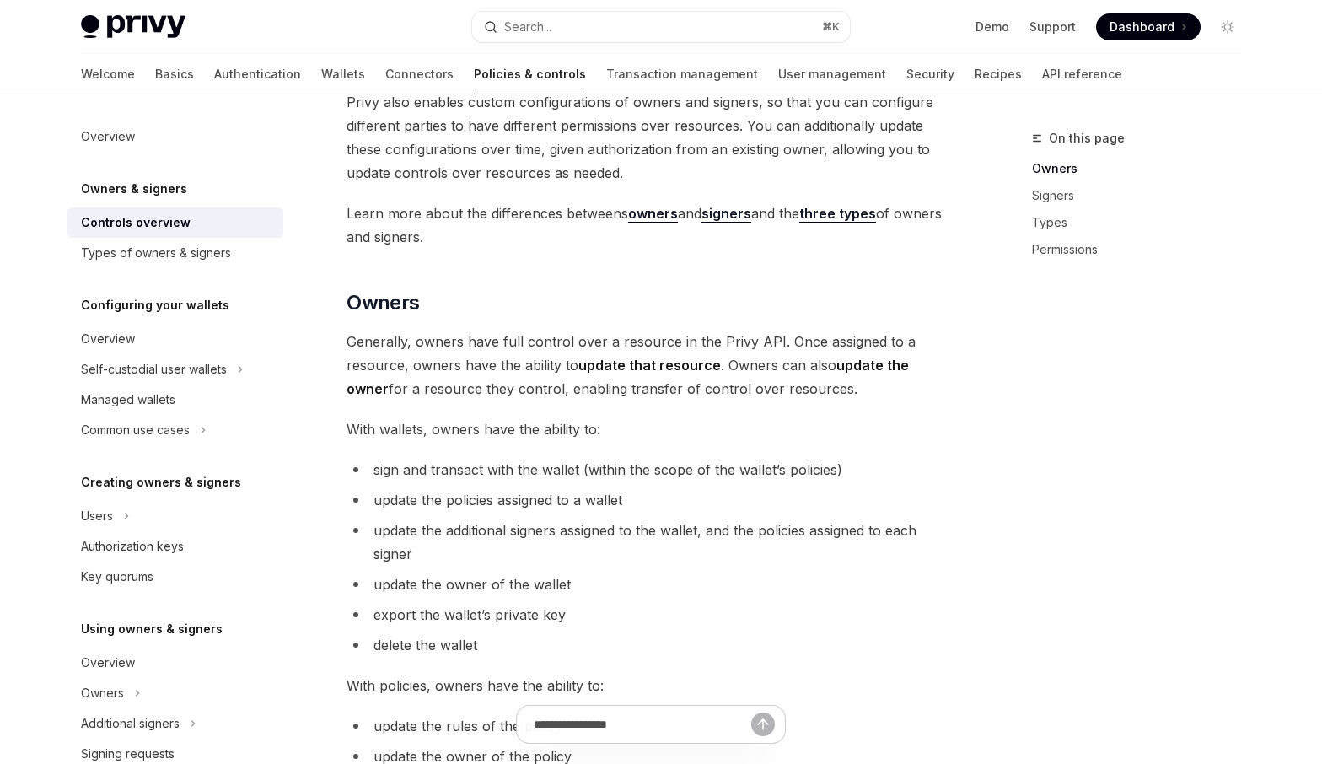
scroll to position [246, 0]
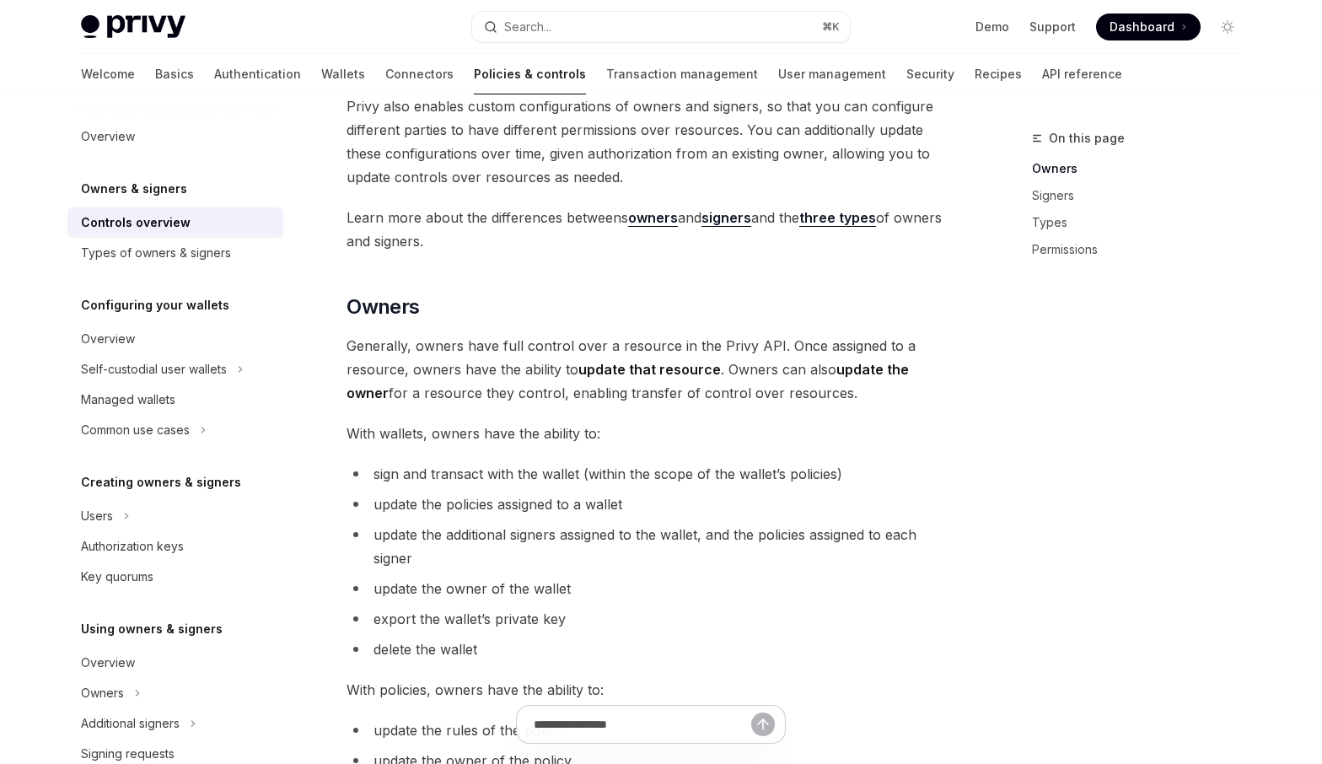
click at [848, 219] on strong "three types" at bounding box center [837, 217] width 77 height 17
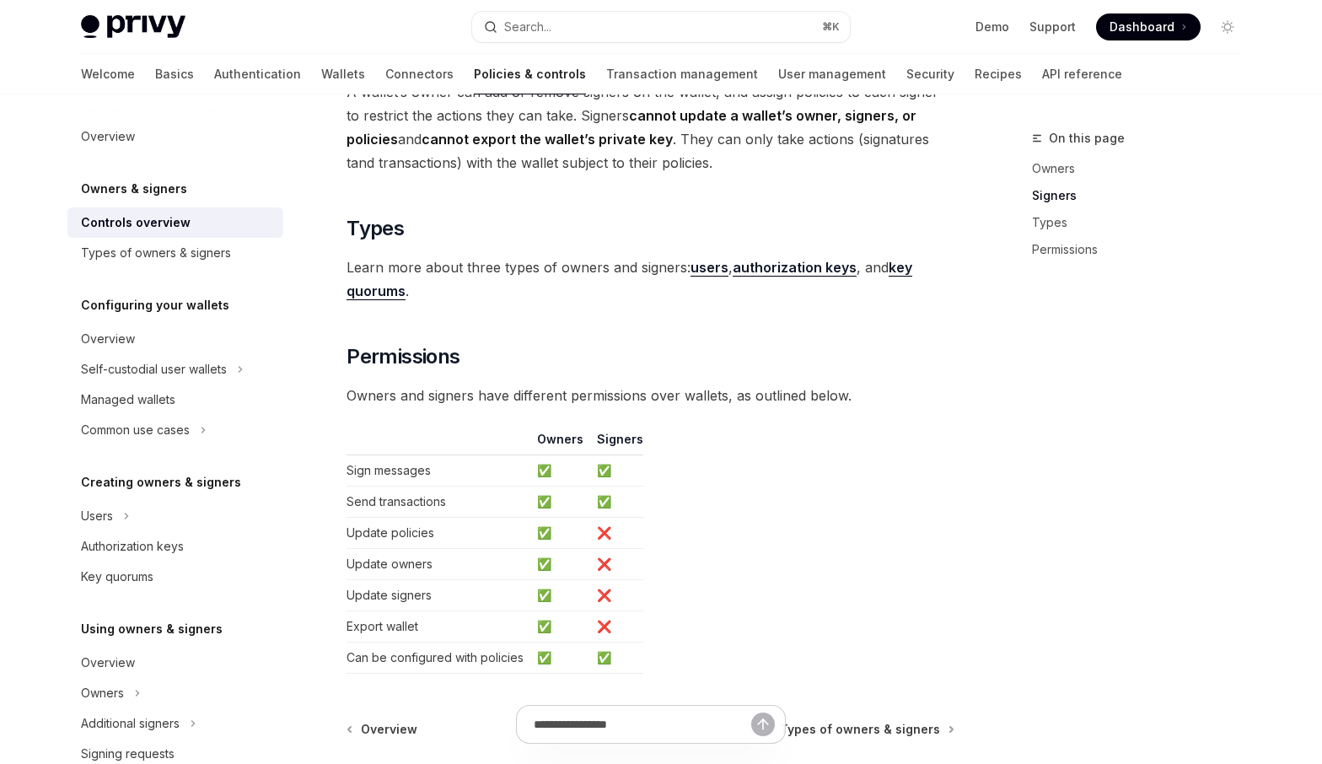
scroll to position [1239, 0]
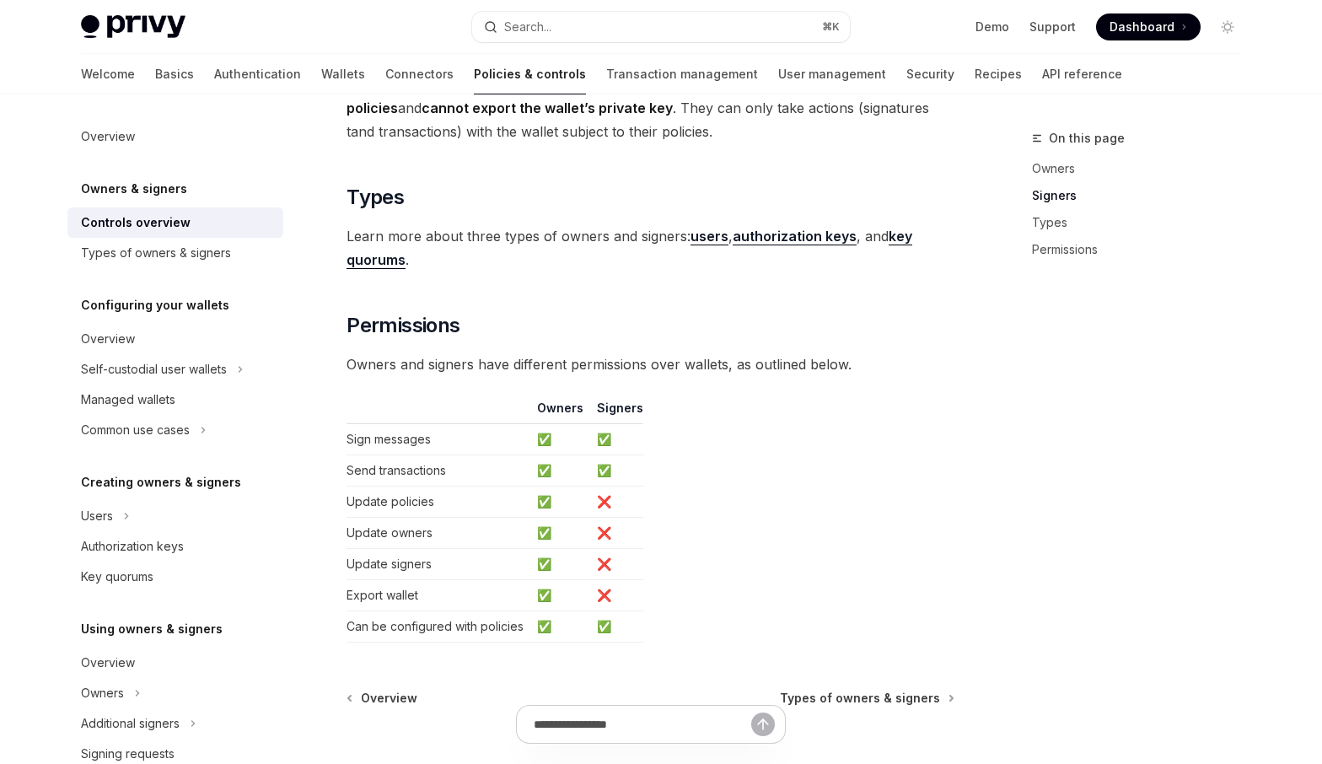
click at [707, 235] on strong "users" at bounding box center [709, 236] width 38 height 17
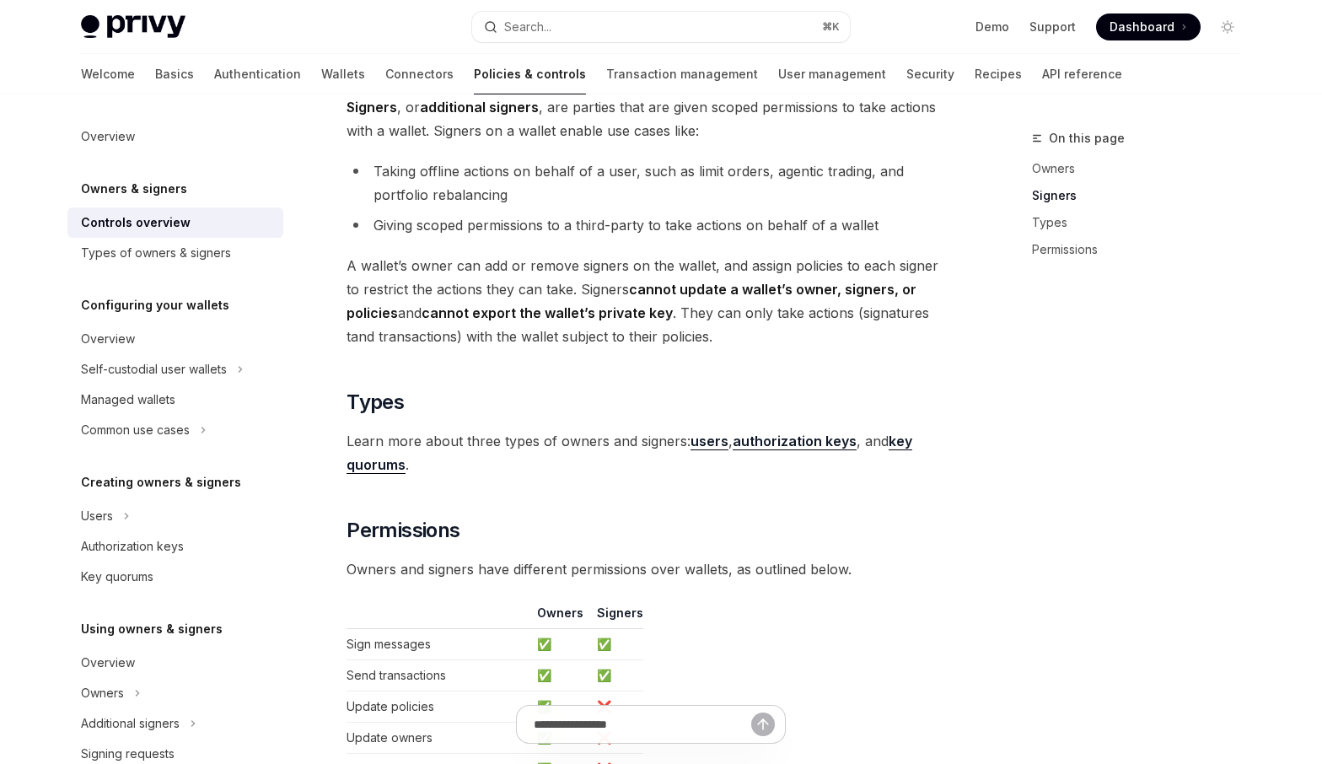
scroll to position [1028, 0]
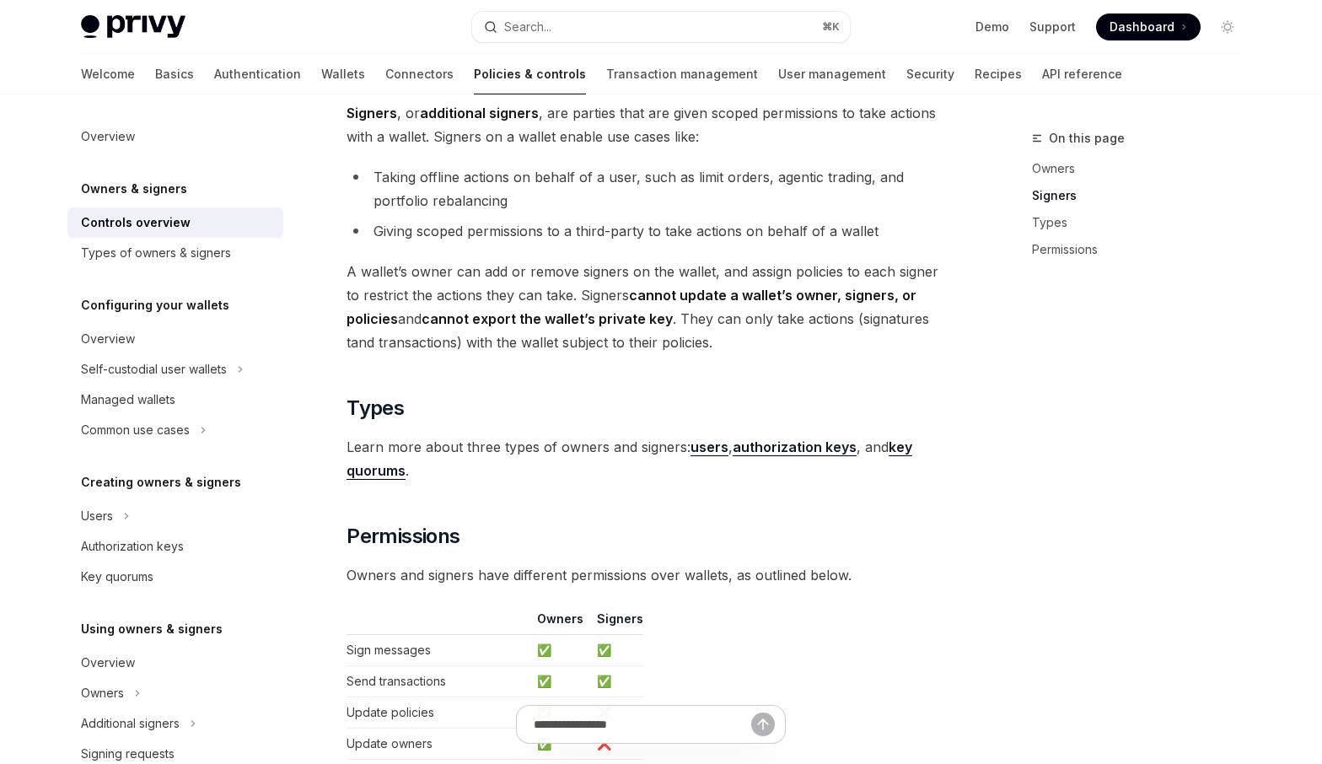
type textarea "*"
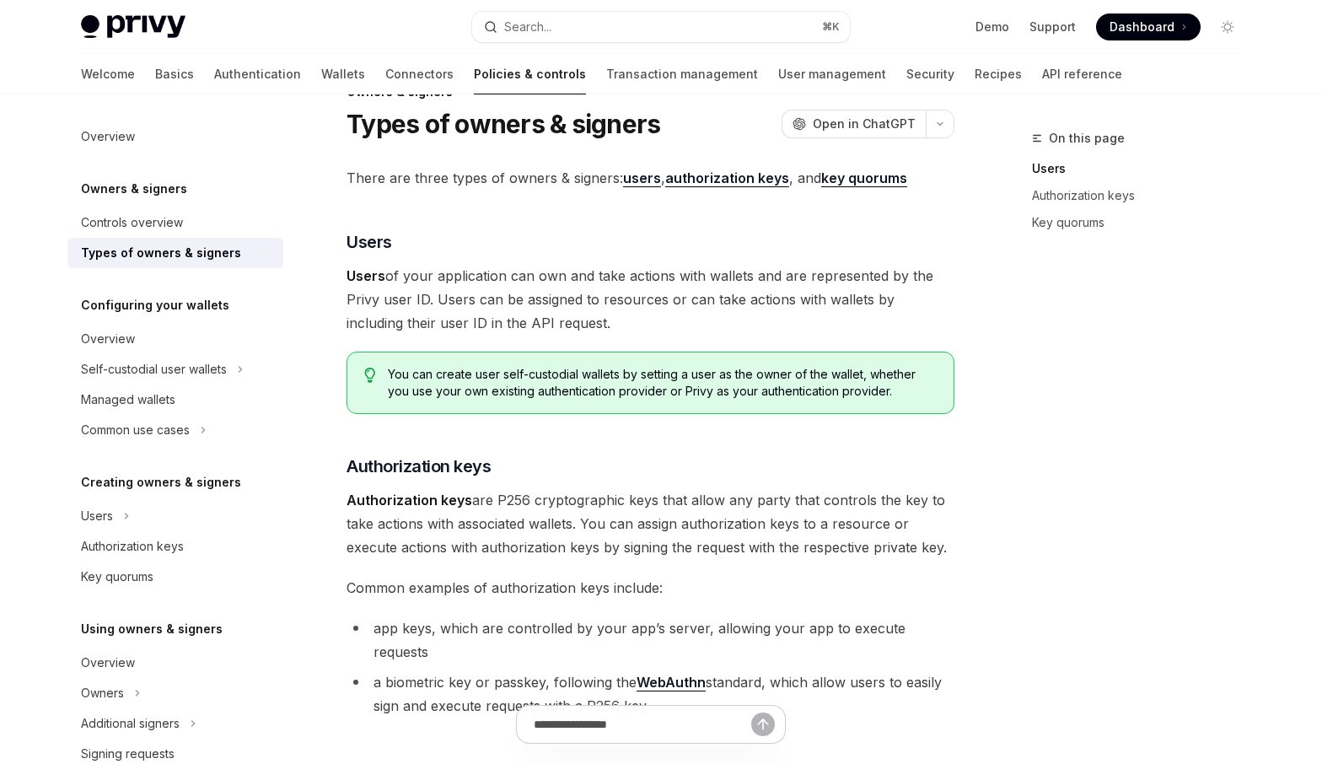
scroll to position [35, 0]
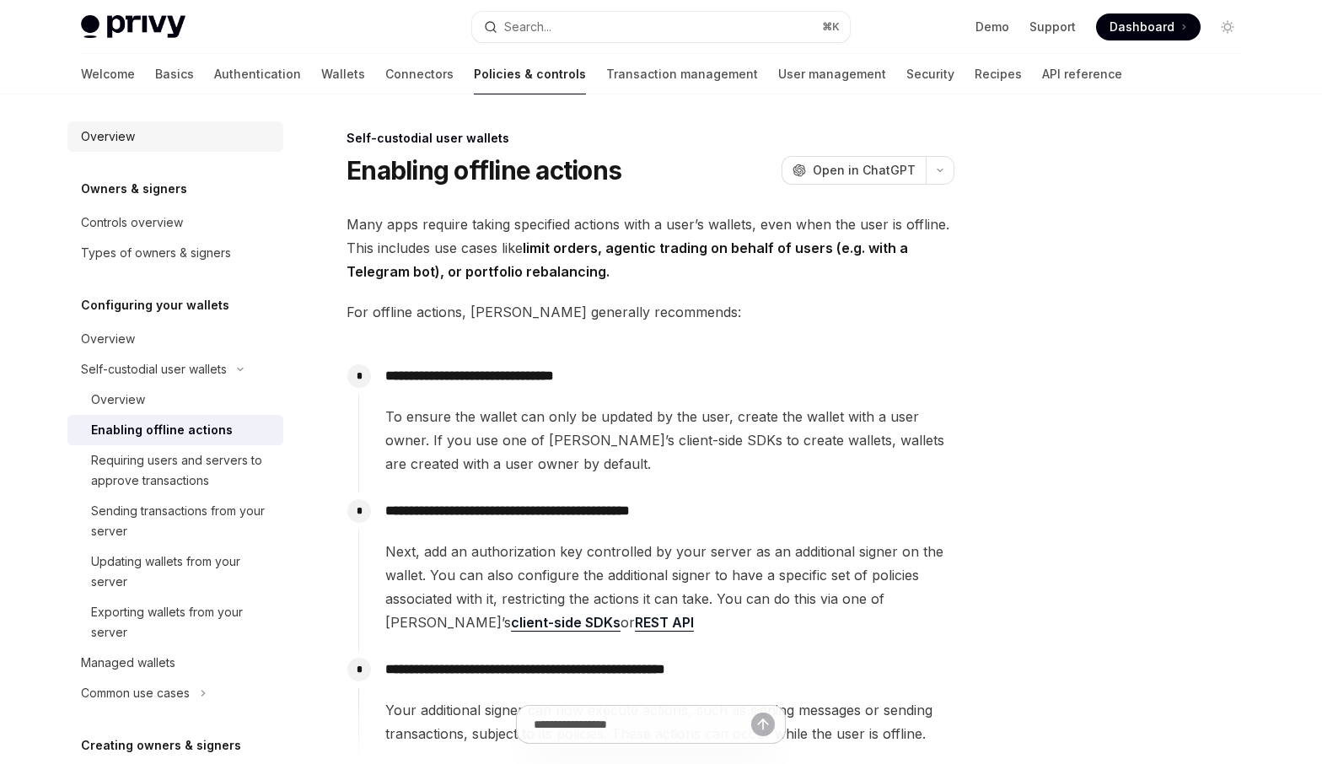
click at [149, 141] on div "Overview" at bounding box center [177, 136] width 192 height 20
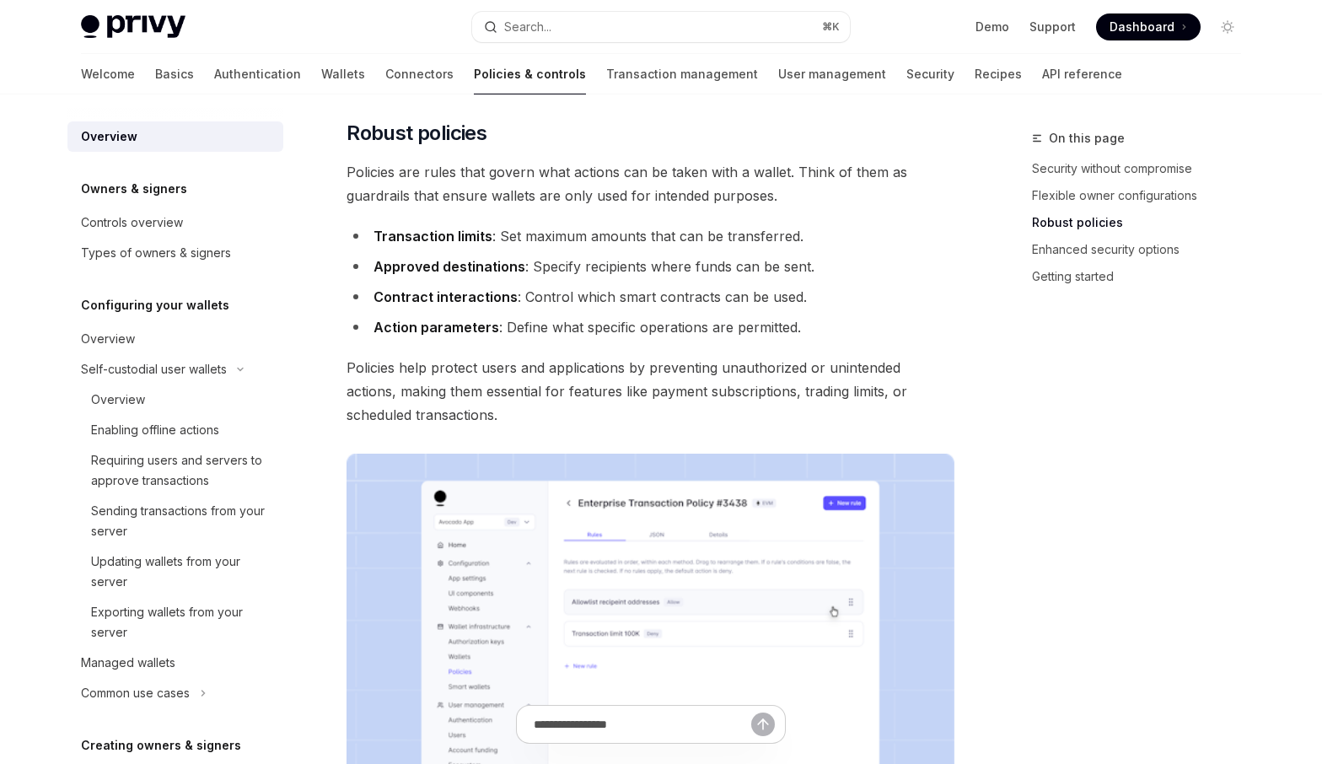
scroll to position [642, 0]
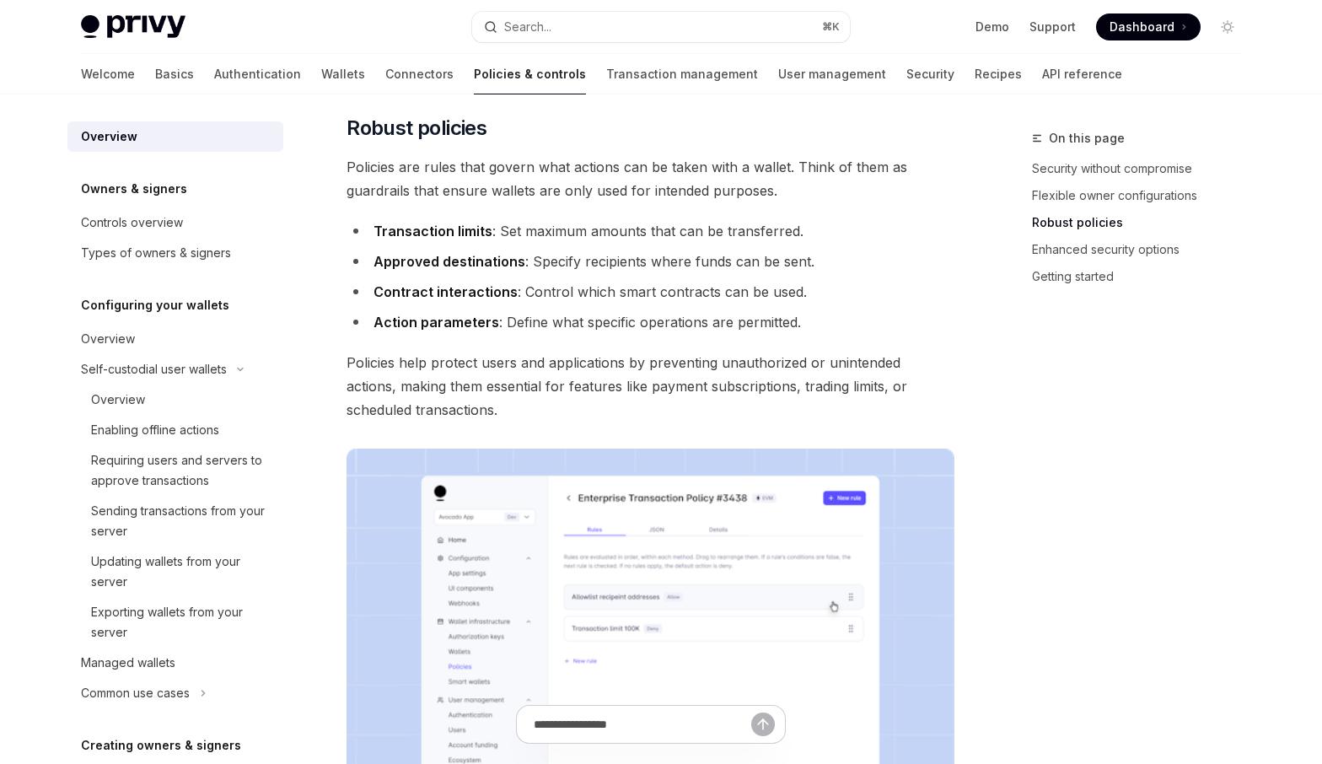
click at [575, 234] on li "Transaction limits : Set maximum amounts that can be transferred." at bounding box center [650, 231] width 608 height 24
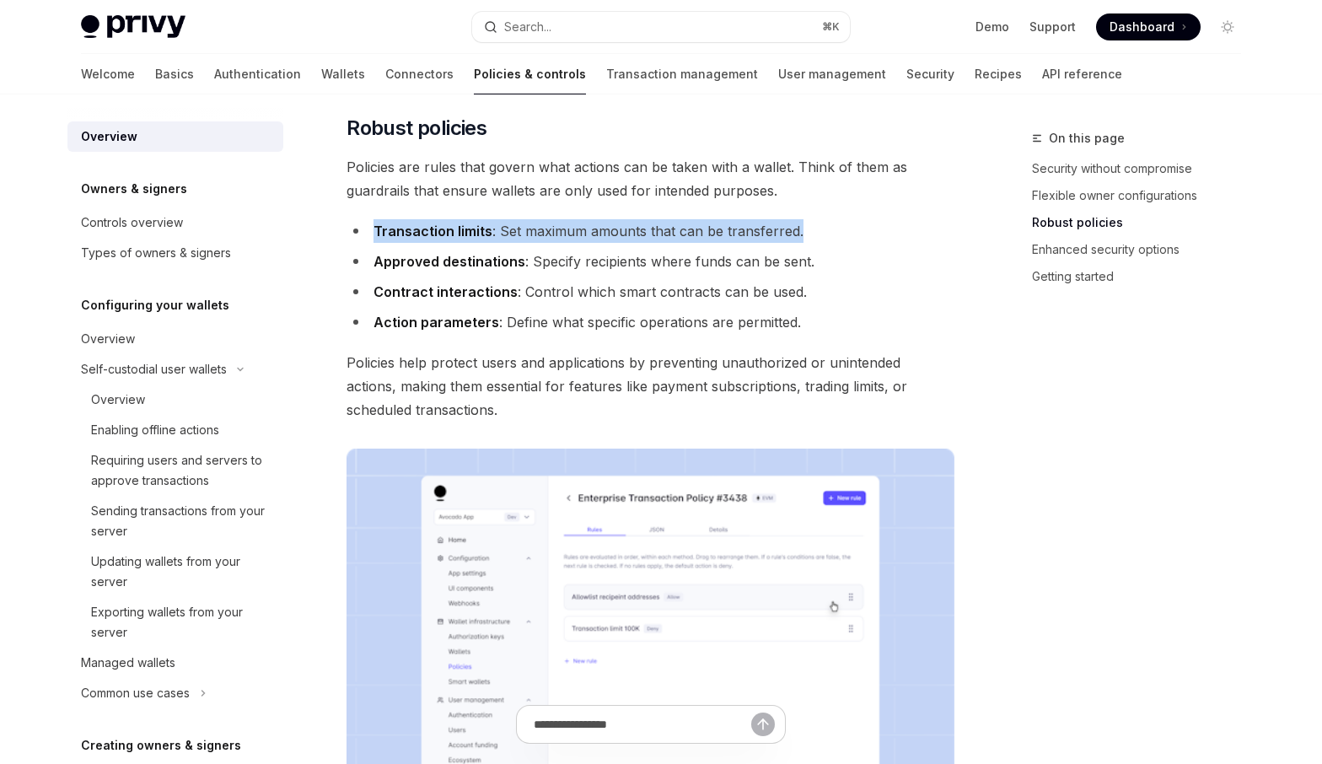
click at [575, 234] on li "Transaction limits : Set maximum amounts that can be transferred." at bounding box center [650, 231] width 608 height 24
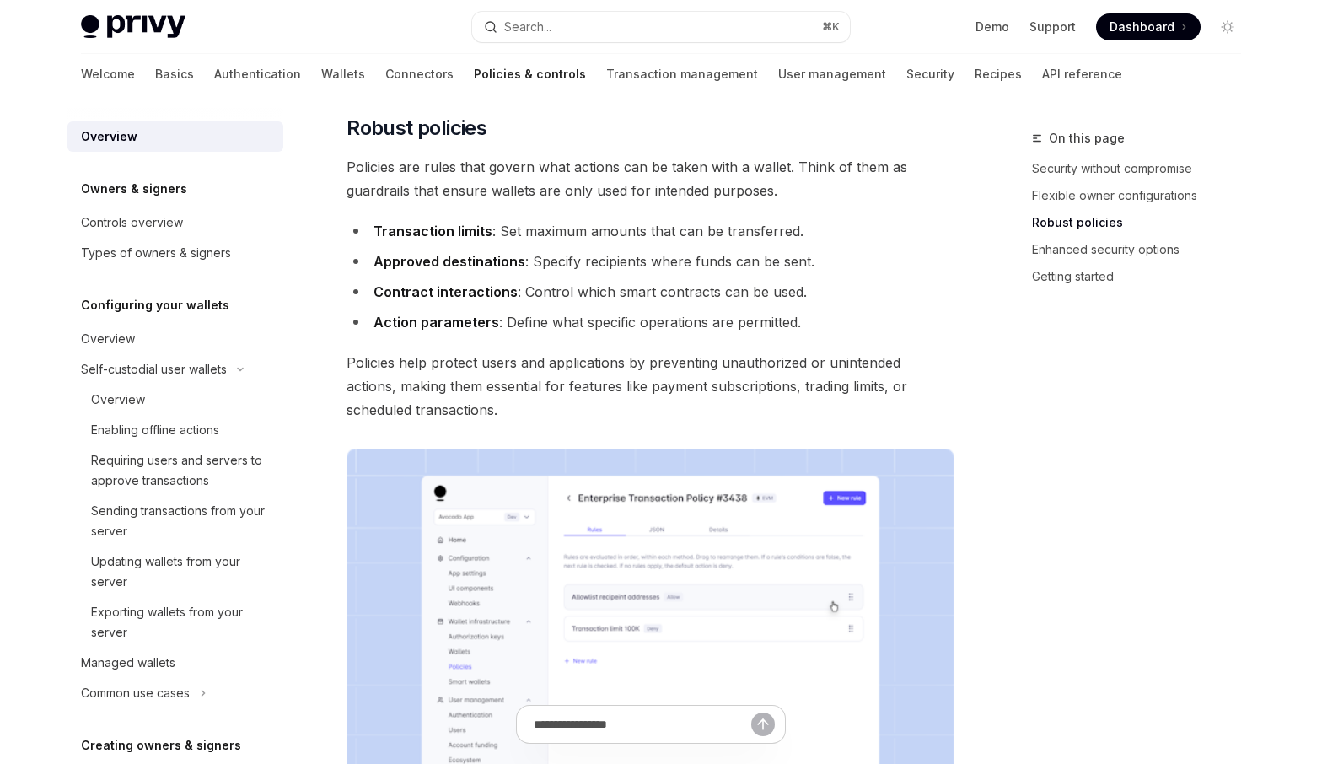
click at [525, 389] on span "Policies help protect users and applications by preventing unauthorized or unin…" at bounding box center [650, 386] width 608 height 71
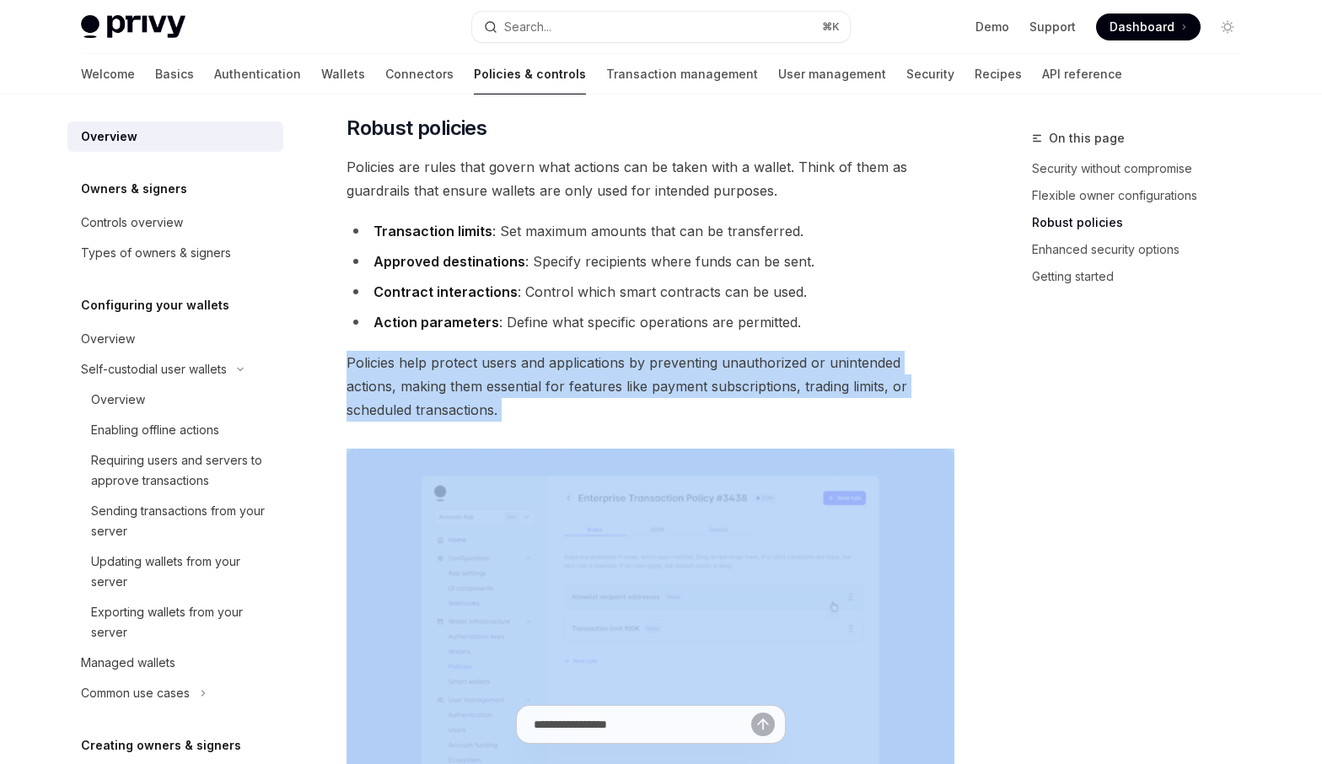
click at [525, 389] on span "Policies help protect users and applications by preventing unauthorized or unin…" at bounding box center [650, 386] width 608 height 71
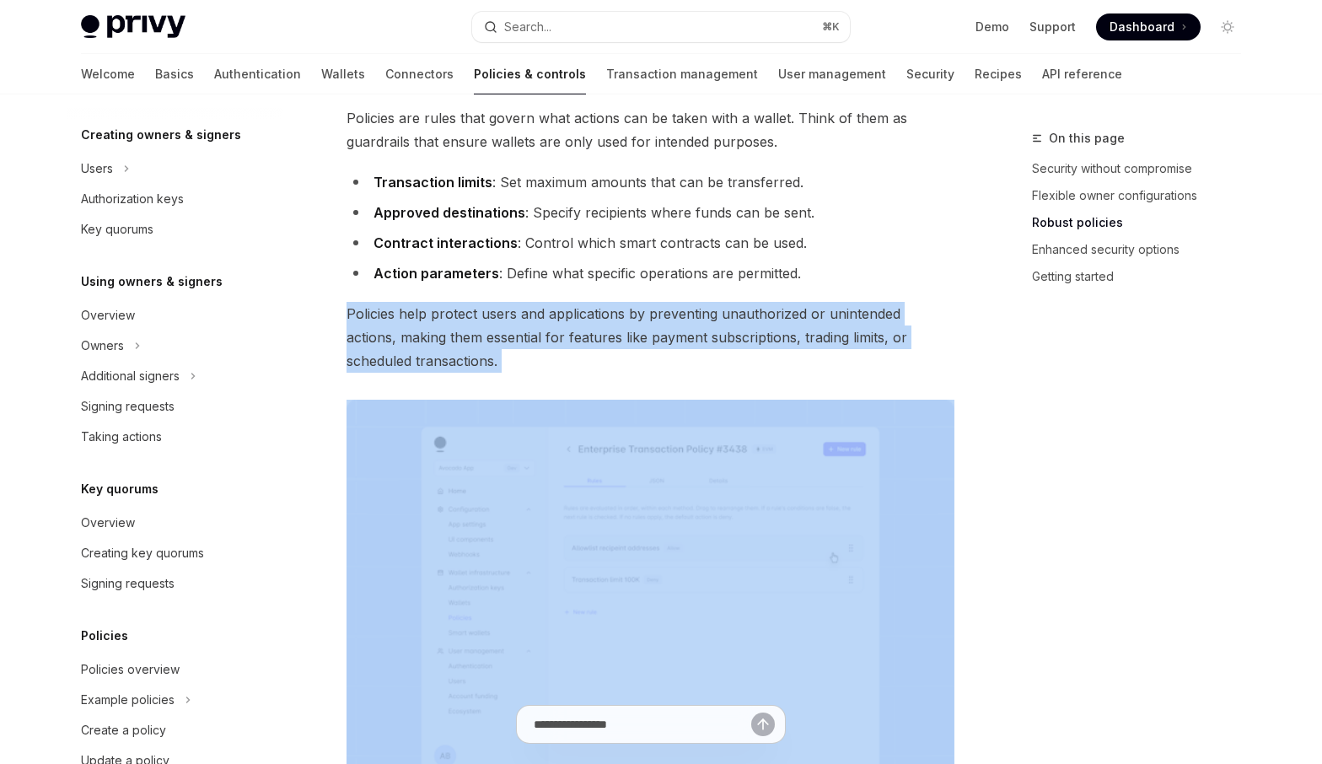
scroll to position [0, 0]
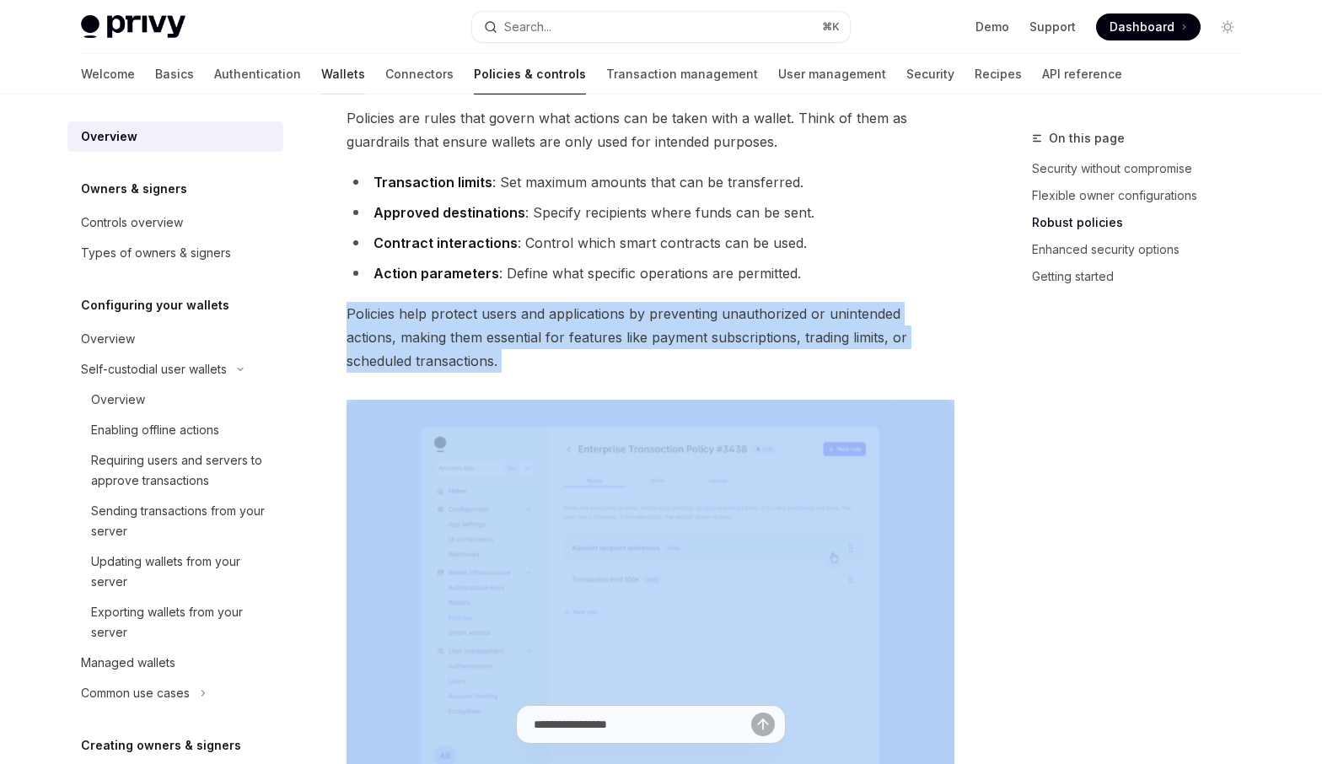
click at [321, 83] on link "Wallets" at bounding box center [343, 74] width 44 height 40
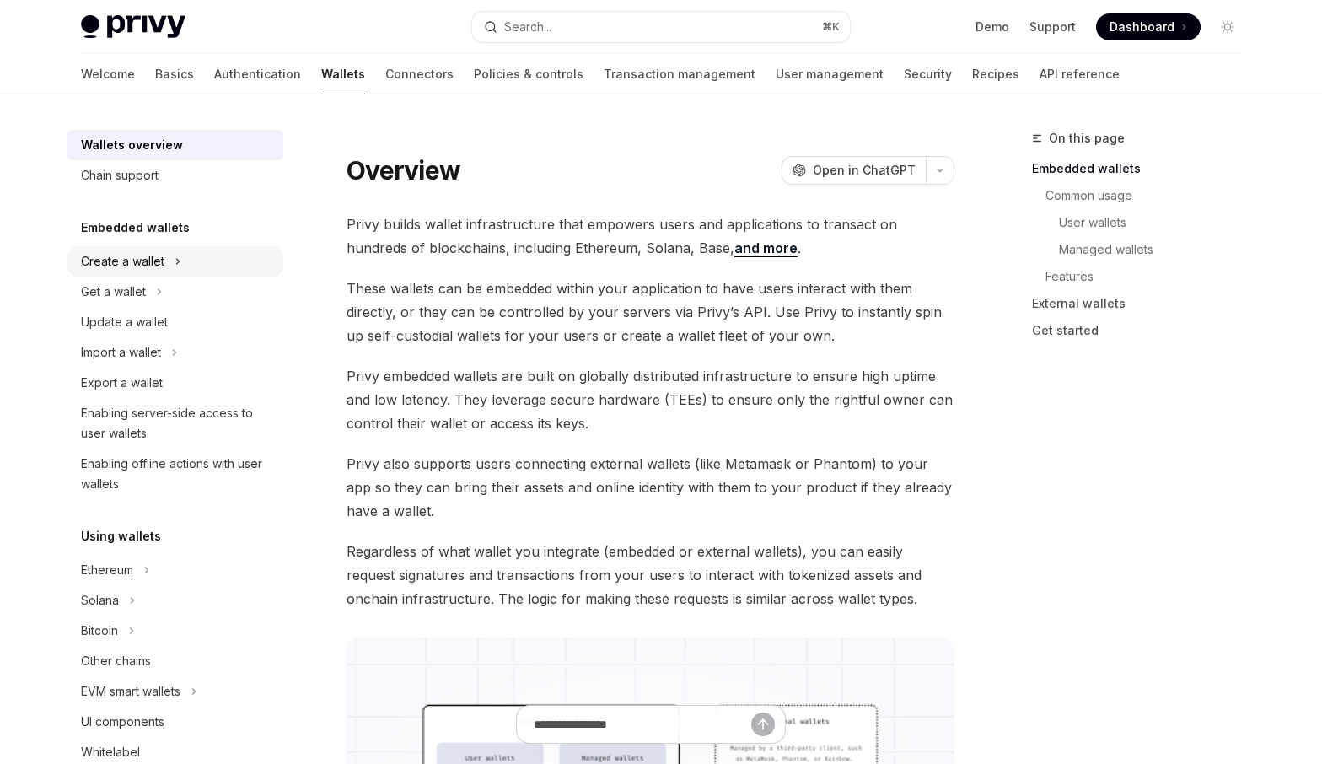
click at [136, 263] on div "Create a wallet" at bounding box center [122, 261] width 83 height 20
type textarea "*"
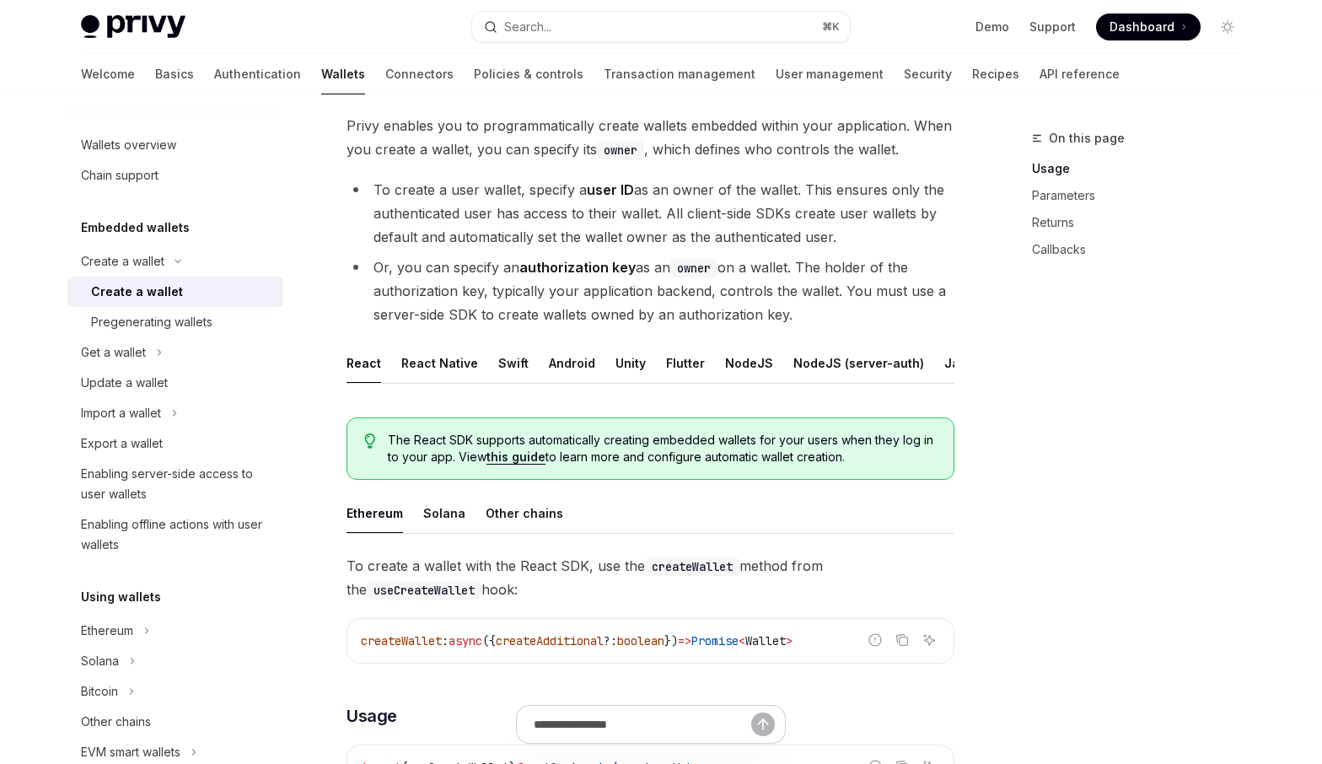
scroll to position [101, 0]
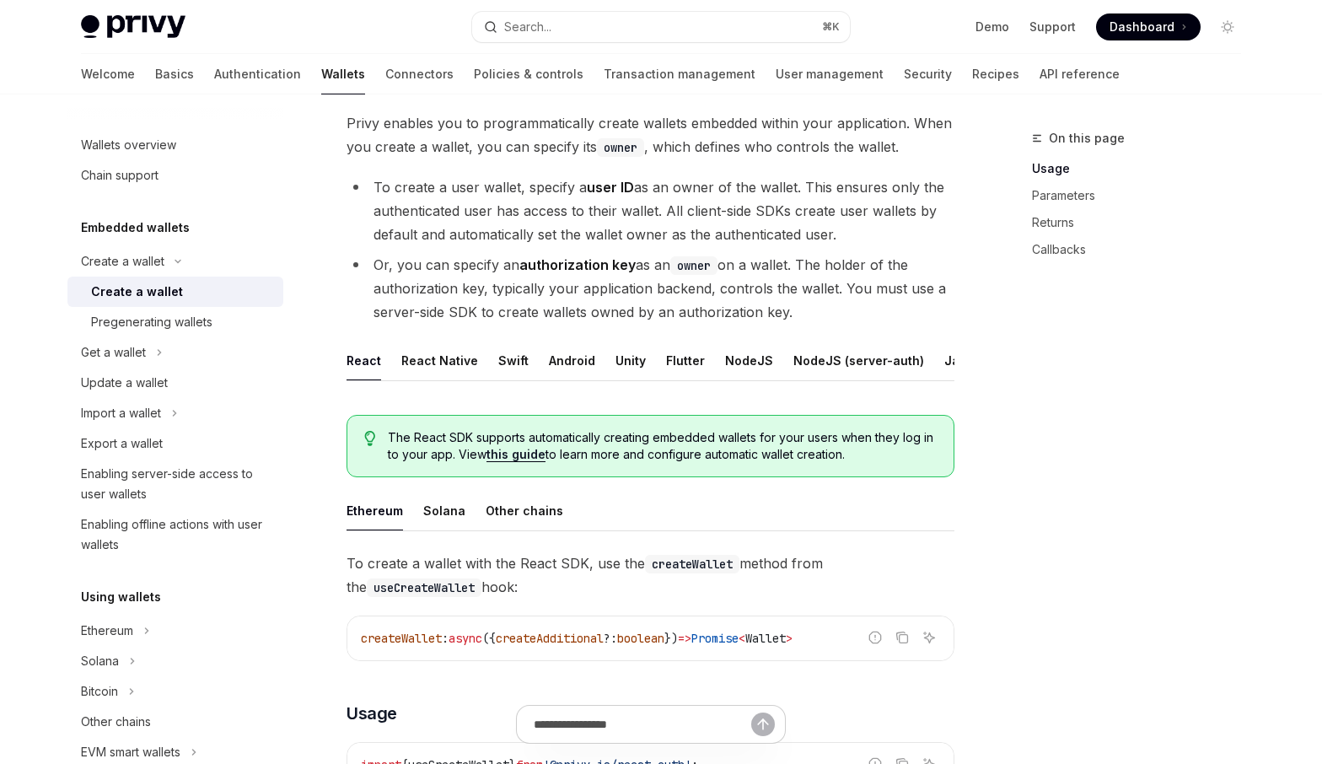
click at [601, 294] on li "Or, you can specify an authorization key as an owner on a wallet. The holder of…" at bounding box center [650, 288] width 608 height 71
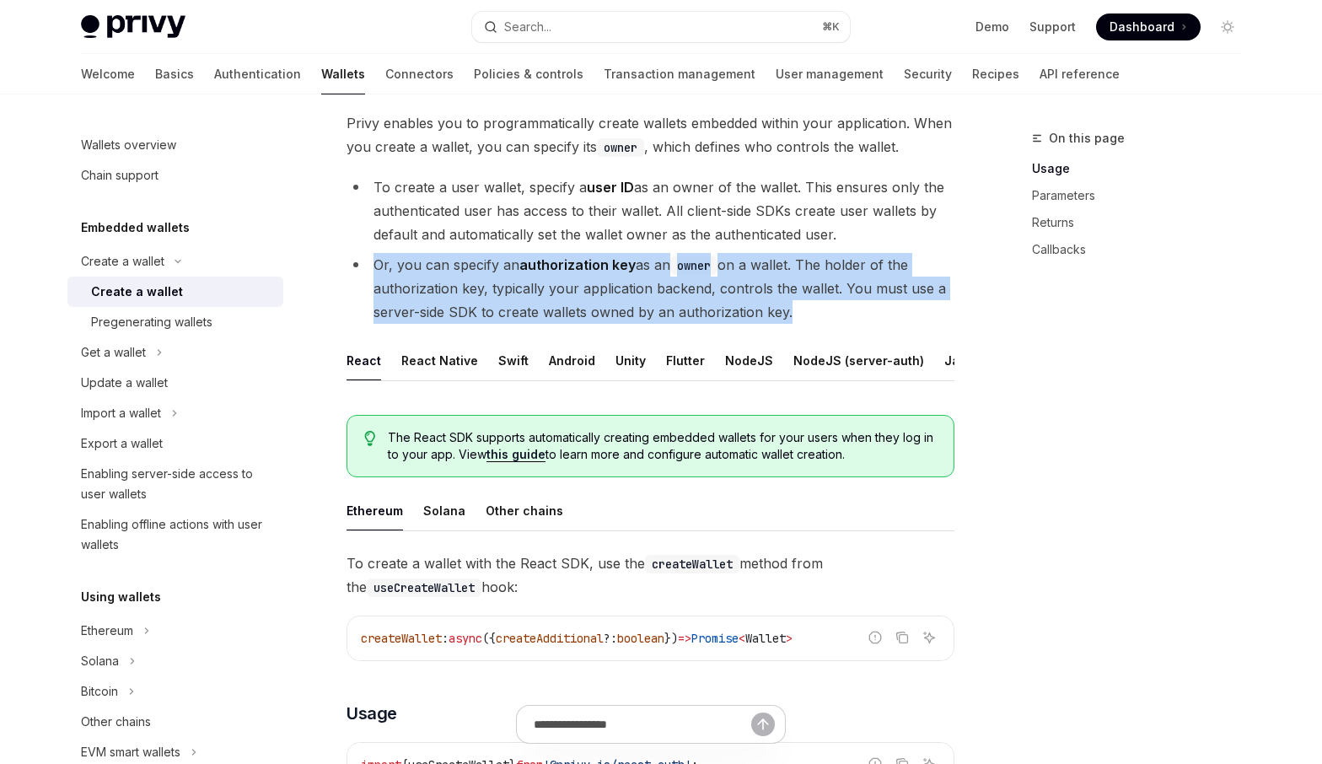
click at [601, 294] on li "Or, you can specify an authorization key as an owner on a wallet. The holder of…" at bounding box center [650, 288] width 608 height 71
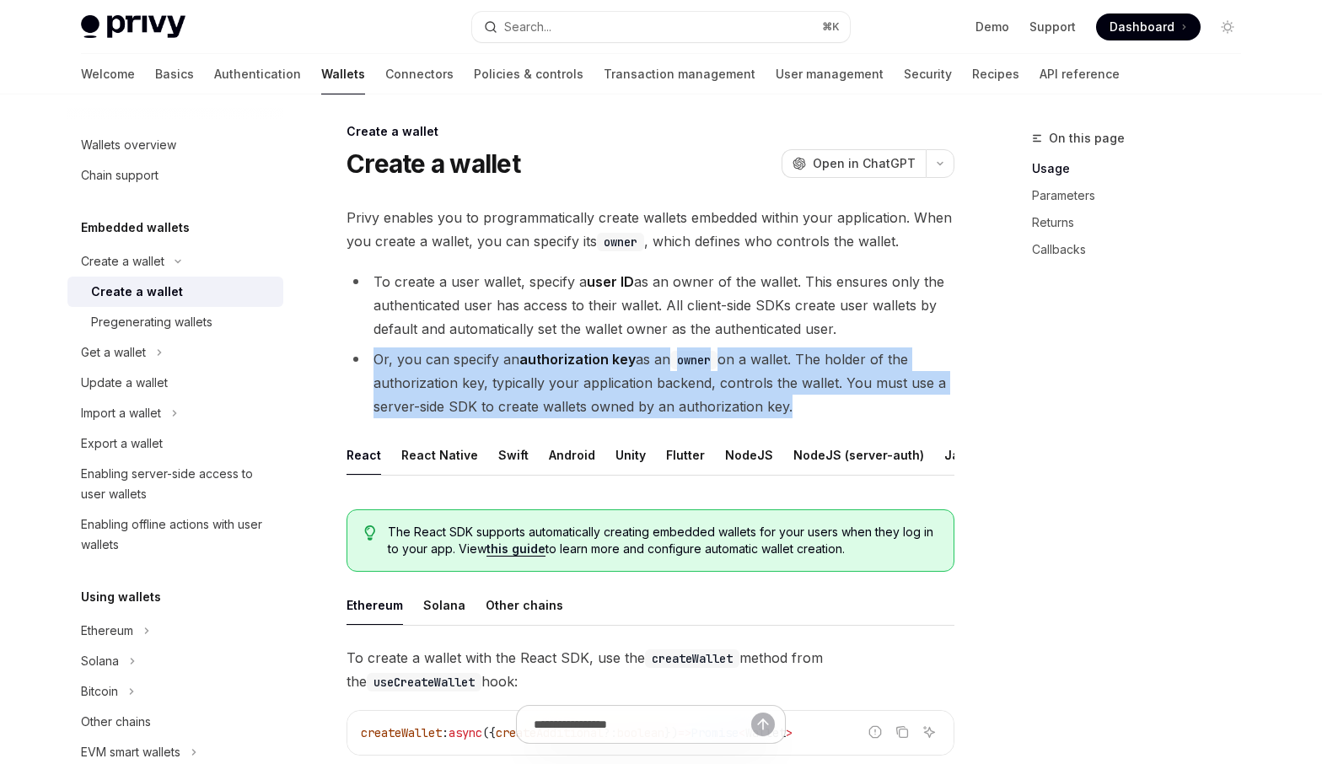
scroll to position [0, 0]
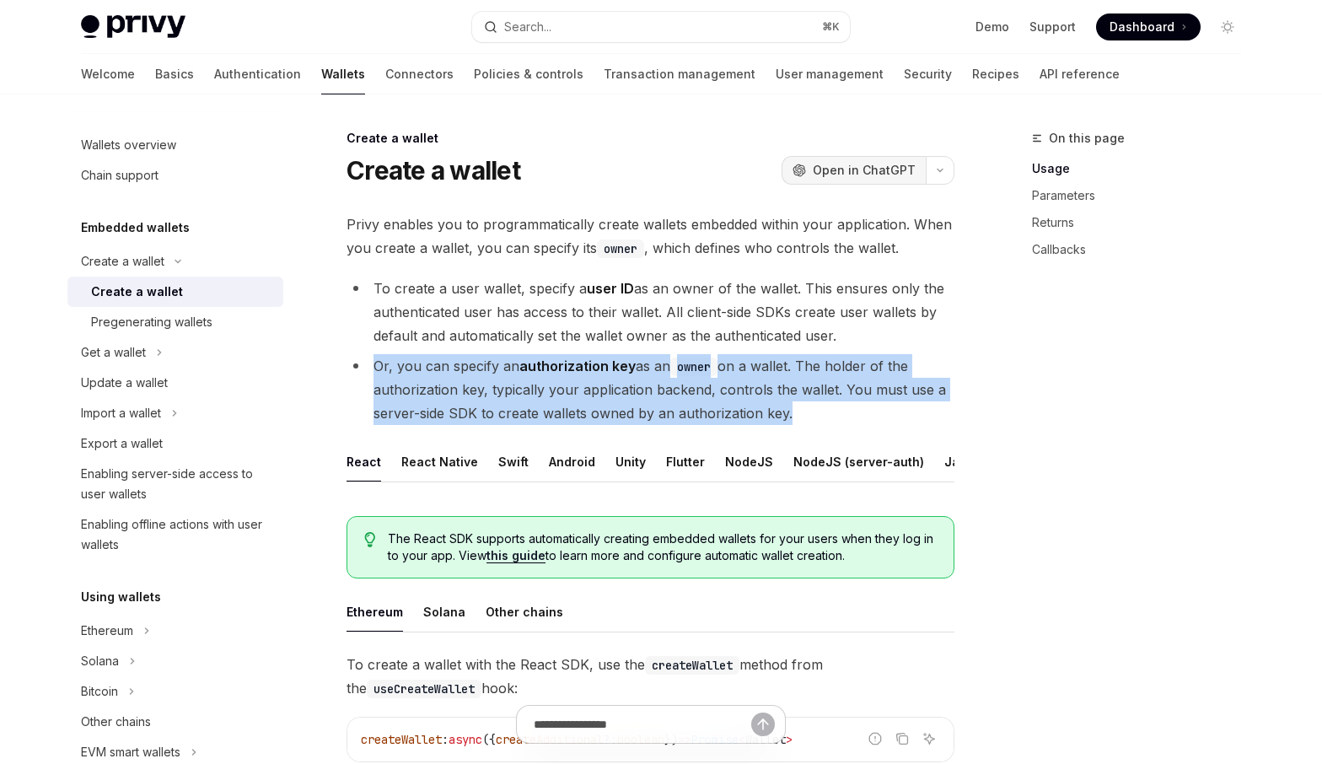
click at [899, 169] on span "Open in ChatGPT" at bounding box center [864, 170] width 103 height 17
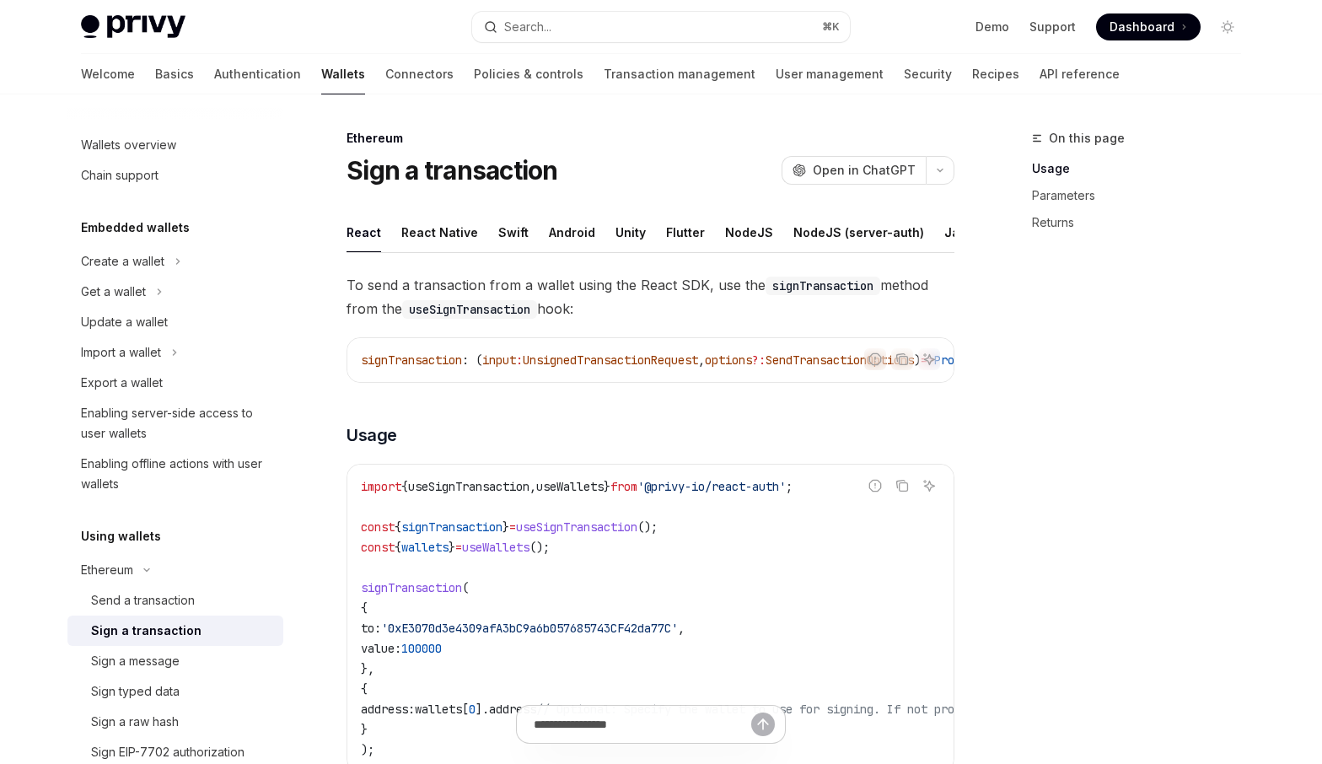
scroll to position [585, 0]
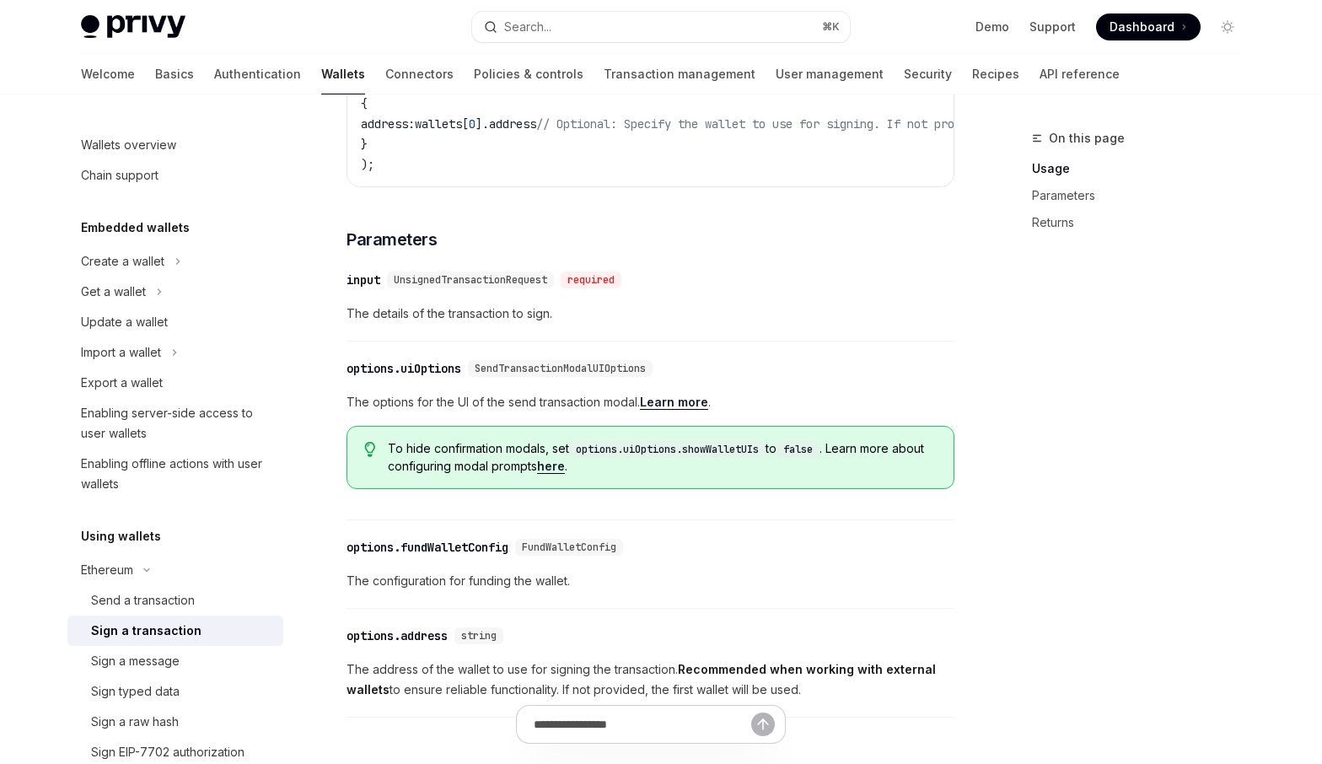
click at [483, 465] on span "To hide confirmation modals, set options.uiOptions.showWalletUIs to false . Lea…" at bounding box center [662, 457] width 549 height 35
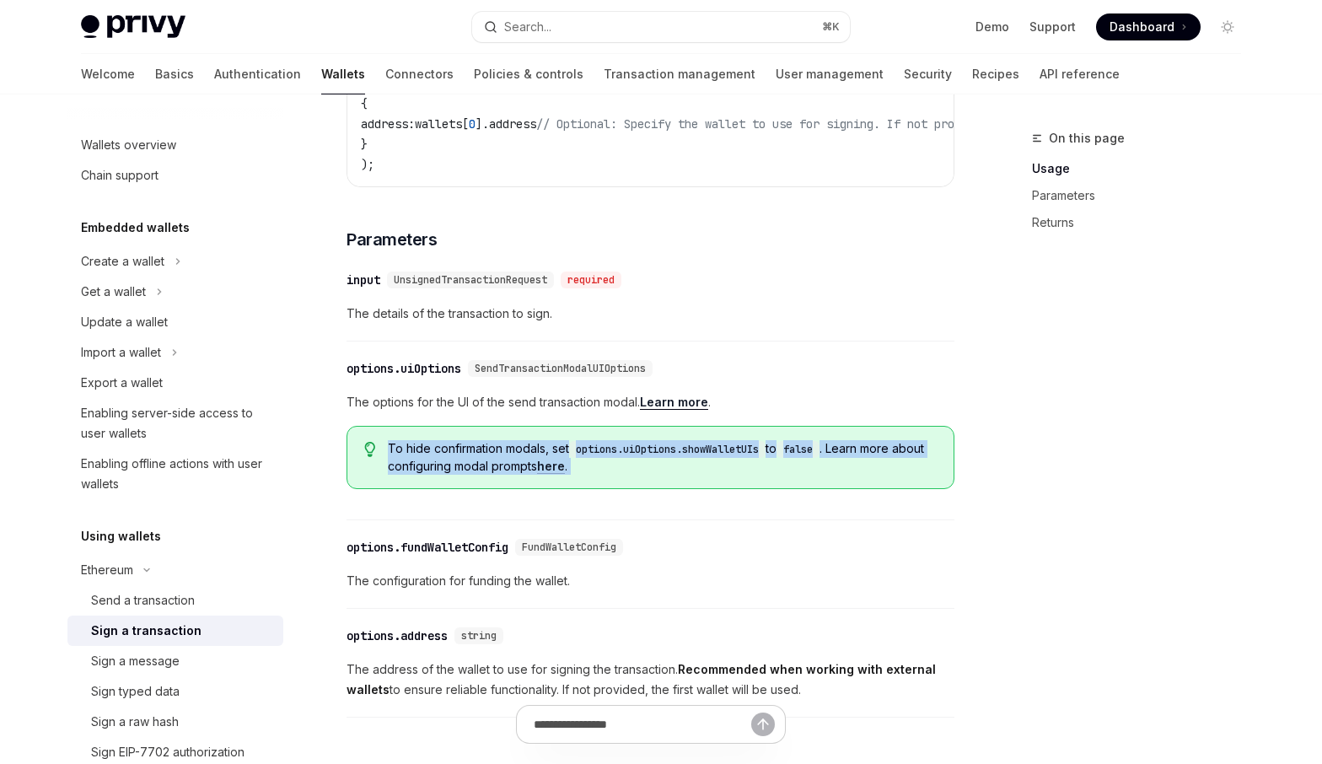
click at [483, 465] on span "To hide confirmation modals, set options.uiOptions.showWalletUIs to false . Lea…" at bounding box center [662, 457] width 549 height 35
click at [565, 474] on link "here" at bounding box center [551, 466] width 28 height 15
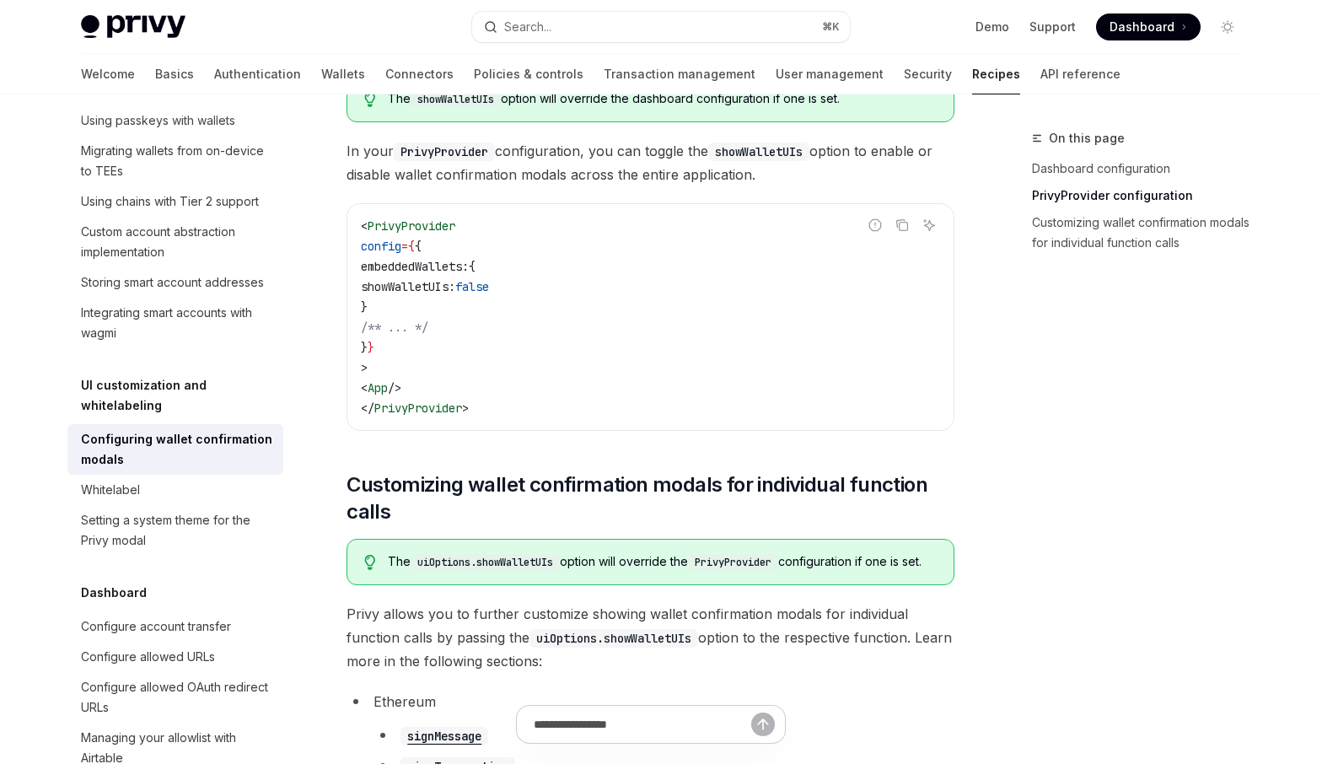
scroll to position [529, 0]
click at [445, 281] on span "showWalletUIs:" at bounding box center [408, 284] width 94 height 15
copy span "showWalletUIs"
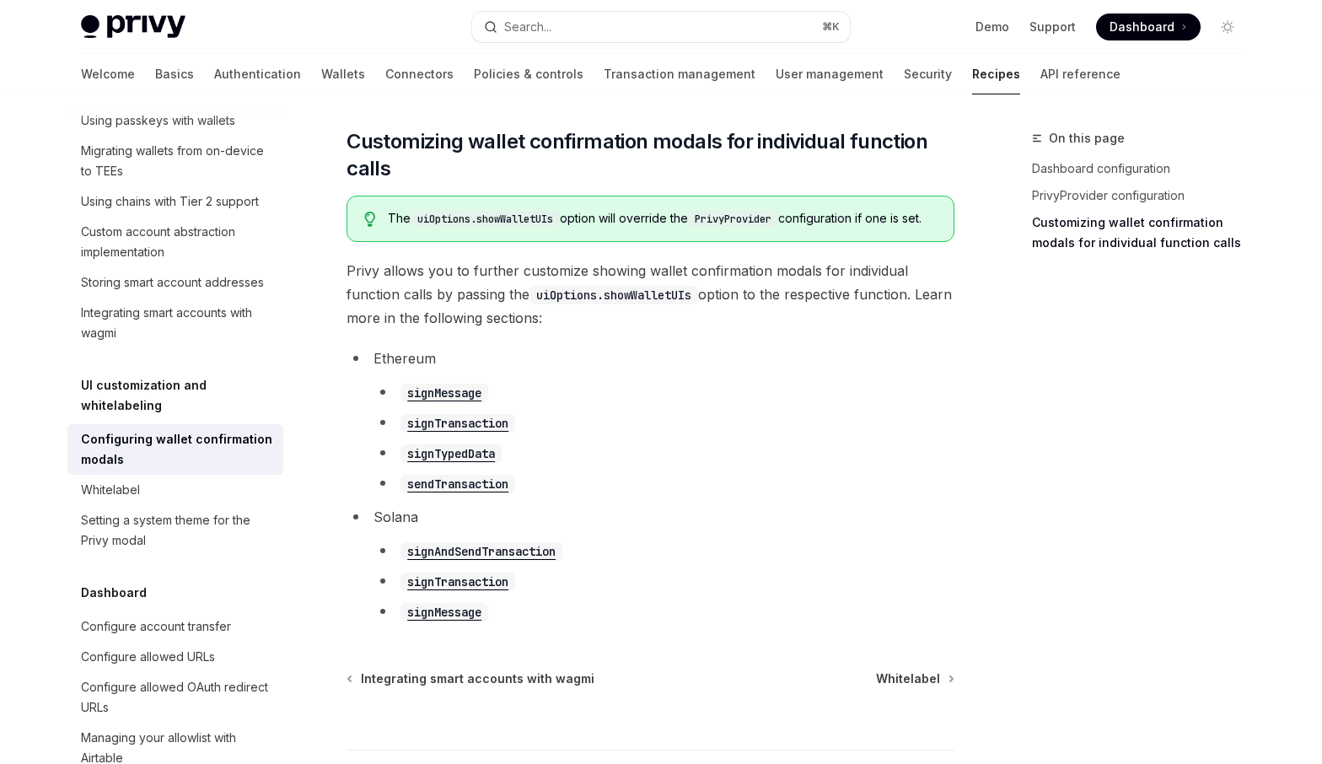
scroll to position [867, 0]
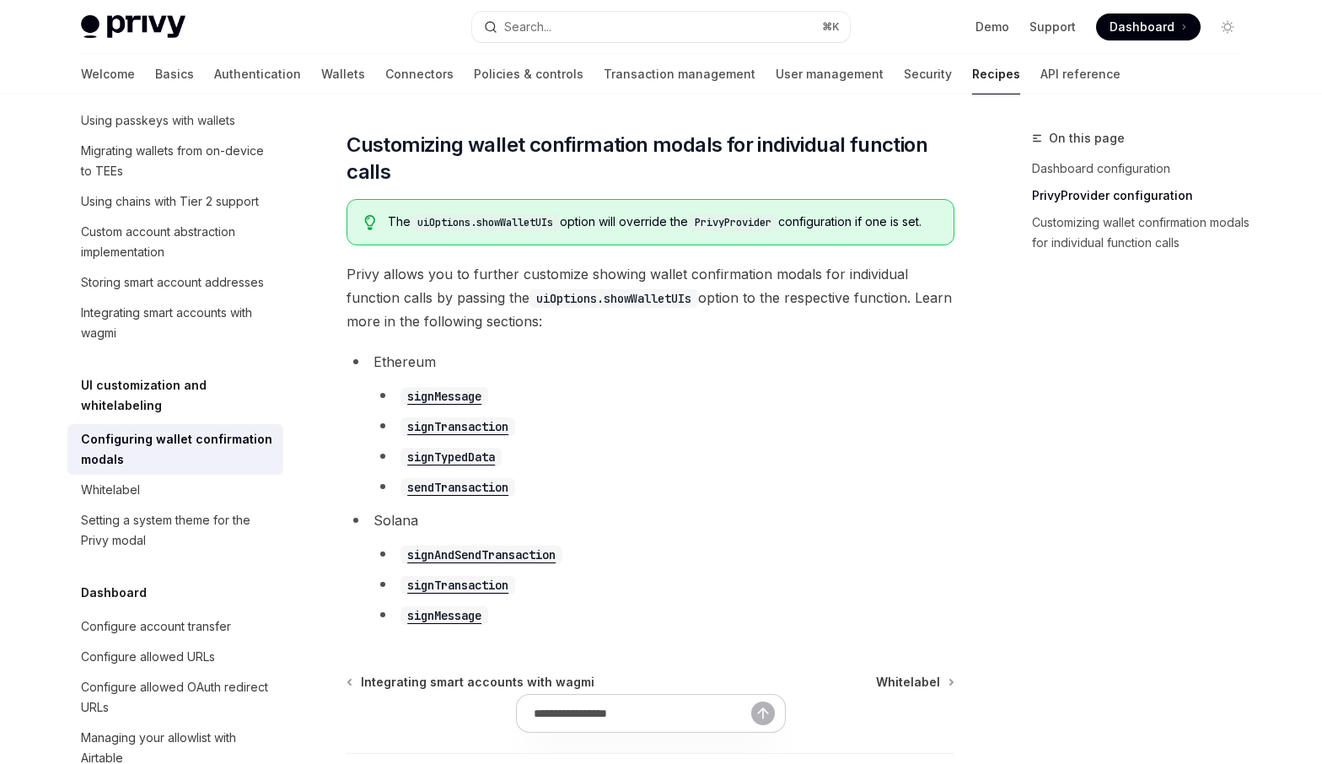
click at [446, 436] on code "signTransaction" at bounding box center [457, 426] width 115 height 19
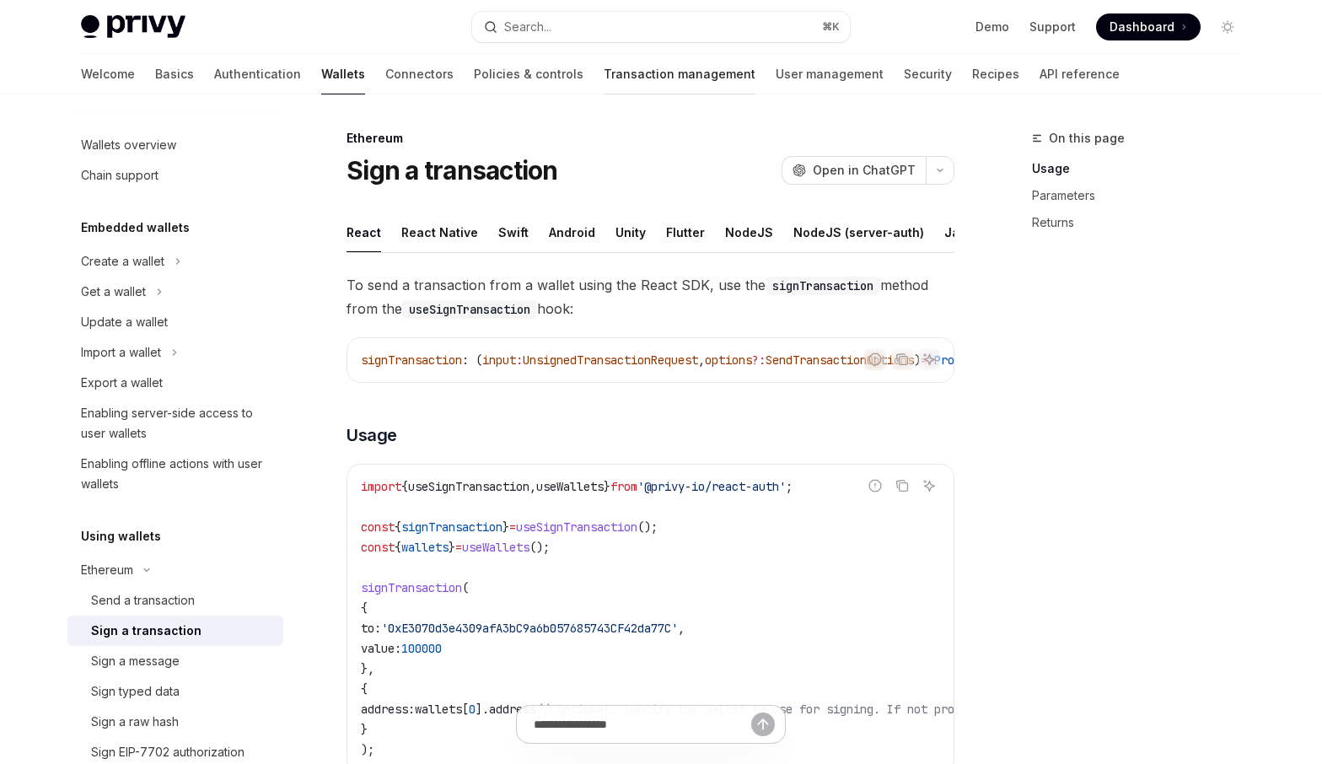
click at [604, 82] on link "Transaction management" at bounding box center [680, 74] width 152 height 40
type textarea "*"
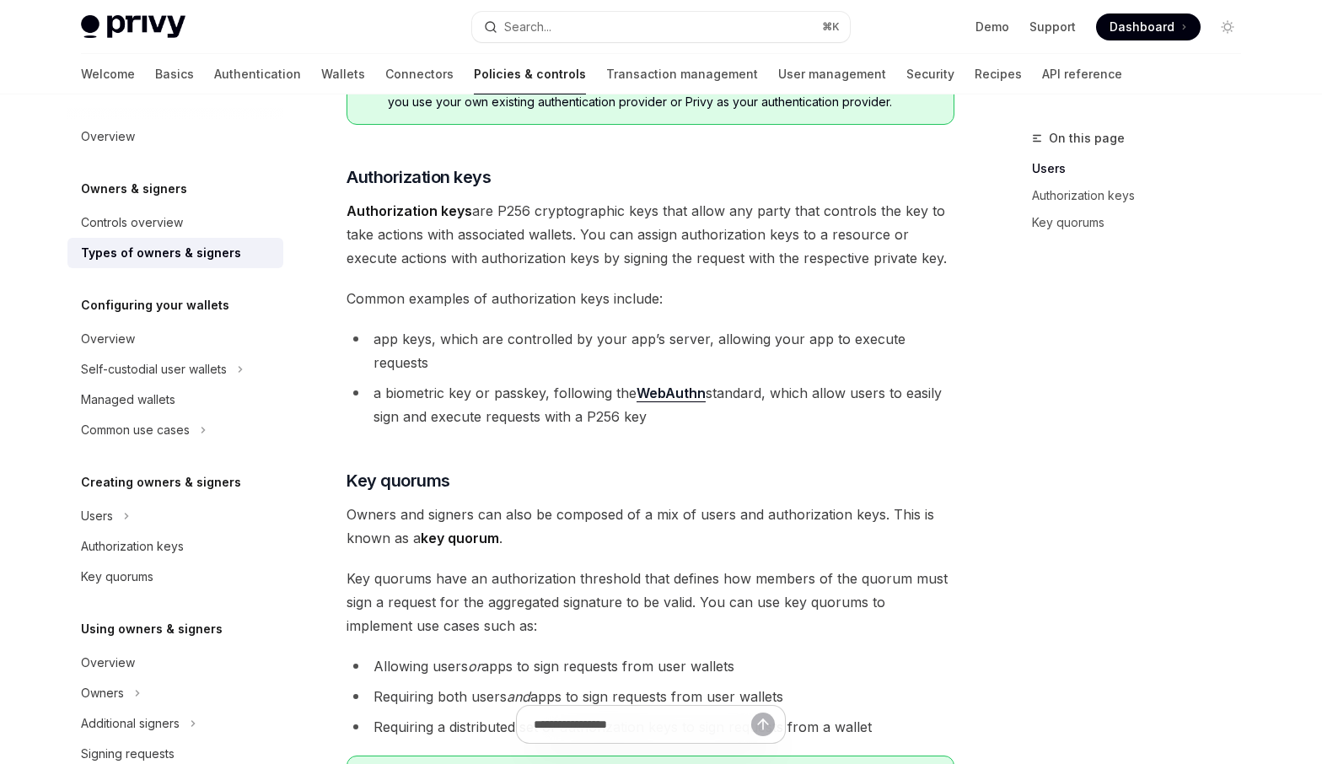
scroll to position [336, 0]
click at [158, 255] on div "Types of owners & signers" at bounding box center [161, 253] width 160 height 20
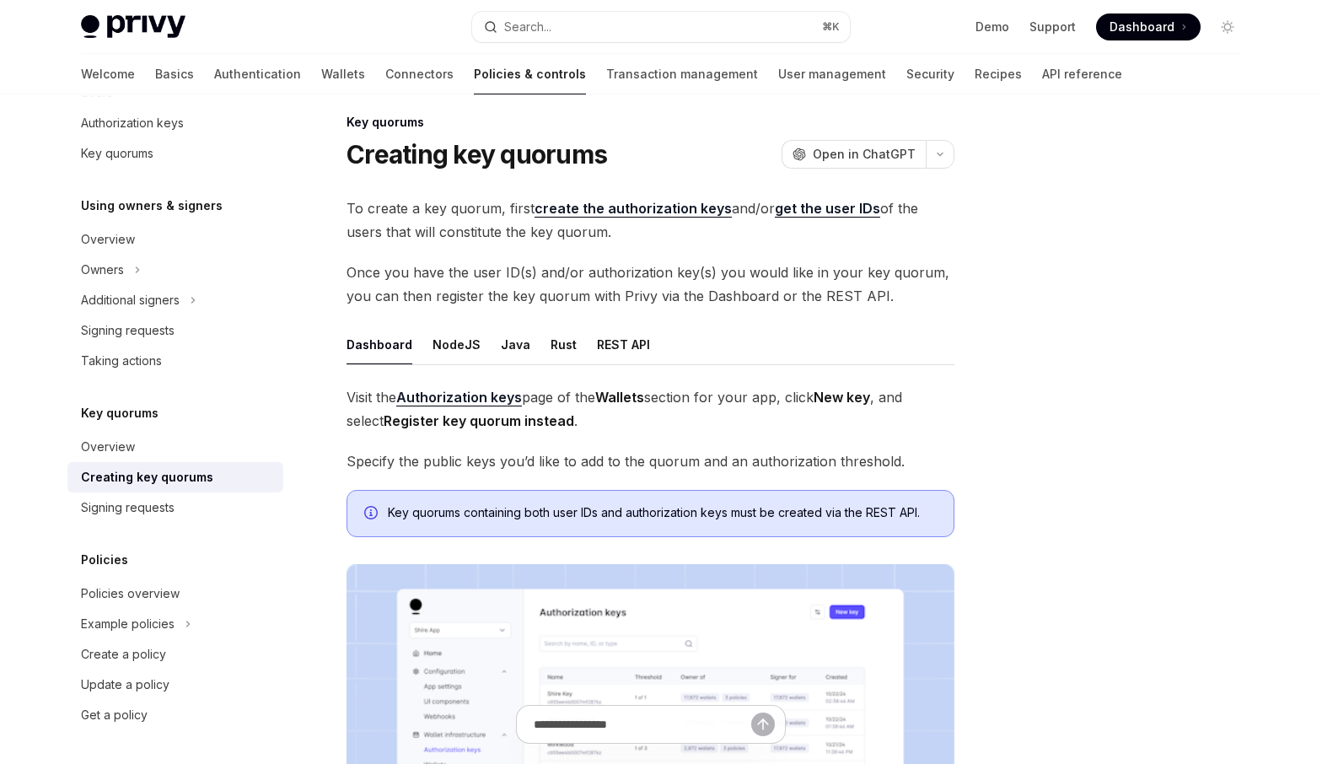
scroll to position [17, 0]
click at [777, 422] on span "Visit the Authorization keys page of the Wallets section for your app, click Ne…" at bounding box center [650, 407] width 608 height 47
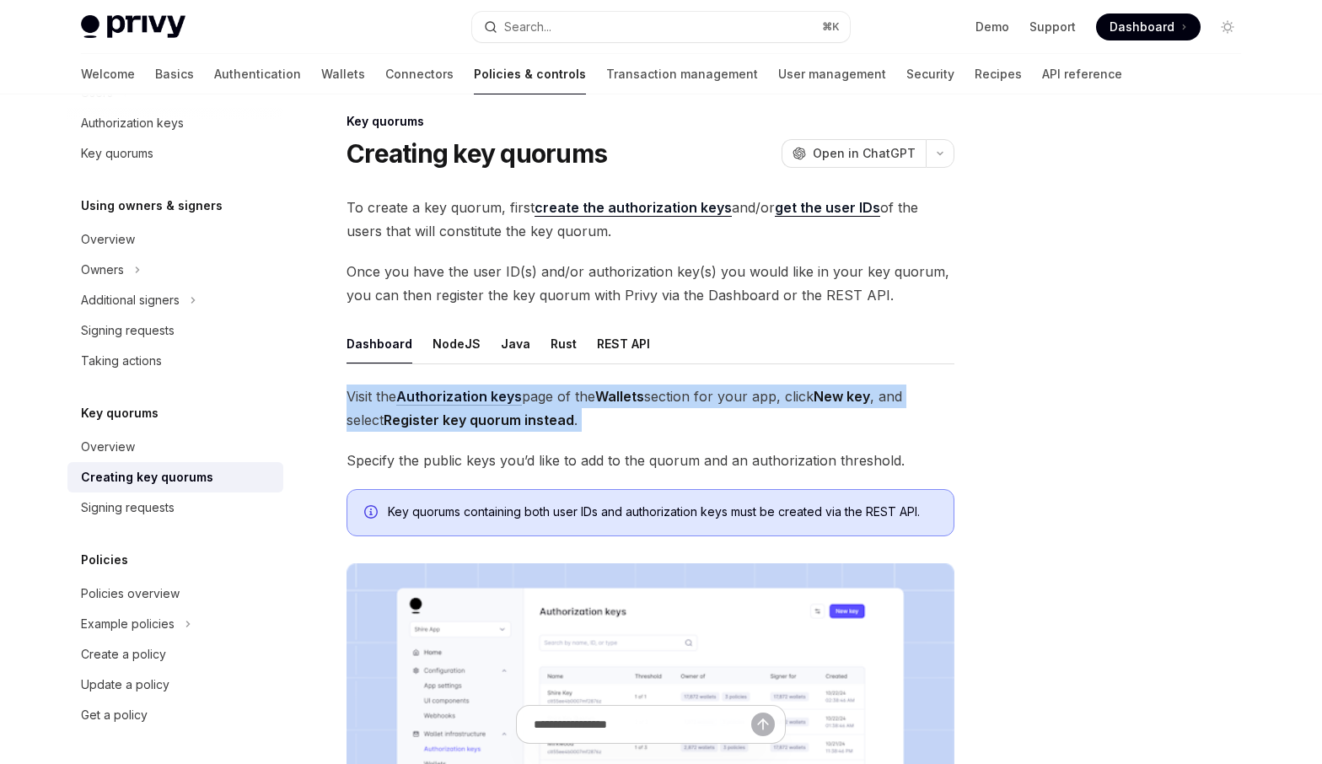
click at [777, 422] on span "Visit the Authorization keys page of the Wallets section for your app, click Ne…" at bounding box center [650, 407] width 608 height 47
click at [321, 75] on link "Wallets" at bounding box center [343, 74] width 44 height 40
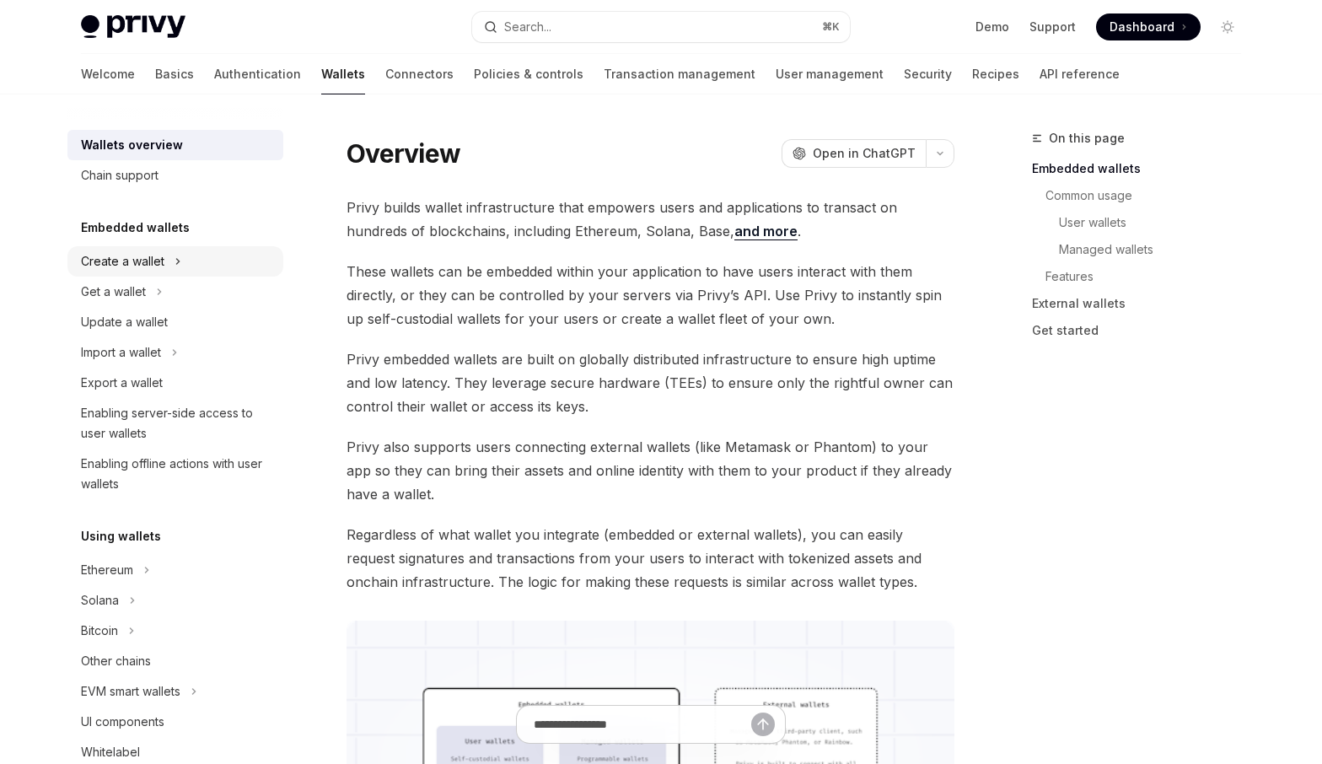
click at [130, 263] on div "Create a wallet" at bounding box center [122, 261] width 83 height 20
type textarea "*"
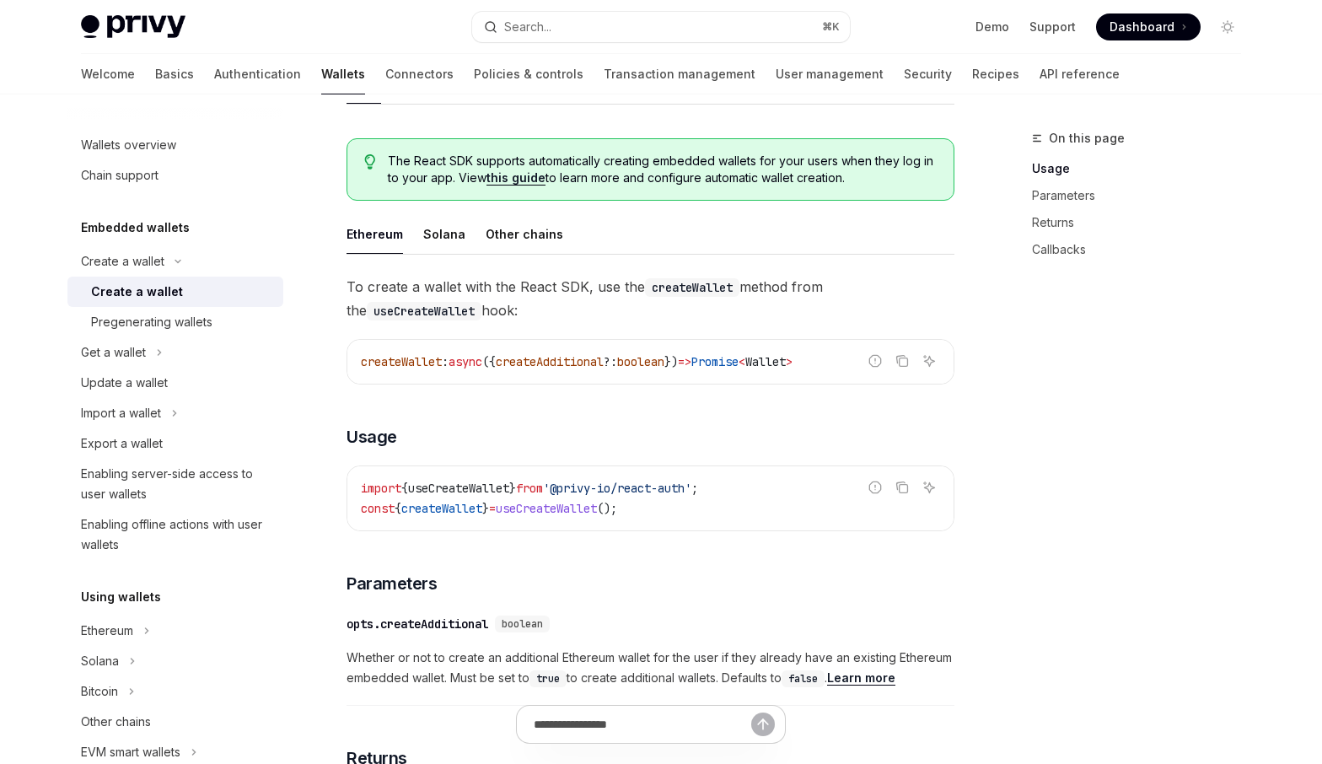
scroll to position [380, 0]
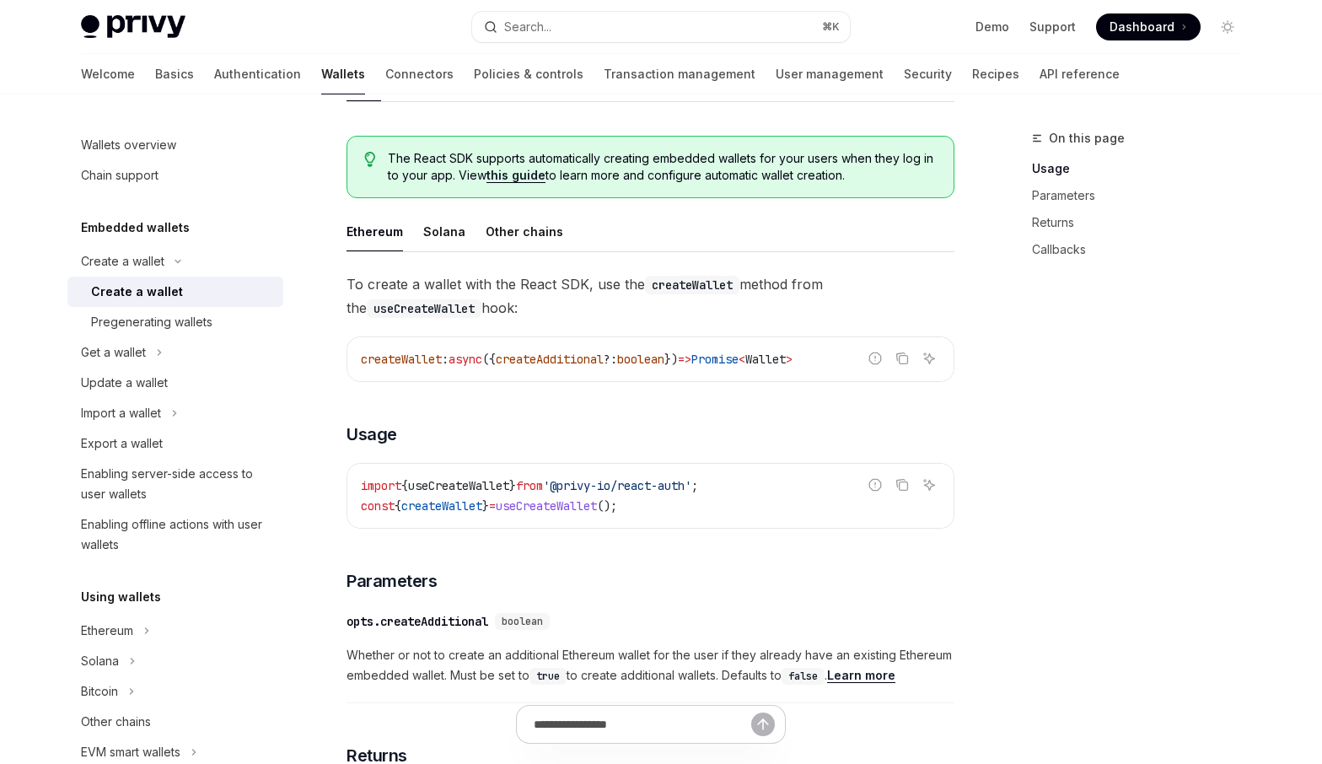
click at [597, 511] on span "useCreateWallet" at bounding box center [546, 505] width 101 height 15
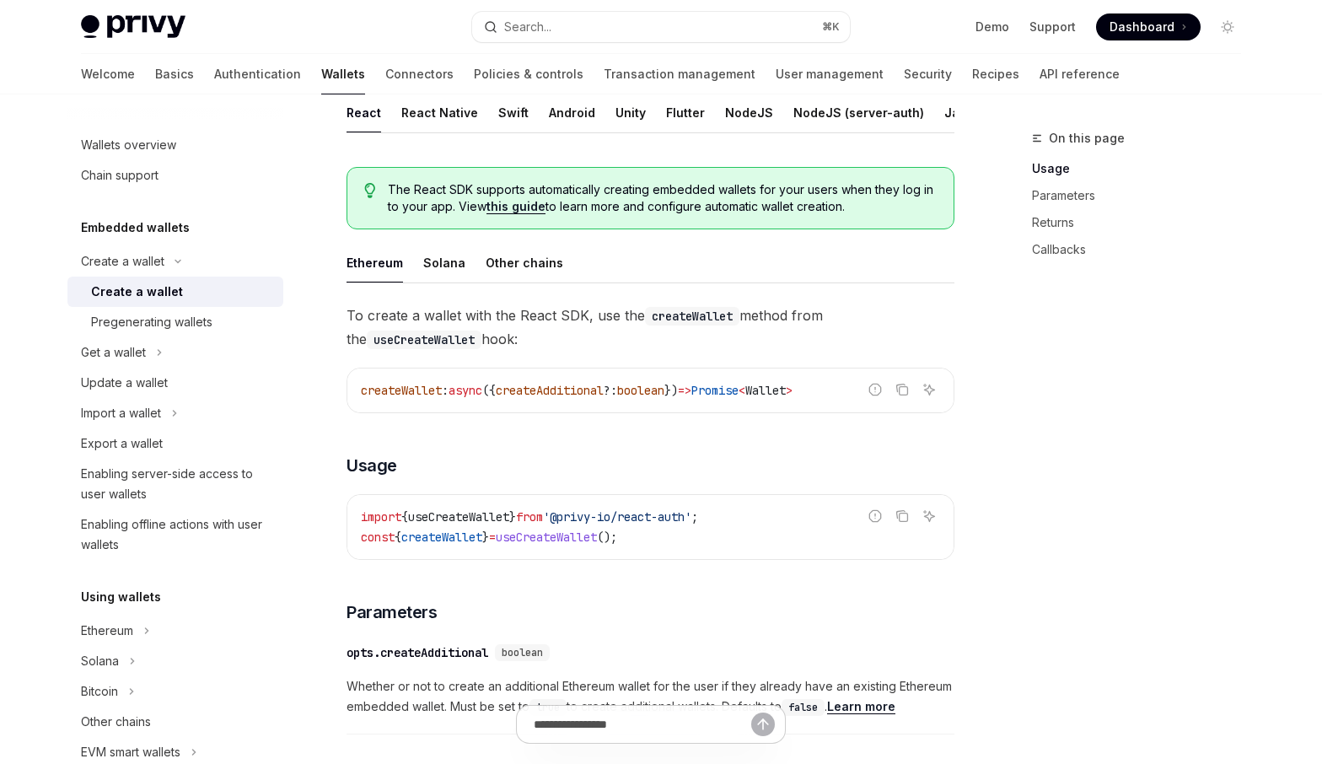
scroll to position [356, 0]
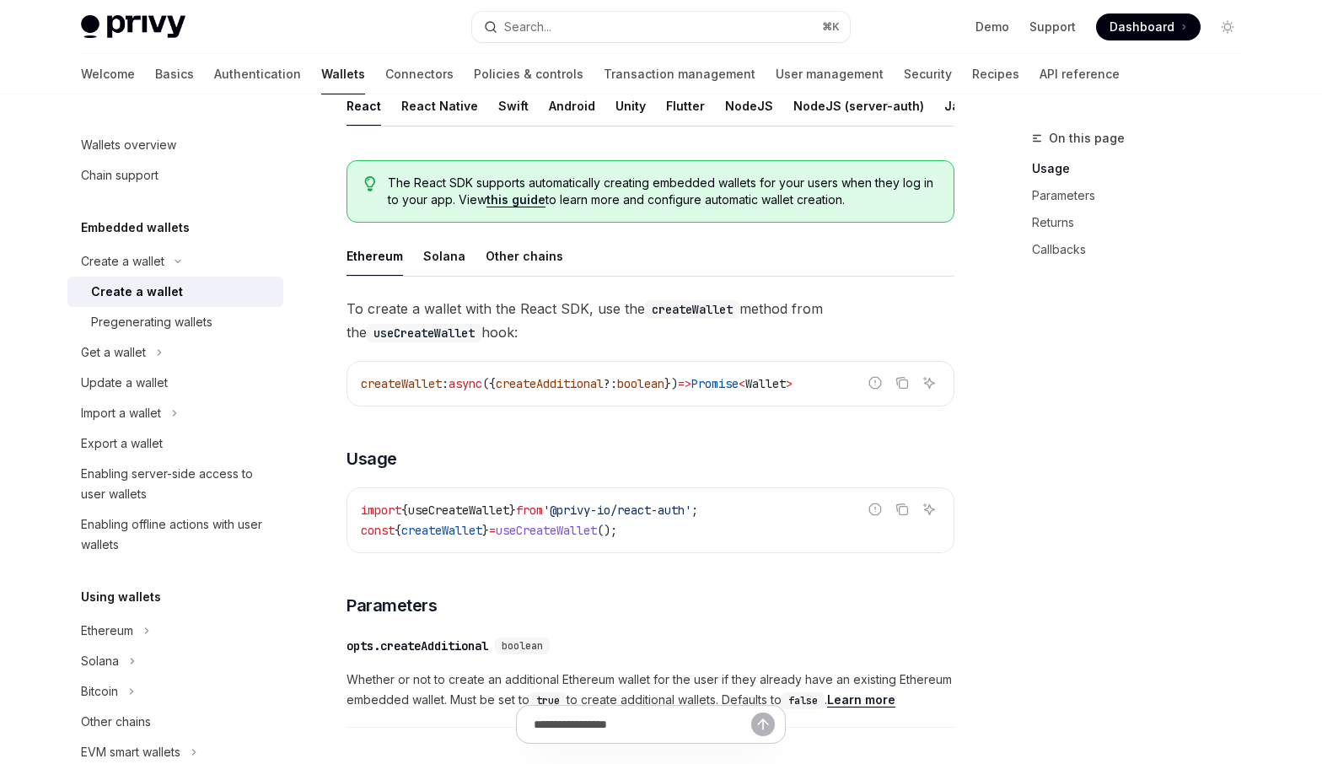
click at [588, 530] on span "useCreateWallet" at bounding box center [546, 530] width 101 height 15
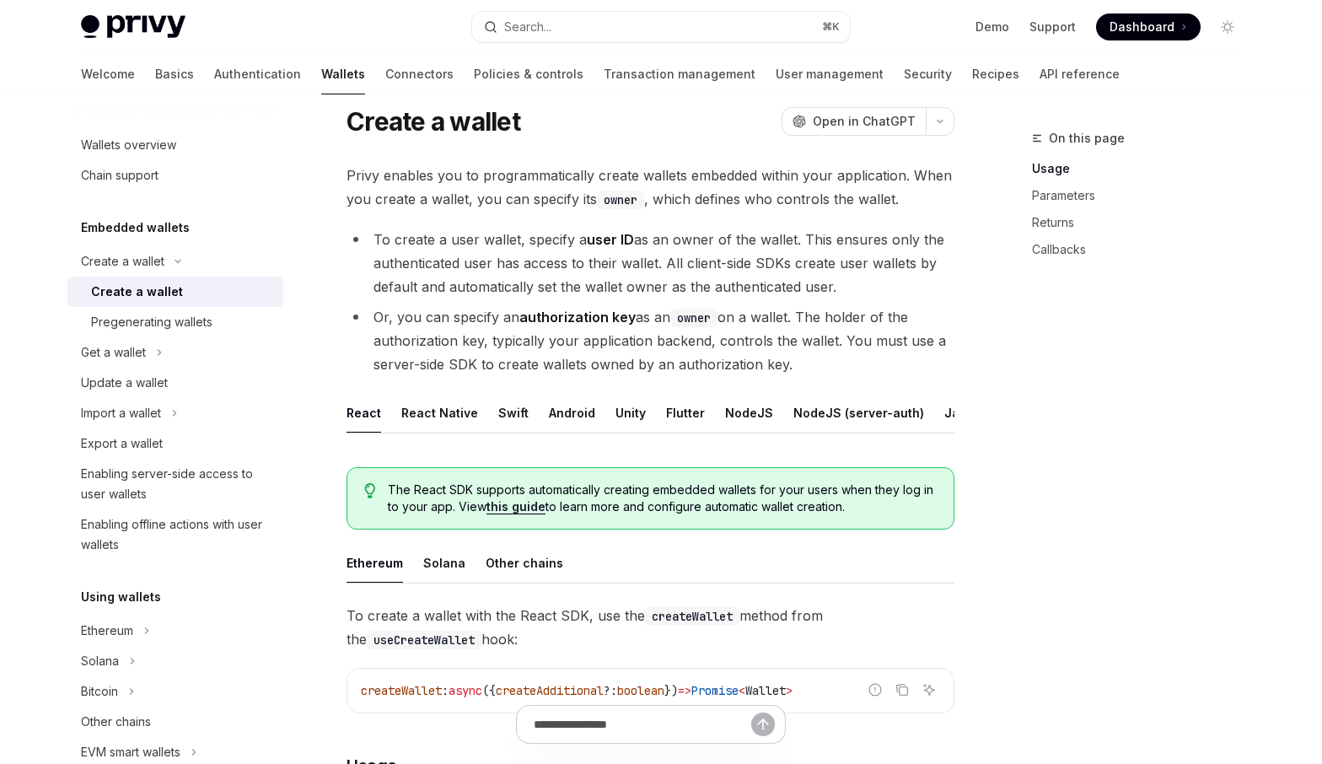
scroll to position [51, 0]
click at [1039, 72] on link "API reference" at bounding box center [1079, 74] width 80 height 40
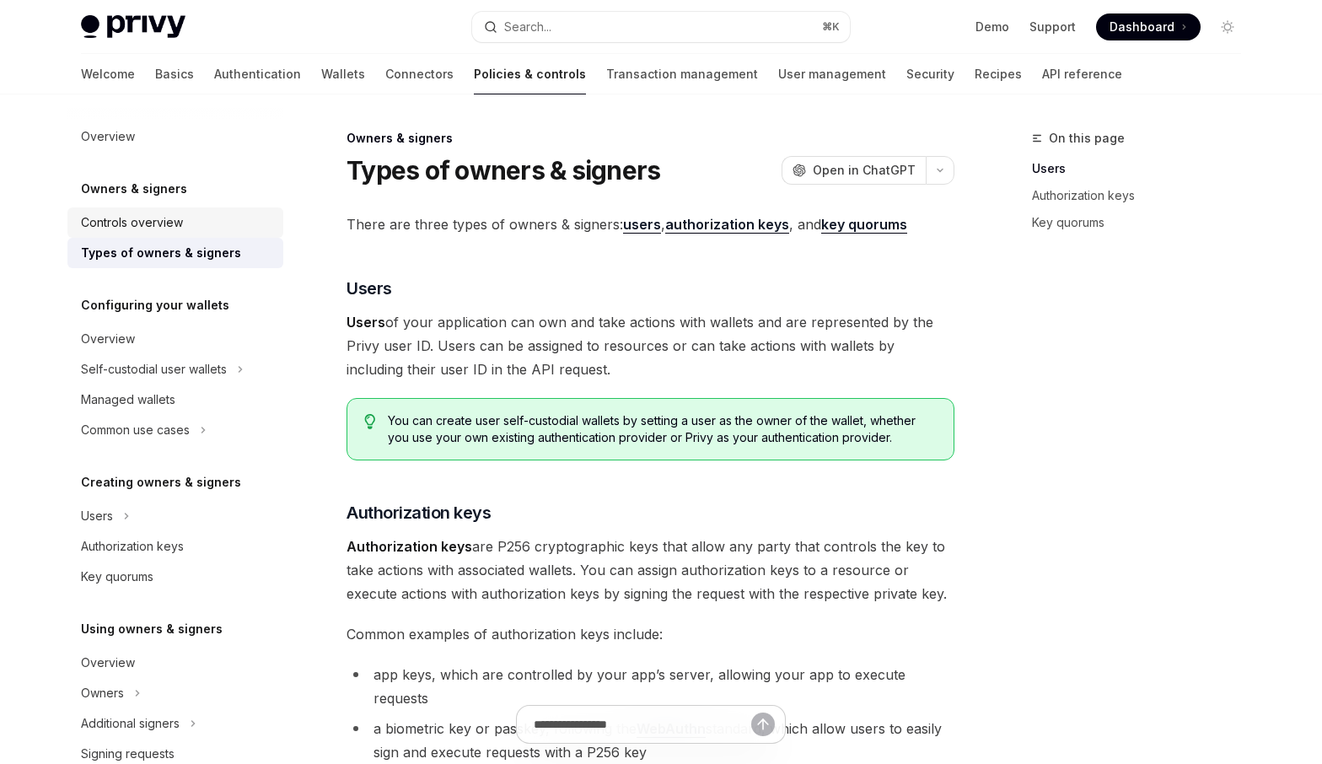
click at [184, 222] on div "Controls overview" at bounding box center [177, 222] width 192 height 20
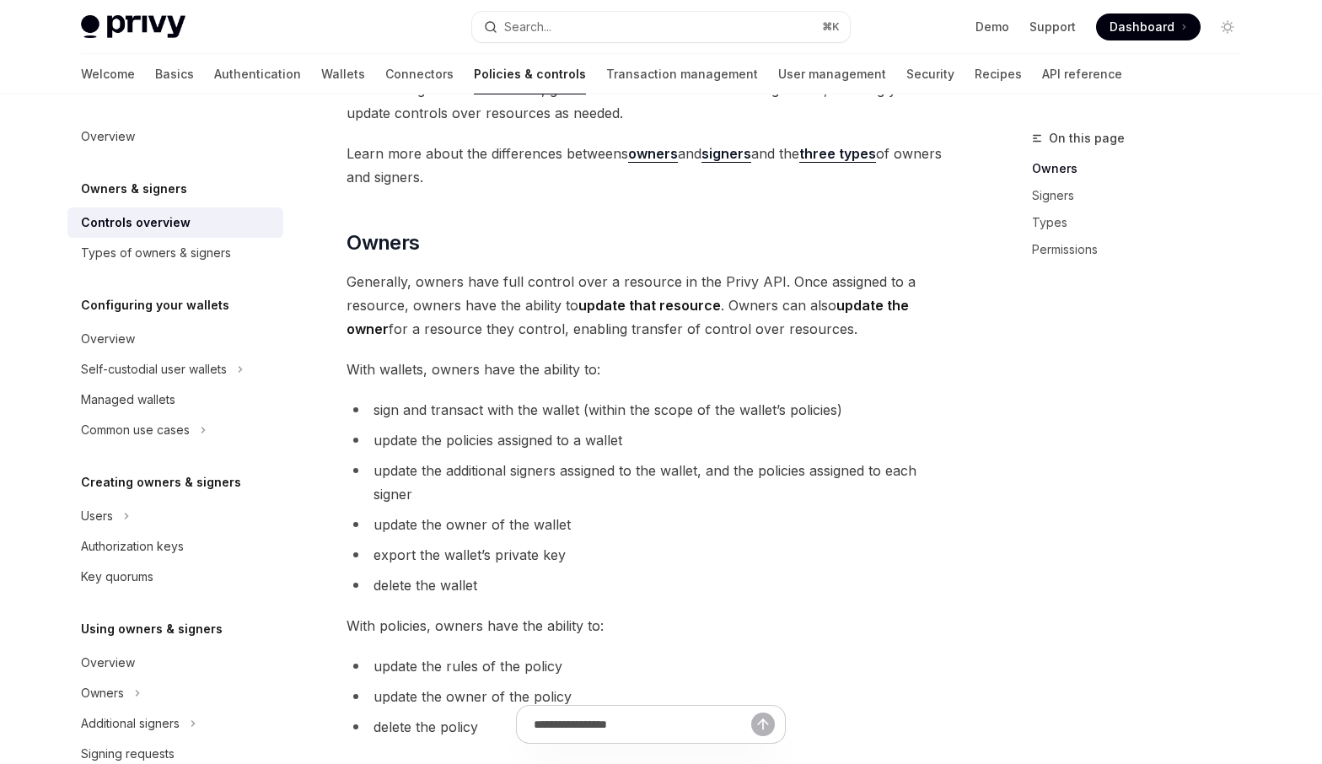
scroll to position [311, 0]
click at [540, 411] on span "sign and transact with the wallet (within the scope of the wallet’s policies)" at bounding box center [607, 408] width 469 height 17
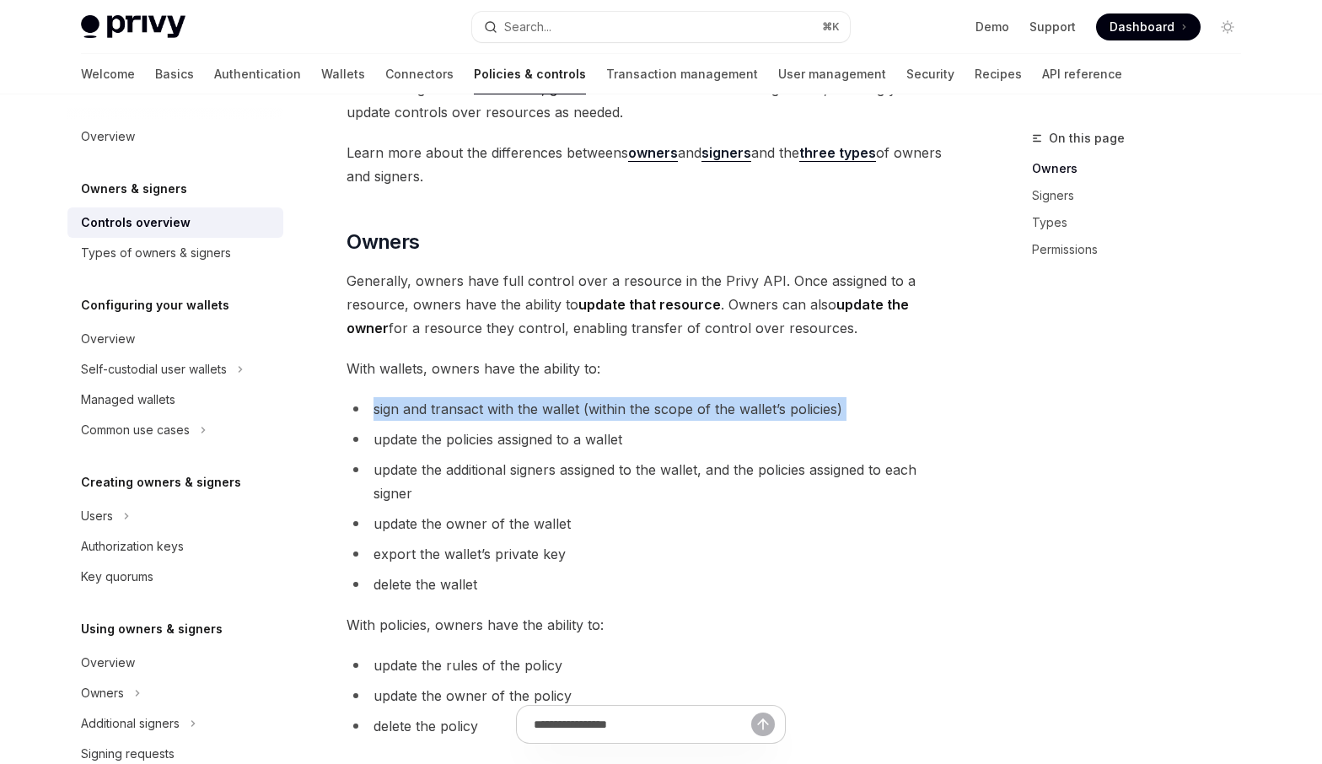
click at [540, 411] on span "sign and transact with the wallet (within the scope of the wallet’s policies)" at bounding box center [607, 408] width 469 height 17
copy ul "sign and transact with the wallet (within the scope of the wallet’s policies)"
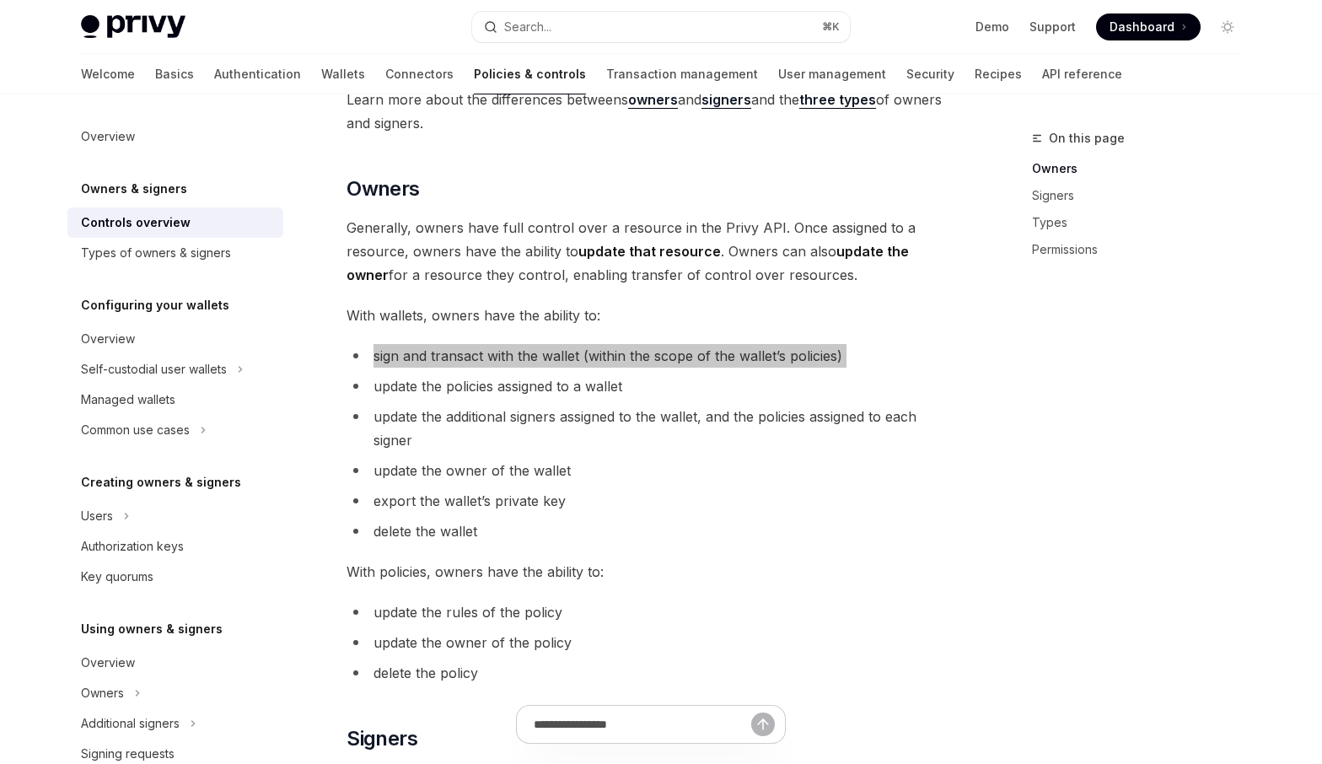
scroll to position [308, 0]
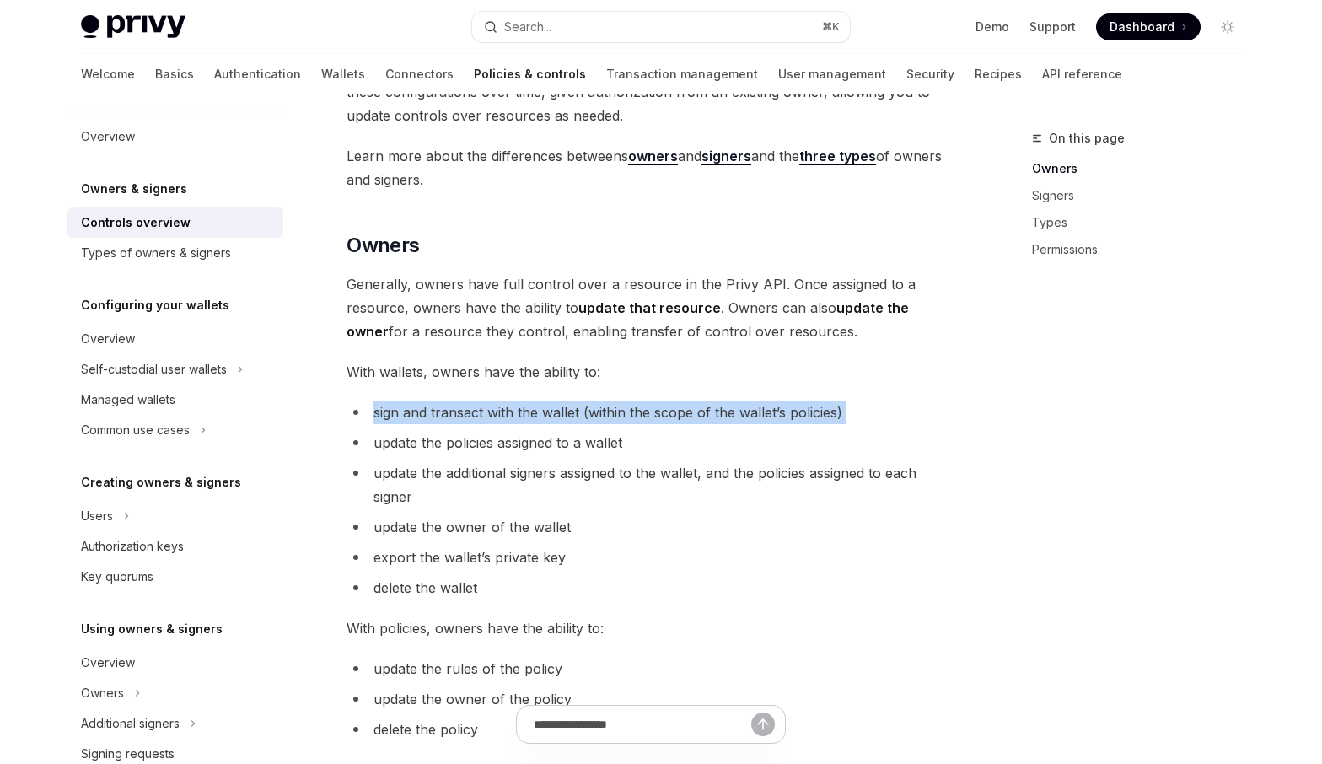
click at [481, 412] on span "sign and transact with the wallet (within the scope of the wallet’s policies)" at bounding box center [607, 412] width 469 height 17
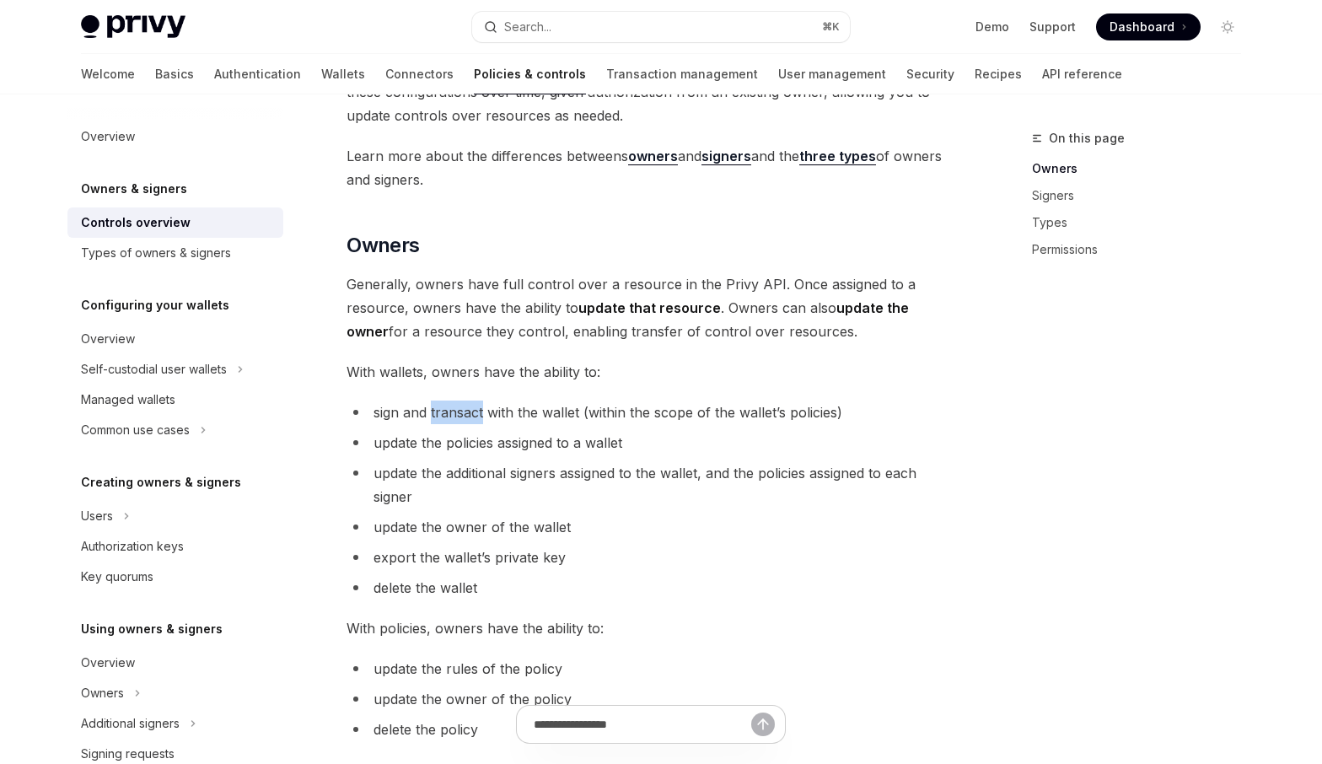
click at [481, 412] on span "sign and transact with the wallet (within the scope of the wallet’s policies)" at bounding box center [607, 412] width 469 height 17
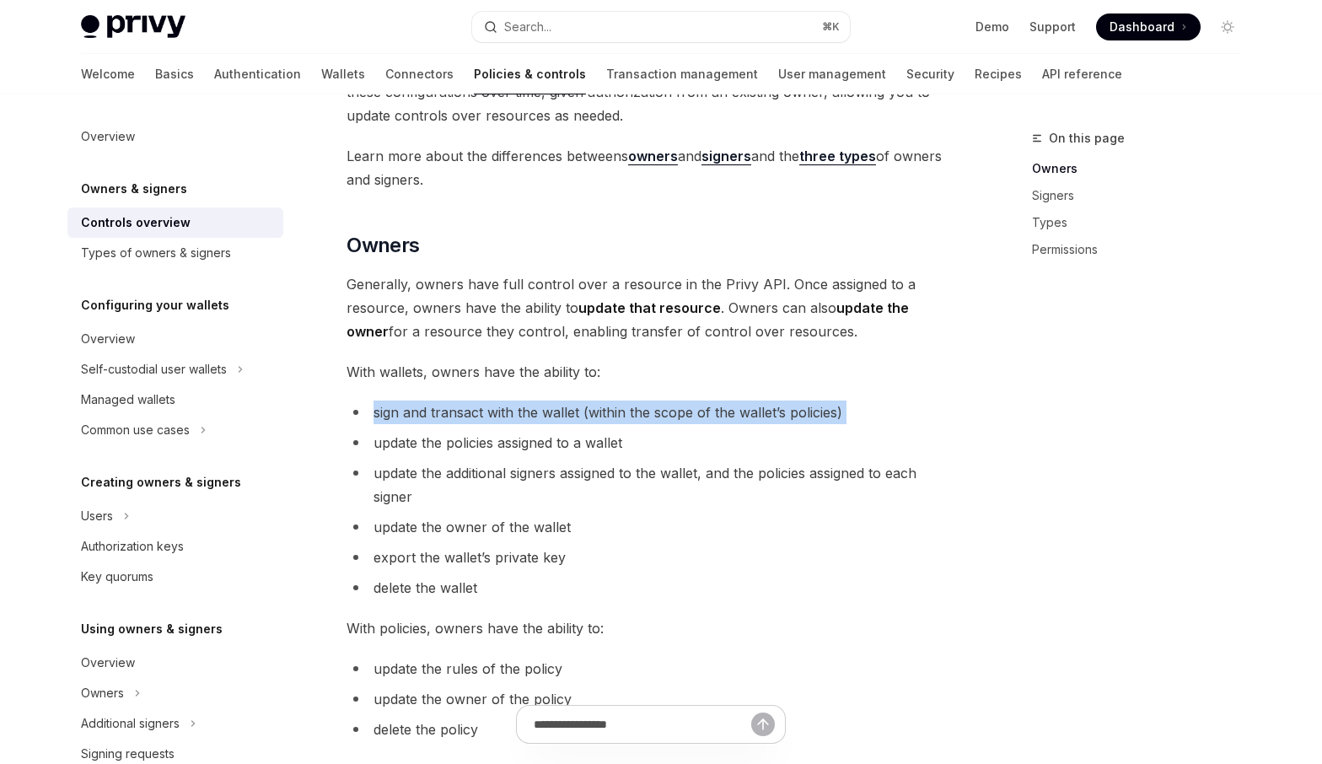
click at [481, 412] on span "sign and transact with the wallet (within the scope of the wallet’s policies)" at bounding box center [607, 412] width 469 height 17
click at [840, 416] on span "sign and transact with the wallet (within the scope of the wallet’s policies)" at bounding box center [607, 412] width 469 height 17
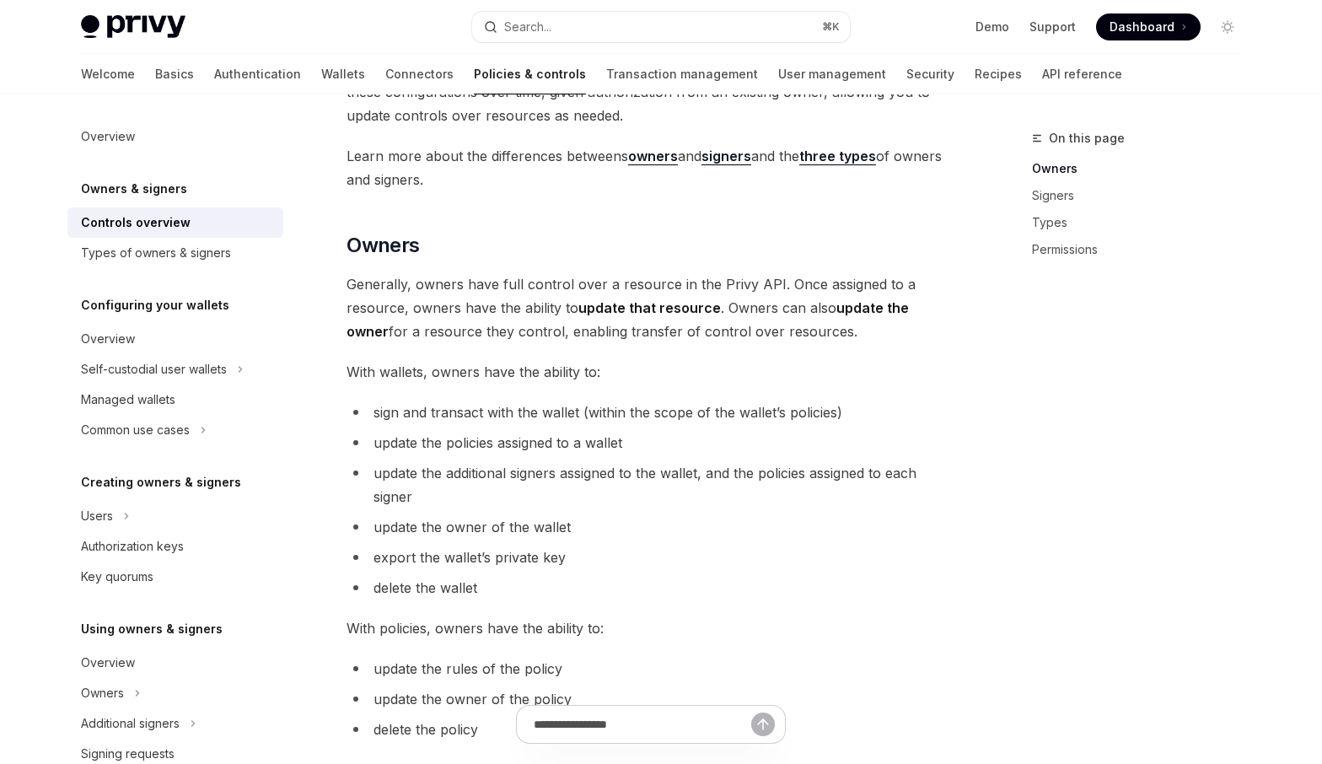
click at [840, 416] on span "sign and transact with the wallet (within the scope of the wallet’s policies)" at bounding box center [607, 412] width 469 height 17
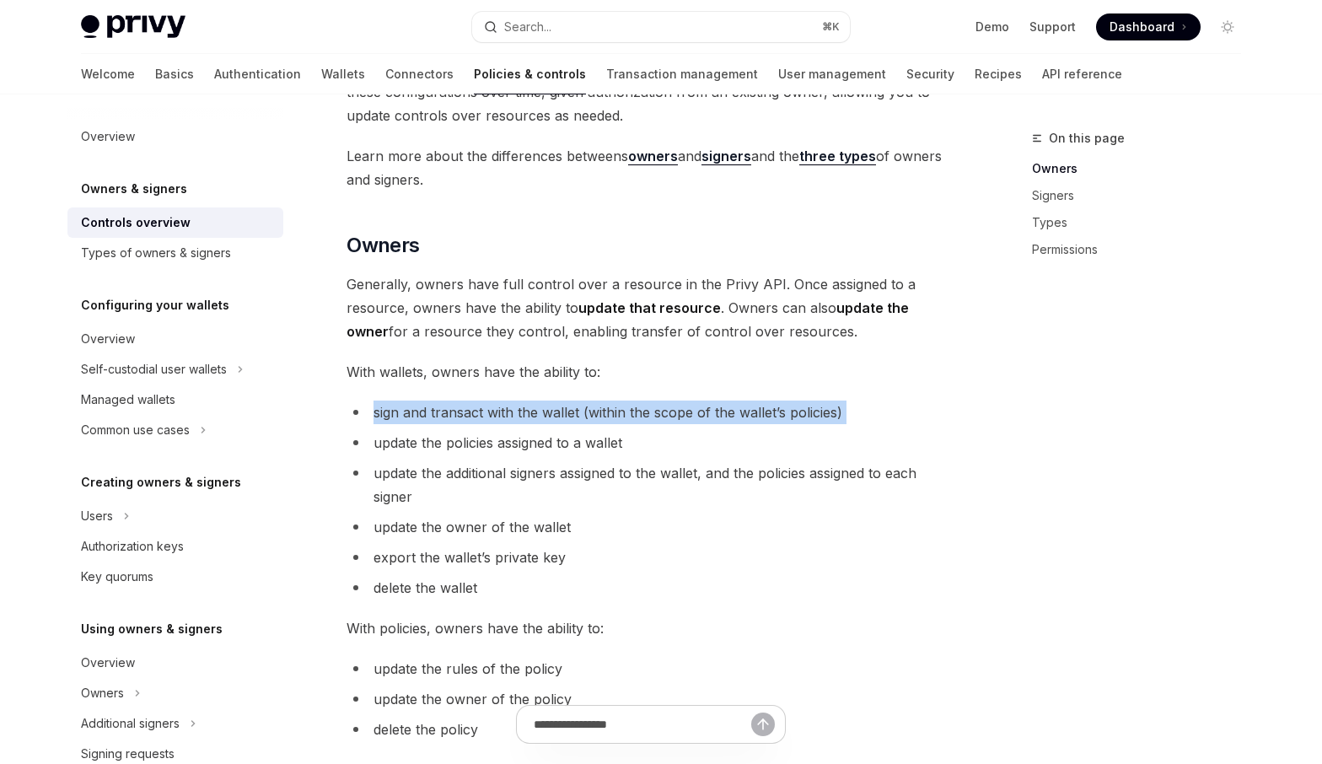
click at [840, 416] on span "sign and transact with the wallet (within the scope of the wallet’s policies)" at bounding box center [607, 412] width 469 height 17
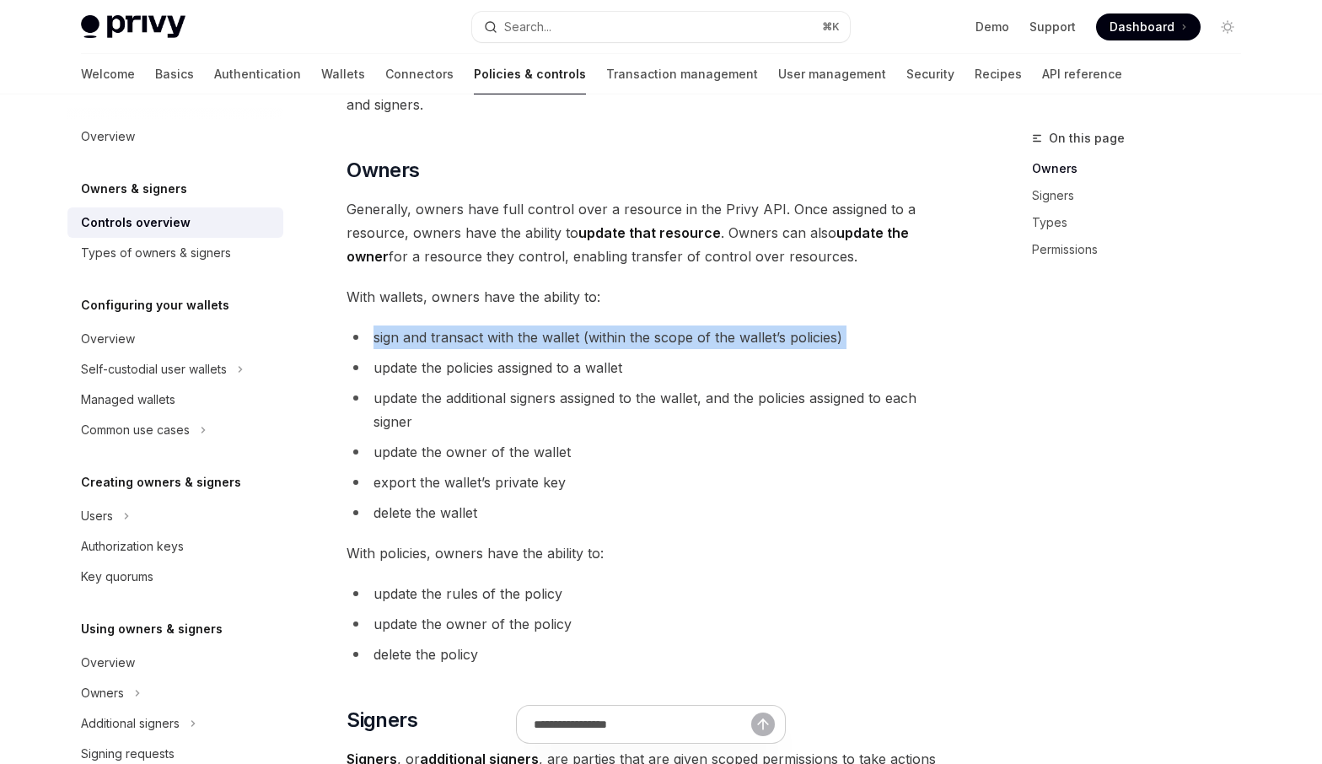
scroll to position [384, 0]
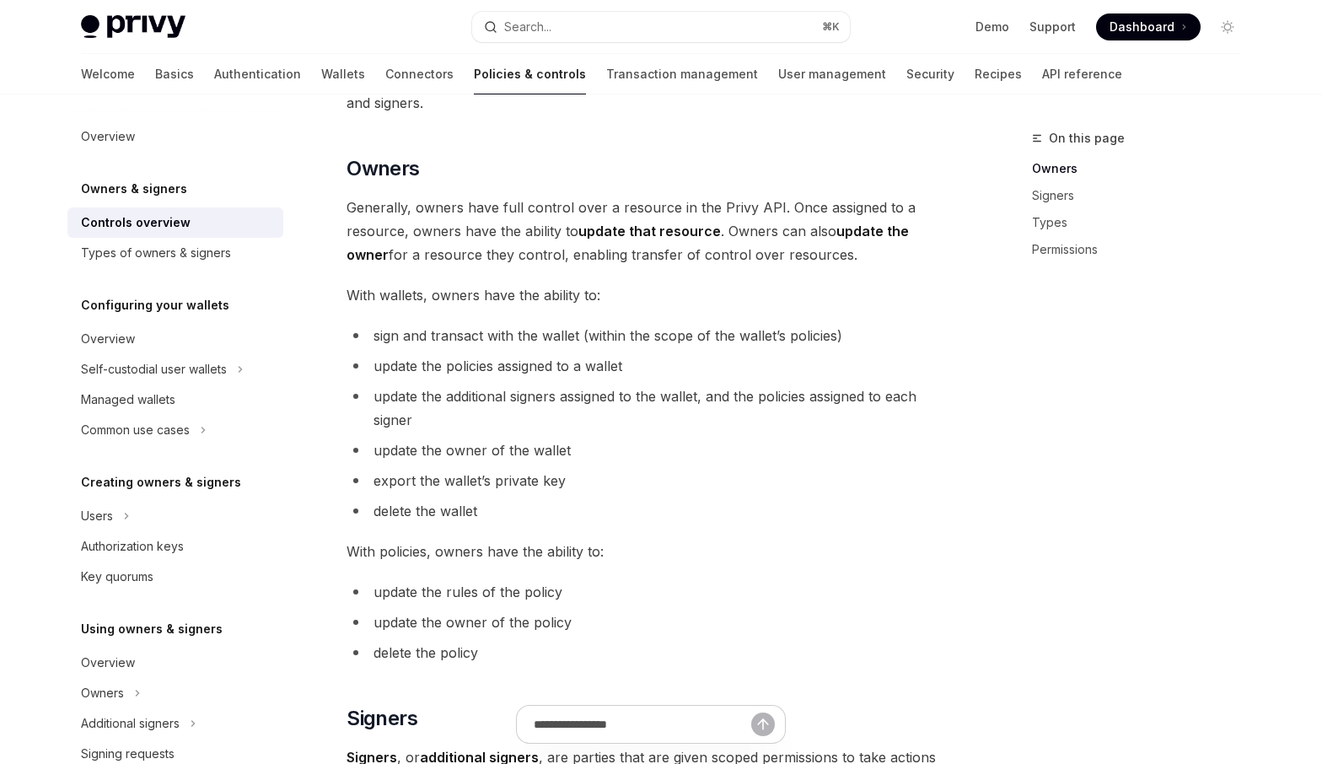
click at [486, 443] on span "update the owner of the wallet" at bounding box center [471, 450] width 197 height 17
click at [438, 490] on li "export the wallet’s private key" at bounding box center [650, 481] width 608 height 24
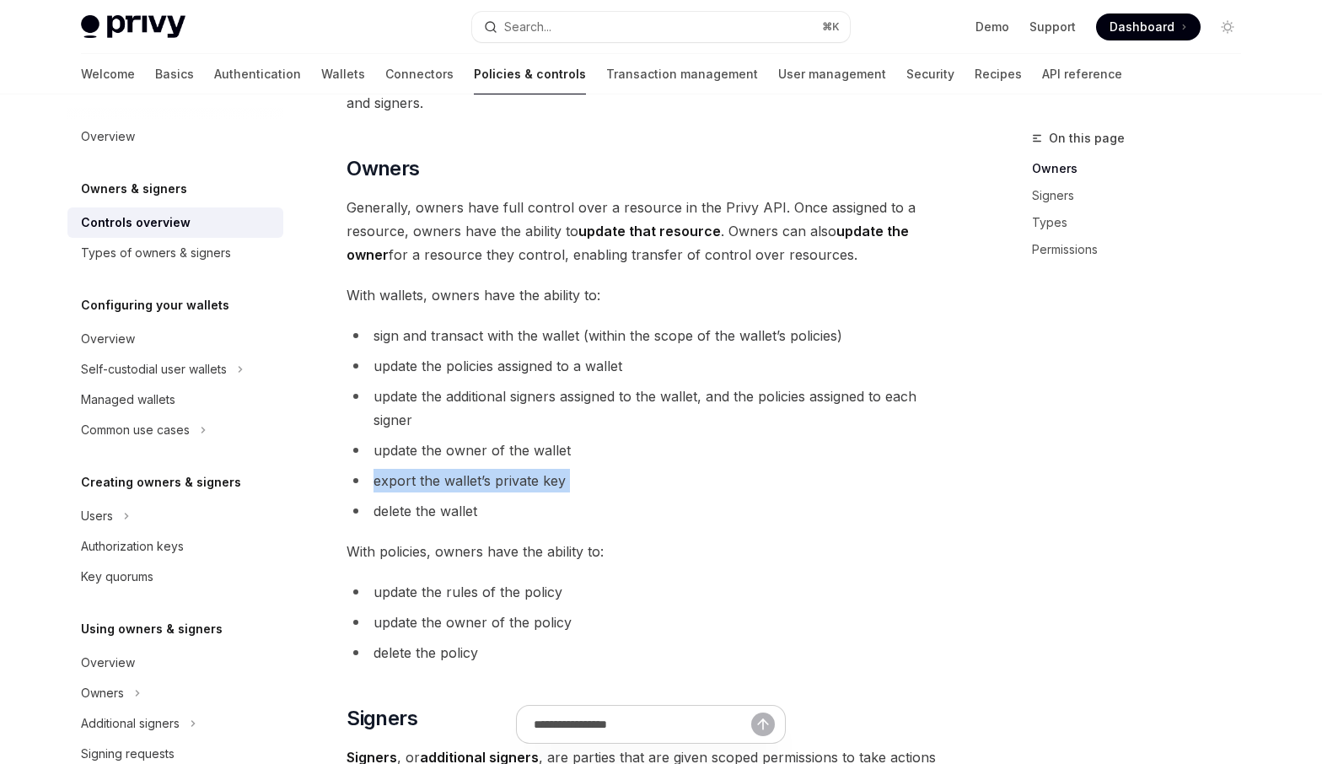
scroll to position [448, 0]
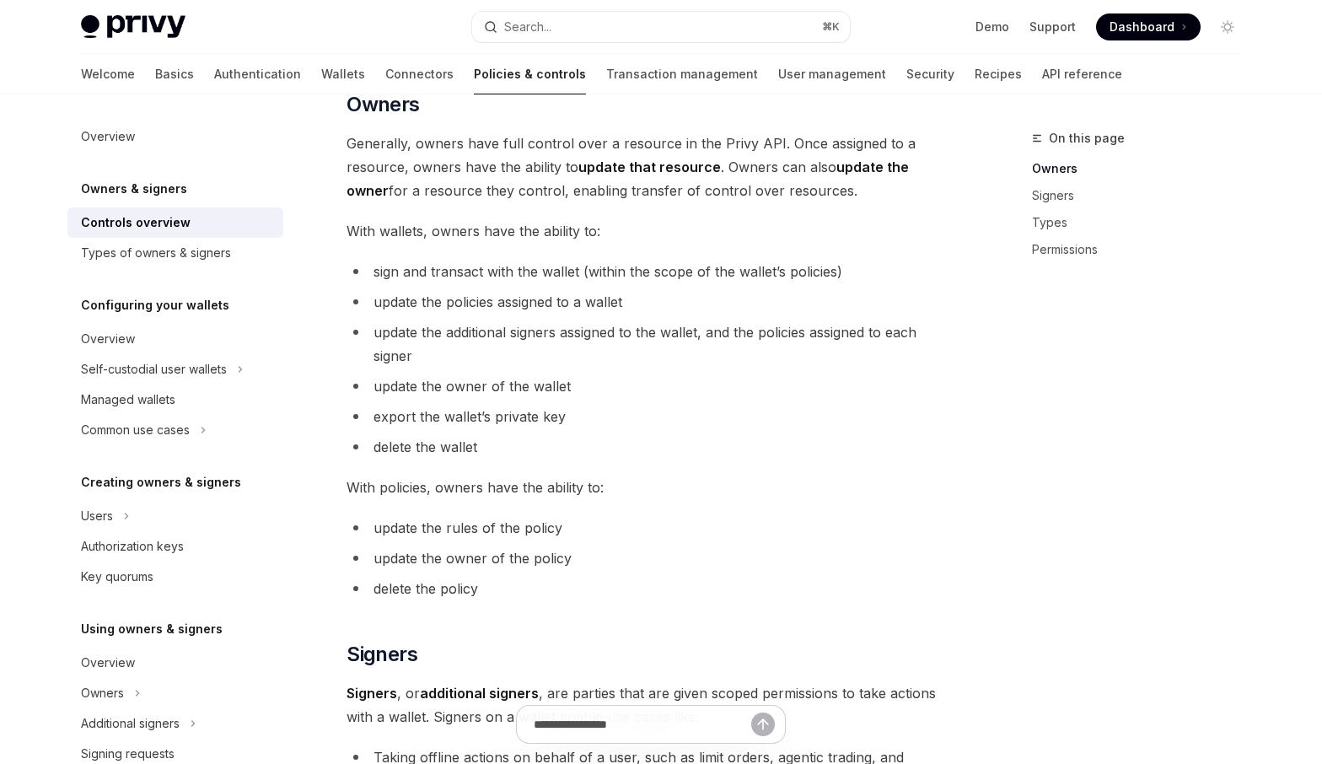
click at [471, 362] on li "update the additional signers assigned to the wallet, and the policies assigned…" at bounding box center [650, 343] width 608 height 47
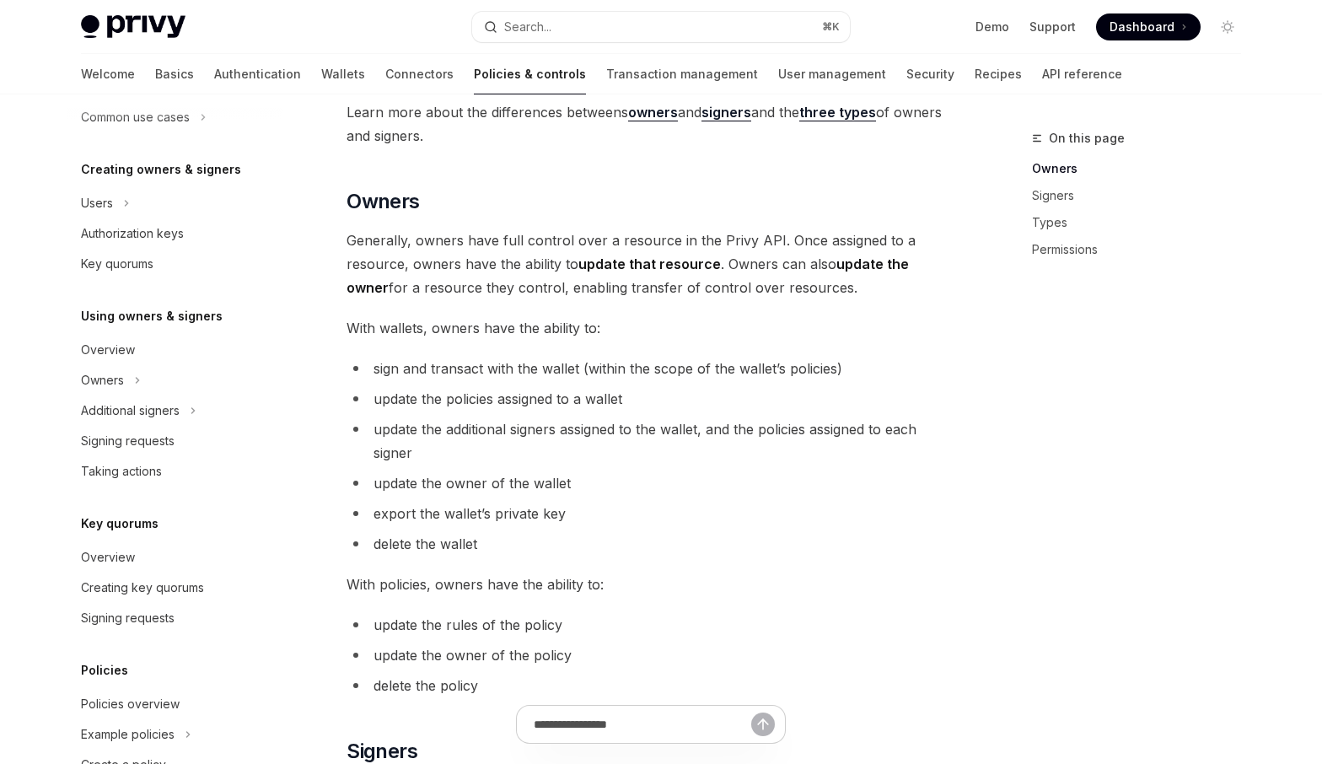
scroll to position [313, 0]
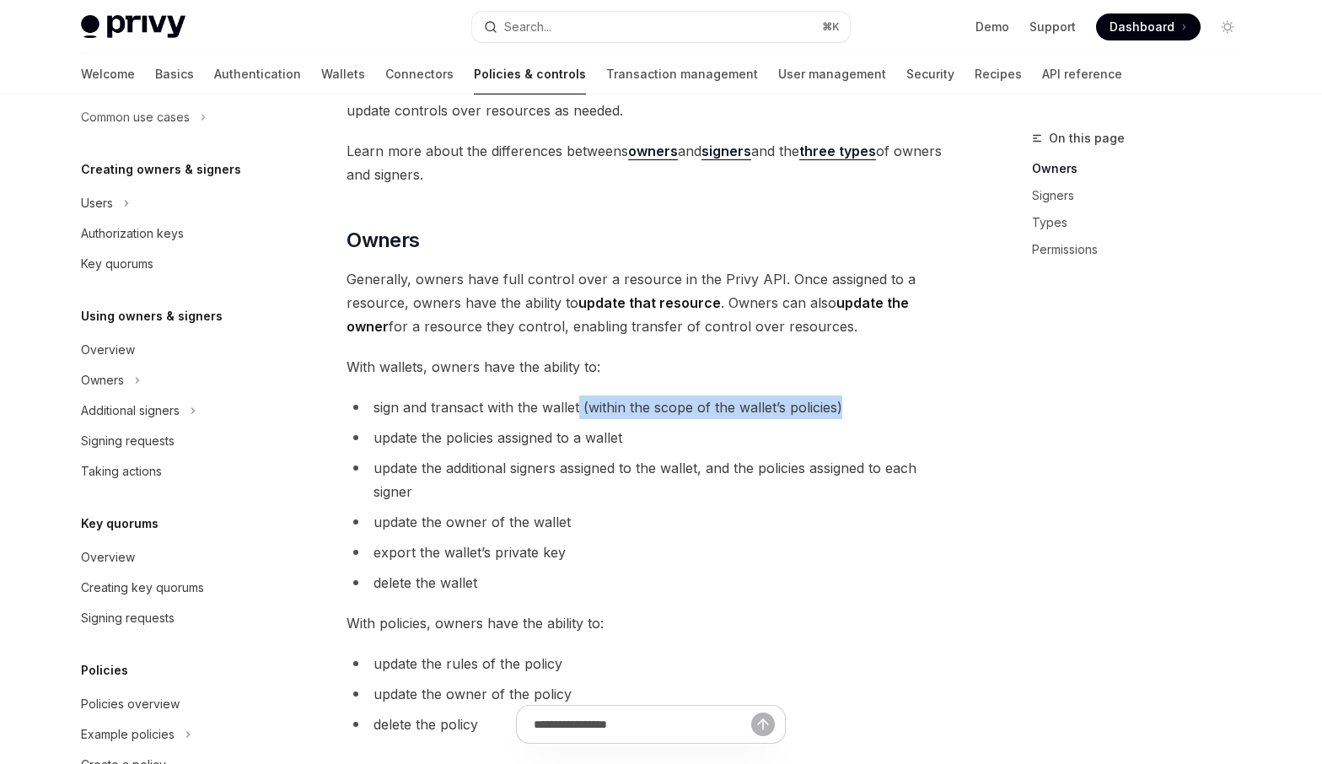
drag, startPoint x: 578, startPoint y: 406, endPoint x: 853, endPoint y: 406, distance: 274.8
click at [853, 406] on li "sign and transact with the wallet (within the scope of the wallet’s policies)" at bounding box center [650, 407] width 608 height 24
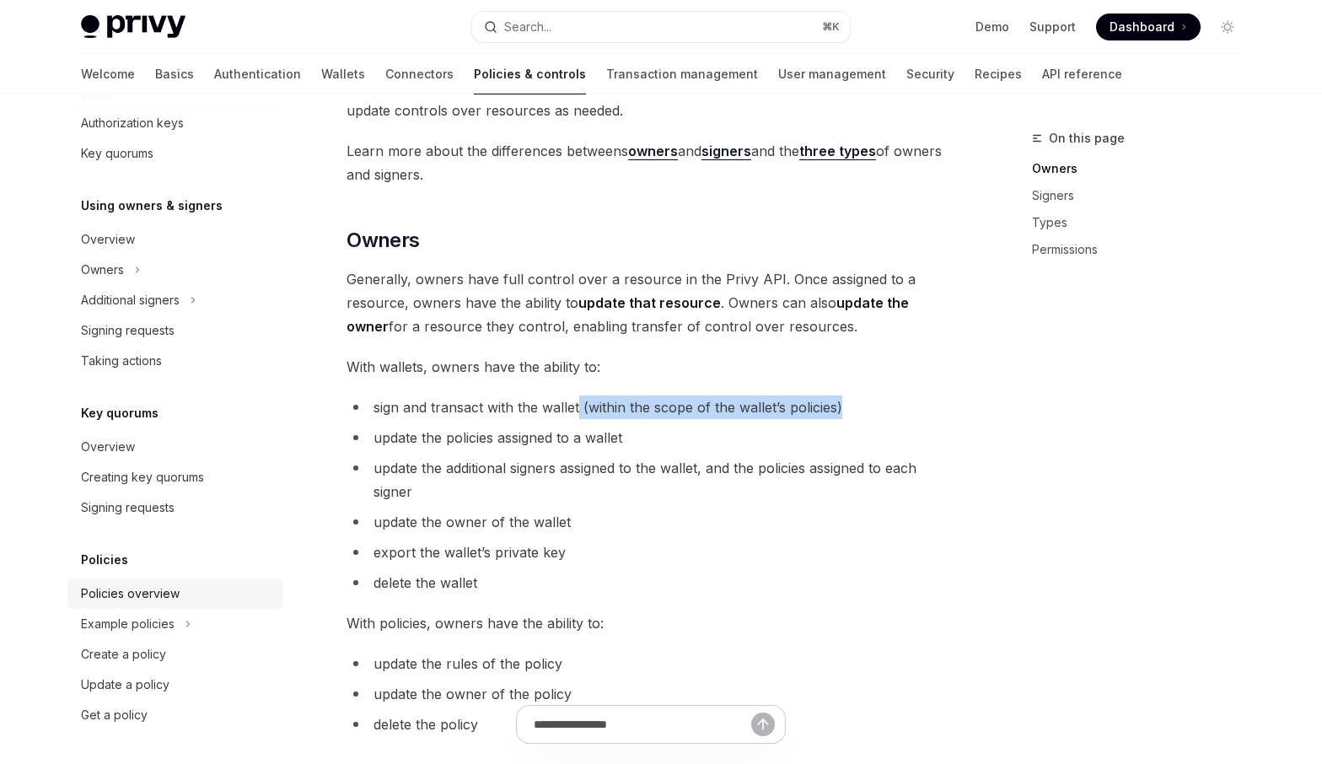
click at [163, 589] on div "Policies overview" at bounding box center [130, 593] width 99 height 20
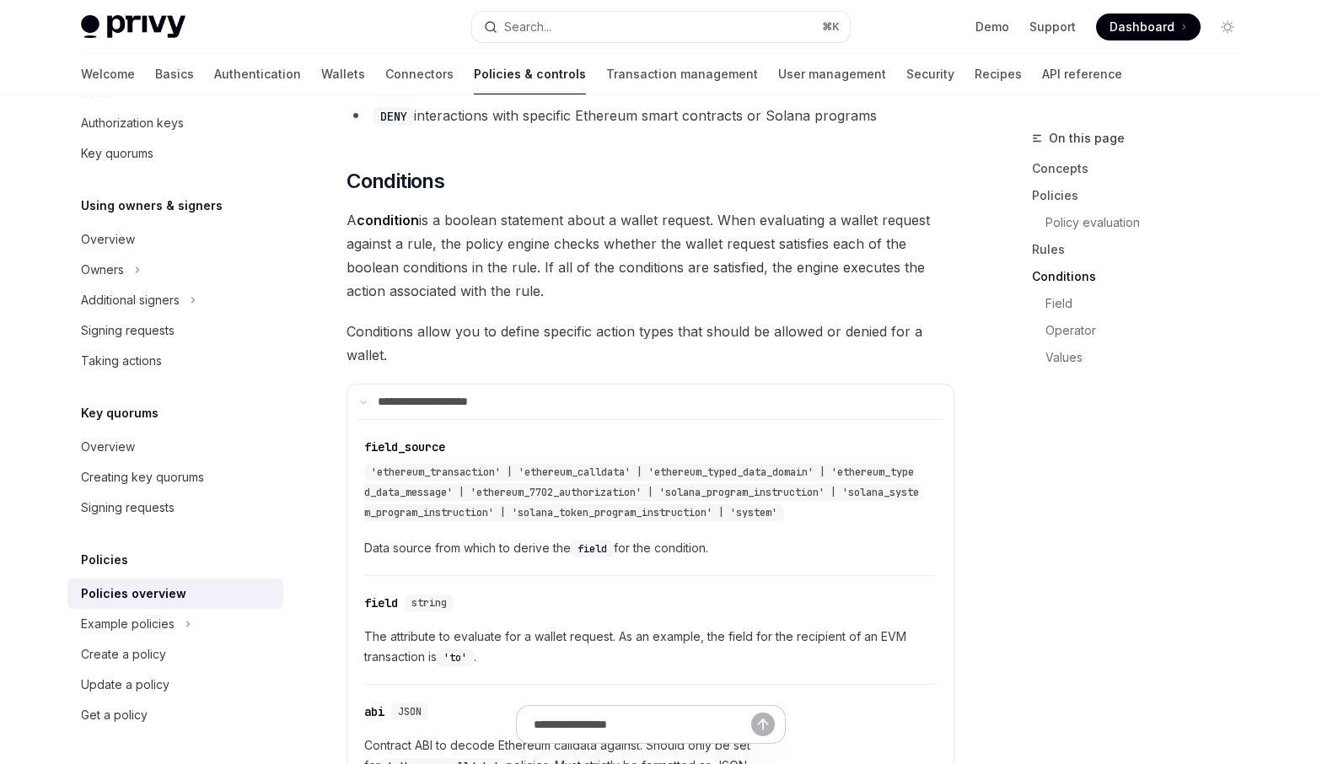
scroll to position [3477, 0]
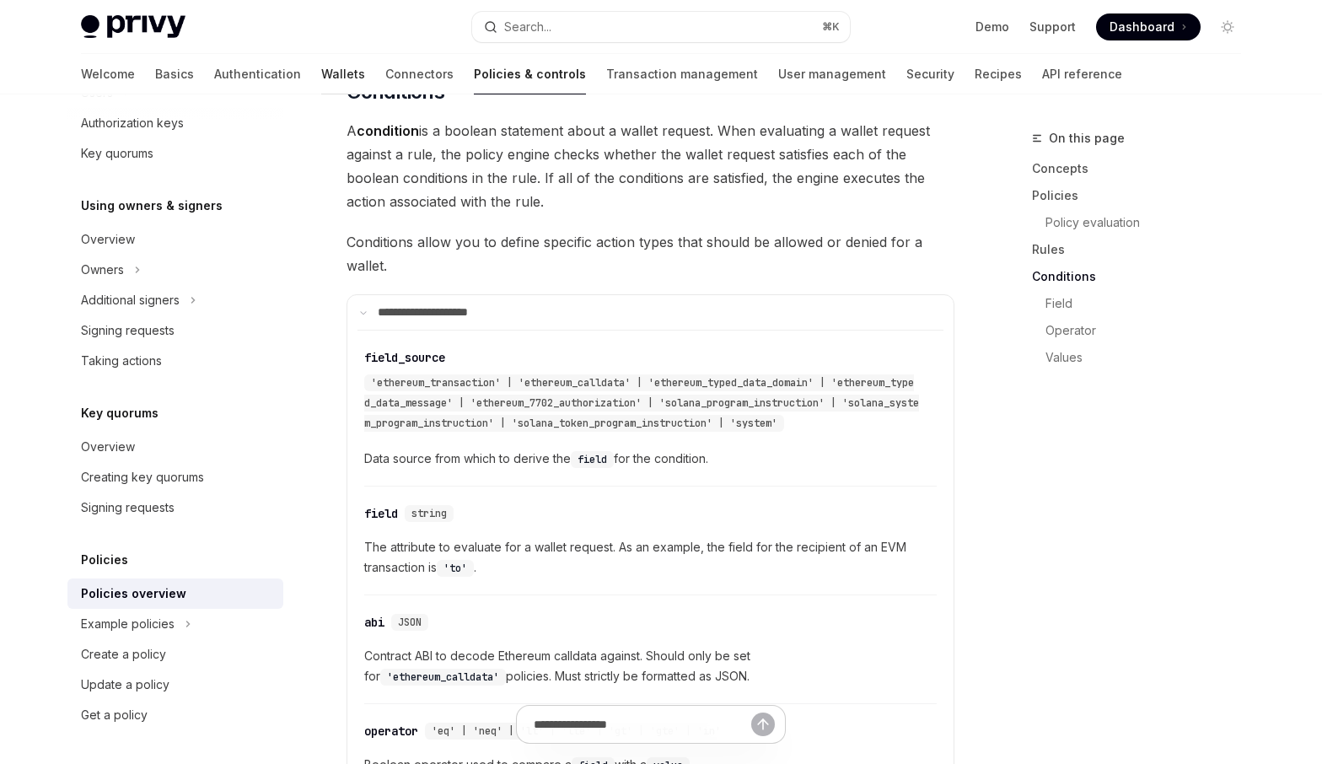
click at [321, 78] on link "Wallets" at bounding box center [343, 74] width 44 height 40
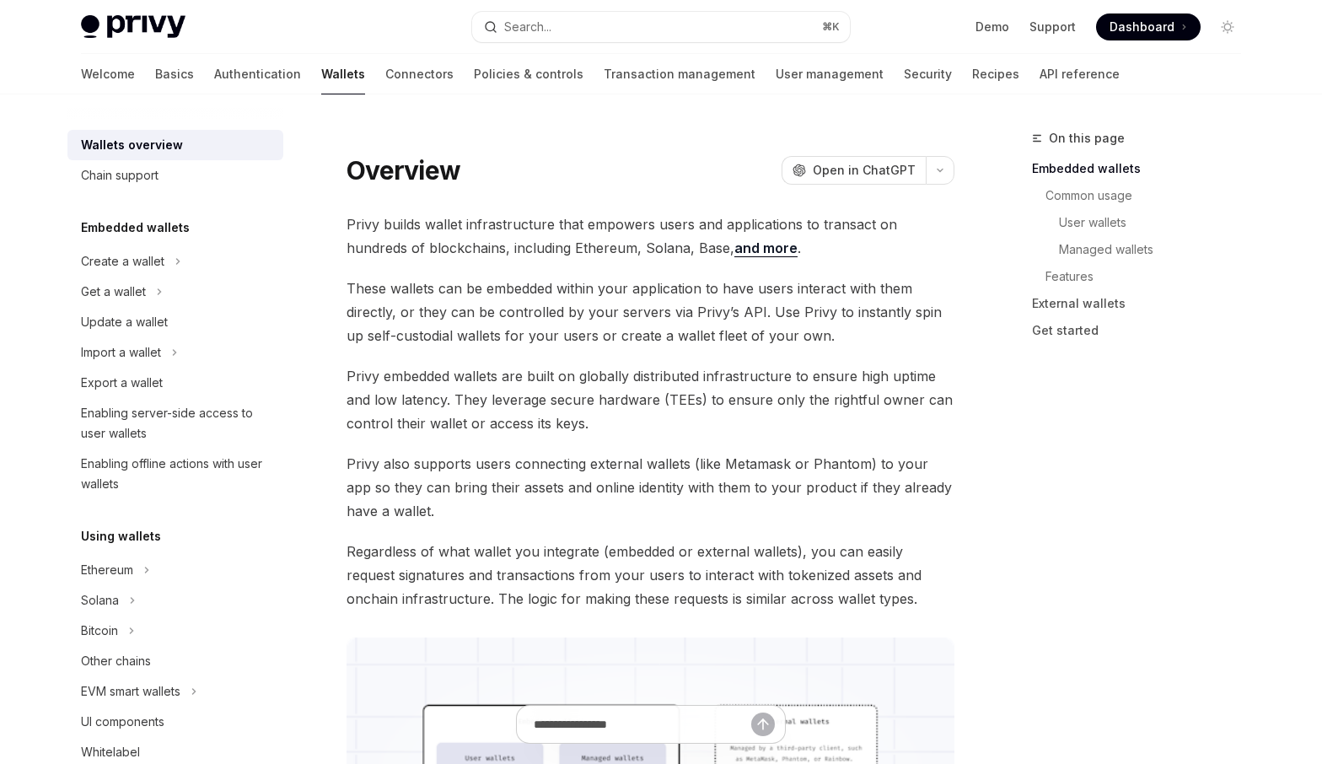
click at [152, 231] on h5 "Embedded wallets" at bounding box center [135, 227] width 109 height 20
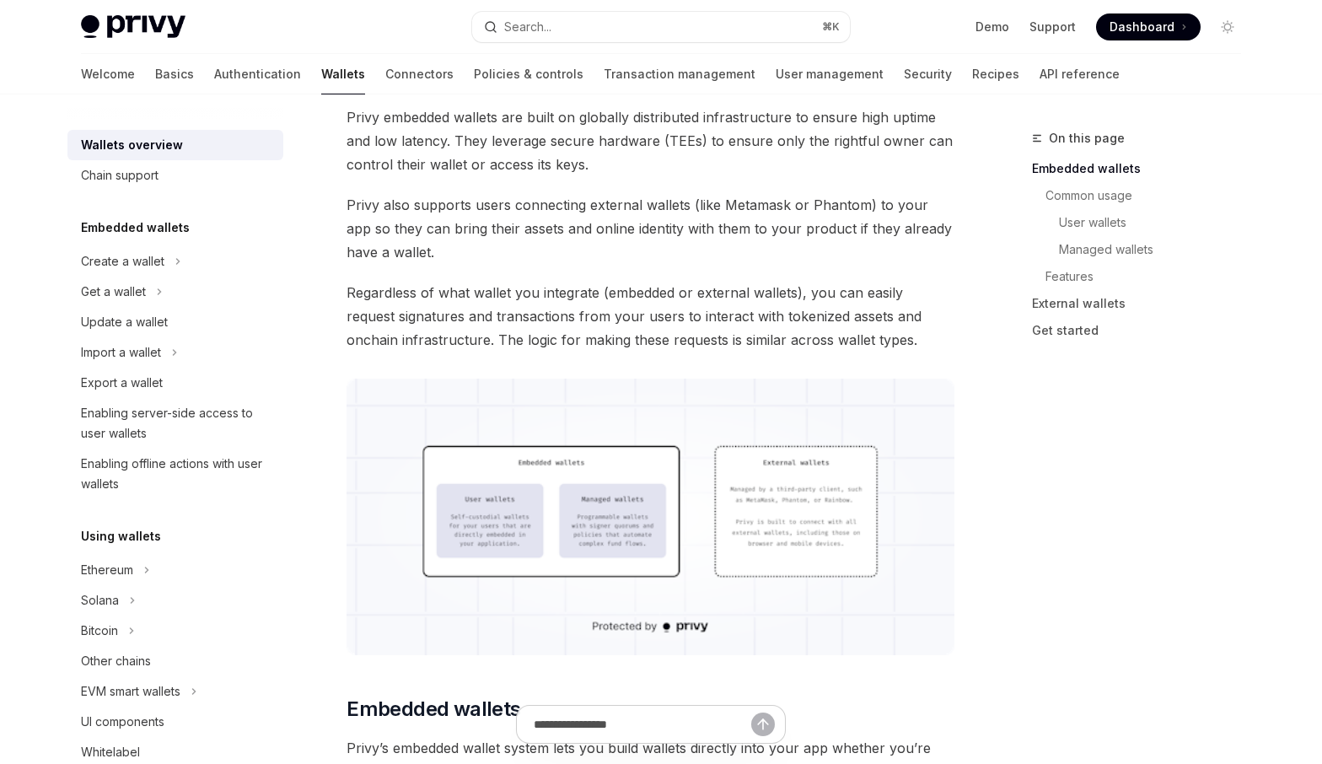
scroll to position [264, 0]
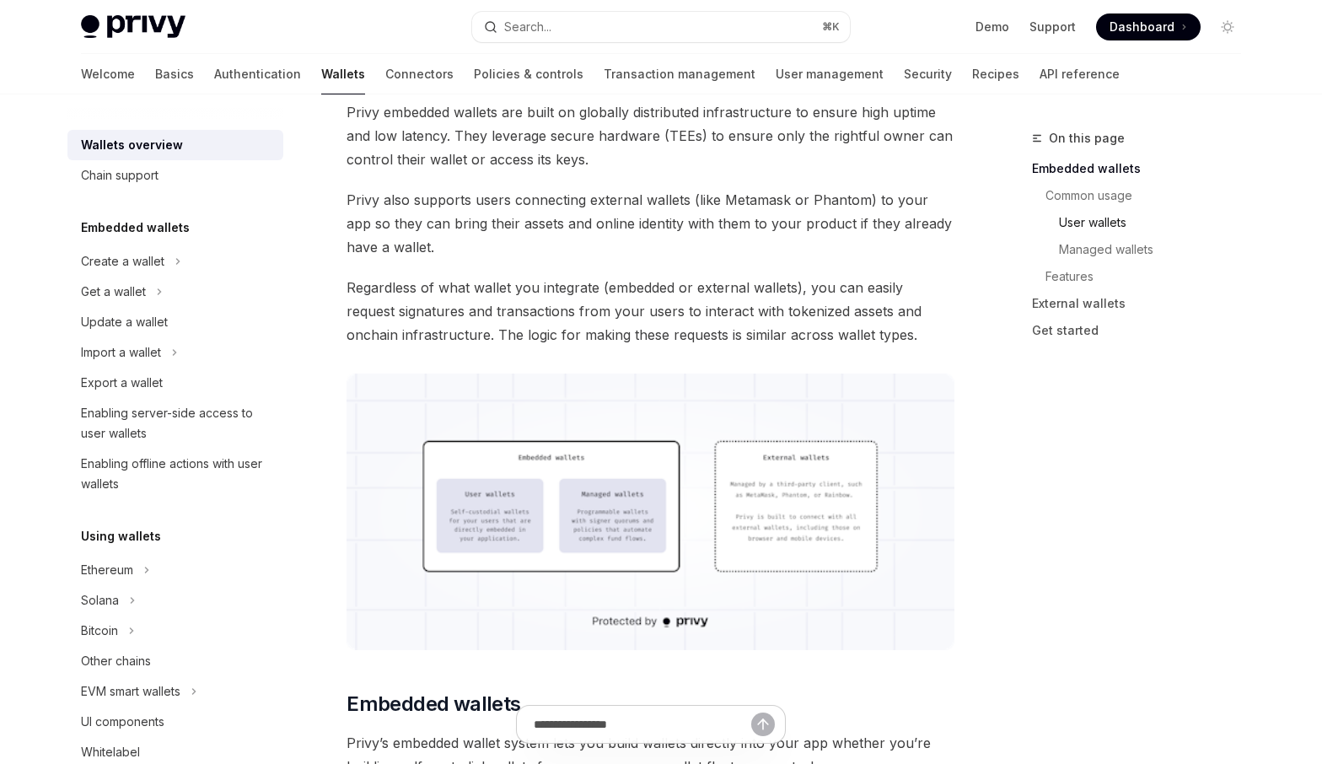
click at [1073, 219] on link "User wallets" at bounding box center [1143, 222] width 223 height 27
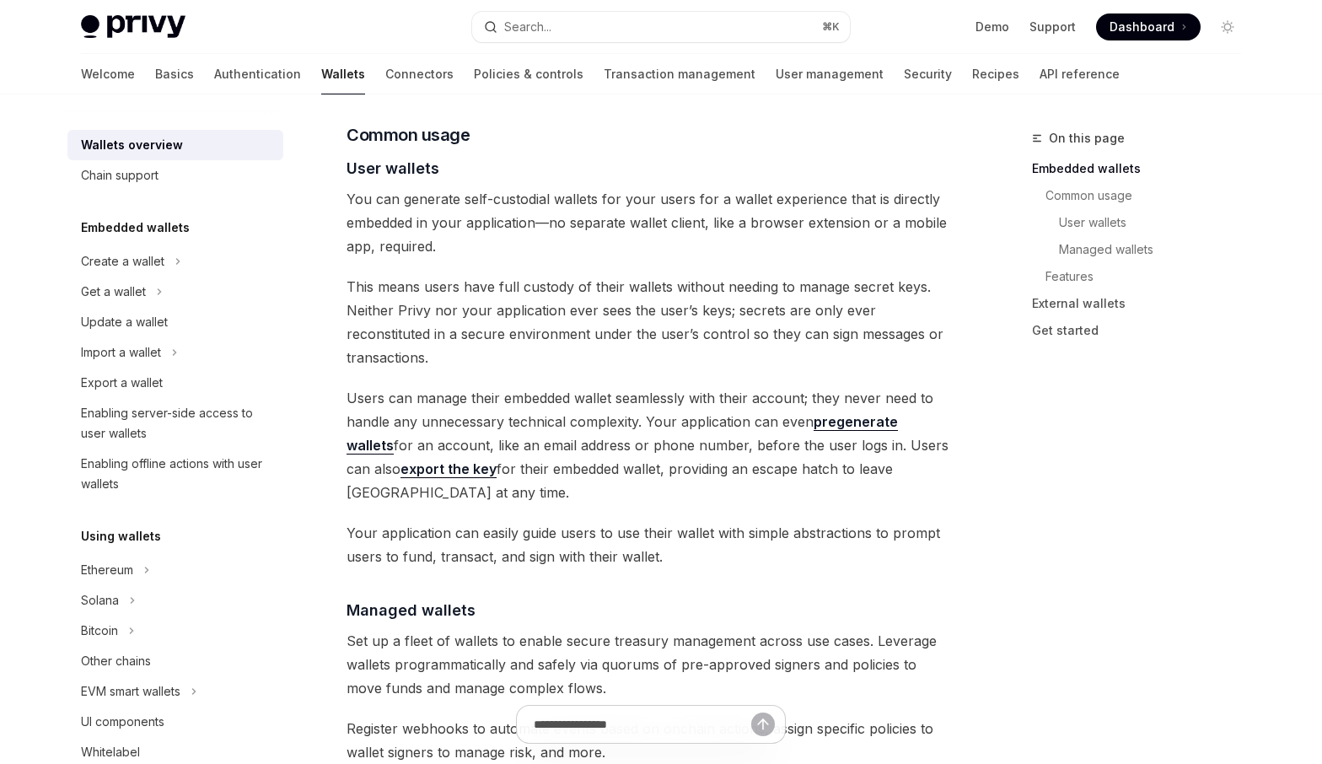
scroll to position [1140, 0]
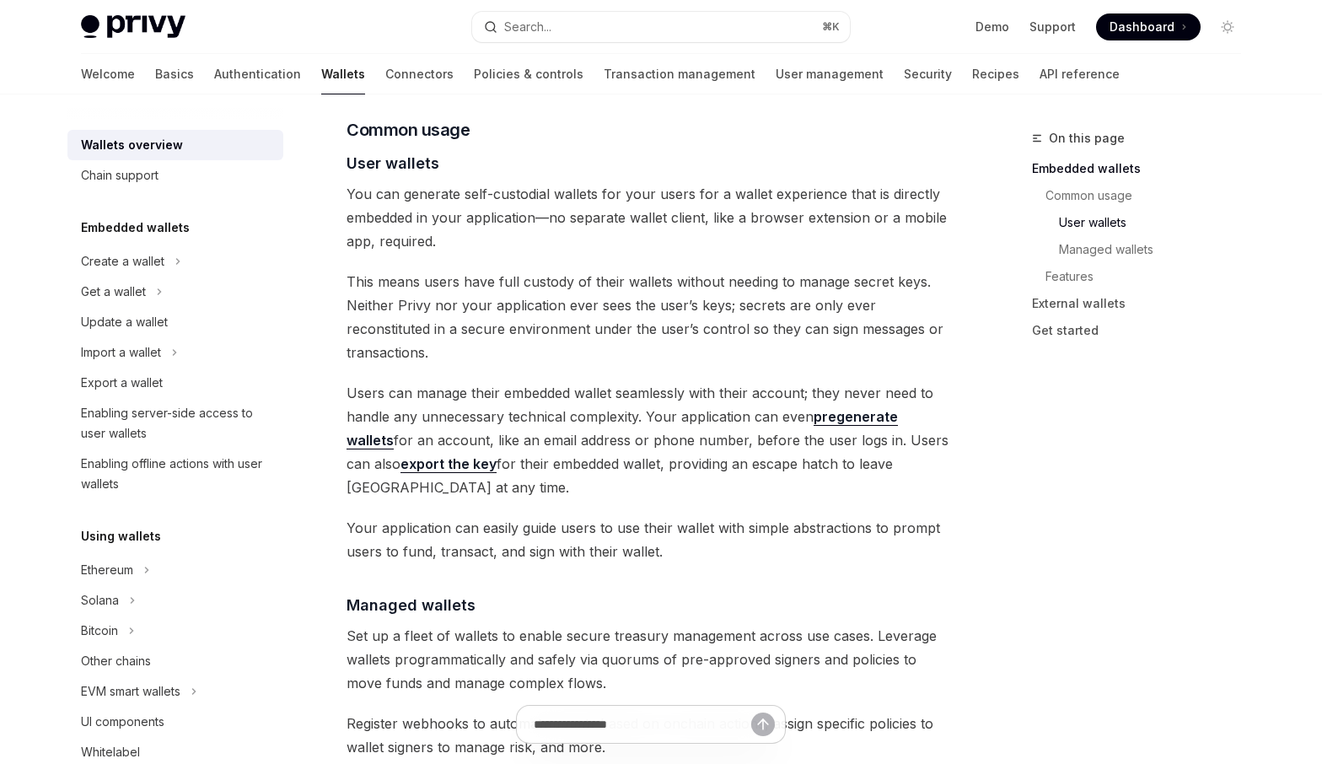
click at [471, 199] on span "You can generate self-custodial wallets for your users for a wallet experience …" at bounding box center [650, 217] width 608 height 71
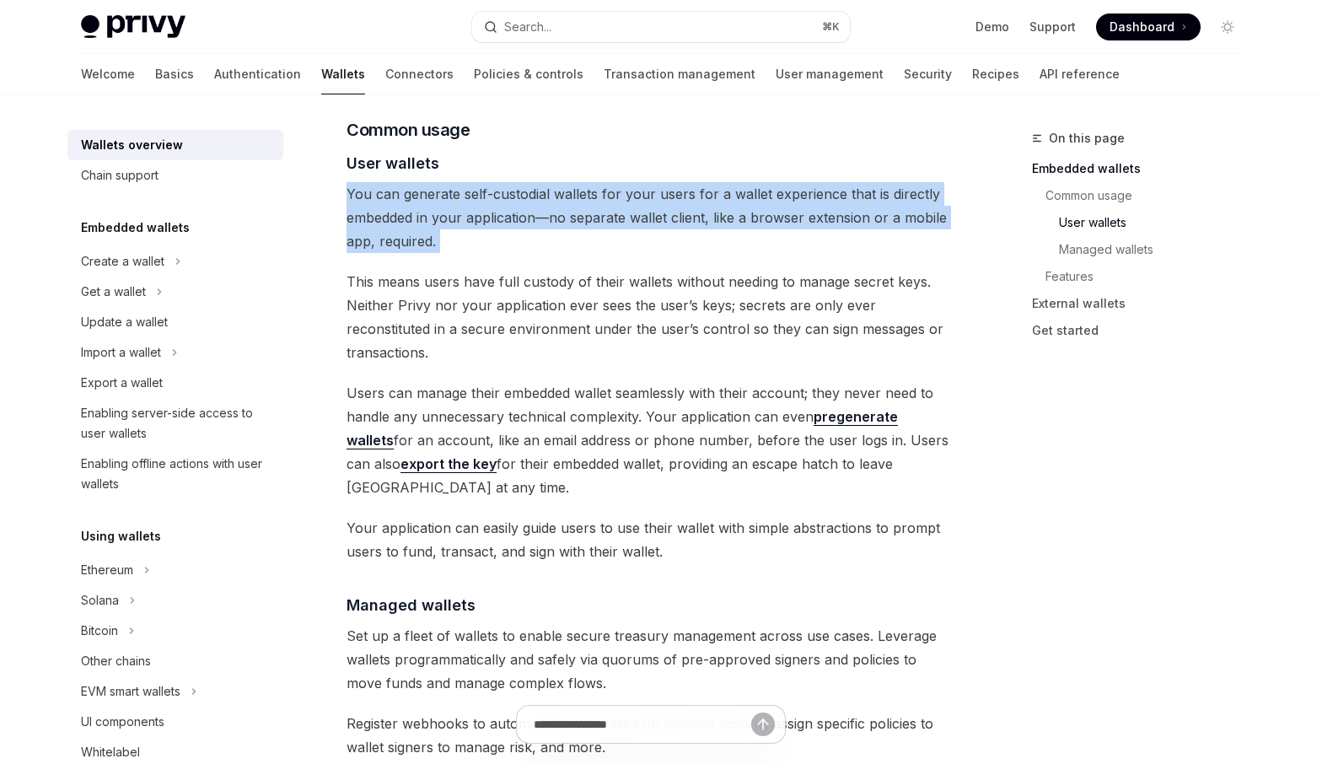
click at [471, 199] on span "You can generate self-custodial wallets for your users for a wallet experience …" at bounding box center [650, 217] width 608 height 71
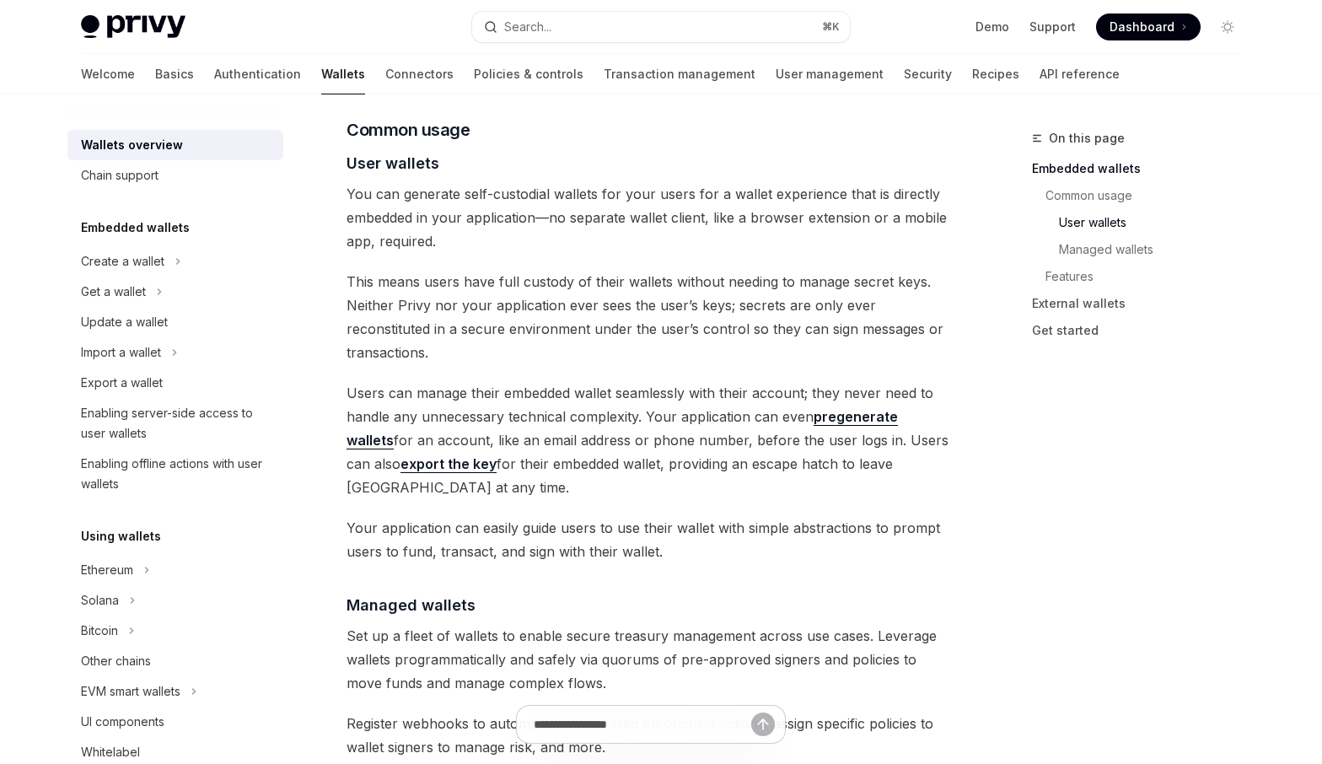
click at [577, 154] on div "Privy builds wallet infrastructure that empowers users and applications to tran…" at bounding box center [650, 567] width 608 height 2988
click at [577, 182] on span "You can generate self-custodial wallets for your users for a wallet experience …" at bounding box center [650, 217] width 608 height 71
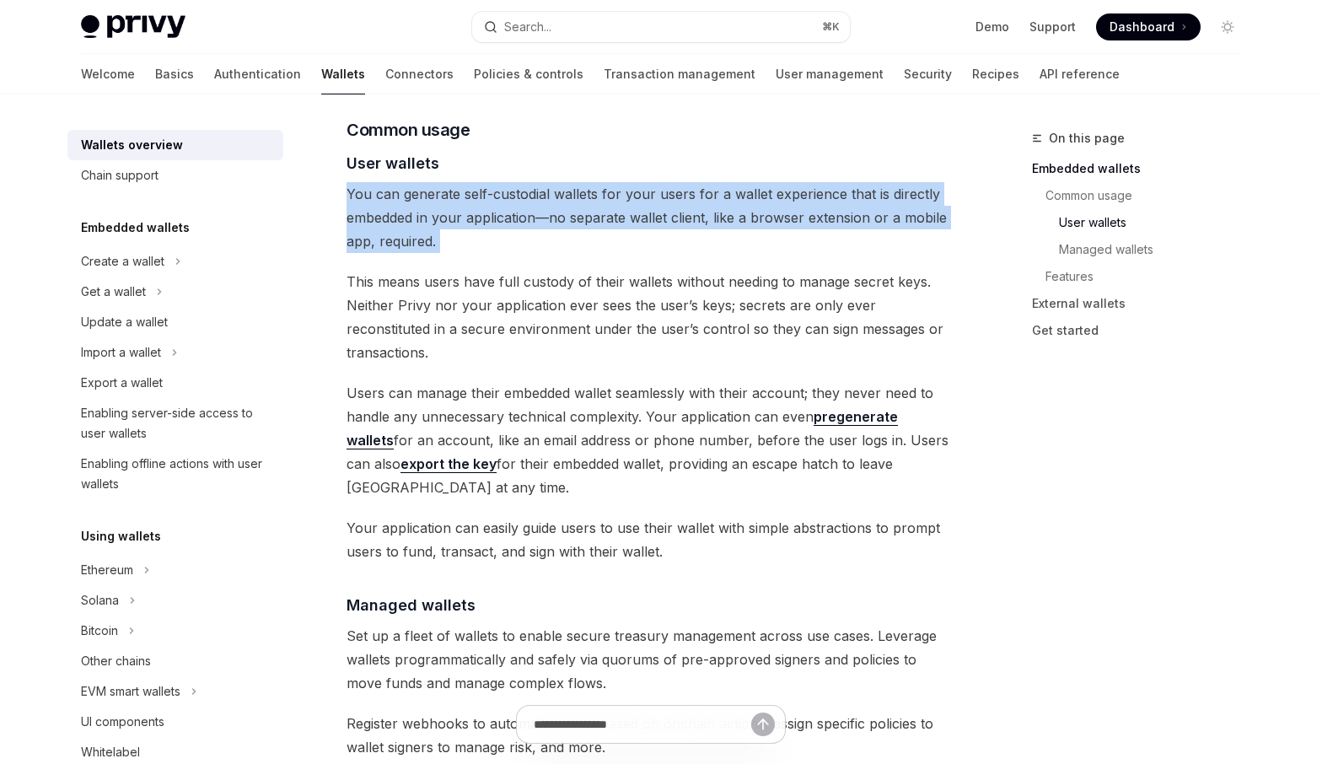
click at [577, 182] on span "You can generate self-custodial wallets for your users for a wallet experience …" at bounding box center [650, 217] width 608 height 71
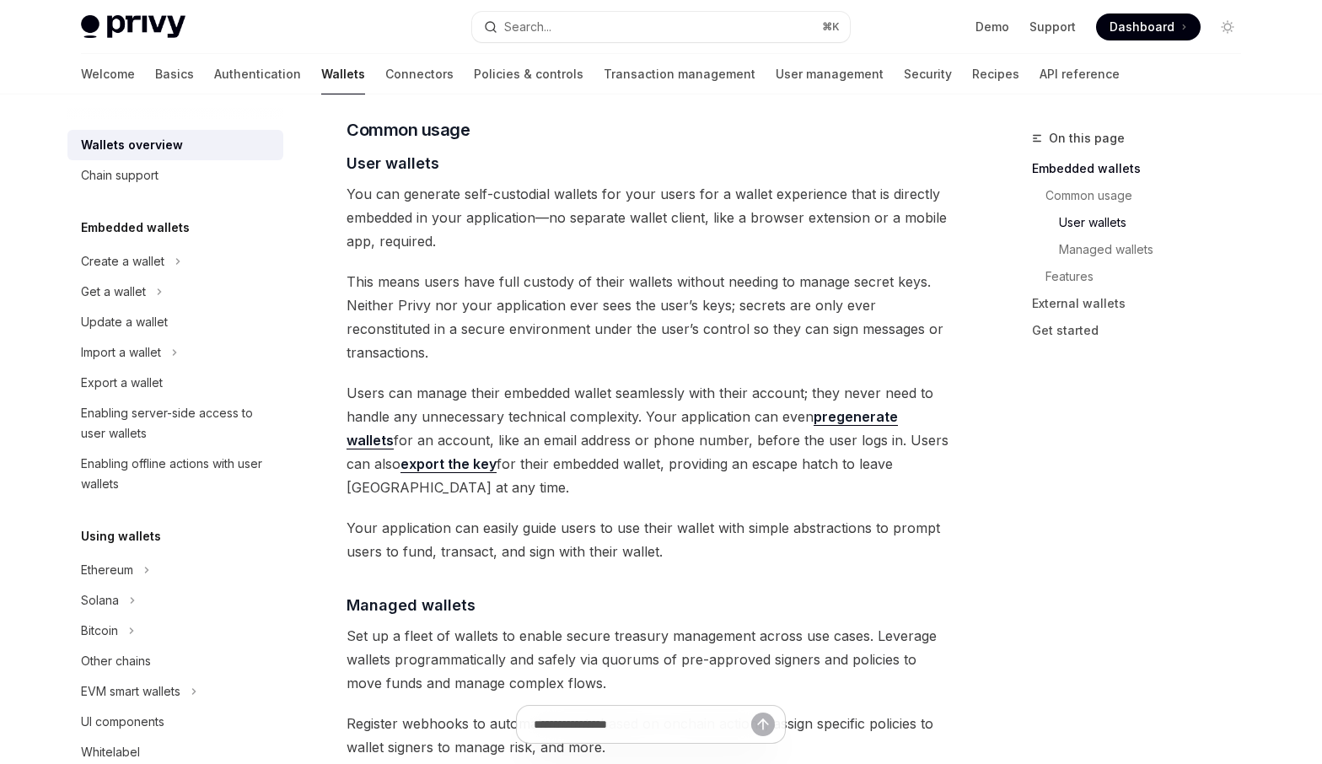
click at [562, 270] on span "This means users have full custody of their wallets without needing to manage s…" at bounding box center [650, 317] width 608 height 94
click at [668, 196] on span "You can generate self-custodial wallets for your users for a wallet experience …" at bounding box center [650, 217] width 608 height 71
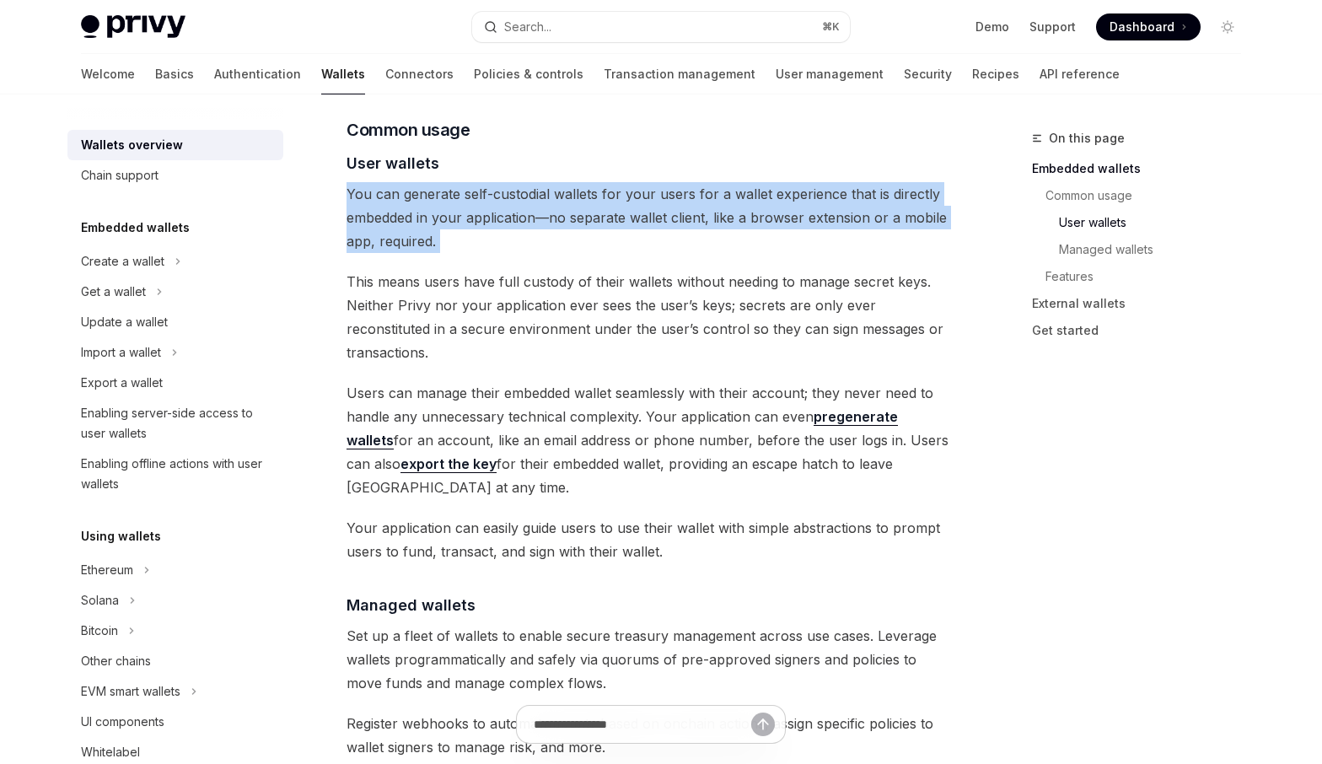
click at [668, 196] on span "You can generate self-custodial wallets for your users for a wallet experience …" at bounding box center [650, 217] width 608 height 71
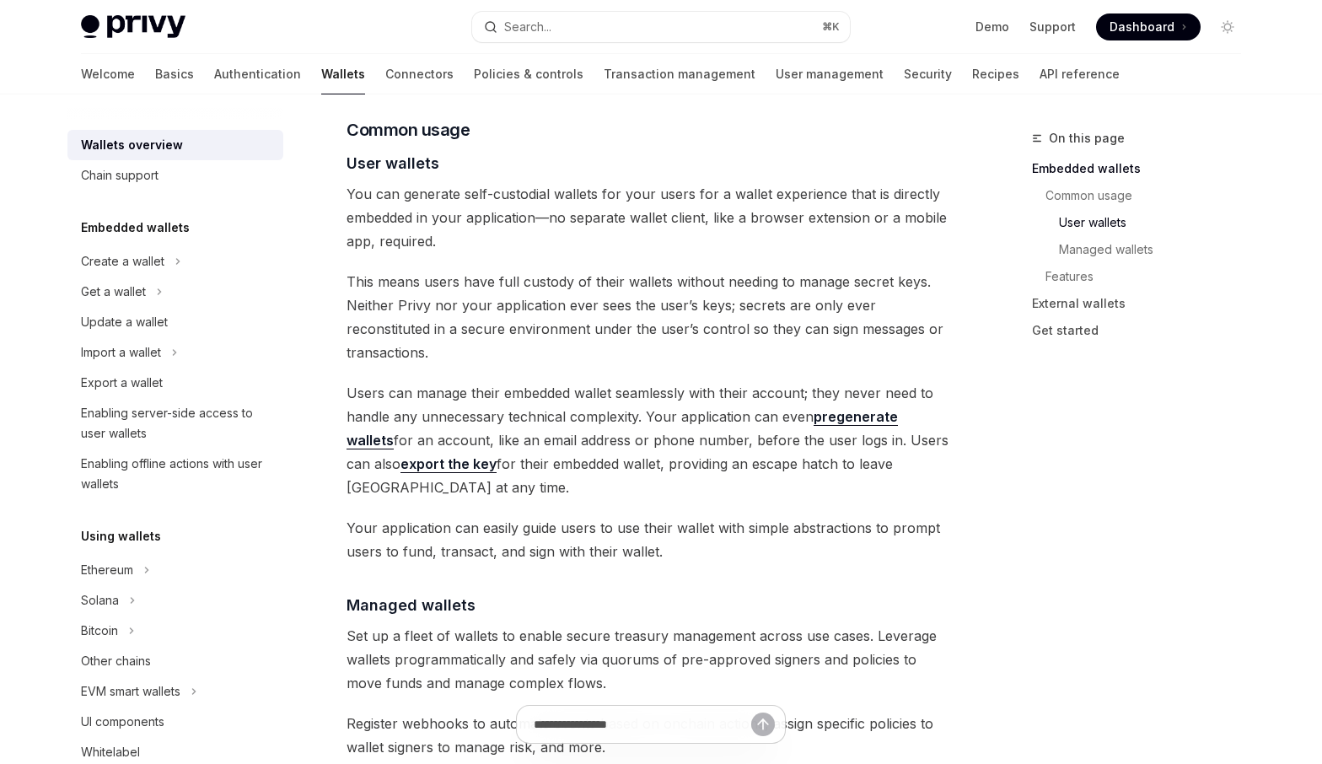
click at [647, 228] on span "You can generate self-custodial wallets for your users for a wallet experience …" at bounding box center [650, 217] width 608 height 71
click at [528, 270] on span "This means users have full custody of their wallets without needing to manage s…" at bounding box center [650, 317] width 608 height 94
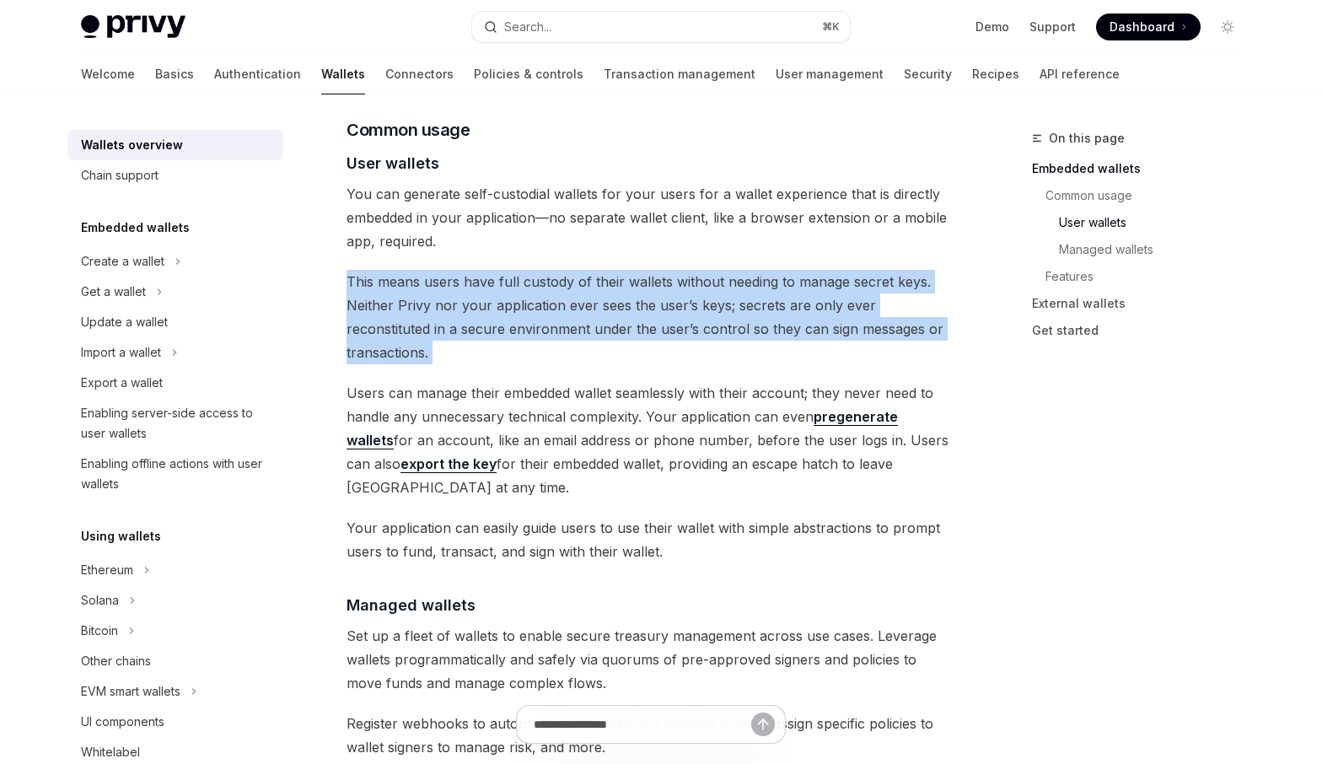
click at [528, 270] on span "This means users have full custody of their wallets without needing to manage s…" at bounding box center [650, 317] width 608 height 94
click at [599, 274] on span "This means users have full custody of their wallets without needing to manage s…" at bounding box center [650, 317] width 608 height 94
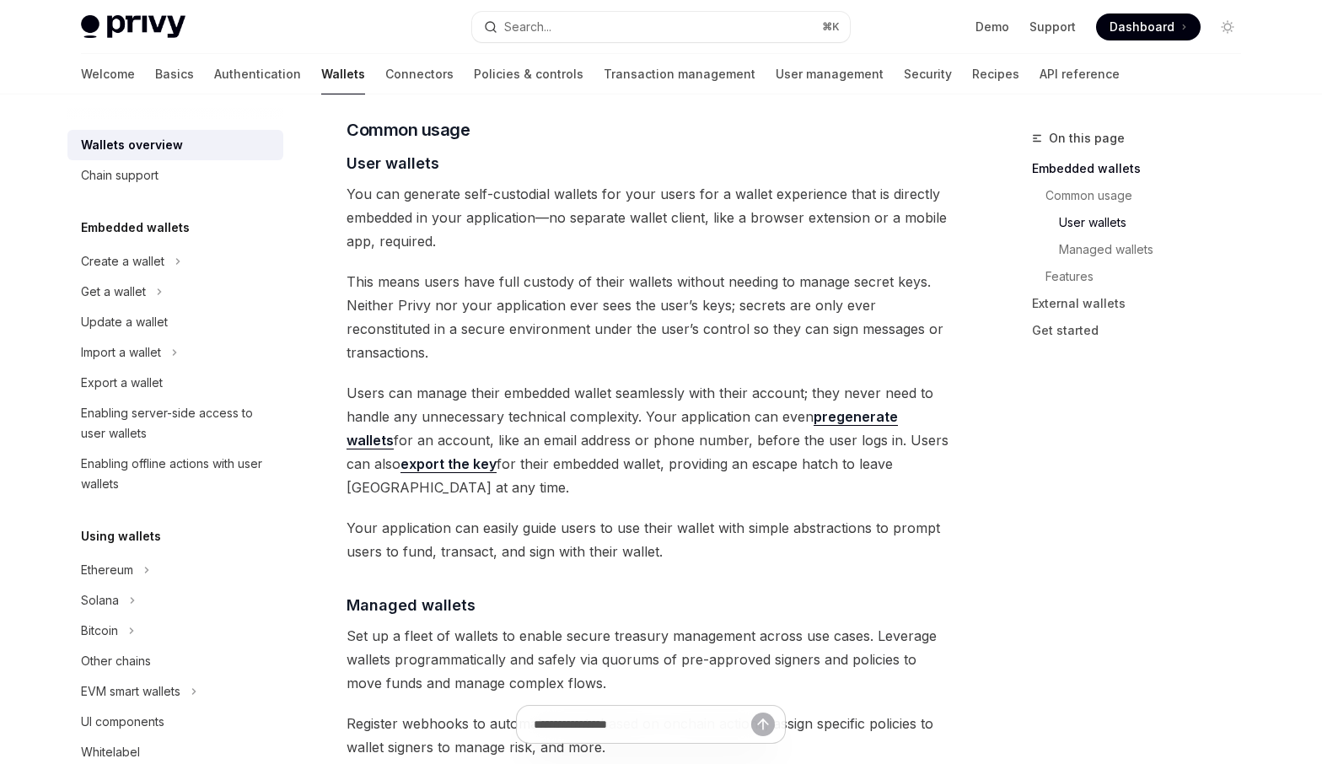
click at [720, 270] on span "This means users have full custody of their wallets without needing to manage s…" at bounding box center [650, 317] width 608 height 94
click at [620, 287] on span "This means users have full custody of their wallets without needing to manage s…" at bounding box center [650, 317] width 608 height 94
click at [598, 398] on span "Users can manage their embedded wallet seamlessly with their account; they neve…" at bounding box center [650, 440] width 608 height 118
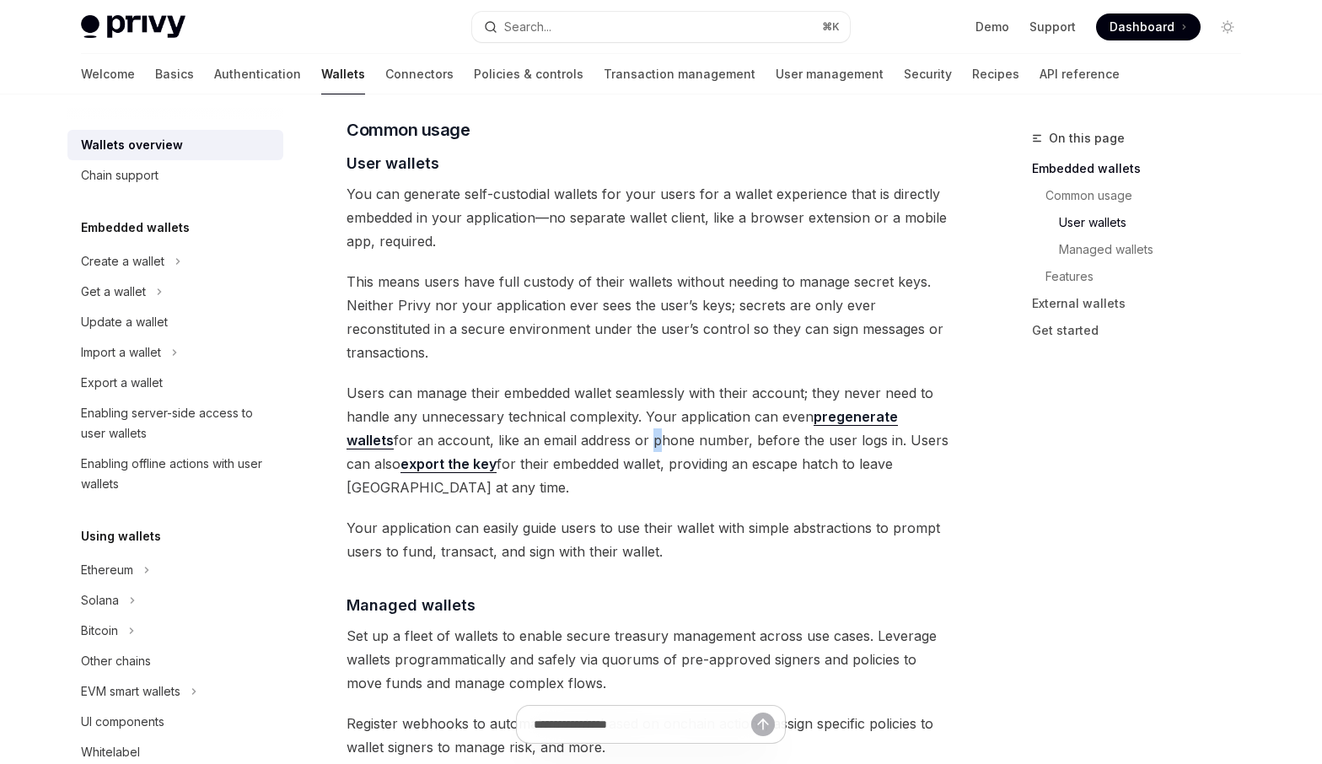
click at [598, 398] on span "Users can manage their embedded wallet seamlessly with their account; they neve…" at bounding box center [650, 440] width 608 height 118
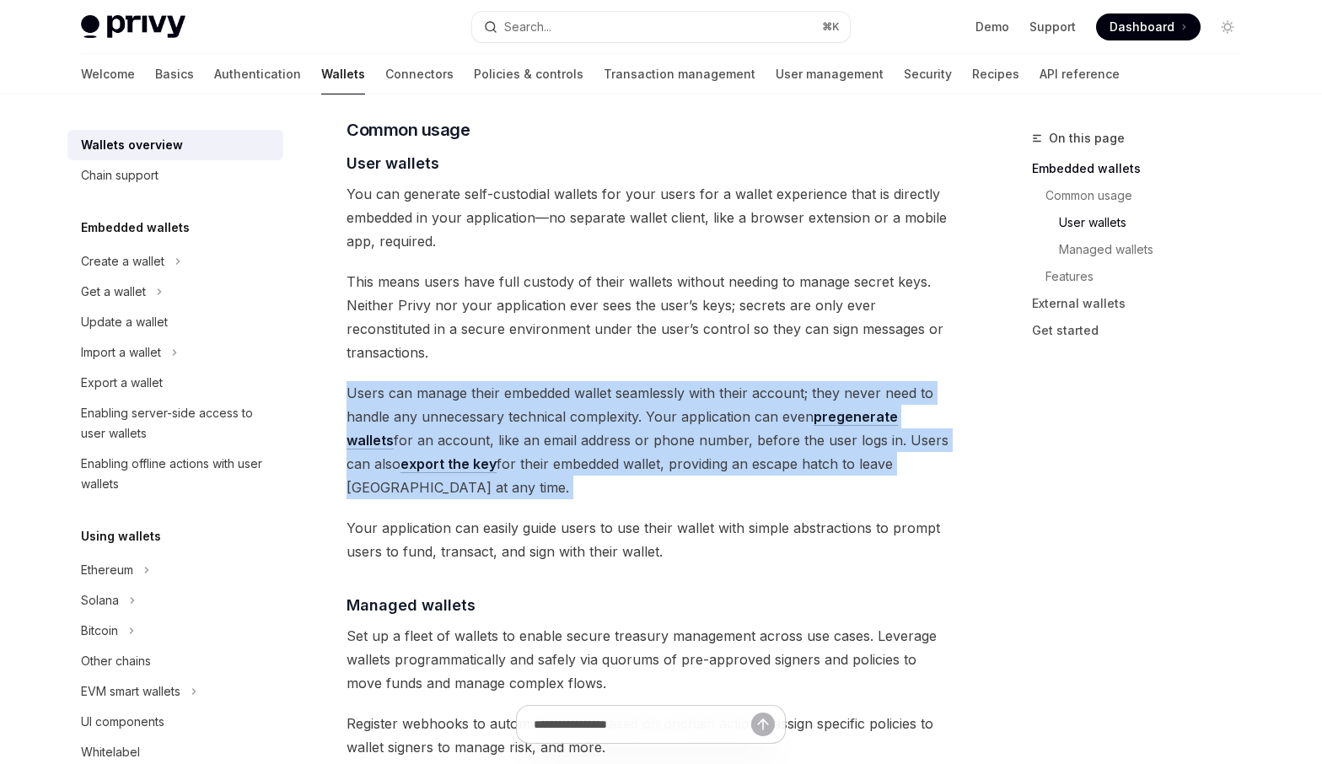
click at [598, 398] on span "Users can manage their embedded wallet seamlessly with their account; they neve…" at bounding box center [650, 440] width 608 height 118
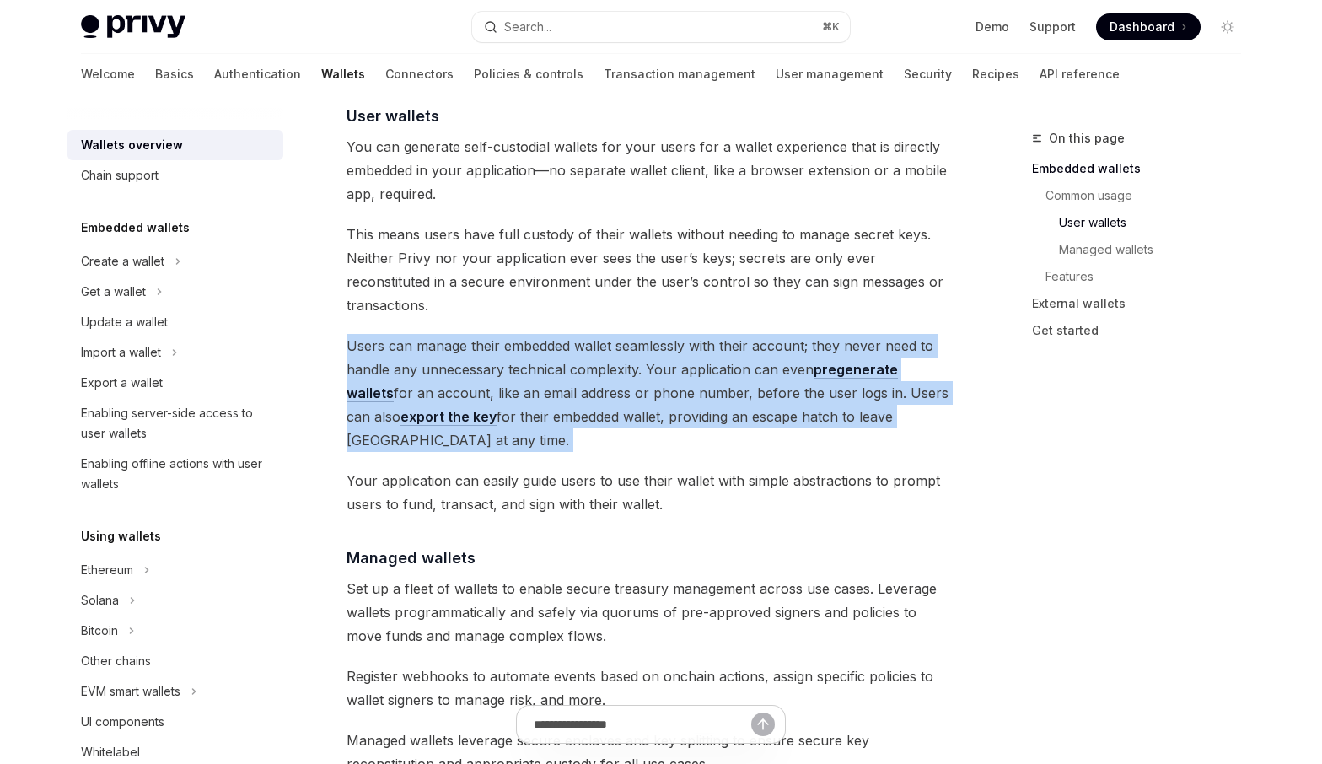
scroll to position [1185, 0]
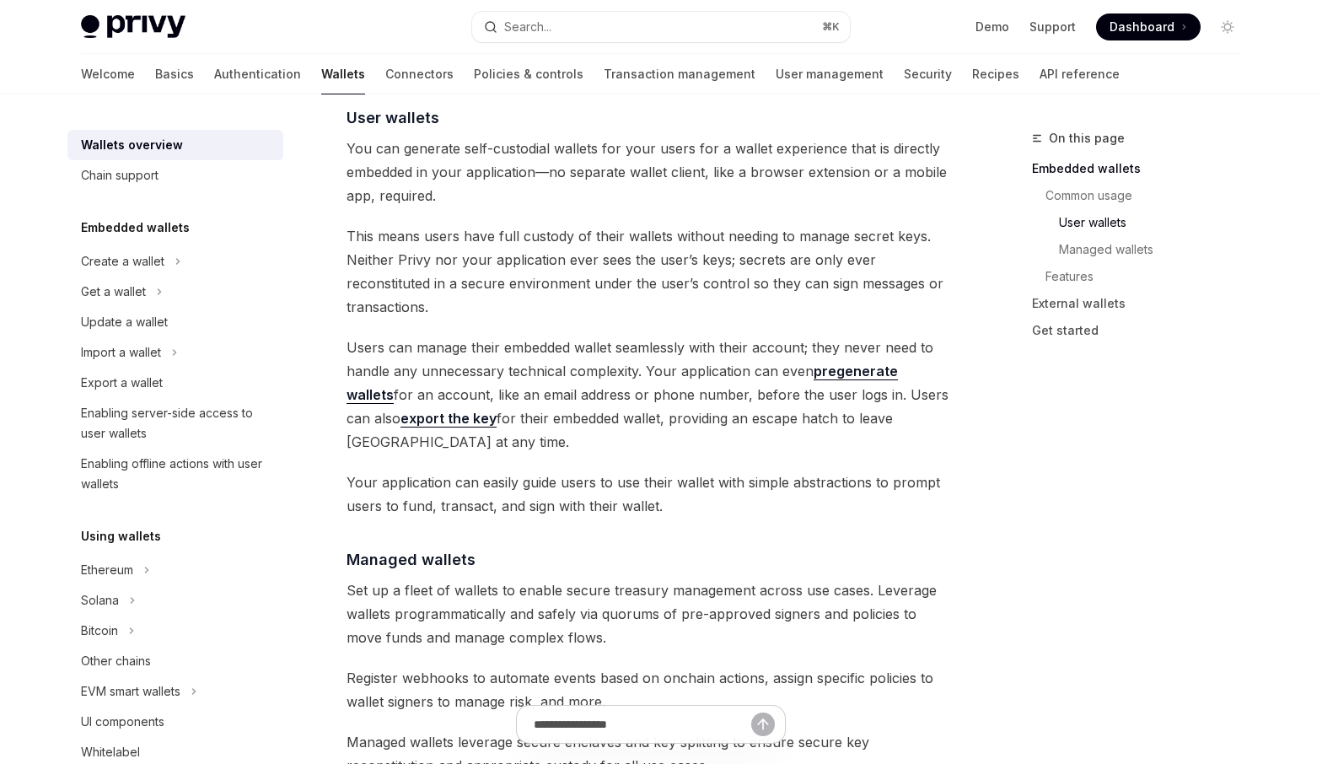
click at [608, 379] on span "Users can manage their embedded wallet seamlessly with their account; they neve…" at bounding box center [650, 395] width 608 height 118
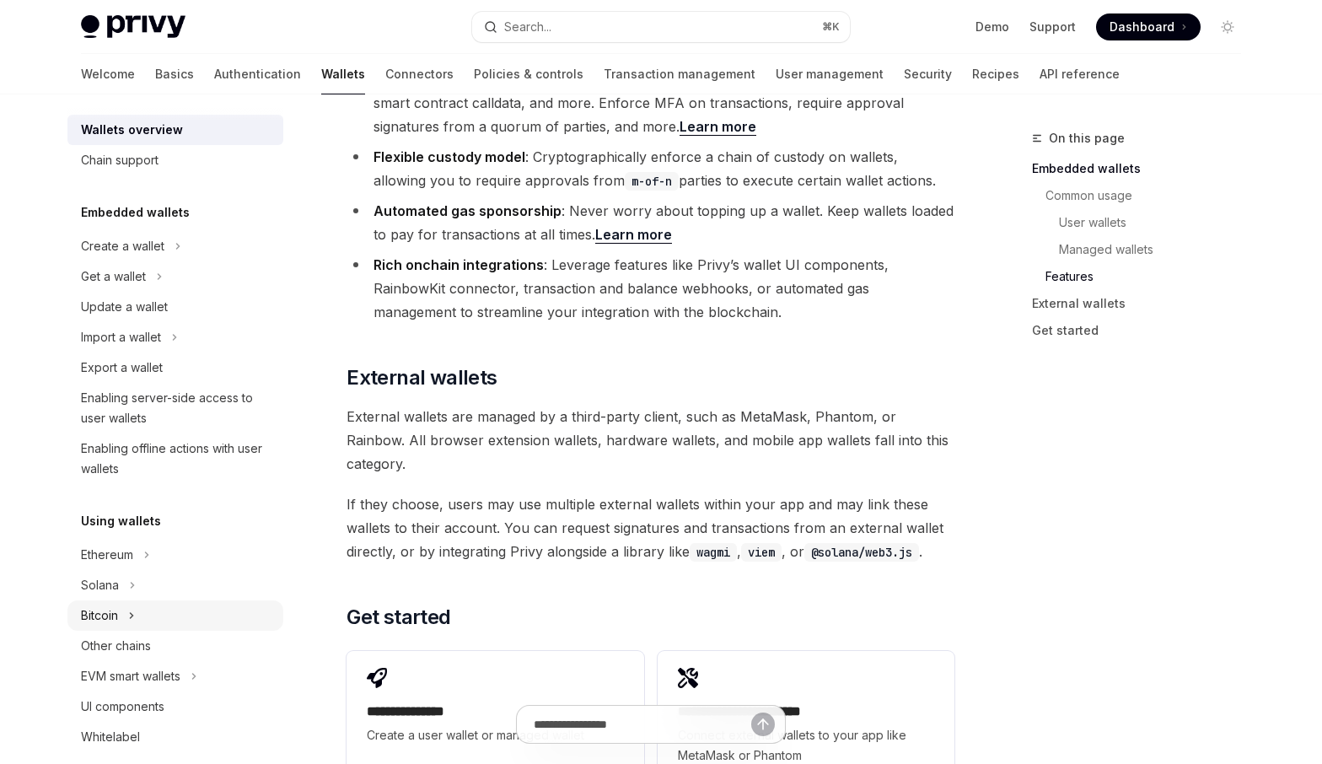
scroll to position [0, 0]
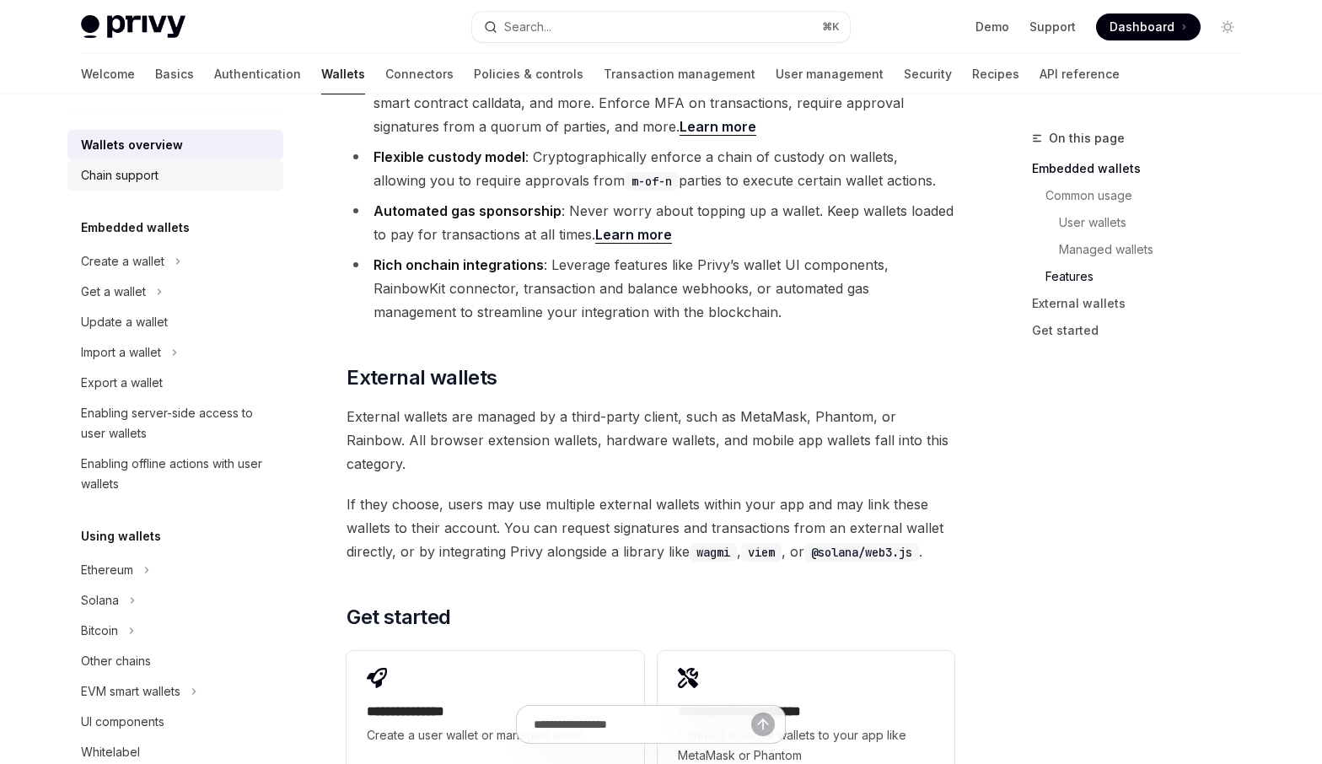
click at [171, 169] on div "Chain support" at bounding box center [177, 175] width 192 height 20
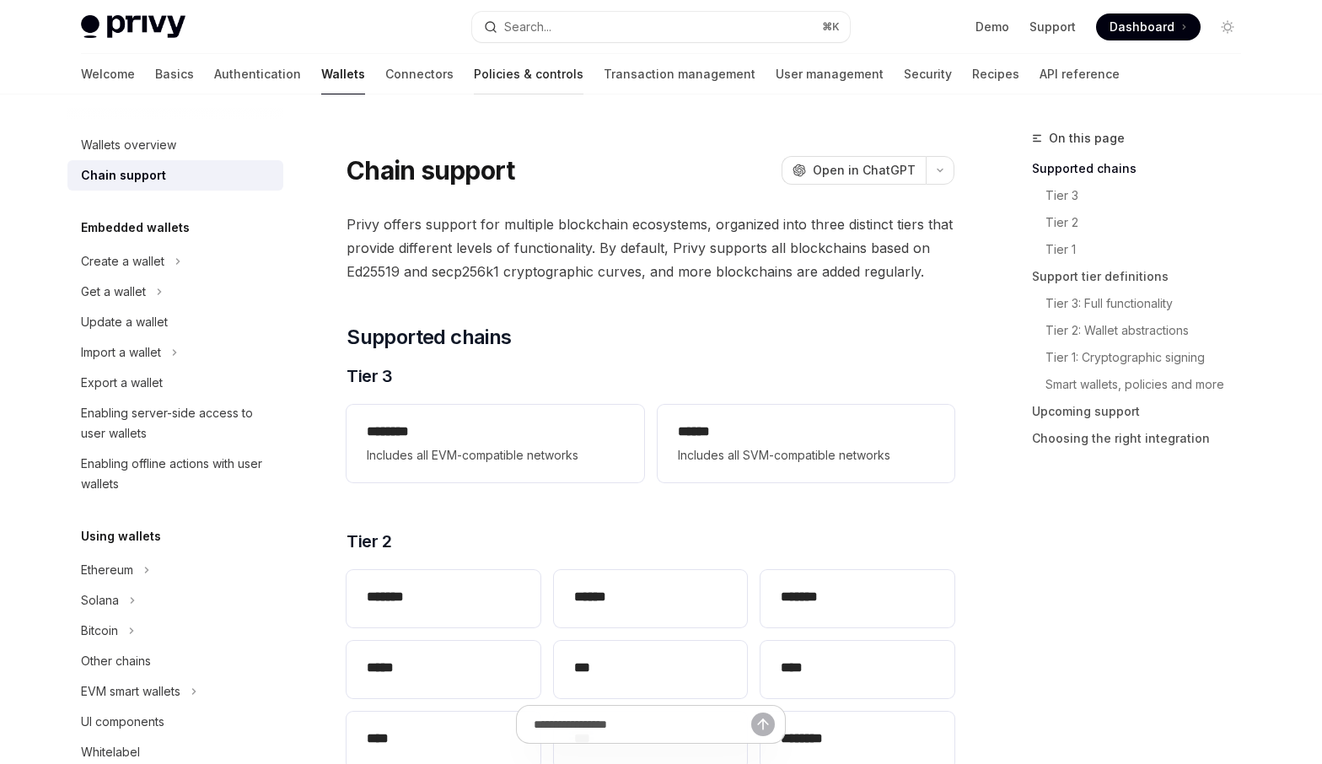
click at [474, 69] on link "Policies & controls" at bounding box center [529, 74] width 110 height 40
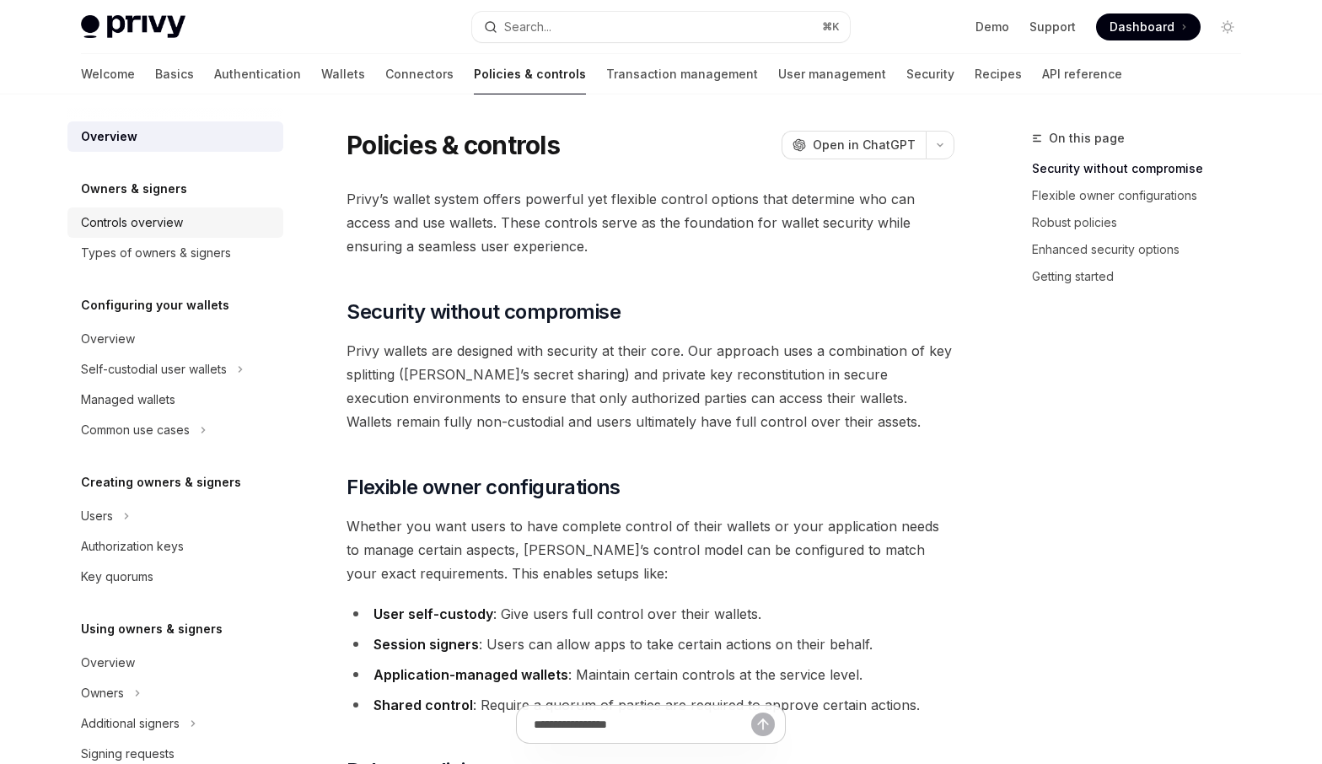
click at [194, 229] on div "Controls overview" at bounding box center [177, 222] width 192 height 20
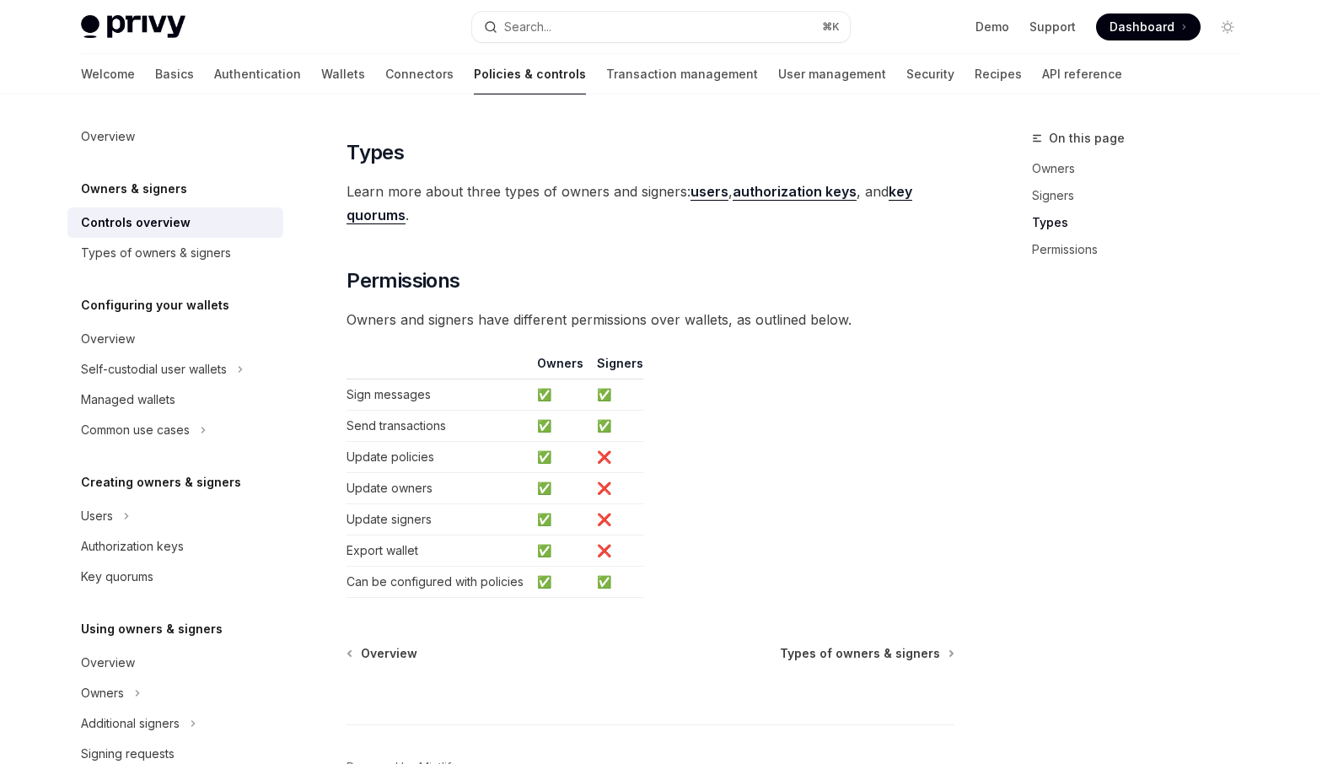
scroll to position [1390, 0]
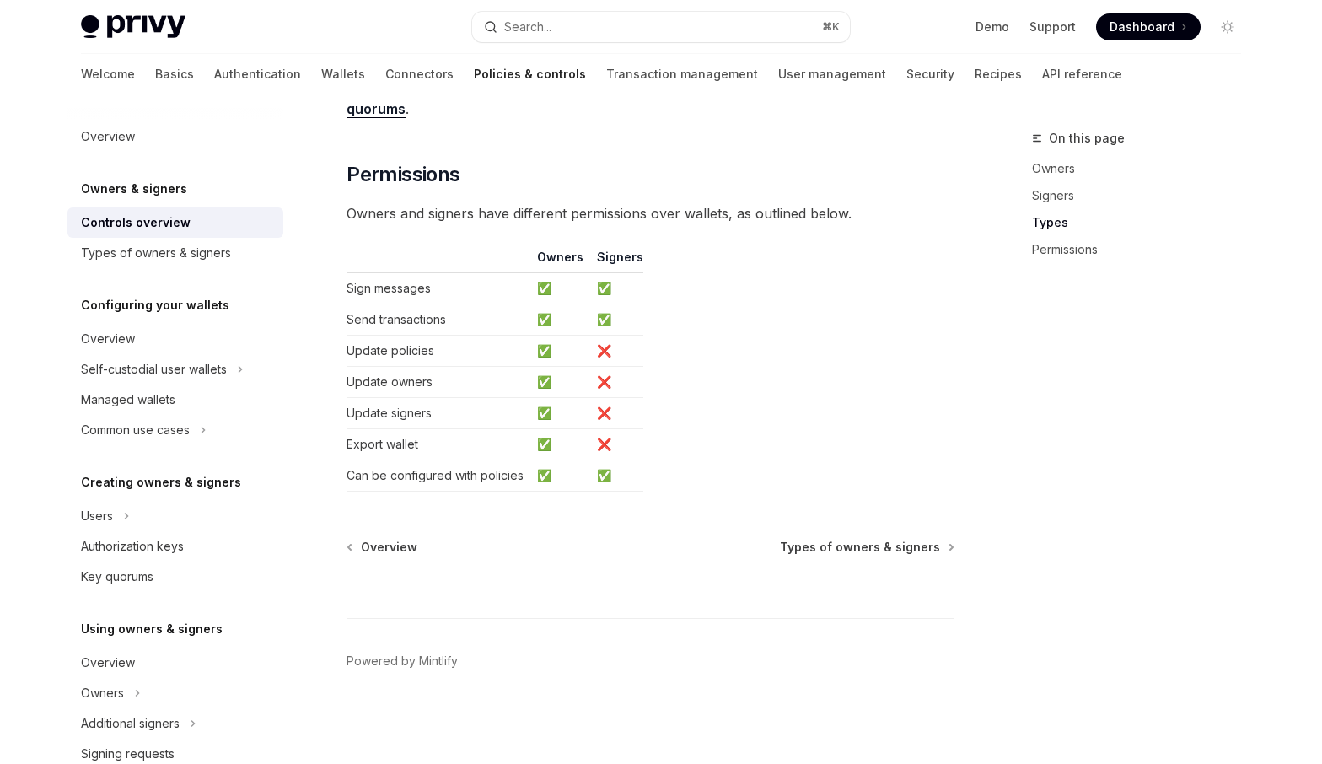
click at [542, 373] on td "✅" at bounding box center [560, 382] width 60 height 31
click at [535, 355] on td "✅" at bounding box center [560, 351] width 60 height 31
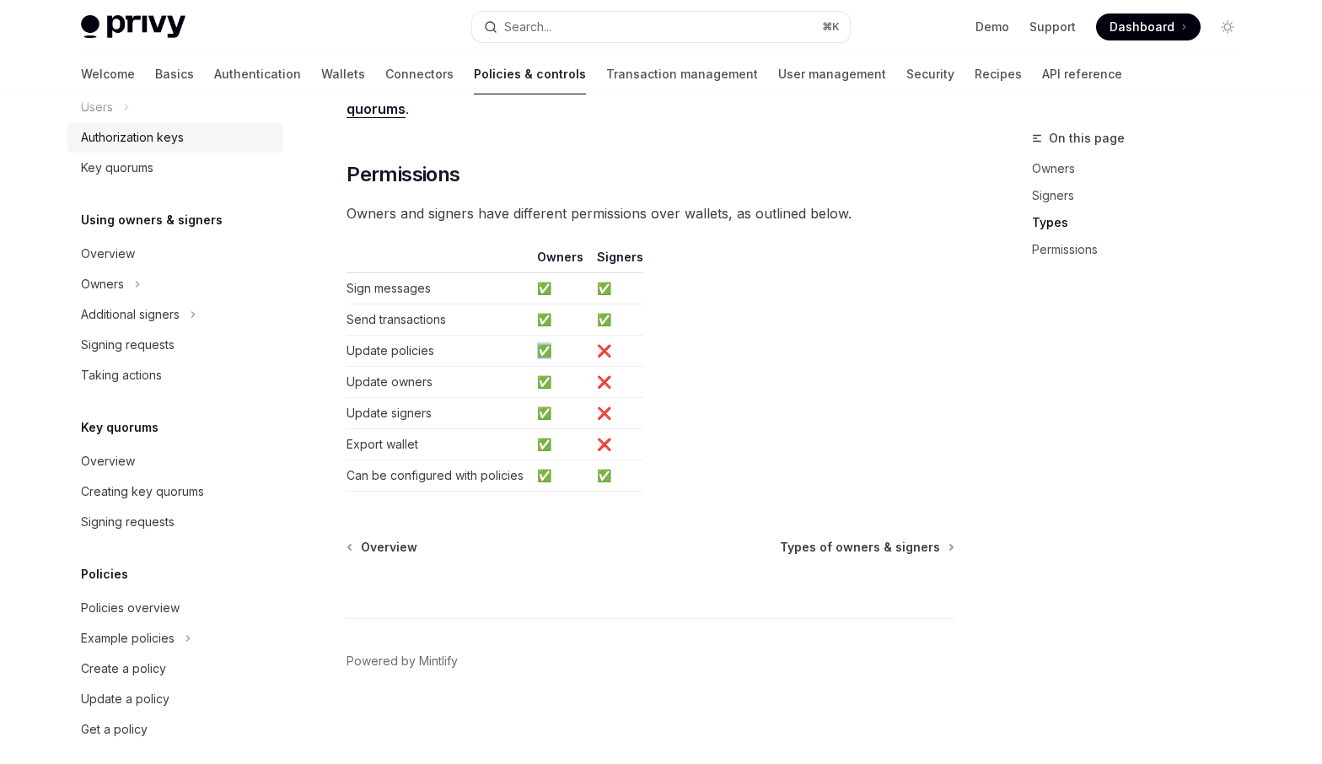
scroll to position [411, 0]
click at [105, 604] on div "Policies overview" at bounding box center [130, 606] width 99 height 20
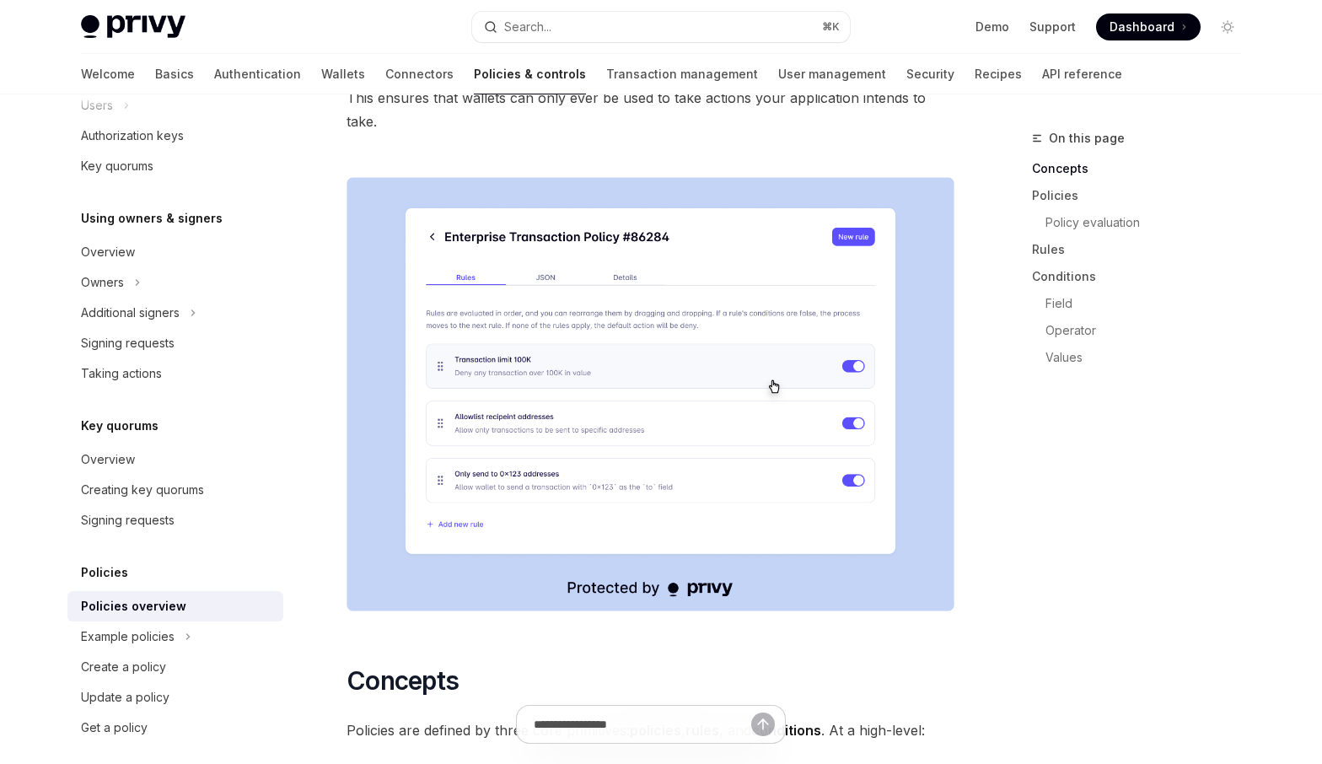
scroll to position [423, 0]
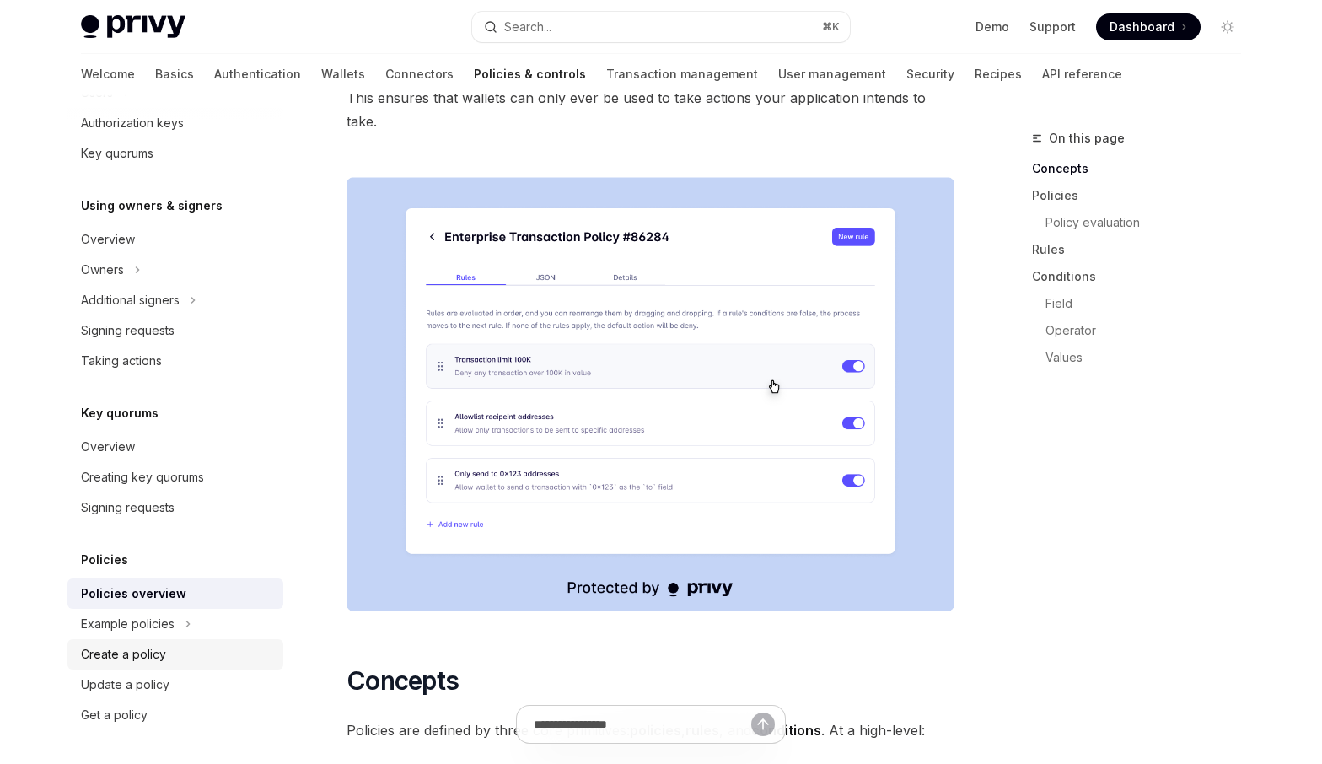
click at [179, 650] on div "Create a policy" at bounding box center [177, 654] width 192 height 20
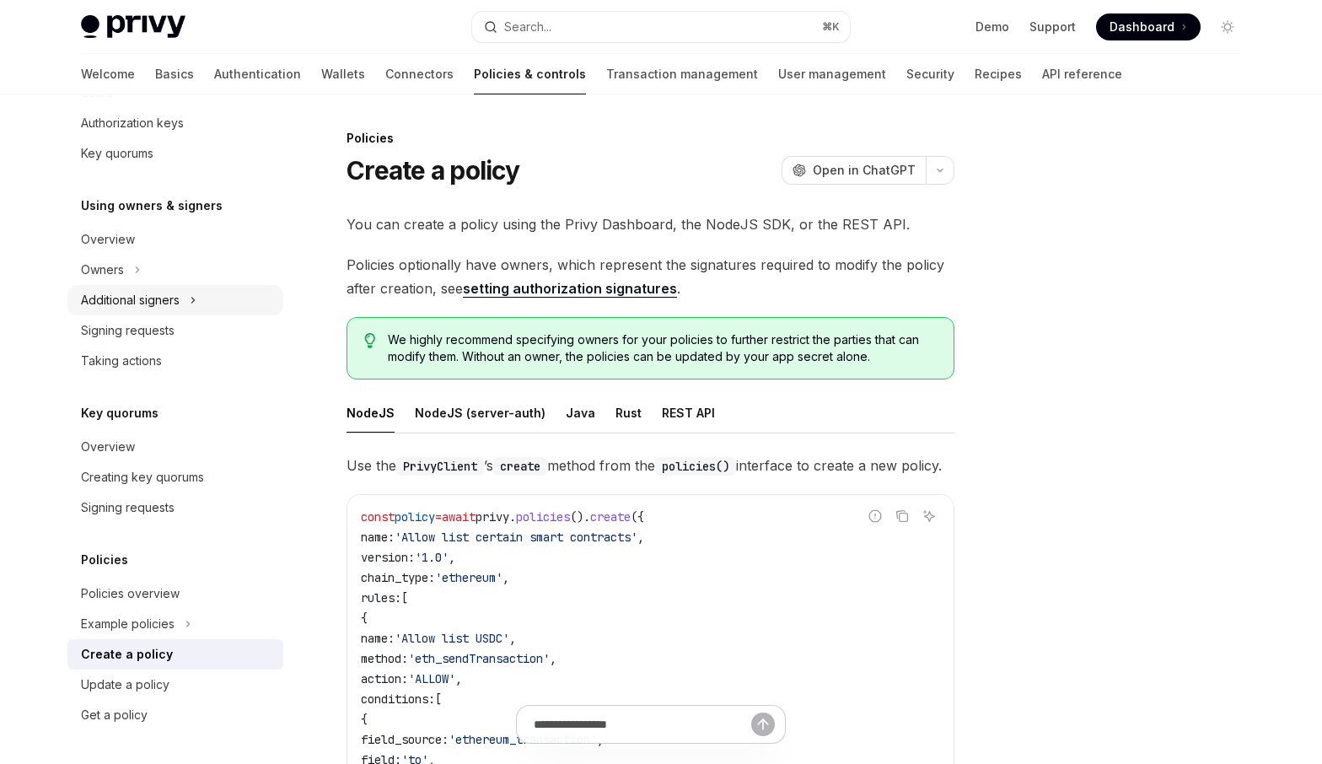
click at [166, 294] on div "Additional signers" at bounding box center [130, 300] width 99 height 20
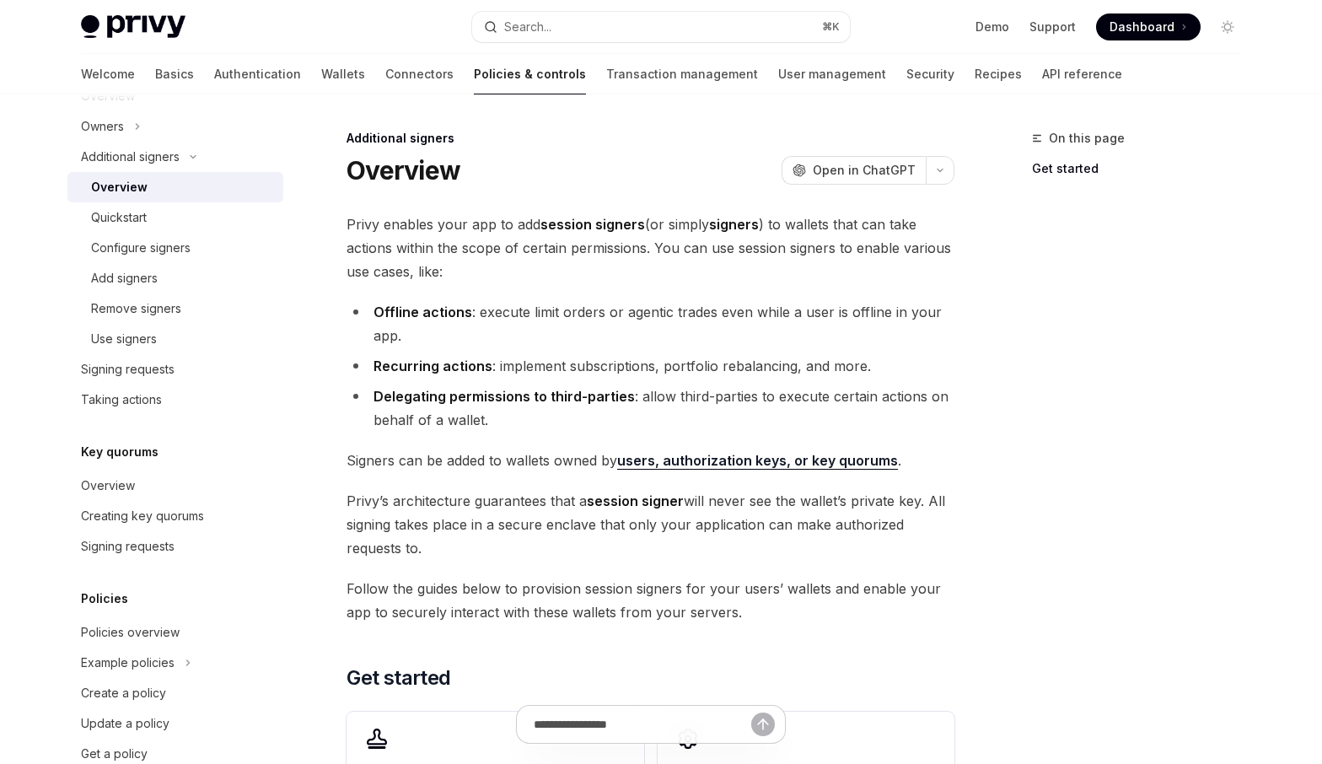
scroll to position [605, 0]
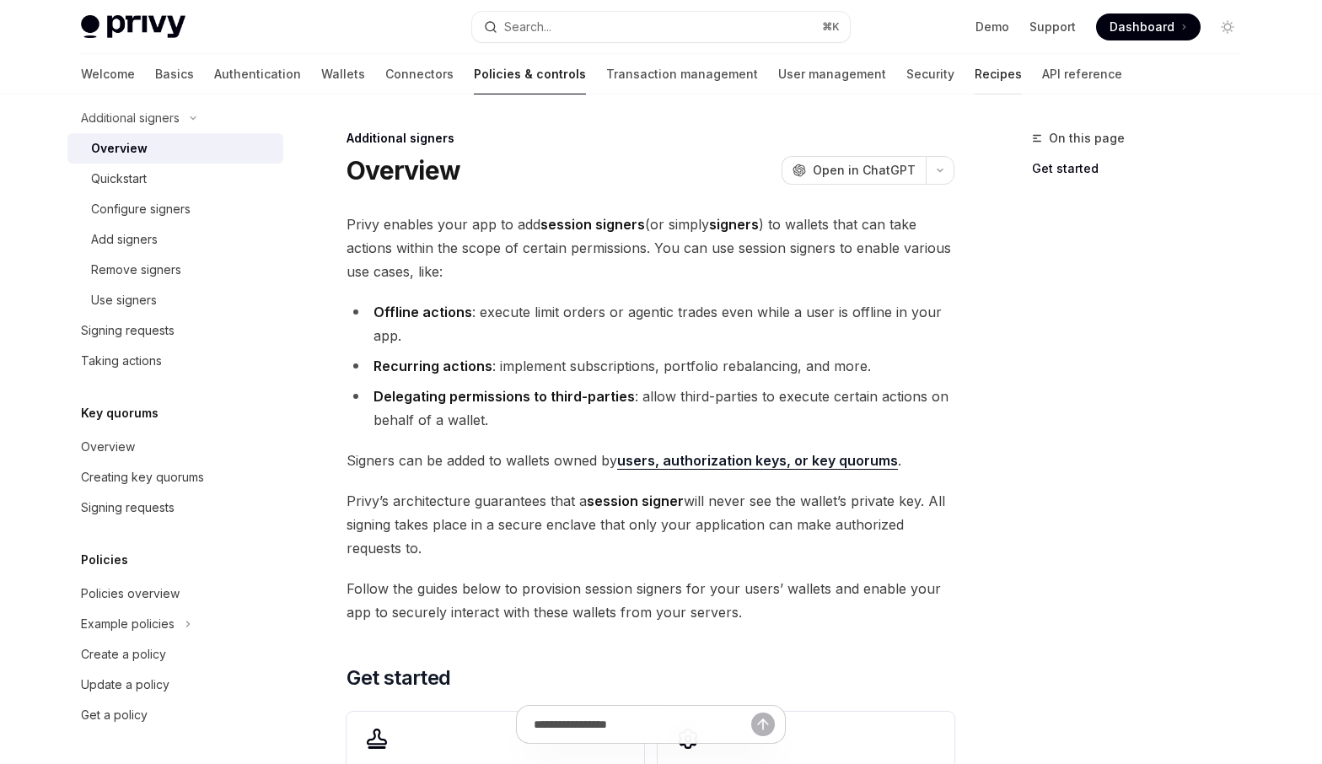
click at [975, 79] on link "Recipes" at bounding box center [998, 74] width 47 height 40
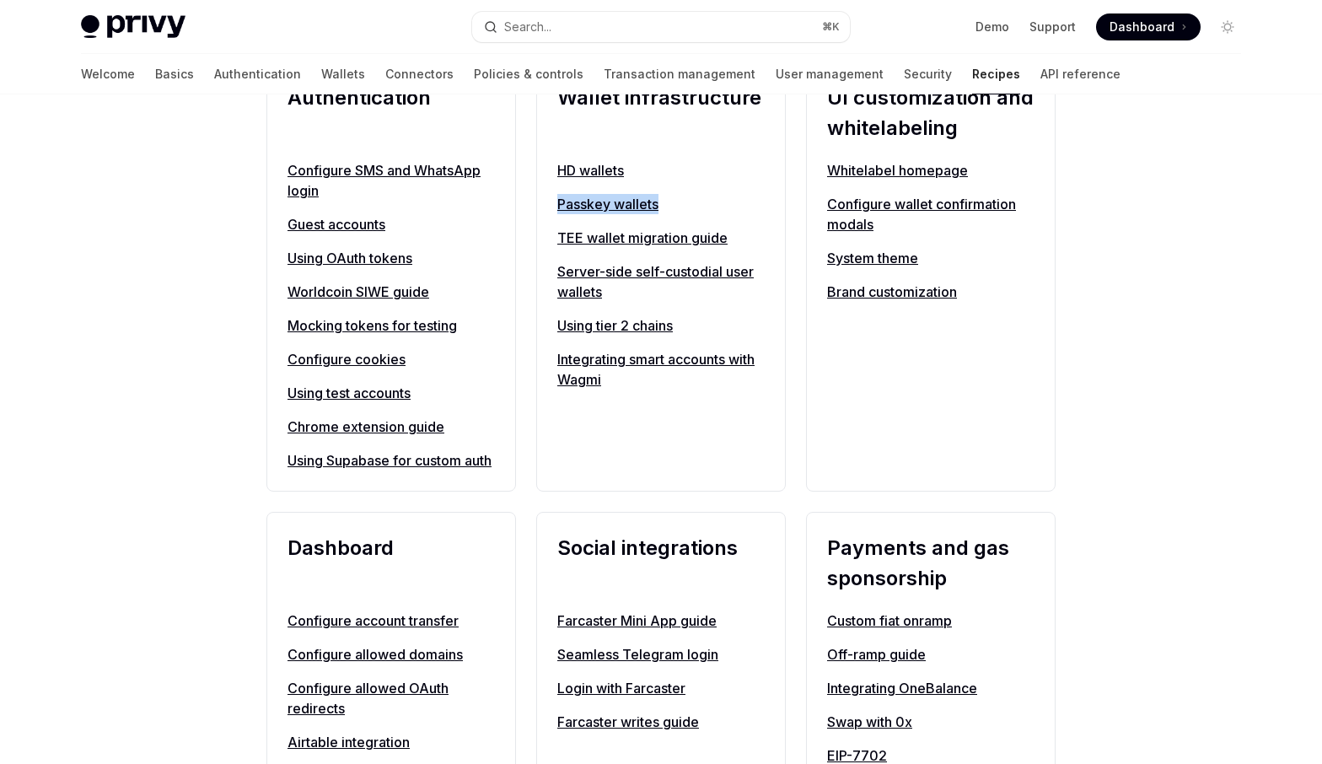
scroll to position [693, 0]
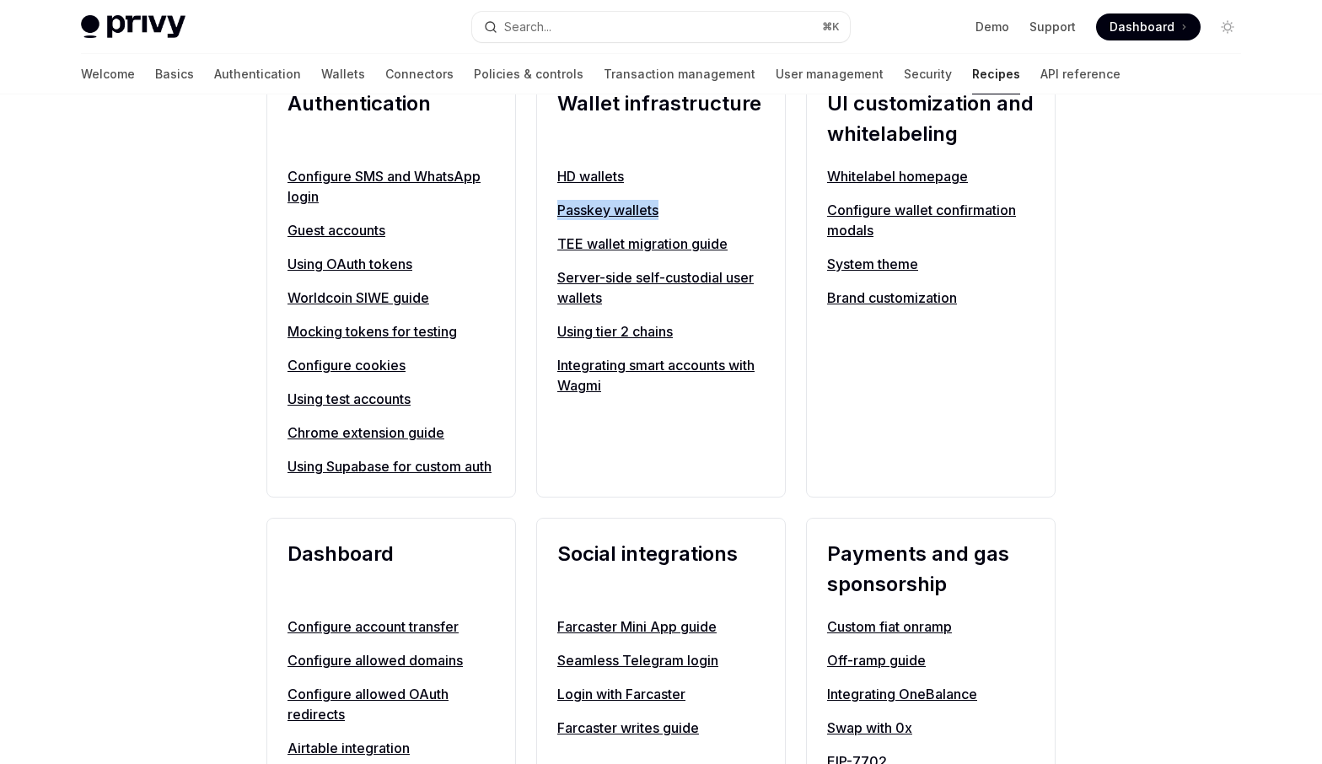
click at [588, 184] on link "HD wallets" at bounding box center [660, 176] width 207 height 20
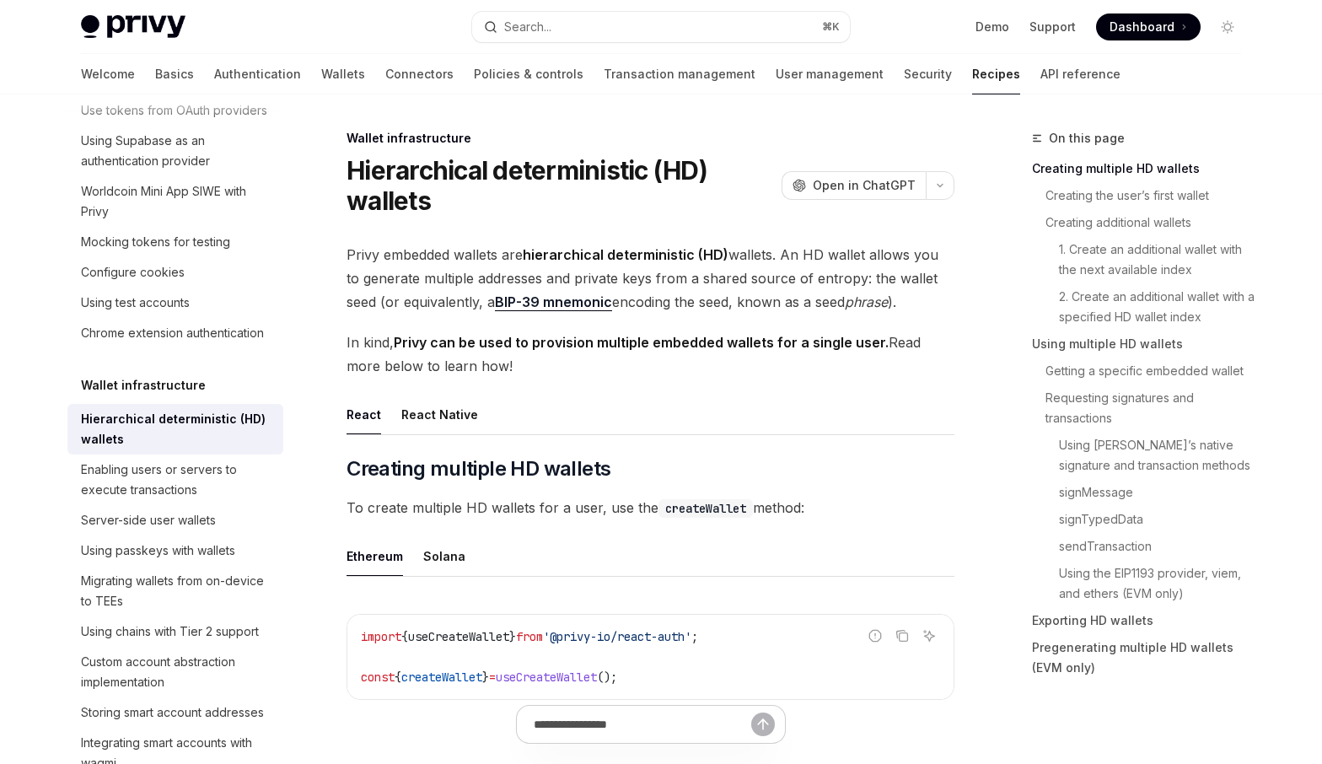
click at [502, 268] on span "Privy embedded wallets are hierarchical deterministic (HD) wallets. An HD walle…" at bounding box center [650, 278] width 608 height 71
click at [466, 279] on span "Privy embedded wallets are hierarchical deterministic (HD) wallets. An HD walle…" at bounding box center [650, 278] width 608 height 71
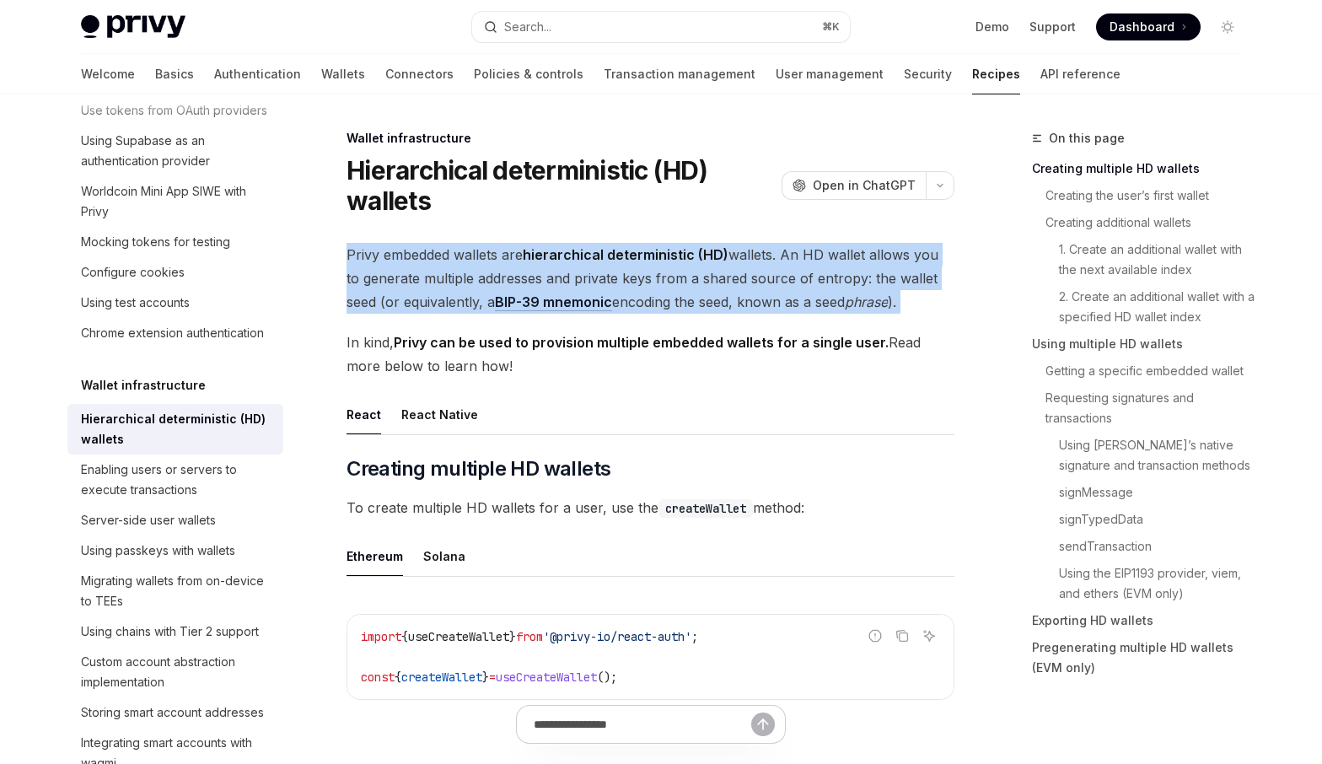
click at [466, 279] on span "Privy embedded wallets are hierarchical deterministic (HD) wallets. An HD walle…" at bounding box center [650, 278] width 608 height 71
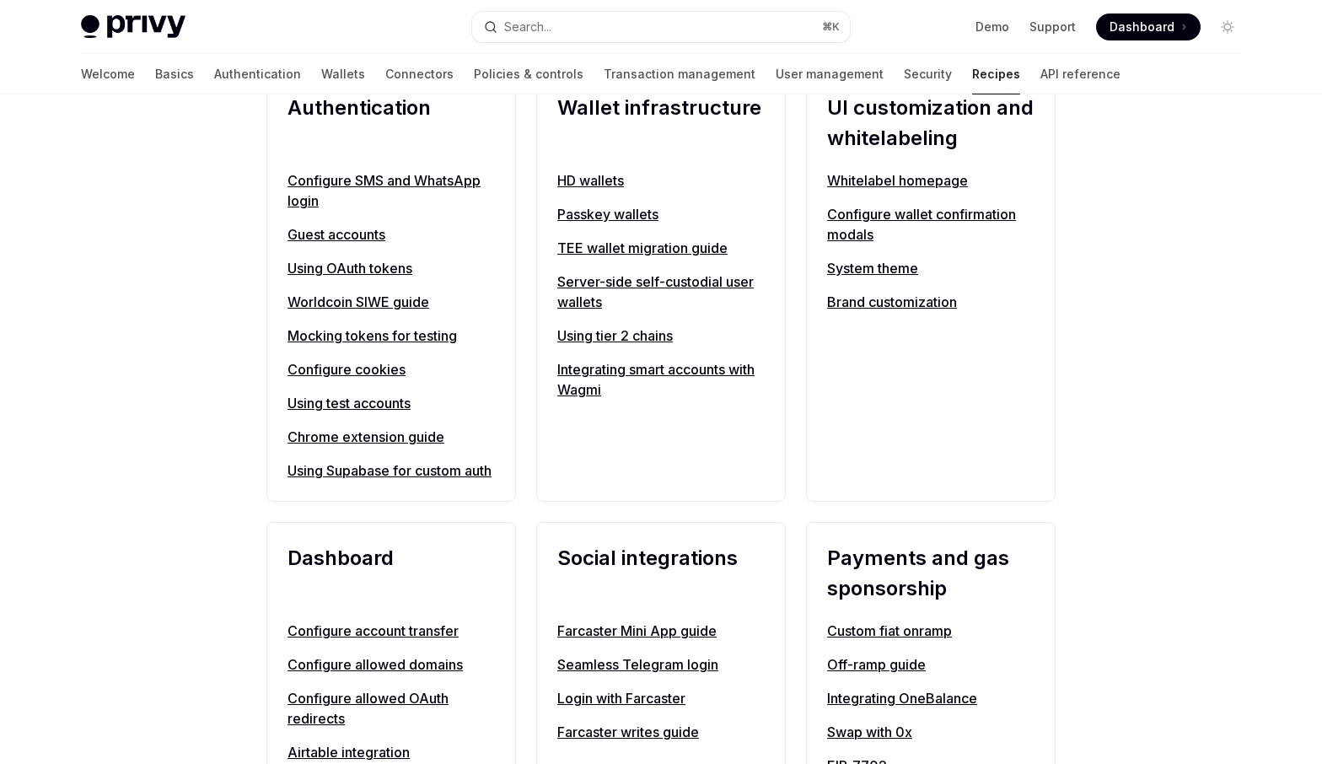
scroll to position [693, 0]
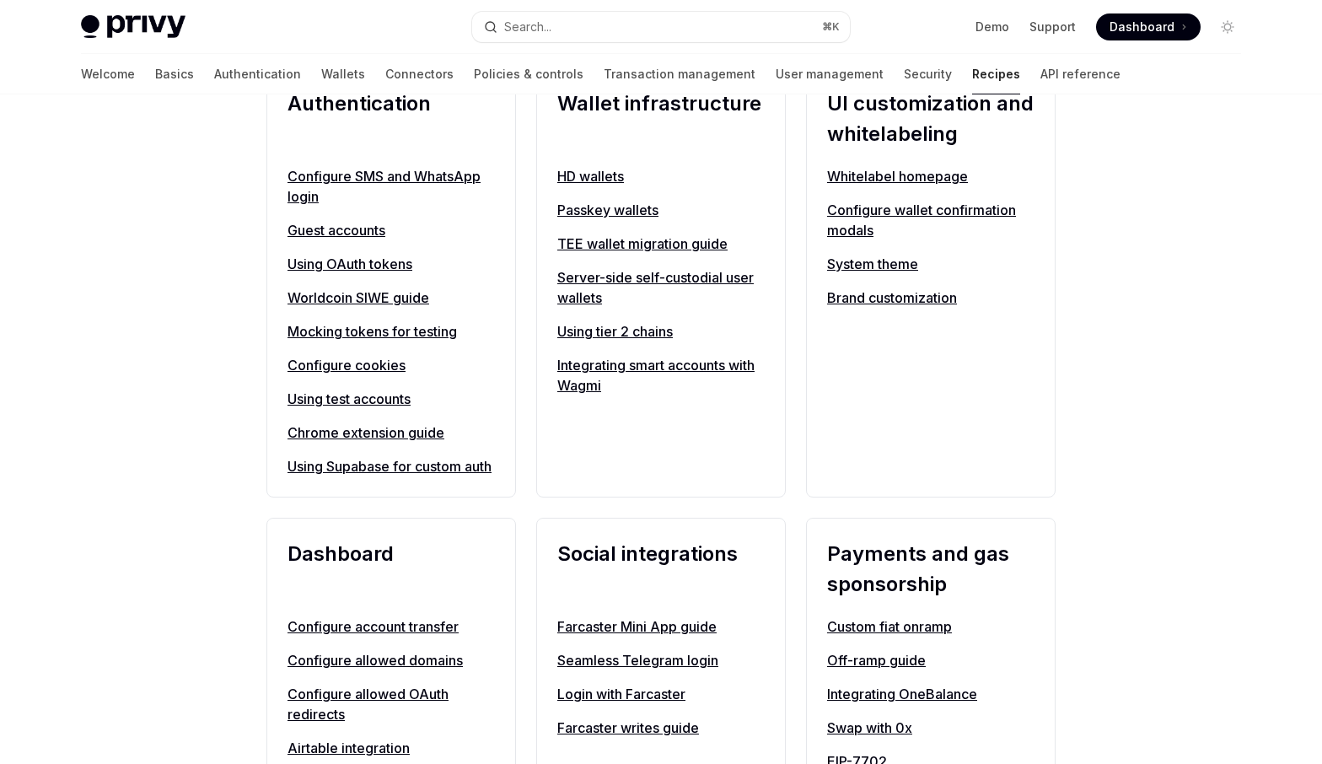
click at [666, 282] on link "Server-side self-custodial user wallets" at bounding box center [660, 287] width 207 height 40
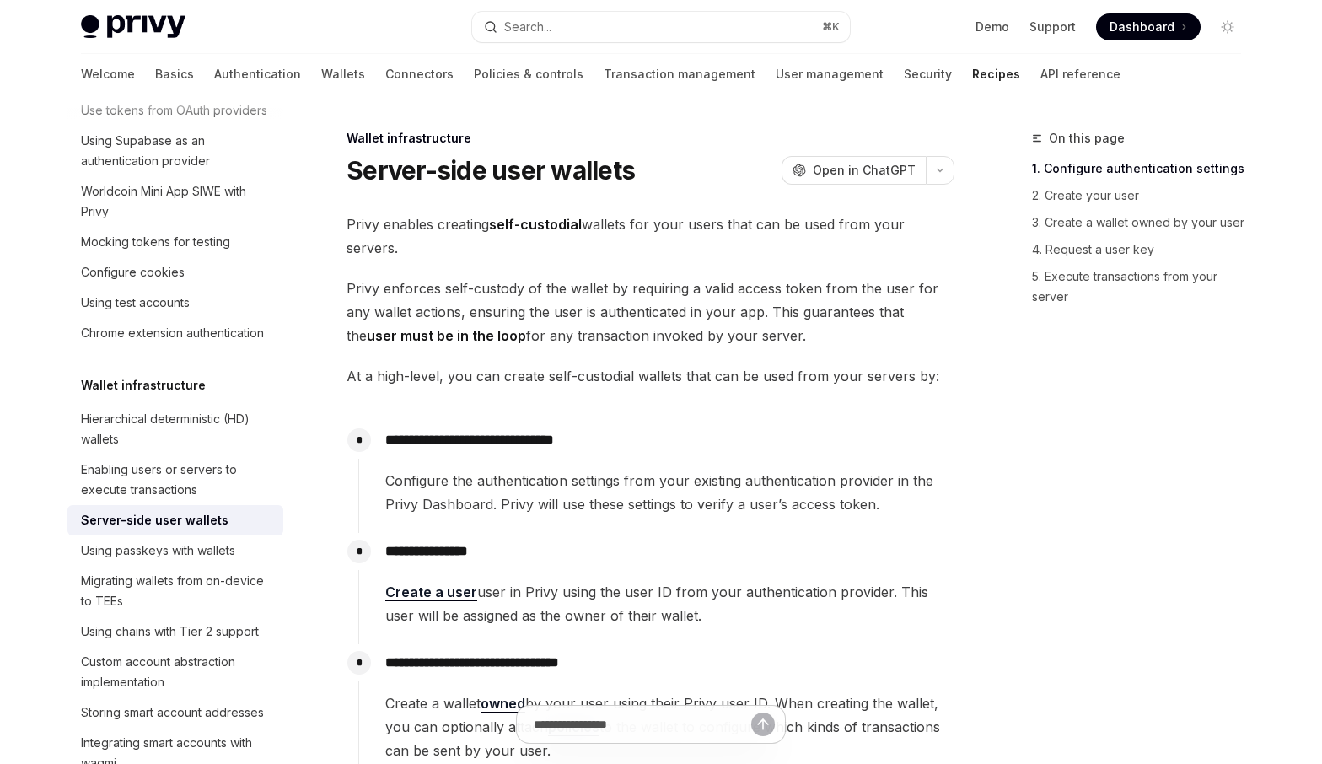
click at [651, 296] on span "Privy enforces self-custody of the wallet by requiring a valid access token fro…" at bounding box center [650, 312] width 608 height 71
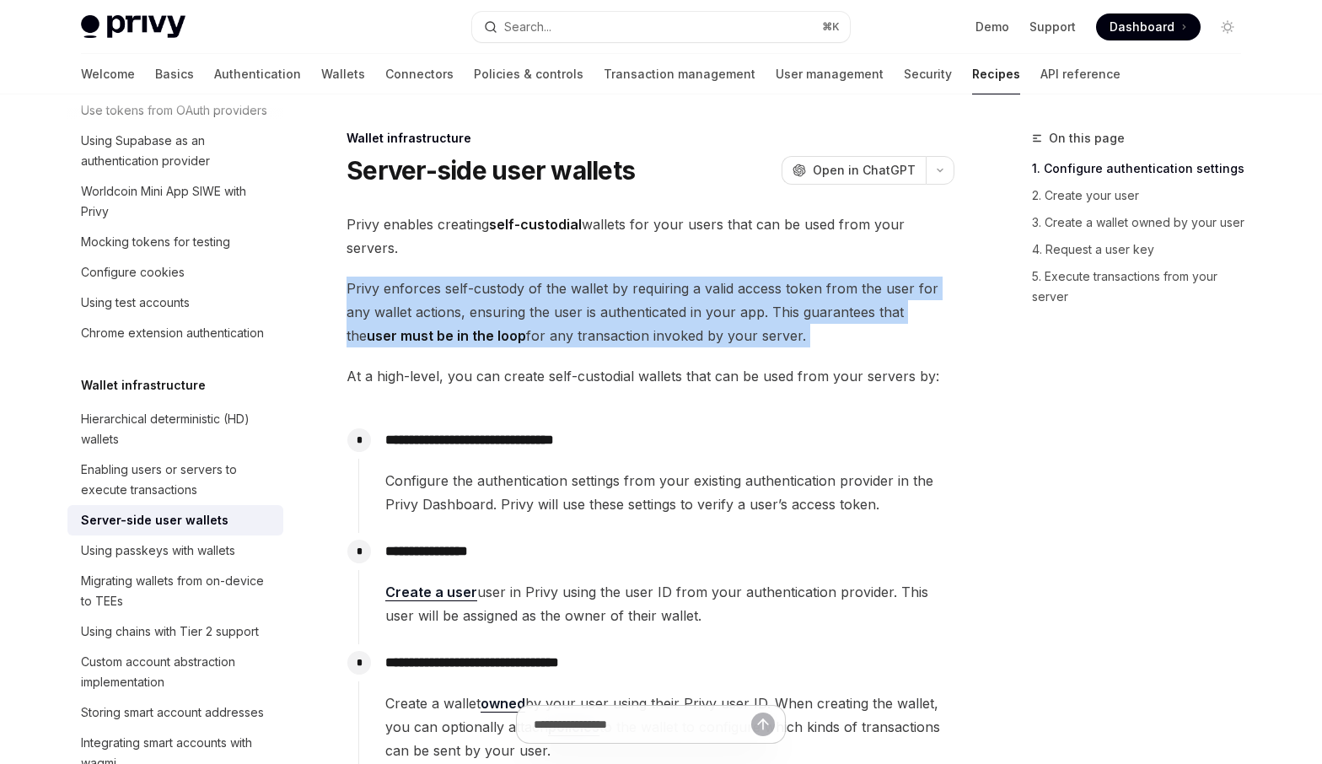
click at [651, 296] on span "Privy enforces self-custody of the wallet by requiring a valid access token fro…" at bounding box center [650, 312] width 608 height 71
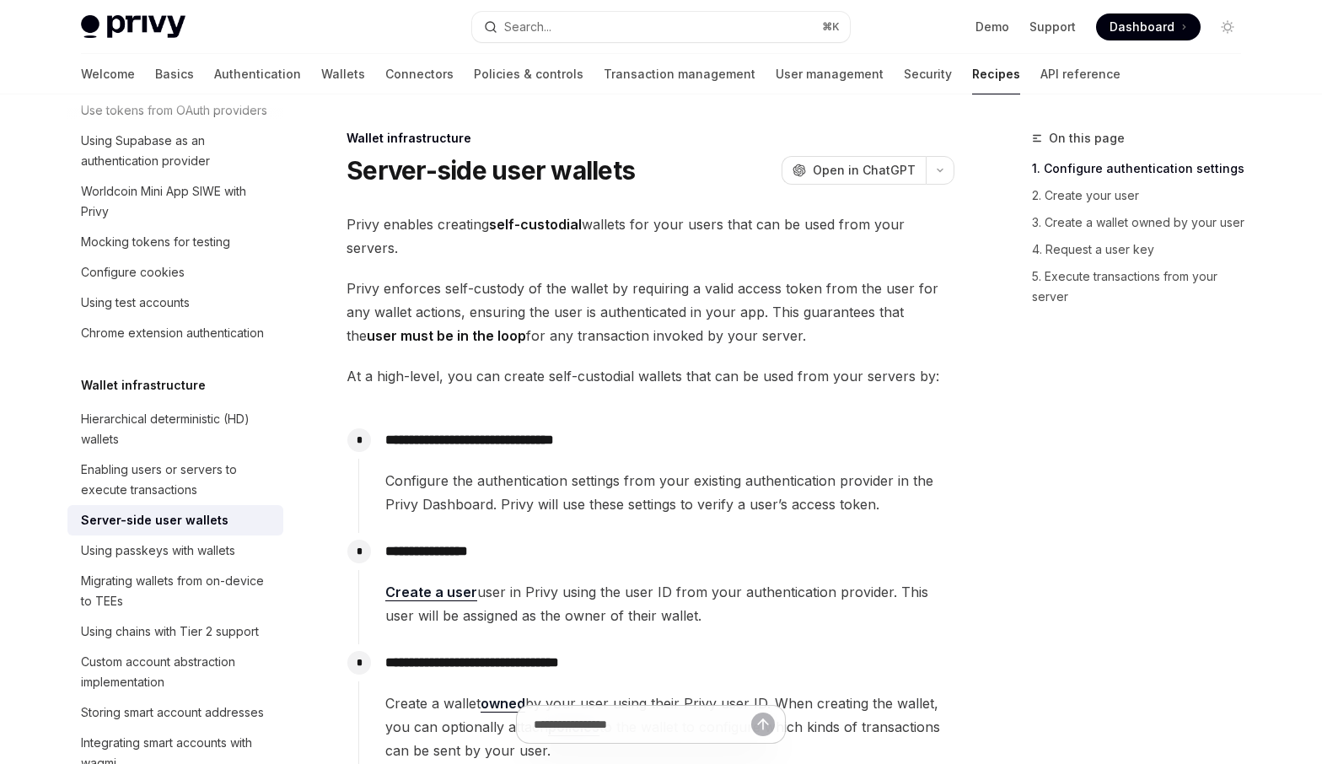
click at [642, 322] on span "Privy enforces self-custody of the wallet by requiring a valid access token fro…" at bounding box center [650, 312] width 608 height 71
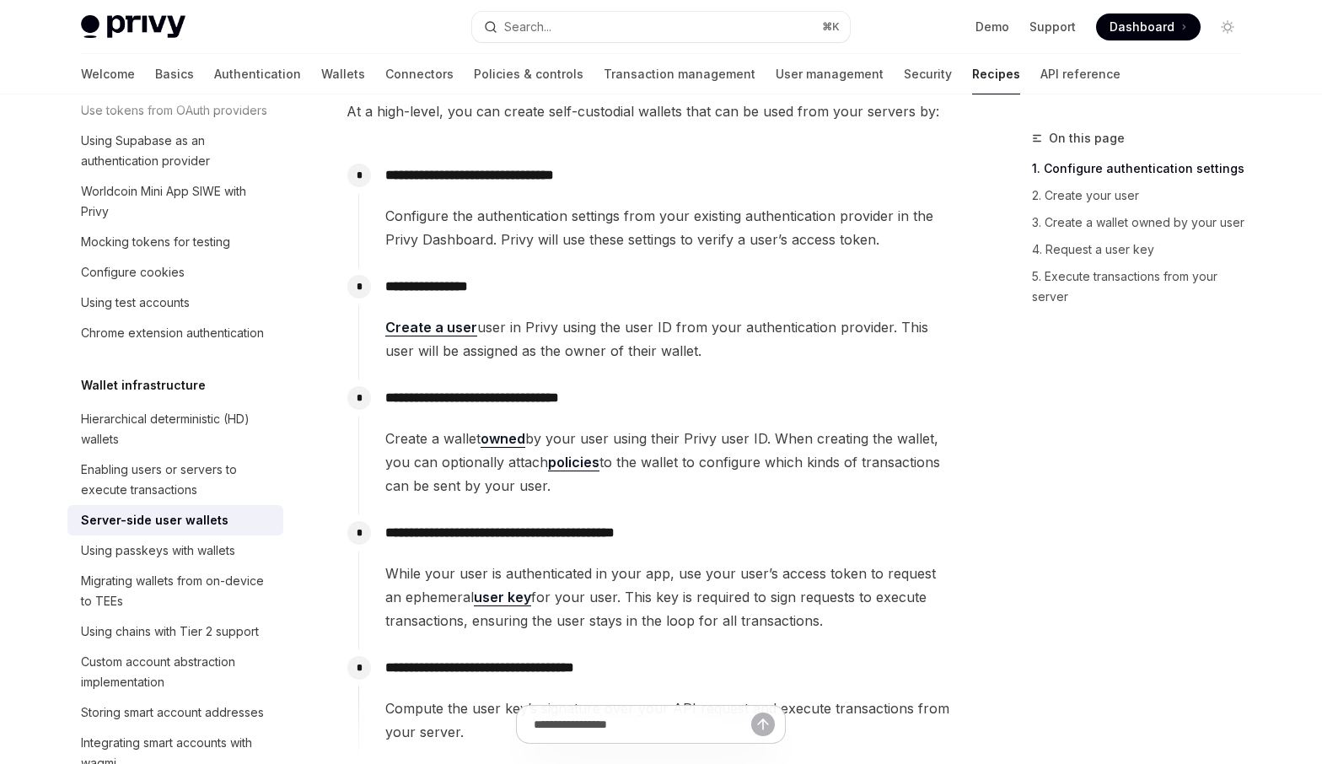
scroll to position [270, 0]
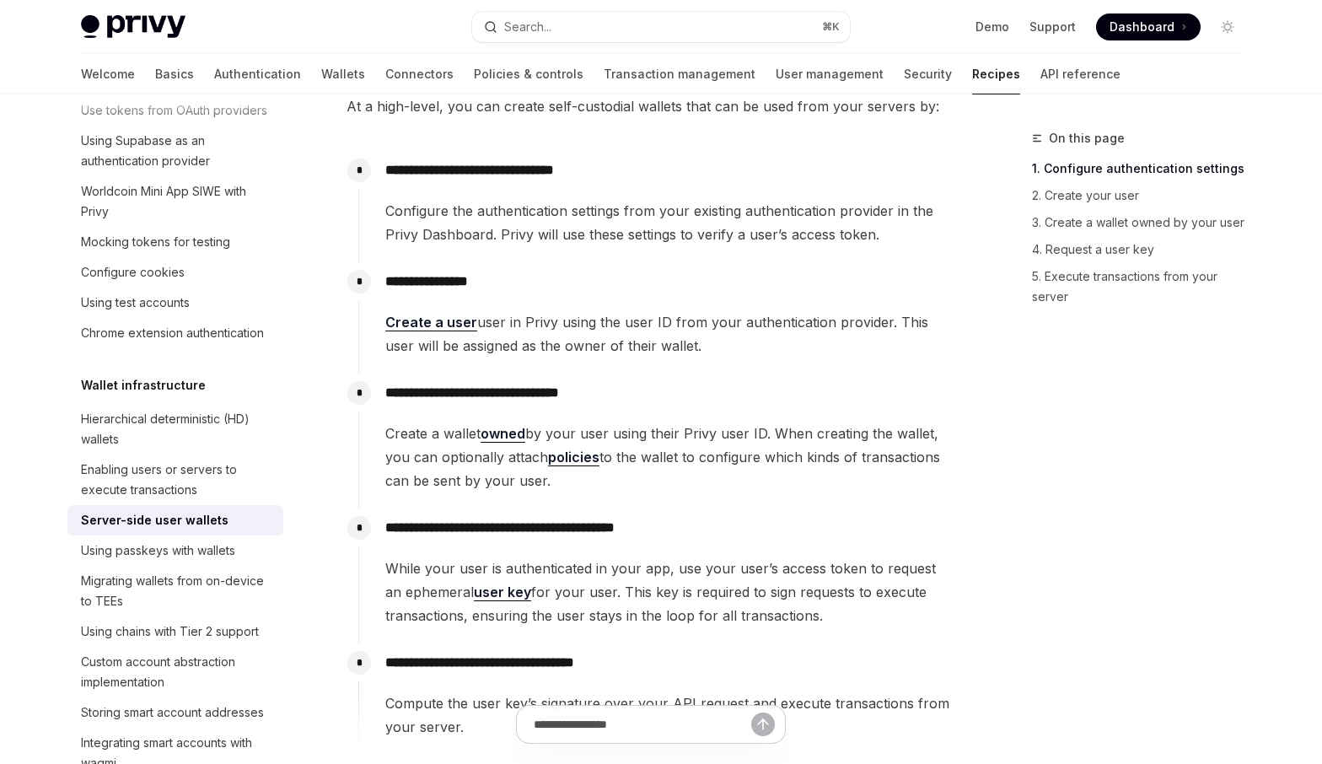
click at [640, 341] on span "Create a user user in Privy using the user ID from your authentication provider…" at bounding box center [669, 333] width 568 height 47
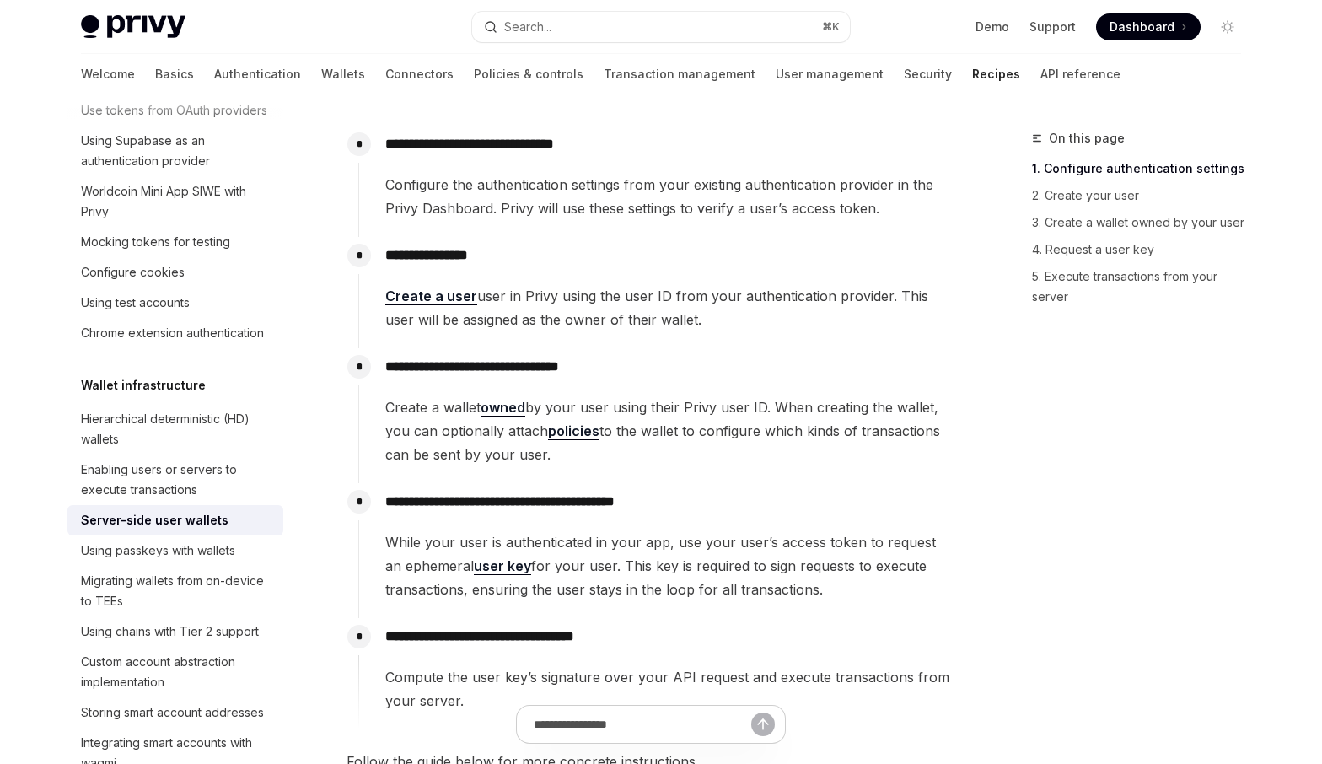
scroll to position [300, 0]
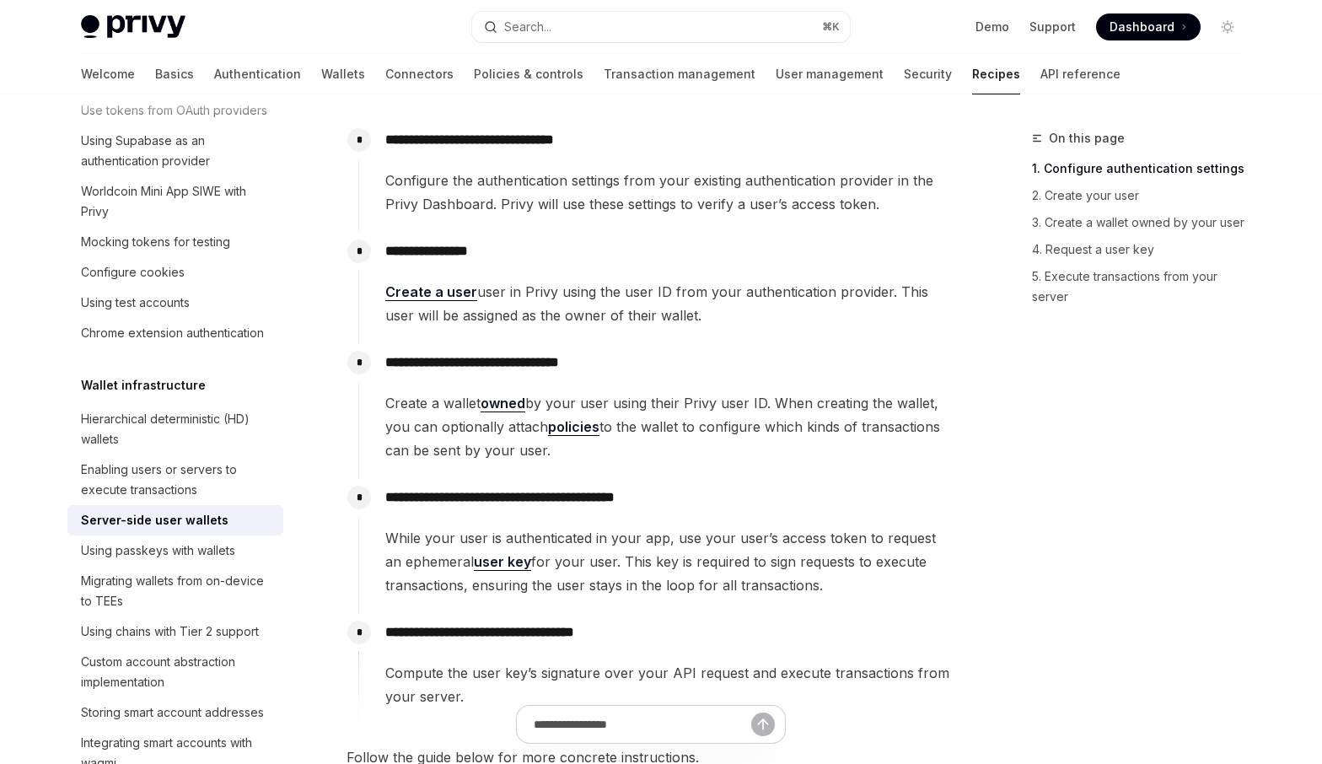
click at [649, 410] on span "Create a wallet owned by your user using their Privy user ID. When creating the…" at bounding box center [669, 426] width 568 height 71
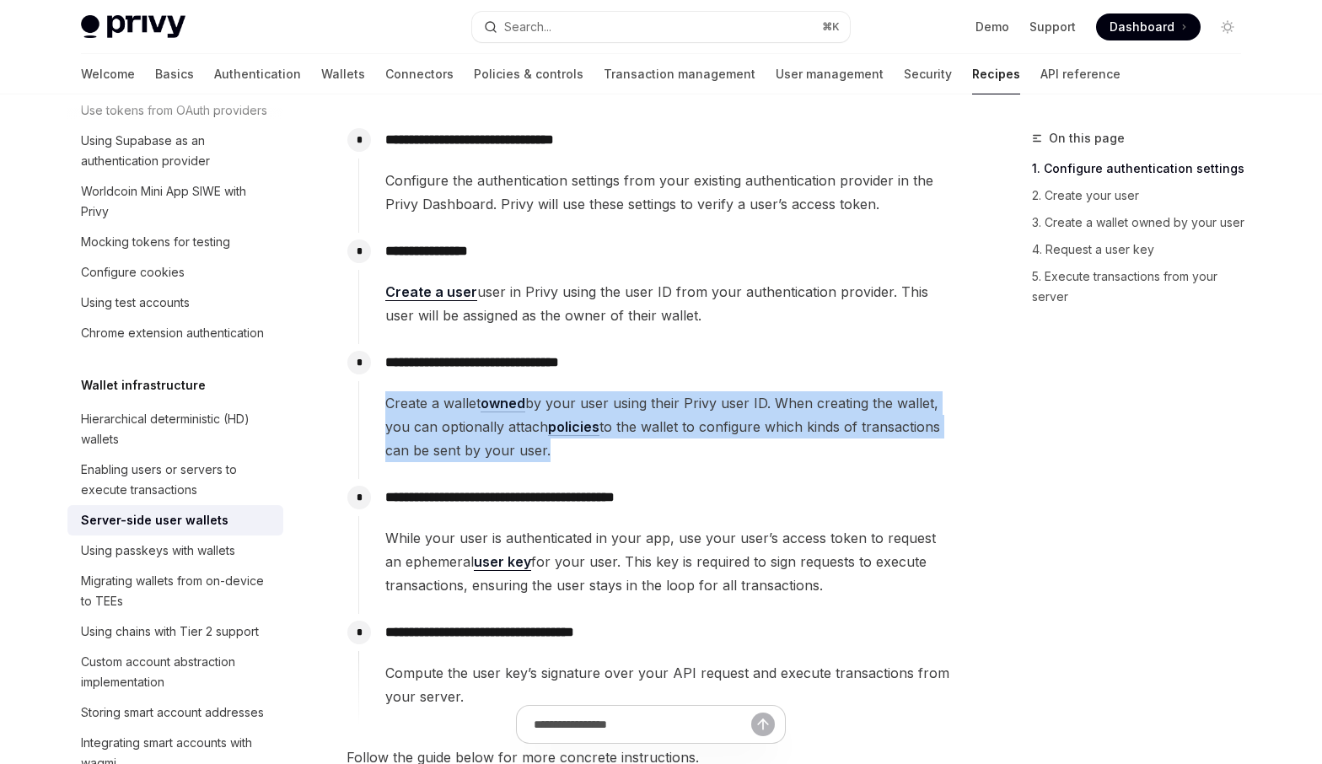
click at [649, 410] on span "Create a wallet owned by your user using their Privy user ID. When creating the…" at bounding box center [669, 426] width 568 height 71
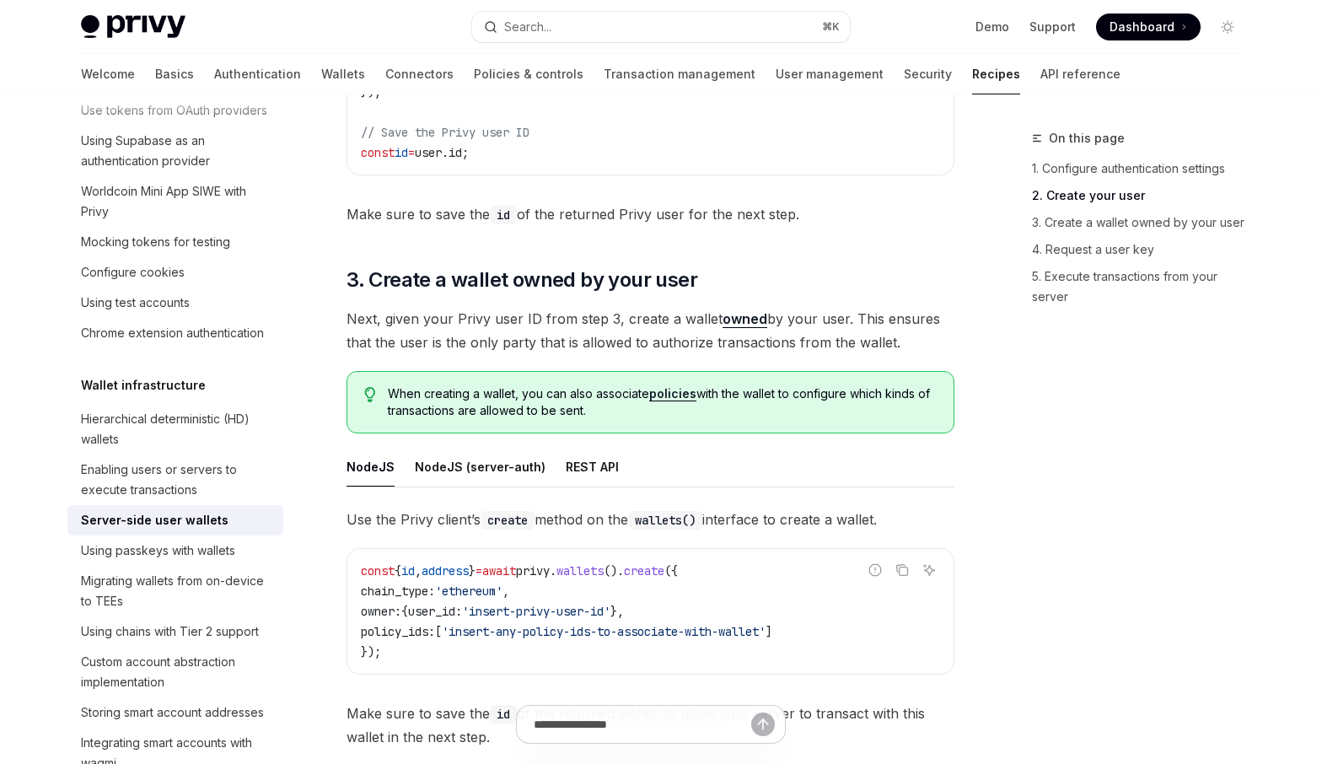
scroll to position [1843, 0]
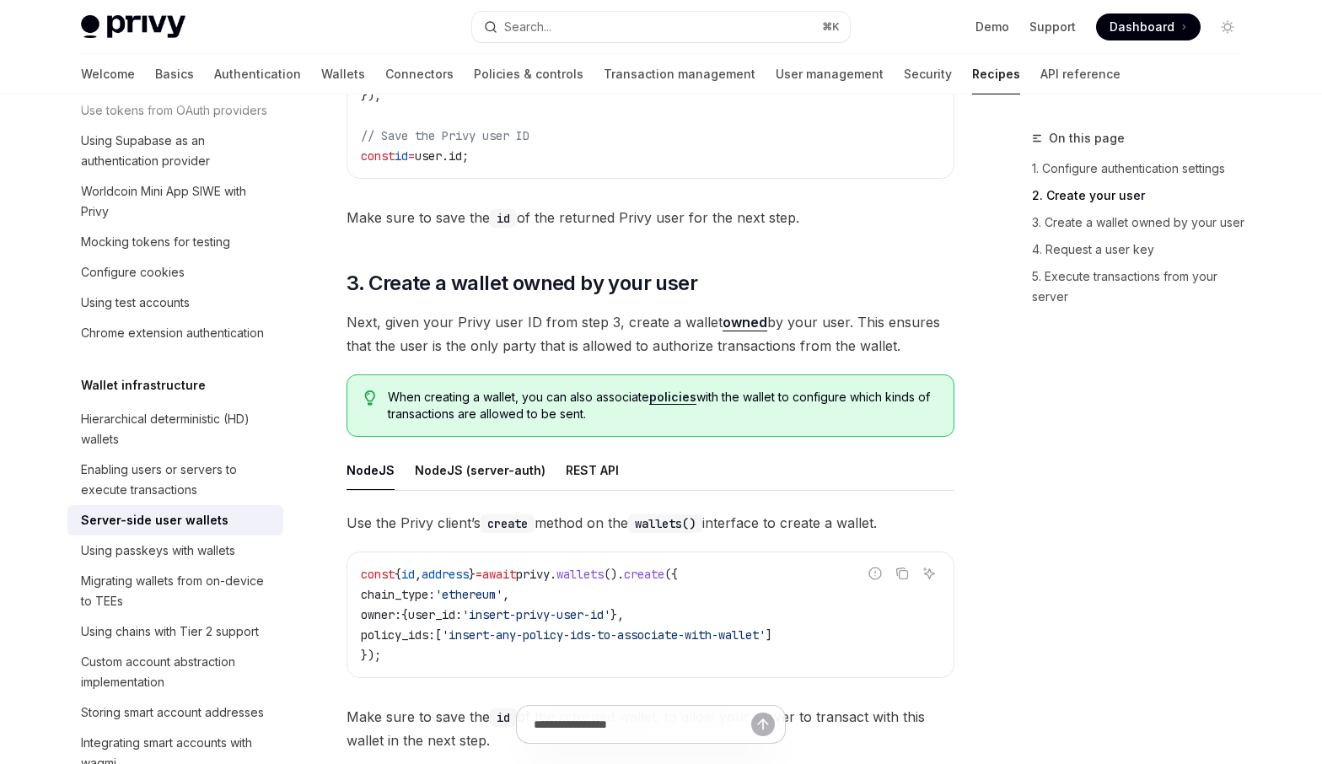
click at [538, 405] on span "When creating a wallet, you can also associate policies with the wallet to conf…" at bounding box center [662, 406] width 549 height 34
click at [564, 407] on span "When creating a wallet, you can also associate policies with the wallet to conf…" at bounding box center [662, 406] width 549 height 34
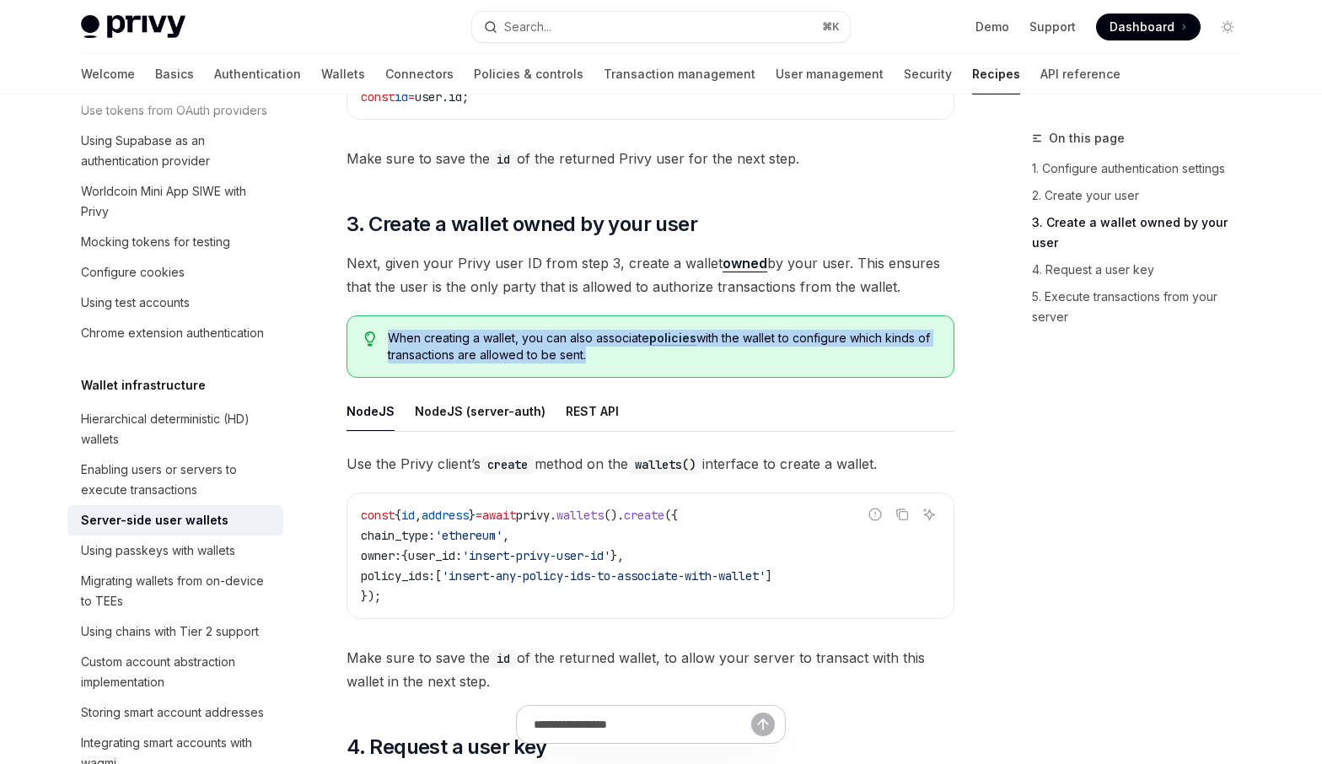
scroll to position [1893, 0]
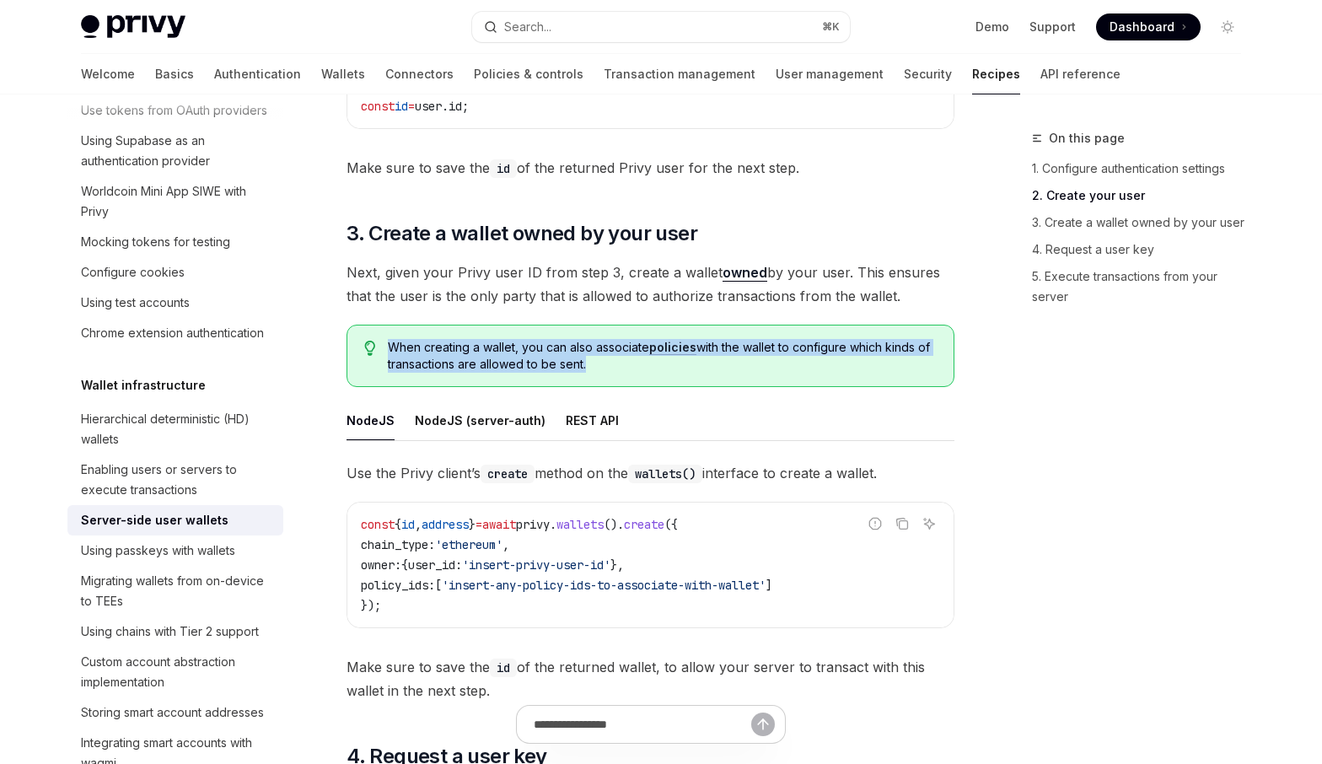
click at [727, 278] on link "owned" at bounding box center [744, 273] width 45 height 18
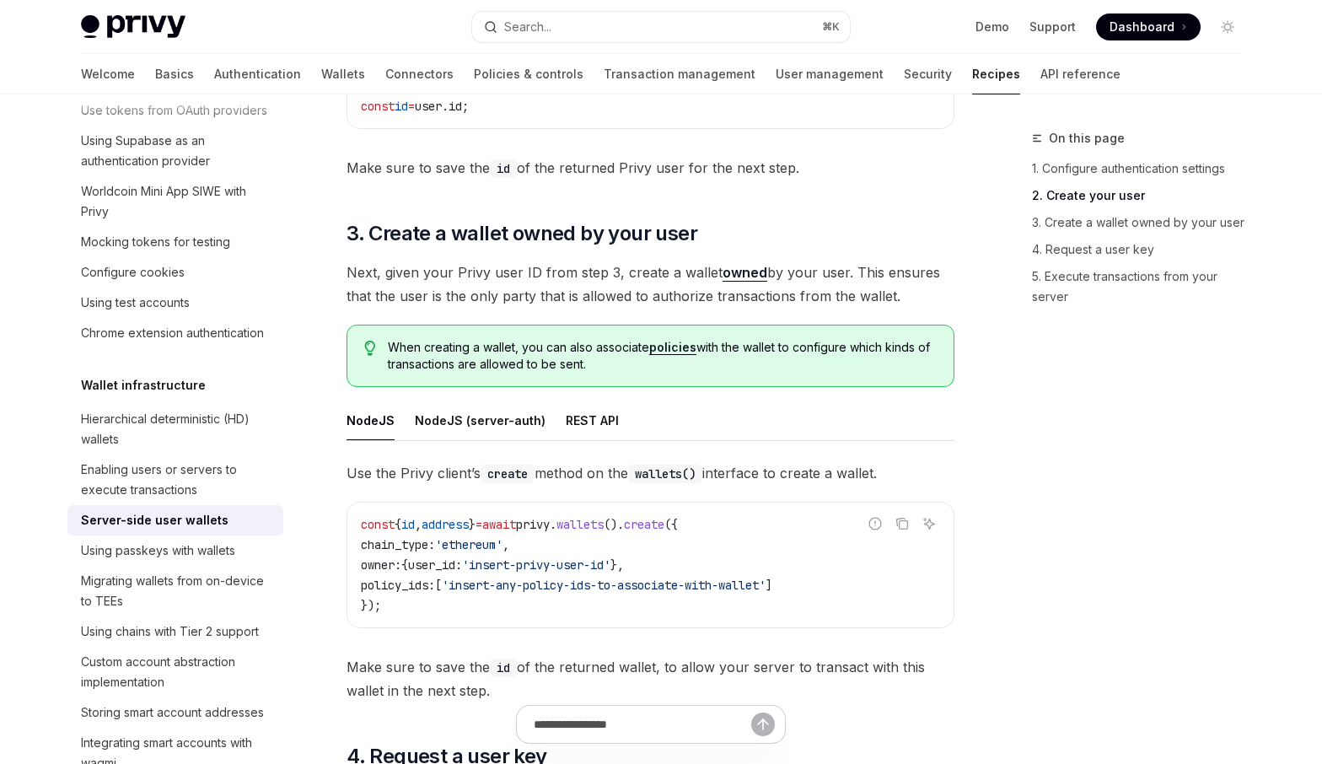
type textarea "*"
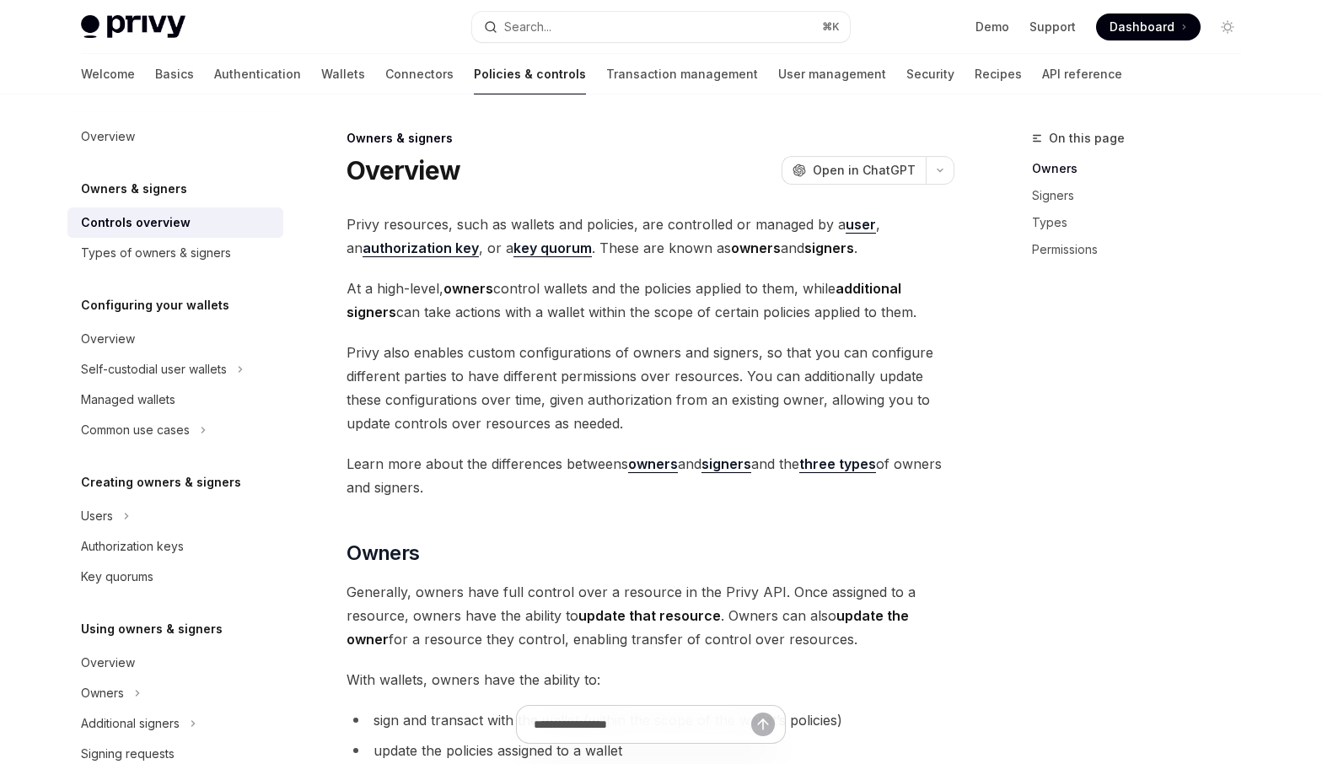
click at [730, 223] on span "Privy resources, such as wallets and policies, are controlled or managed by a u…" at bounding box center [650, 235] width 608 height 47
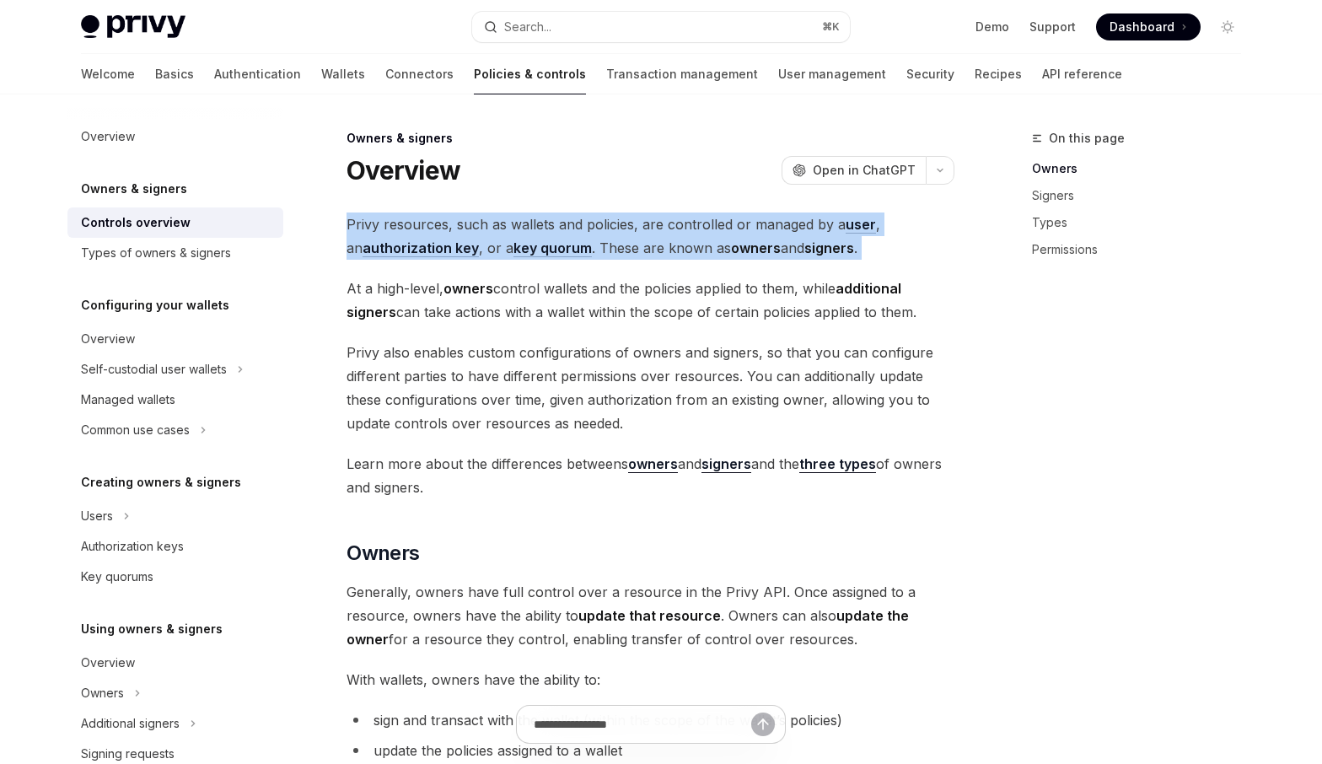
click at [730, 223] on span "Privy resources, such as wallets and policies, are controlled or managed by a u…" at bounding box center [650, 235] width 608 height 47
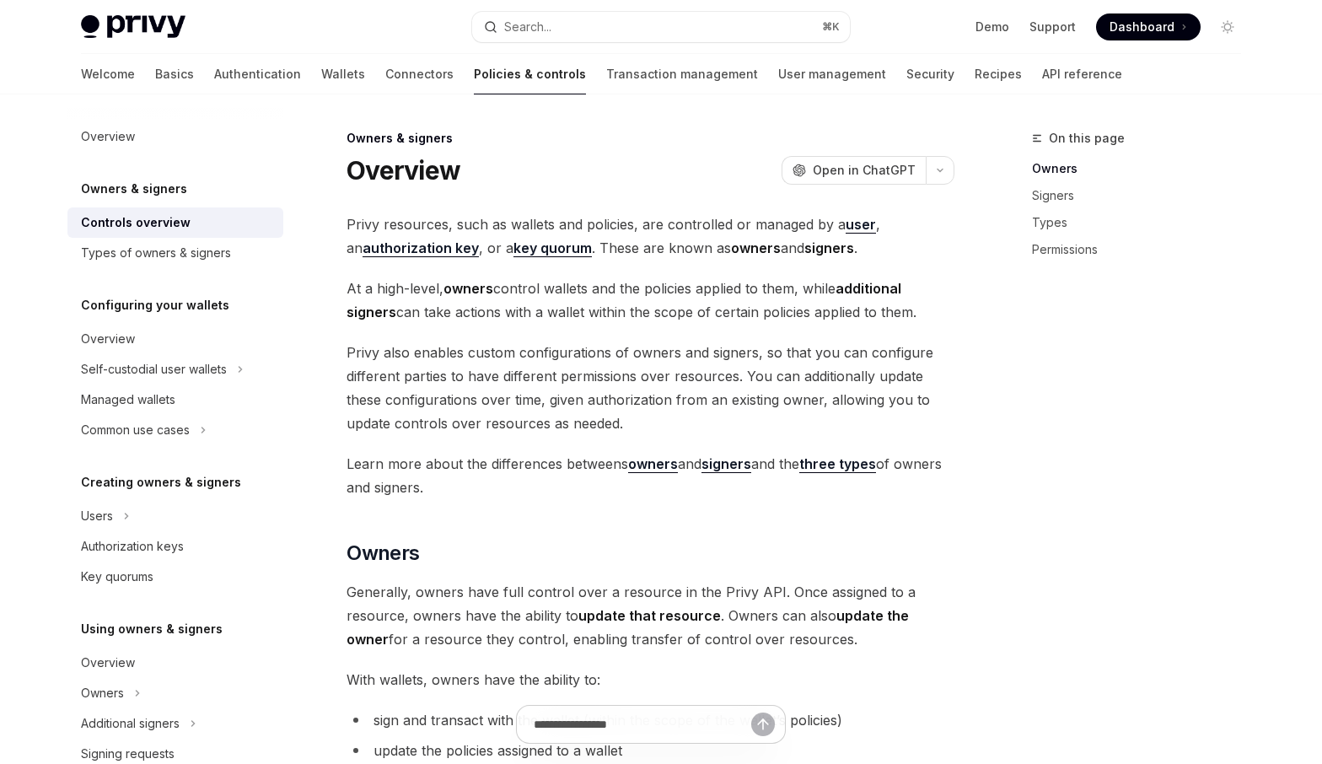
click at [677, 287] on span "At a high-level, owners control wallets and the policies applied to them, while…" at bounding box center [650, 300] width 608 height 47
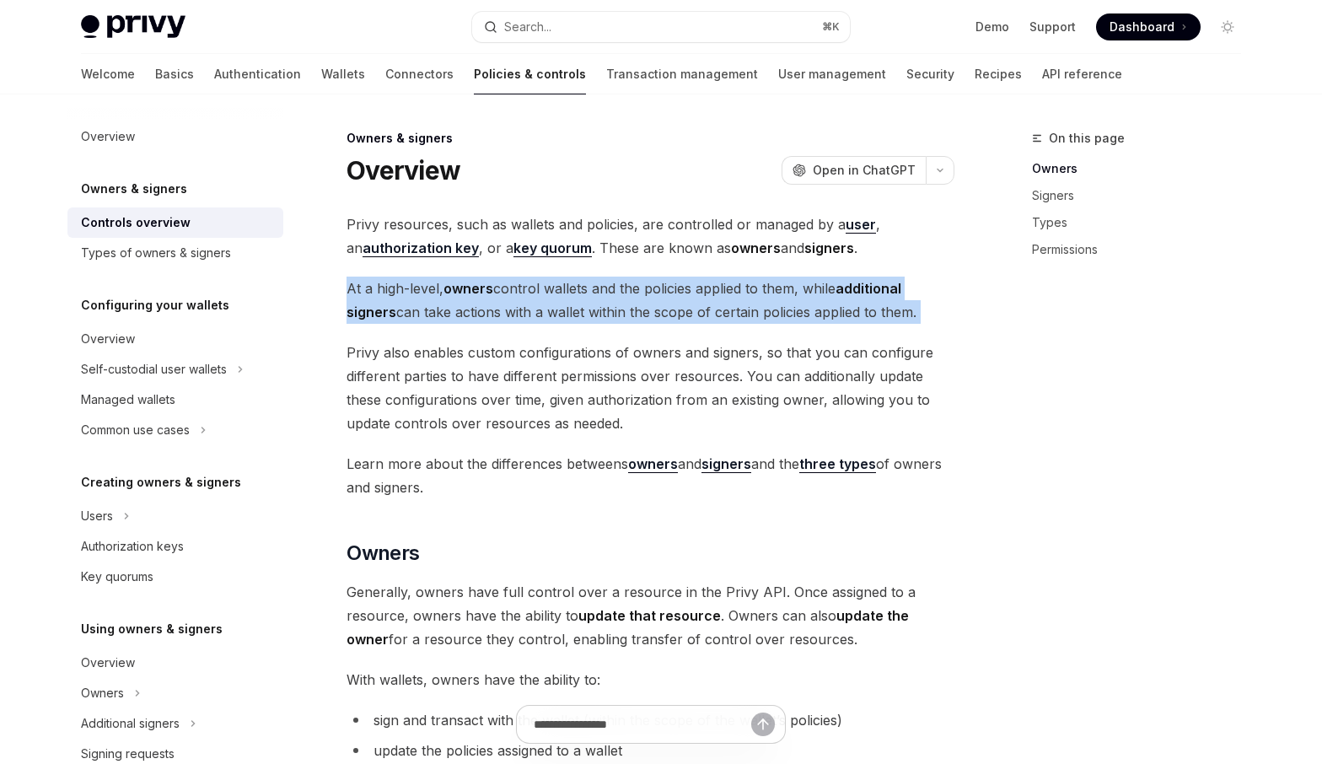
click at [677, 287] on span "At a high-level, owners control wallets and the policies applied to them, while…" at bounding box center [650, 300] width 608 height 47
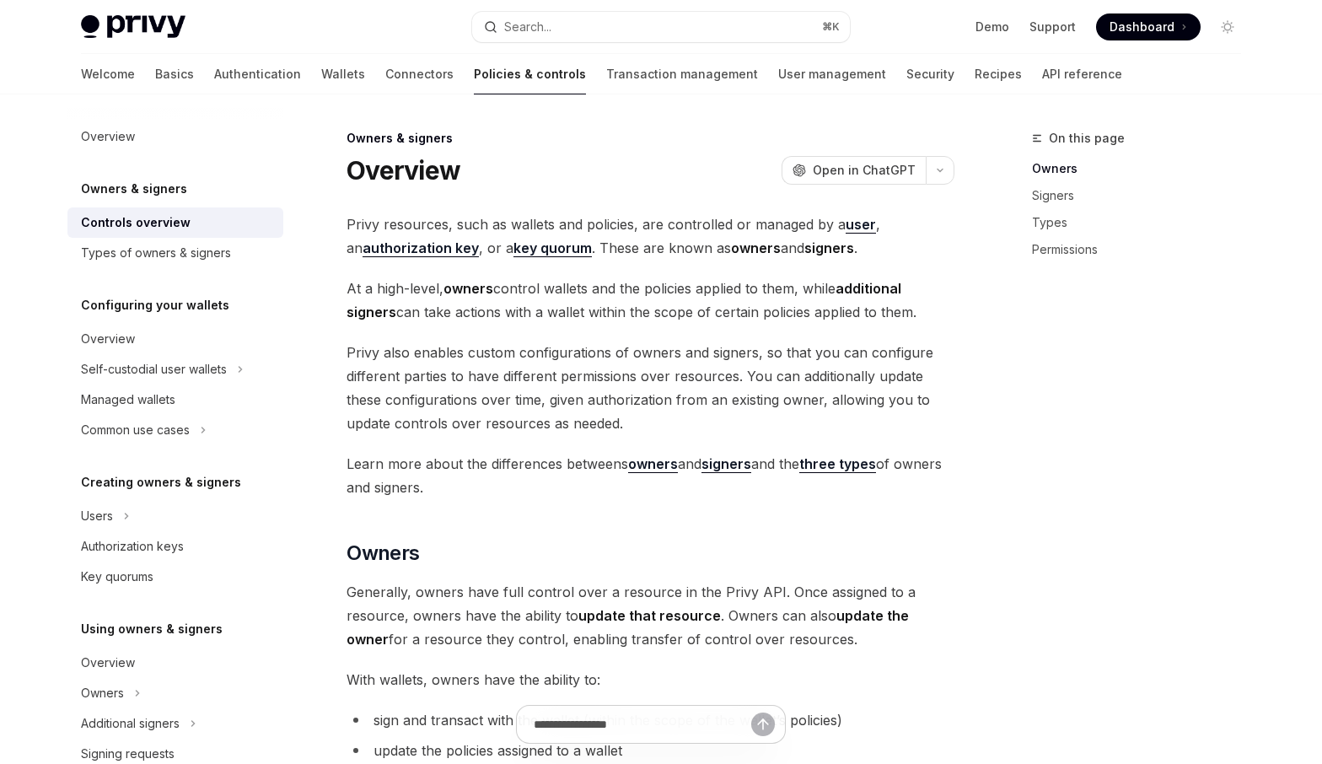
click at [673, 358] on span "Privy also enables custom configurations of owners and signers, so that you can…" at bounding box center [650, 388] width 608 height 94
drag, startPoint x: 495, startPoint y: 345, endPoint x: 661, endPoint y: 348, distance: 166.1
click at [661, 348] on span "Privy also enables custom configurations of owners and signers, so that you can…" at bounding box center [650, 388] width 608 height 94
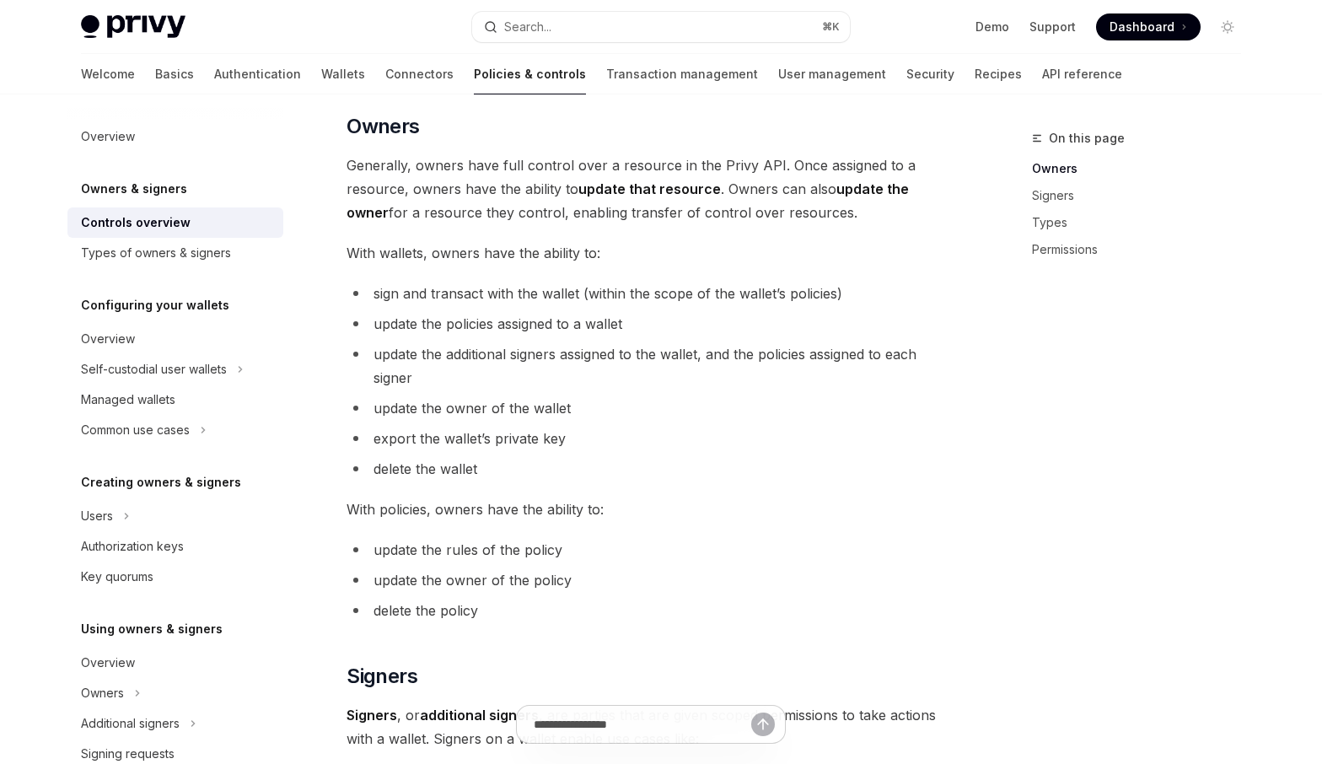
scroll to position [430, 0]
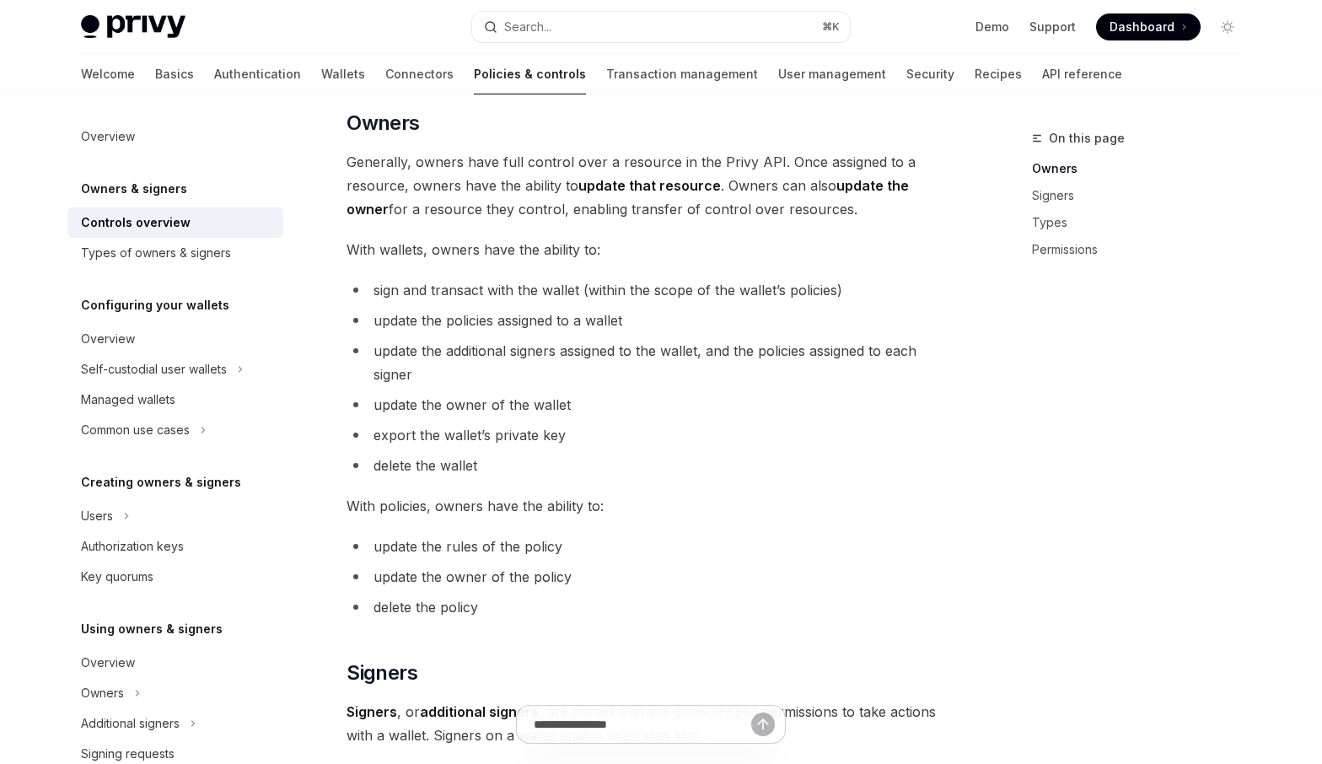
click at [443, 403] on span "update the owner of the wallet" at bounding box center [471, 404] width 197 height 17
click at [416, 443] on span "export the wallet’s private key" at bounding box center [469, 435] width 192 height 17
click at [416, 448] on ul "sign and transact with the wallet (within the scope of the wallet’s policies) u…" at bounding box center [650, 377] width 608 height 199
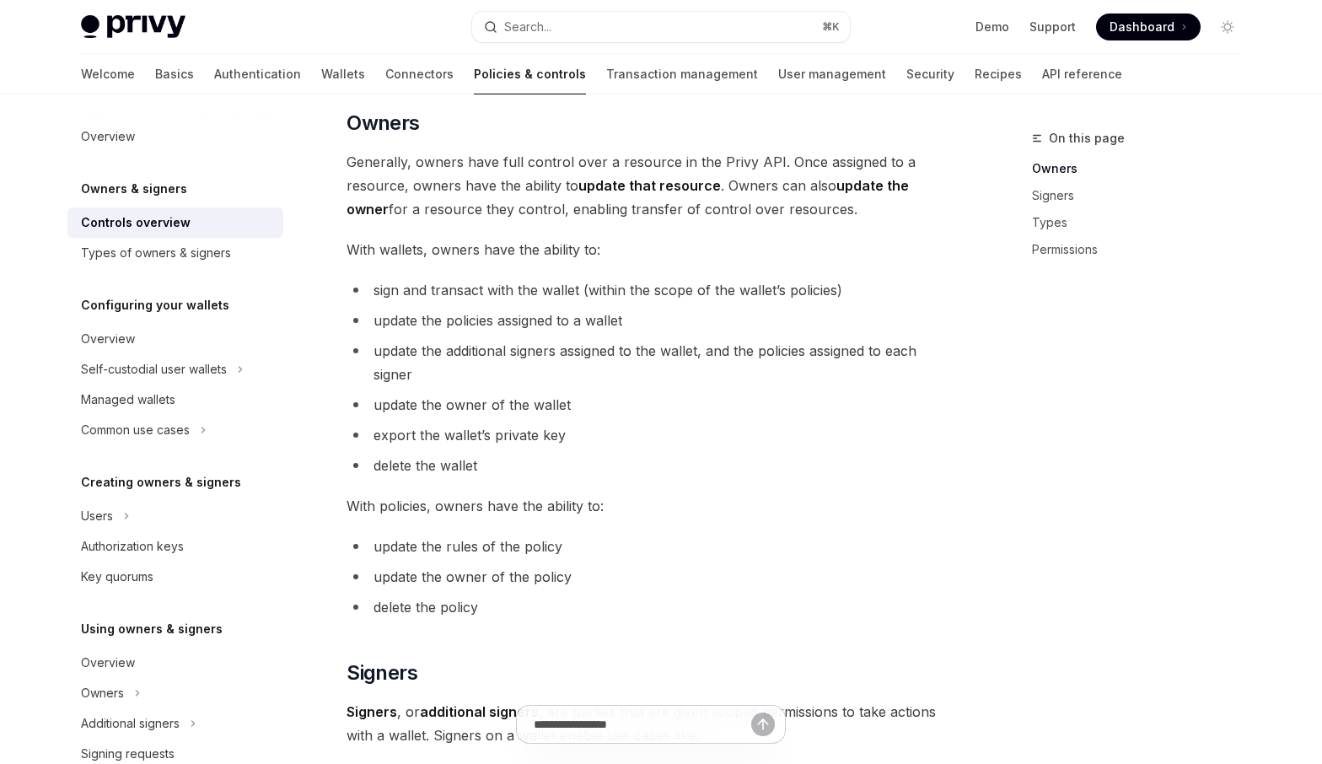
click at [417, 442] on span "export the wallet’s private key" at bounding box center [469, 435] width 192 height 17
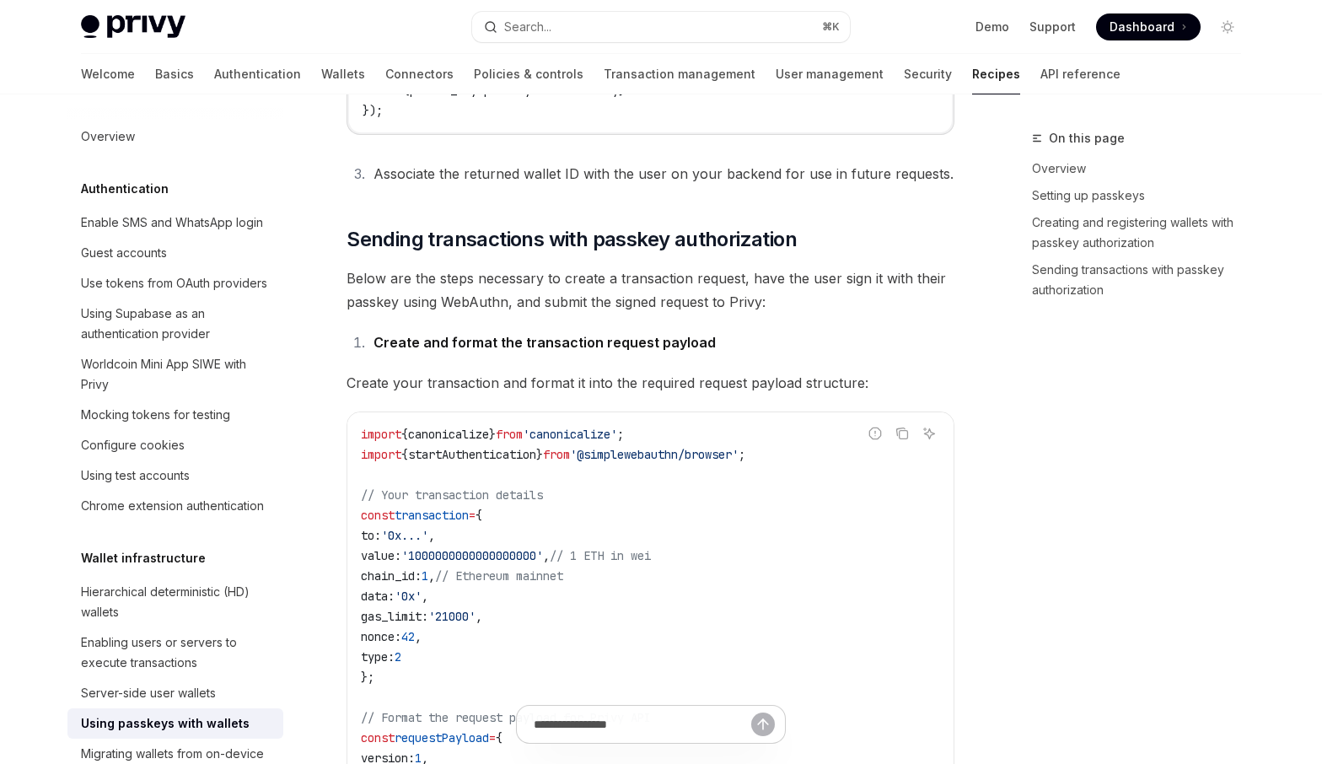
scroll to position [1055, 0]
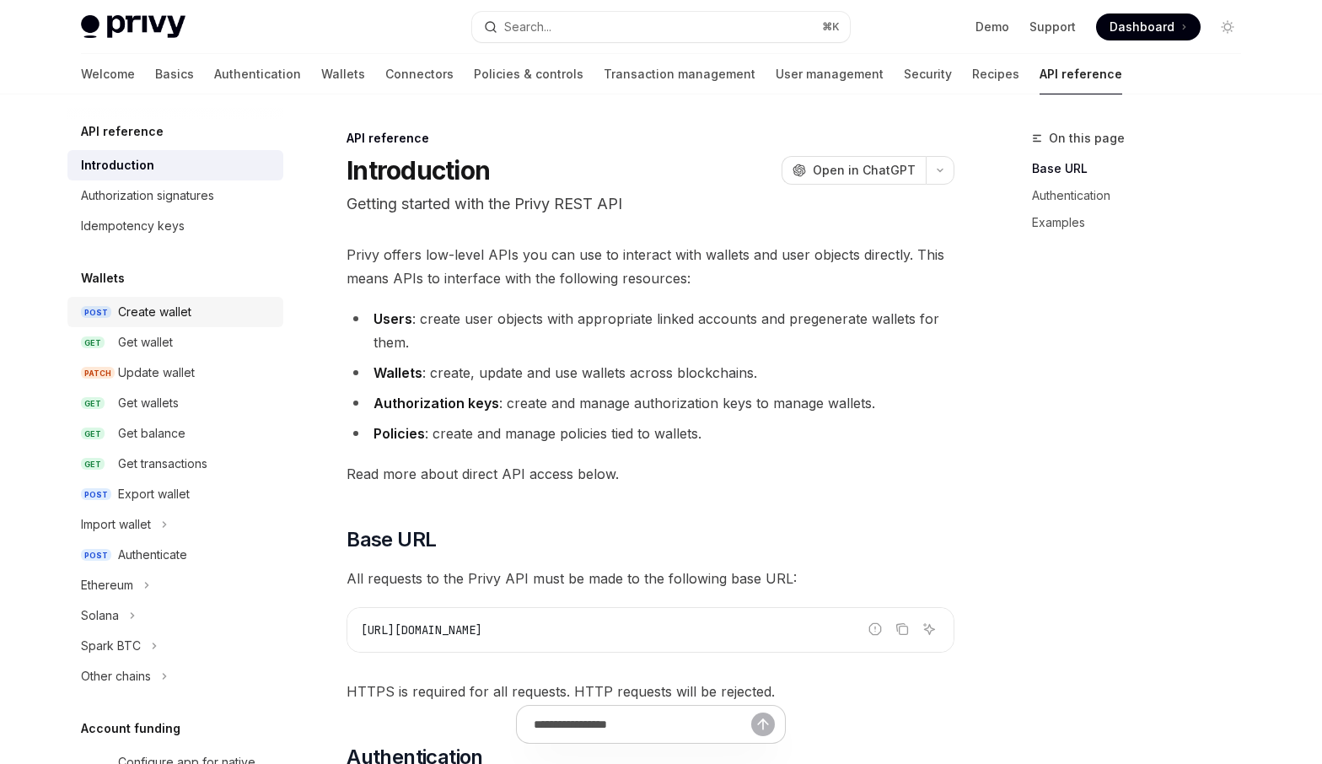
click at [181, 319] on div "Create wallet" at bounding box center [154, 312] width 73 height 20
type textarea "*"
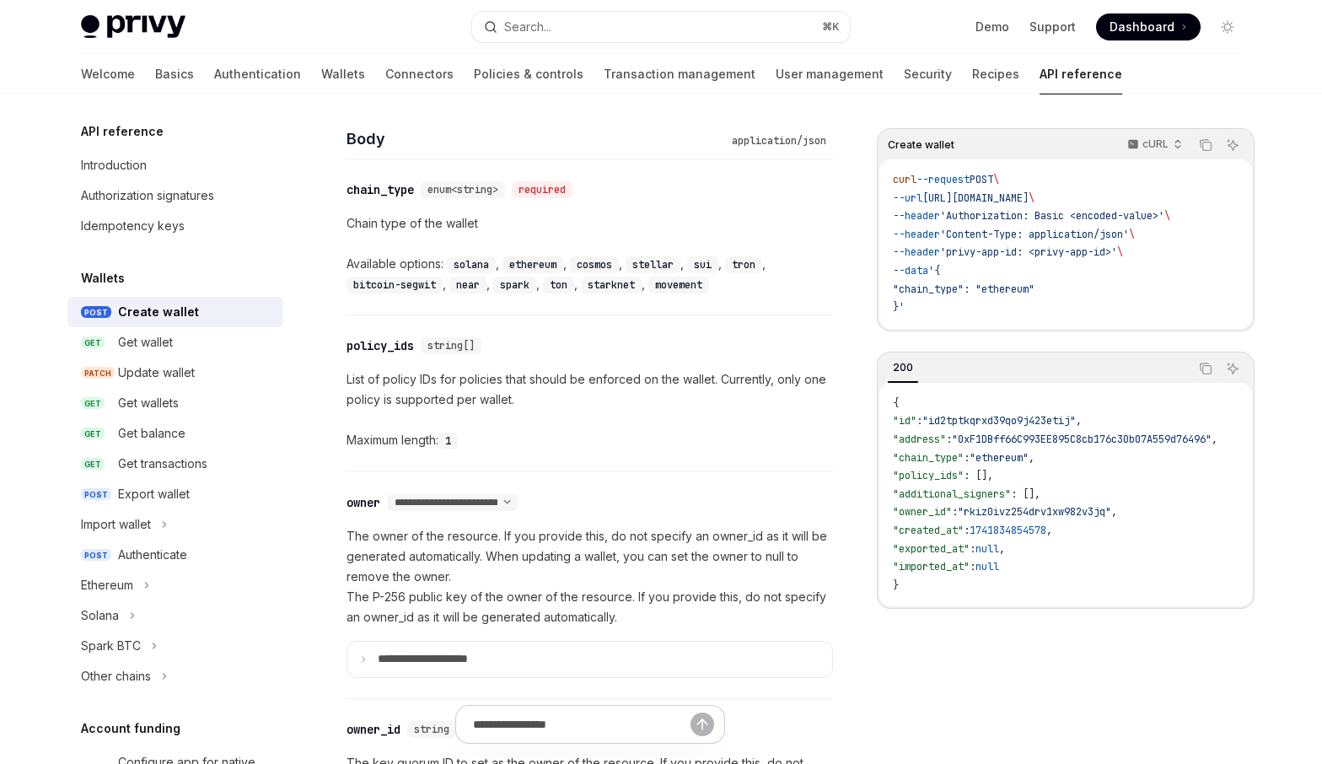
scroll to position [669, 0]
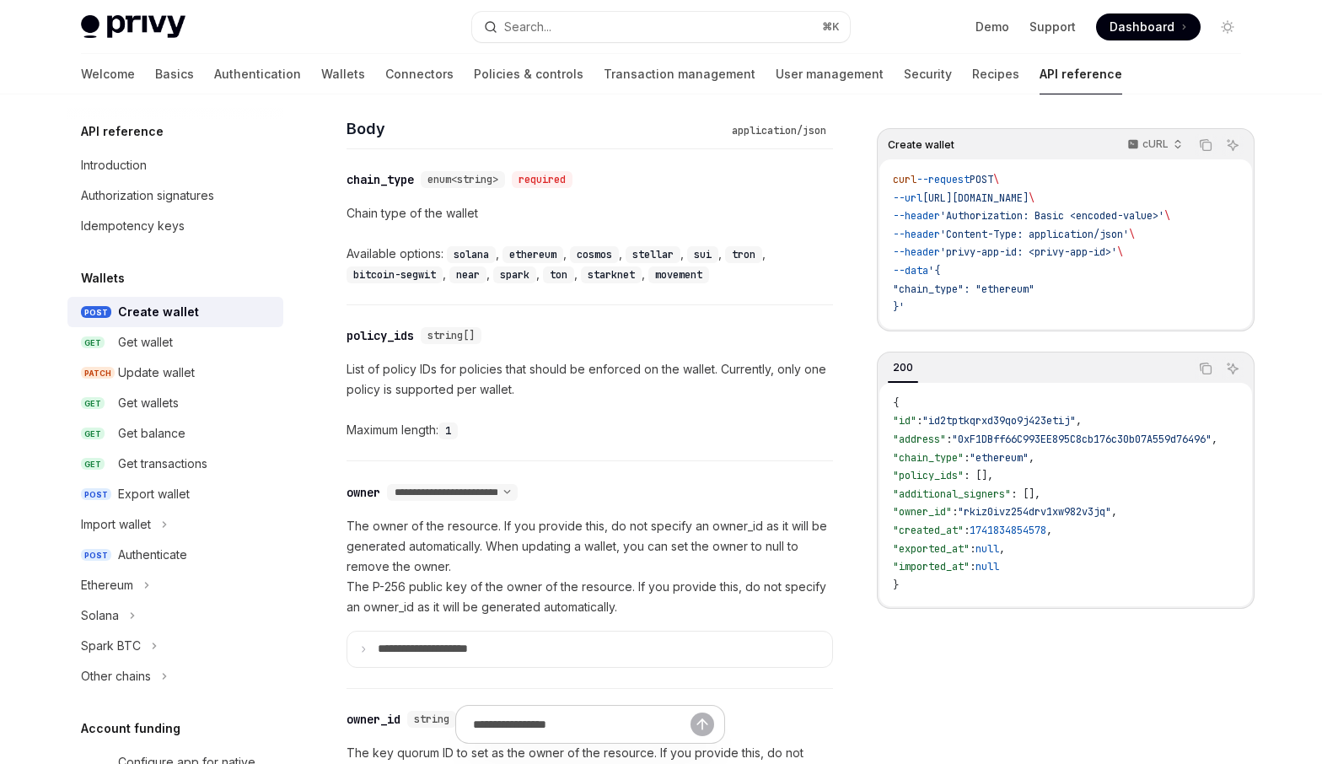
click at [468, 371] on p "List of policy IDs for policies that should be enforced on the wallet. Currentl…" at bounding box center [589, 379] width 486 height 40
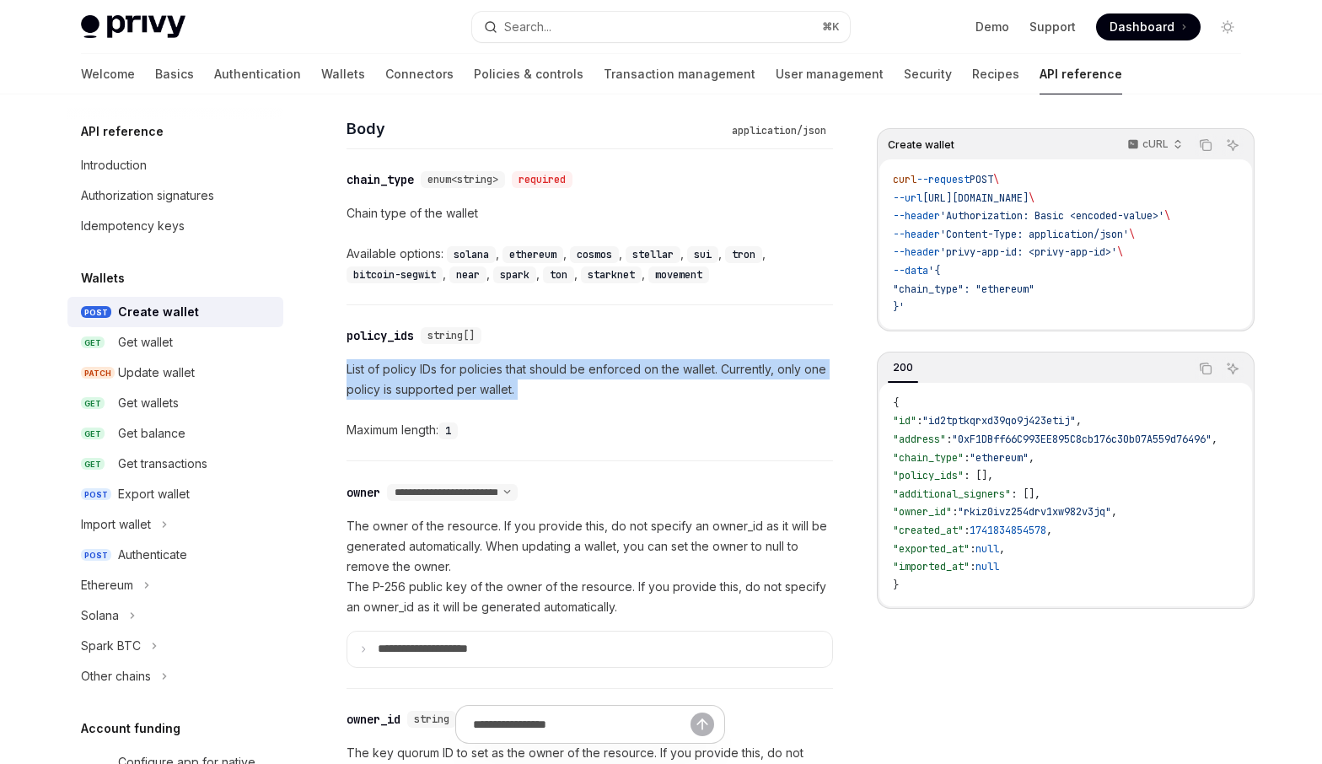
click at [468, 371] on p "List of policy IDs for policies that should be enforced on the wallet. Currentl…" at bounding box center [589, 379] width 486 height 40
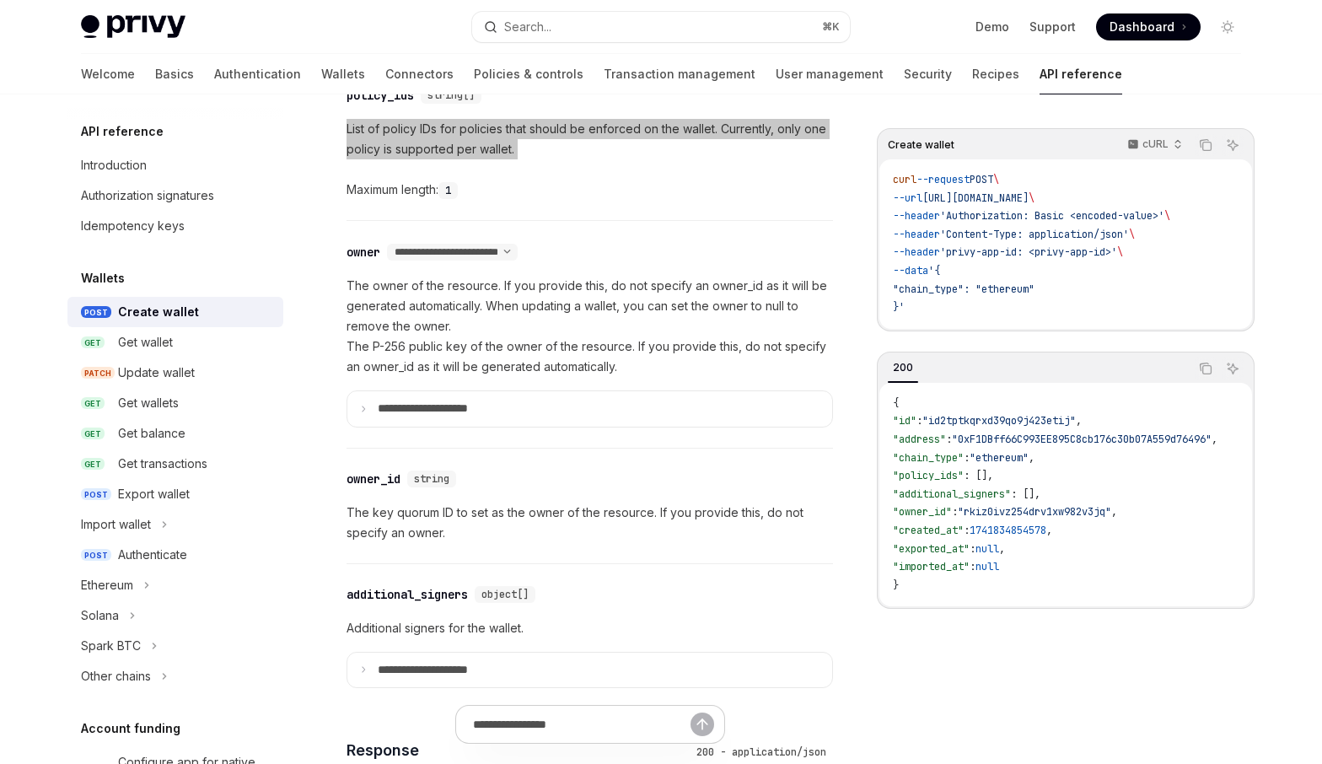
scroll to position [913, 0]
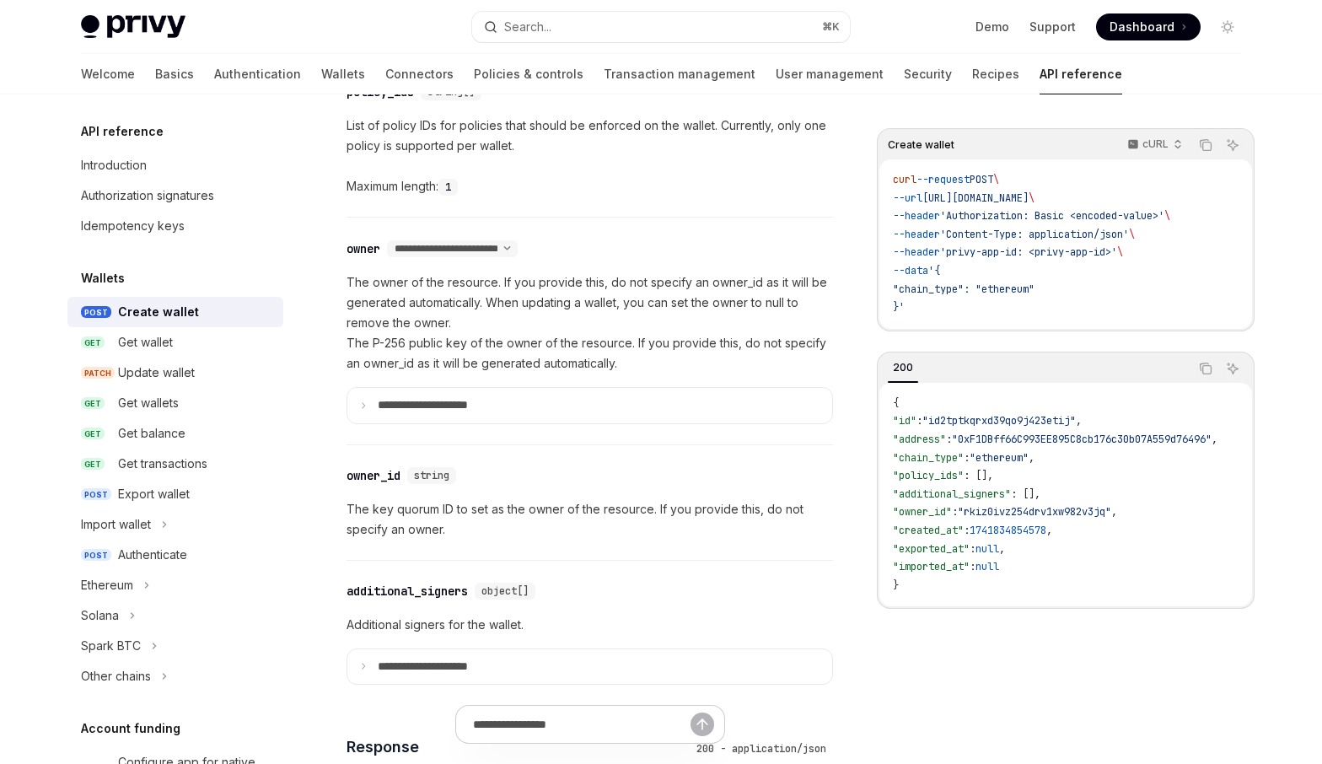
click at [754, 304] on p "The owner of the resource. If you provide this, do not specify an owner_id as i…" at bounding box center [589, 322] width 486 height 101
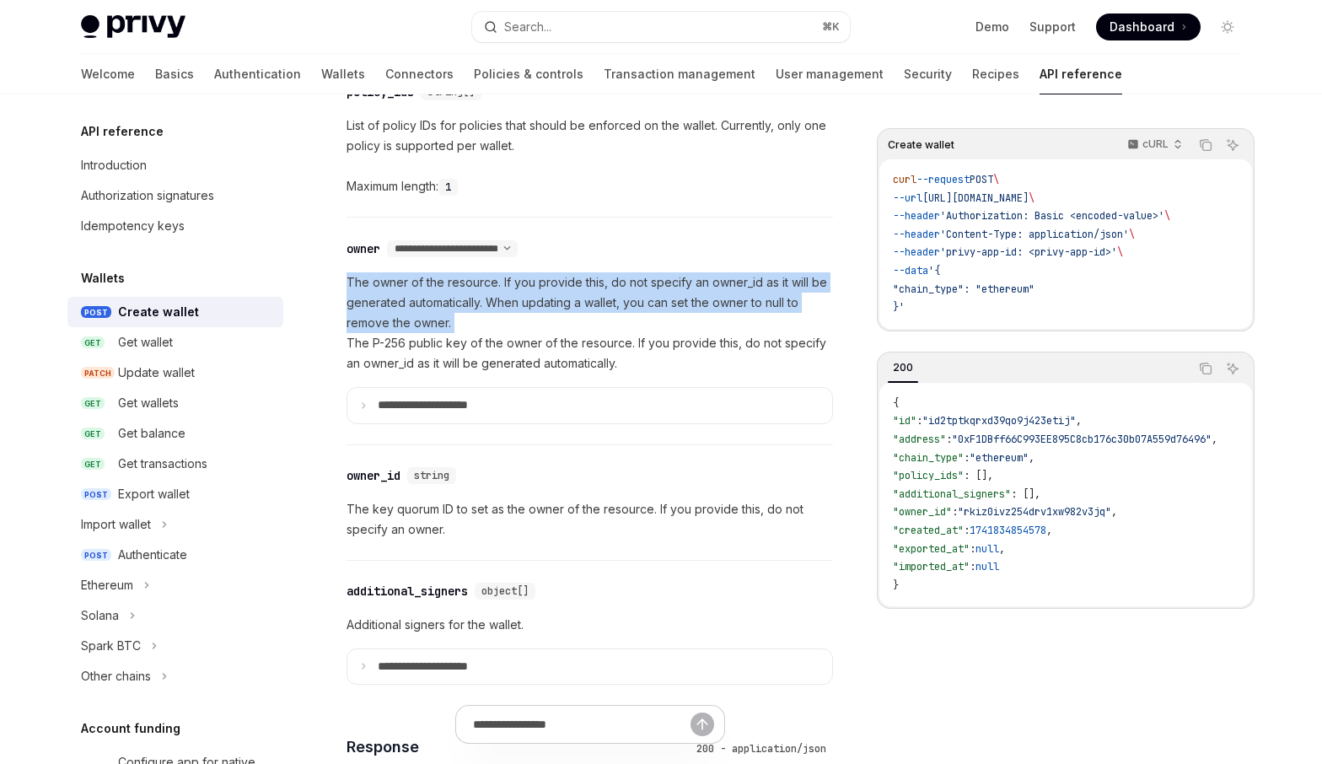
click at [754, 304] on p "The owner of the resource. If you provide this, do not specify an owner_id as i…" at bounding box center [589, 322] width 486 height 101
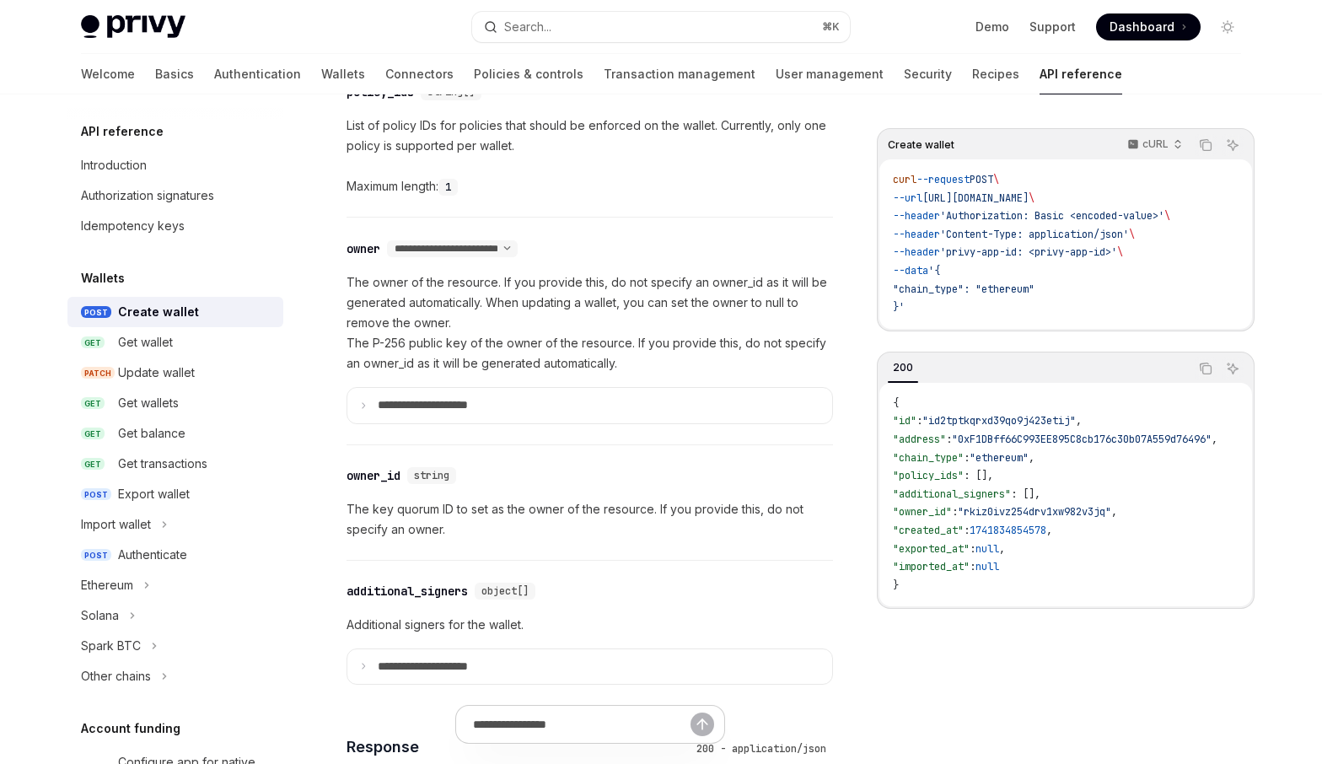
click at [573, 360] on p "The owner of the resource. If you provide this, do not specify an owner_id as i…" at bounding box center [589, 322] width 486 height 101
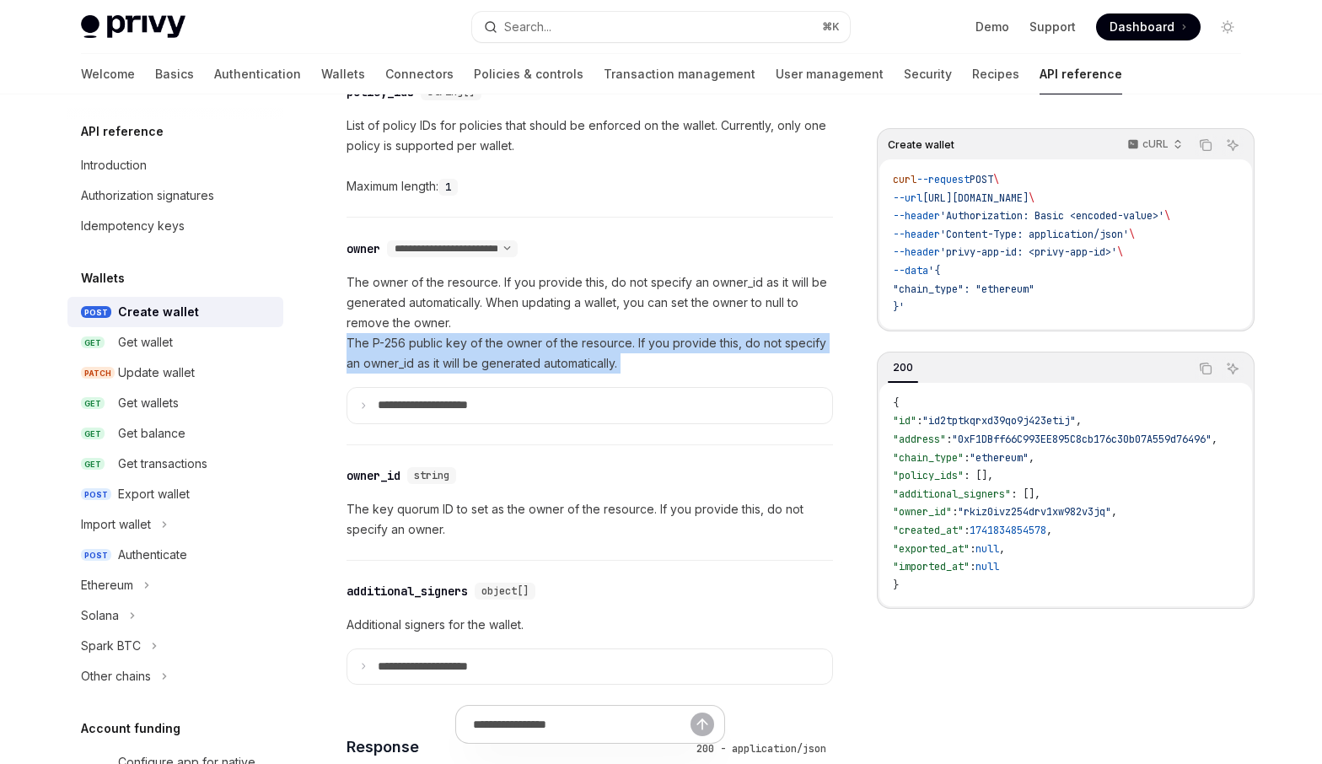
click at [573, 360] on p "The owner of the resource. If you provide this, do not specify an owner_id as i…" at bounding box center [589, 322] width 486 height 101
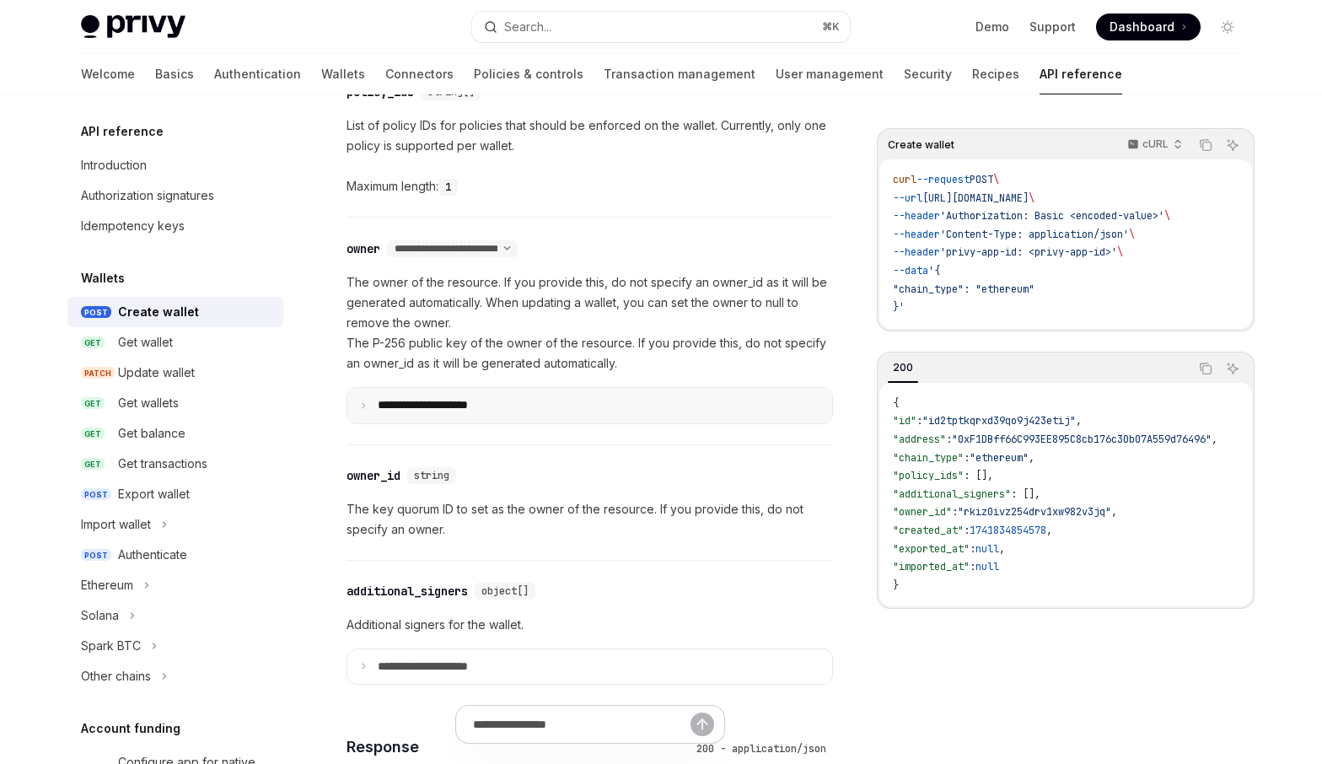
click at [481, 413] on summary "**********" at bounding box center [589, 405] width 485 height 35
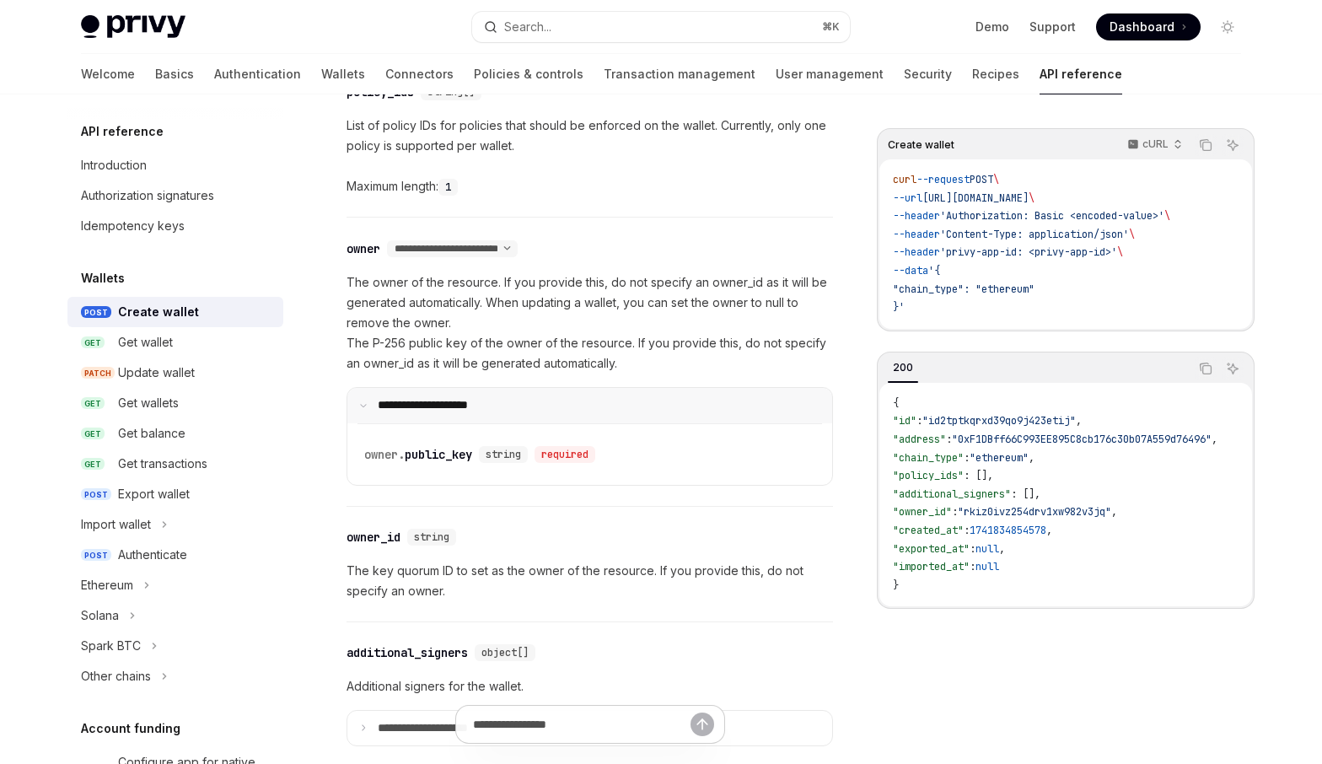
click at [550, 401] on summary "**********" at bounding box center [589, 405] width 485 height 35
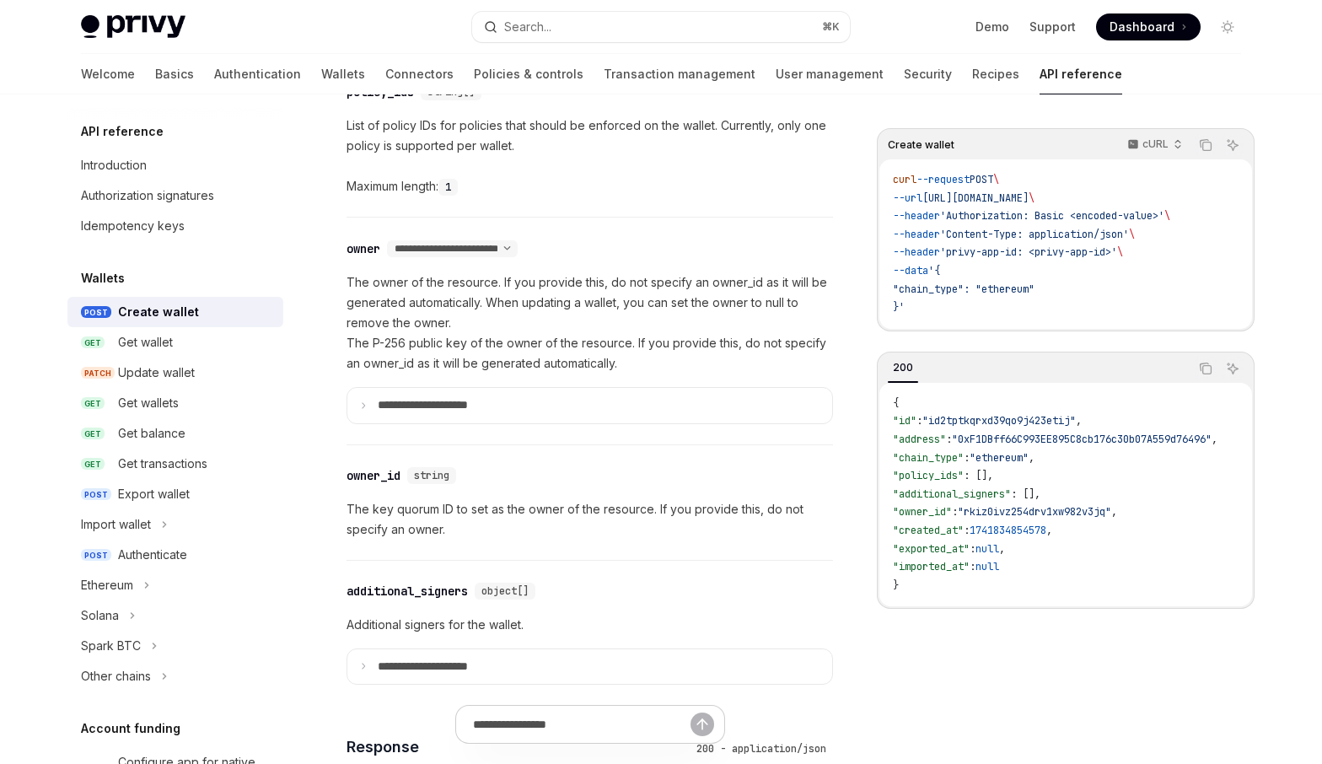
click at [486, 514] on p "The key quorum ID to set as the owner of the resource. If you provide this, do …" at bounding box center [589, 519] width 486 height 40
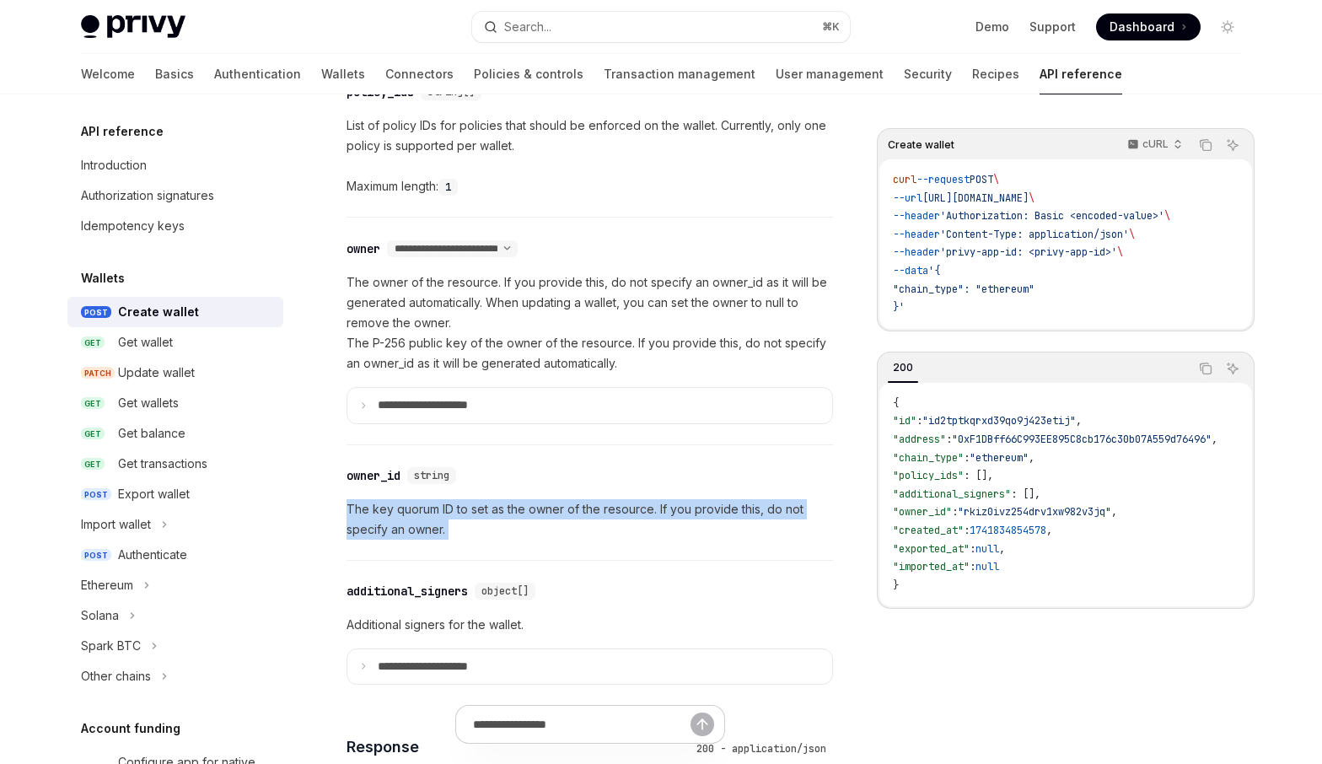
click at [486, 514] on p "The key quorum ID to set as the owner of the resource. If you provide this, do …" at bounding box center [589, 519] width 486 height 40
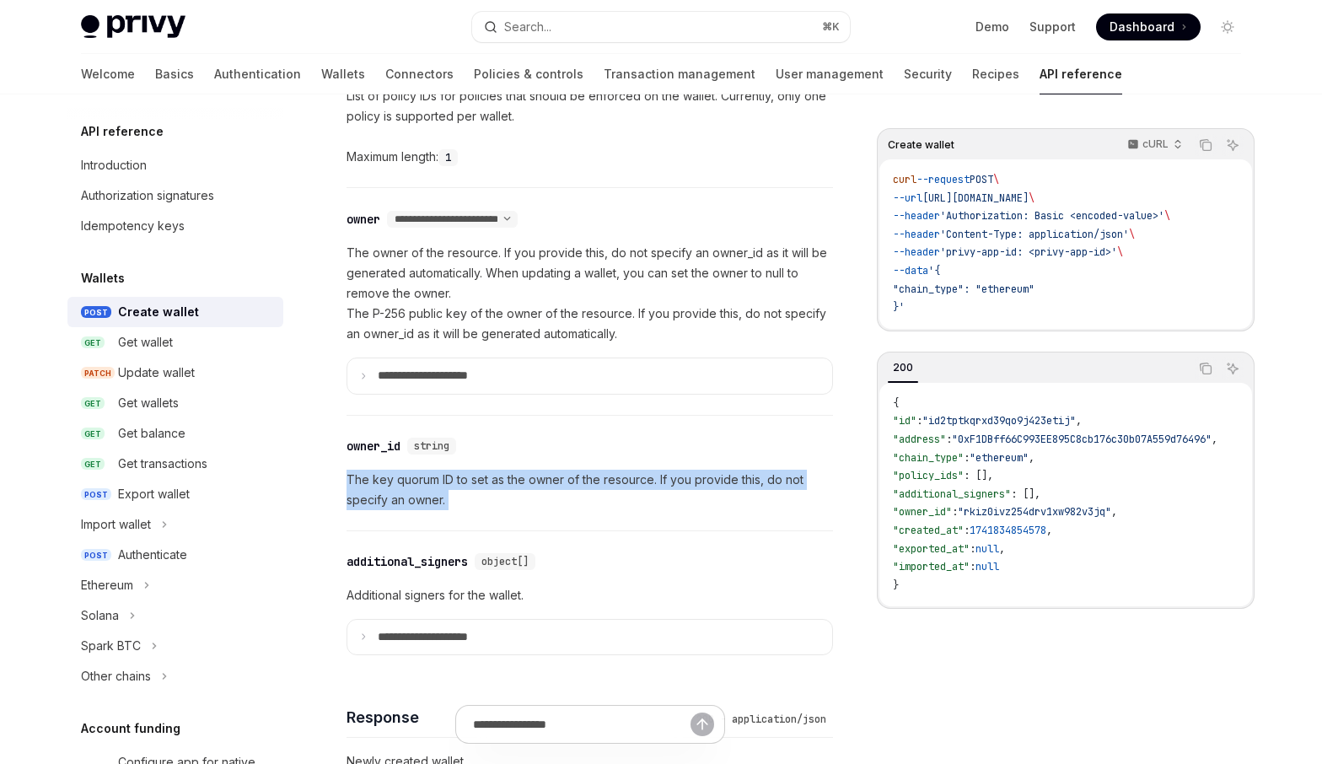
scroll to position [952, 0]
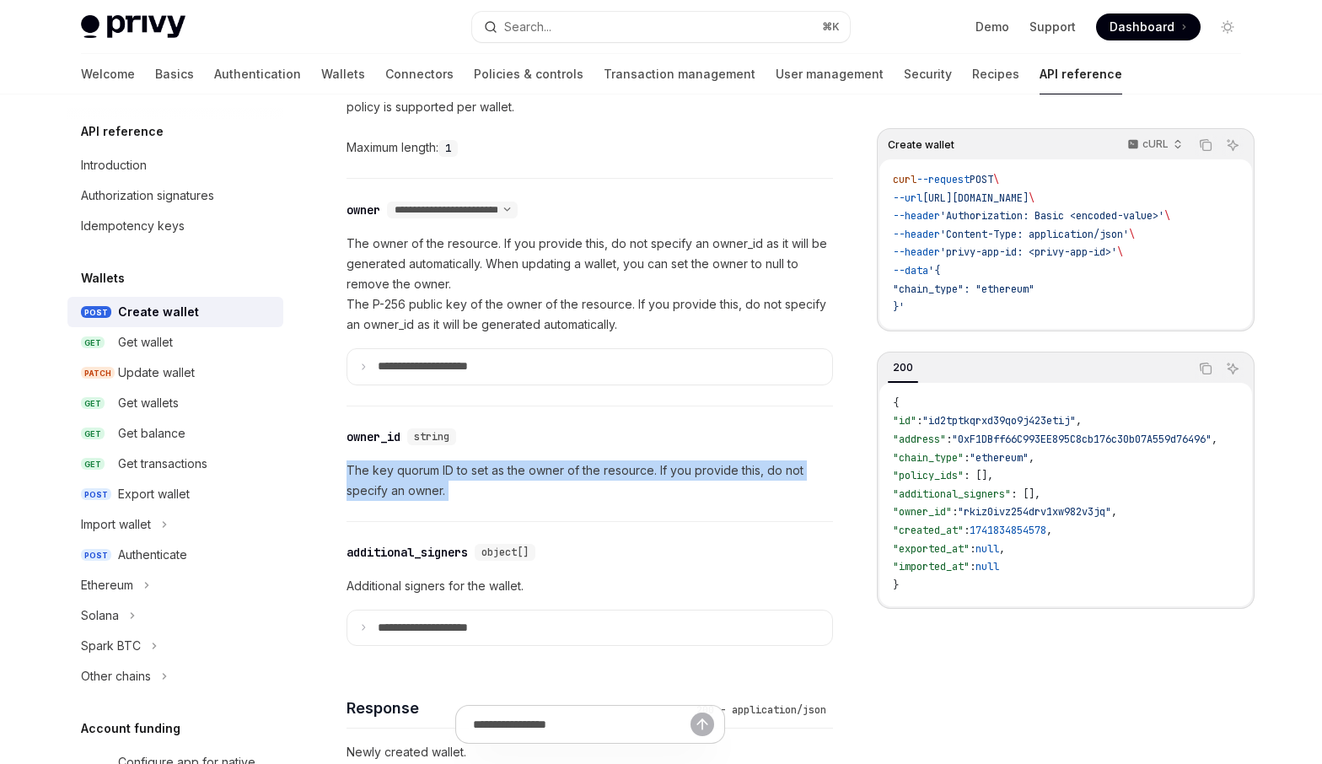
click at [481, 487] on p "The key quorum ID to set as the owner of the resource. If you provide this, do …" at bounding box center [589, 480] width 486 height 40
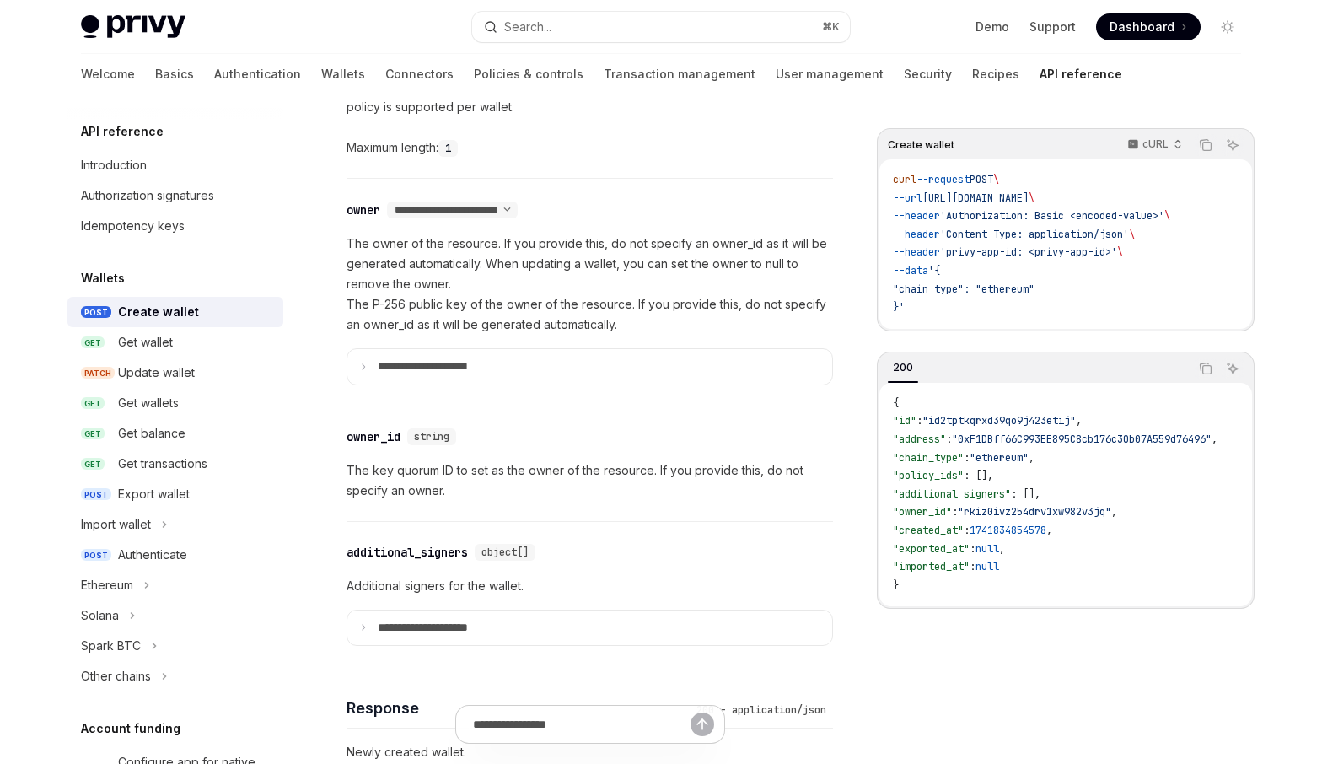
click at [481, 487] on p "The key quorum ID to set as the owner of the resource. If you provide this, do …" at bounding box center [589, 480] width 486 height 40
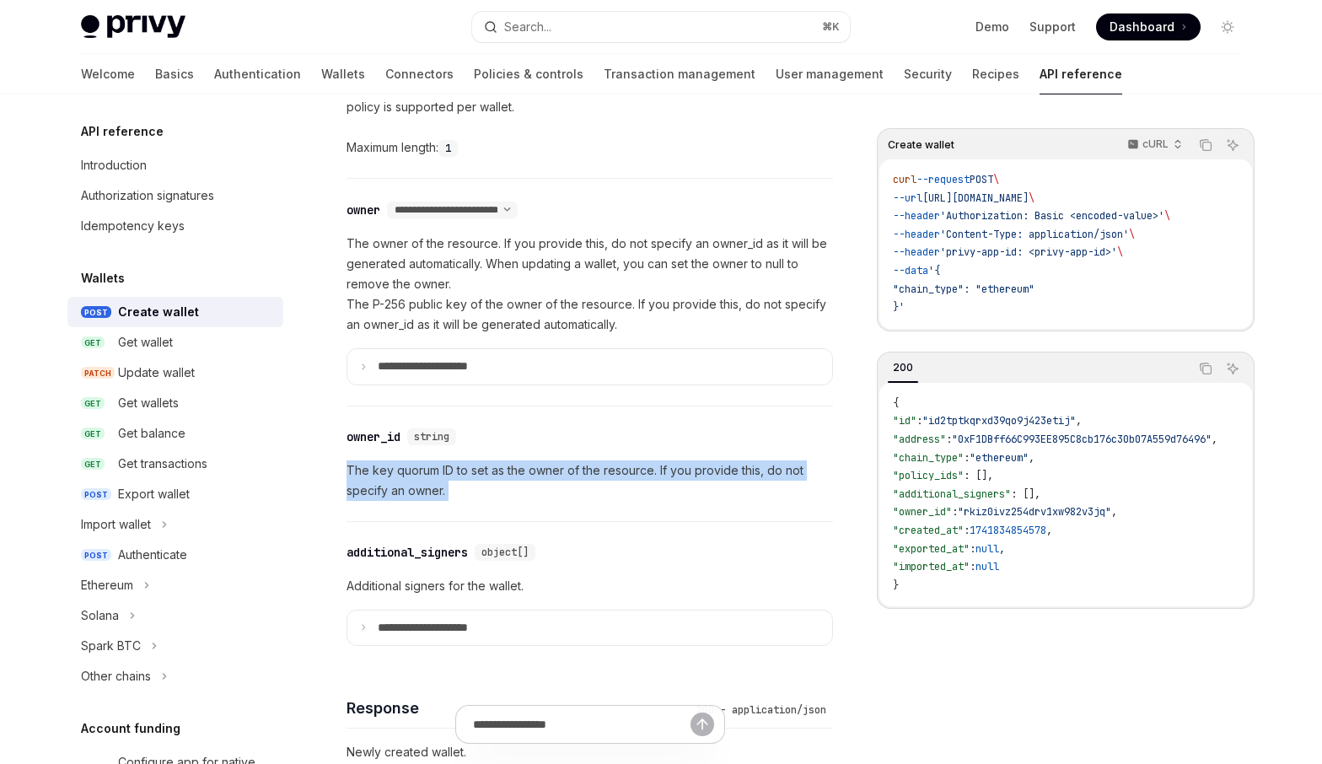
click at [481, 487] on p "The key quorum ID to set as the owner of the resource. If you provide this, do …" at bounding box center [589, 480] width 486 height 40
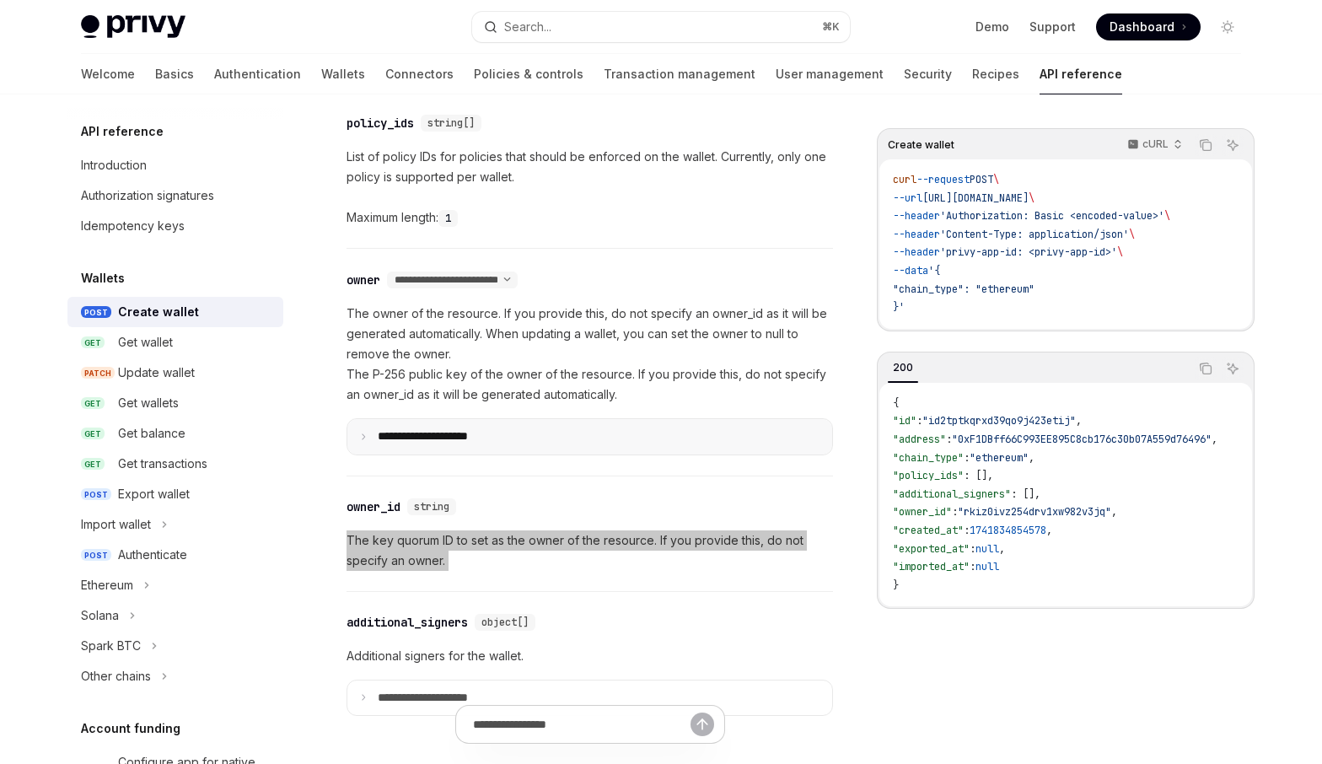
scroll to position [886, 0]
